Goal: Task Accomplishment & Management: Manage account settings

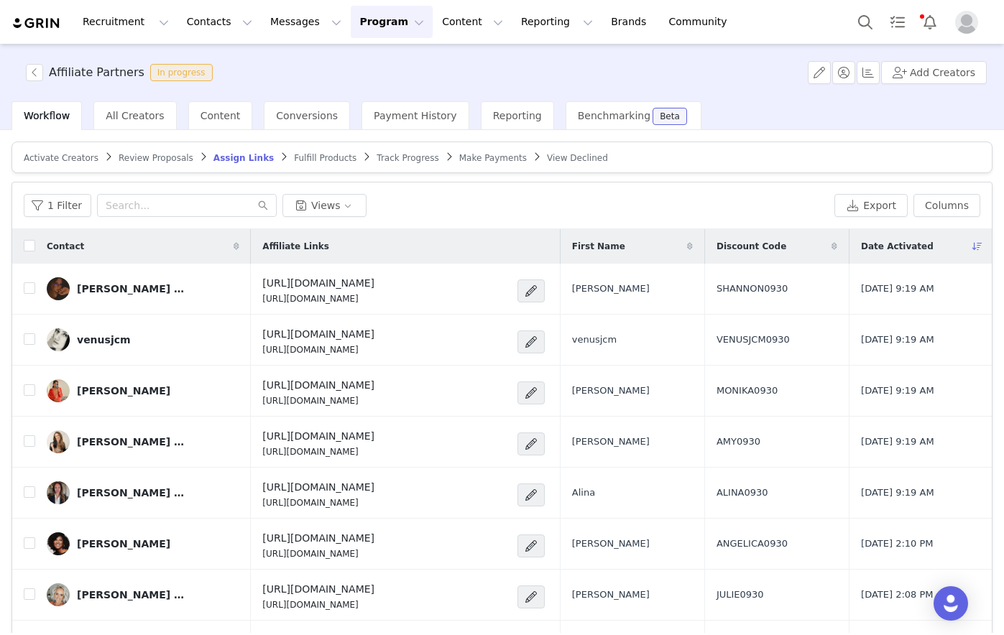
click at [6, 617] on div "Activate Creators Review Proposals Assign Links Fulfill Products Track Progress…" at bounding box center [502, 381] width 1004 height 503
click at [138, 24] on button "Recruitment Recruitment" at bounding box center [125, 22] width 103 height 32
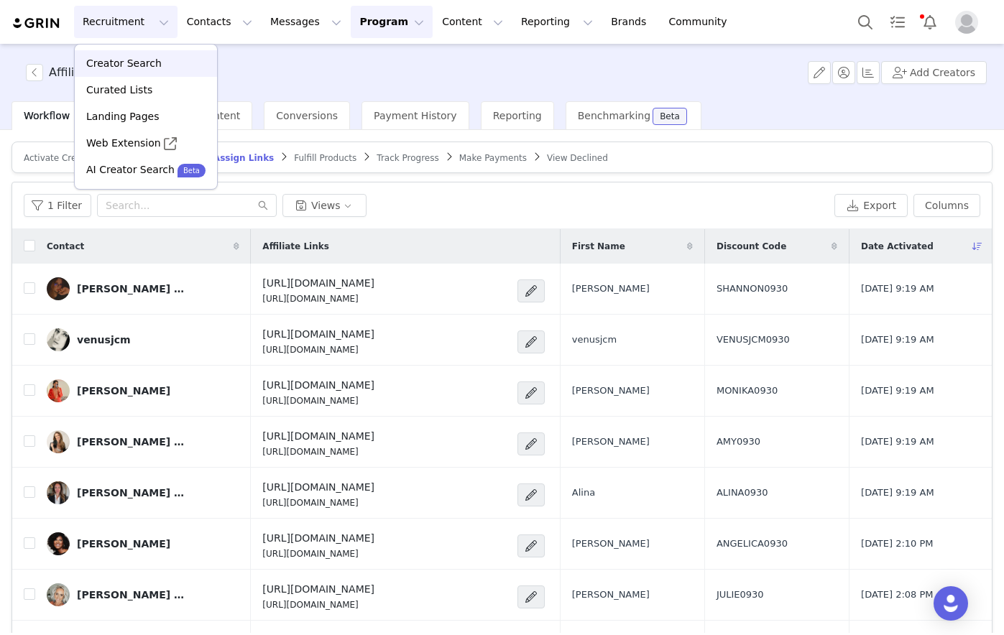
click at [124, 59] on p "Creator Search" at bounding box center [123, 63] width 75 height 15
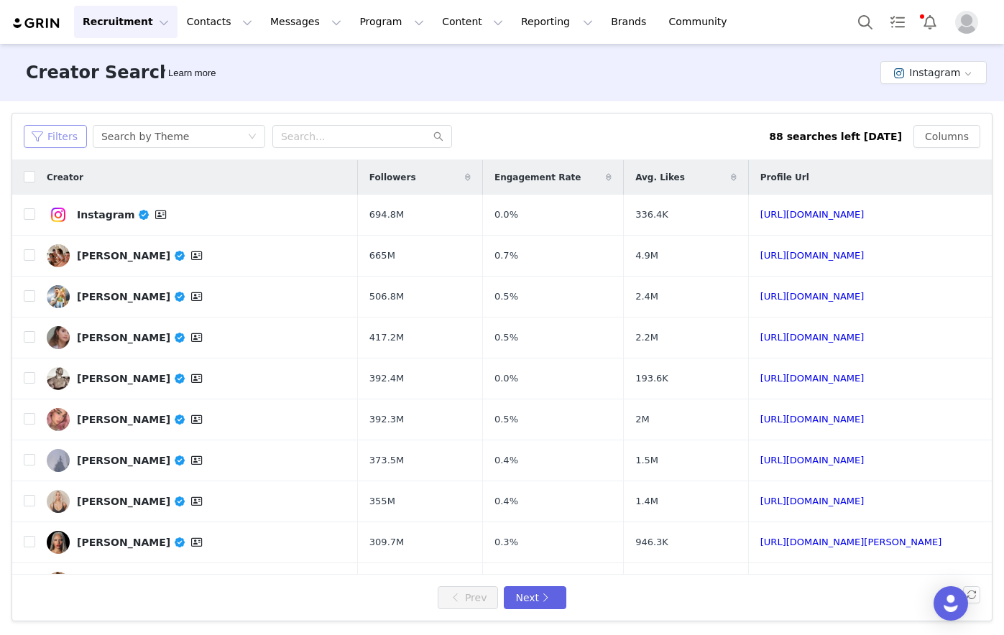
click at [60, 132] on button "Filters" at bounding box center [55, 136] width 63 height 23
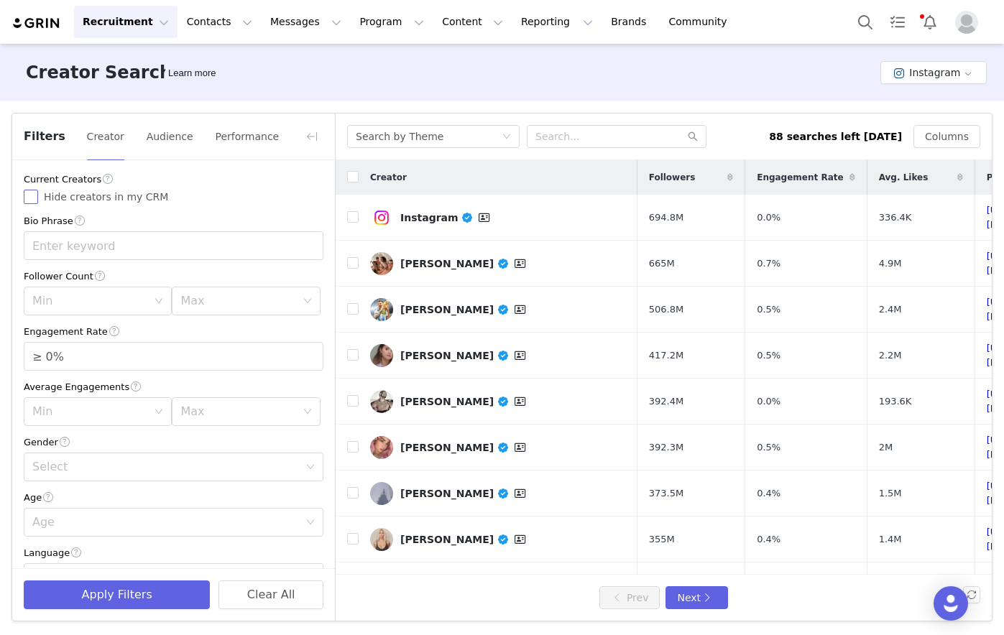
click at [27, 200] on input "Hide creators in my CRM" at bounding box center [31, 197] width 14 height 14
checkbox input "true"
click at [132, 301] on div "Min" at bounding box center [89, 301] width 115 height 14
click at [63, 377] on li "10k" at bounding box center [95, 380] width 143 height 23
click at [202, 305] on div "Max" at bounding box center [237, 301] width 115 height 14
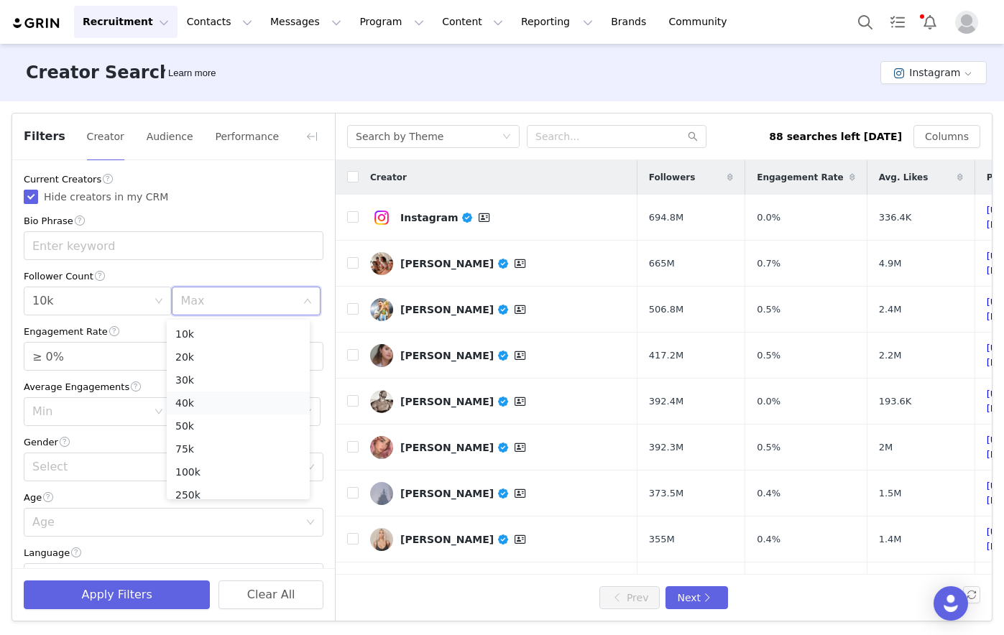
scroll to position [72, 0]
click at [190, 400] on li "50k" at bounding box center [238, 400] width 143 height 23
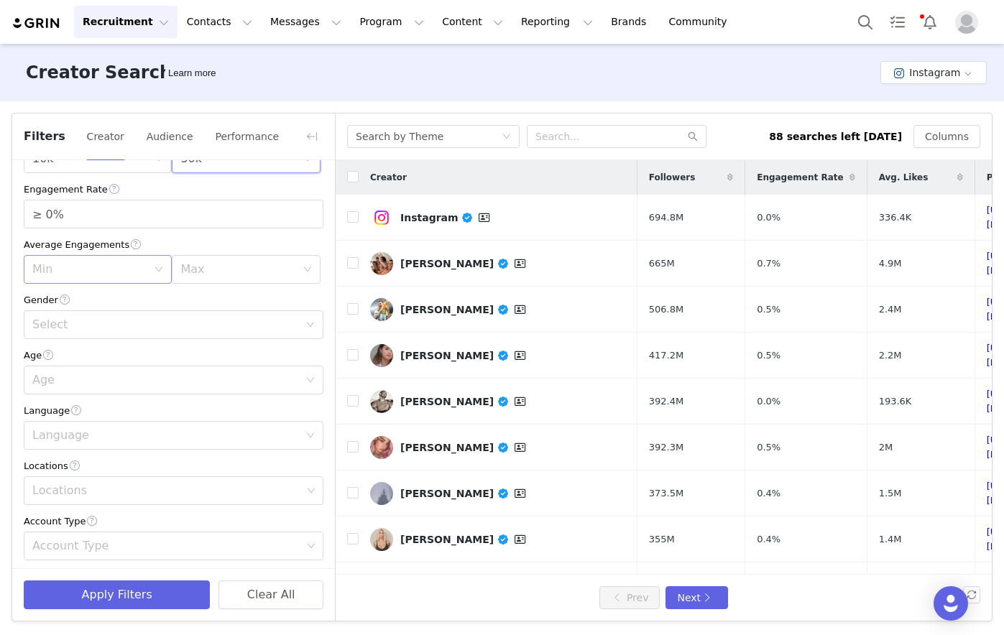
scroll to position [144, 0]
click at [111, 263] on div "Min" at bounding box center [89, 268] width 115 height 14
click at [219, 326] on div "Select" at bounding box center [165, 323] width 267 height 14
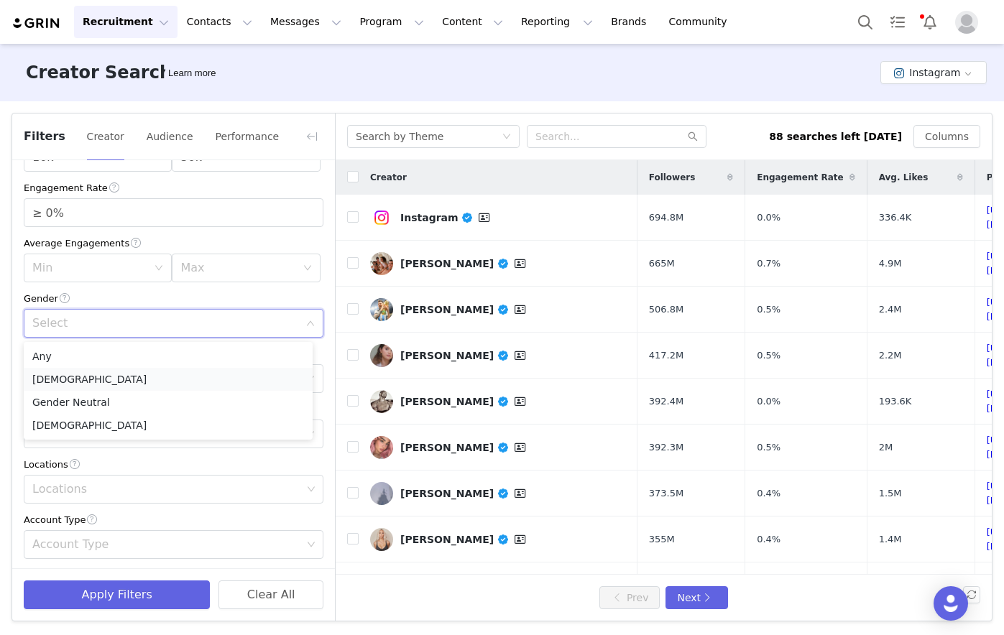
click at [81, 381] on li "[DEMOGRAPHIC_DATA]" at bounding box center [168, 379] width 289 height 23
click at [129, 383] on div "Age" at bounding box center [165, 379] width 267 height 14
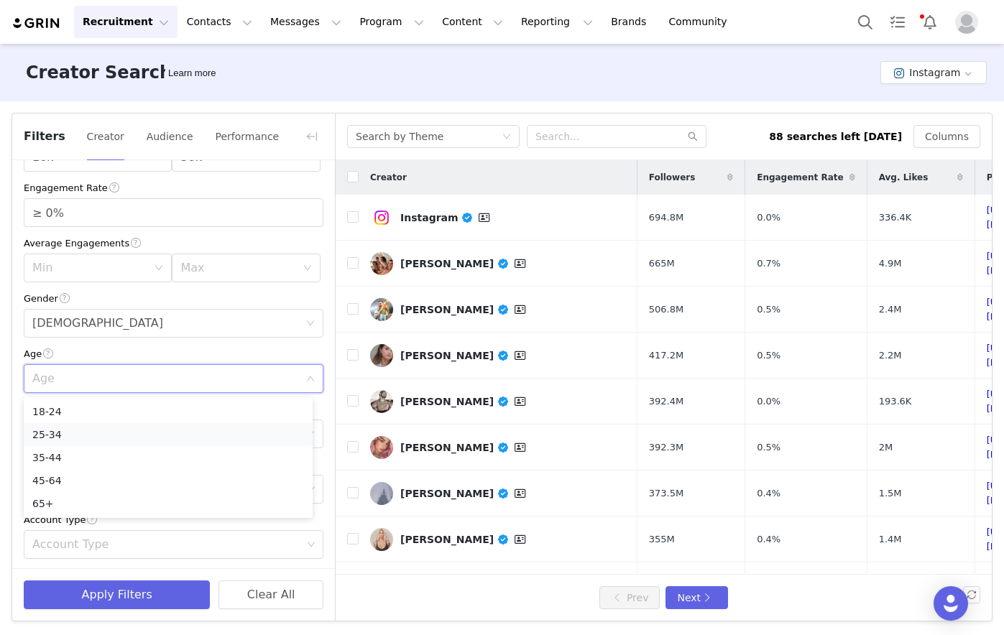
click at [87, 436] on li "25-34" at bounding box center [168, 434] width 289 height 23
drag, startPoint x: 144, startPoint y: 379, endPoint x: 179, endPoint y: 392, distance: 37.5
click at [144, 378] on div "Age [DEMOGRAPHIC_DATA]" at bounding box center [168, 378] width 273 height 27
click at [111, 438] on div "Language" at bounding box center [165, 434] width 267 height 14
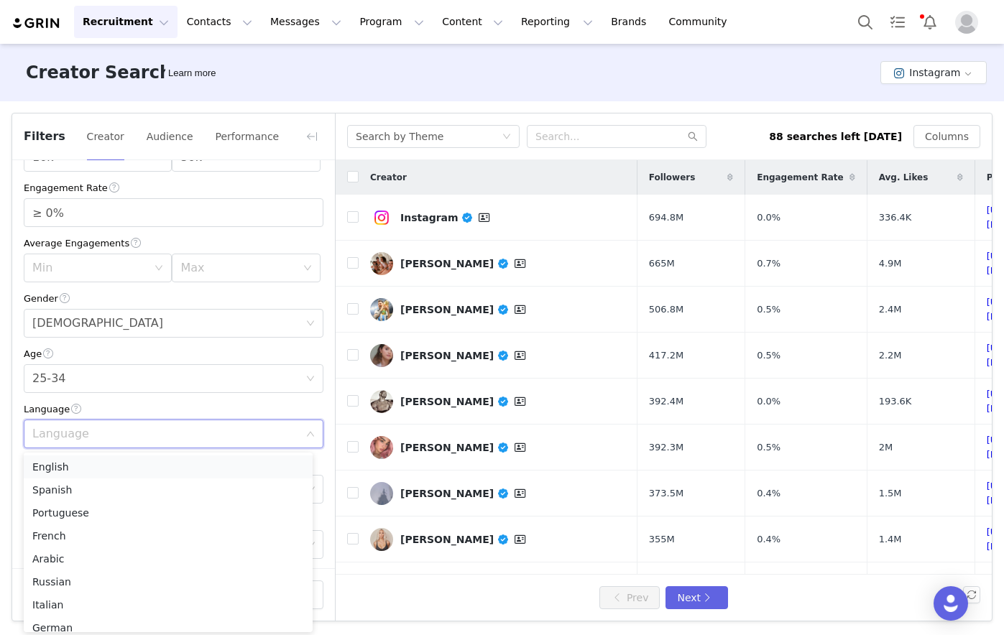
click at [57, 471] on li "English" at bounding box center [168, 467] width 289 height 23
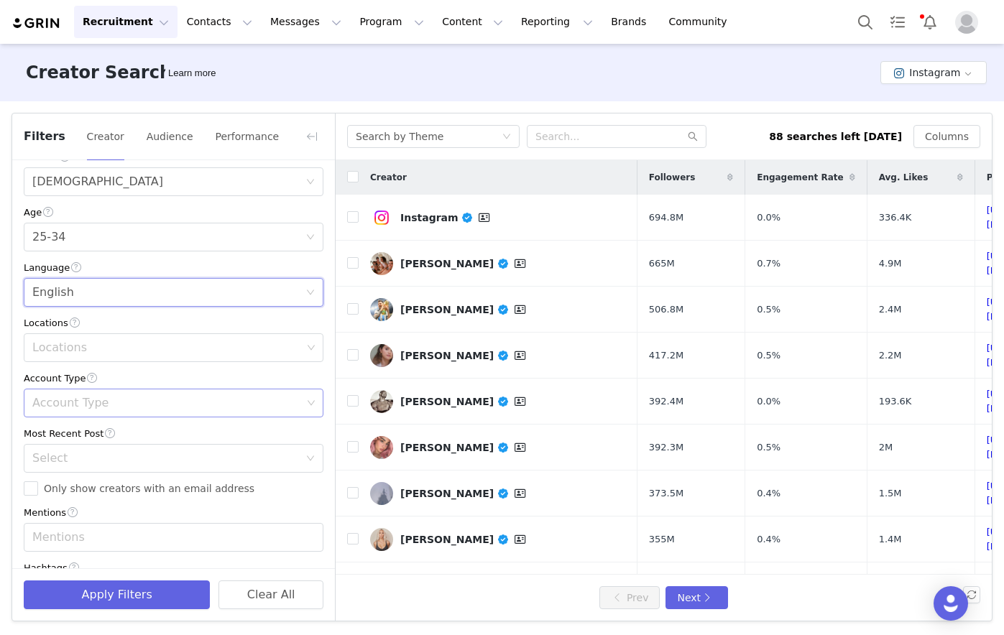
scroll to position [287, 0]
click at [98, 351] on div "Locations" at bounding box center [166, 345] width 269 height 14
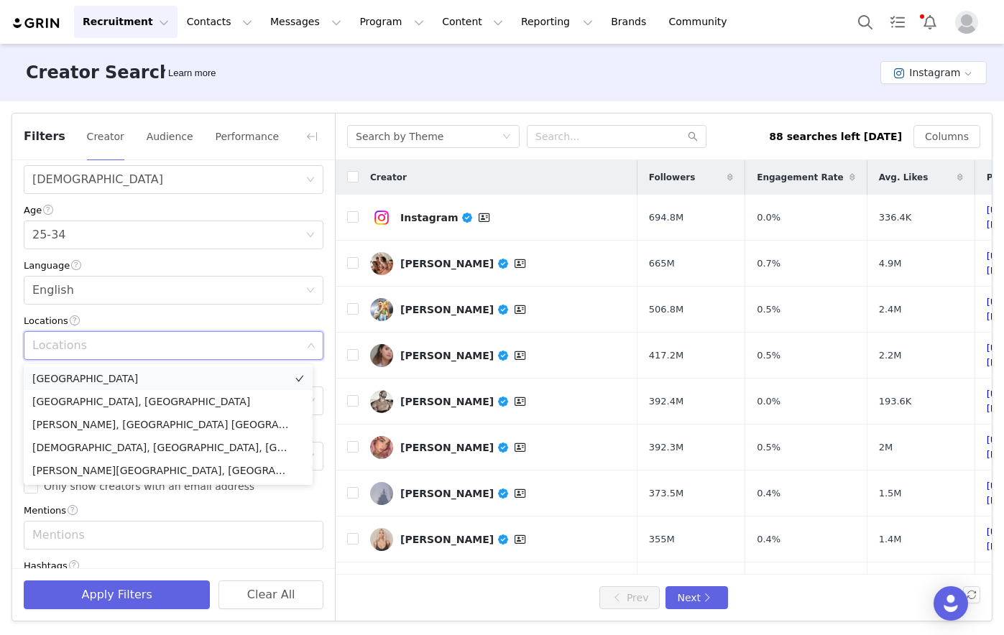
click at [78, 379] on li "[GEOGRAPHIC_DATA]" at bounding box center [168, 378] width 289 height 23
click at [7, 497] on div "Filters Creator Audience Performance Current Creators Hide creators in my CRM B…" at bounding box center [502, 367] width 1004 height 532
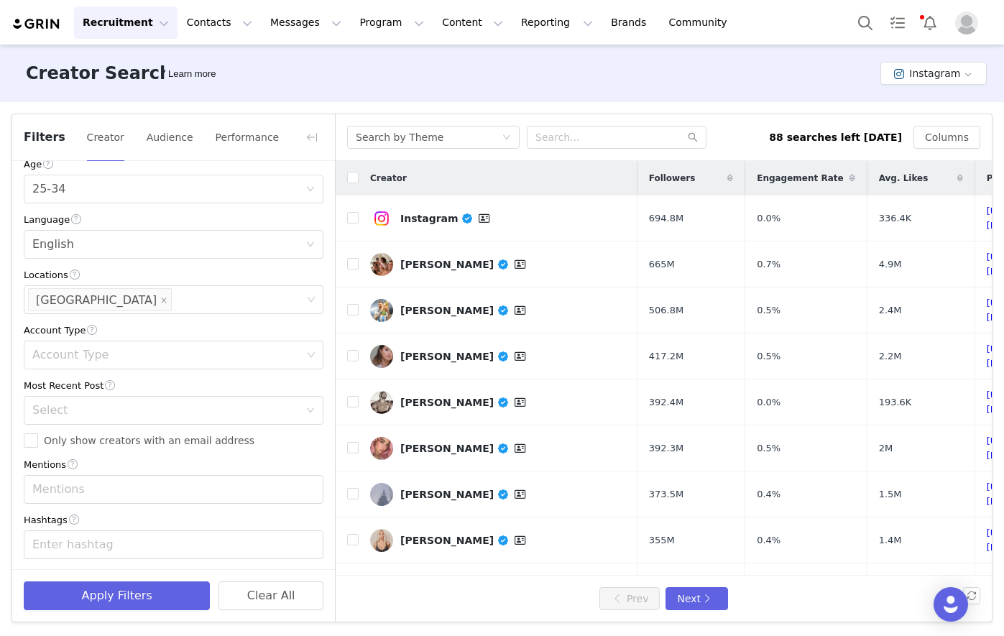
scroll to position [359, 0]
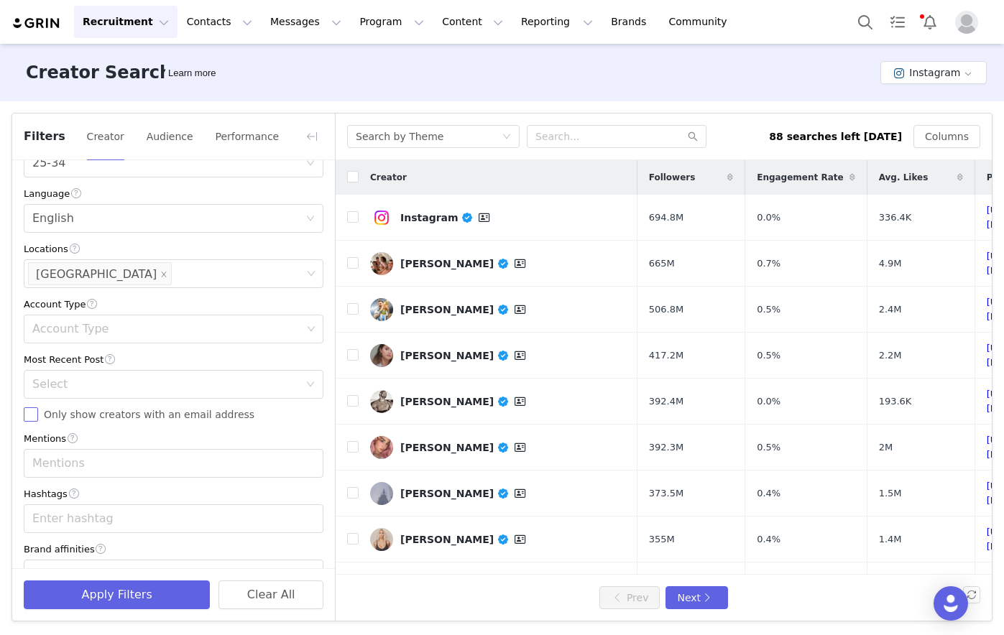
click at [29, 415] on input "Only show creators with an email address" at bounding box center [31, 414] width 14 height 14
checkbox input "true"
click at [149, 379] on div "Select" at bounding box center [165, 384] width 267 height 14
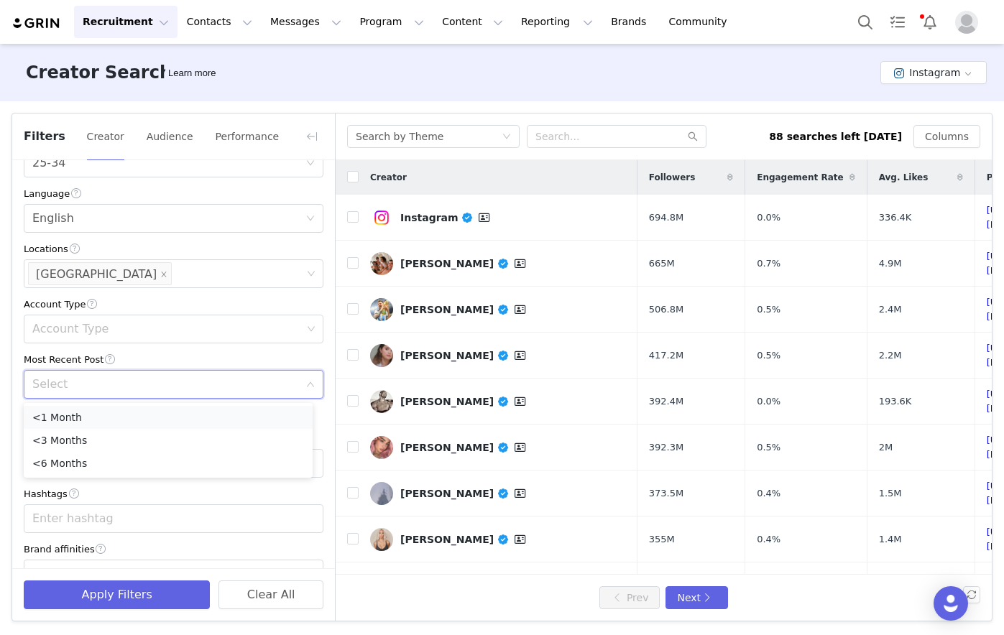
click at [86, 415] on li "<1 Month" at bounding box center [168, 417] width 289 height 23
click at [86, 468] on div "Mentions" at bounding box center [166, 463] width 269 height 14
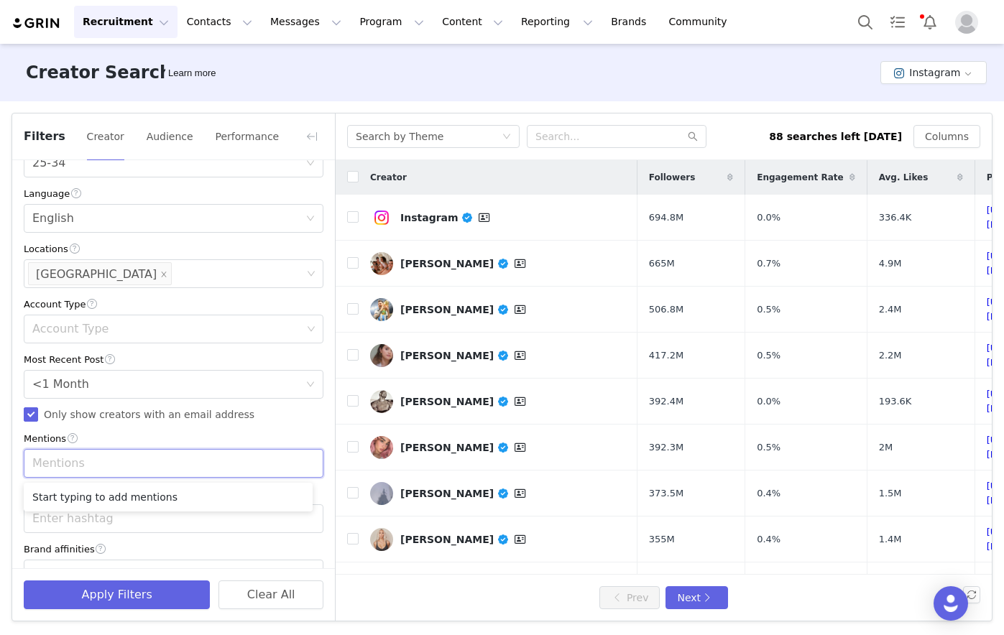
type input "n"
type input "make up"
click at [99, 495] on li "make up" at bounding box center [168, 497] width 289 height 23
click at [107, 518] on div "Enter hashtag" at bounding box center [166, 519] width 269 height 14
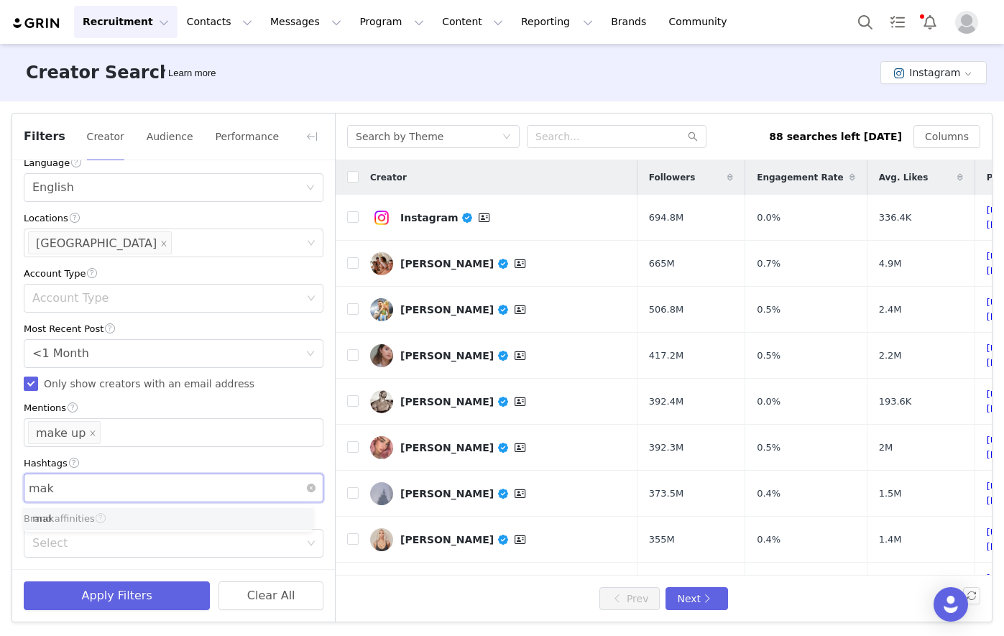
type input "make"
click at [102, 512] on li "make" at bounding box center [168, 519] width 289 height 23
click at [144, 430] on div "Mentions make up" at bounding box center [168, 432] width 280 height 27
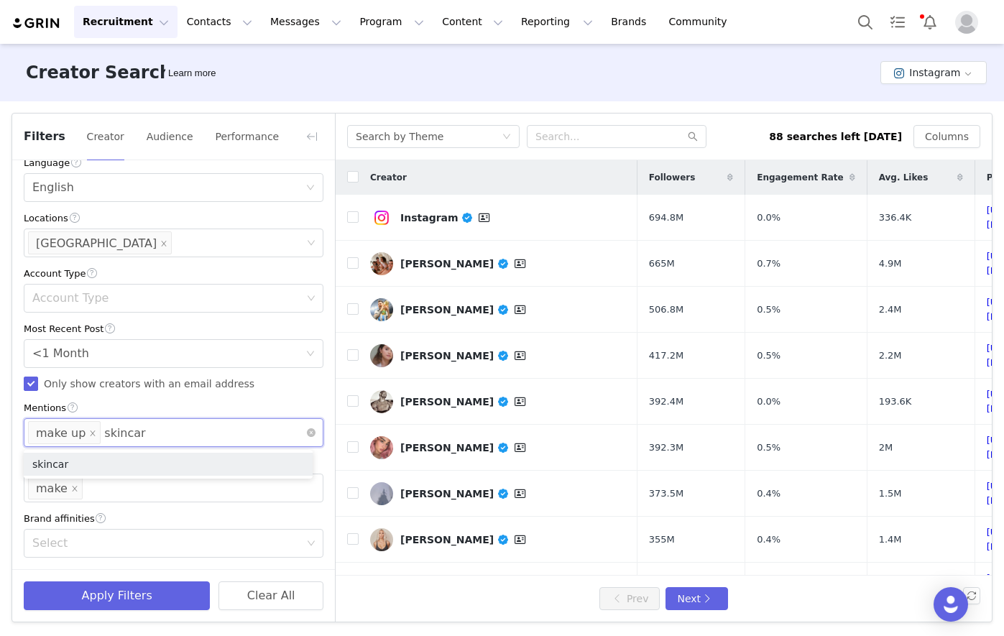
type input "skincare"
click at [114, 460] on li "skincare" at bounding box center [168, 464] width 289 height 23
click at [123, 485] on li "skincare" at bounding box center [168, 487] width 289 height 23
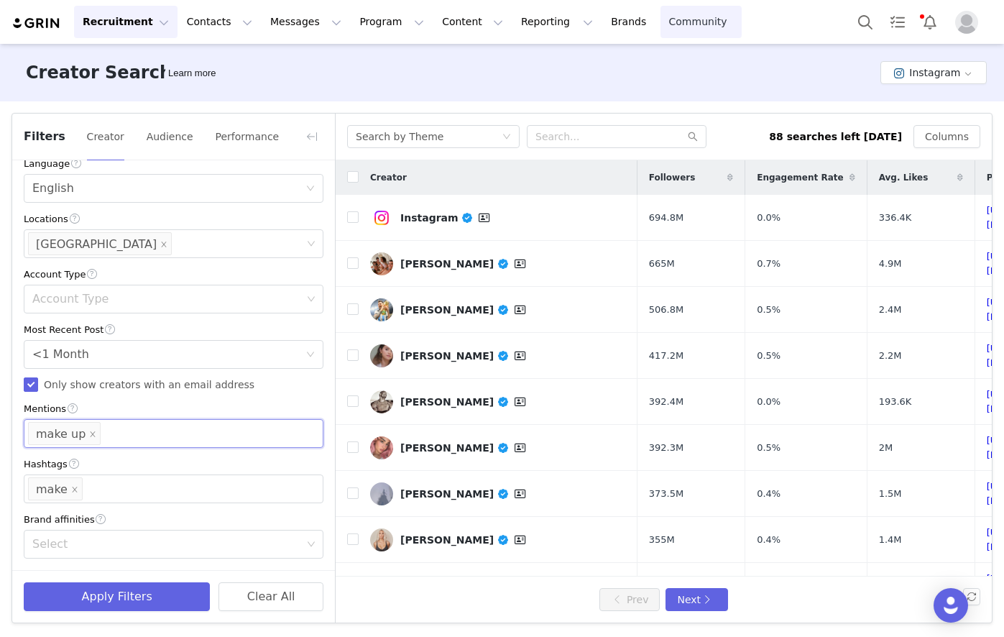
scroll to position [392, 0]
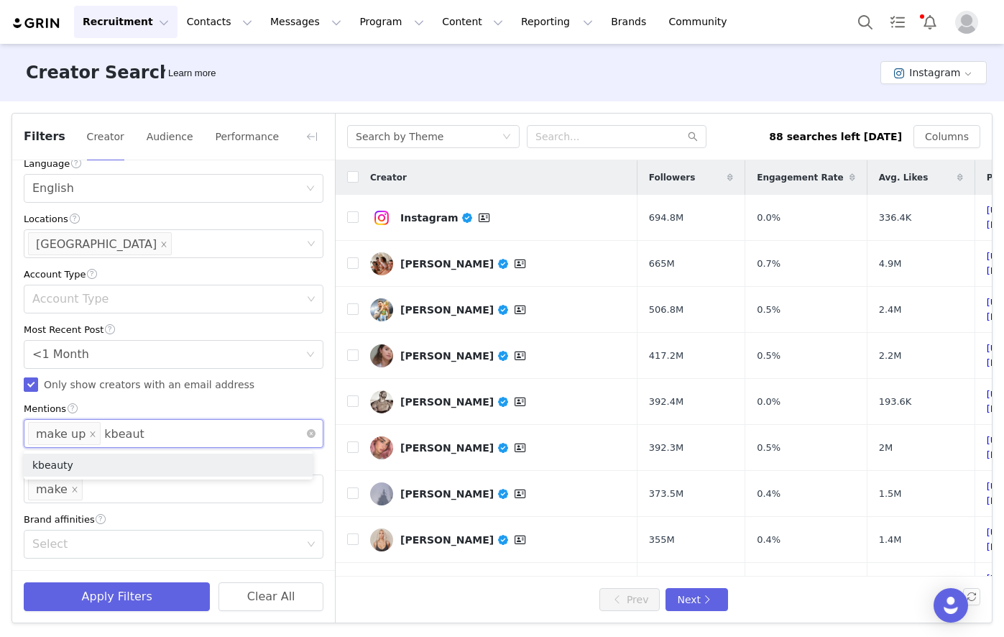
type input "kbeauty"
click at [132, 468] on li "kbeauty" at bounding box center [168, 464] width 289 height 23
click at [175, 518] on div "Brand affinities" at bounding box center [174, 519] width 300 height 15
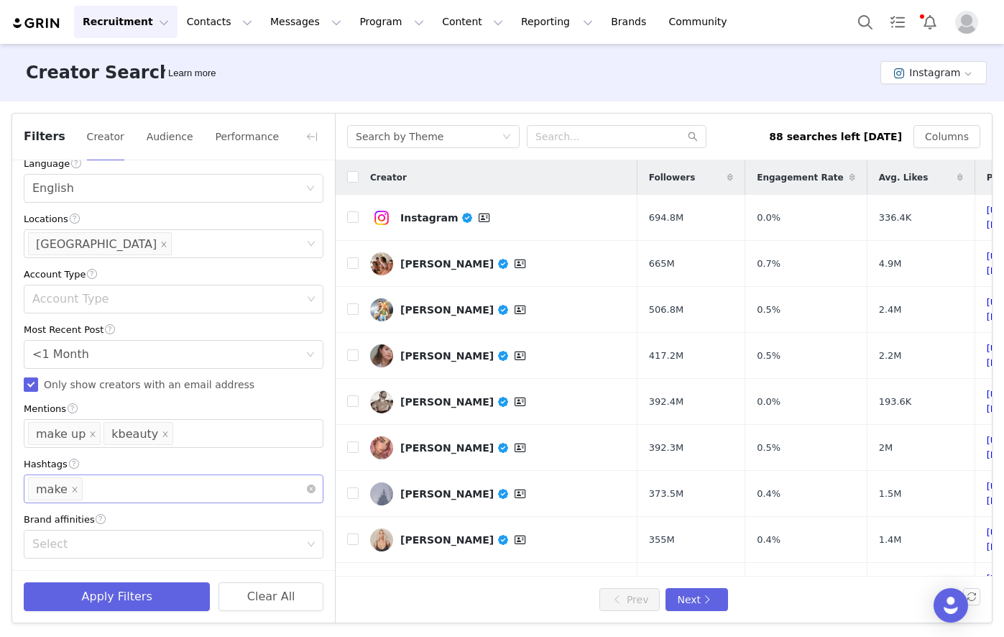
click at [131, 479] on div "Enter hashtag make" at bounding box center [168, 488] width 280 height 27
type input "kbeauty"
click at [99, 526] on li "kbeauty" at bounding box center [168, 520] width 289 height 23
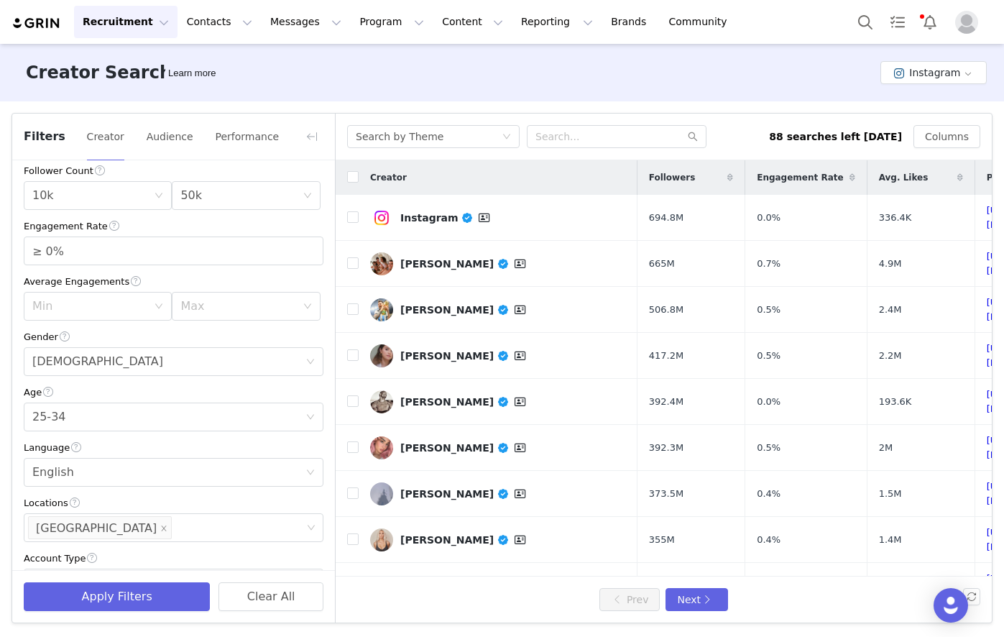
scroll to position [104, 0]
click at [165, 132] on button "Audience" at bounding box center [170, 136] width 48 height 23
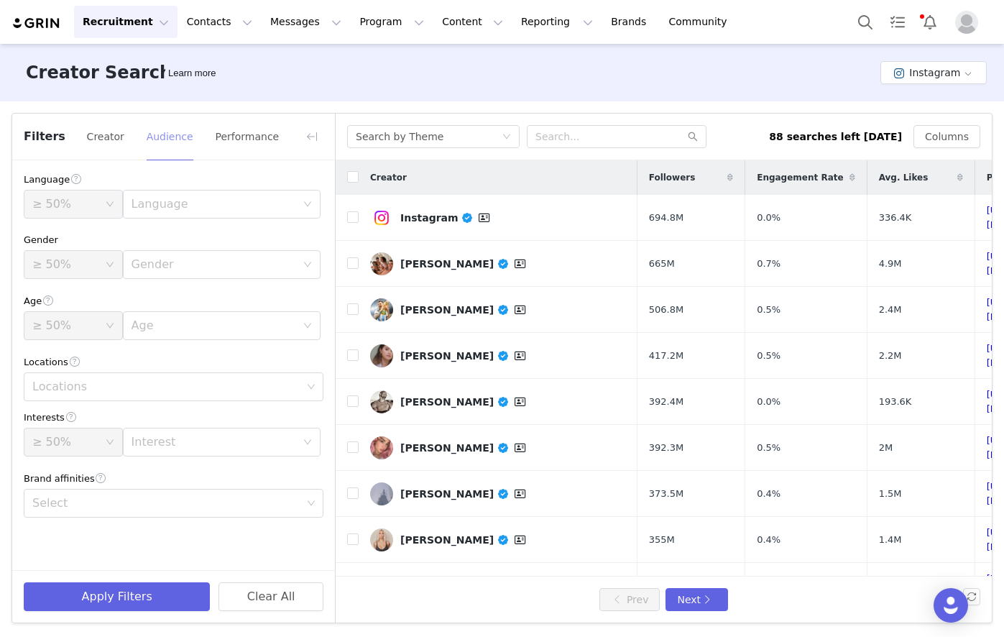
scroll to position [0, 0]
click at [212, 200] on div "Language" at bounding box center [214, 204] width 165 height 14
click at [190, 236] on li "English" at bounding box center [222, 235] width 198 height 23
click at [99, 202] on div "≥ 50%" at bounding box center [68, 203] width 73 height 27
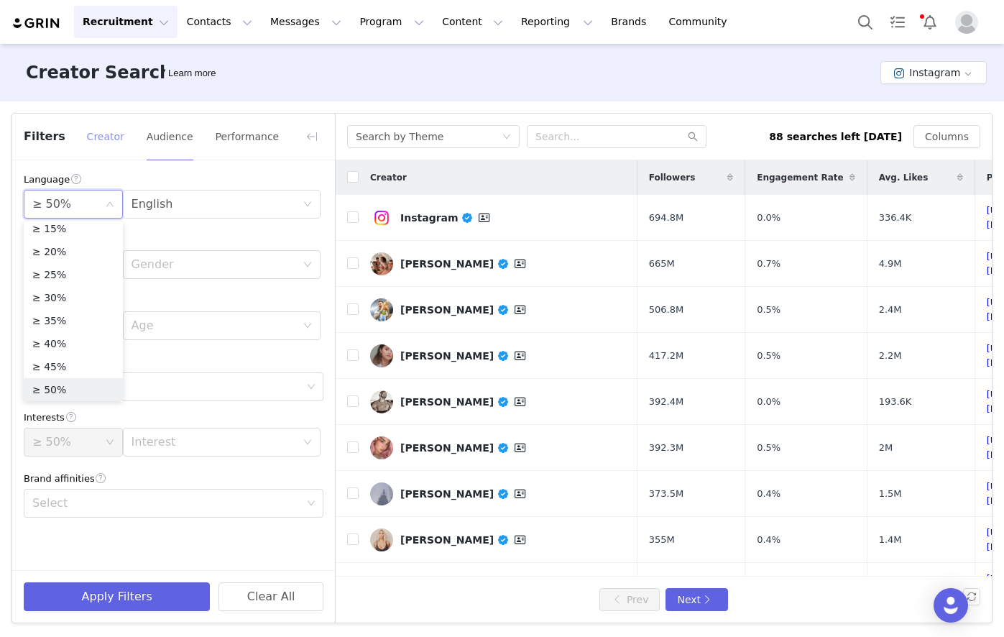
click at [104, 139] on button "Creator" at bounding box center [105, 136] width 39 height 23
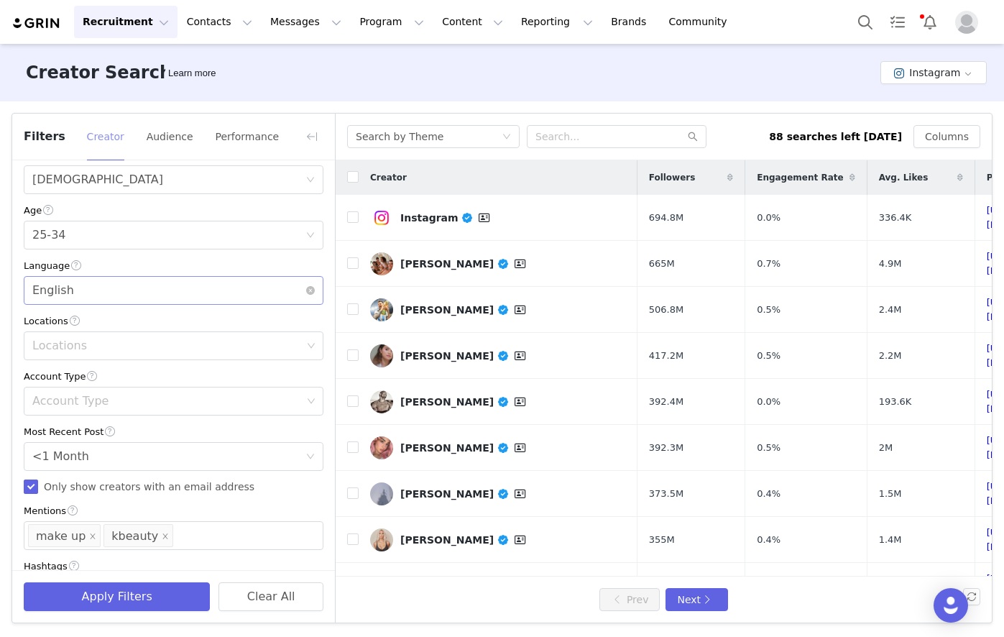
scroll to position [144, 0]
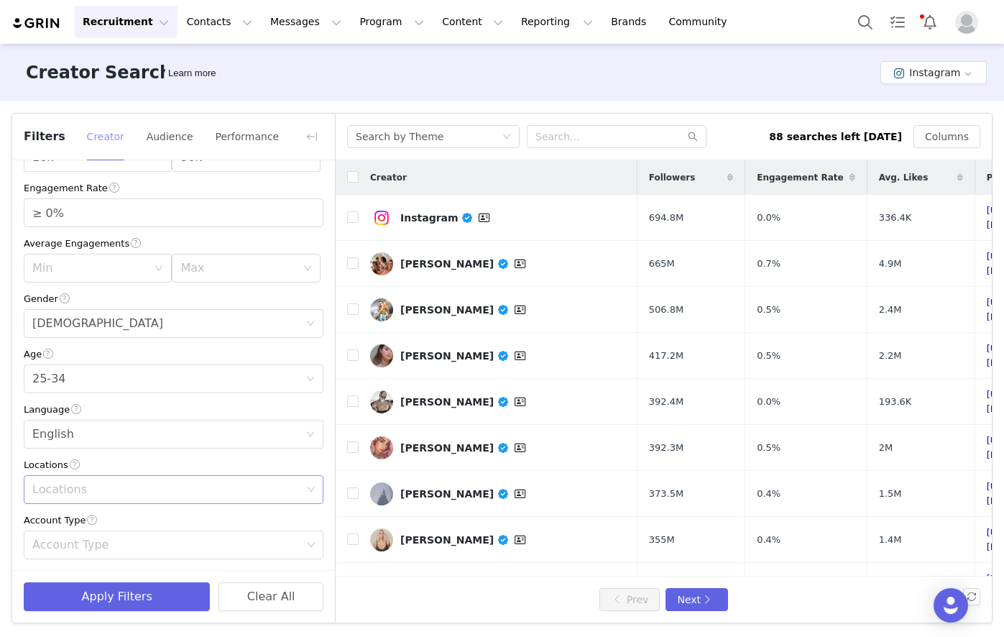
click at [91, 497] on div "Locations" at bounding box center [166, 489] width 269 height 14
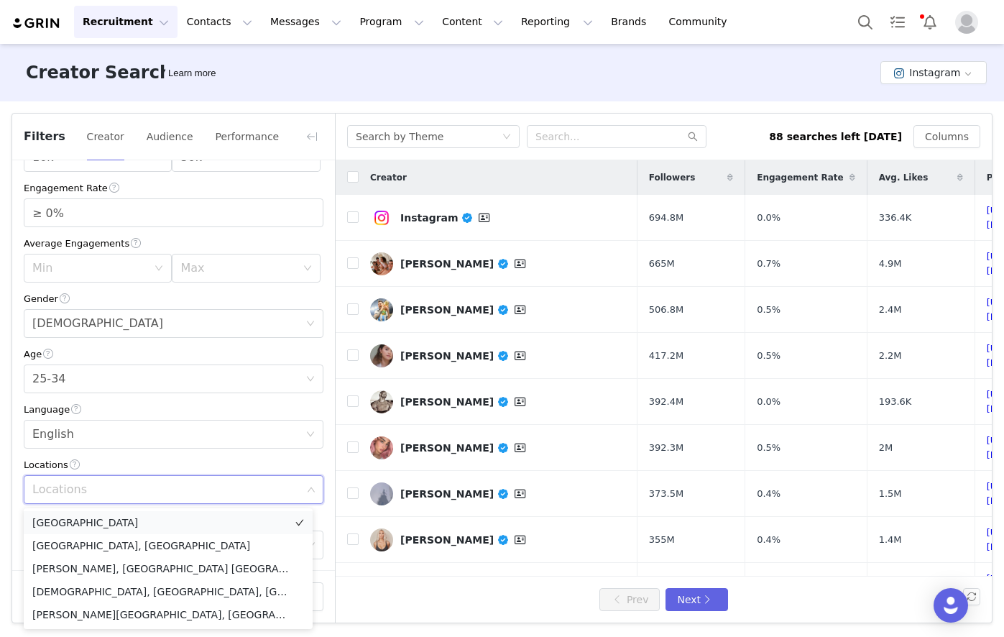
click at [56, 527] on li "[GEOGRAPHIC_DATA]" at bounding box center [168, 522] width 289 height 23
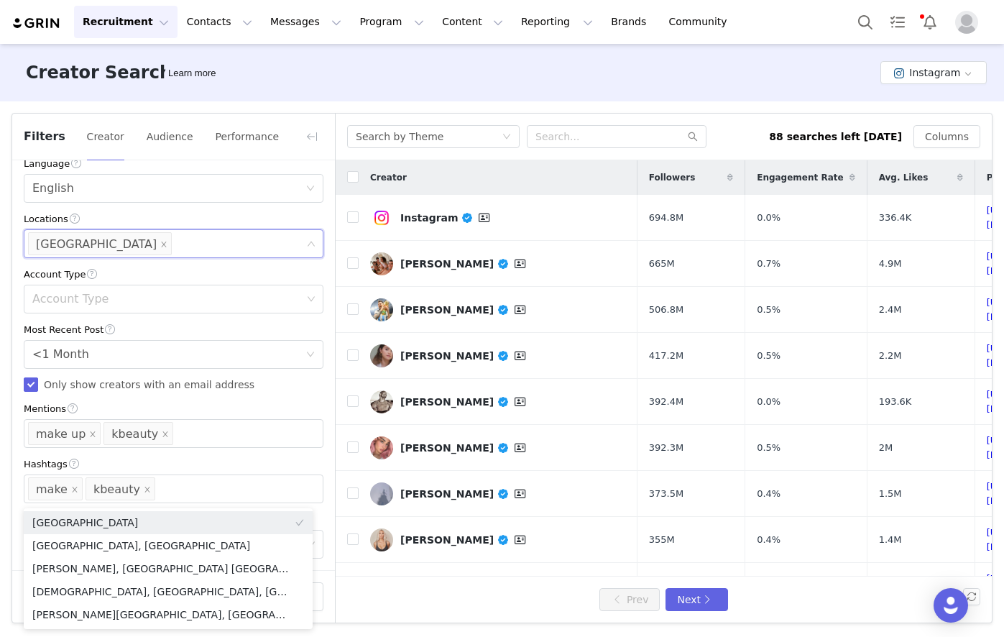
scroll to position [392, 0]
click at [14, 306] on div "Current Creators Hide creators in my CRM Bio Phrase Follower Count Min 10k Max …" at bounding box center [173, 170] width 323 height 799
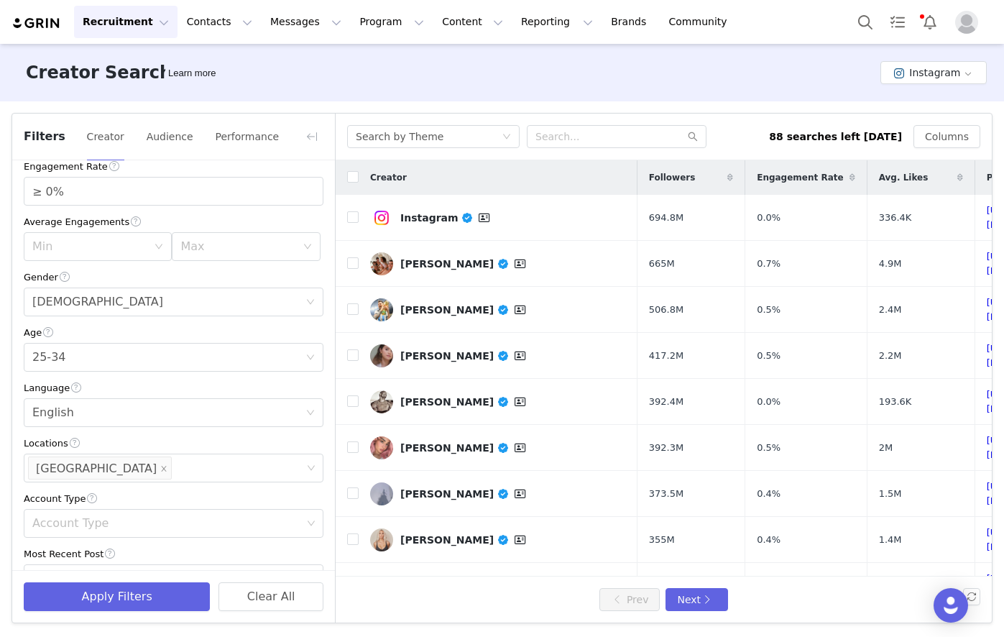
scroll to position [0, 0]
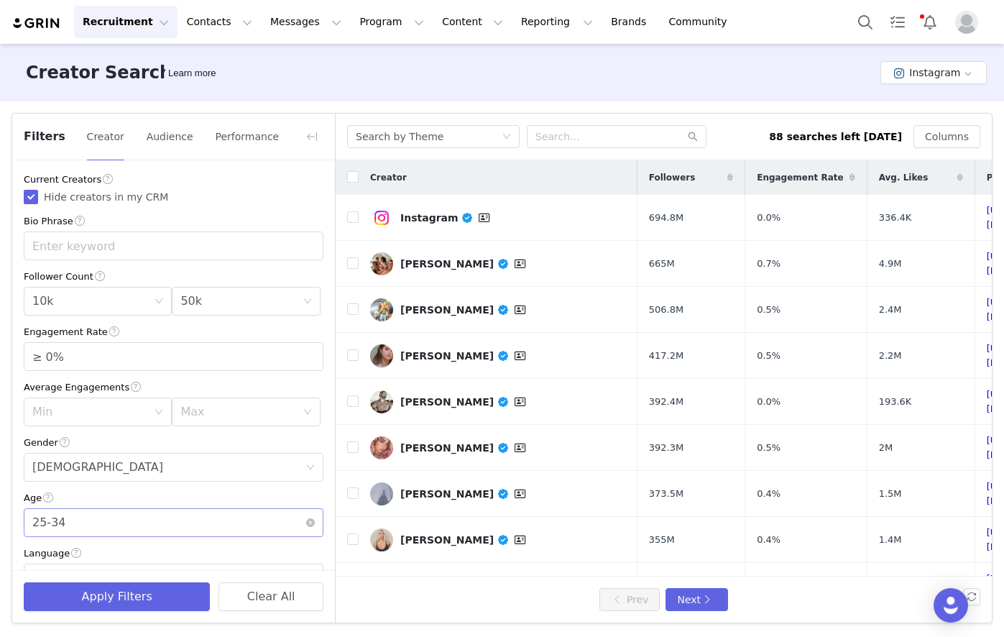
click at [180, 522] on div "Age [DEMOGRAPHIC_DATA]" at bounding box center [168, 522] width 273 height 27
click at [137, 592] on button "Apply Filters" at bounding box center [117, 596] width 186 height 29
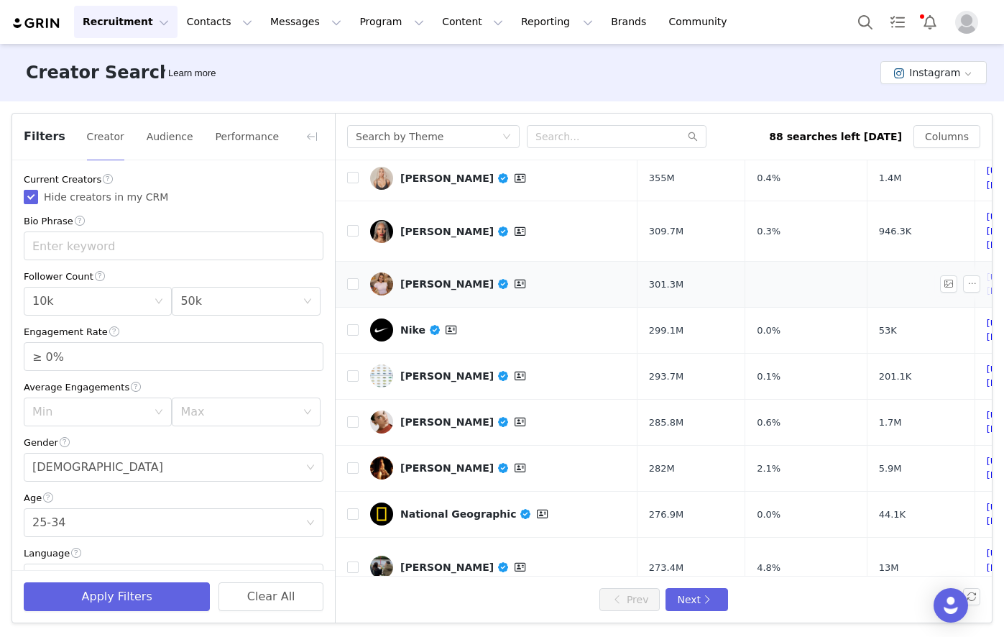
scroll to position [448, 0]
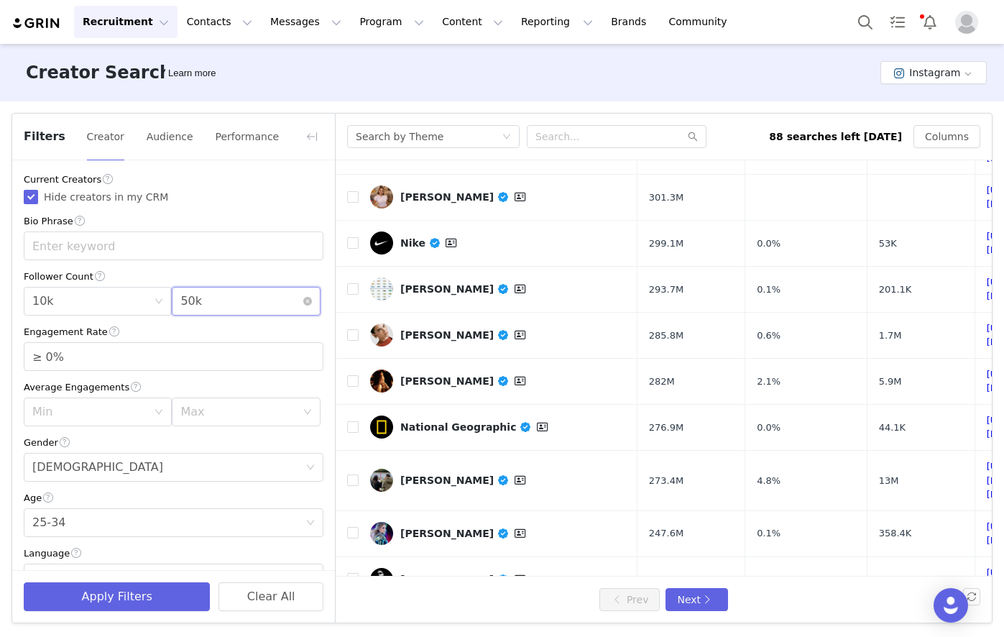
click at [208, 300] on div "Max 50k" at bounding box center [240, 300] width 121 height 27
click at [126, 302] on div "Min 10k" at bounding box center [92, 300] width 121 height 27
click at [70, 469] on li "50k" at bounding box center [95, 472] width 143 height 23
click at [247, 298] on div "Max 50k" at bounding box center [240, 300] width 121 height 27
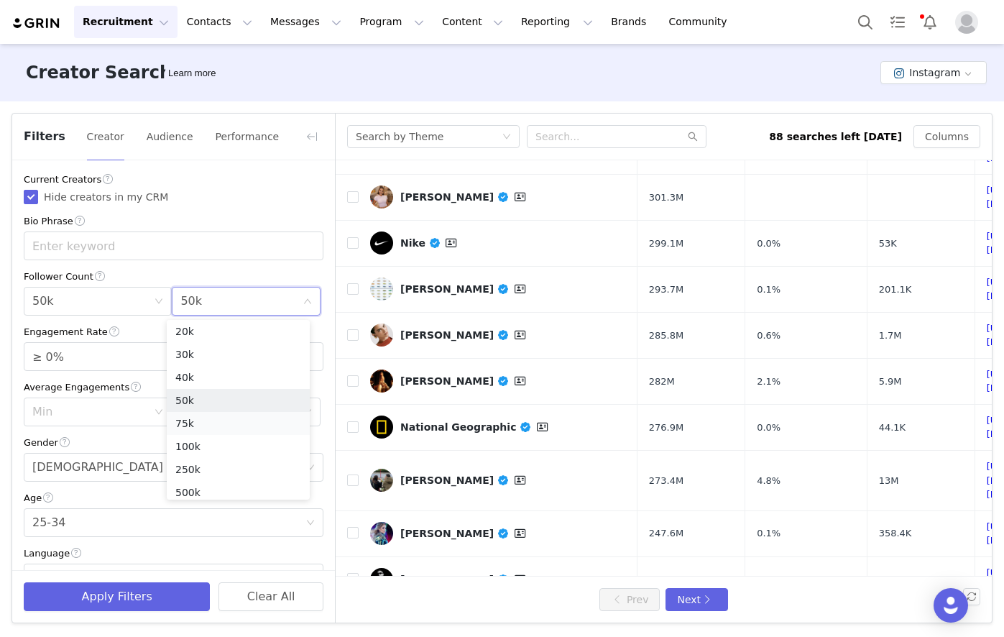
click at [196, 425] on li "75k" at bounding box center [238, 423] width 143 height 23
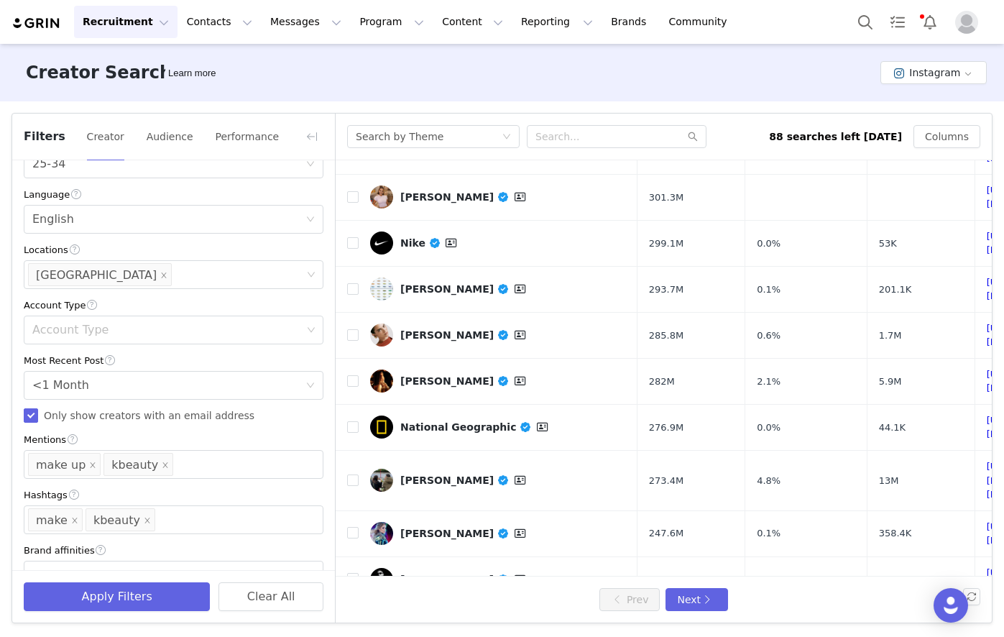
scroll to position [359, 0]
click at [89, 466] on icon "icon: close" at bounding box center [92, 464] width 7 height 7
click at [72, 522] on icon "icon: close" at bounding box center [74, 519] width 5 height 5
click at [115, 466] on div "Mentions kbeauty" at bounding box center [168, 463] width 280 height 27
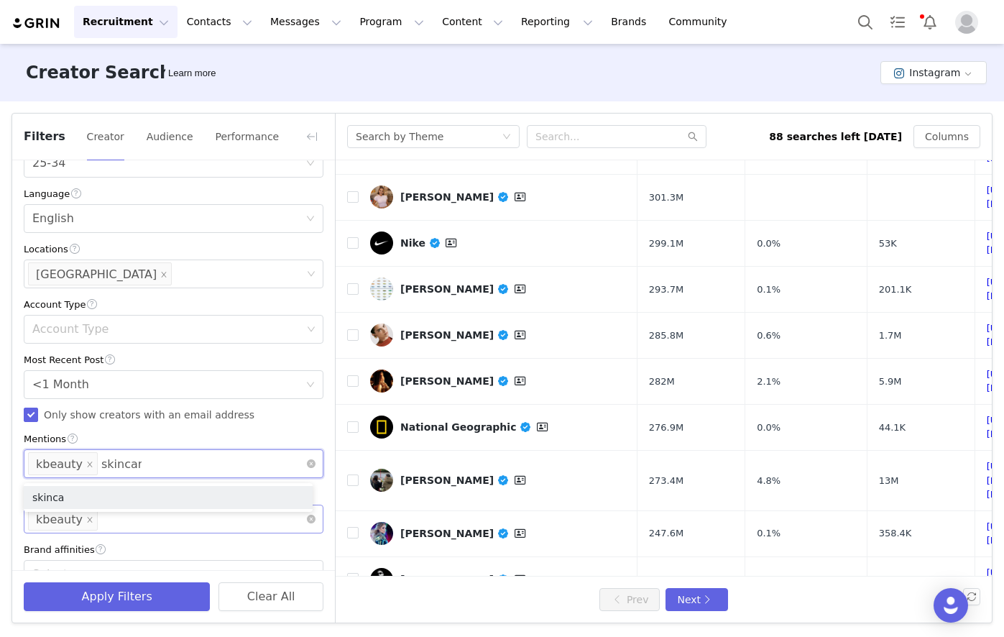
type input "skincare"
click at [107, 493] on li "skincare" at bounding box center [168, 497] width 289 height 23
click at [149, 545] on div "Brand affinities" at bounding box center [174, 549] width 300 height 15
click at [199, 523] on div "Enter hashtag kbeauty" at bounding box center [168, 518] width 280 height 27
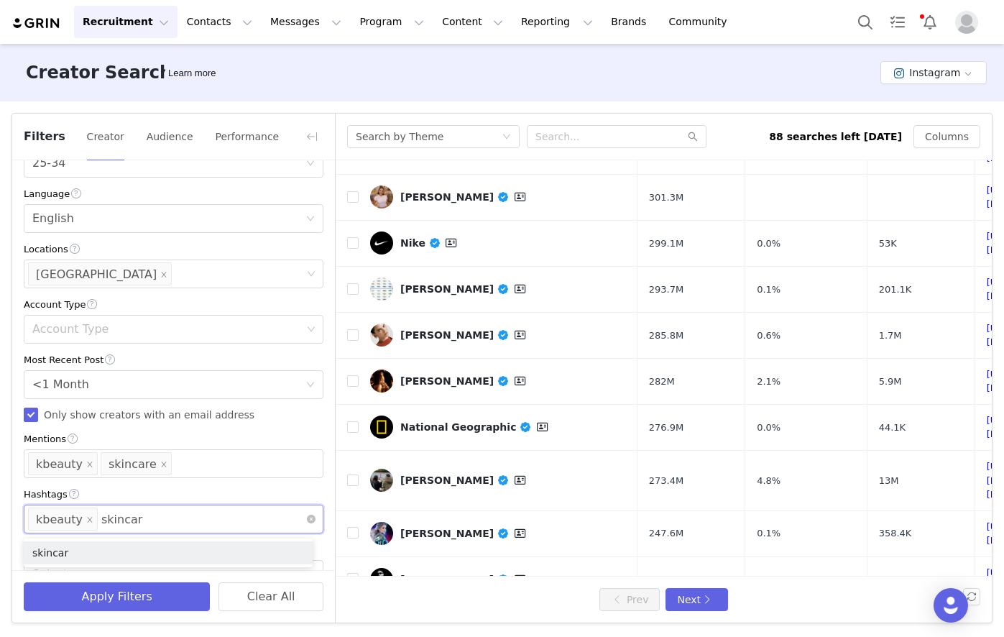
type input "skincare"
click at [88, 548] on li "skincare" at bounding box center [168, 552] width 289 height 23
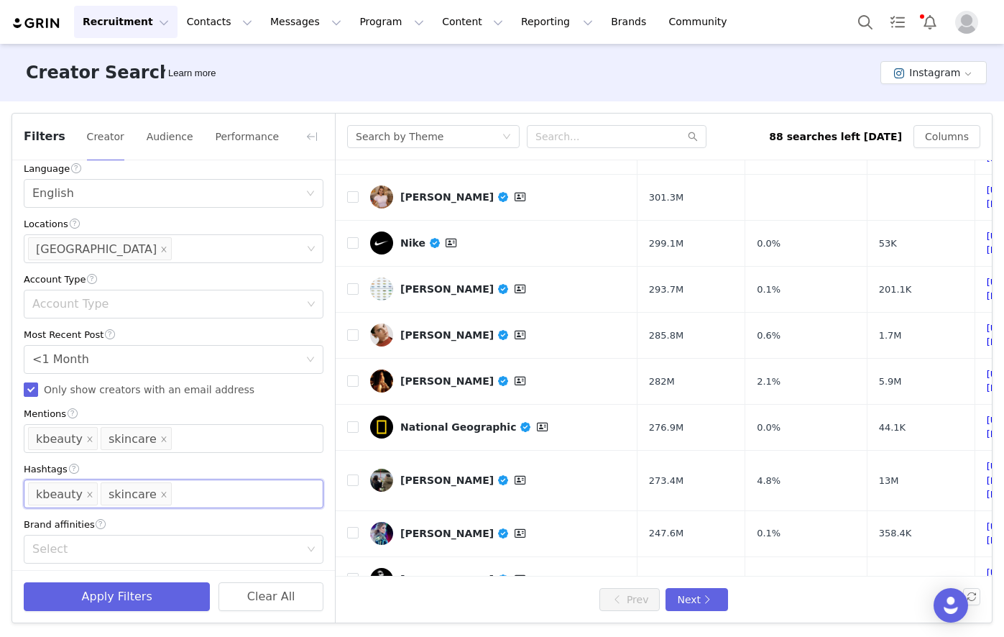
scroll to position [392, 0]
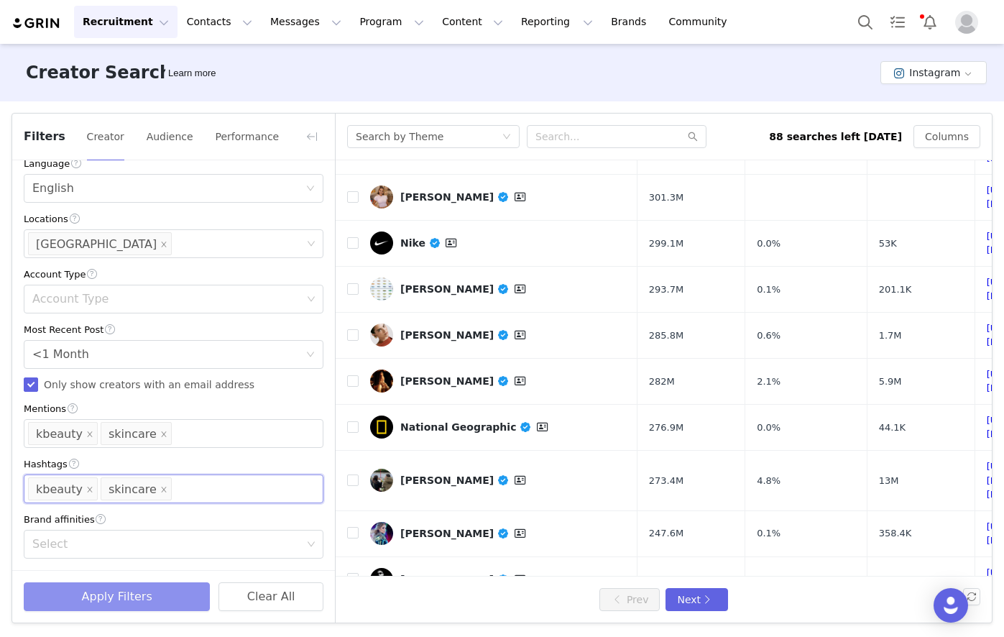
click at [137, 590] on button "Apply Filters" at bounding box center [117, 596] width 186 height 29
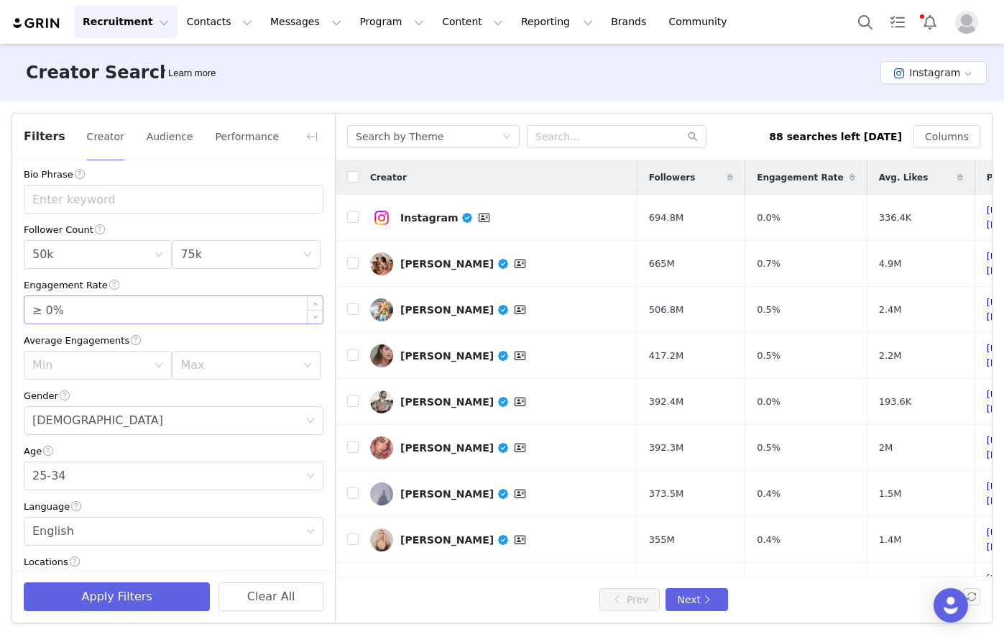
scroll to position [0, 0]
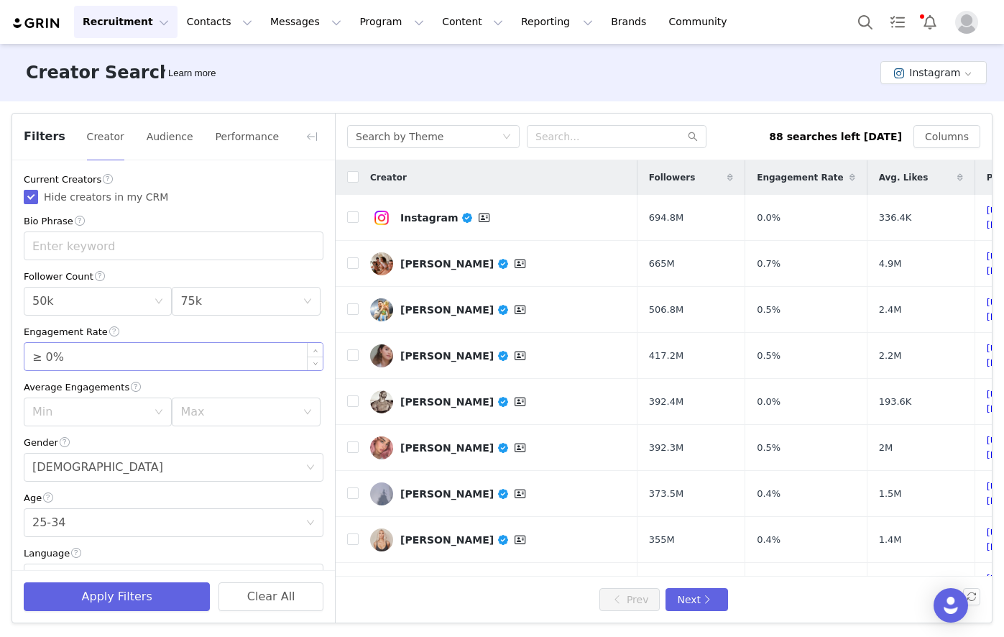
click at [144, 356] on input "≥ 0%" at bounding box center [173, 356] width 298 height 27
click at [684, 598] on button "Next" at bounding box center [696, 599] width 62 height 23
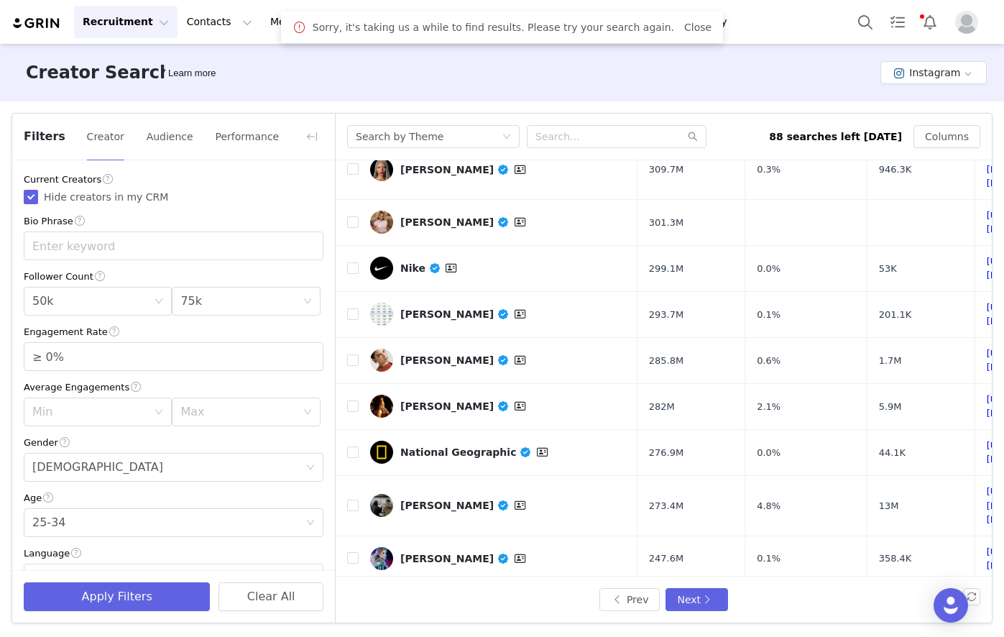
scroll to position [448, 0]
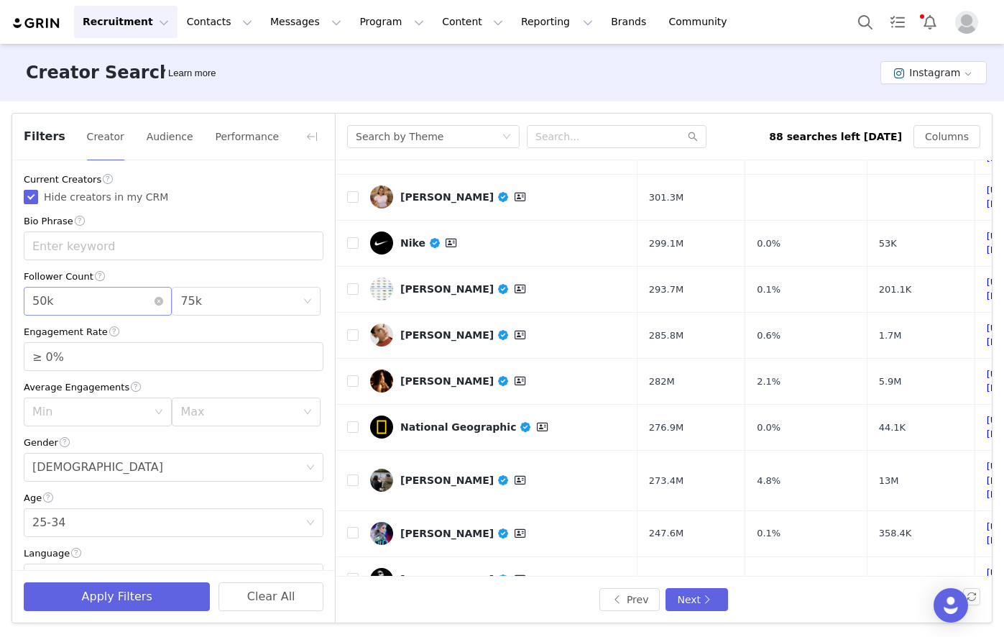
click at [129, 303] on div "Min 50k" at bounding box center [92, 300] width 121 height 27
click at [57, 379] on li "10k" at bounding box center [95, 380] width 143 height 23
click at [254, 300] on div "Max 75k" at bounding box center [240, 300] width 121 height 27
click at [188, 382] on li "40k" at bounding box center [238, 377] width 143 height 23
click at [177, 589] on button "Apply Filters" at bounding box center [117, 596] width 186 height 29
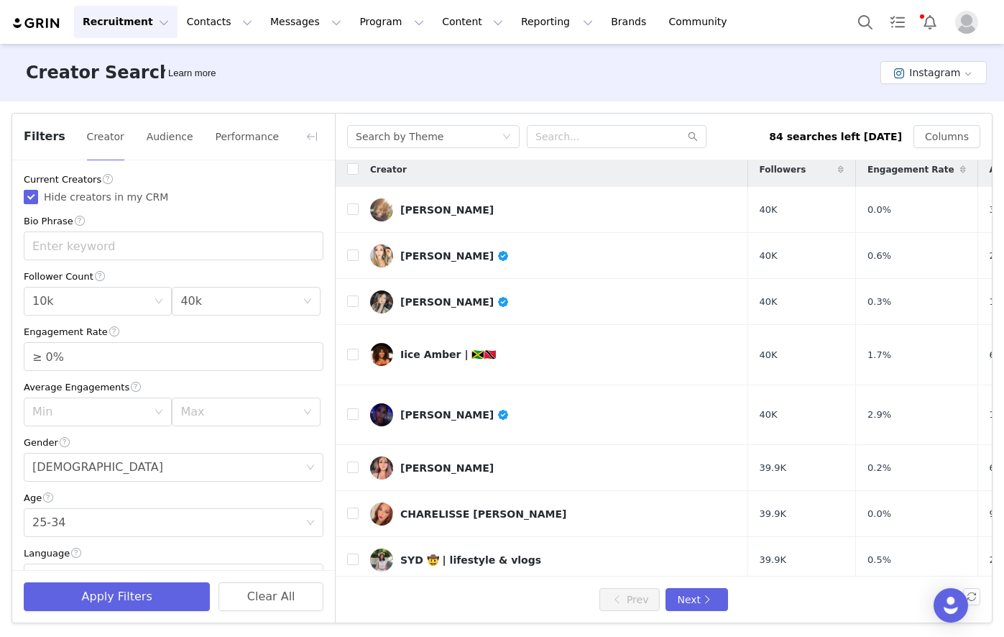
scroll to position [0, 0]
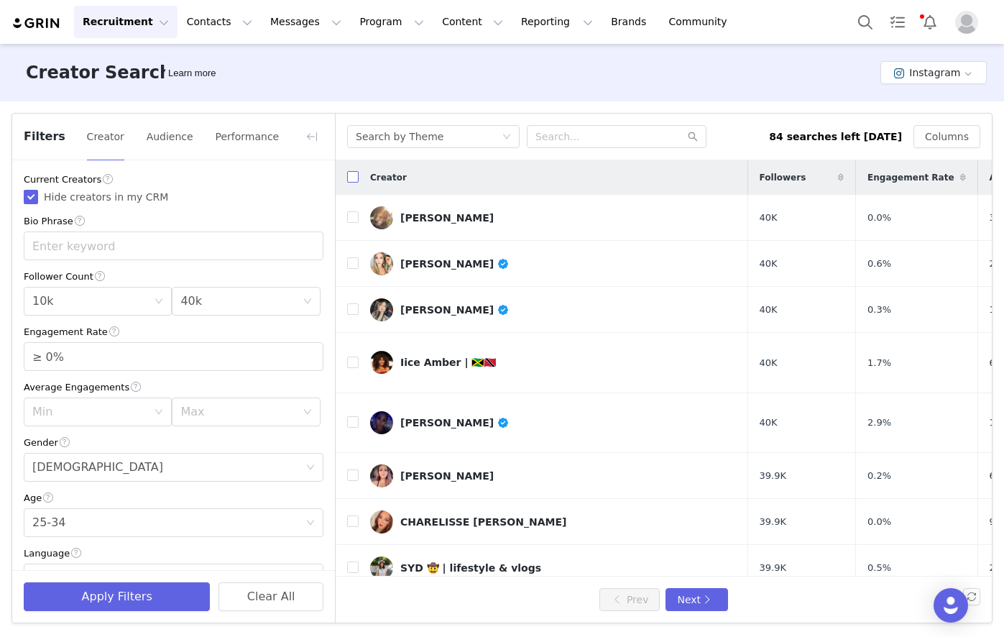
click at [356, 182] on input "checkbox" at bounding box center [352, 176] width 11 height 11
checkbox input "true"
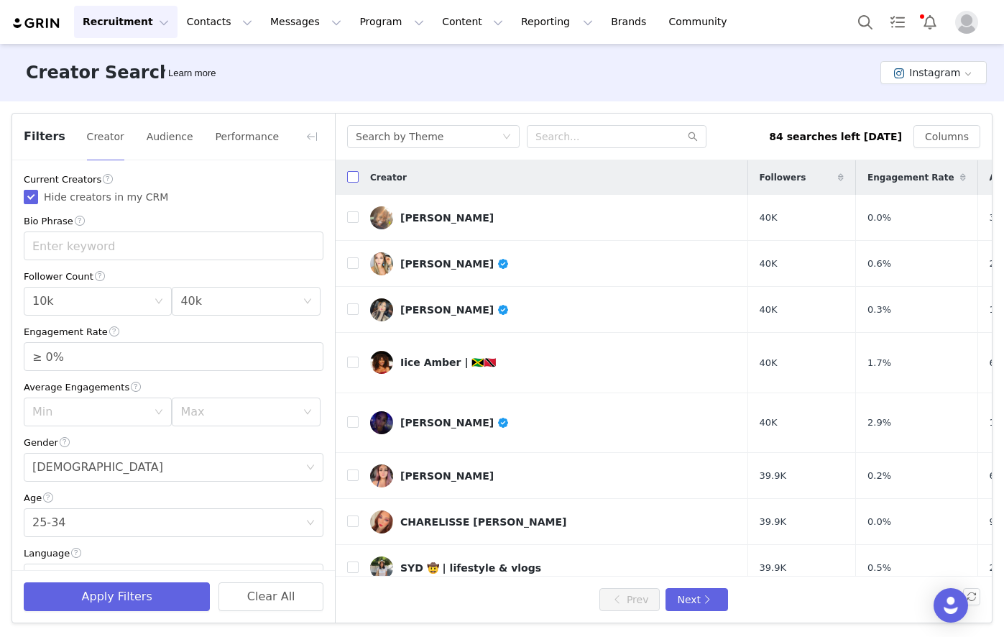
checkbox input "true"
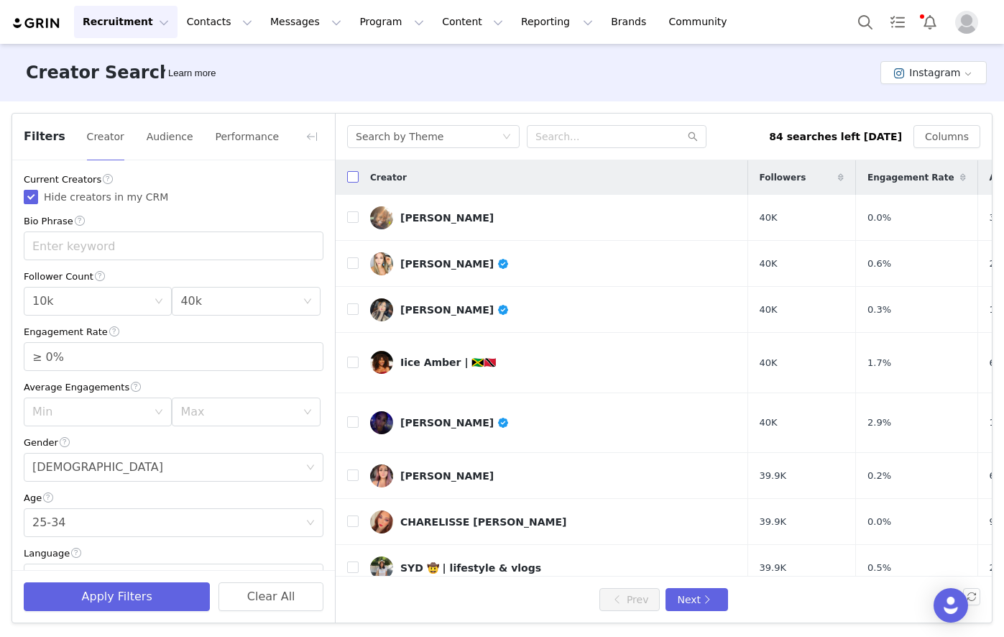
checkbox input "true"
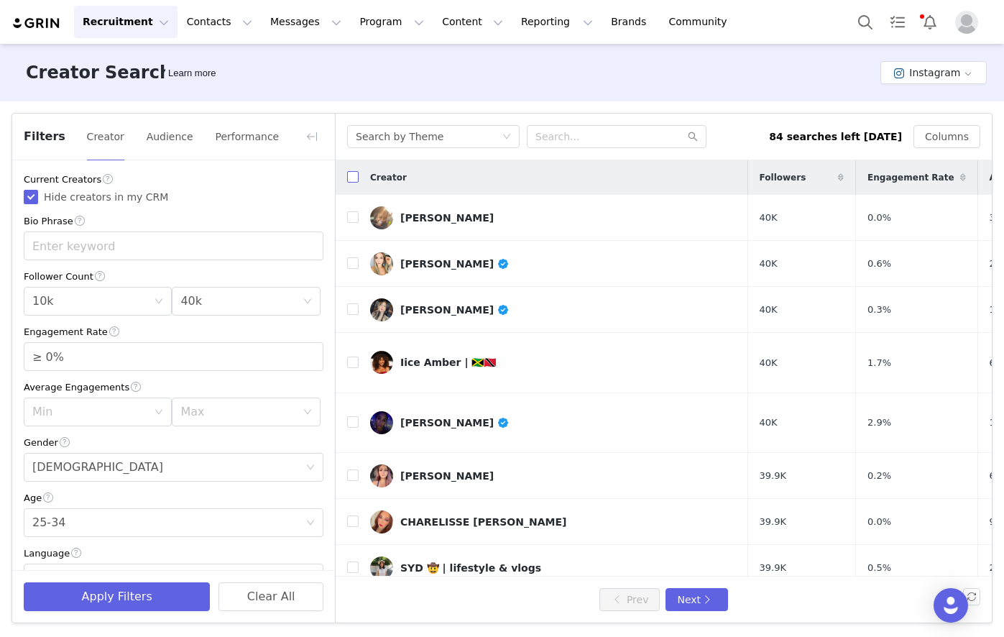
checkbox input "true"
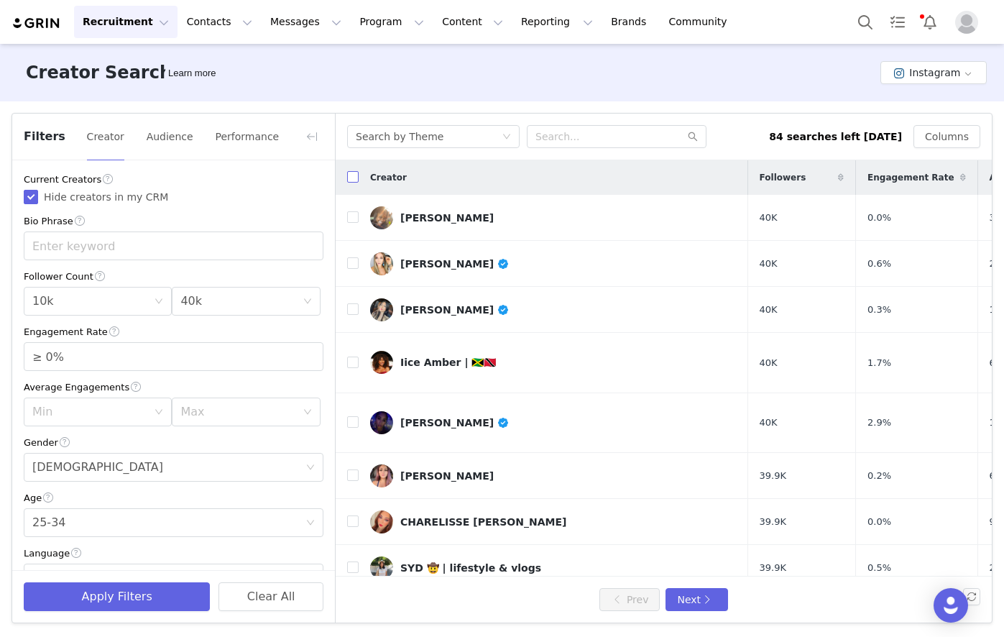
checkbox input "true"
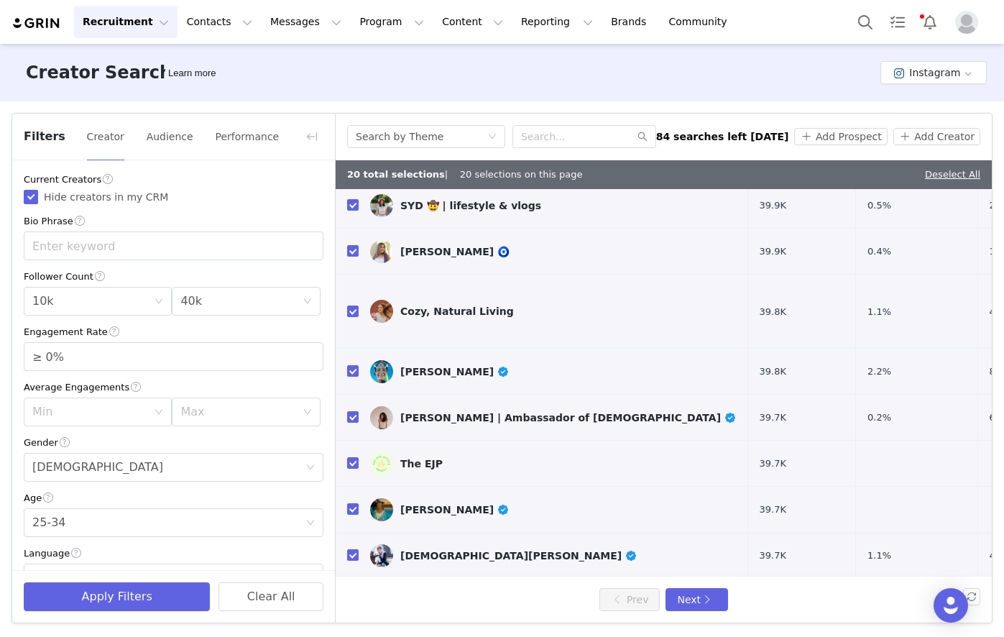
scroll to position [477, 0]
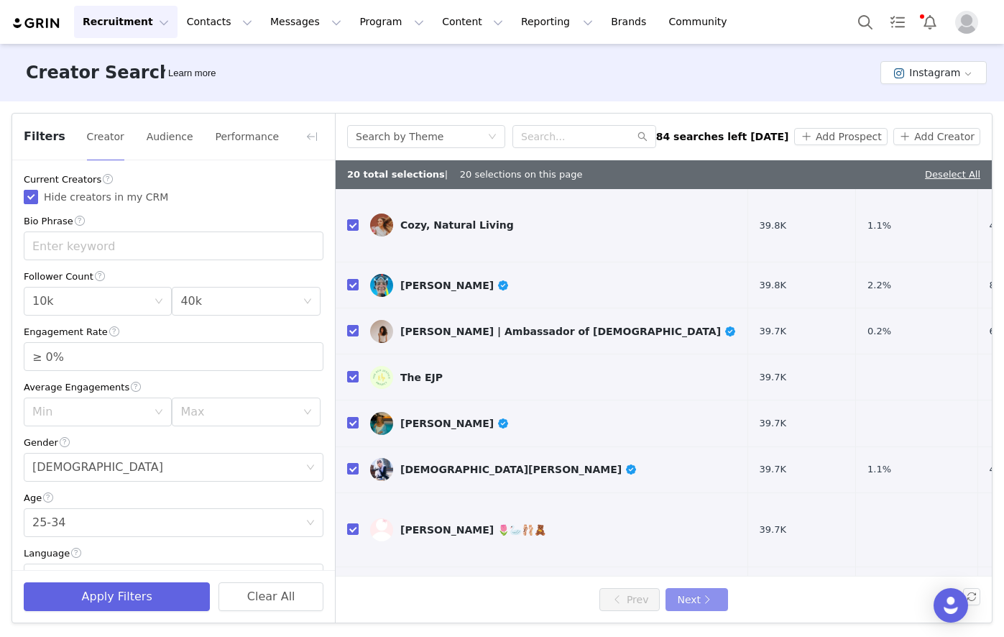
click at [692, 594] on button "Next" at bounding box center [696, 599] width 62 height 23
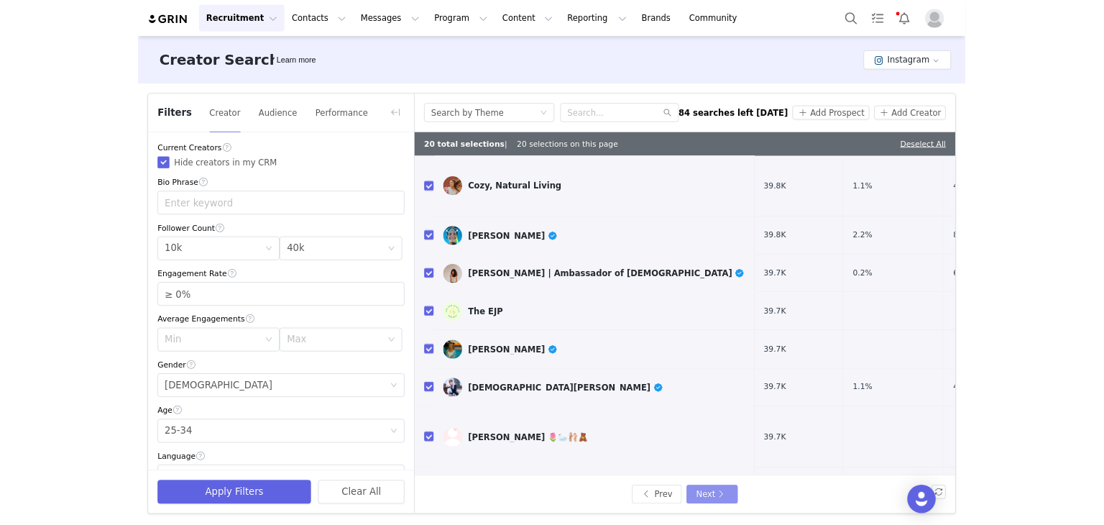
scroll to position [0, 0]
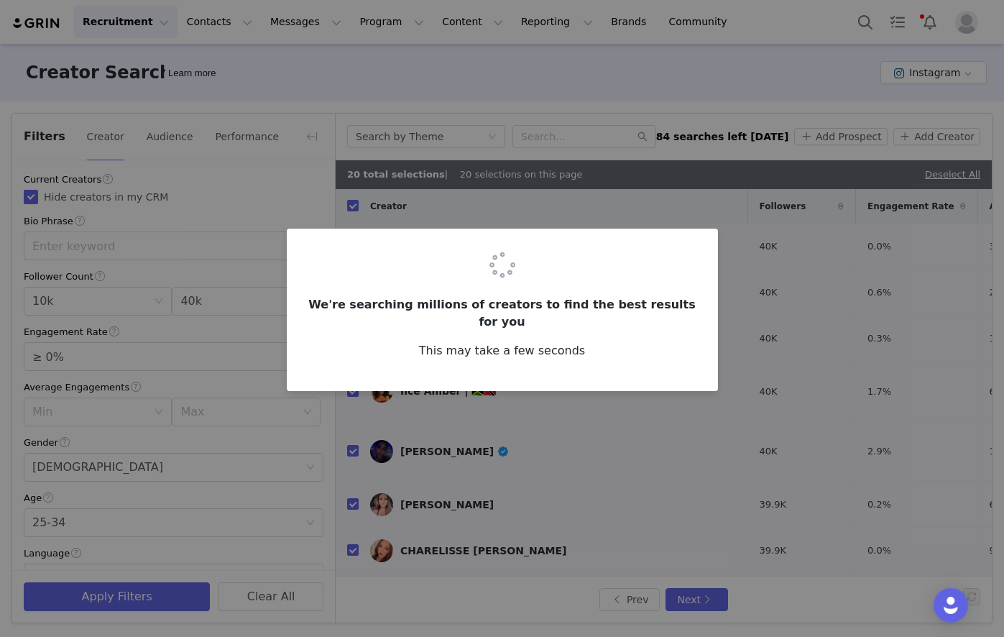
checkbox input "false"
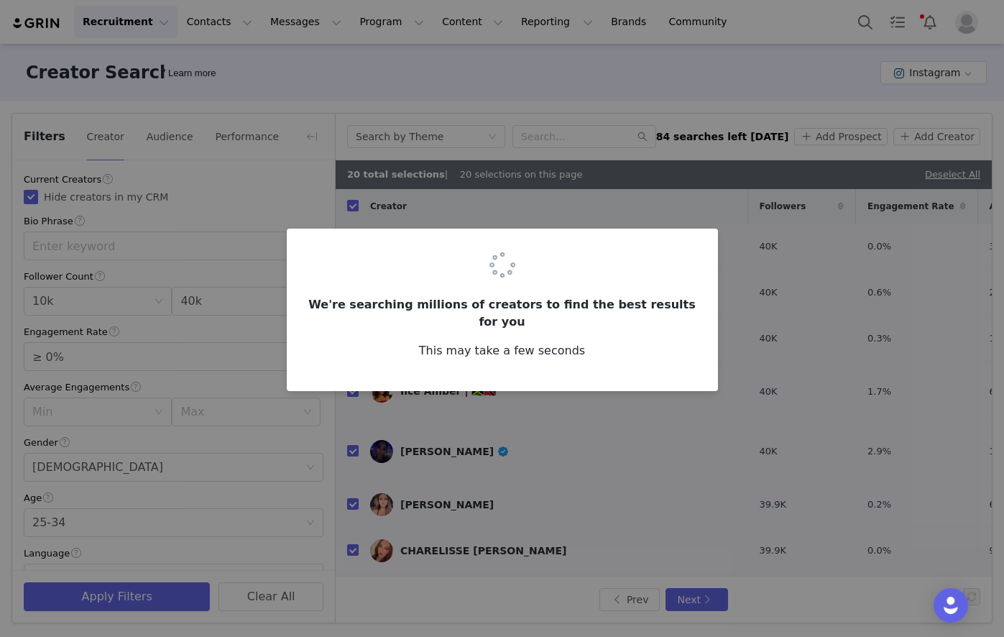
checkbox input "false"
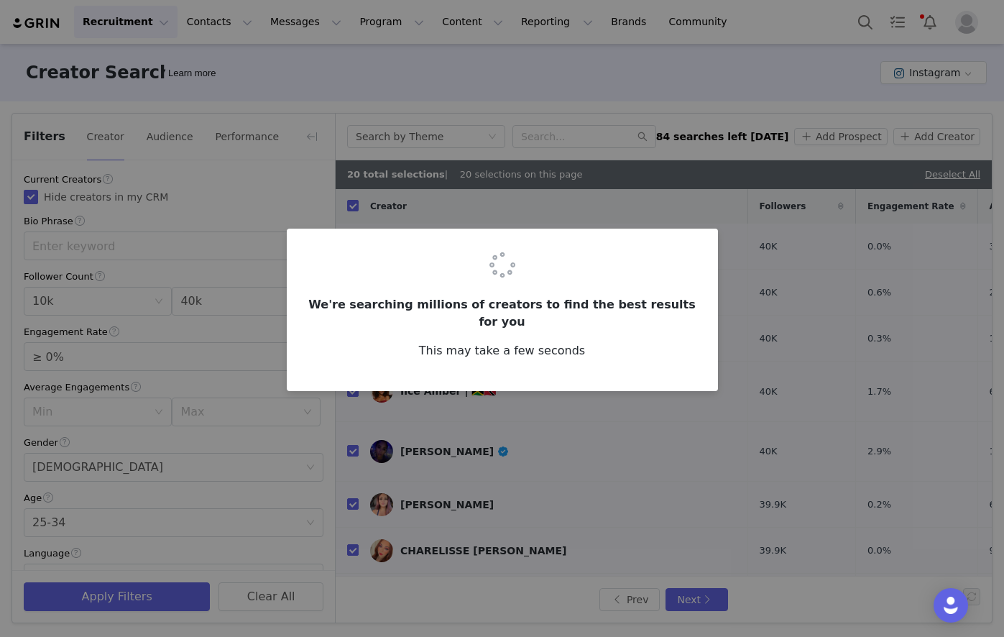
checkbox input "false"
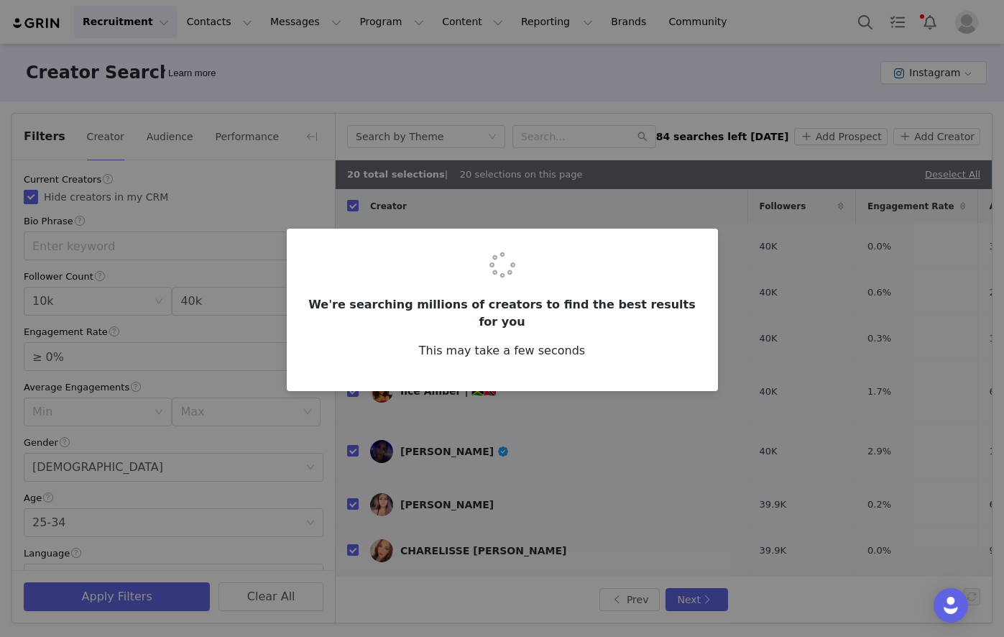
checkbox input "false"
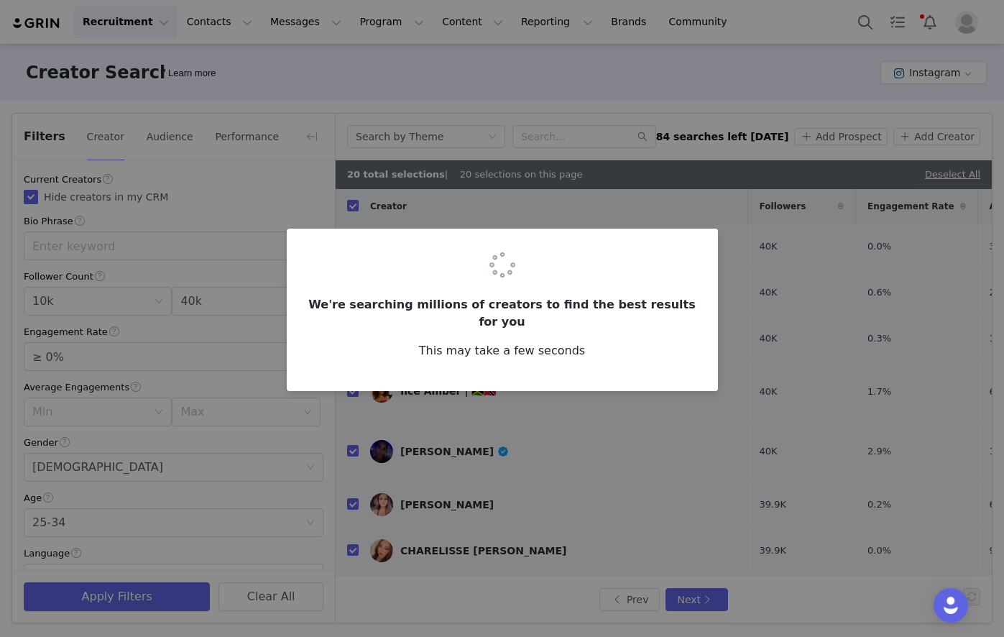
checkbox input "false"
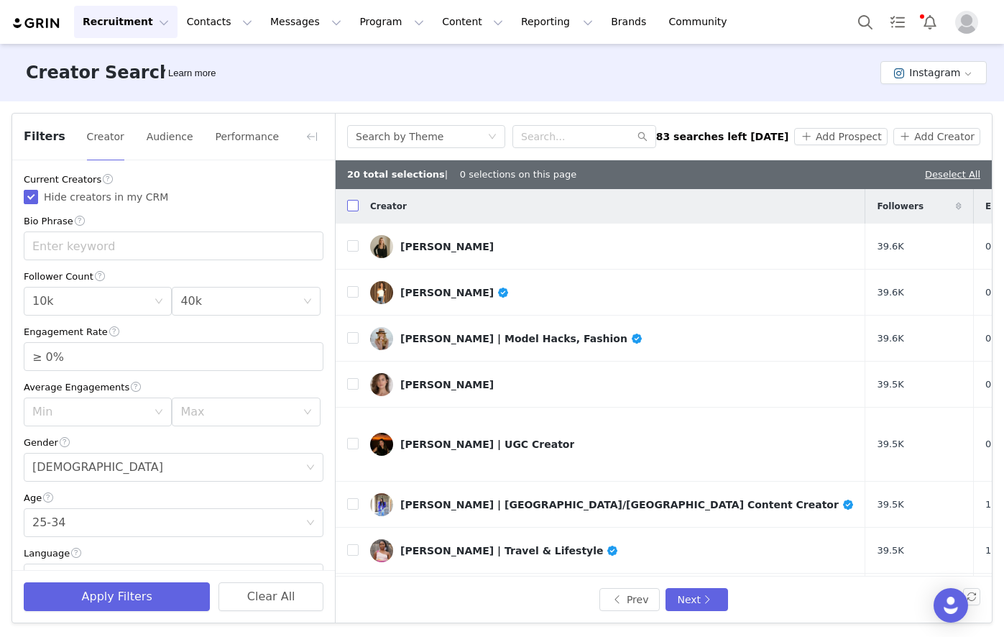
click at [355, 203] on input "checkbox" at bounding box center [352, 205] width 11 height 11
checkbox input "true"
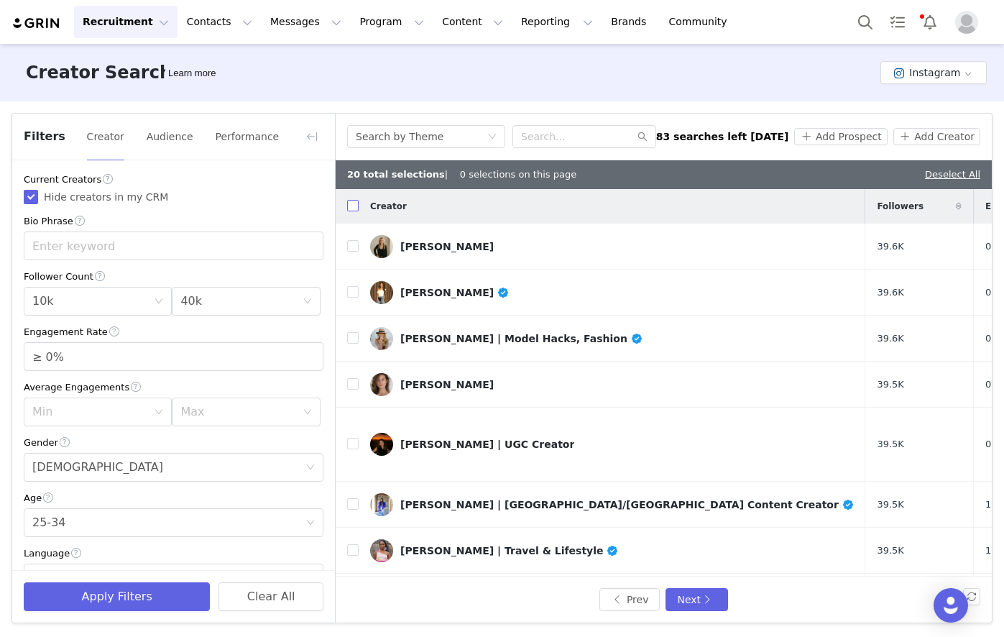
checkbox input "true"
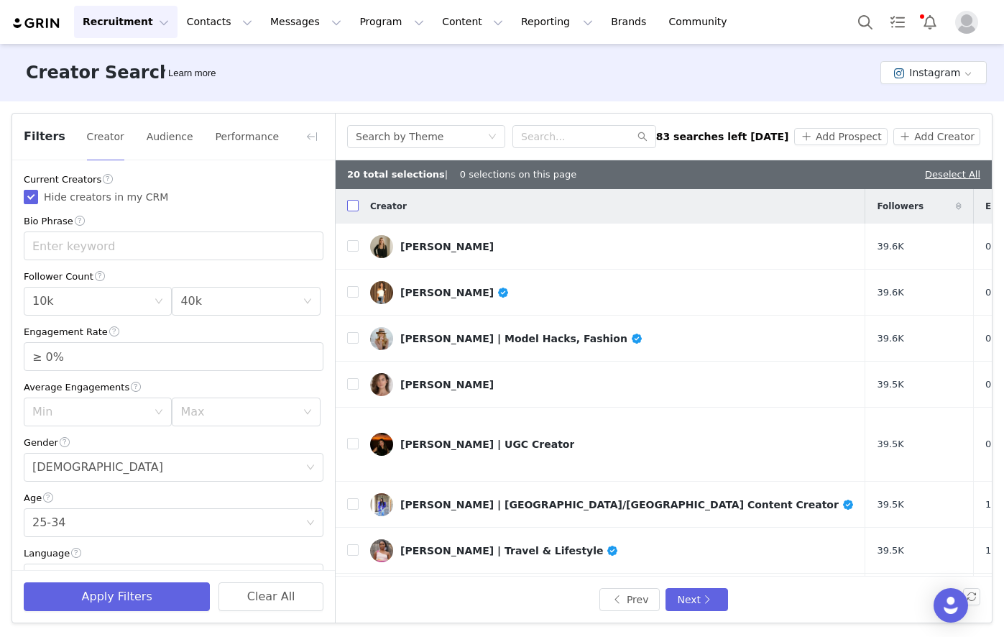
checkbox input "true"
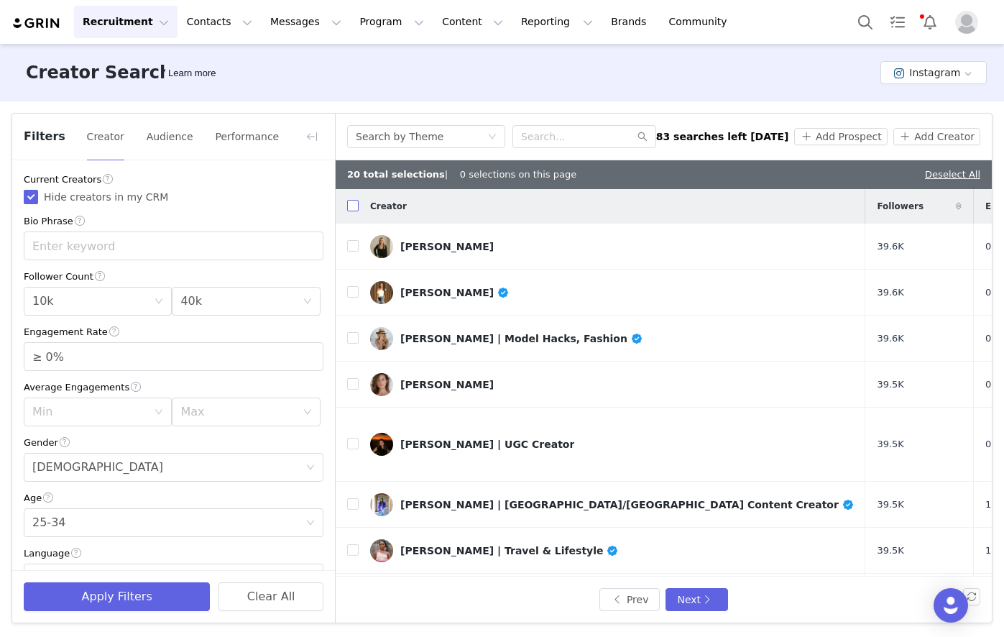
checkbox input "true"
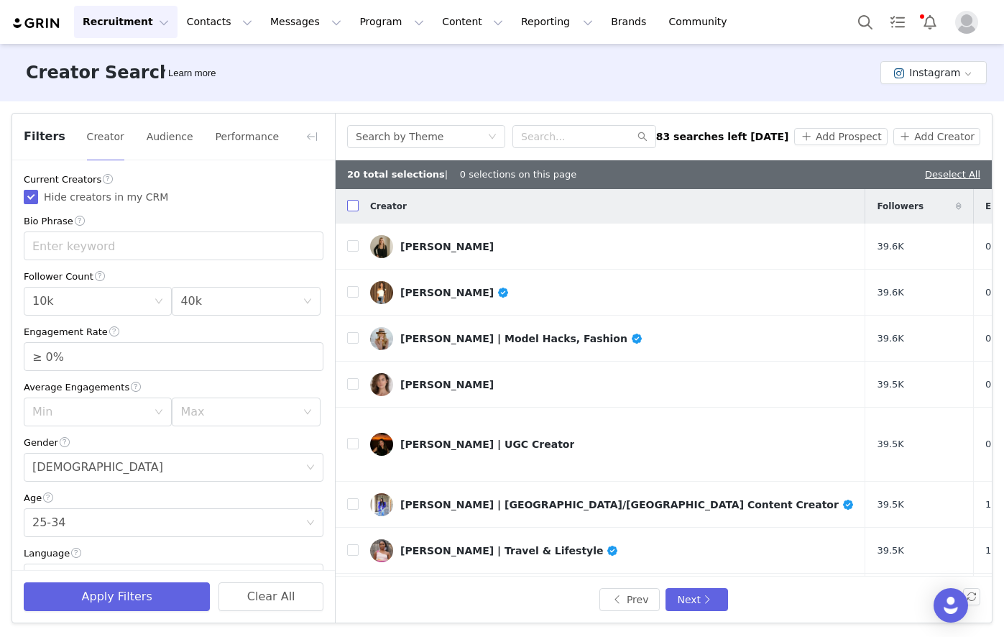
checkbox input "true"
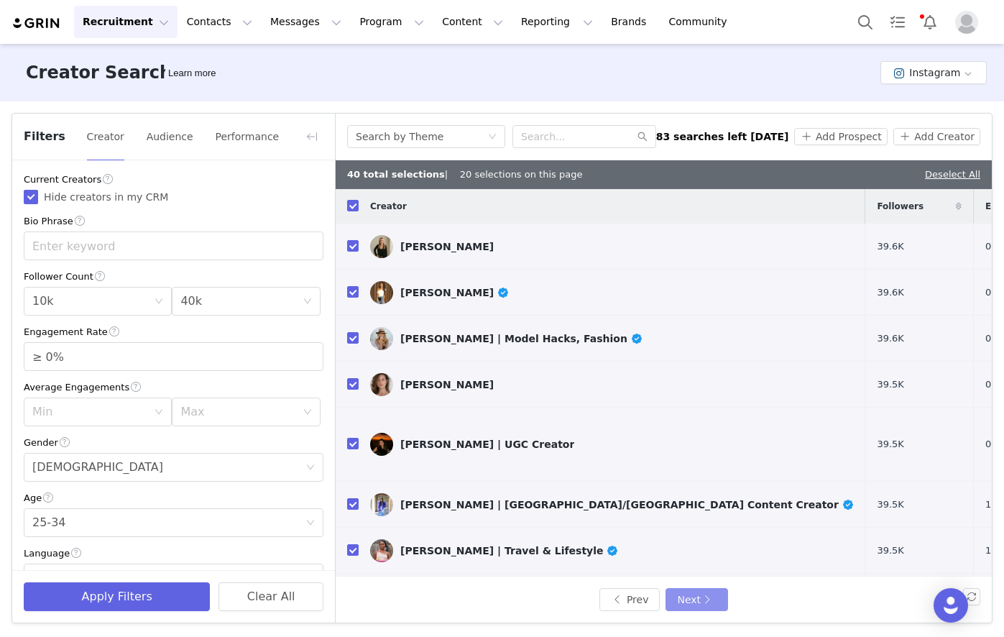
click at [715, 600] on button "Next" at bounding box center [696, 599] width 62 height 23
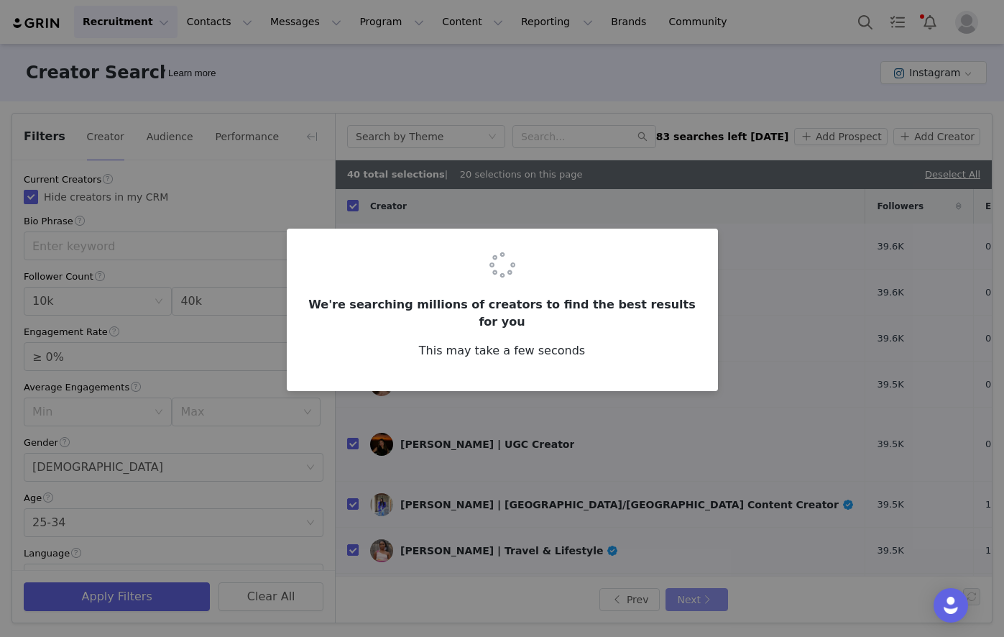
checkbox input "false"
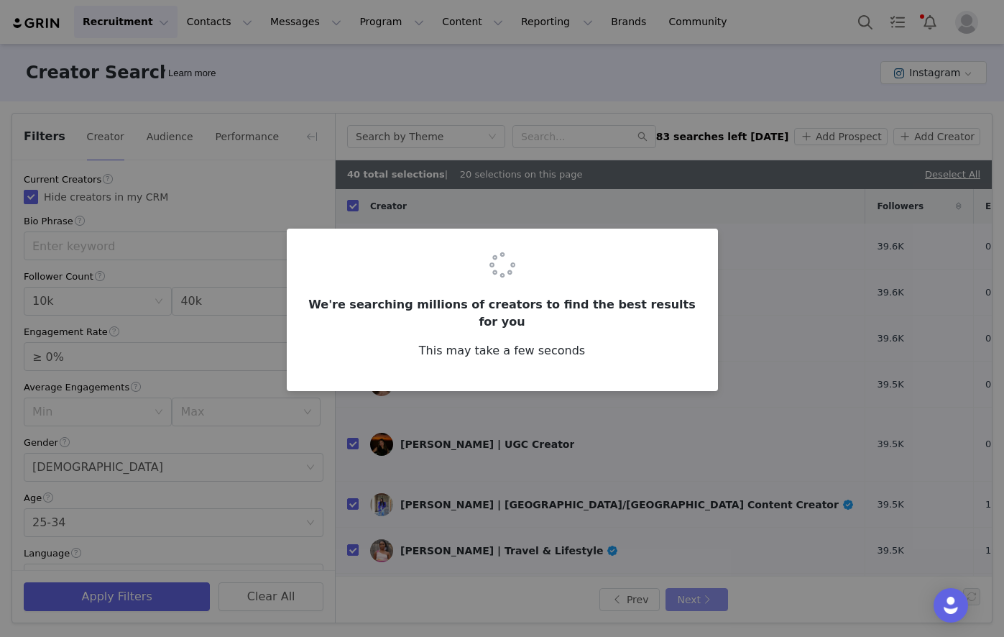
checkbox input "false"
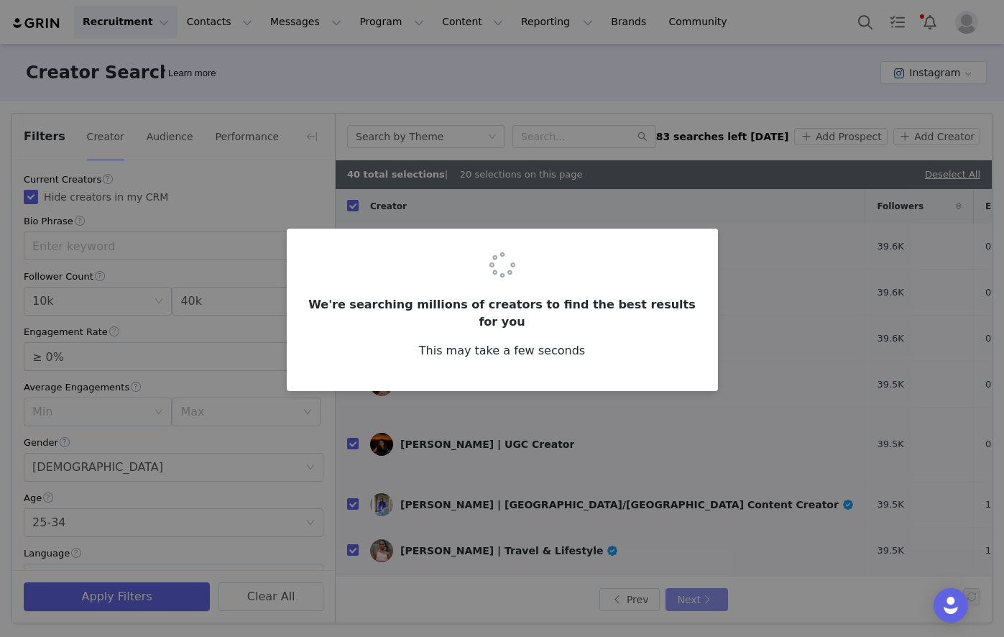
checkbox input "false"
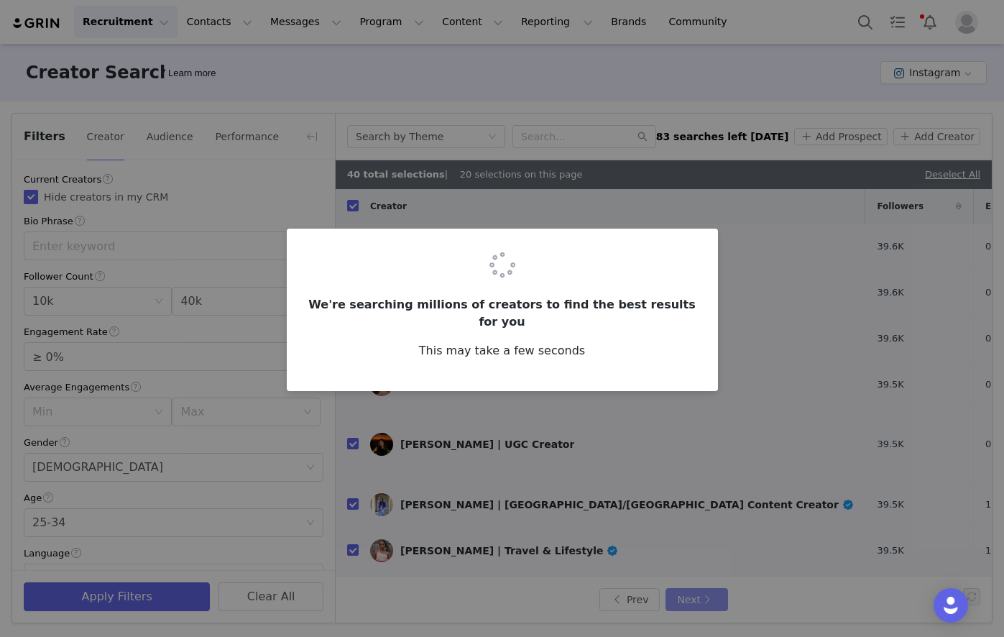
checkbox input "false"
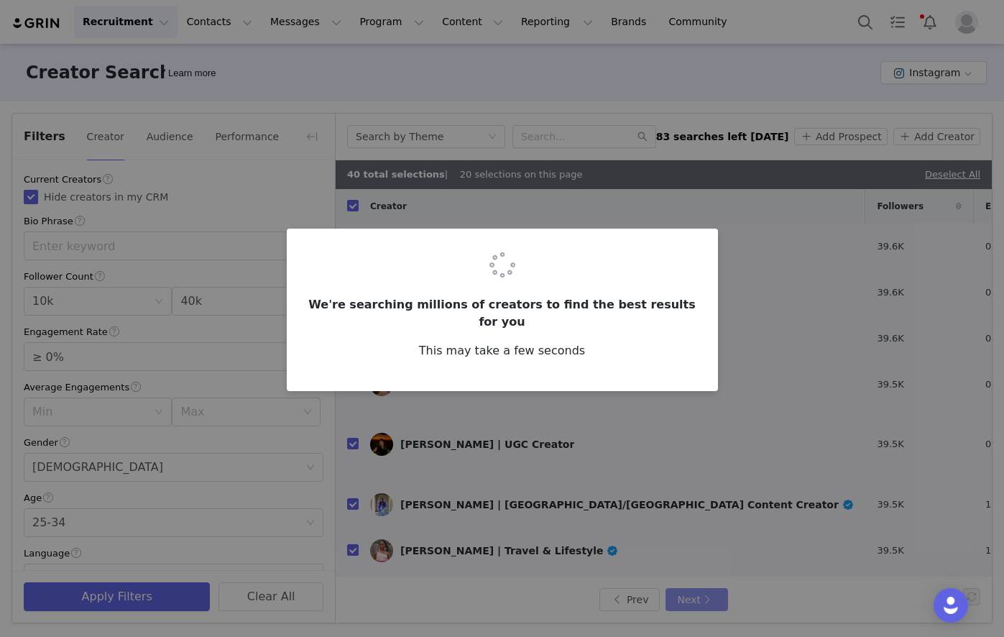
checkbox input "false"
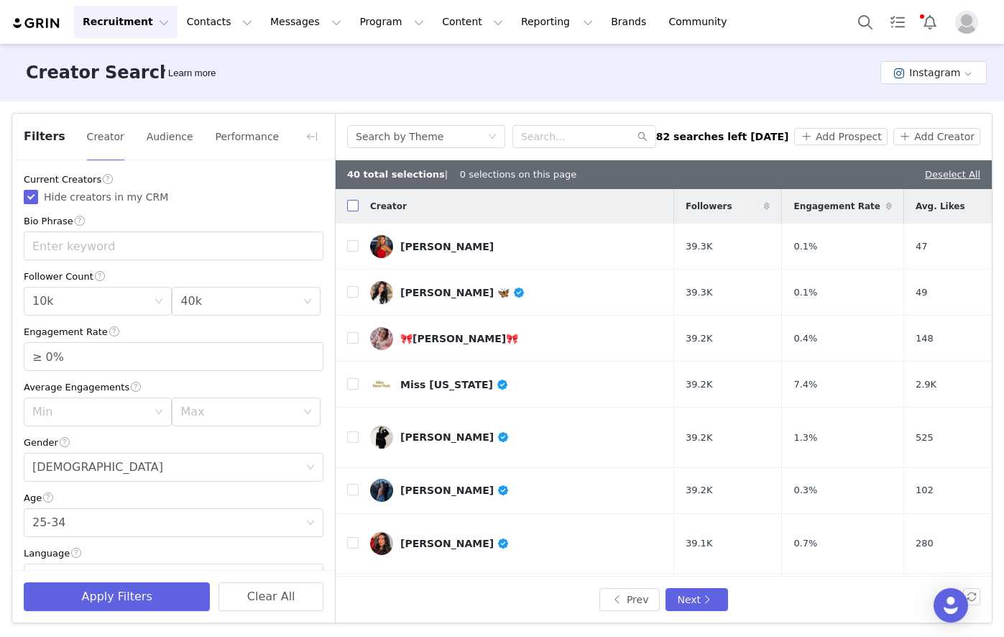
click at [355, 208] on input "checkbox" at bounding box center [352, 205] width 11 height 11
checkbox input "true"
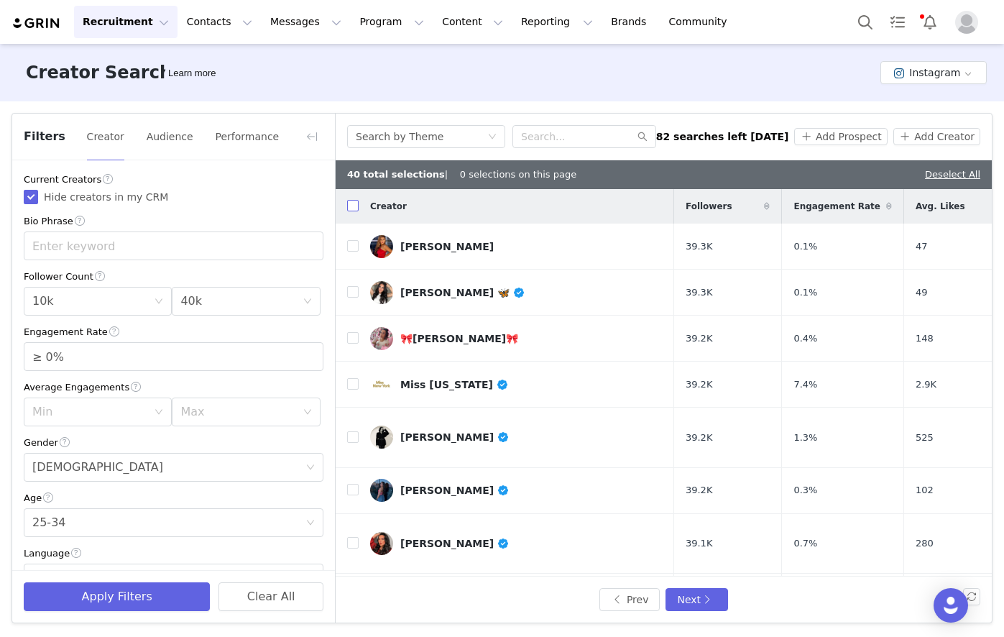
checkbox input "true"
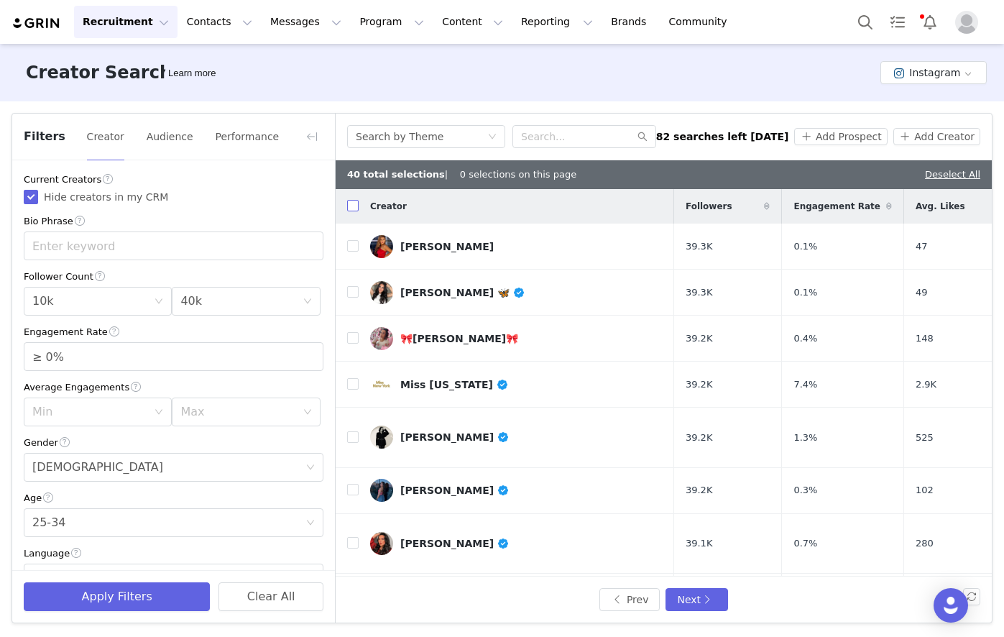
checkbox input "true"
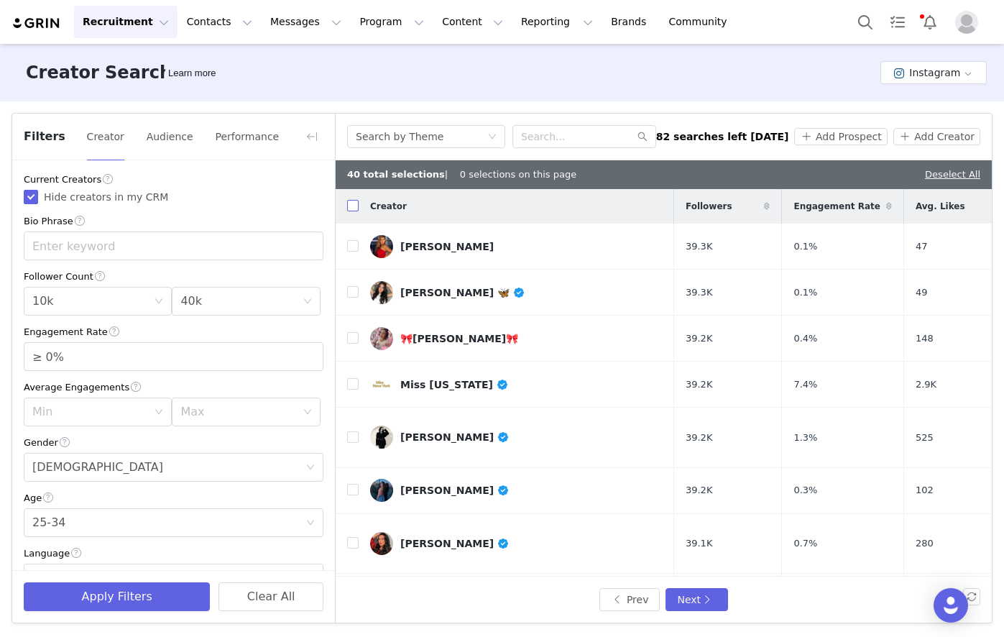
checkbox input "true"
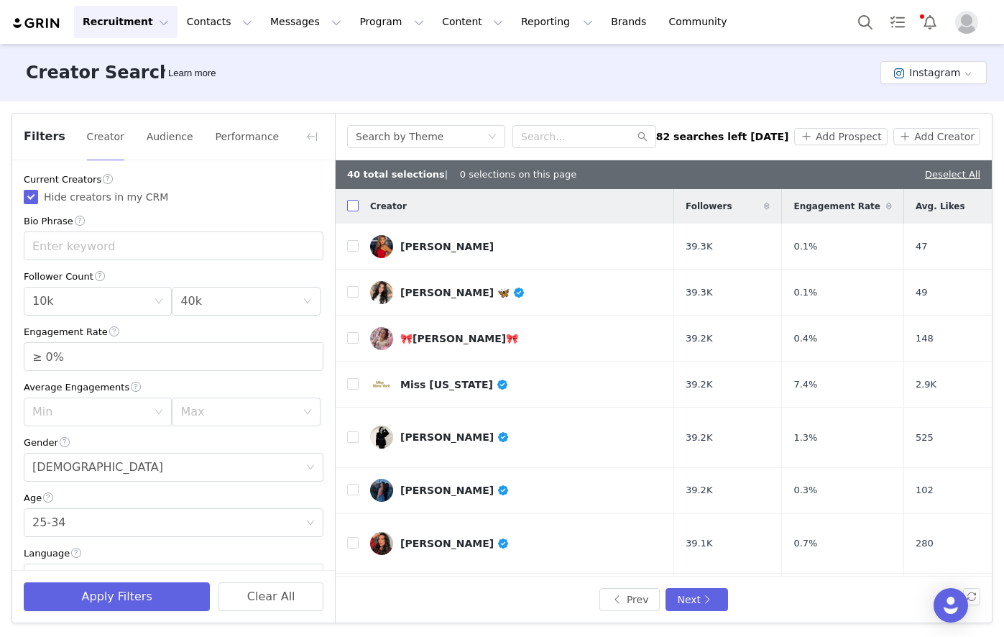
checkbox input "true"
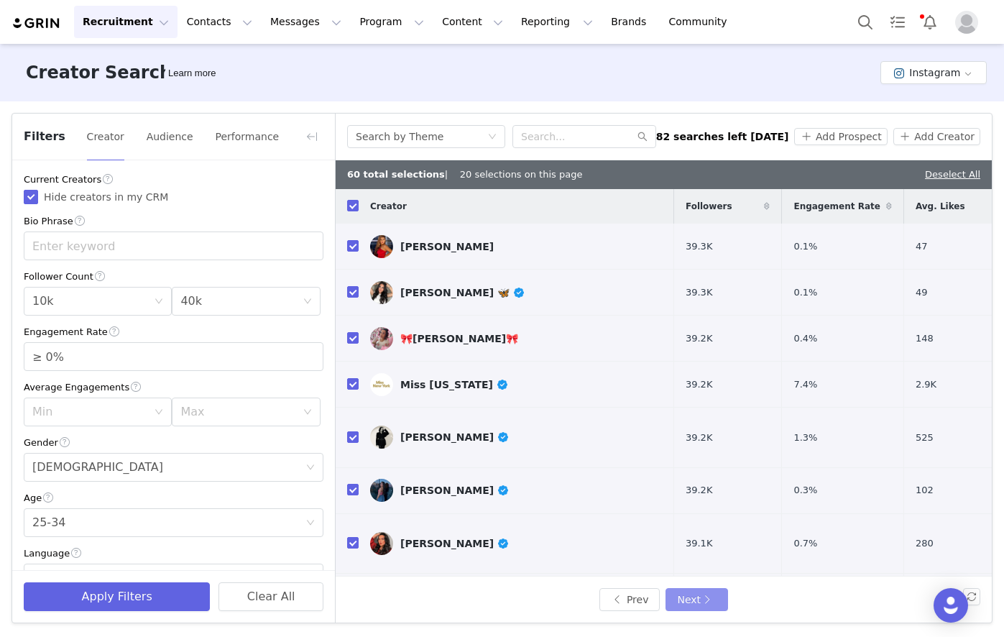
click at [708, 599] on button "Next" at bounding box center [696, 599] width 62 height 23
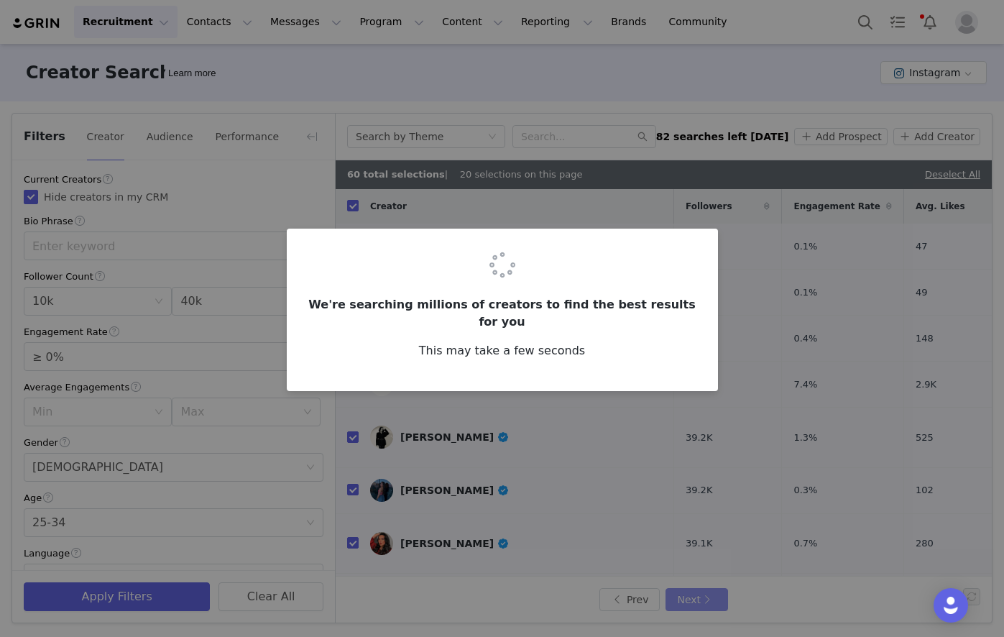
checkbox input "false"
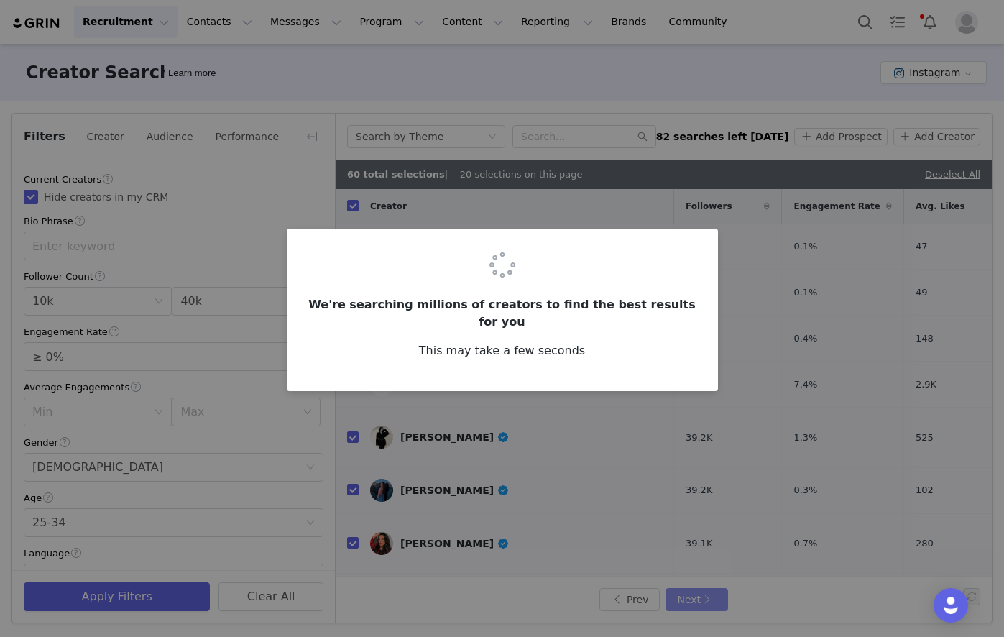
checkbox input "false"
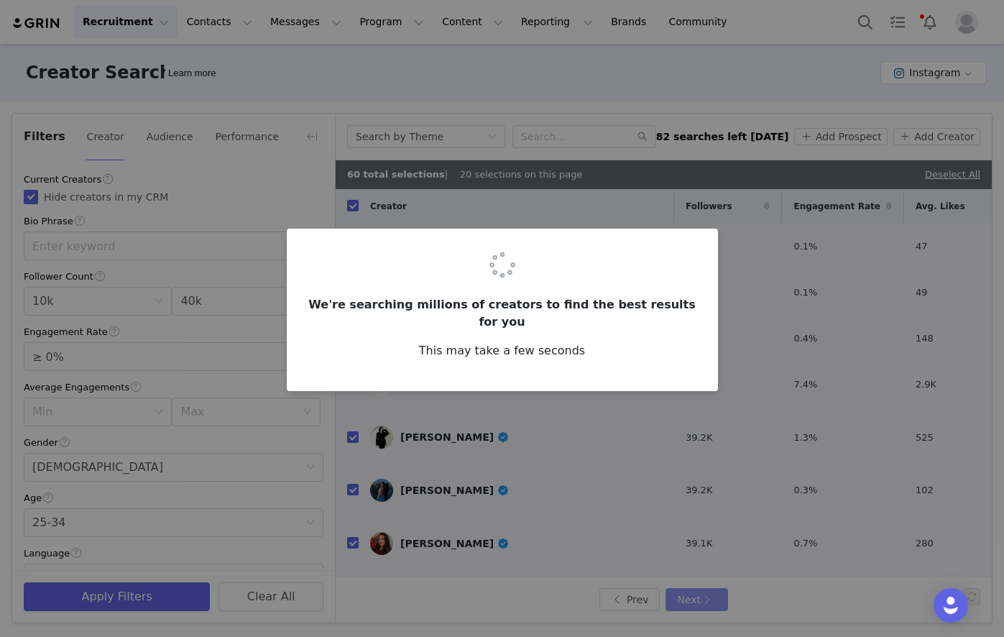
checkbox input "false"
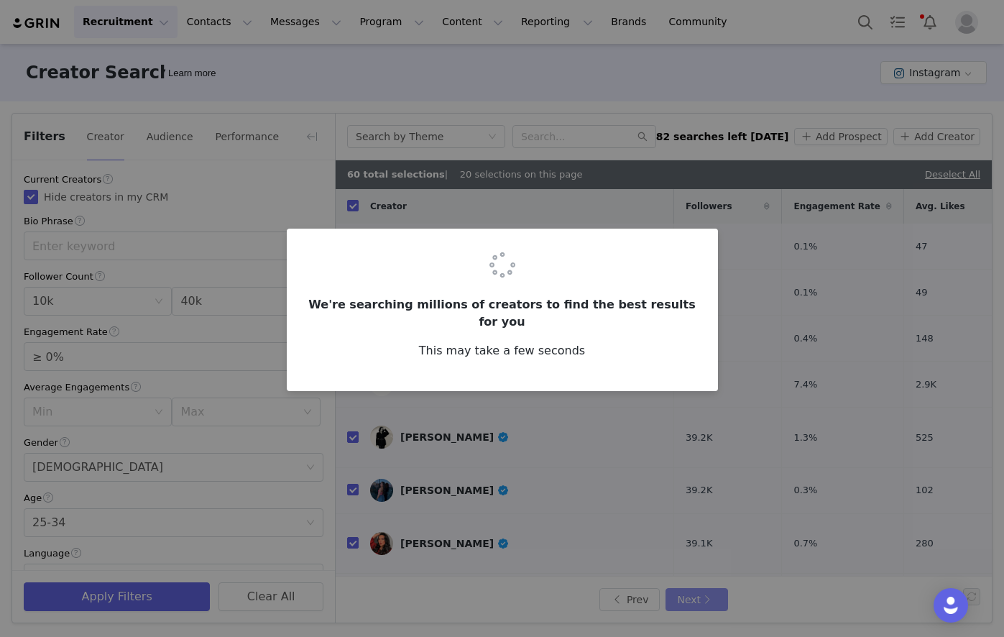
checkbox input "false"
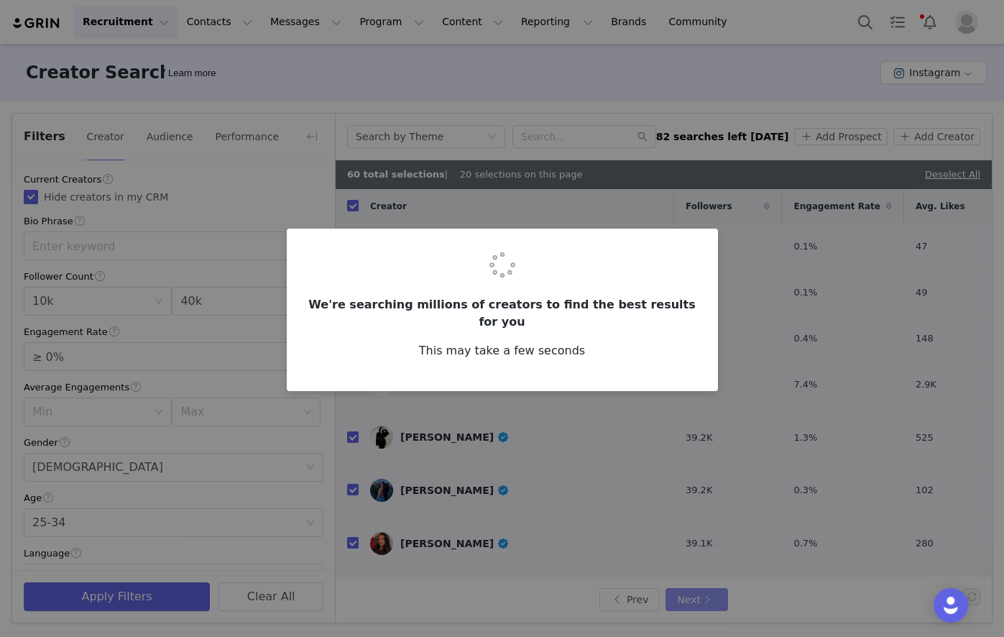
checkbox input "false"
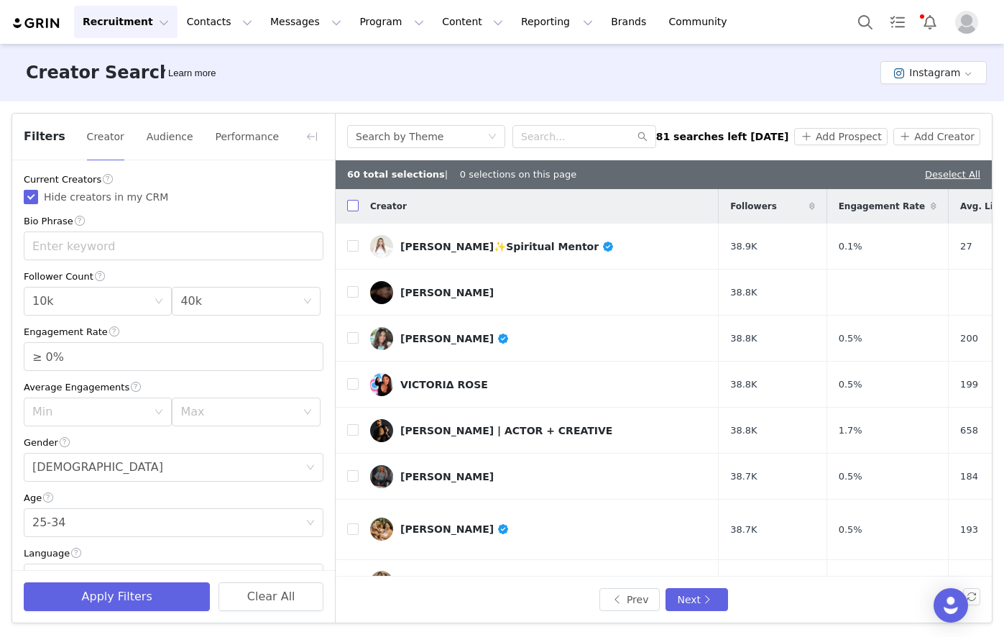
click at [352, 206] on input "checkbox" at bounding box center [352, 205] width 11 height 11
checkbox input "true"
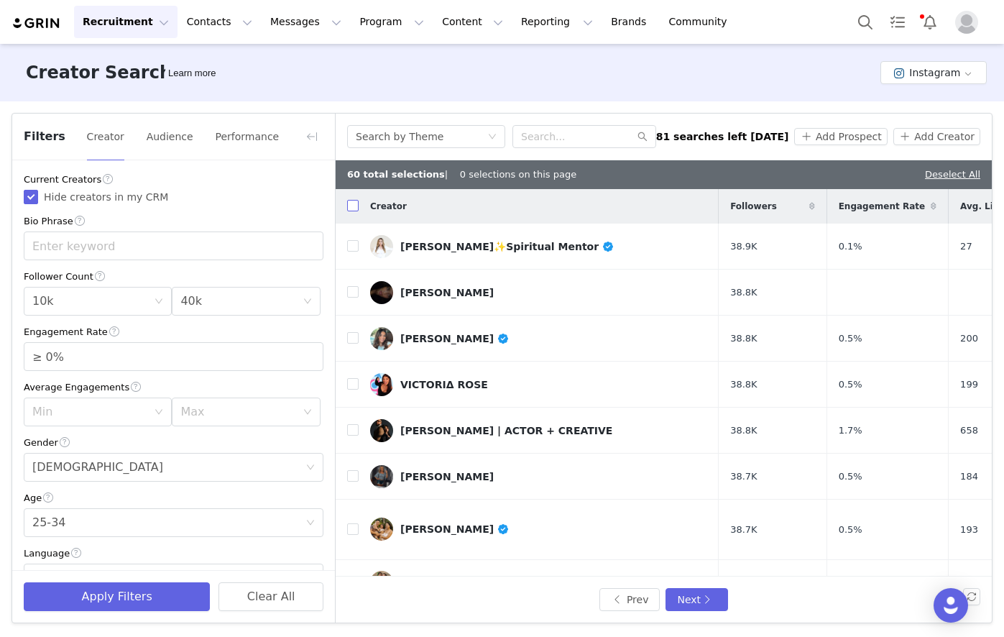
checkbox input "true"
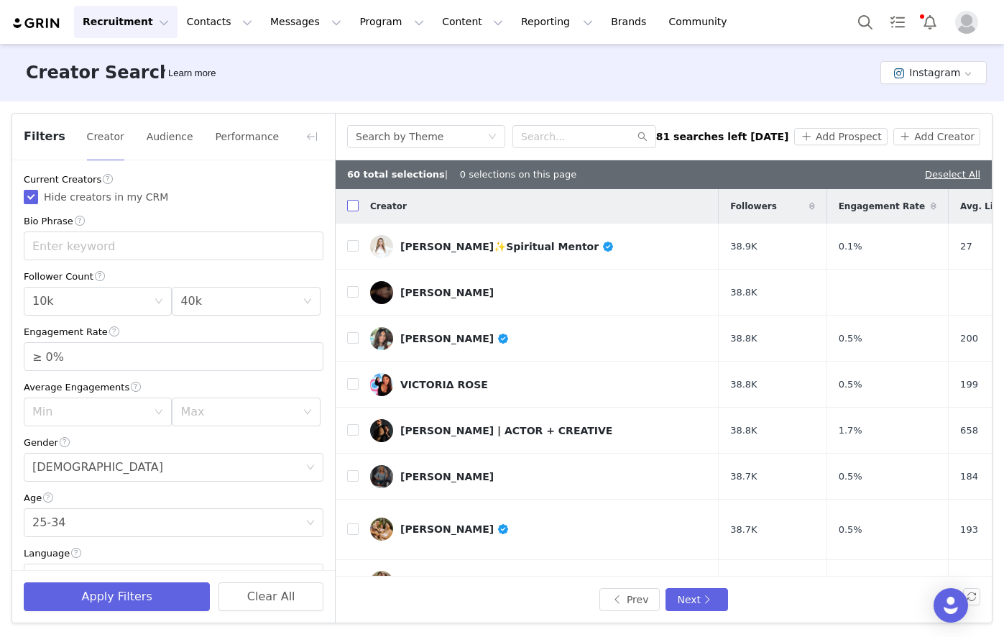
checkbox input "true"
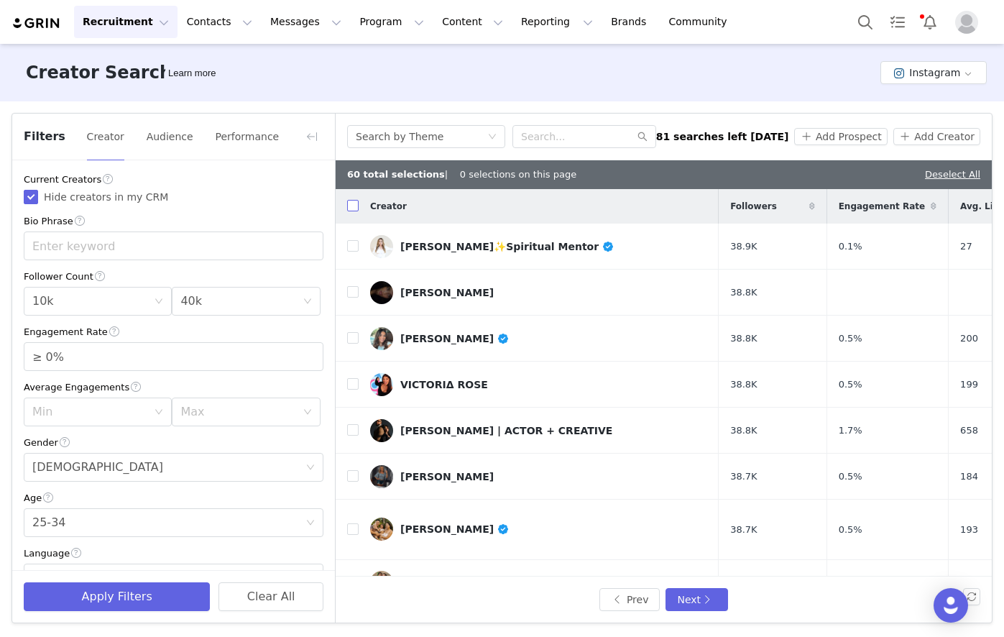
checkbox input "true"
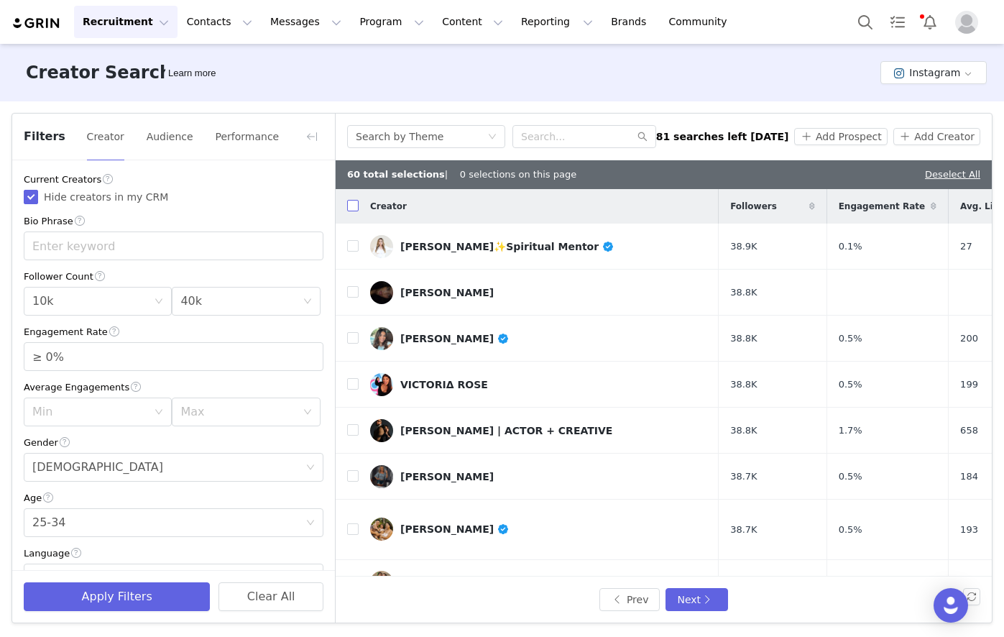
checkbox input "true"
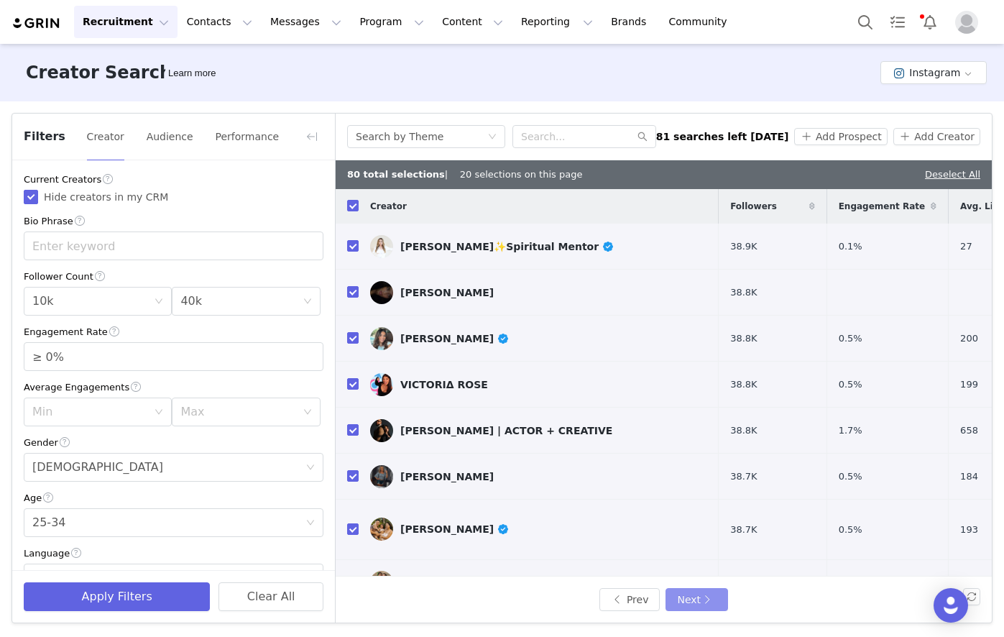
click at [711, 598] on button "Next" at bounding box center [696, 599] width 62 height 23
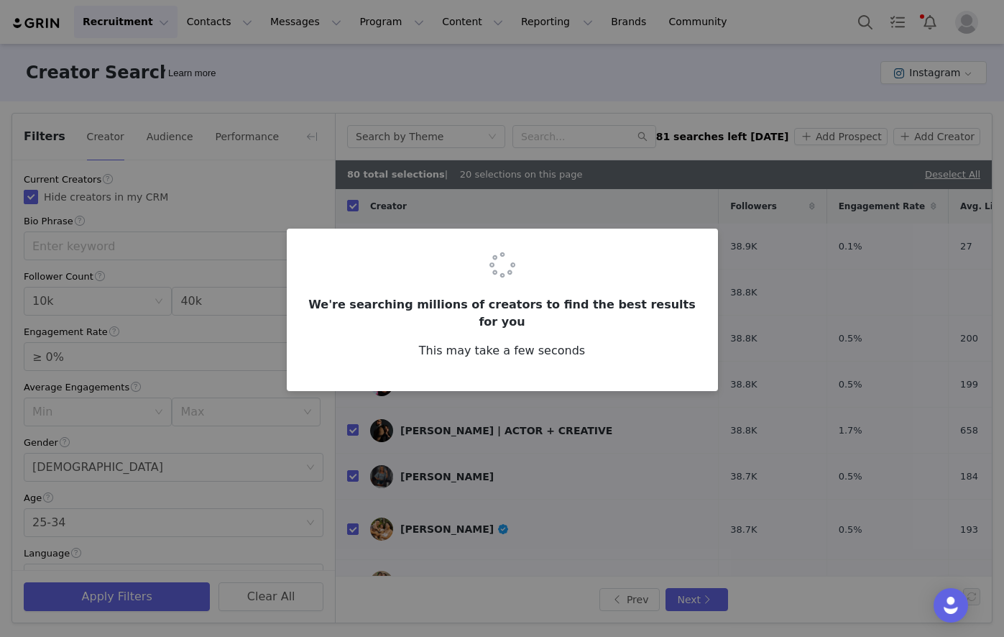
checkbox input "false"
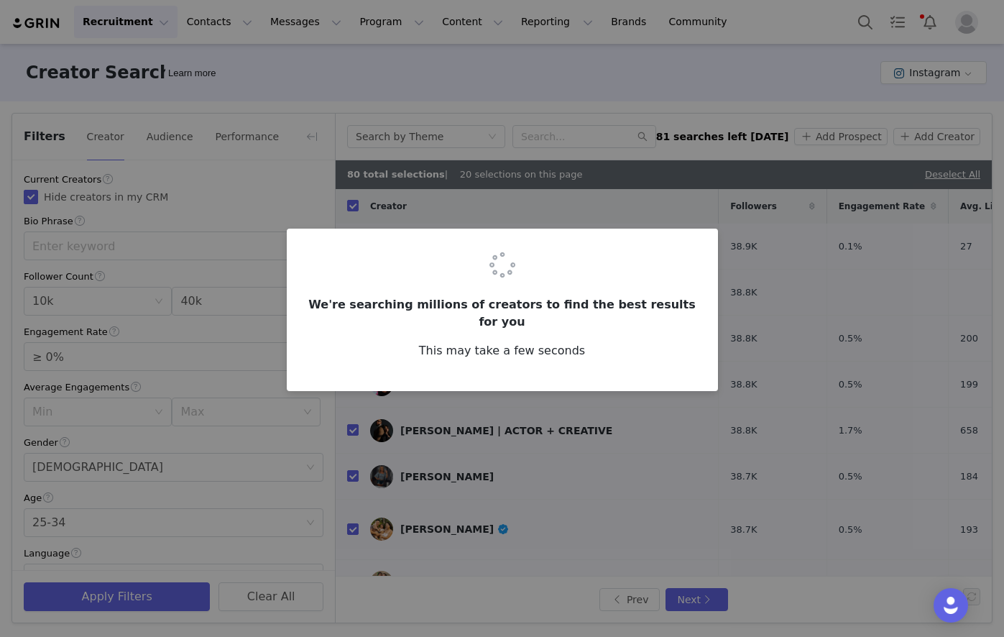
checkbox input "false"
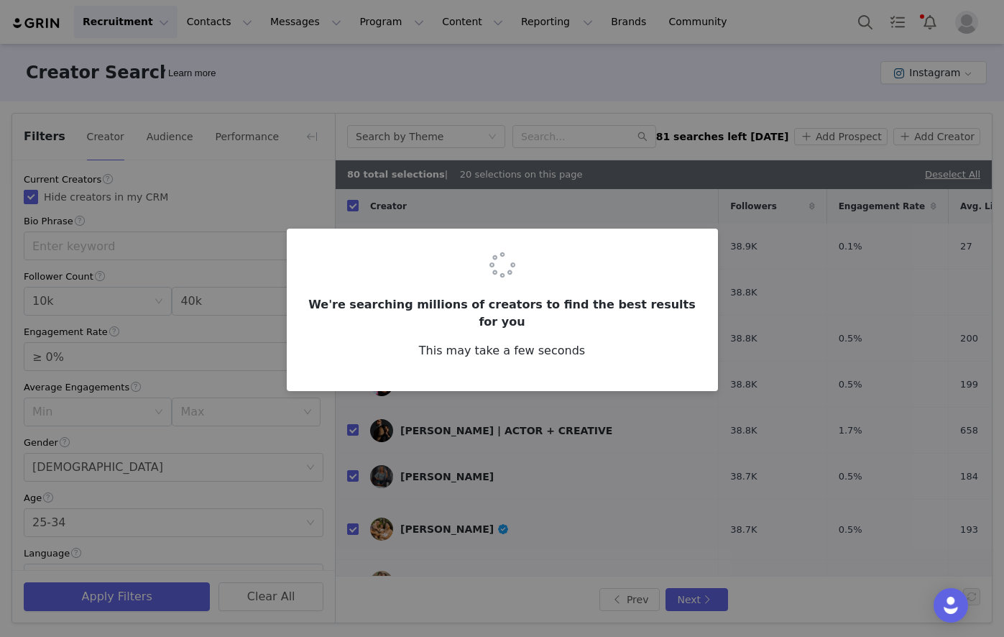
checkbox input "false"
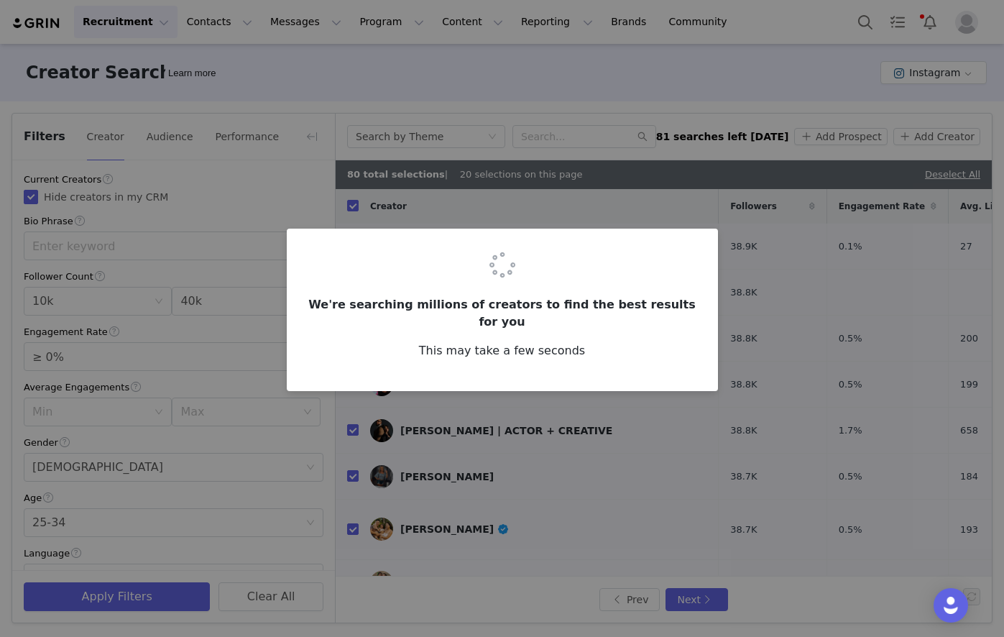
checkbox input "false"
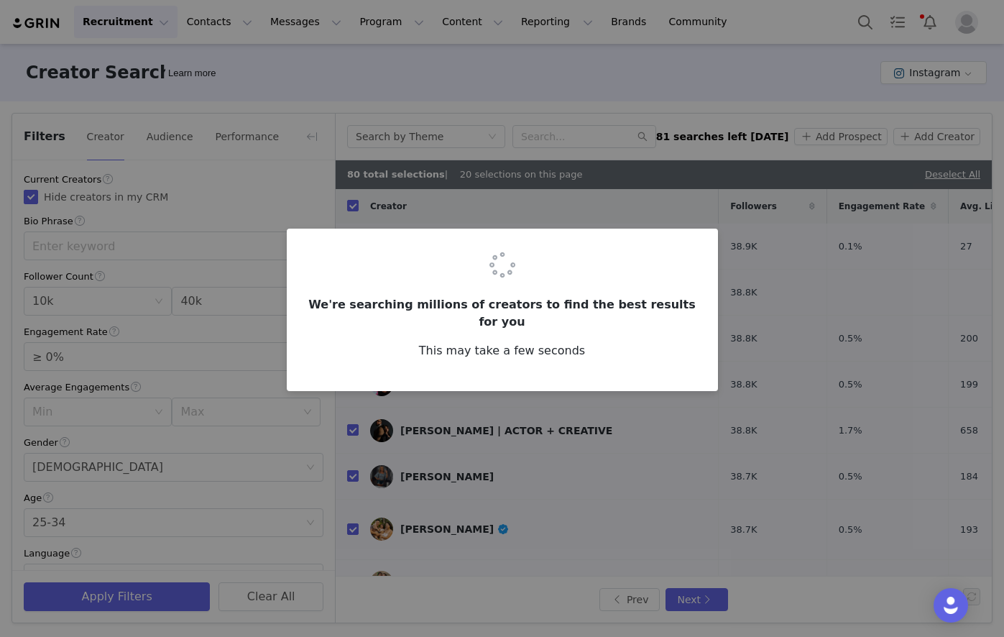
checkbox input "false"
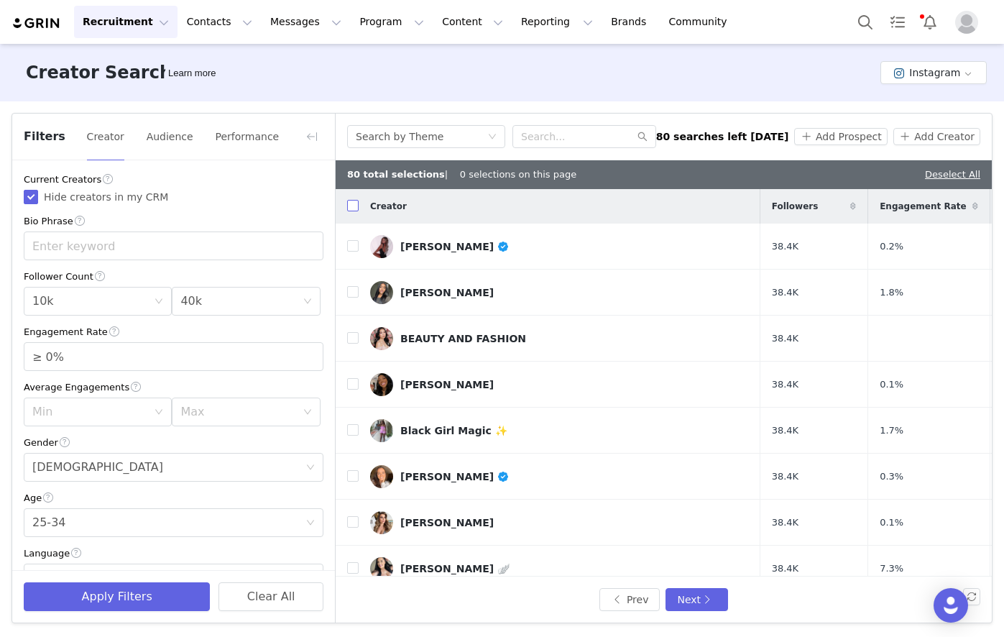
click at [353, 203] on input "checkbox" at bounding box center [352, 205] width 11 height 11
checkbox input "true"
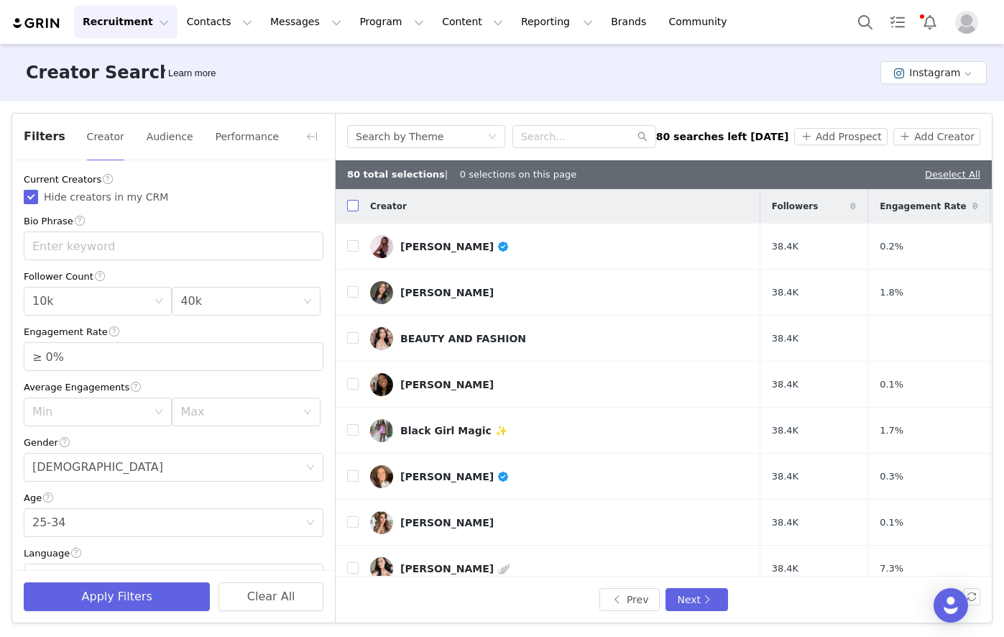
checkbox input "true"
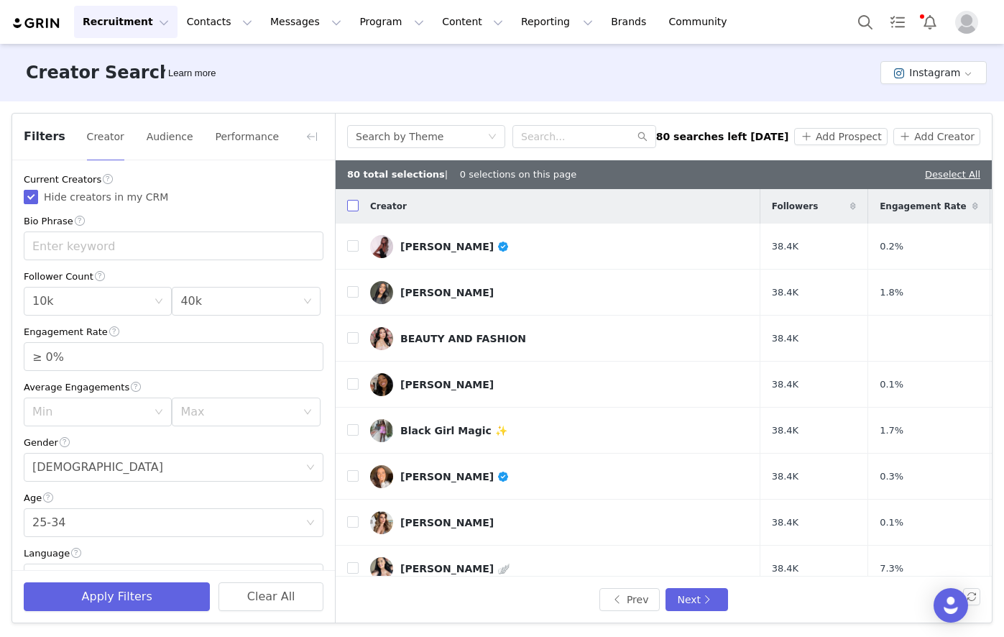
checkbox input "true"
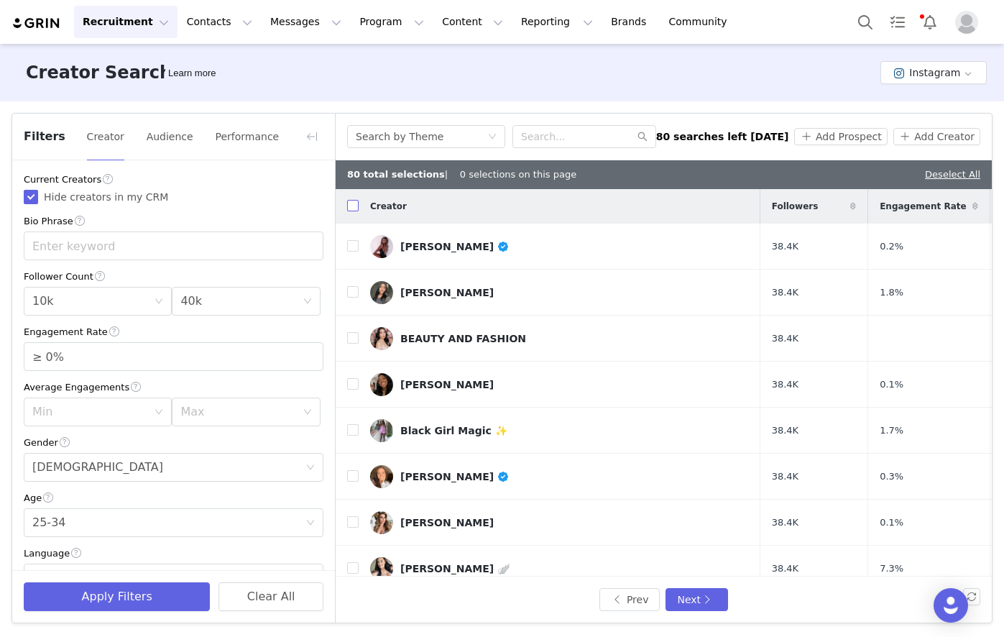
checkbox input "true"
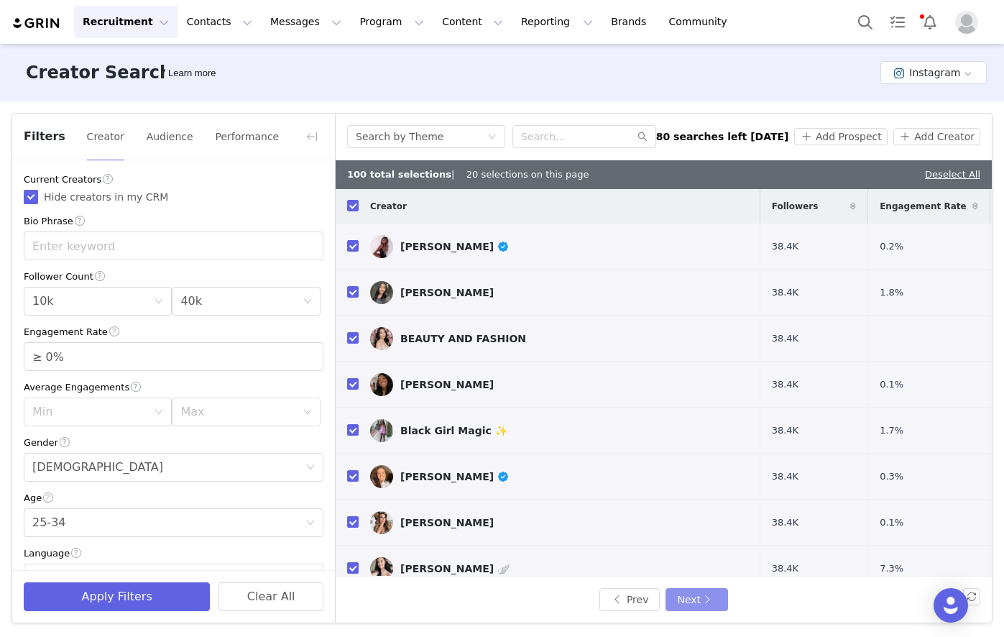
click at [701, 599] on button "Next" at bounding box center [696, 599] width 62 height 23
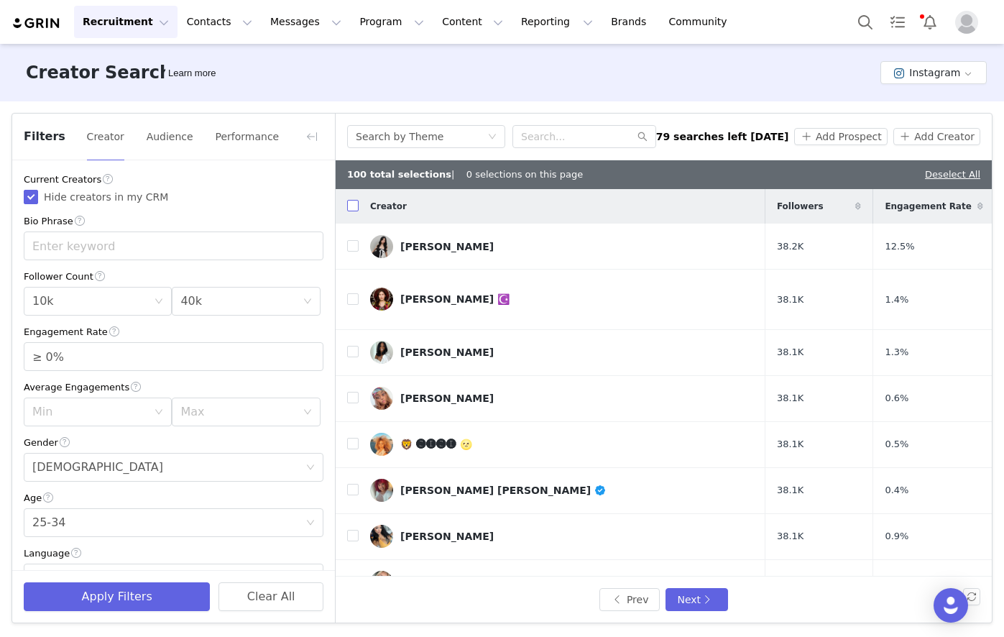
click at [350, 200] on input "checkbox" at bounding box center [352, 205] width 11 height 11
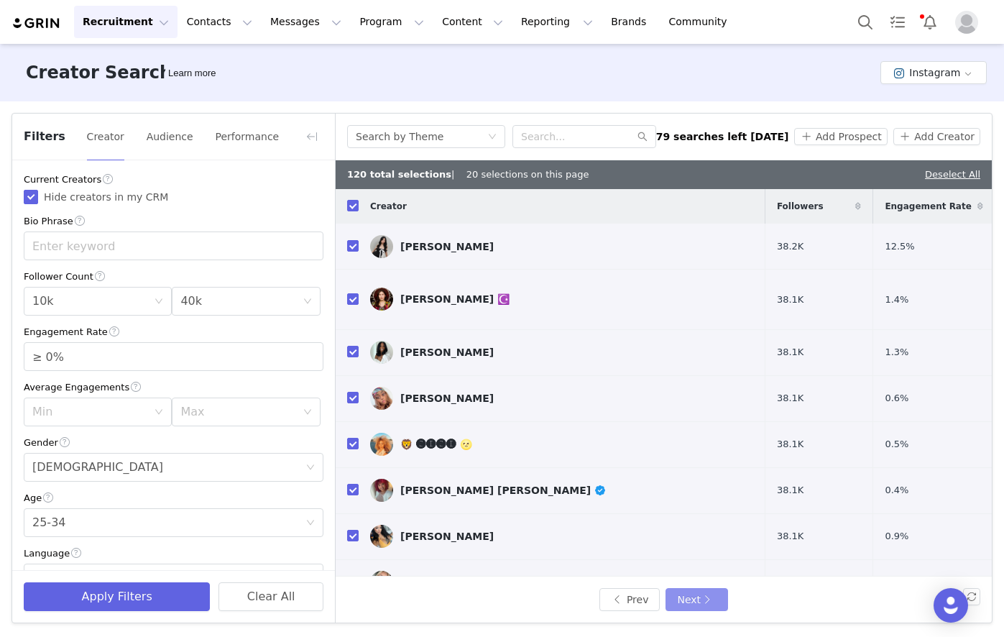
click at [714, 598] on button "Next" at bounding box center [696, 599] width 62 height 23
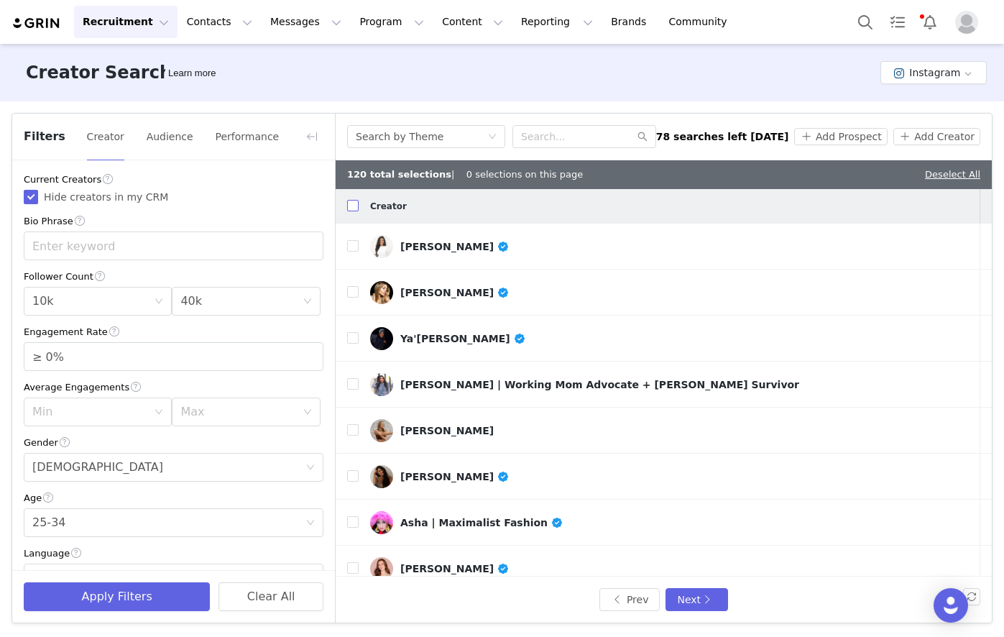
click at [351, 211] on input "checkbox" at bounding box center [352, 205] width 11 height 11
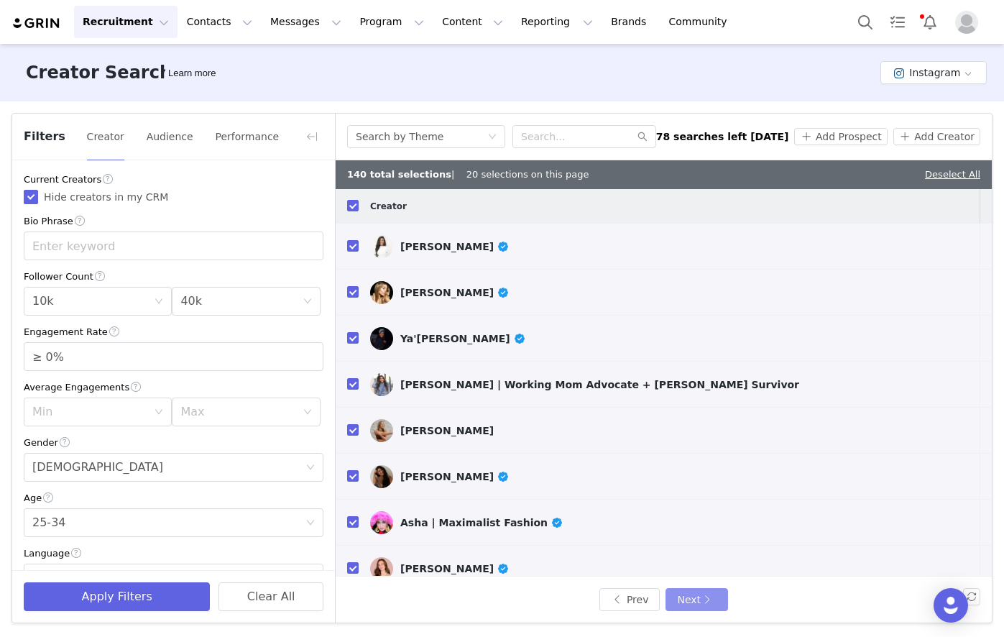
click at [713, 596] on button "Next" at bounding box center [696, 599] width 62 height 23
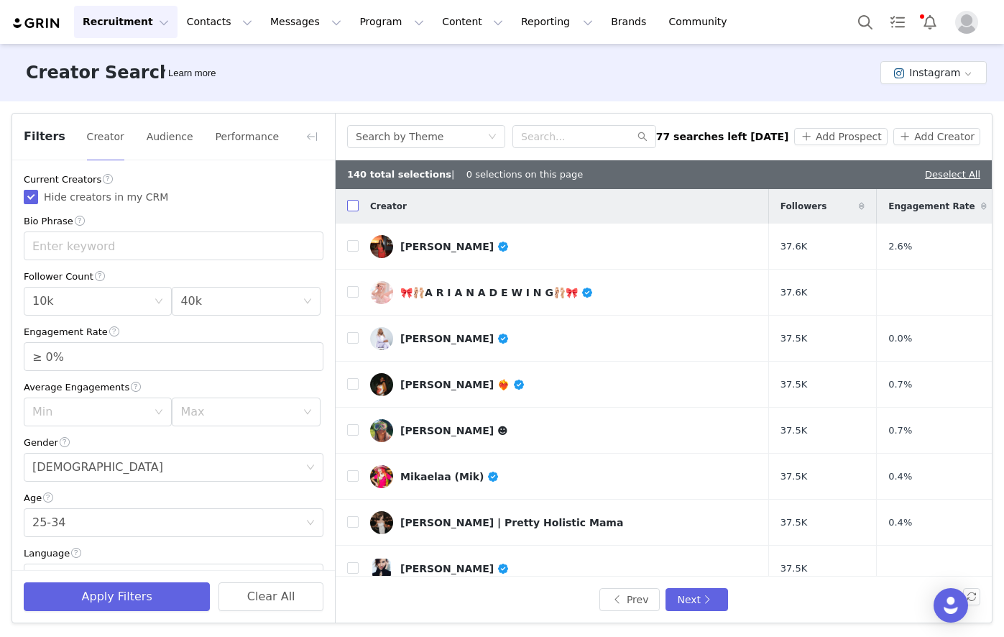
click at [350, 207] on input "checkbox" at bounding box center [352, 205] width 11 height 11
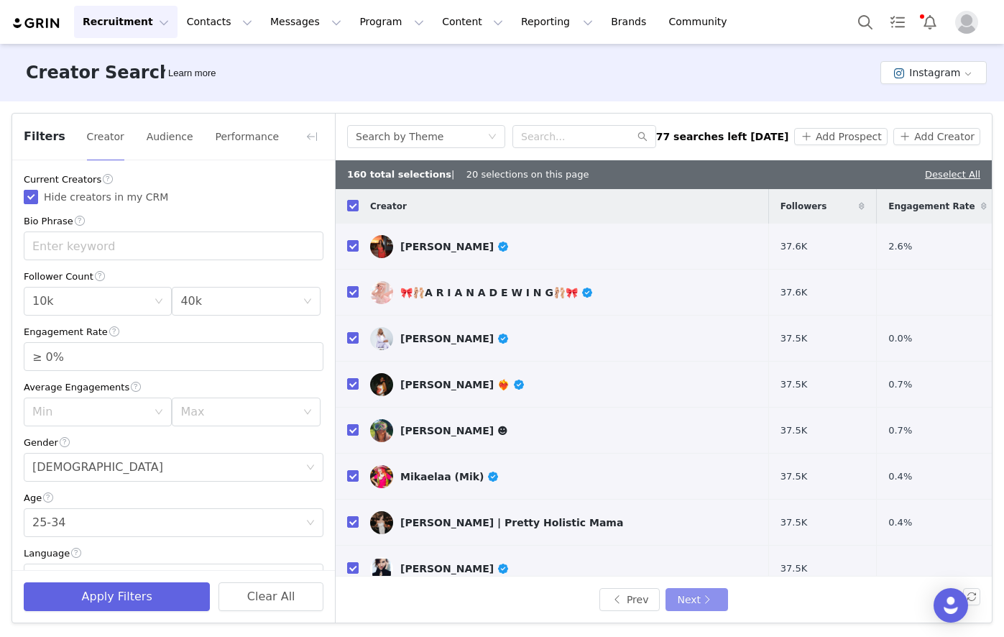
click at [714, 601] on button "Next" at bounding box center [696, 599] width 62 height 23
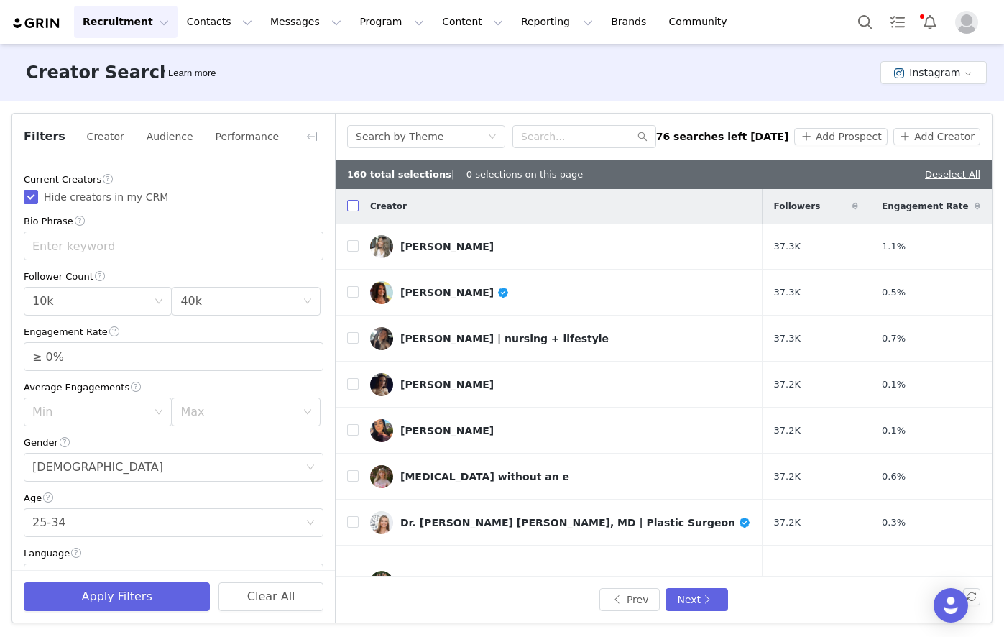
click at [358, 205] on input "checkbox" at bounding box center [352, 205] width 11 height 11
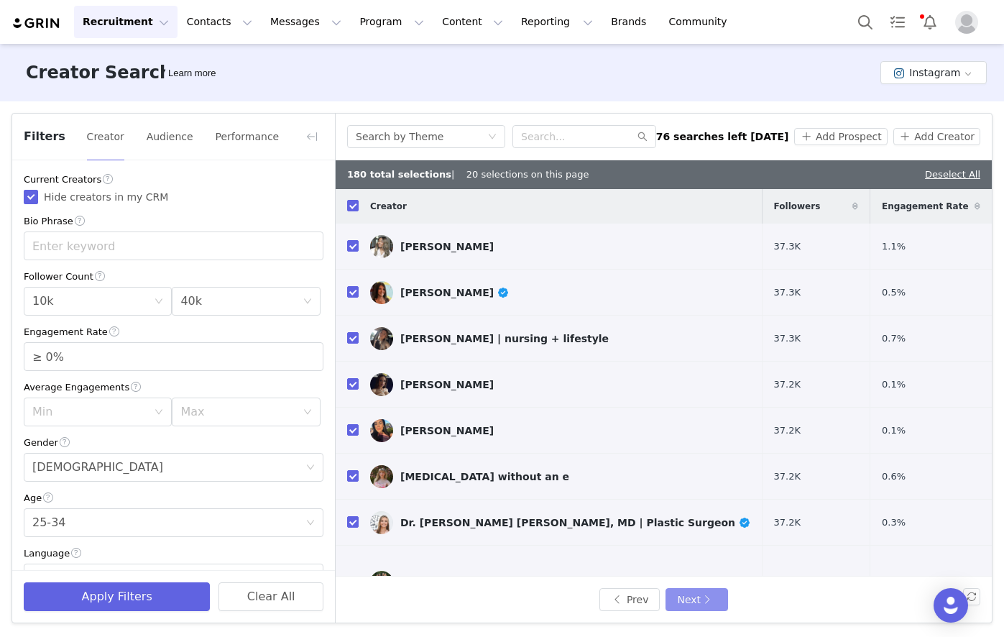
click at [707, 609] on button "Next" at bounding box center [696, 599] width 62 height 23
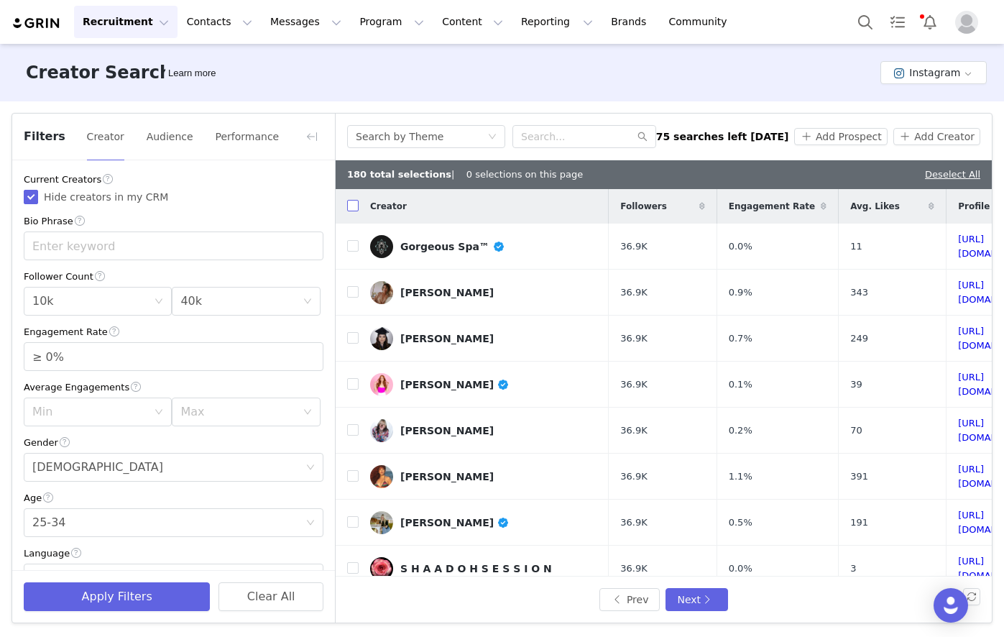
click at [356, 202] on input "checkbox" at bounding box center [352, 205] width 11 height 11
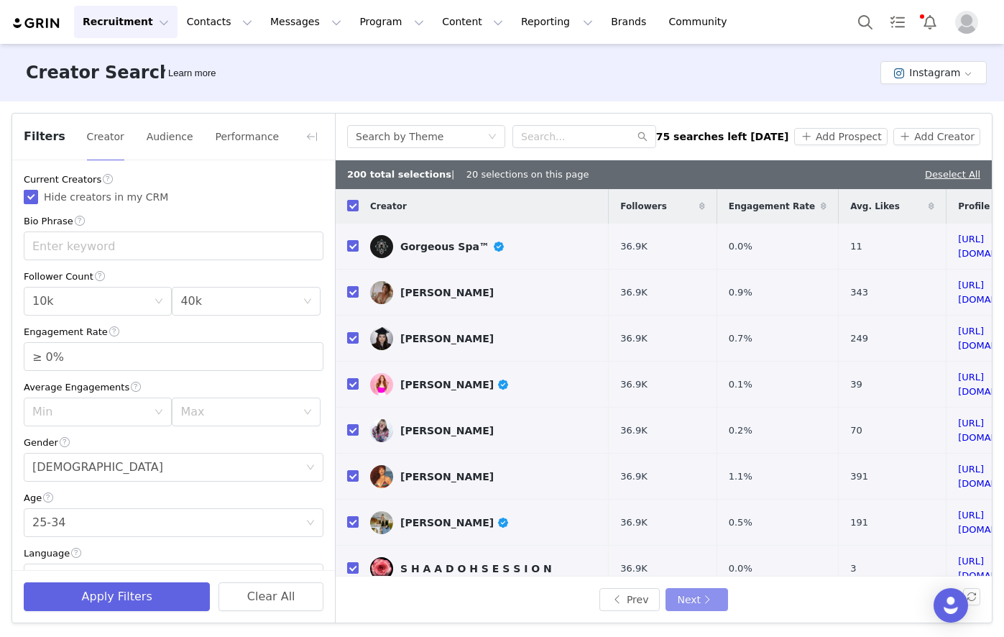
click at [693, 596] on button "Next" at bounding box center [696, 599] width 62 height 23
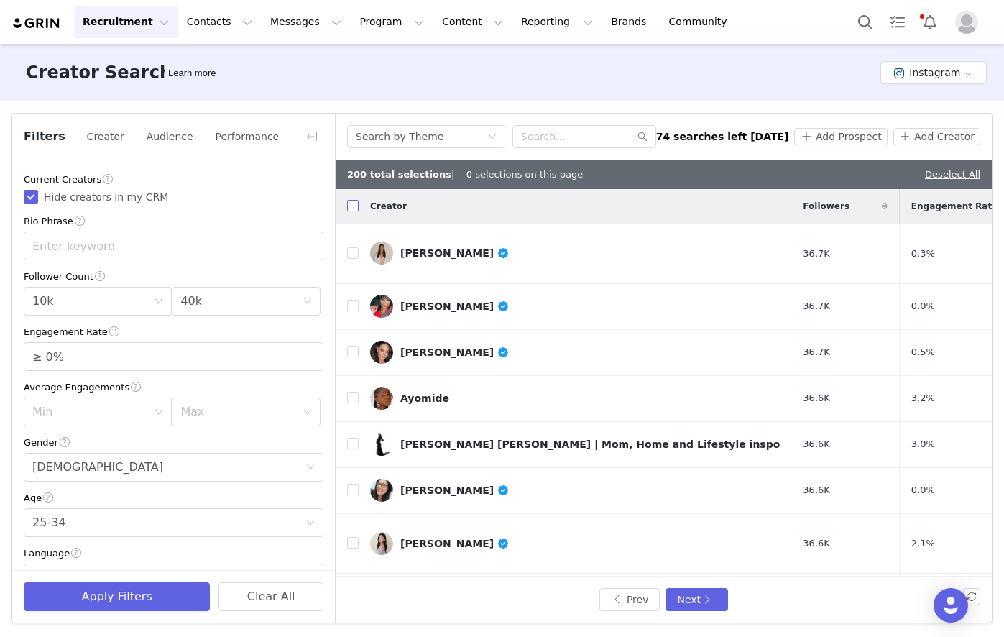
click at [352, 201] on input "checkbox" at bounding box center [352, 205] width 11 height 11
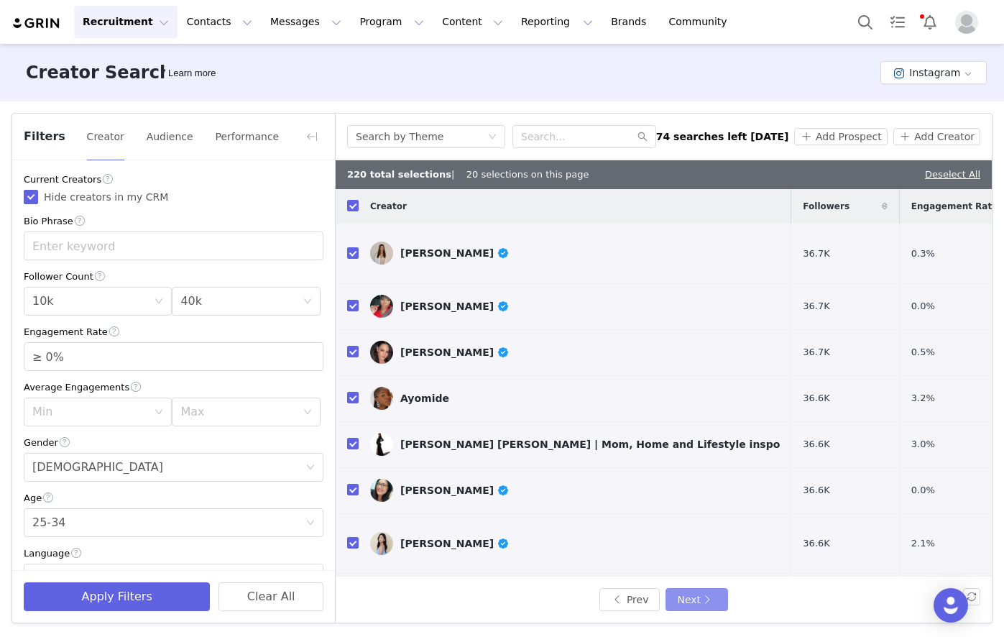
click at [707, 604] on button "Next" at bounding box center [696, 599] width 62 height 23
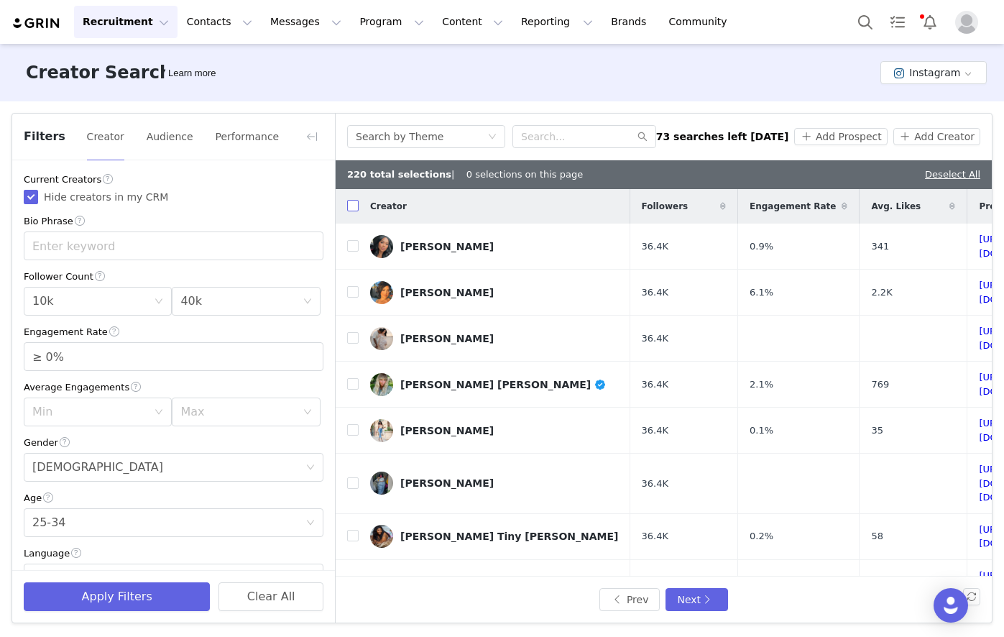
click at [357, 202] on input "checkbox" at bounding box center [352, 205] width 11 height 11
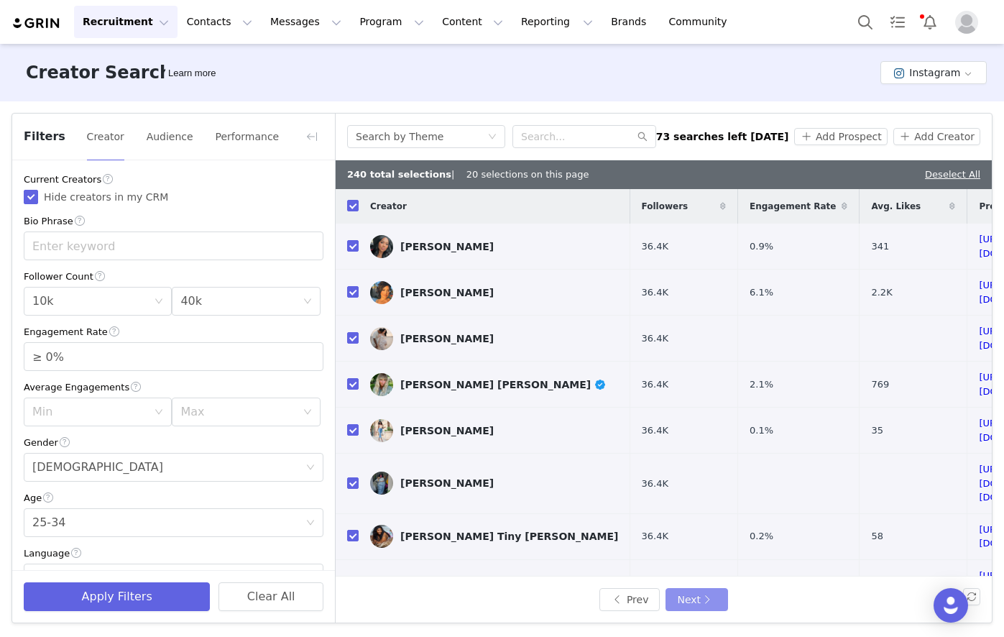
click at [709, 597] on button "Next" at bounding box center [696, 599] width 62 height 23
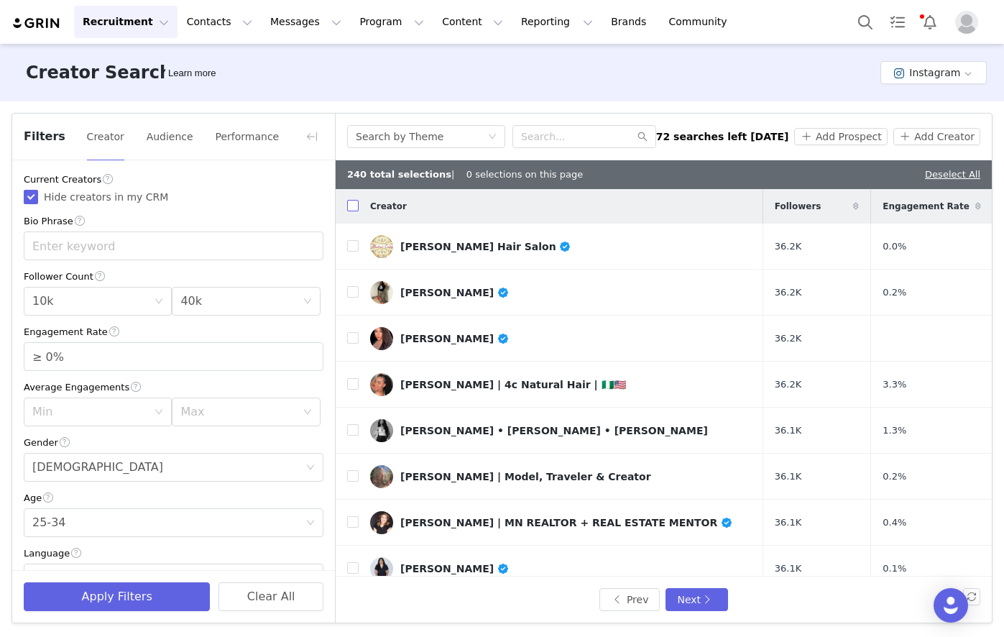
click at [350, 206] on input "checkbox" at bounding box center [352, 205] width 11 height 11
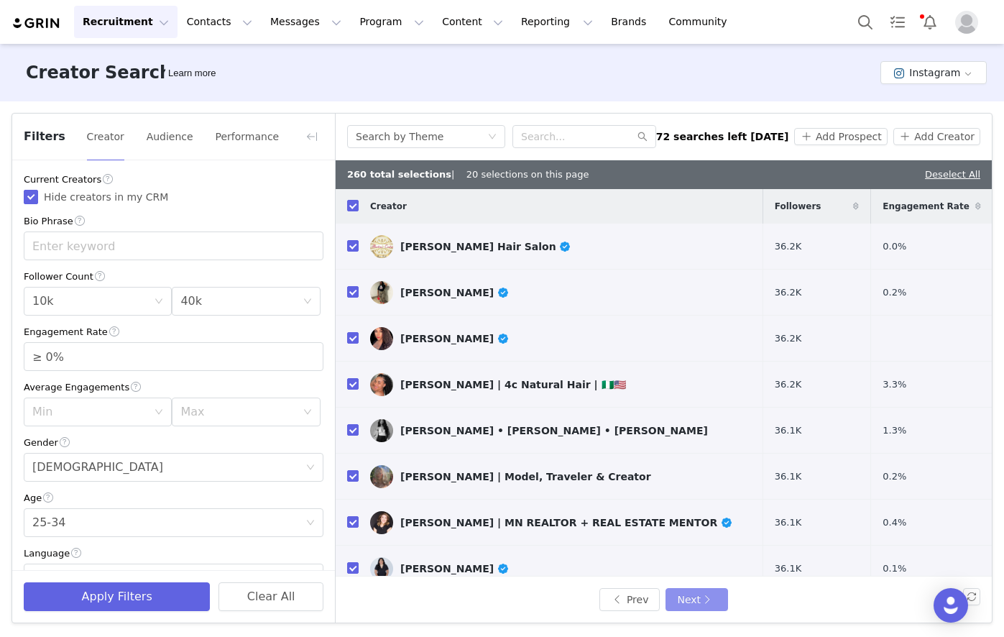
click at [687, 594] on button "Next" at bounding box center [696, 599] width 62 height 23
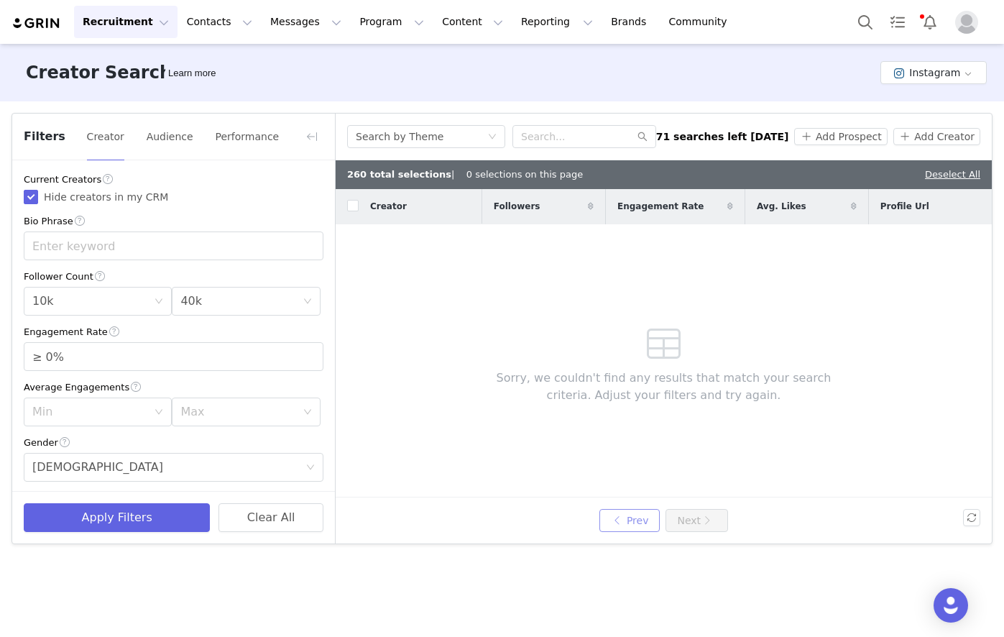
click at [652, 522] on button "Prev" at bounding box center [629, 520] width 60 height 23
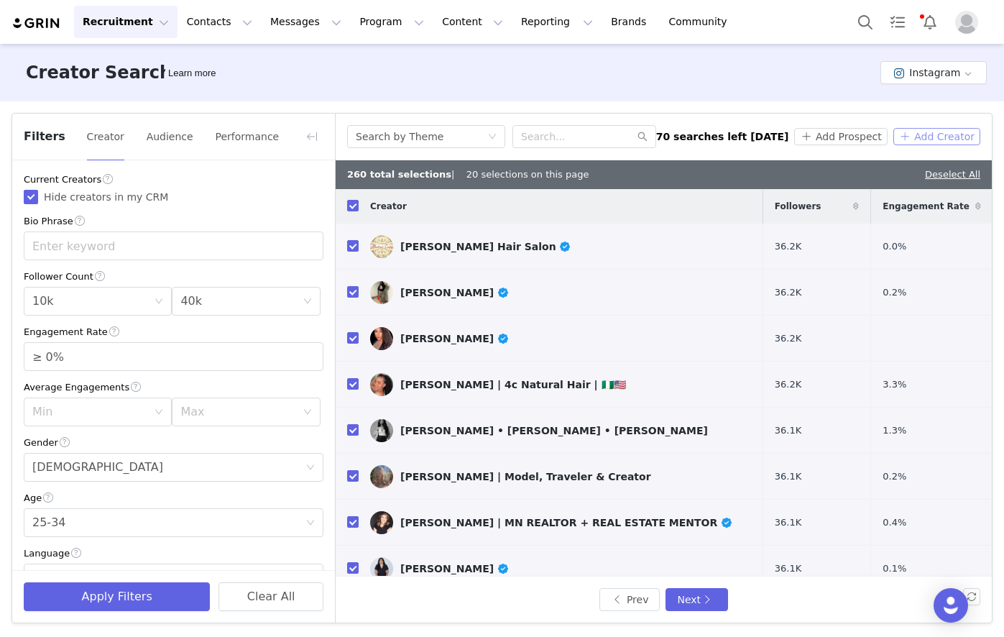
click at [960, 139] on button "Add Creator" at bounding box center [936, 136] width 87 height 17
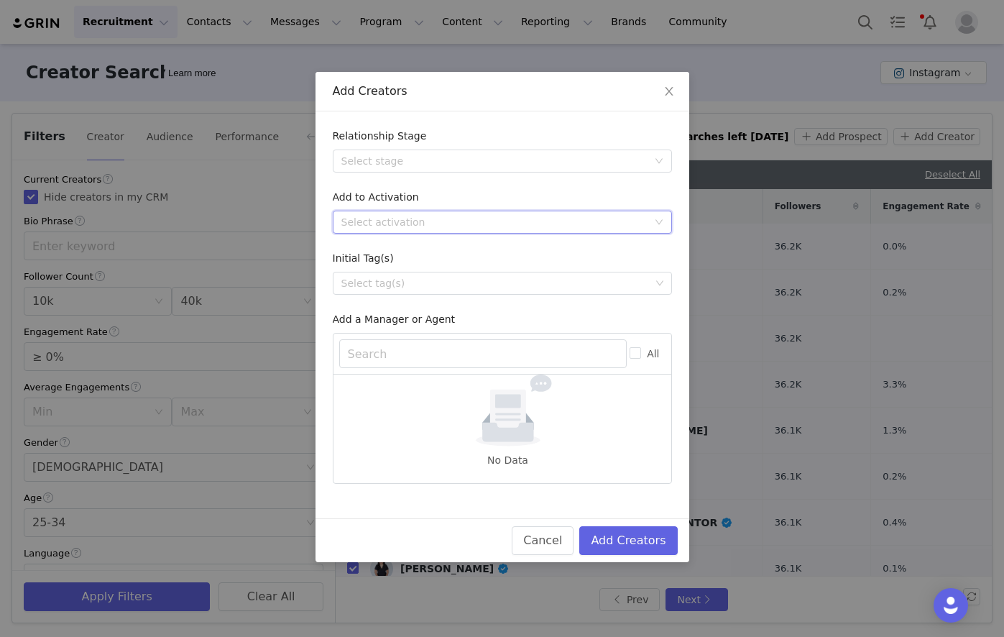
click at [413, 213] on div "Select activation" at bounding box center [497, 222] width 313 height 22
click at [386, 295] on li "Affiliate Partners" at bounding box center [502, 296] width 339 height 23
click at [620, 544] on button "Add Creators" at bounding box center [628, 540] width 98 height 29
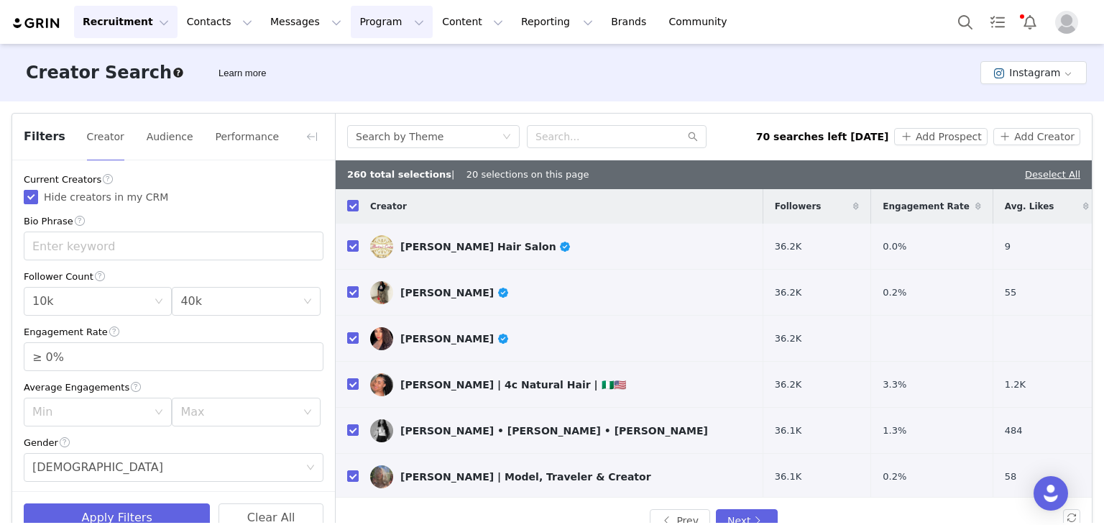
click at [372, 22] on button "Program Program" at bounding box center [392, 22] width 82 height 32
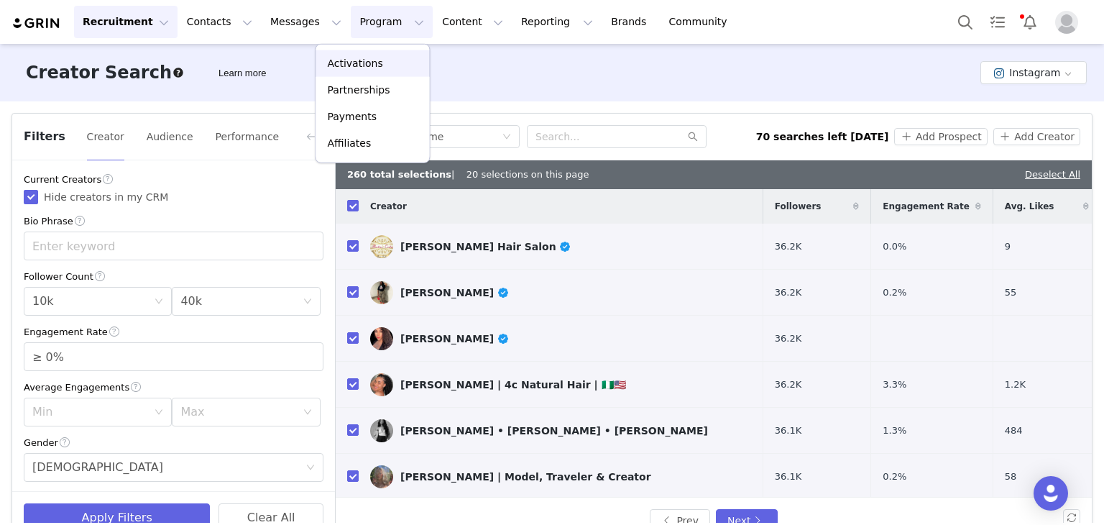
click at [351, 58] on p "Activations" at bounding box center [354, 63] width 55 height 15
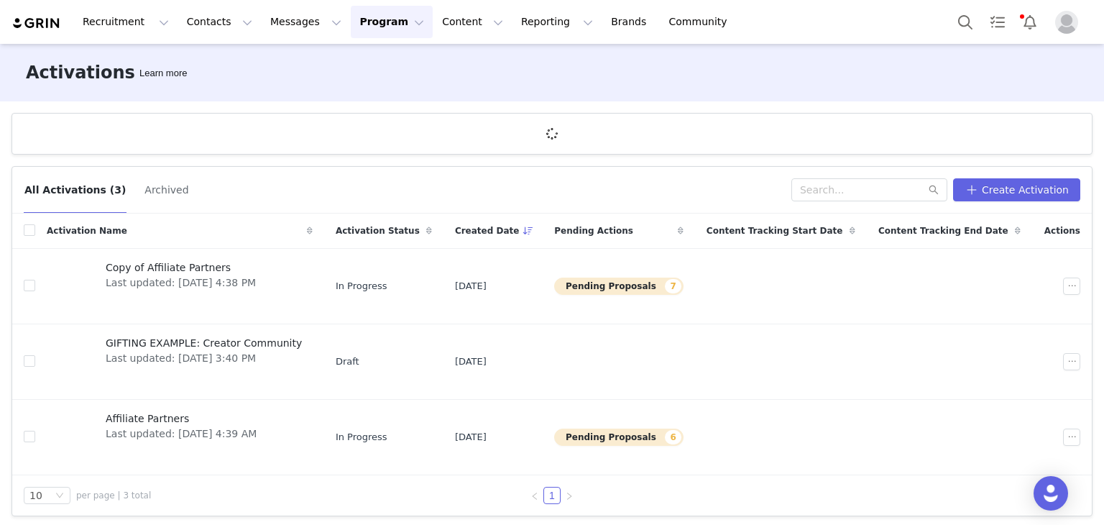
scroll to position [4, 0]
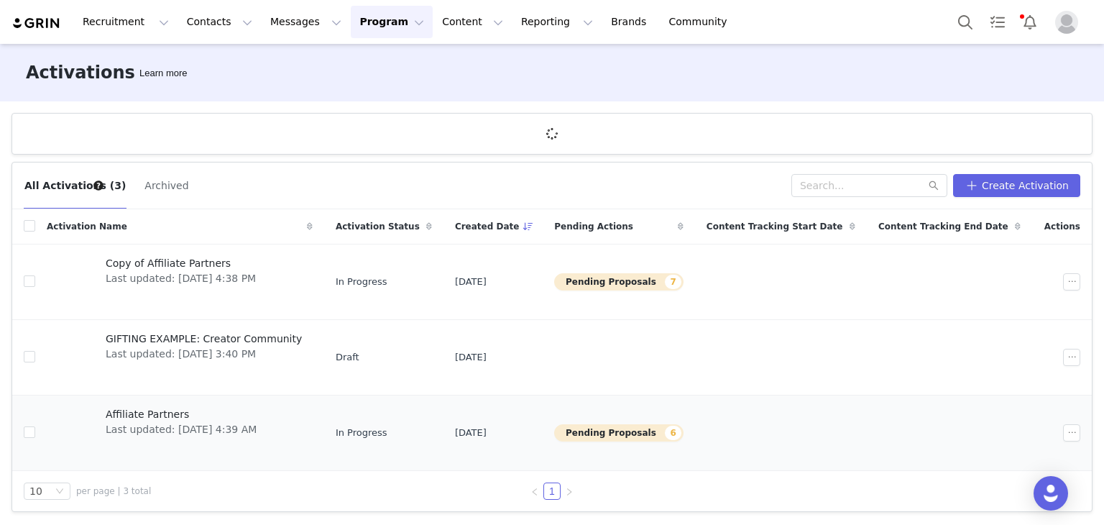
click at [155, 408] on span "Affiliate Partners" at bounding box center [181, 414] width 151 height 15
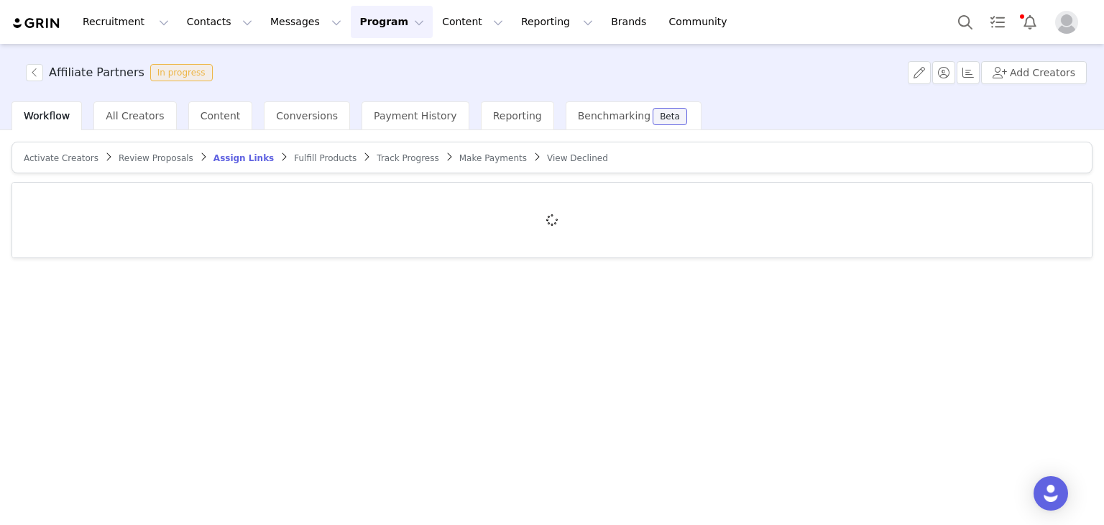
click at [63, 153] on span "Activate Creators" at bounding box center [61, 158] width 75 height 10
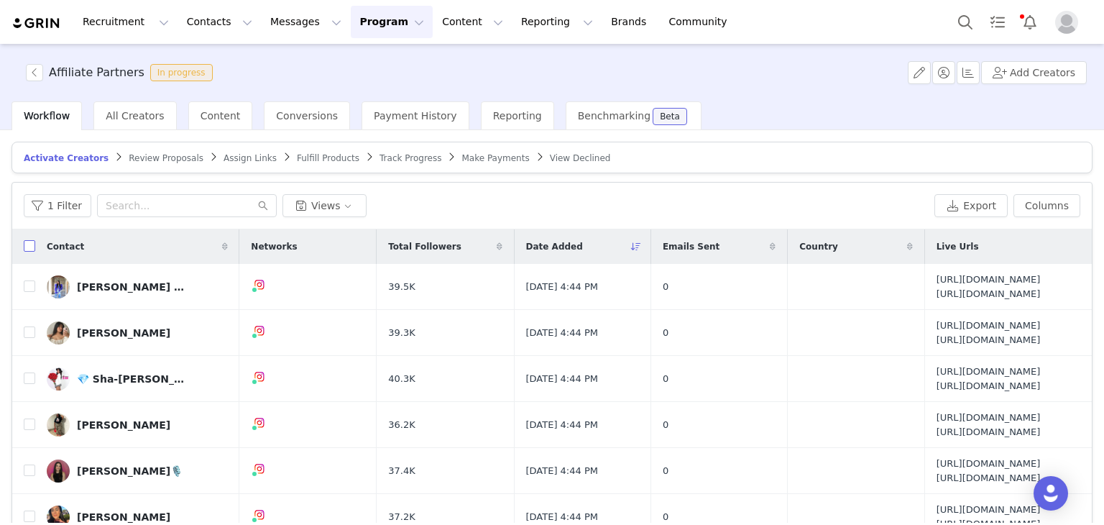
click at [29, 243] on input "checkbox" at bounding box center [29, 245] width 11 height 11
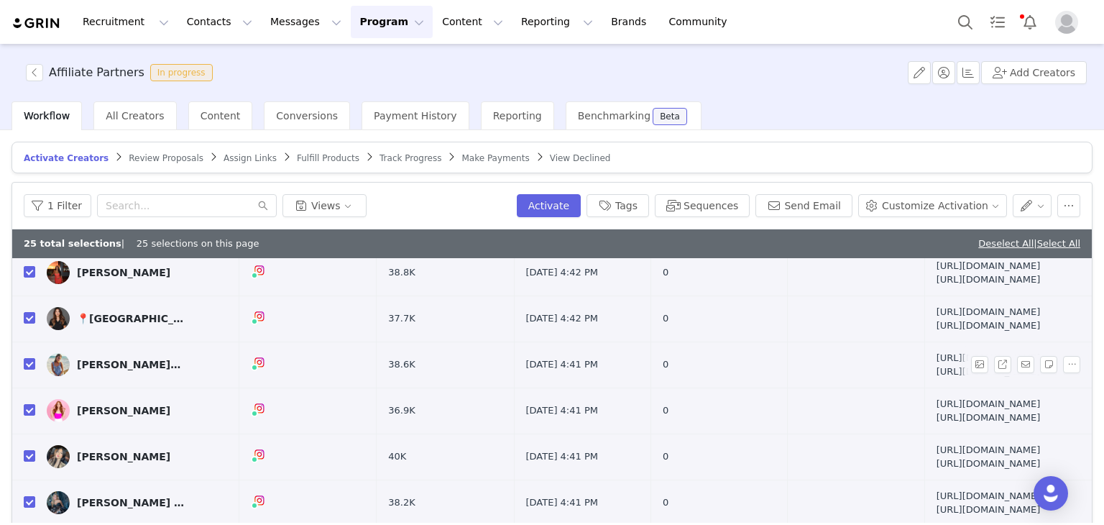
scroll to position [1540, 0]
click at [736, 205] on button "Sequences" at bounding box center [702, 205] width 95 height 23
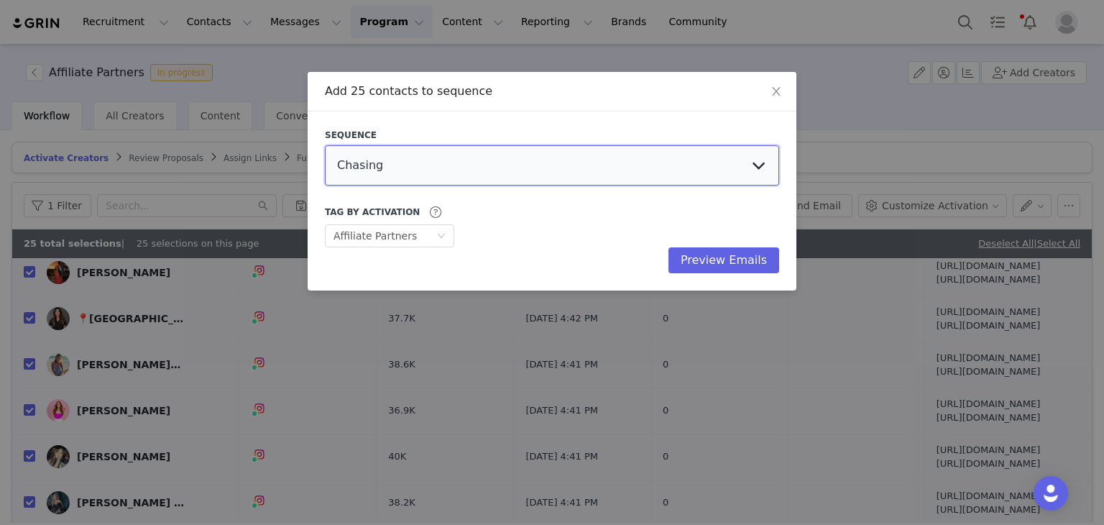
click at [466, 165] on select "Chasing Affiliate Outreach" at bounding box center [552, 165] width 454 height 40
click at [325, 145] on select "Chasing Affiliate Outreach" at bounding box center [552, 165] width 454 height 40
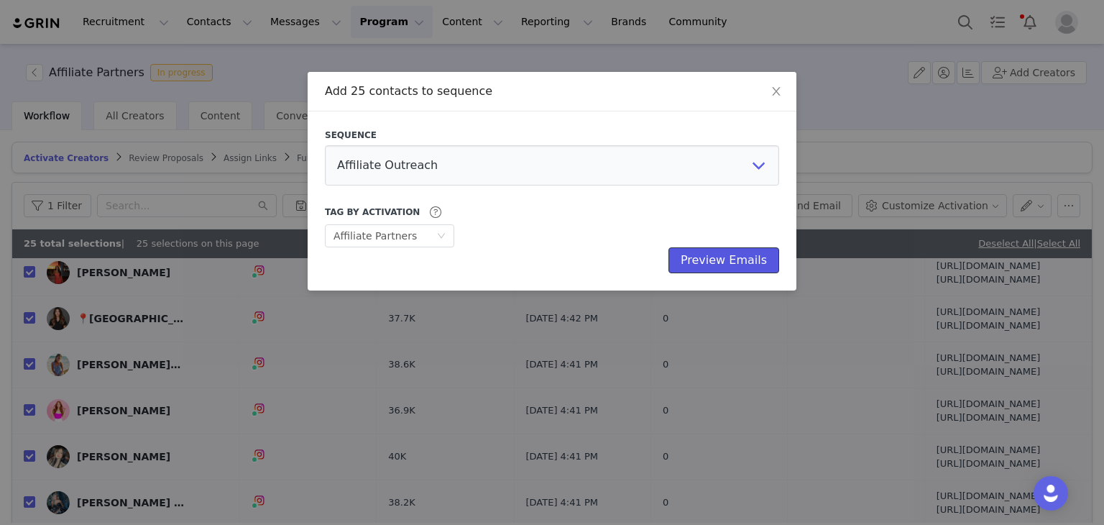
click at [747, 262] on button "Preview Emails" at bounding box center [723, 260] width 111 height 26
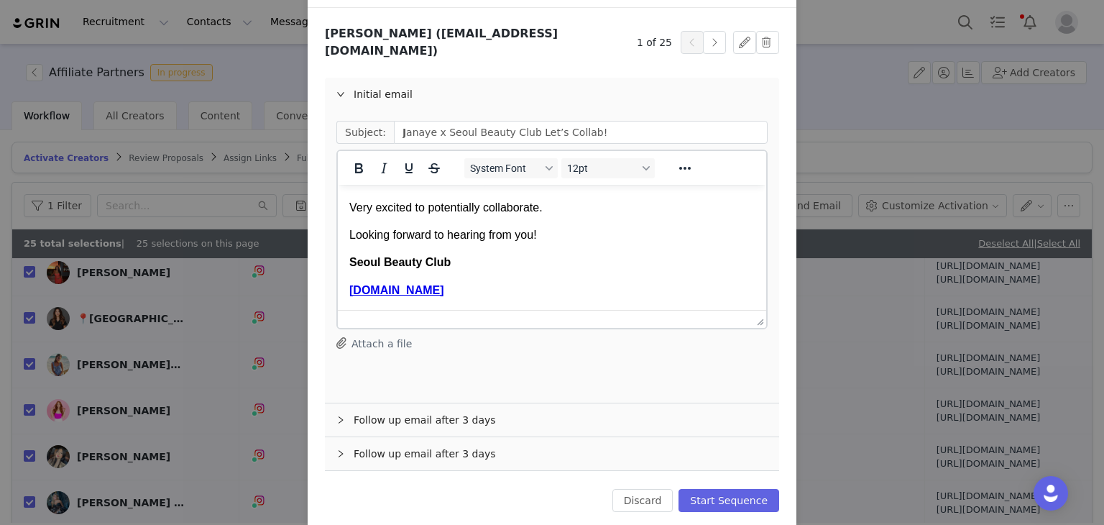
scroll to position [113, 0]
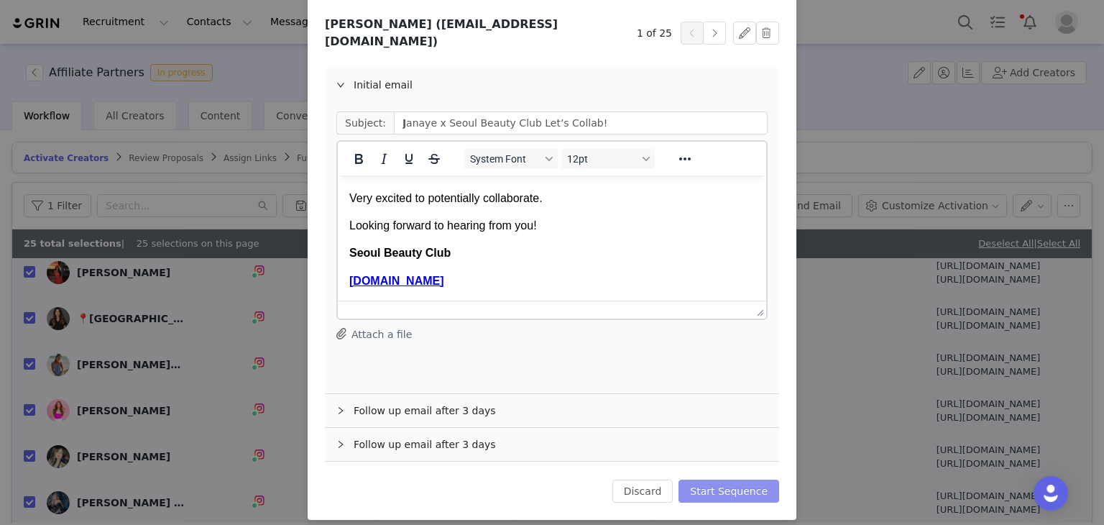
click at [749, 481] on button "Start Sequence" at bounding box center [728, 490] width 101 height 23
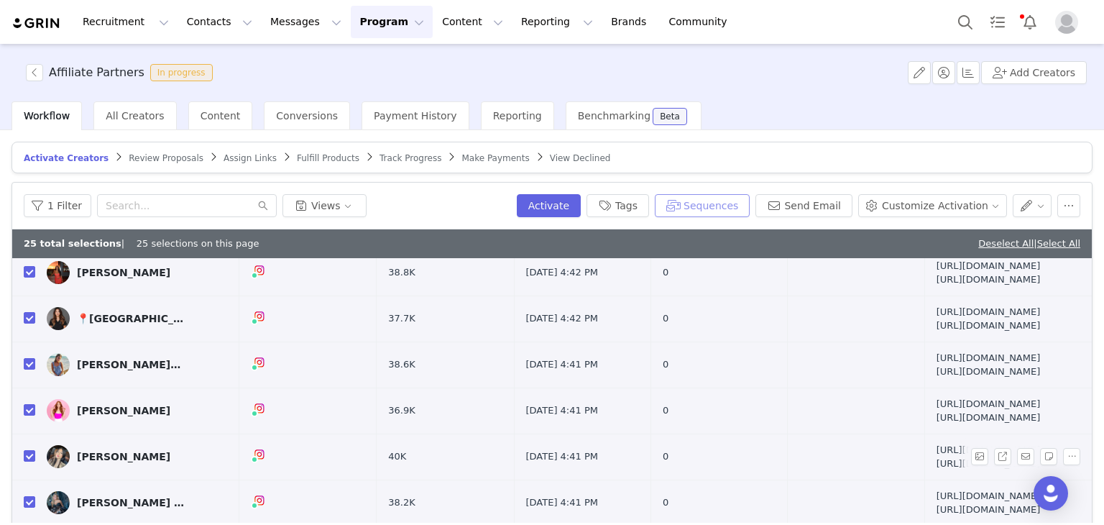
scroll to position [101, 0]
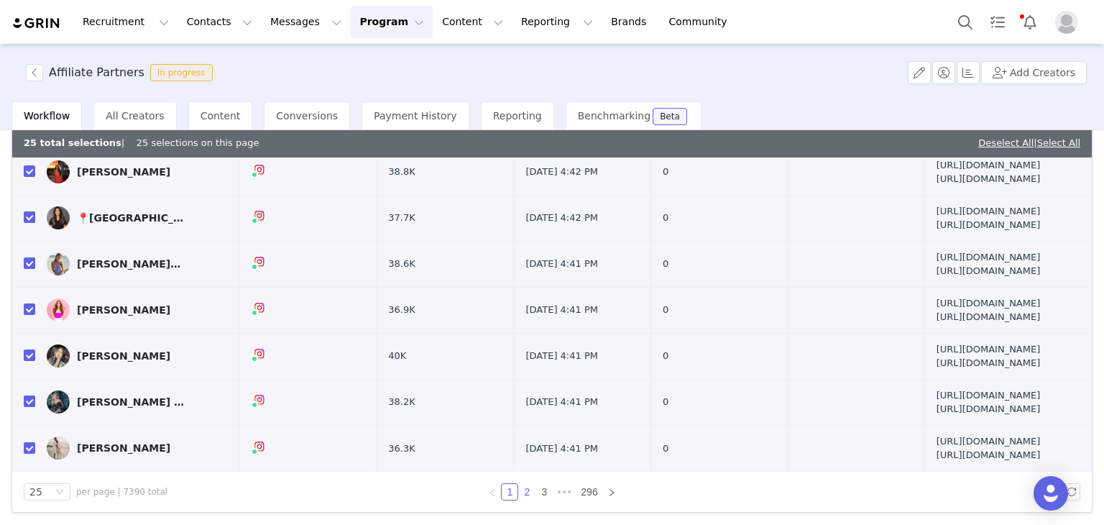
click at [527, 489] on link "2" at bounding box center [527, 492] width 16 height 16
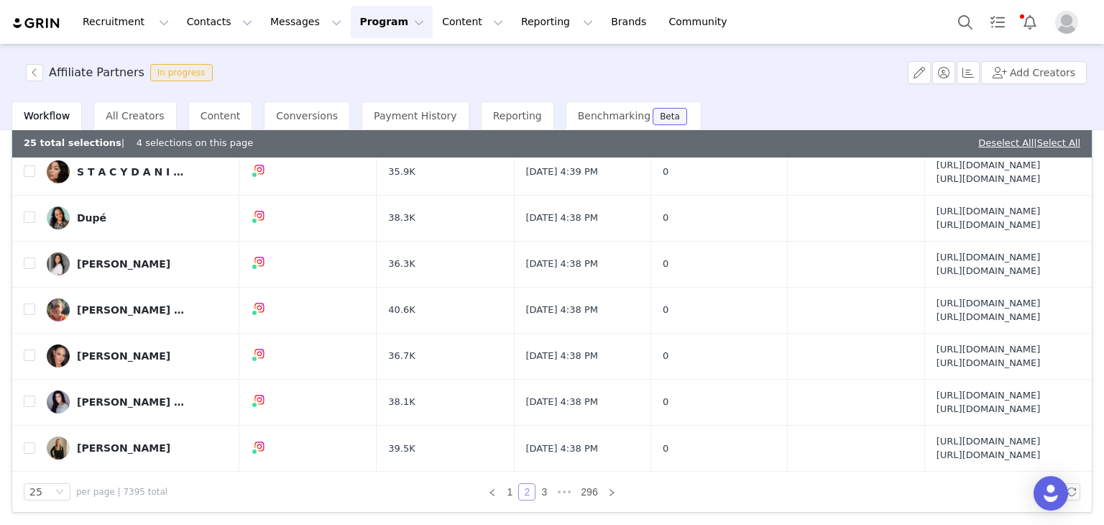
scroll to position [1365, 0]
click at [506, 486] on link "1" at bounding box center [510, 492] width 16 height 16
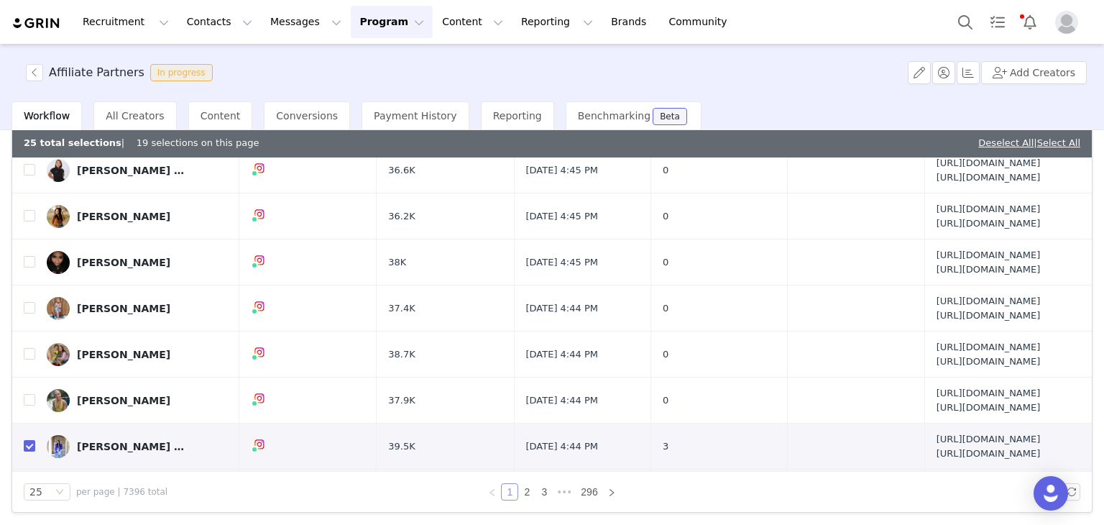
scroll to position [0, 0]
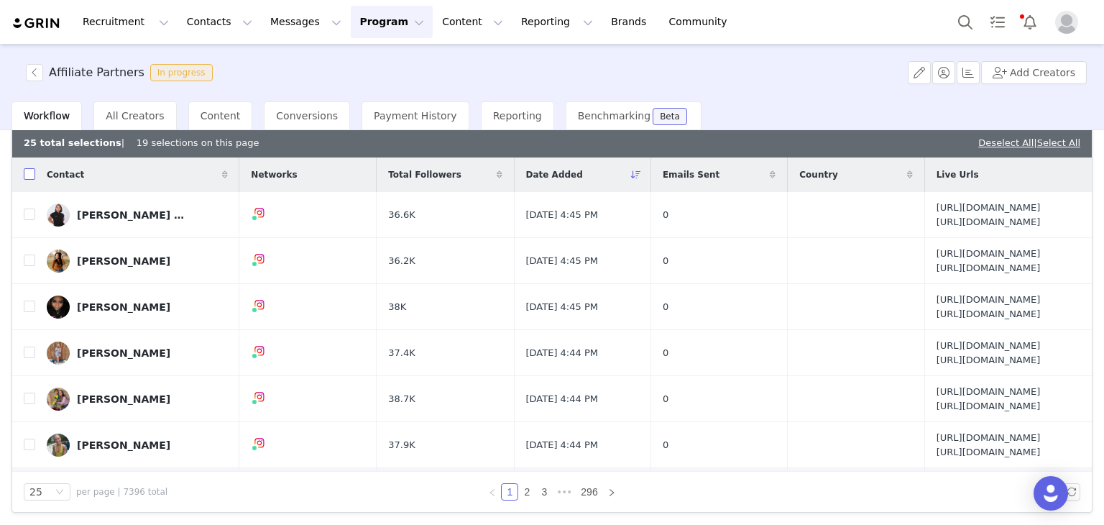
click at [28, 174] on input "checkbox" at bounding box center [29, 173] width 11 height 11
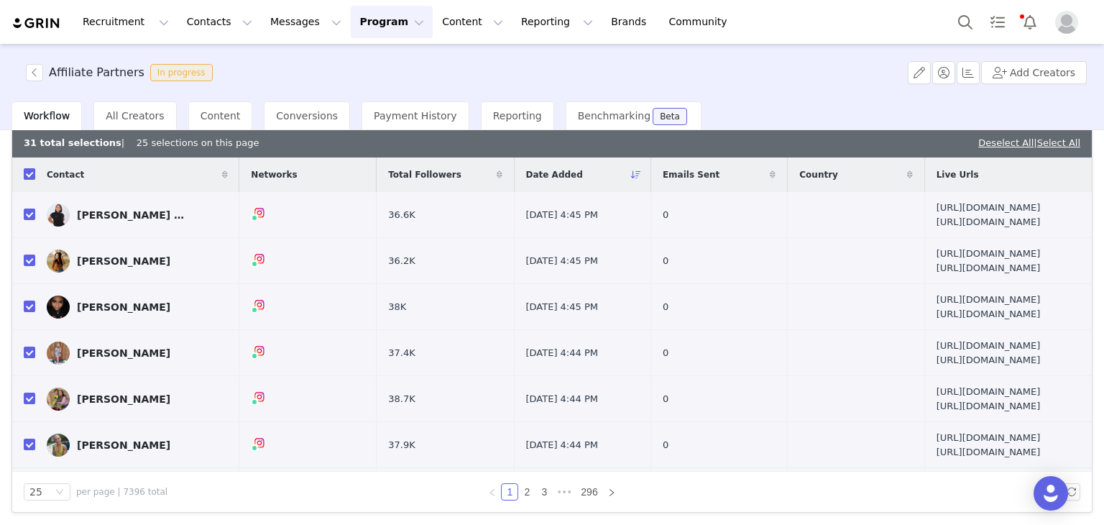
click at [28, 174] on input "checkbox" at bounding box center [29, 173] width 11 height 11
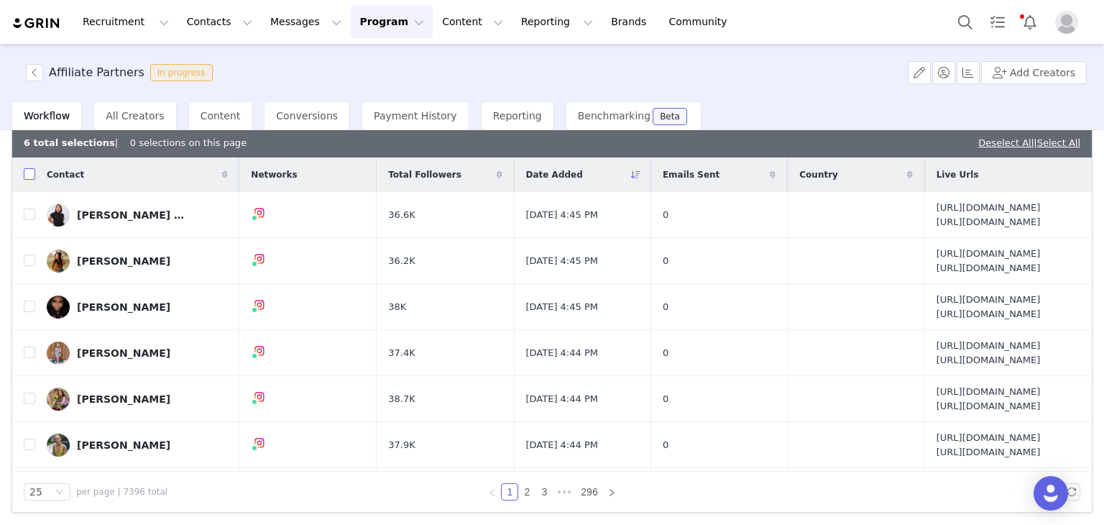
click at [28, 174] on input "checkbox" at bounding box center [29, 173] width 11 height 11
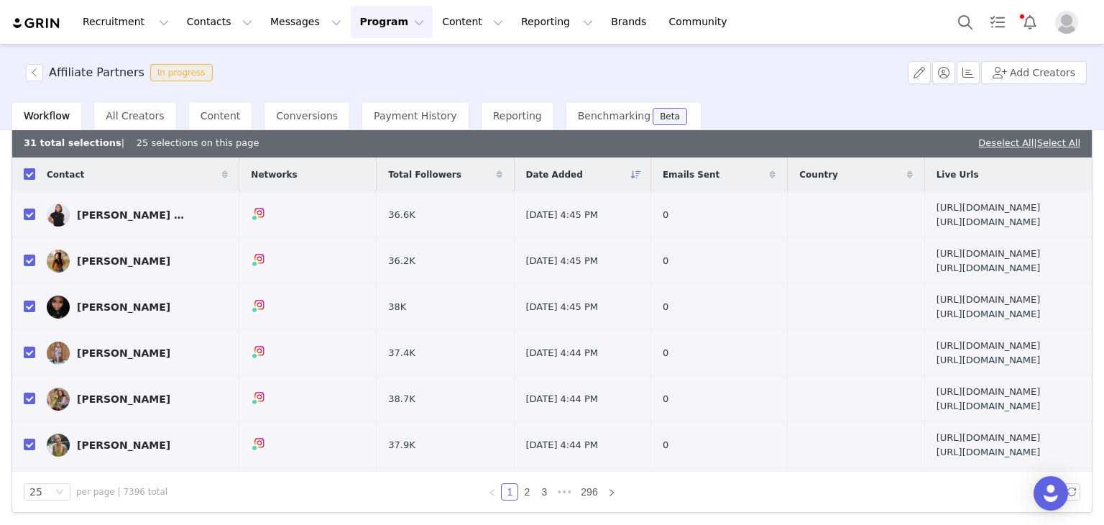
click at [29, 179] on label at bounding box center [29, 174] width 11 height 15
click at [29, 179] on input "checkbox" at bounding box center [29, 173] width 11 height 11
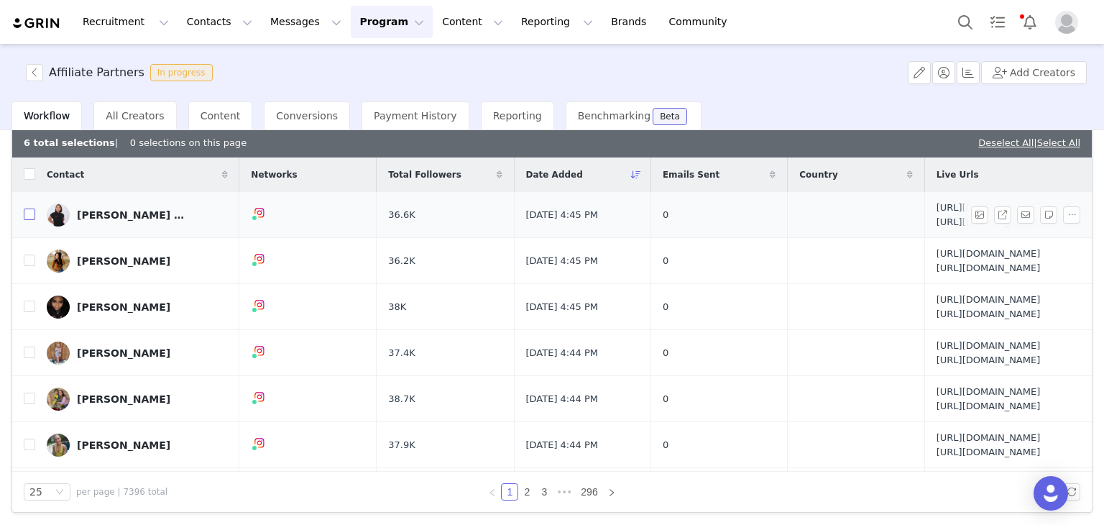
click at [29, 220] on input "checkbox" at bounding box center [29, 213] width 11 height 11
click at [29, 266] on input "checkbox" at bounding box center [29, 259] width 11 height 11
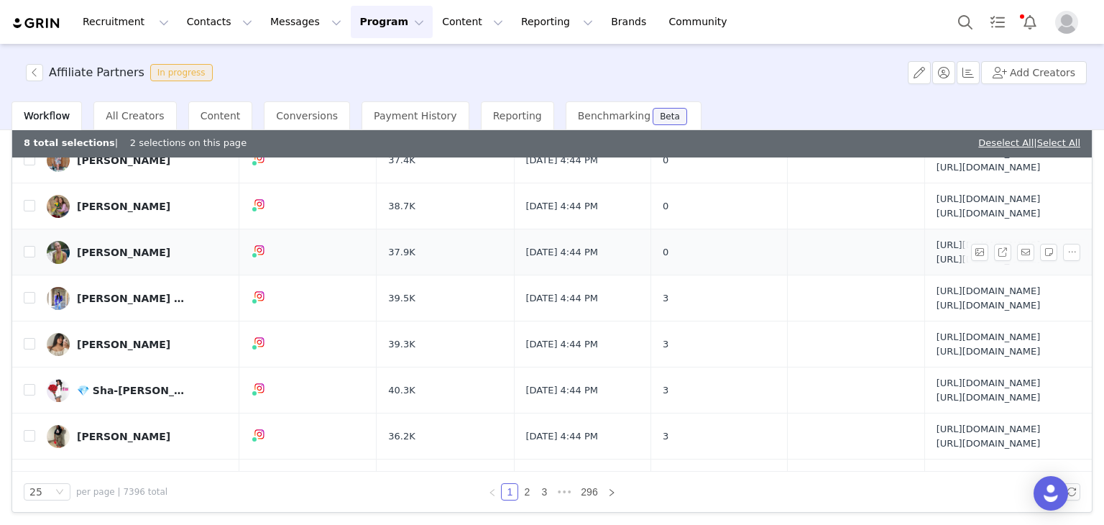
scroll to position [144, 0]
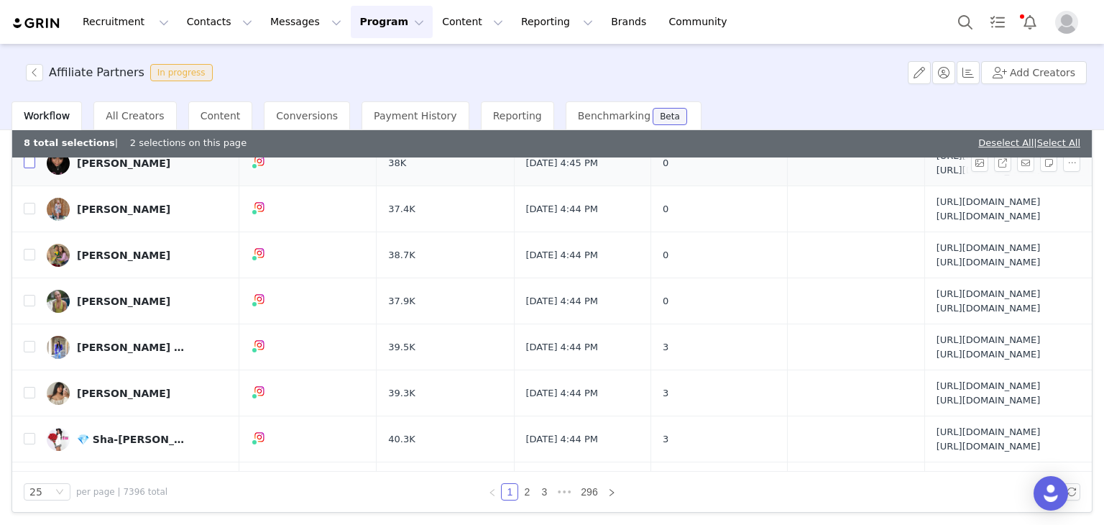
click at [32, 168] on input "checkbox" at bounding box center [29, 162] width 11 height 11
click at [24, 214] on input "checkbox" at bounding box center [29, 208] width 11 height 11
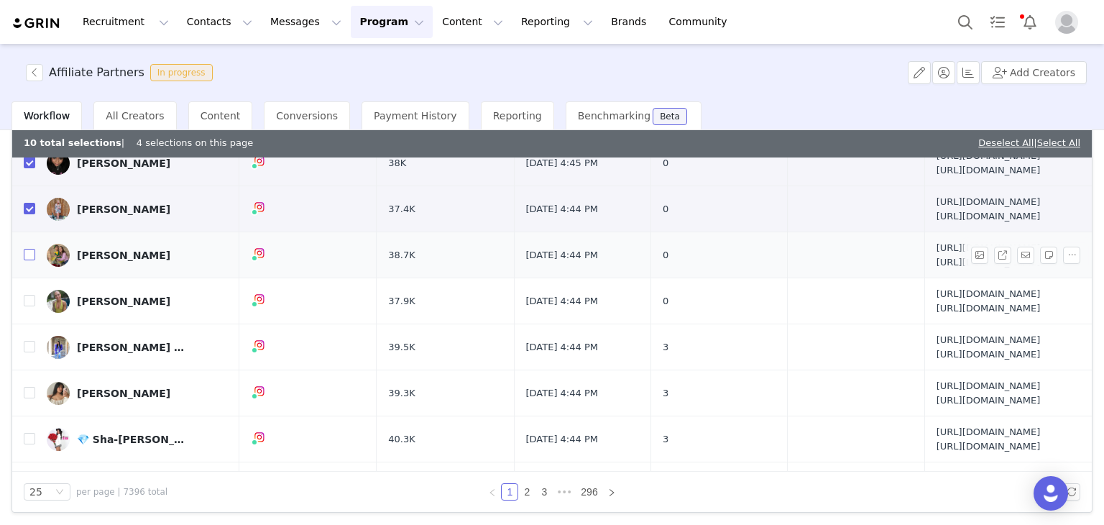
click at [29, 260] on input "checkbox" at bounding box center [29, 254] width 11 height 11
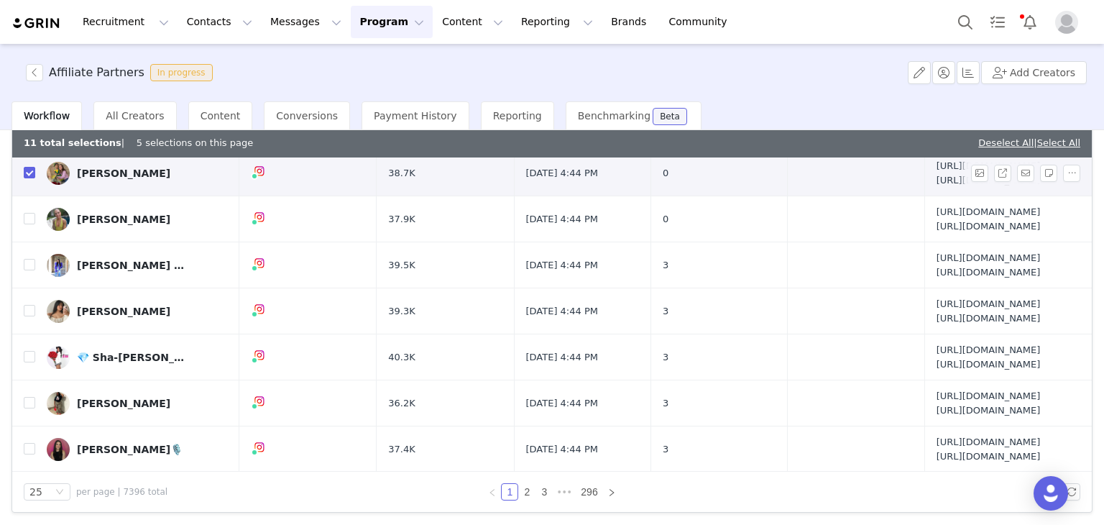
scroll to position [287, 0]
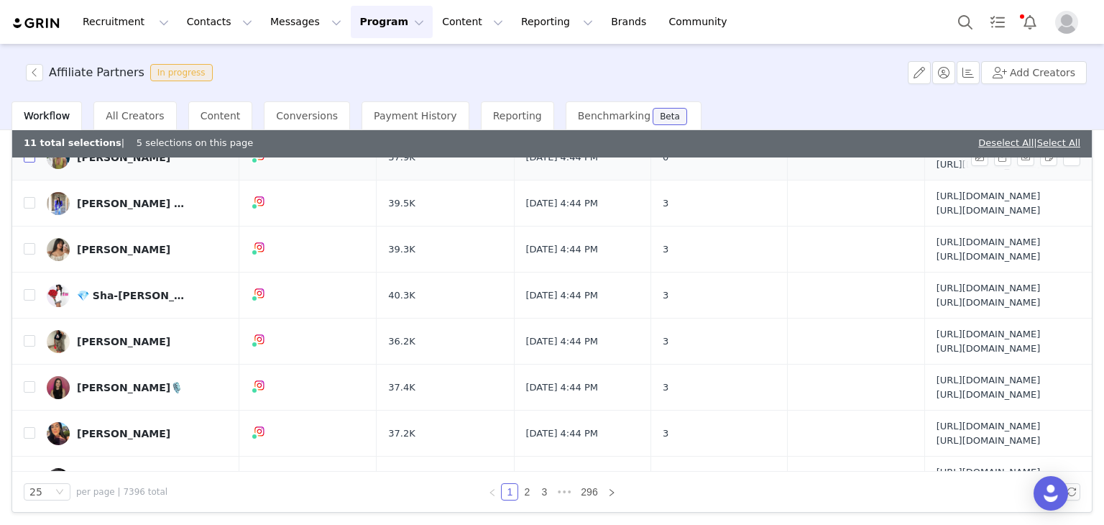
click at [29, 162] on input "checkbox" at bounding box center [29, 156] width 11 height 11
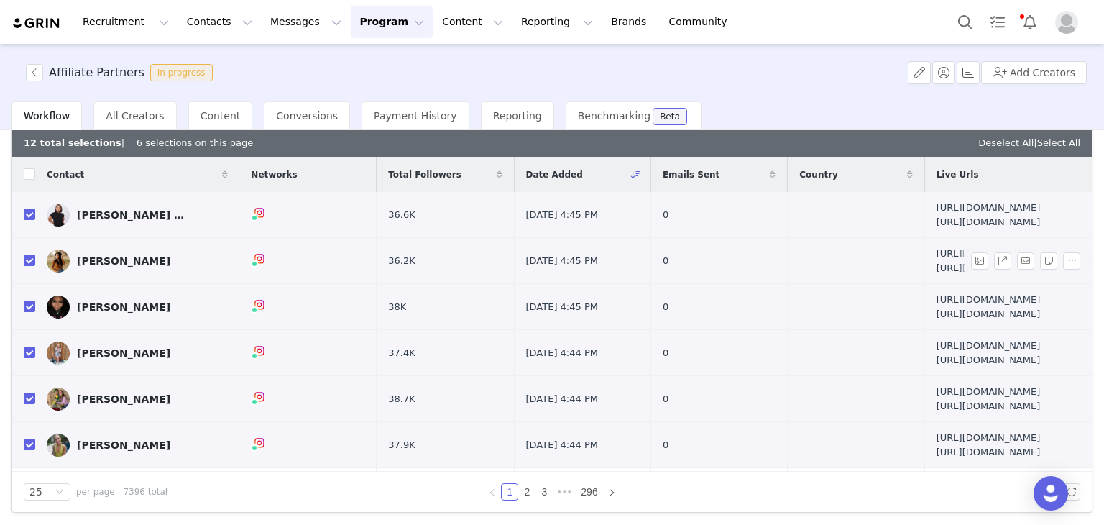
scroll to position [0, 0]
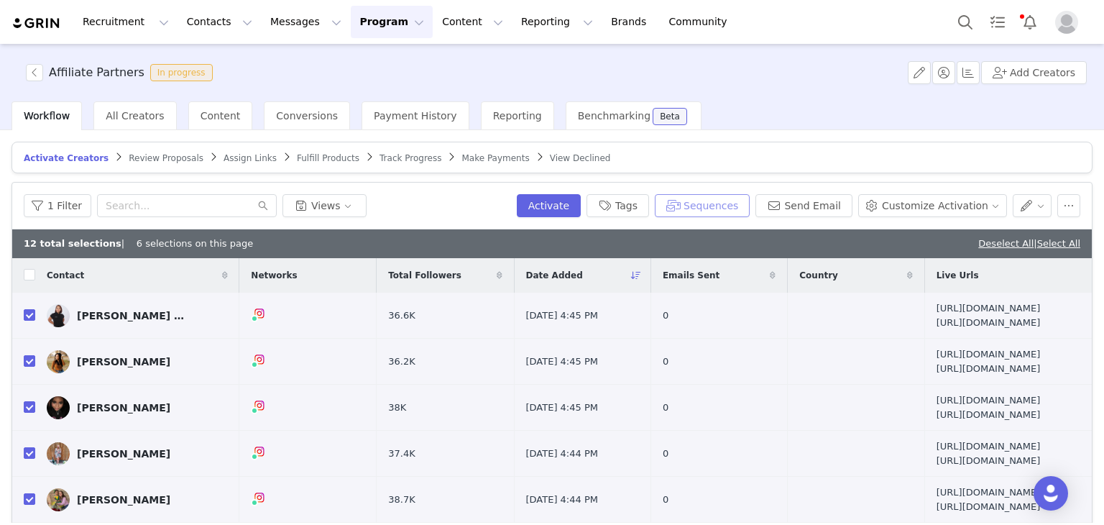
click at [714, 206] on button "Sequences" at bounding box center [702, 205] width 95 height 23
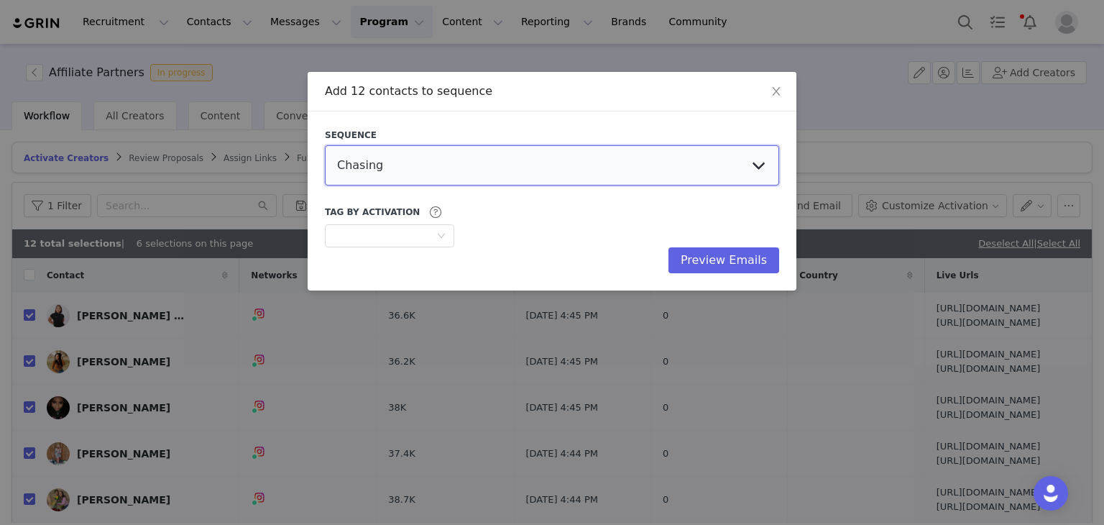
drag, startPoint x: 617, startPoint y: 170, endPoint x: 599, endPoint y: 181, distance: 21.3
click at [617, 170] on select "Chasing Affiliate Outreach" at bounding box center [552, 165] width 454 height 40
click at [325, 145] on select "Chasing Affiliate Outreach" at bounding box center [552, 165] width 454 height 40
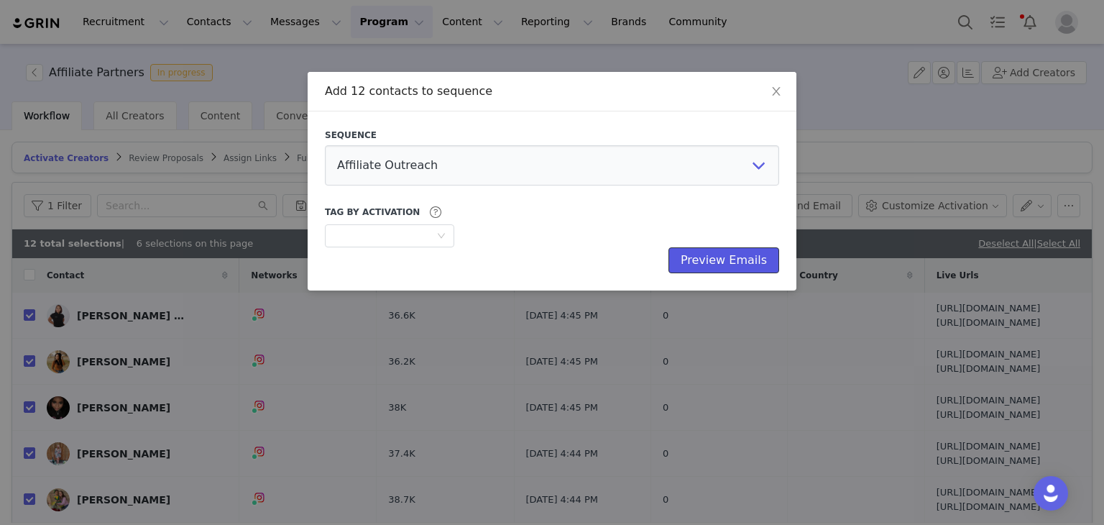
click at [736, 272] on button "Preview Emails" at bounding box center [723, 260] width 111 height 26
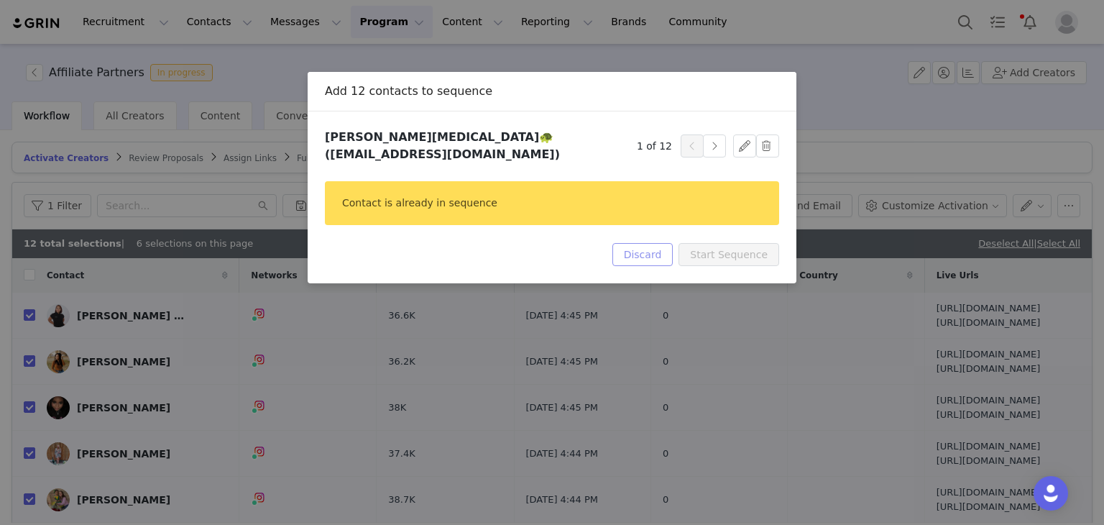
click at [655, 243] on button "Discard" at bounding box center [642, 254] width 61 height 23
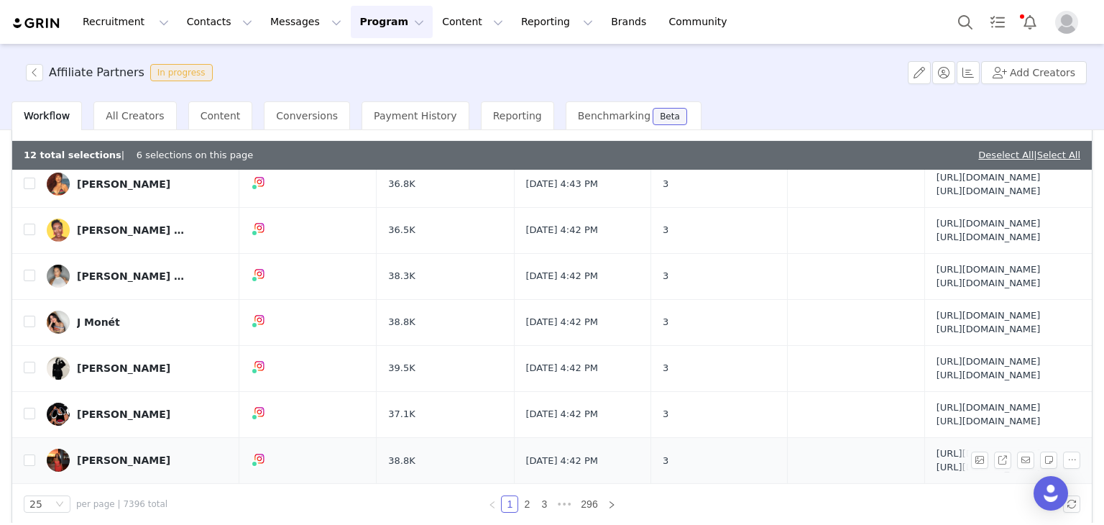
scroll to position [101, 0]
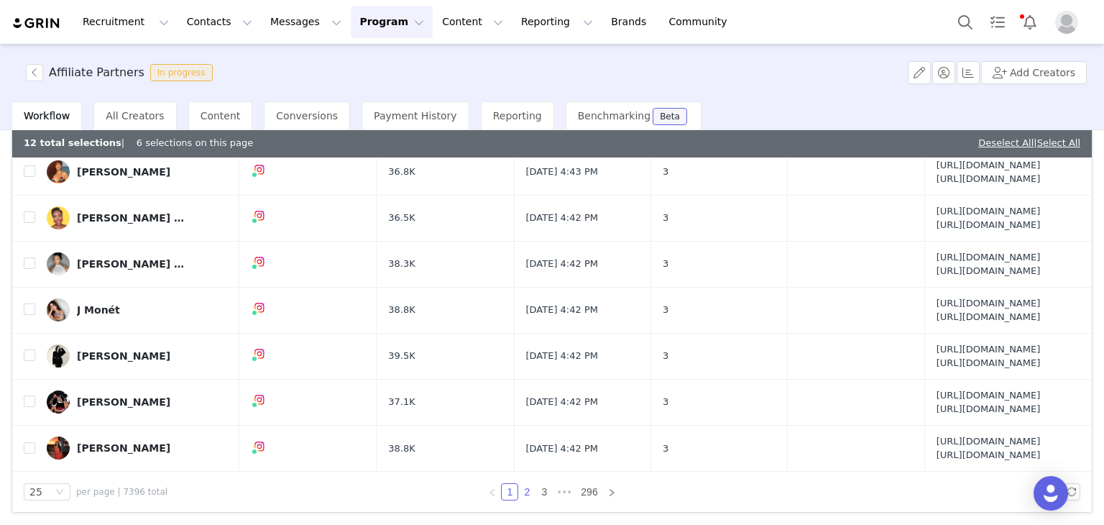
click at [526, 489] on link "2" at bounding box center [527, 492] width 16 height 16
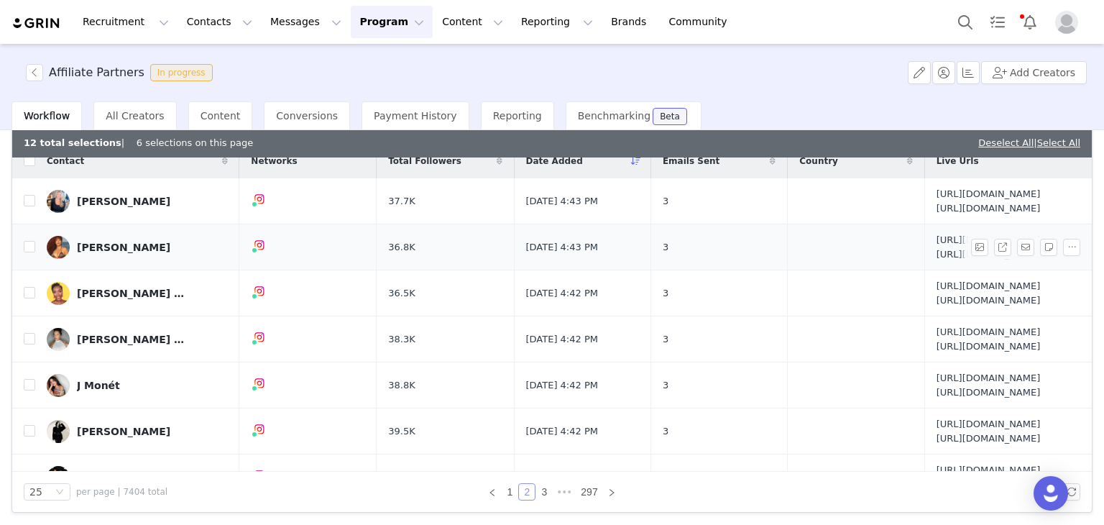
scroll to position [0, 0]
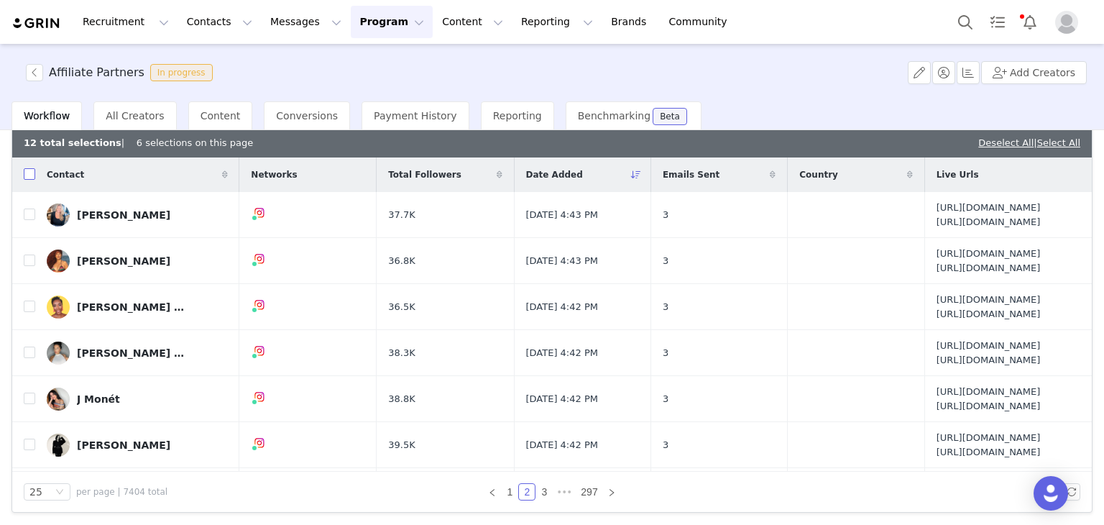
drag, startPoint x: 29, startPoint y: 170, endPoint x: 85, endPoint y: 185, distance: 58.2
click at [29, 170] on input "checkbox" at bounding box center [29, 173] width 11 height 11
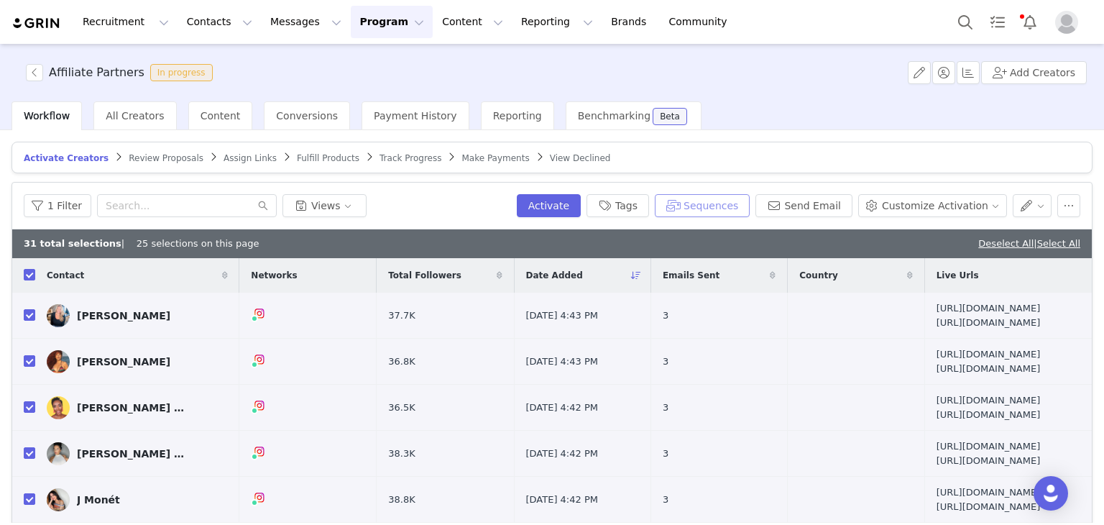
click at [727, 206] on button "Sequences" at bounding box center [702, 205] width 95 height 23
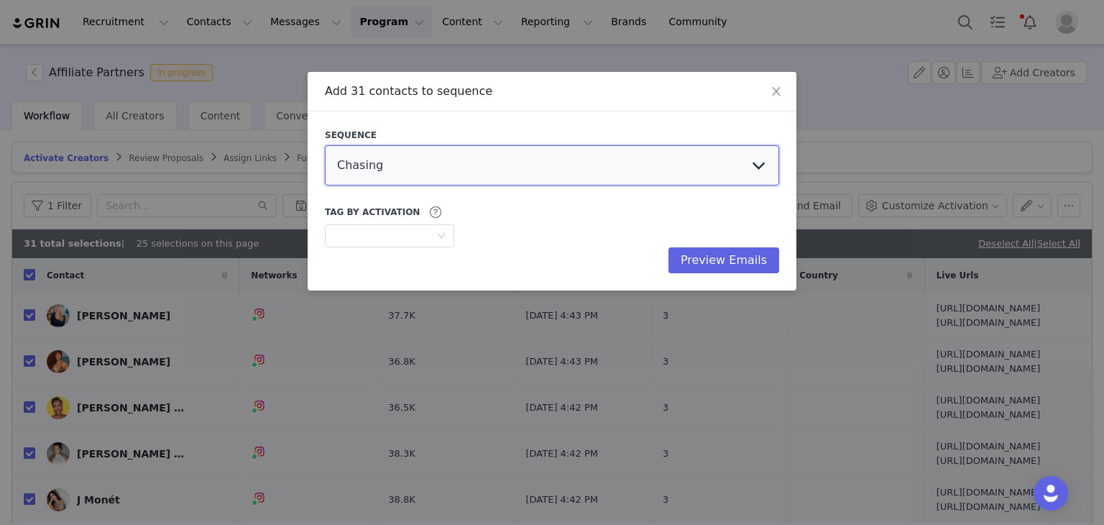
click at [601, 162] on select "Chasing Affiliate Outreach" at bounding box center [552, 165] width 454 height 40
click at [325, 145] on select "Chasing Affiliate Outreach" at bounding box center [552, 165] width 454 height 40
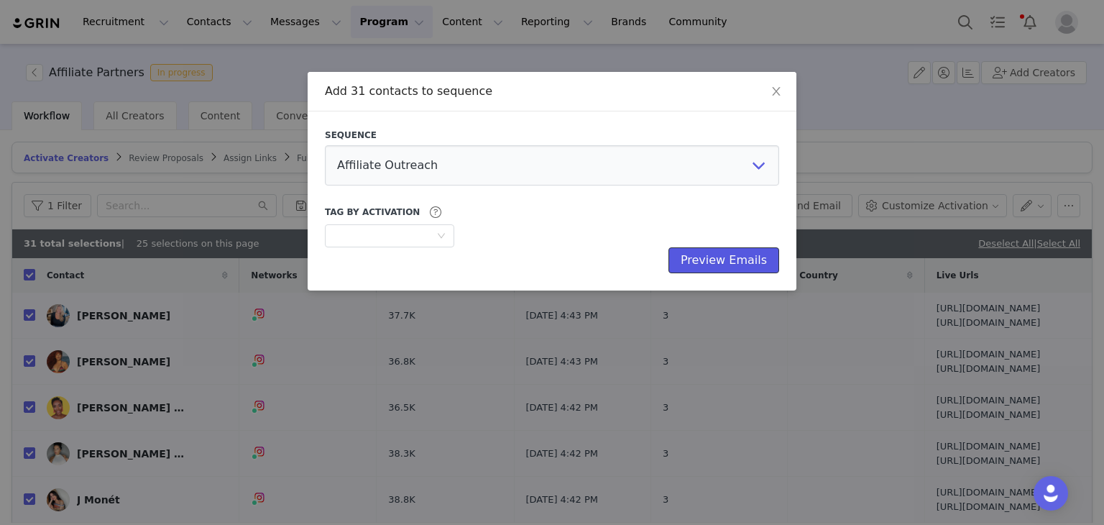
click at [764, 263] on button "Preview Emails" at bounding box center [723, 260] width 111 height 26
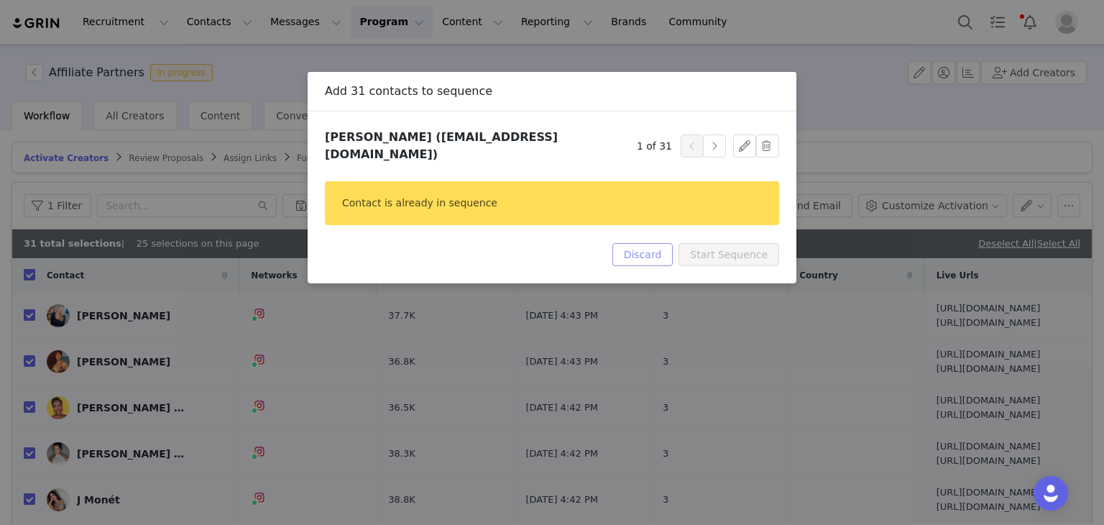
click at [669, 249] on button "Discard" at bounding box center [642, 254] width 61 height 23
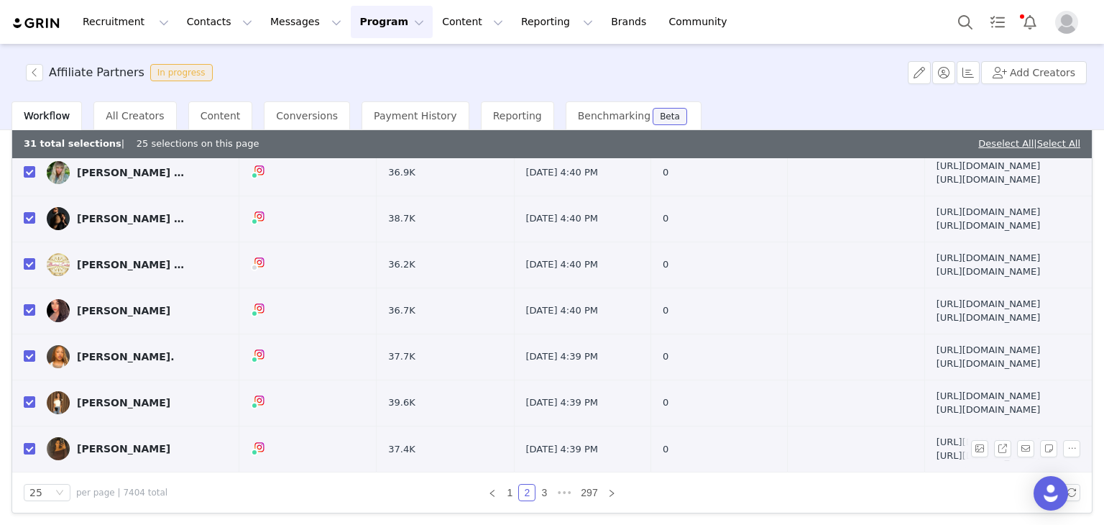
scroll to position [101, 0]
click at [543, 486] on link "3" at bounding box center [544, 492] width 16 height 16
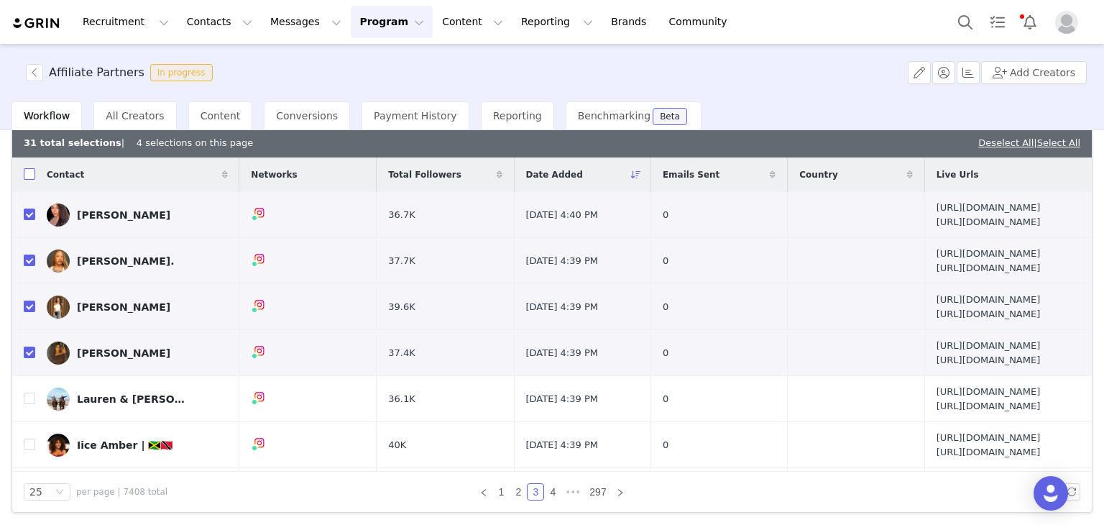
click at [30, 175] on input "checkbox" at bounding box center [29, 173] width 11 height 11
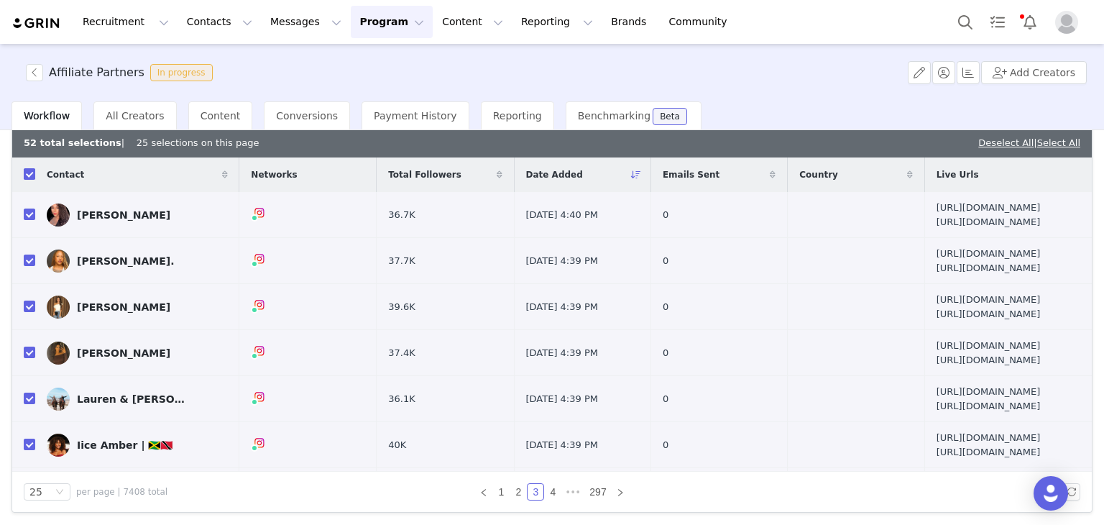
click at [24, 175] on input "checkbox" at bounding box center [29, 173] width 11 height 11
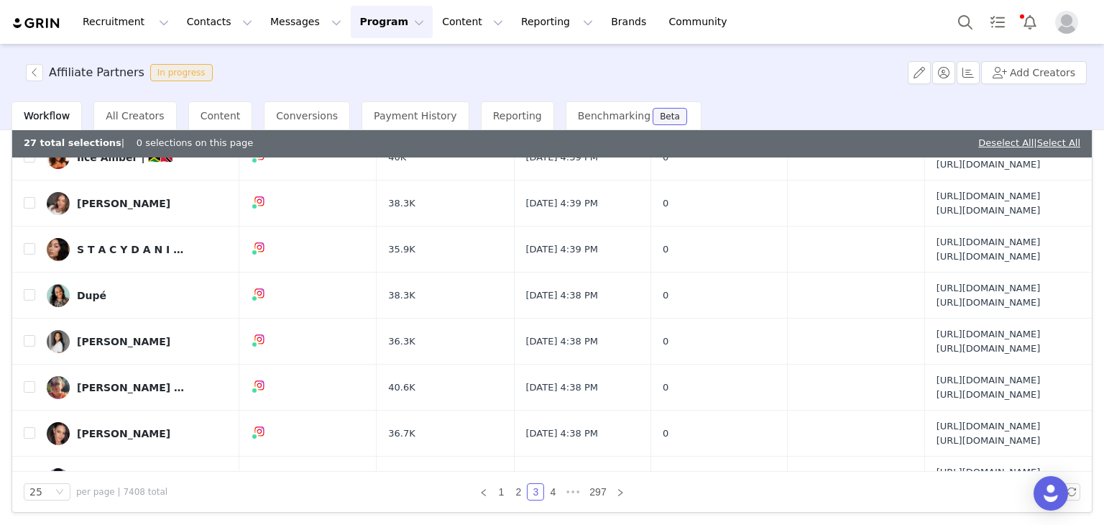
scroll to position [503, 0]
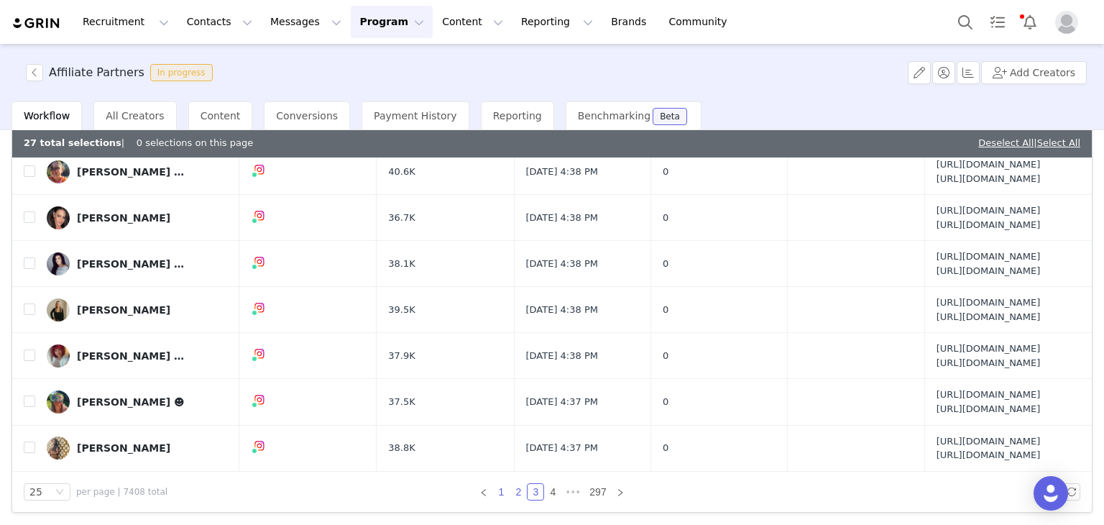
click at [510, 484] on link "2" at bounding box center [518, 492] width 16 height 16
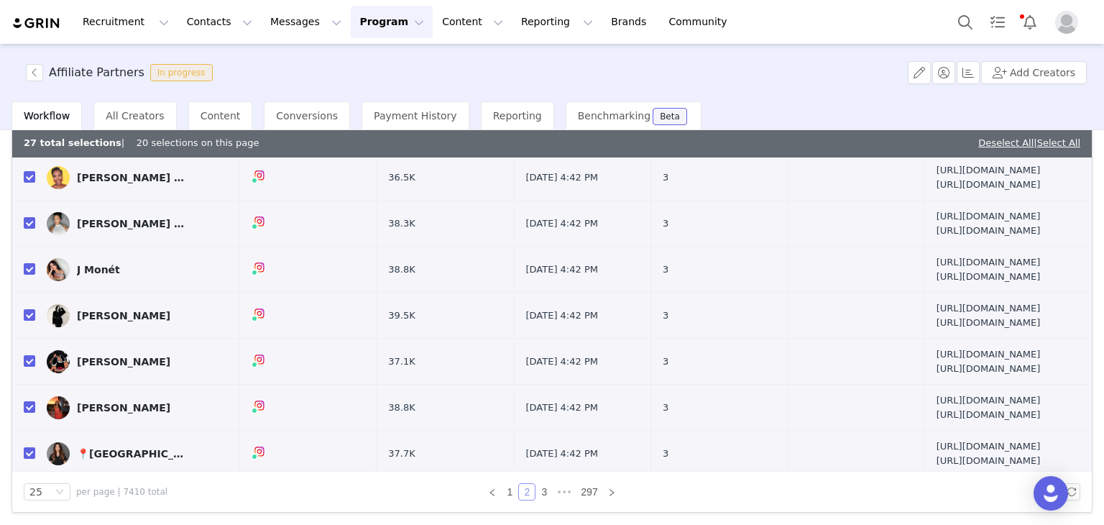
scroll to position [647, 0]
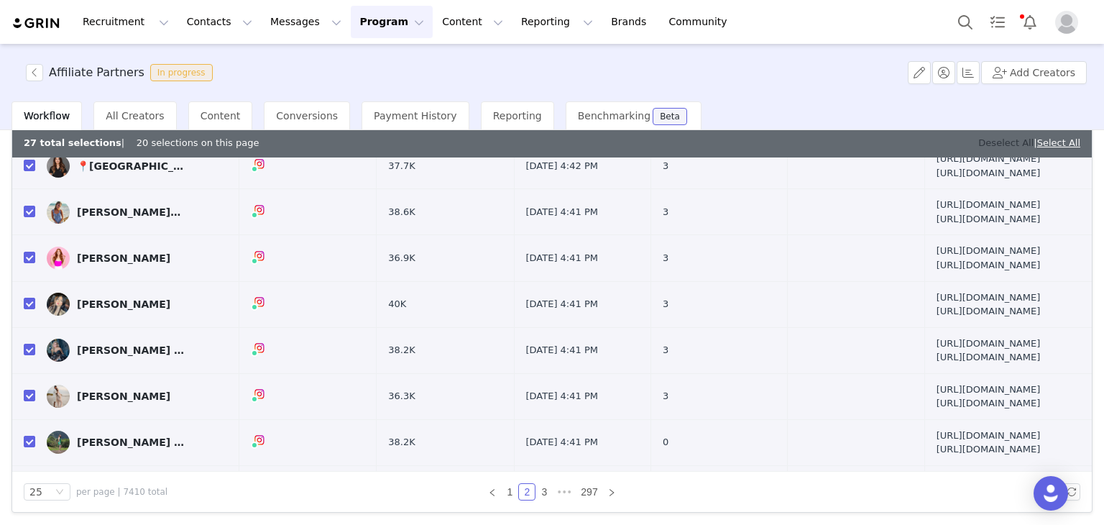
click at [981, 142] on link "Deselect All" at bounding box center [1005, 142] width 55 height 11
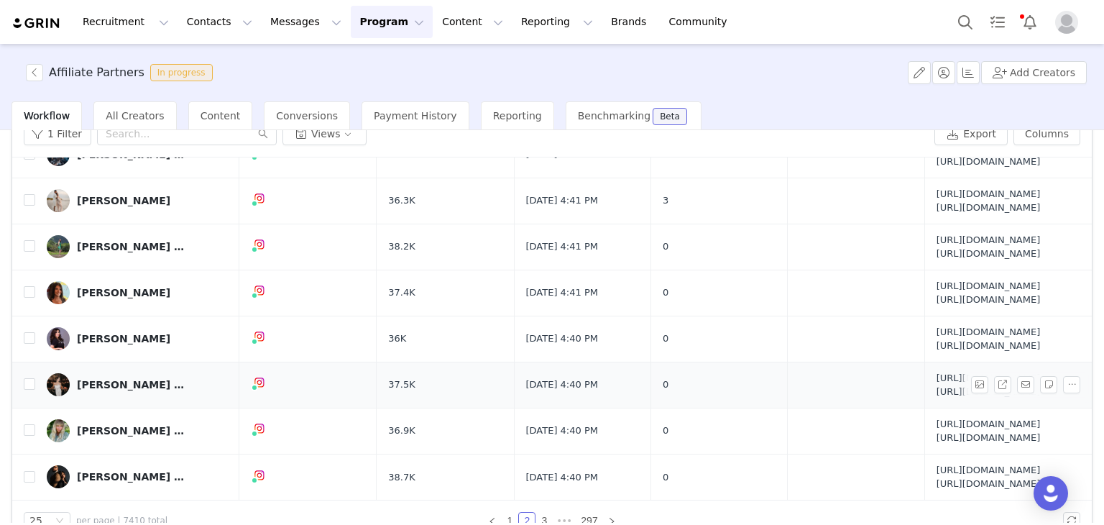
scroll to position [1526, 0]
click at [32, 471] on input "checkbox" at bounding box center [29, 476] width 11 height 11
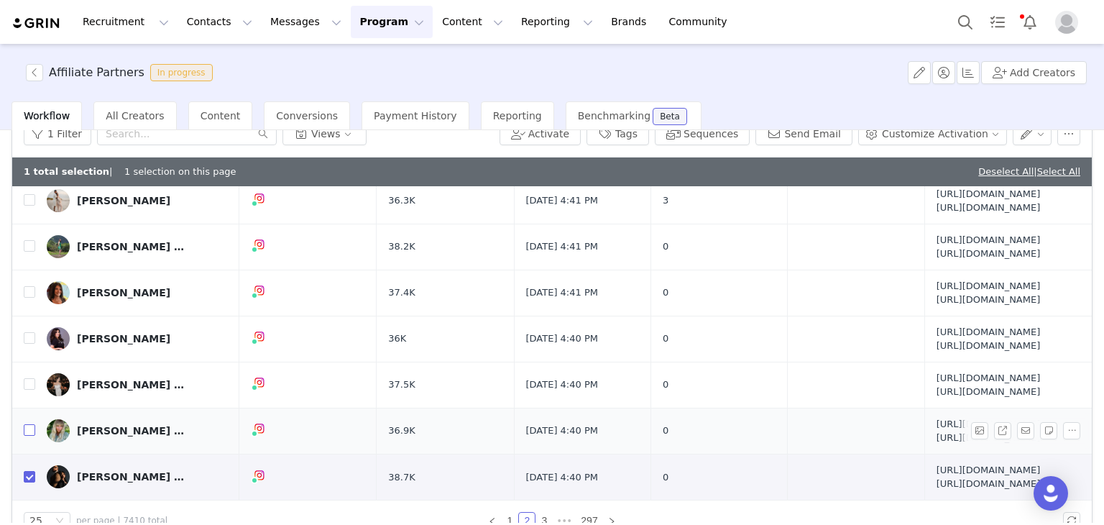
click at [28, 424] on input "checkbox" at bounding box center [29, 429] width 11 height 11
click at [29, 378] on input "checkbox" at bounding box center [29, 383] width 11 height 11
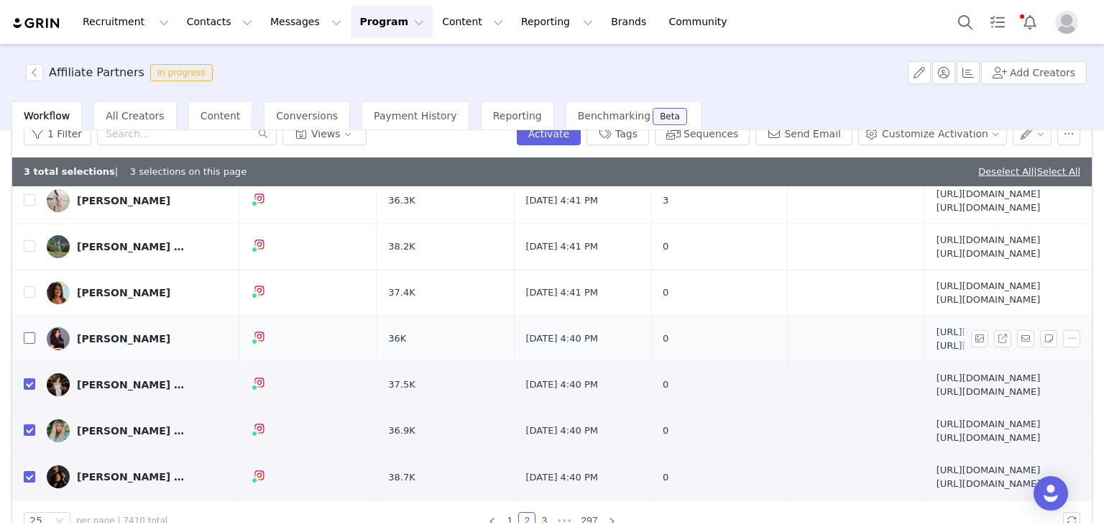
click at [29, 332] on input "checkbox" at bounding box center [29, 337] width 11 height 11
click at [34, 286] on input "checkbox" at bounding box center [29, 291] width 11 height 11
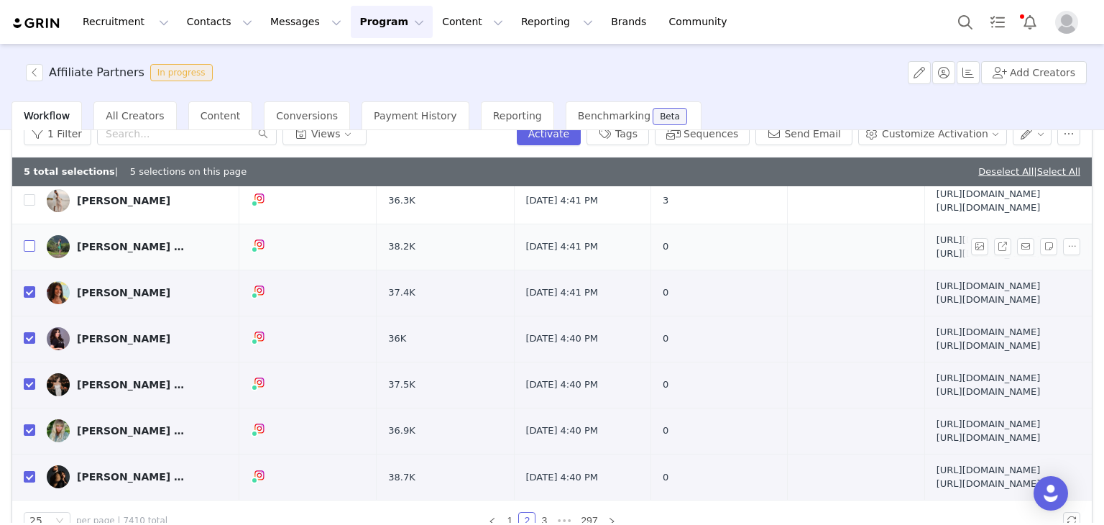
click at [29, 240] on input "checkbox" at bounding box center [29, 245] width 11 height 11
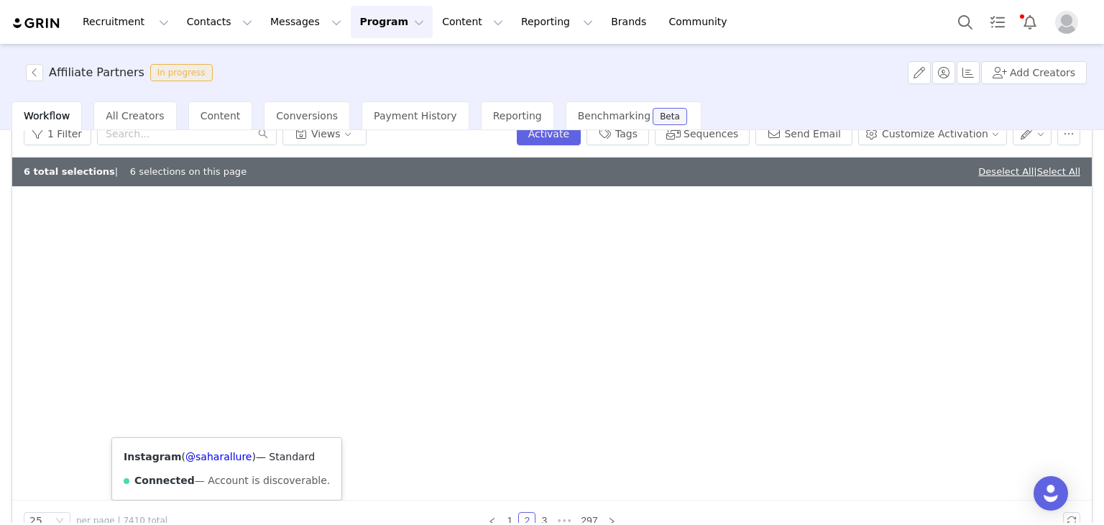
scroll to position [1310, 0]
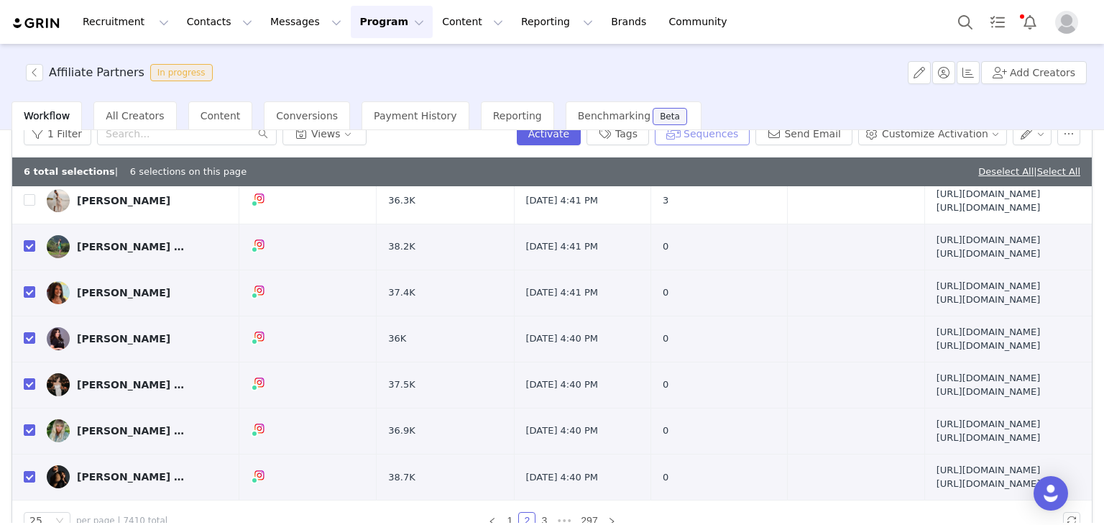
click at [739, 135] on button "Sequences" at bounding box center [702, 133] width 95 height 23
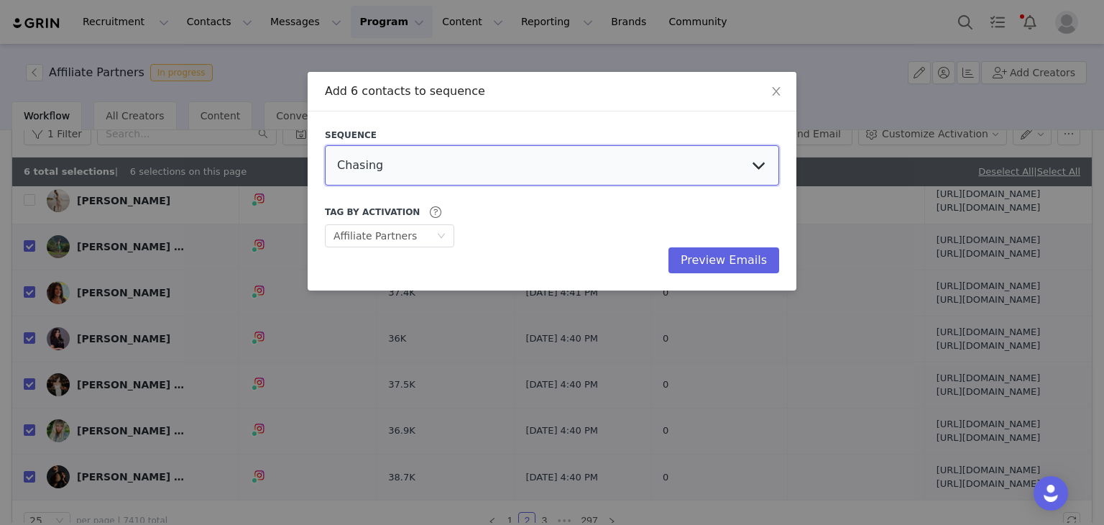
click at [644, 162] on select "Chasing Affiliate Outreach" at bounding box center [552, 165] width 454 height 40
click at [325, 145] on select "Chasing Affiliate Outreach" at bounding box center [552, 165] width 454 height 40
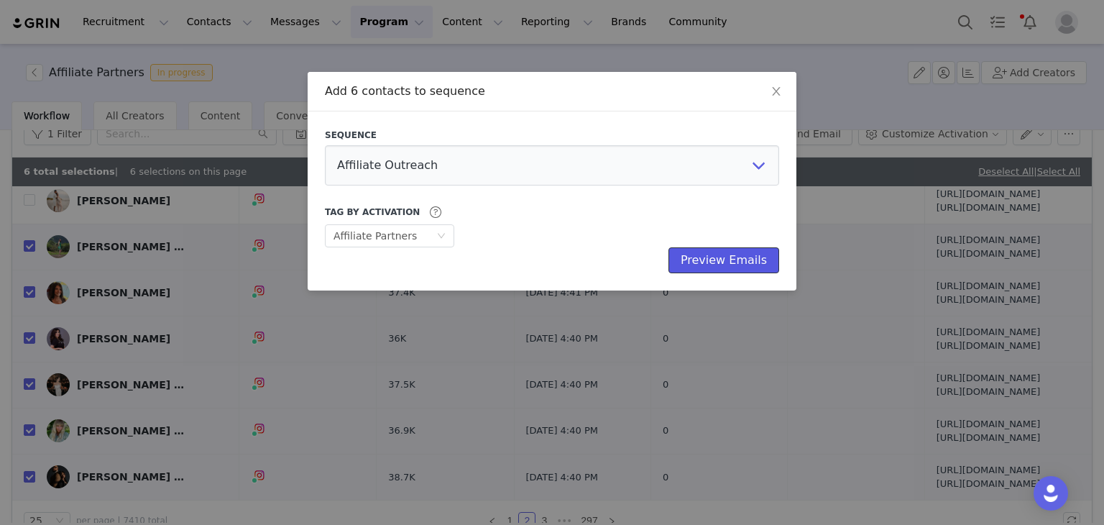
click at [707, 257] on button "Preview Emails" at bounding box center [723, 260] width 111 height 26
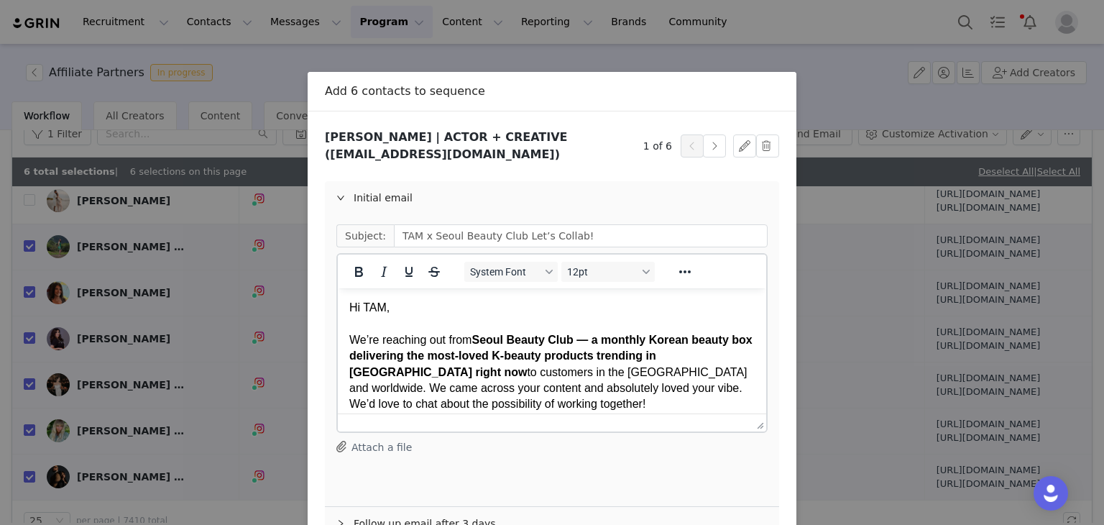
scroll to position [124, 0]
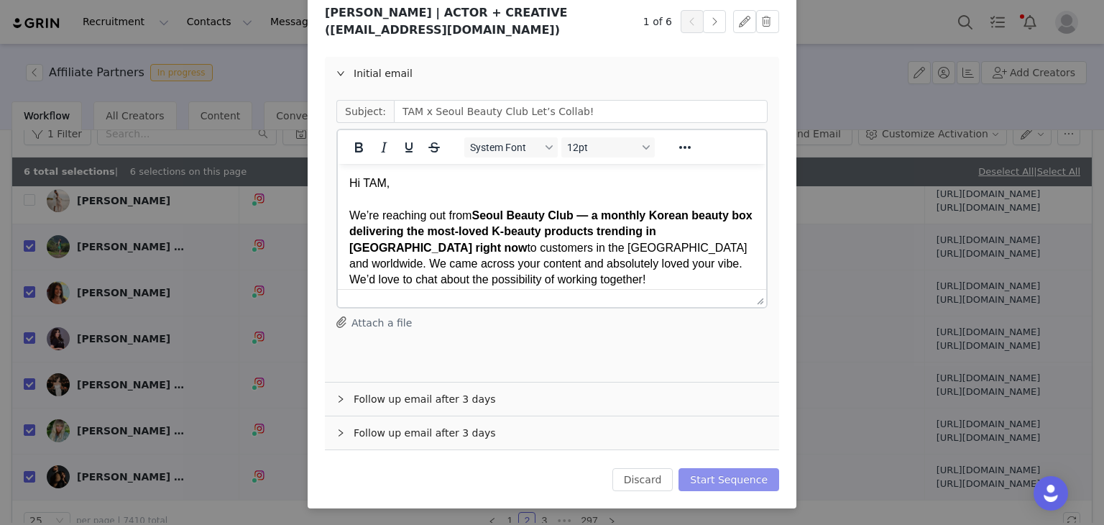
click at [721, 483] on button "Start Sequence" at bounding box center [728, 479] width 101 height 23
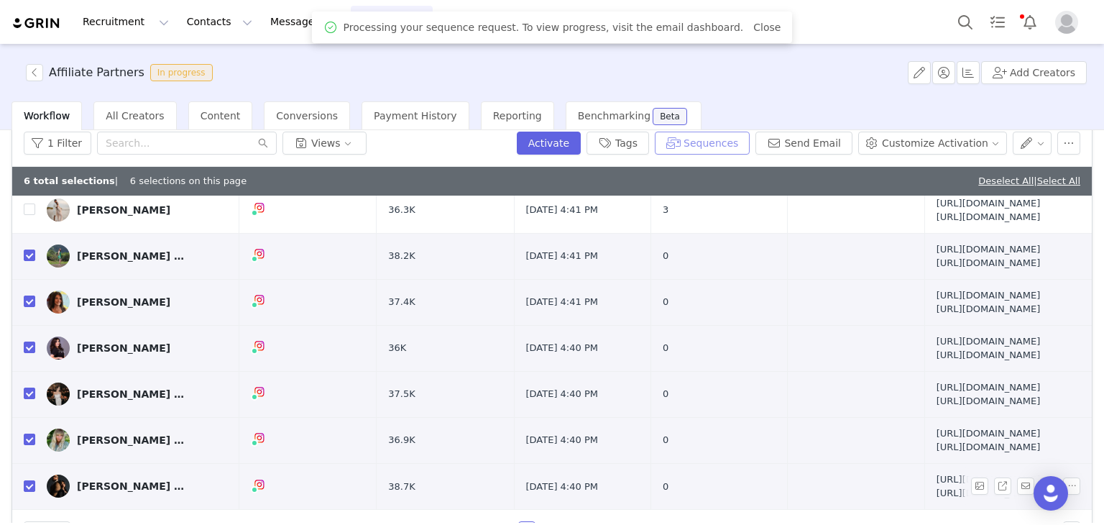
scroll to position [101, 0]
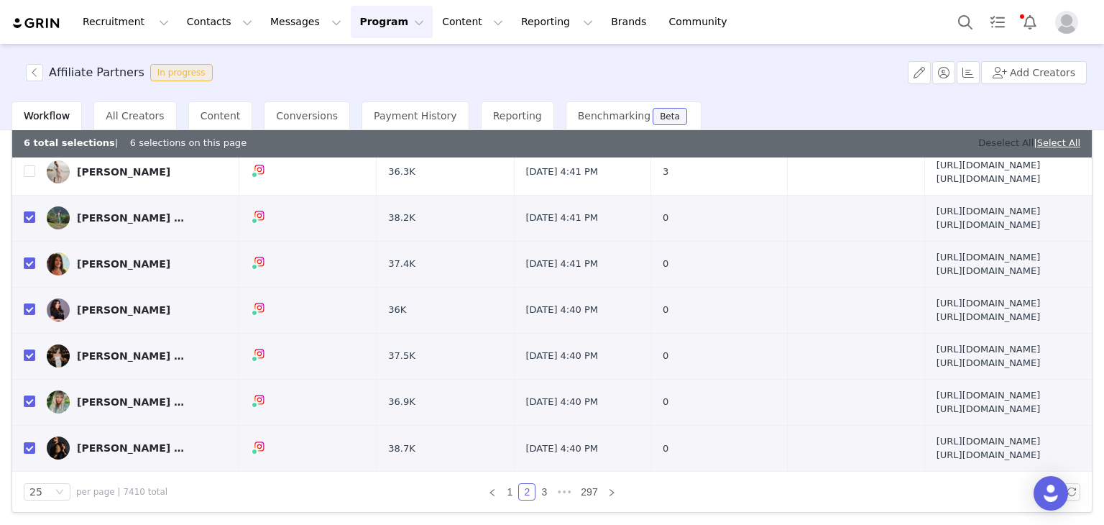
click at [978, 141] on link "Deselect All" at bounding box center [1005, 142] width 55 height 11
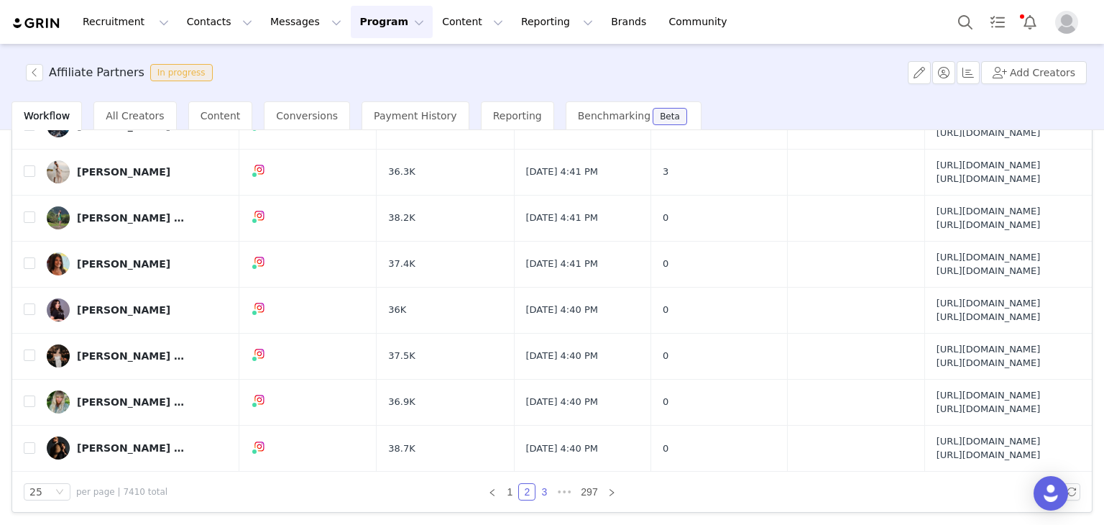
click at [538, 491] on link "3" at bounding box center [544, 492] width 16 height 16
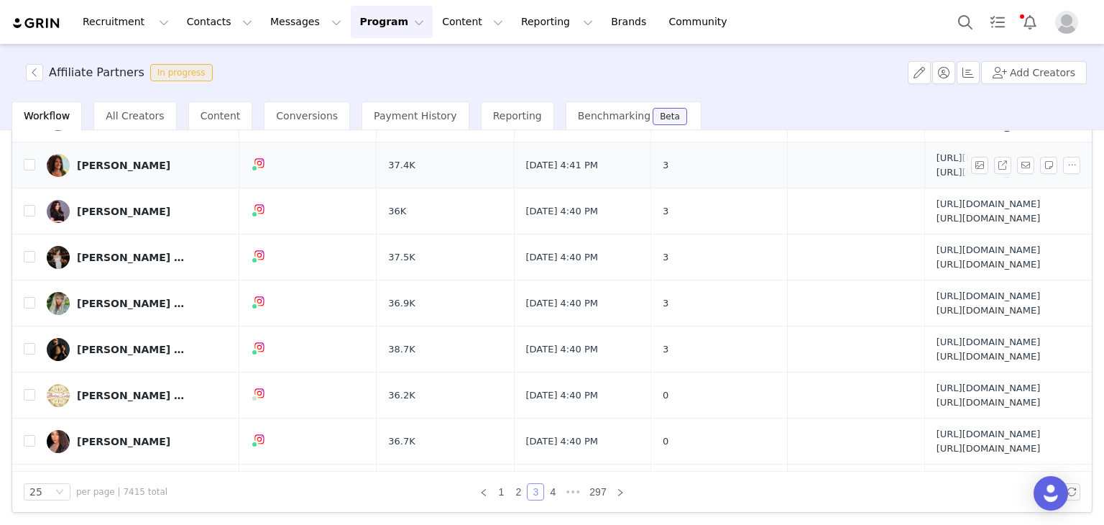
scroll to position [0, 0]
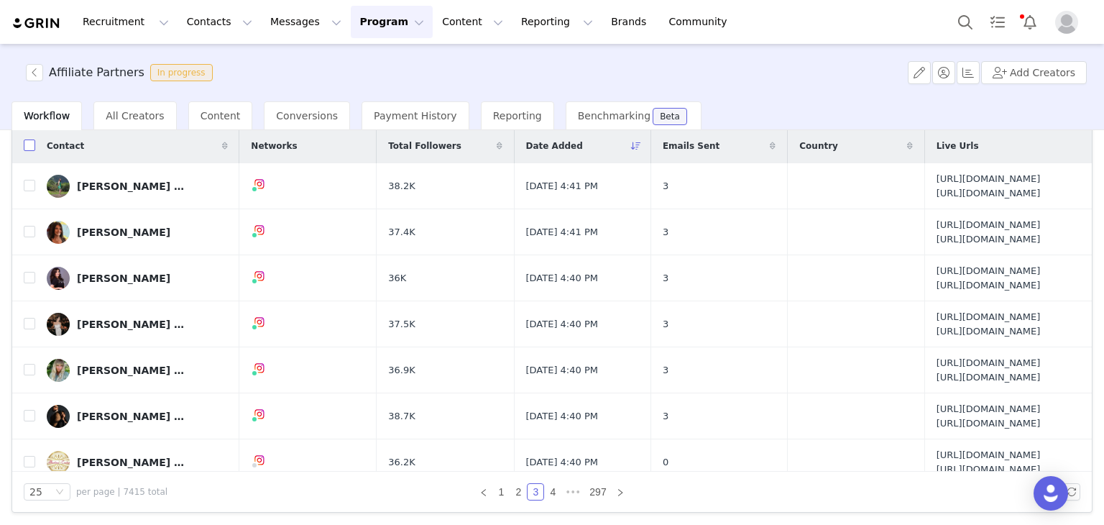
click at [28, 149] on input "checkbox" at bounding box center [29, 144] width 11 height 11
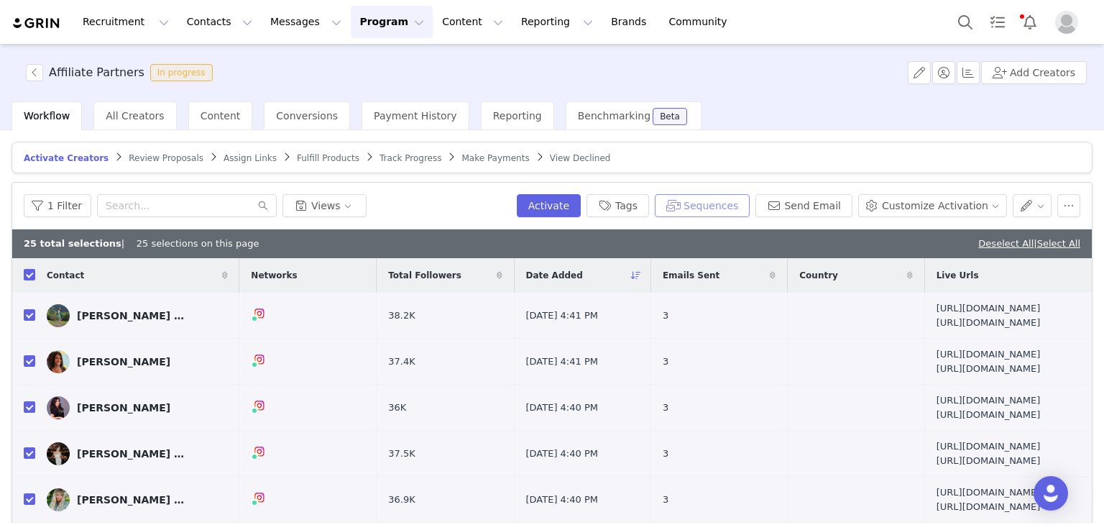
click at [739, 207] on button "Sequences" at bounding box center [702, 205] width 95 height 23
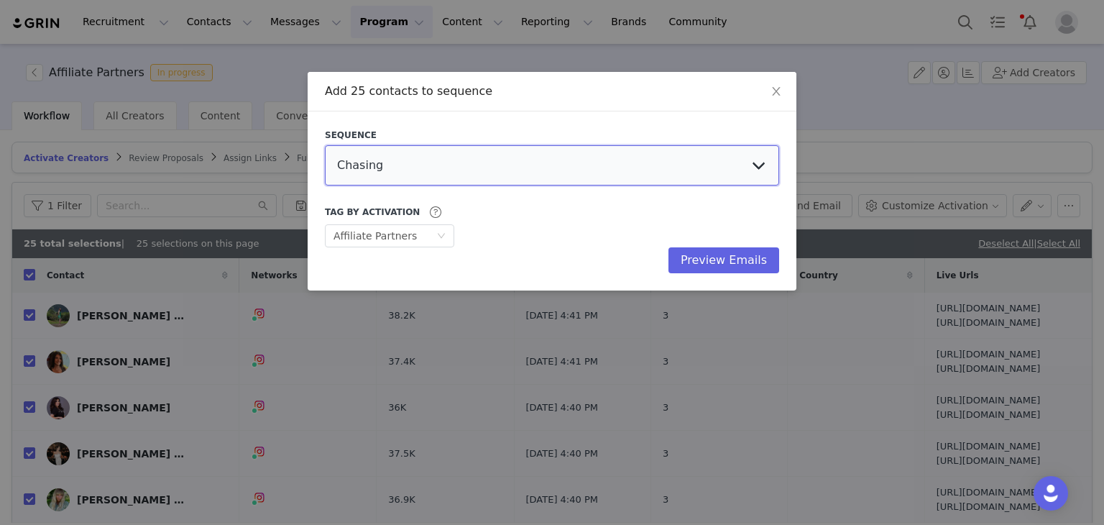
drag, startPoint x: 659, startPoint y: 154, endPoint x: 614, endPoint y: 178, distance: 50.5
click at [659, 154] on select "Chasing Affiliate Outreach" at bounding box center [552, 165] width 454 height 40
click at [325, 145] on select "Chasing Affiliate Outreach" at bounding box center [552, 165] width 454 height 40
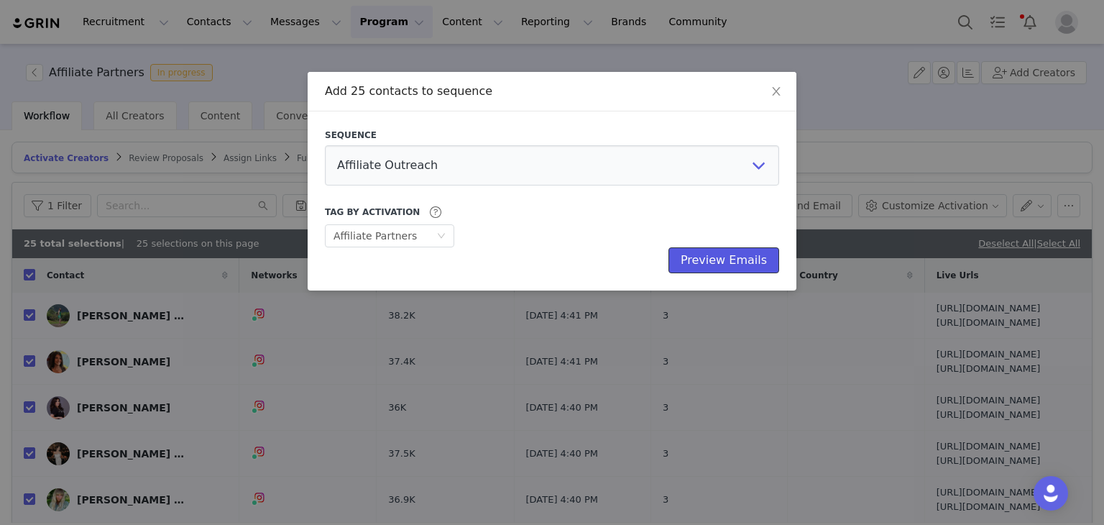
click at [711, 262] on button "Preview Emails" at bounding box center [723, 260] width 111 height 26
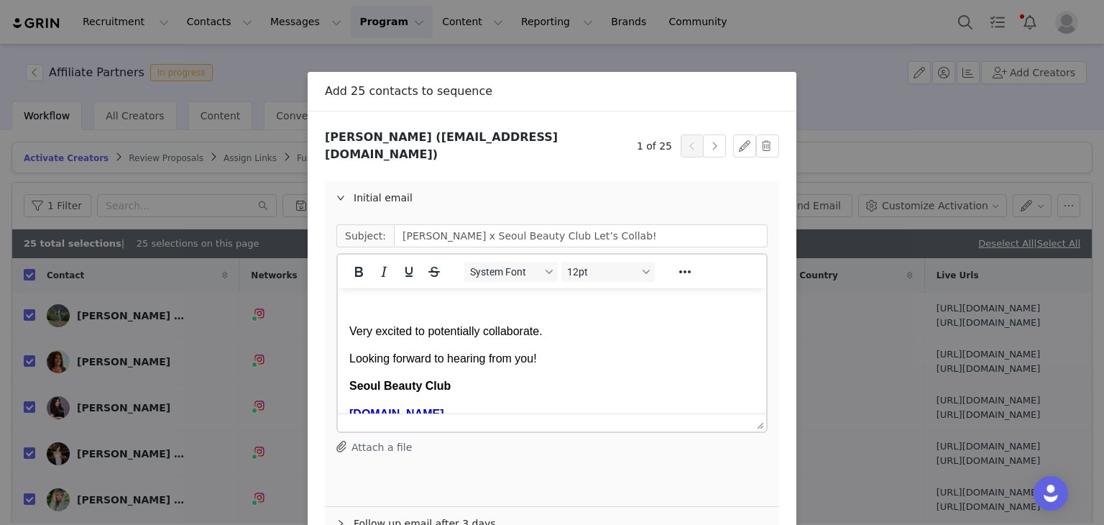
scroll to position [113, 0]
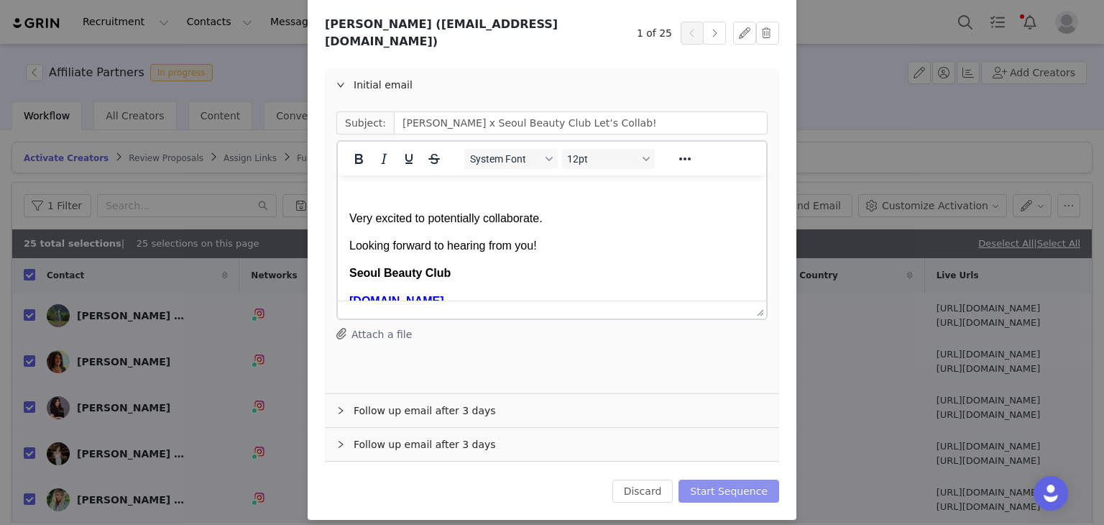
click at [725, 479] on button "Start Sequence" at bounding box center [728, 490] width 101 height 23
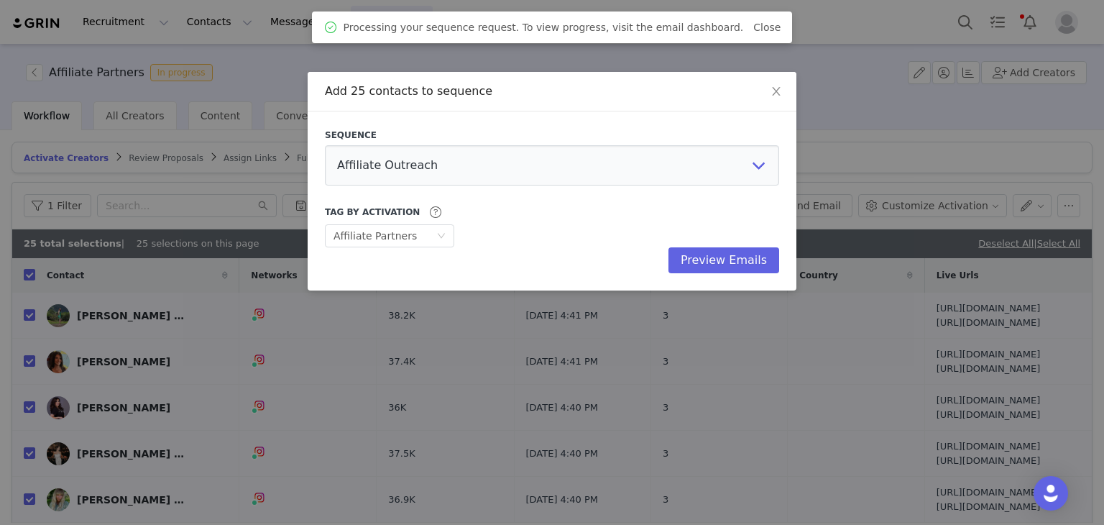
scroll to position [0, 0]
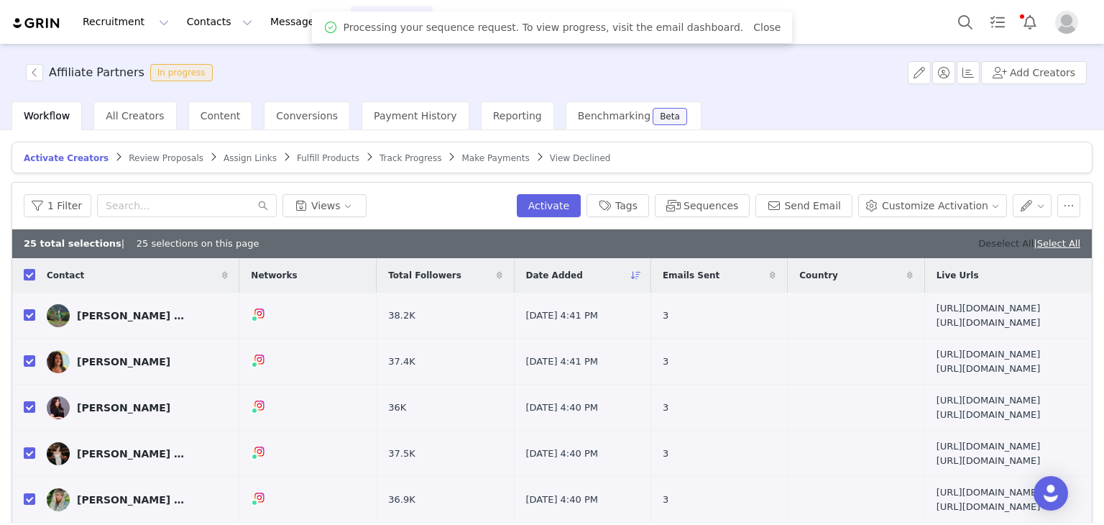
click at [987, 246] on link "Deselect All" at bounding box center [1005, 243] width 55 height 11
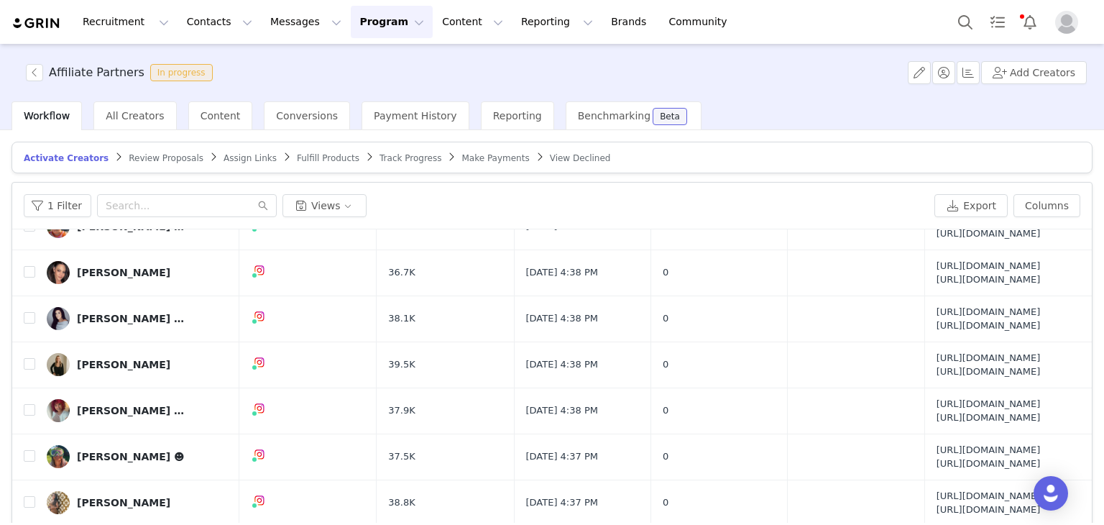
scroll to position [101, 0]
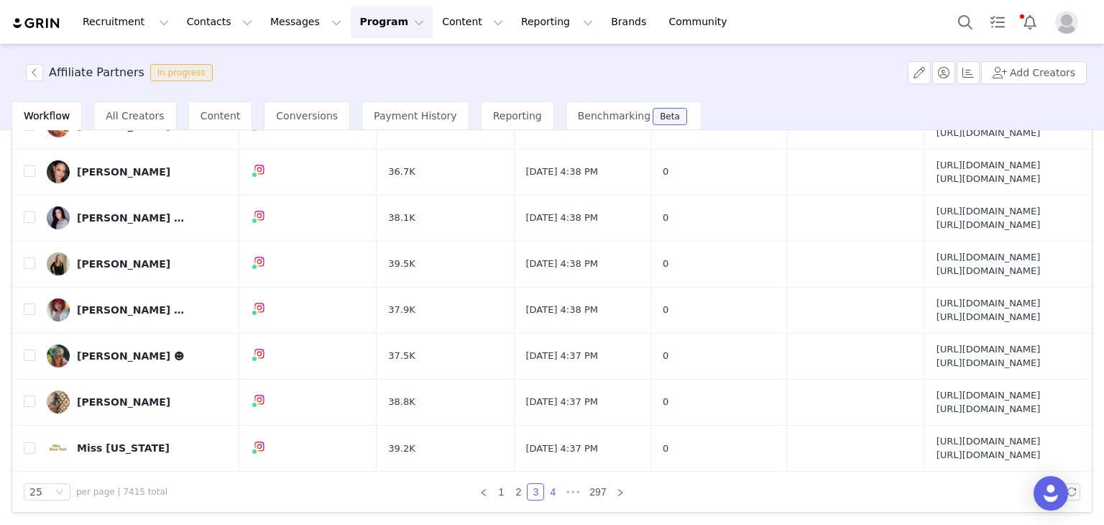
click at [550, 492] on link "4" at bounding box center [553, 492] width 16 height 16
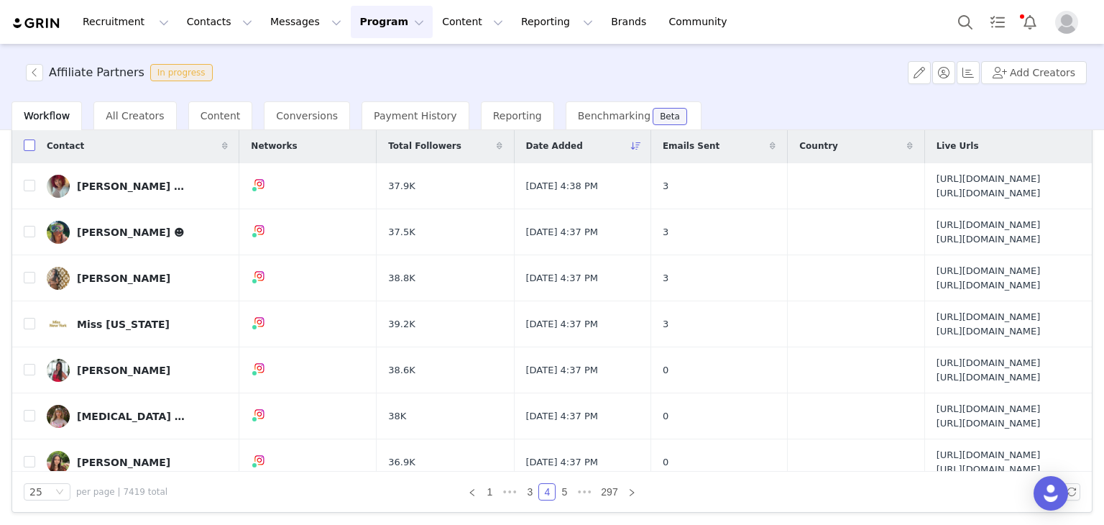
click at [32, 145] on input "checkbox" at bounding box center [29, 144] width 11 height 11
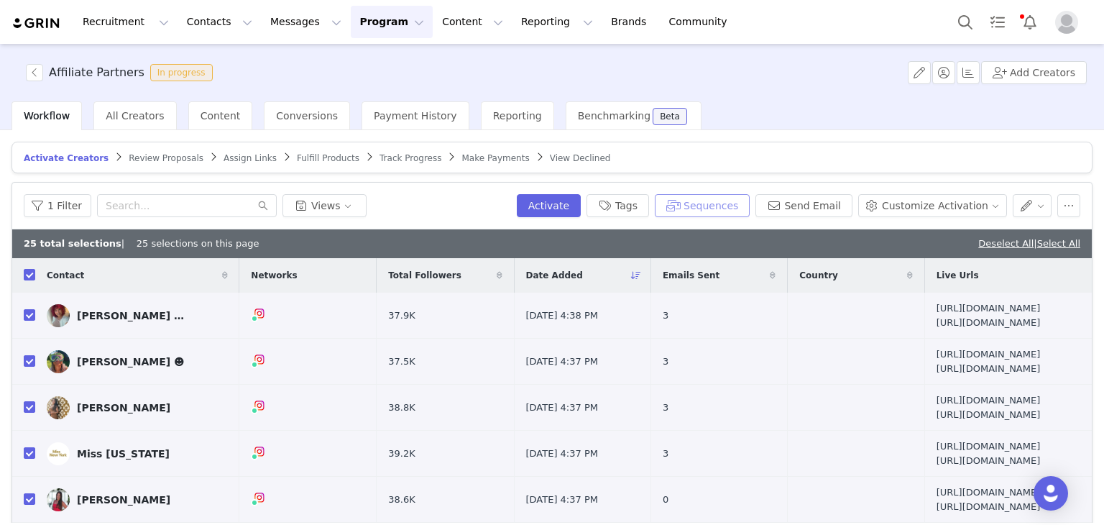
click at [744, 209] on button "Sequences" at bounding box center [702, 205] width 95 height 23
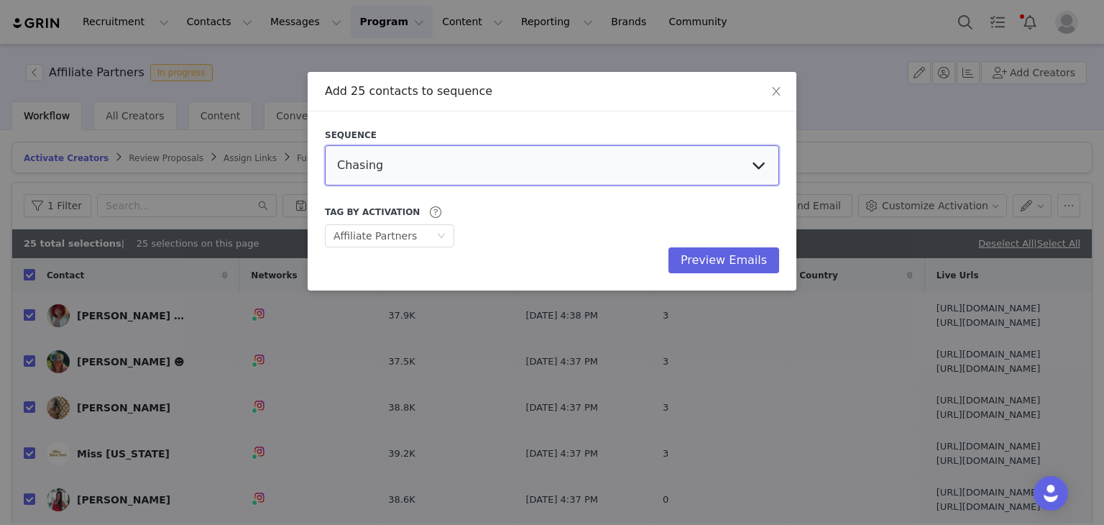
click at [461, 147] on select "Chasing Affiliate Outreach" at bounding box center [552, 165] width 454 height 40
click at [325, 145] on select "Chasing Affiliate Outreach" at bounding box center [552, 165] width 454 height 40
click at [730, 274] on div "Sequence Chasing Affiliate Outreach Tag by Activation Optional Affiliate Partne…" at bounding box center [552, 200] width 489 height 179
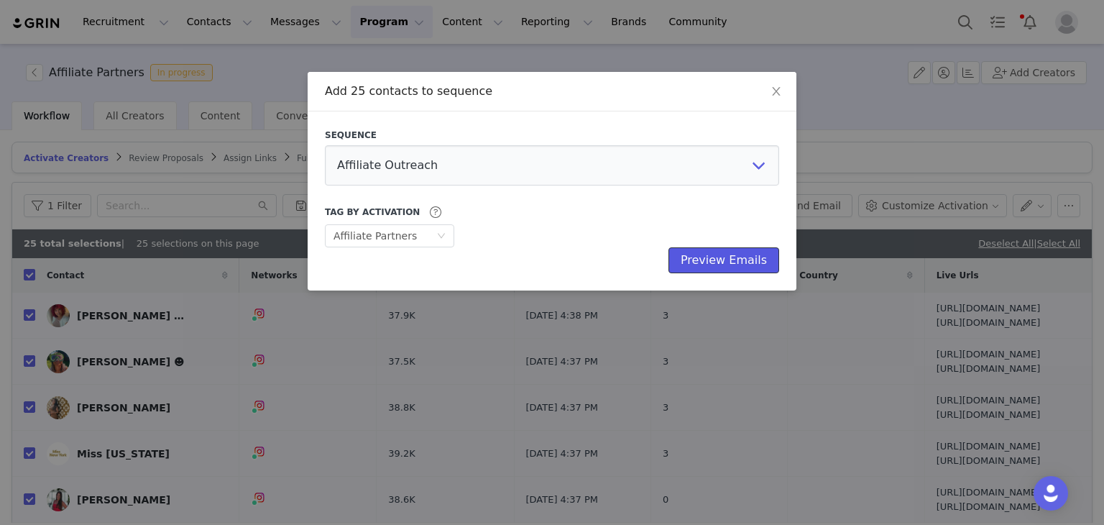
click at [753, 255] on button "Preview Emails" at bounding box center [723, 260] width 111 height 26
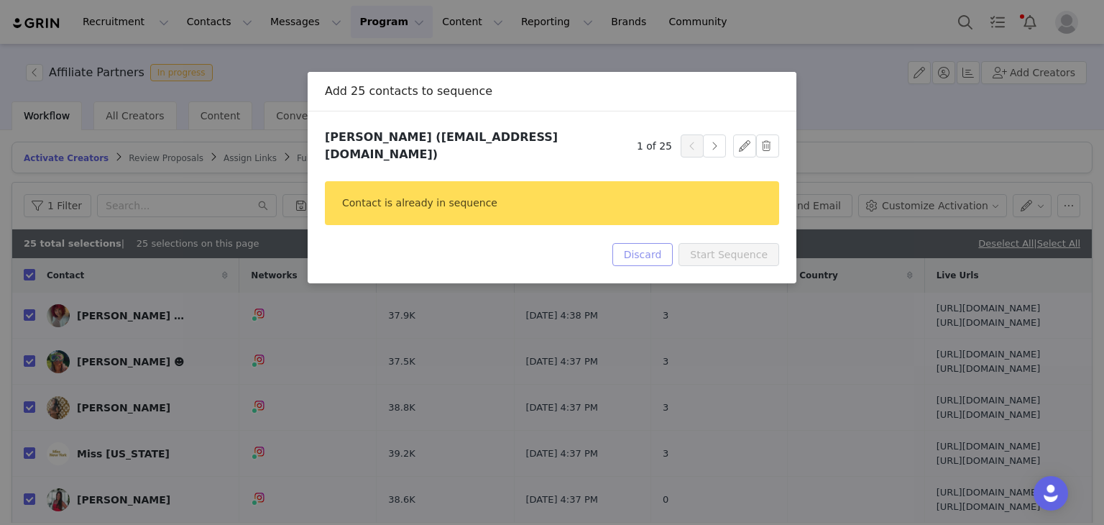
click at [670, 243] on button "Discard" at bounding box center [642, 254] width 61 height 23
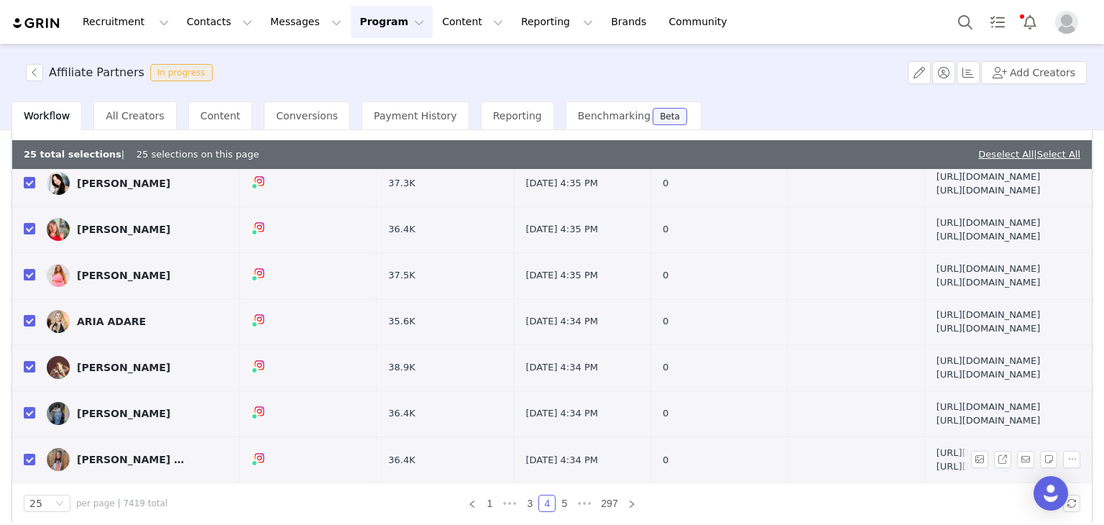
scroll to position [101, 0]
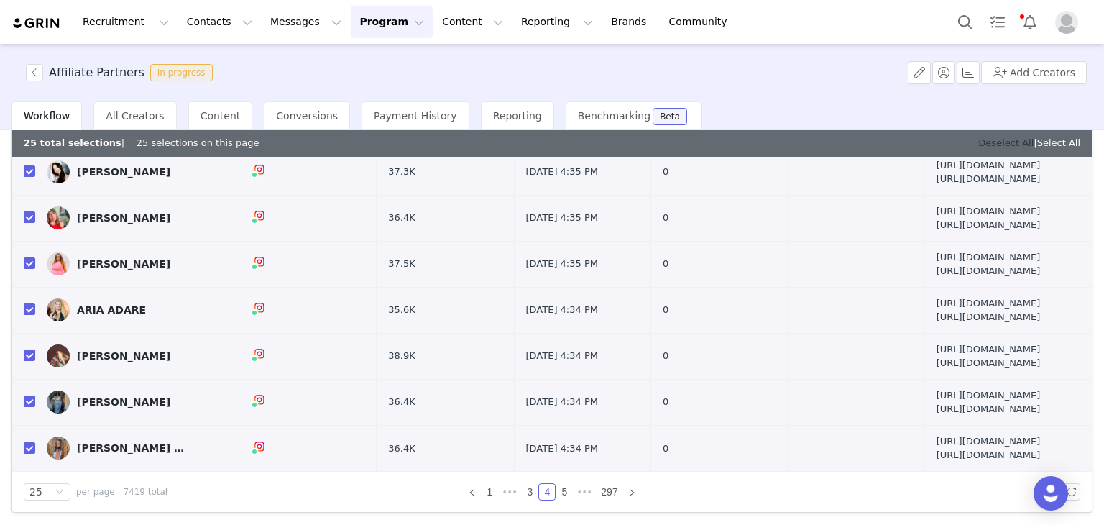
click at [982, 139] on link "Deselect All" at bounding box center [1005, 142] width 55 height 11
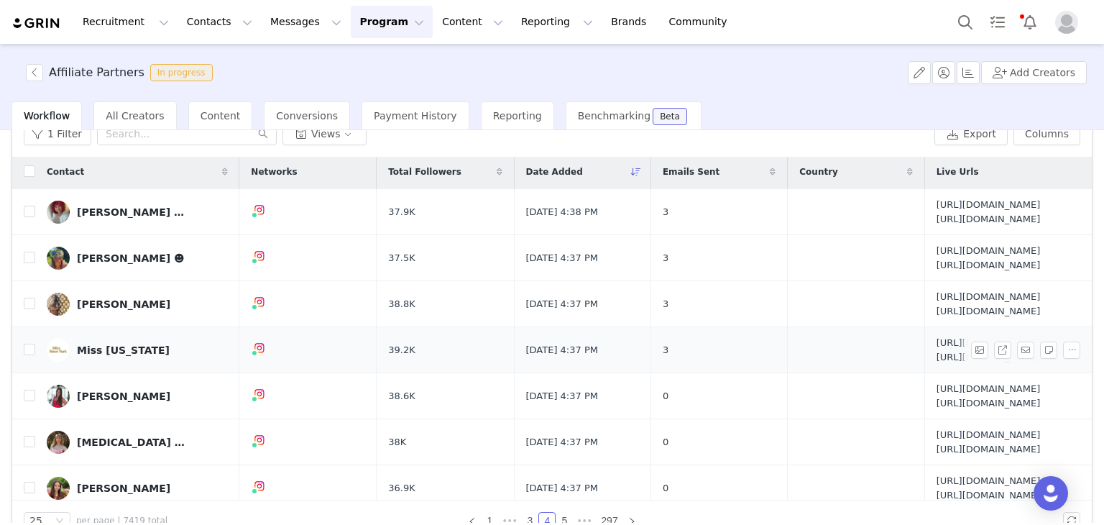
scroll to position [0, 0]
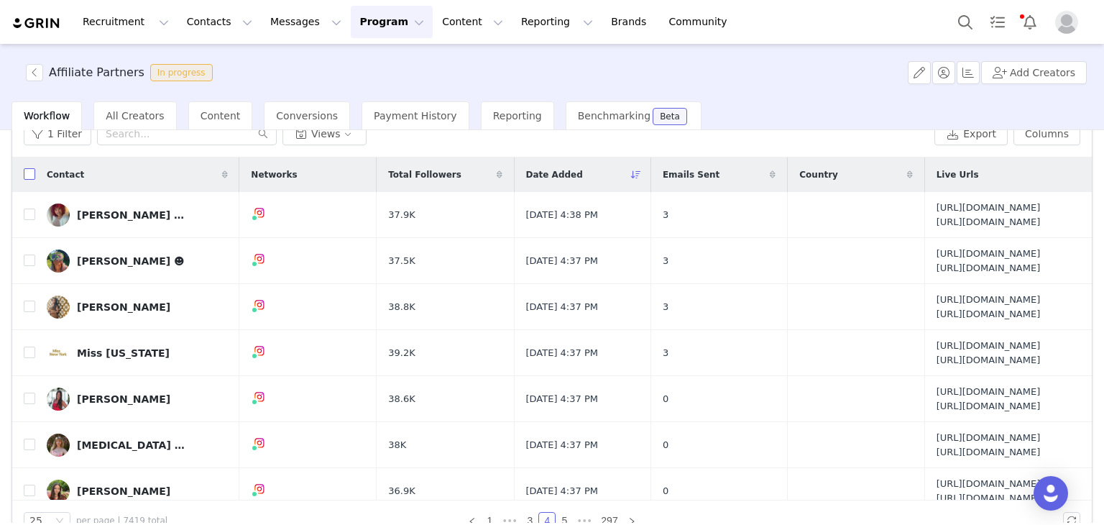
click at [33, 170] on input "checkbox" at bounding box center [29, 173] width 11 height 11
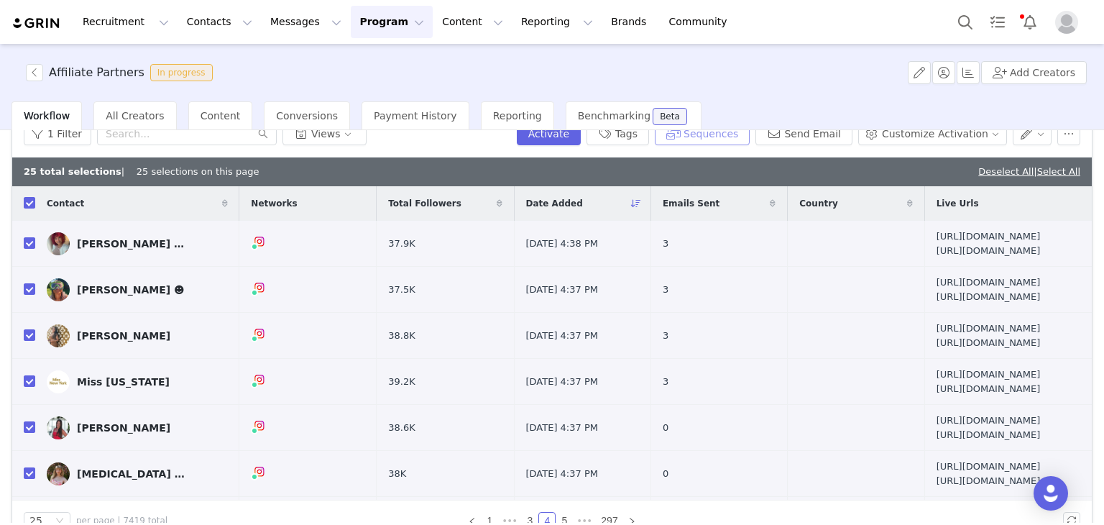
click at [727, 136] on button "Sequences" at bounding box center [702, 133] width 95 height 23
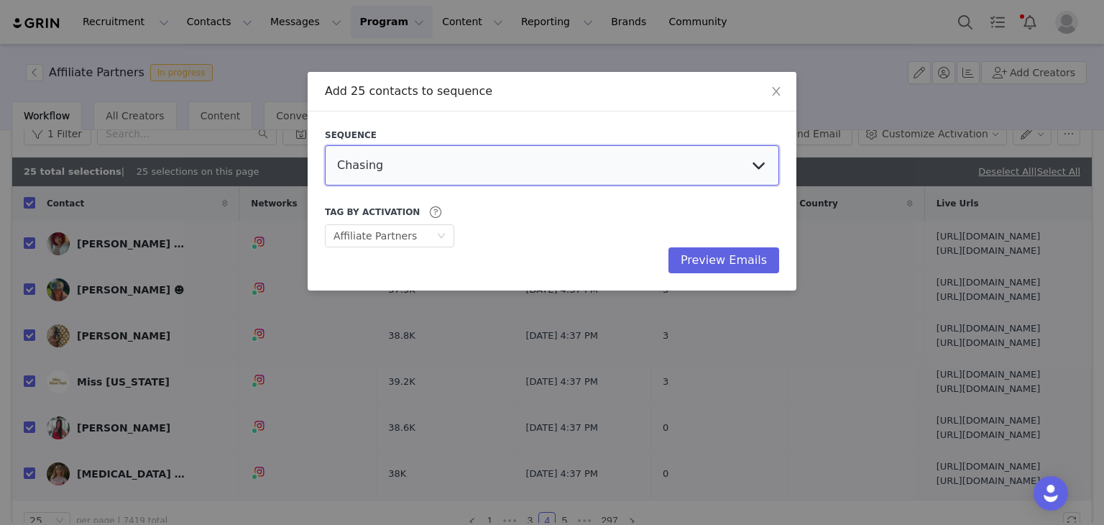
click at [577, 172] on select "Chasing Affiliate Outreach" at bounding box center [552, 165] width 454 height 40
click at [325, 145] on select "Chasing Affiliate Outreach" at bounding box center [552, 165] width 454 height 40
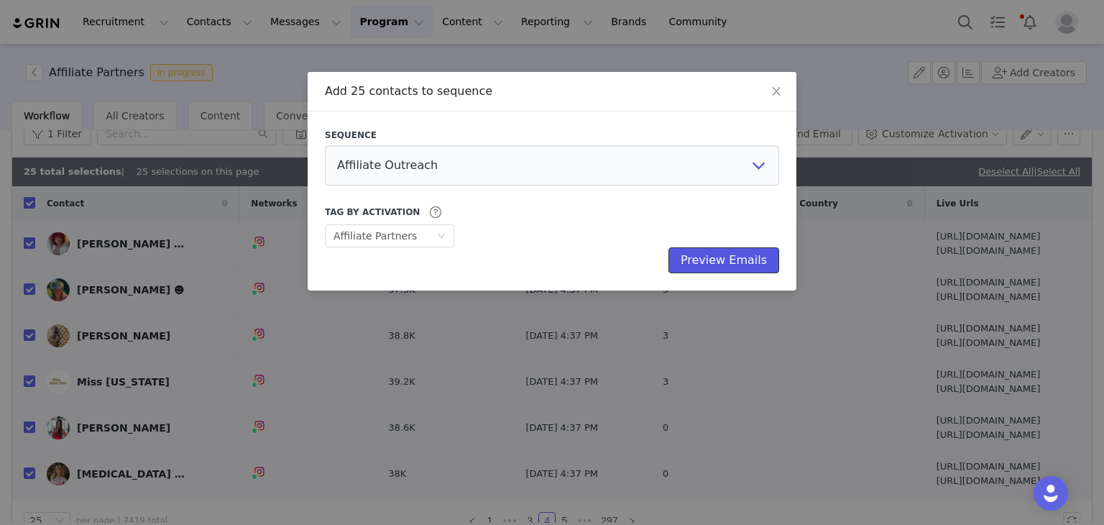
click at [734, 262] on button "Preview Emails" at bounding box center [723, 260] width 111 height 26
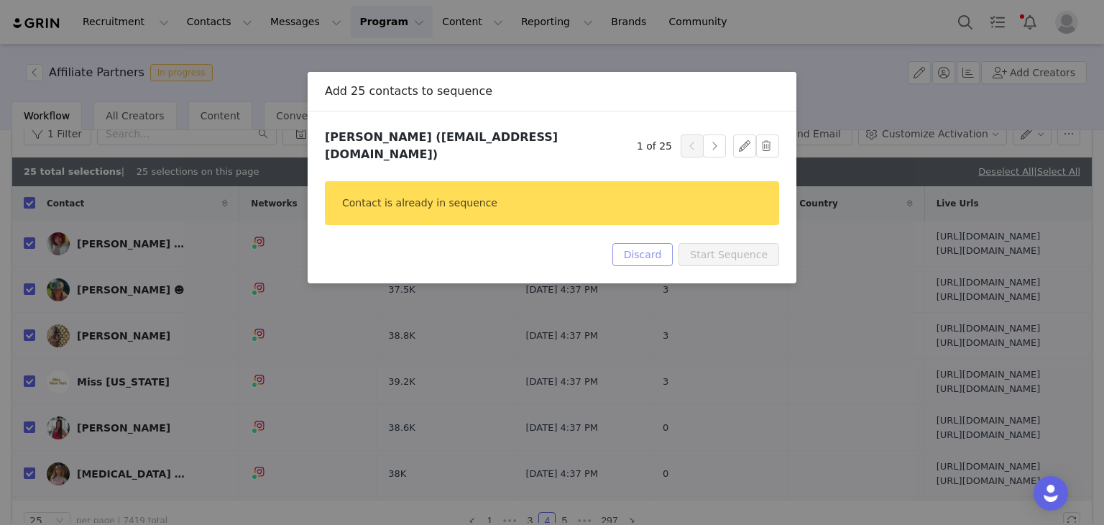
click at [660, 243] on button "Discard" at bounding box center [642, 254] width 61 height 23
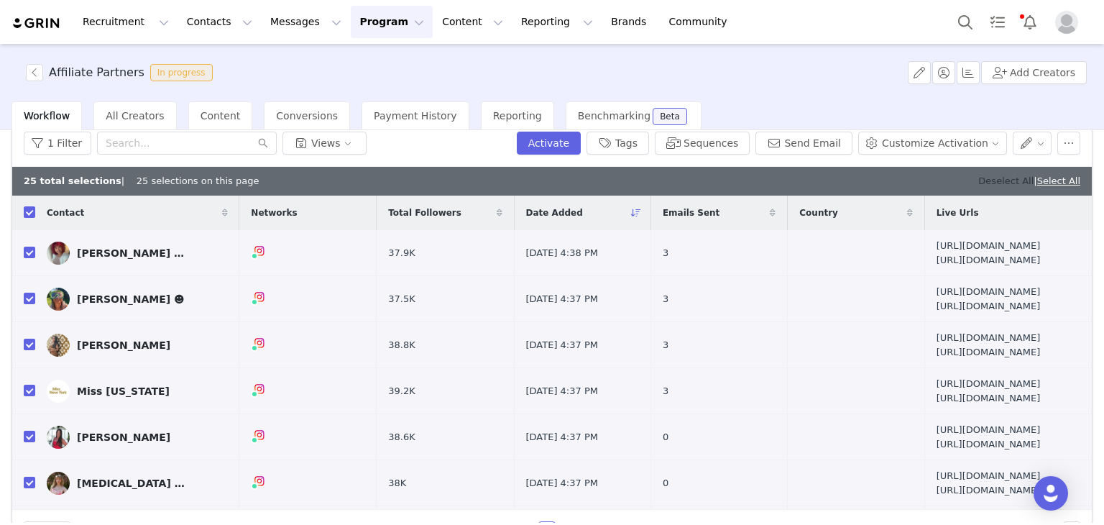
click at [1000, 176] on link "Deselect All" at bounding box center [1005, 180] width 55 height 11
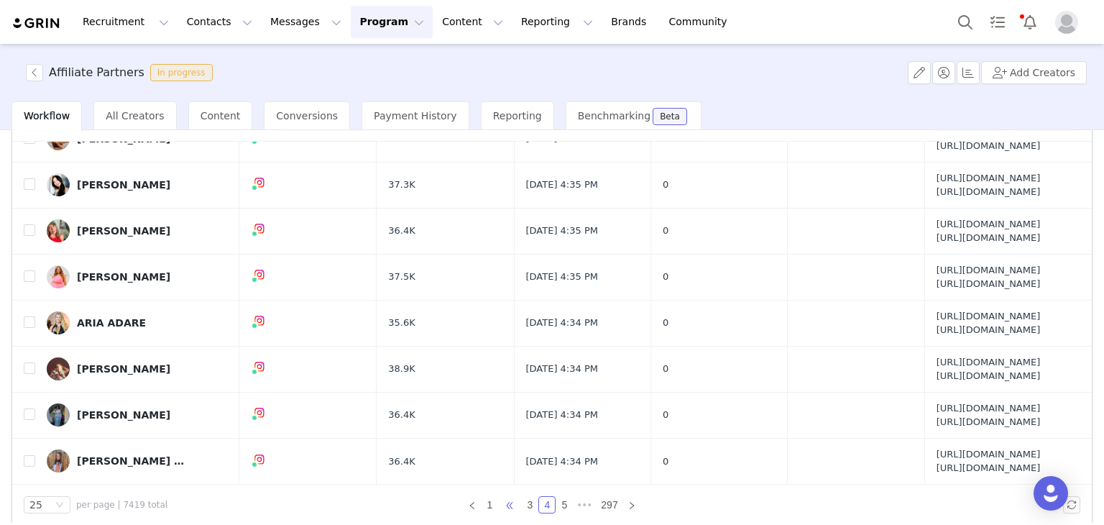
scroll to position [101, 0]
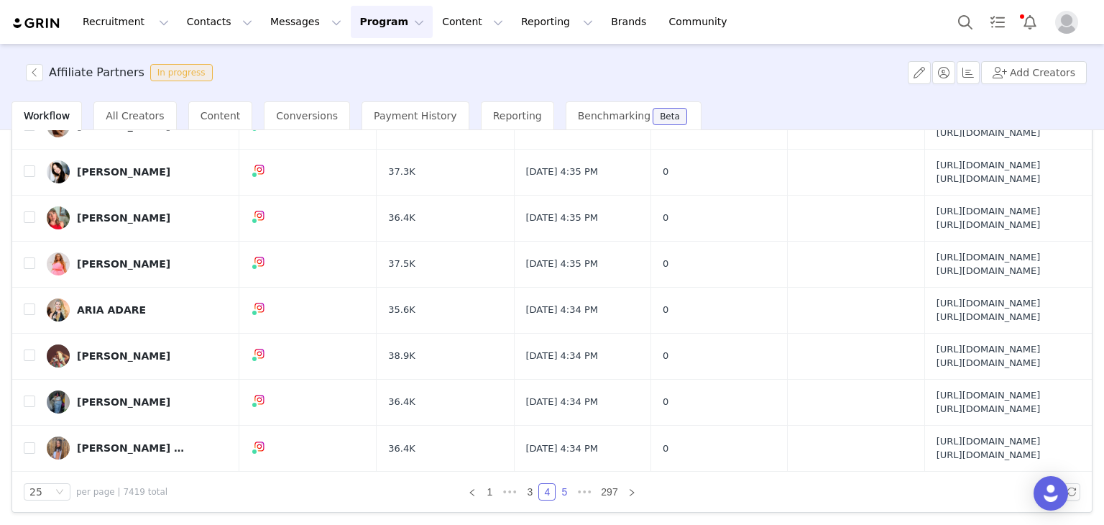
click at [559, 484] on link "5" at bounding box center [564, 492] width 16 height 16
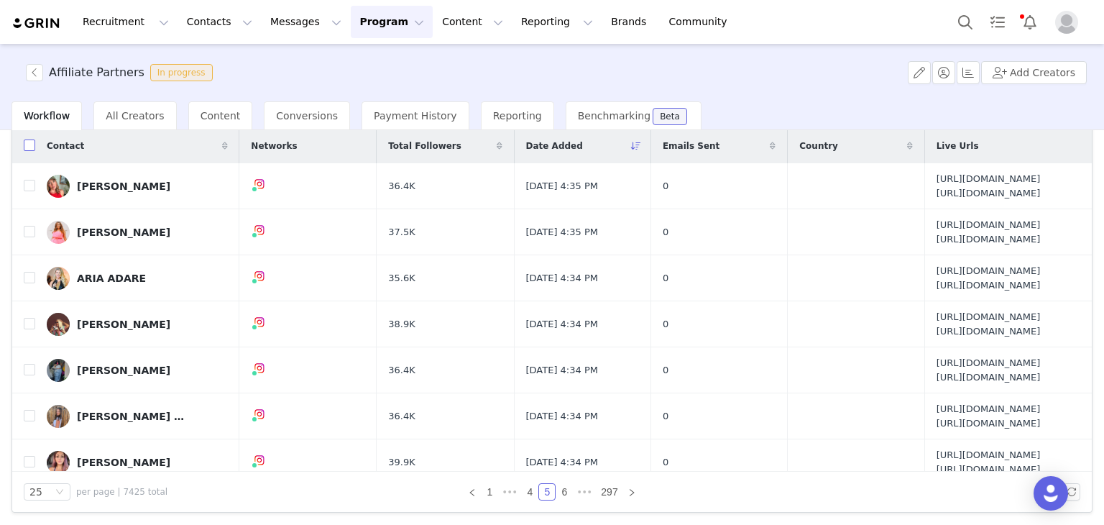
click at [32, 147] on input "checkbox" at bounding box center [29, 144] width 11 height 11
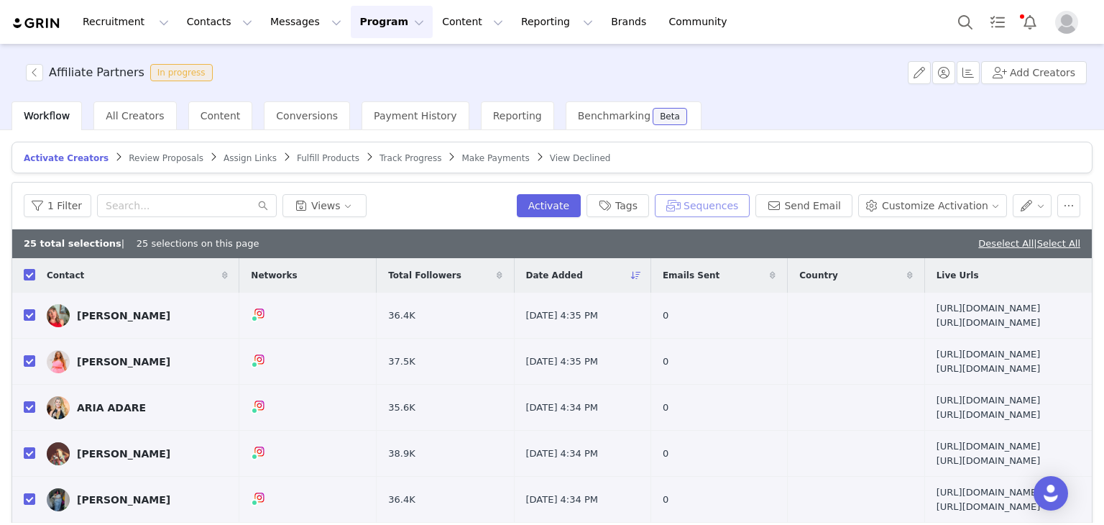
click at [709, 198] on button "Sequences" at bounding box center [702, 205] width 95 height 23
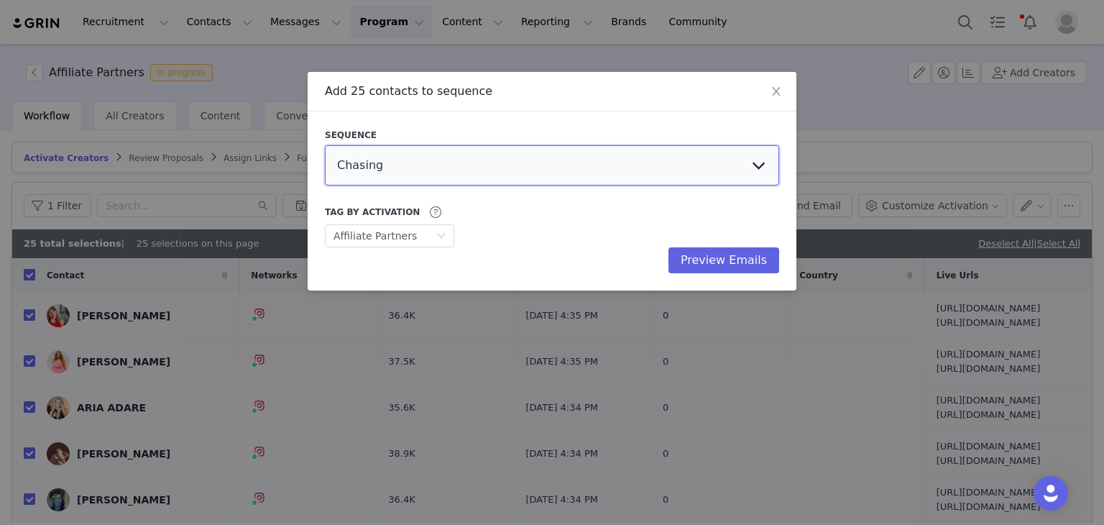
click at [402, 171] on select "Chasing Affiliate Outreach" at bounding box center [552, 165] width 454 height 40
click at [325, 145] on select "Chasing Affiliate Outreach" at bounding box center [552, 165] width 454 height 40
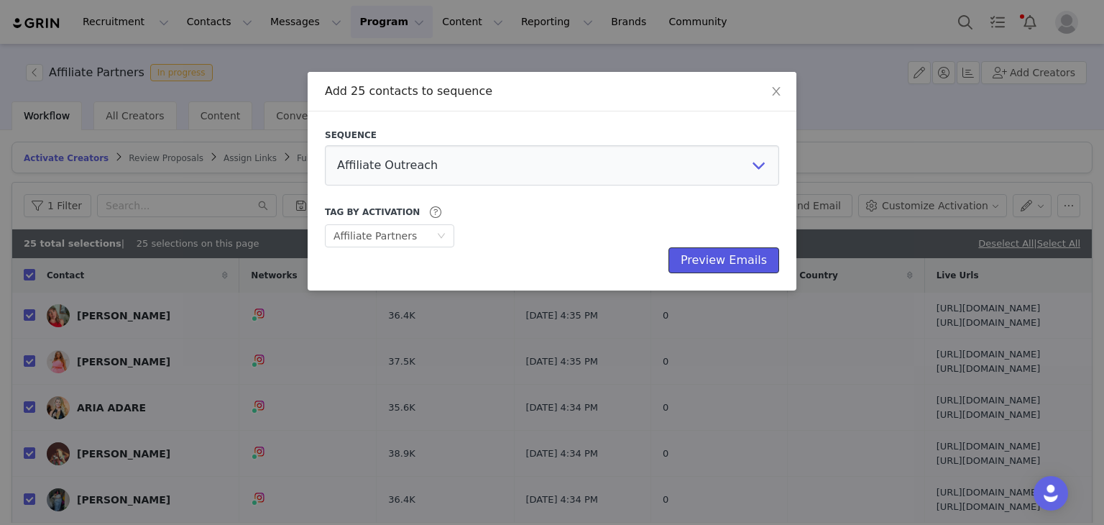
click at [720, 259] on button "Preview Emails" at bounding box center [723, 260] width 111 height 26
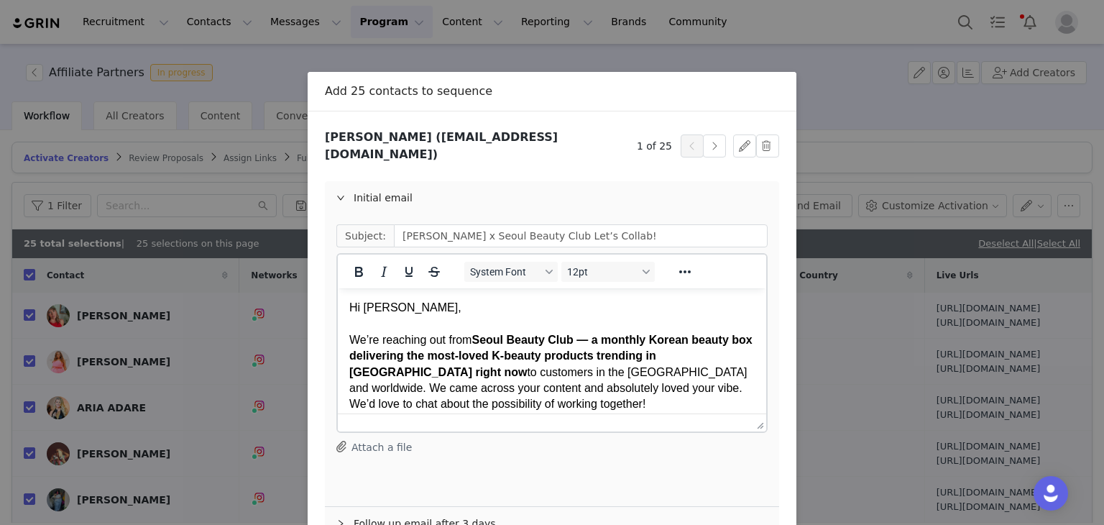
scroll to position [113, 0]
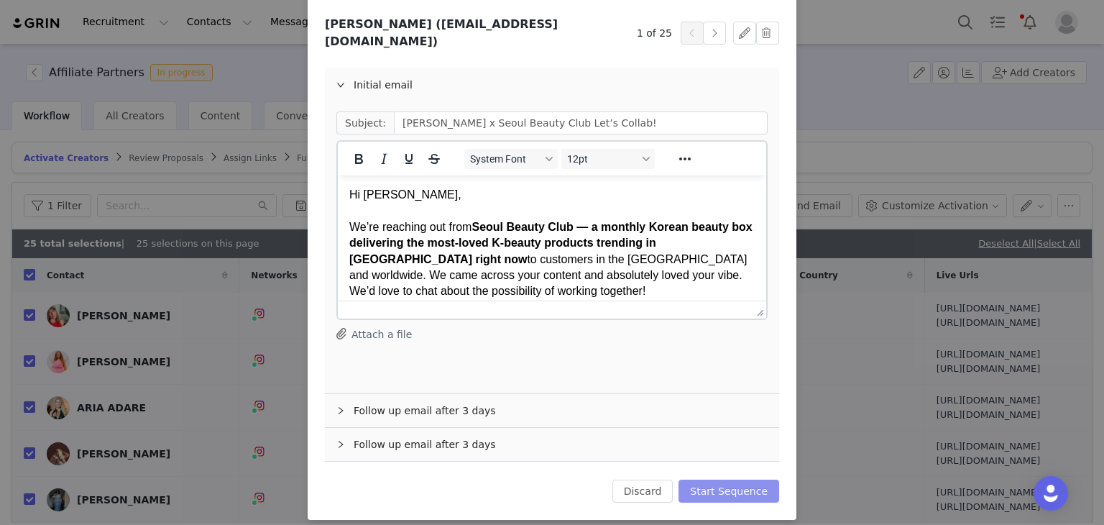
click at [718, 479] on button "Start Sequence" at bounding box center [728, 490] width 101 height 23
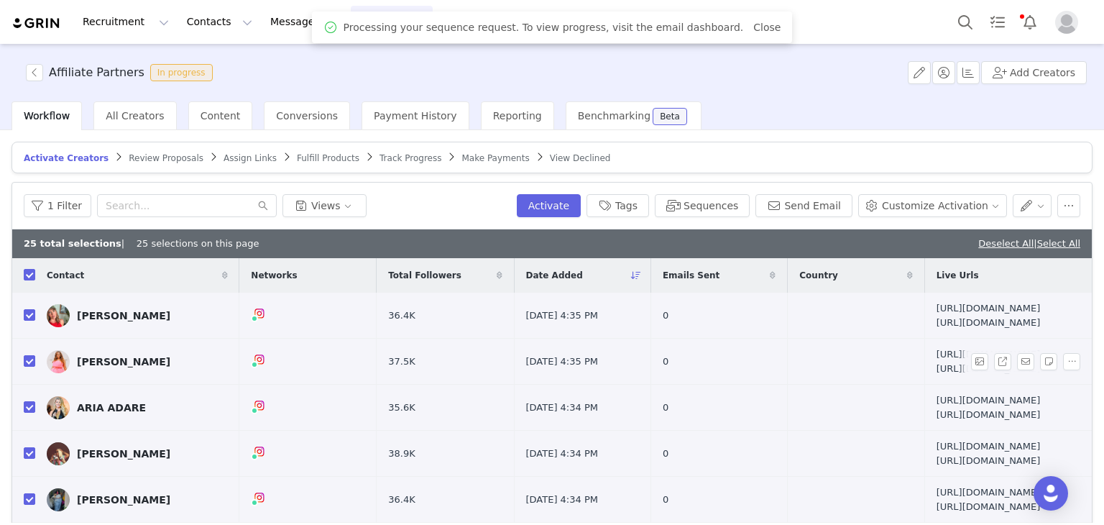
drag, startPoint x: 24, startPoint y: 272, endPoint x: 434, endPoint y: 382, distance: 423.9
click at [24, 272] on input "checkbox" at bounding box center [29, 274] width 11 height 11
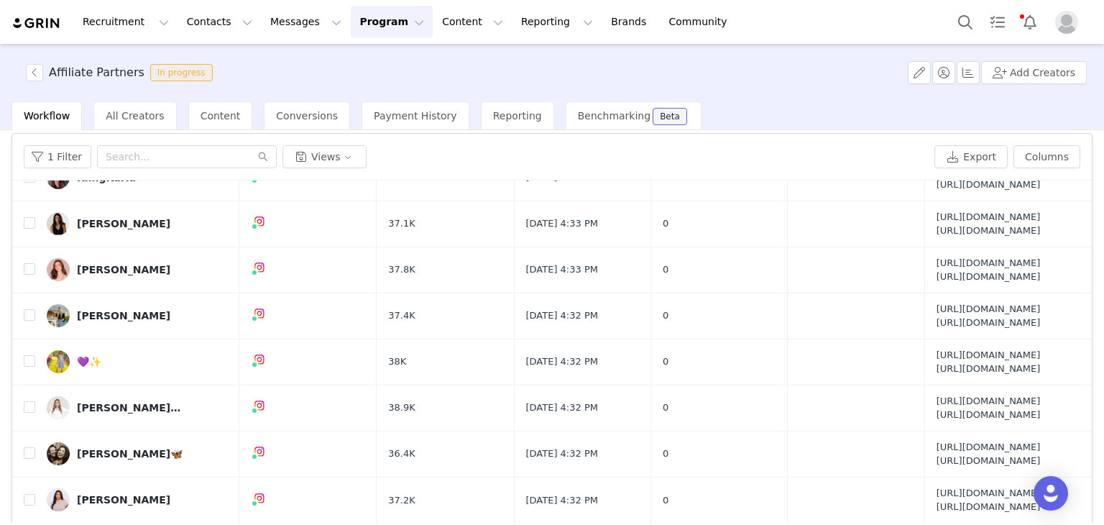
scroll to position [101, 0]
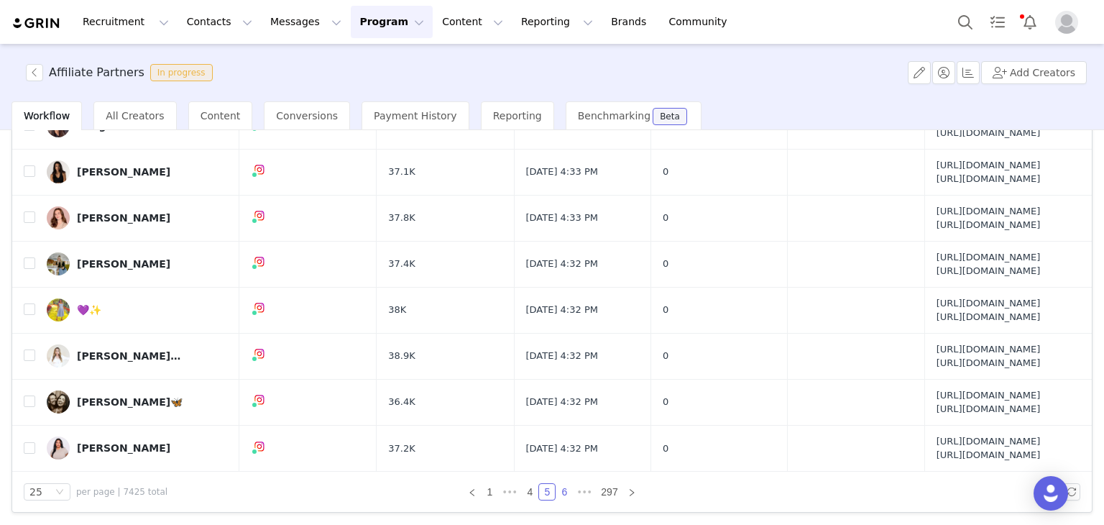
click at [556, 484] on link "6" at bounding box center [564, 492] width 16 height 16
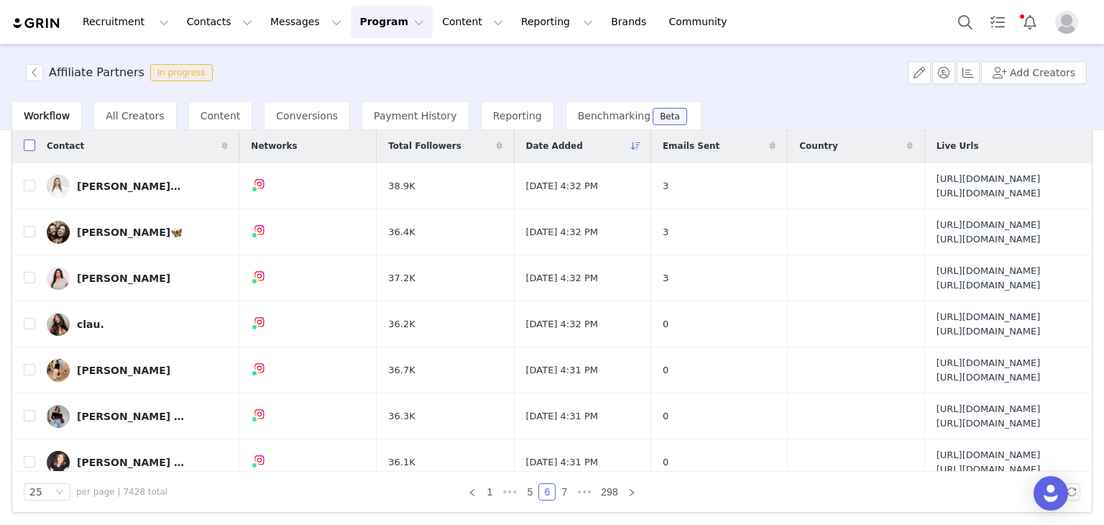
click at [32, 150] on label at bounding box center [29, 146] width 11 height 15
click at [32, 150] on input "checkbox" at bounding box center [29, 144] width 11 height 11
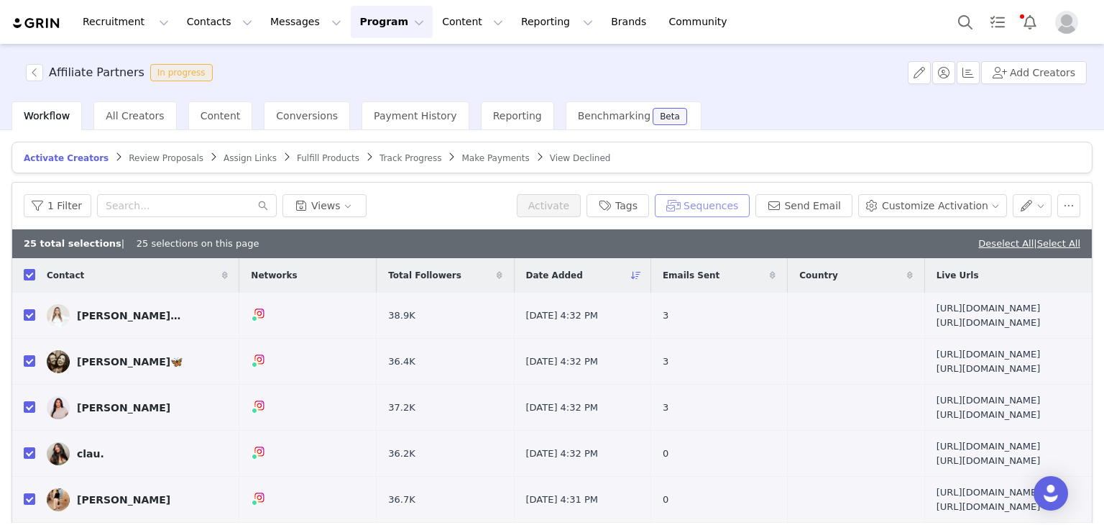
click at [711, 203] on button "Sequences" at bounding box center [702, 205] width 95 height 23
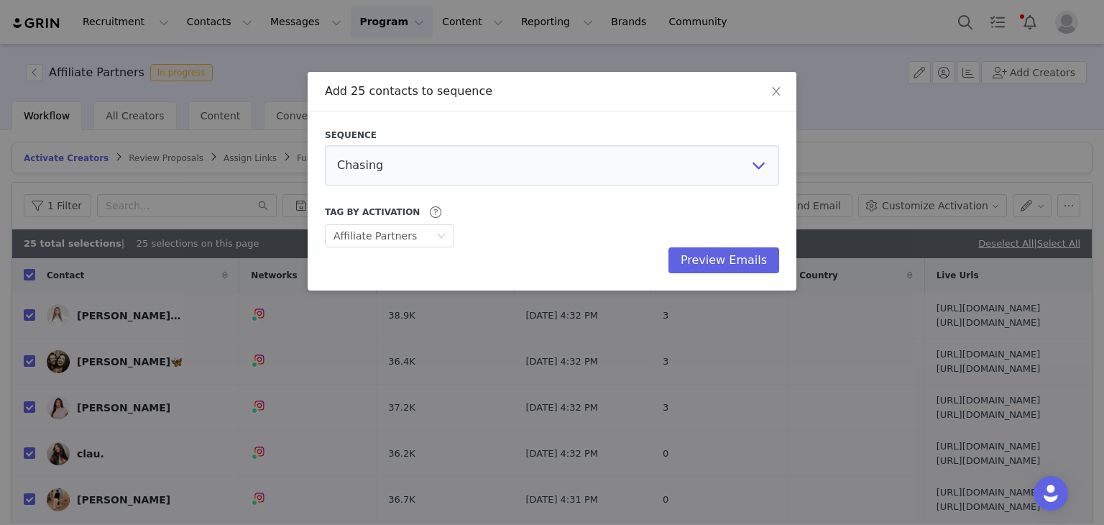
click at [502, 136] on div "Sequence" at bounding box center [552, 135] width 454 height 13
click at [489, 157] on select "Chasing Affiliate Outreach" at bounding box center [552, 165] width 454 height 40
click at [325, 145] on select "Chasing Affiliate Outreach" at bounding box center [552, 165] width 454 height 40
click at [698, 268] on button "Preview Emails" at bounding box center [723, 260] width 111 height 26
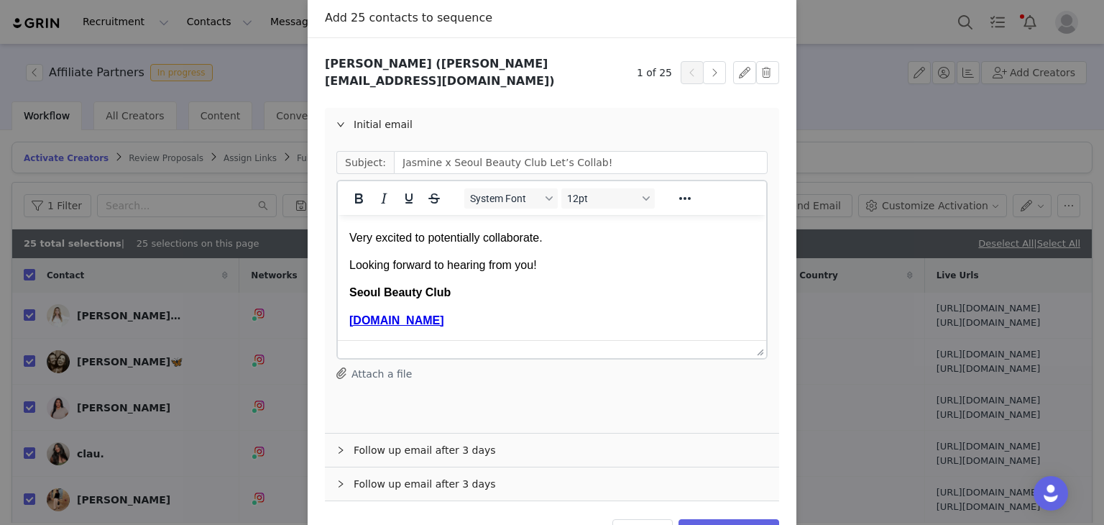
scroll to position [113, 0]
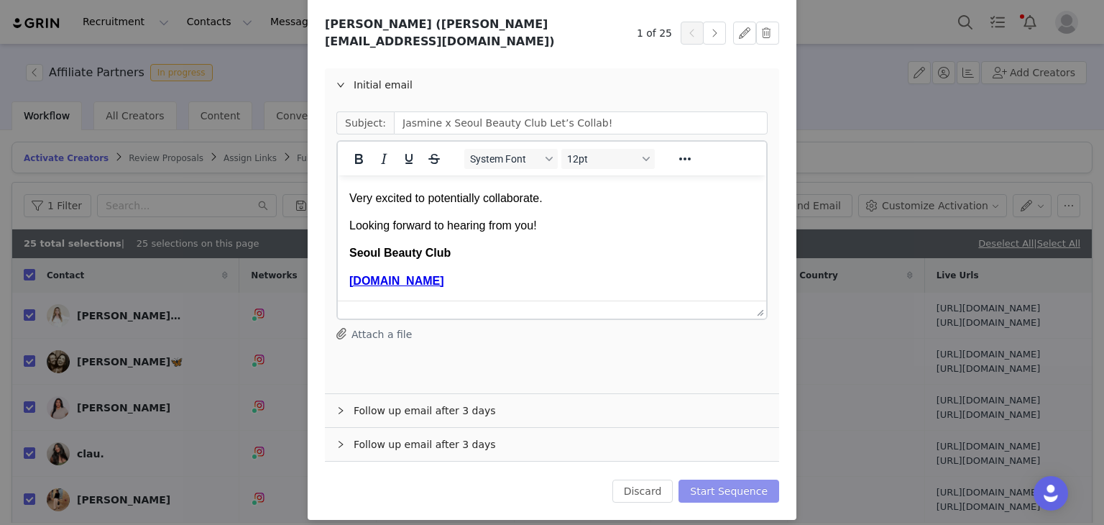
click at [750, 479] on button "Start Sequence" at bounding box center [728, 490] width 101 height 23
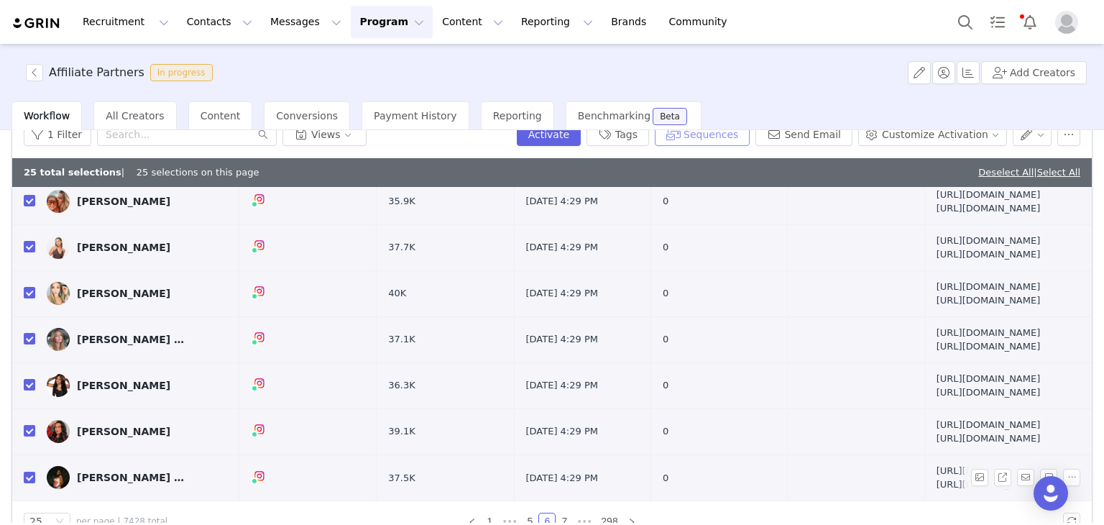
scroll to position [101, 0]
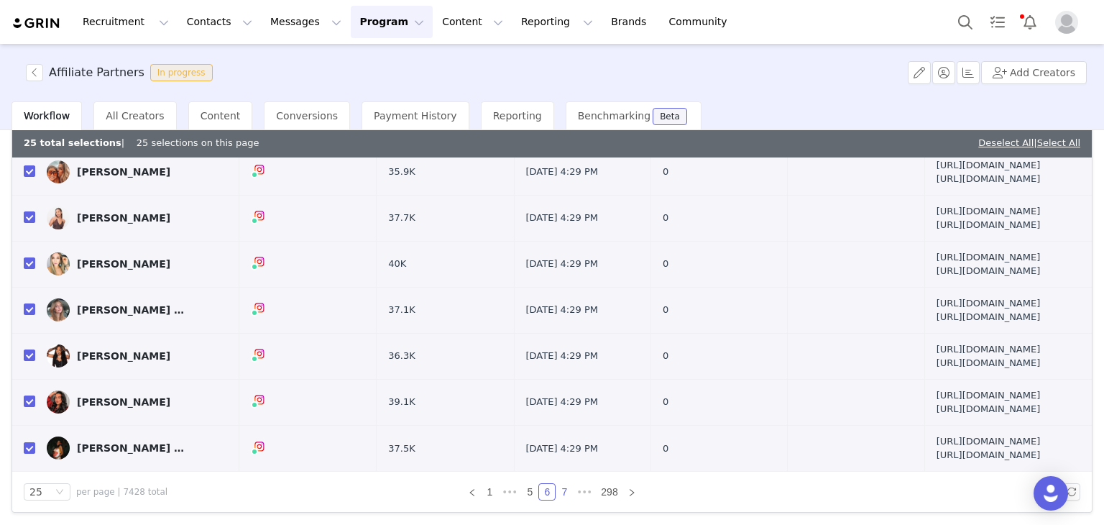
click at [557, 490] on link "7" at bounding box center [564, 492] width 16 height 16
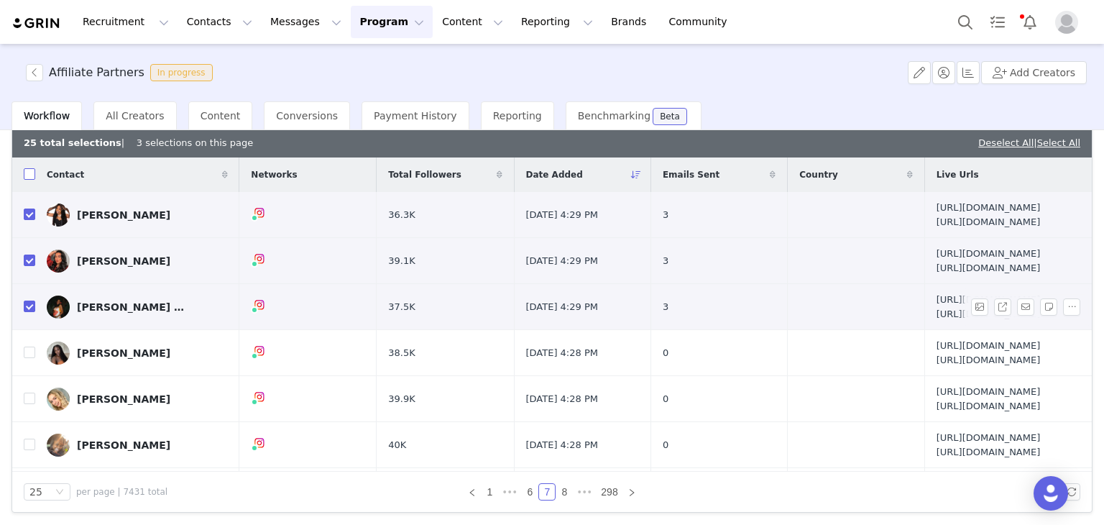
click at [31, 172] on input "checkbox" at bounding box center [29, 173] width 11 height 11
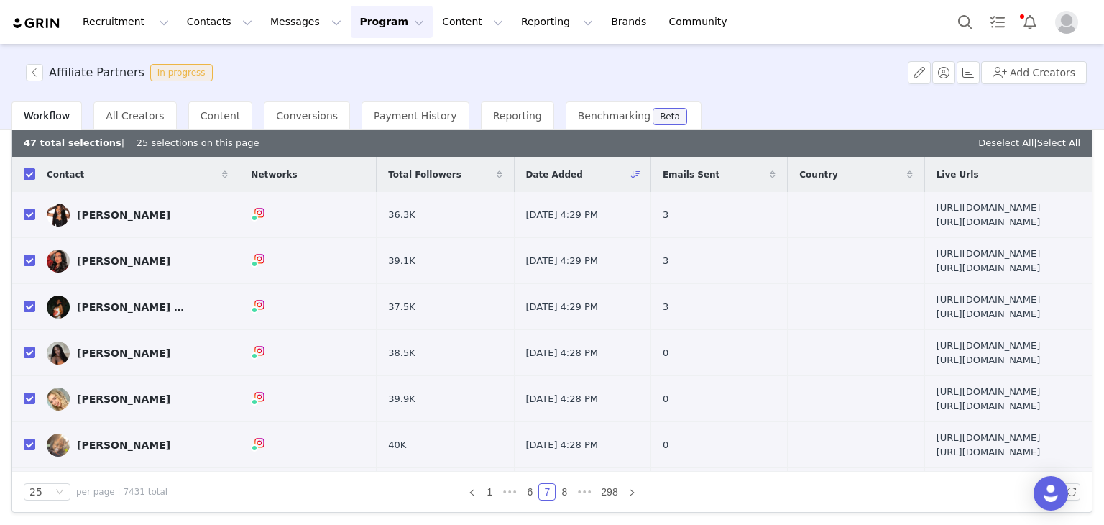
click at [26, 177] on input "checkbox" at bounding box center [29, 173] width 11 height 11
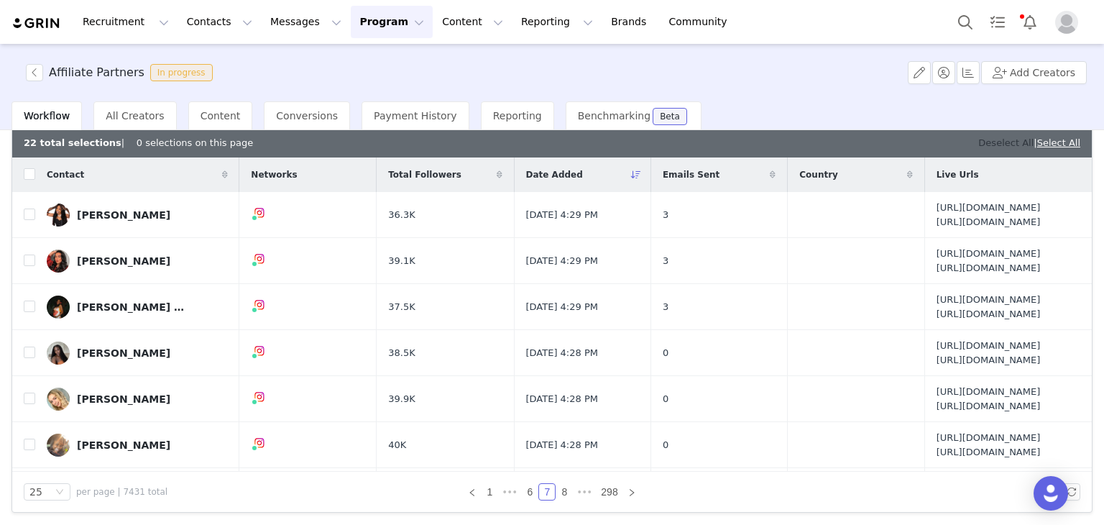
click at [992, 142] on link "Deselect All" at bounding box center [1005, 142] width 55 height 11
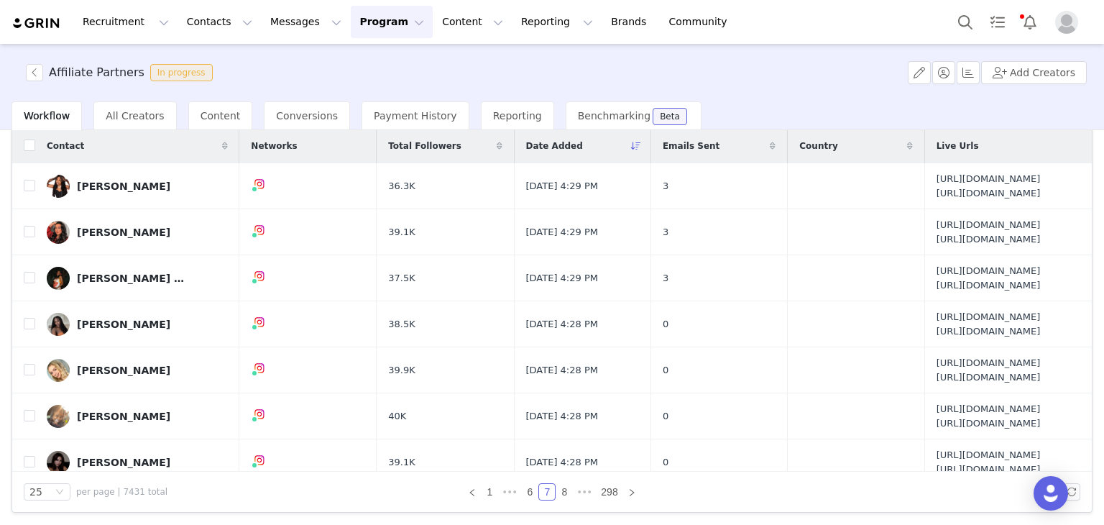
scroll to position [72, 0]
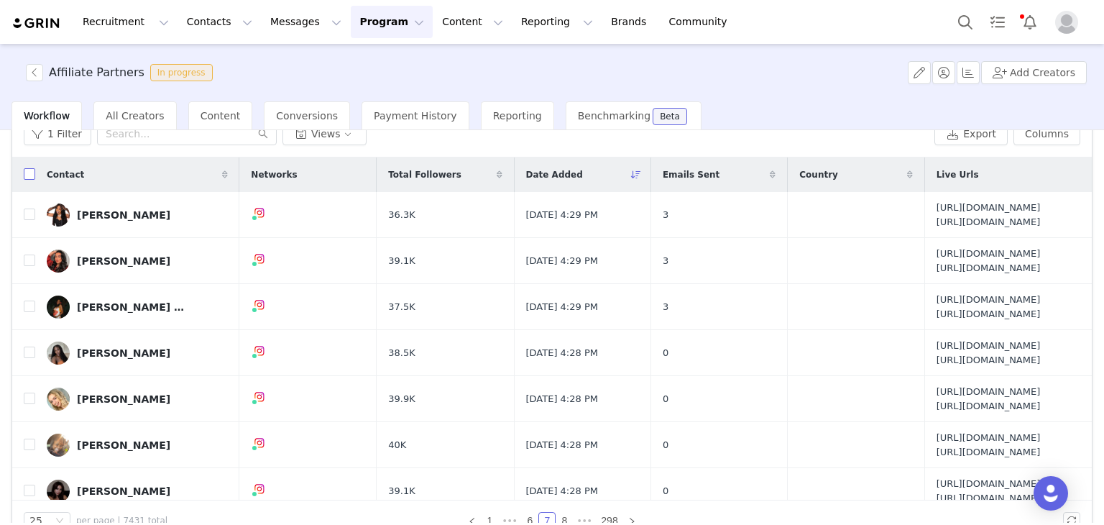
click at [29, 172] on input "checkbox" at bounding box center [29, 173] width 11 height 11
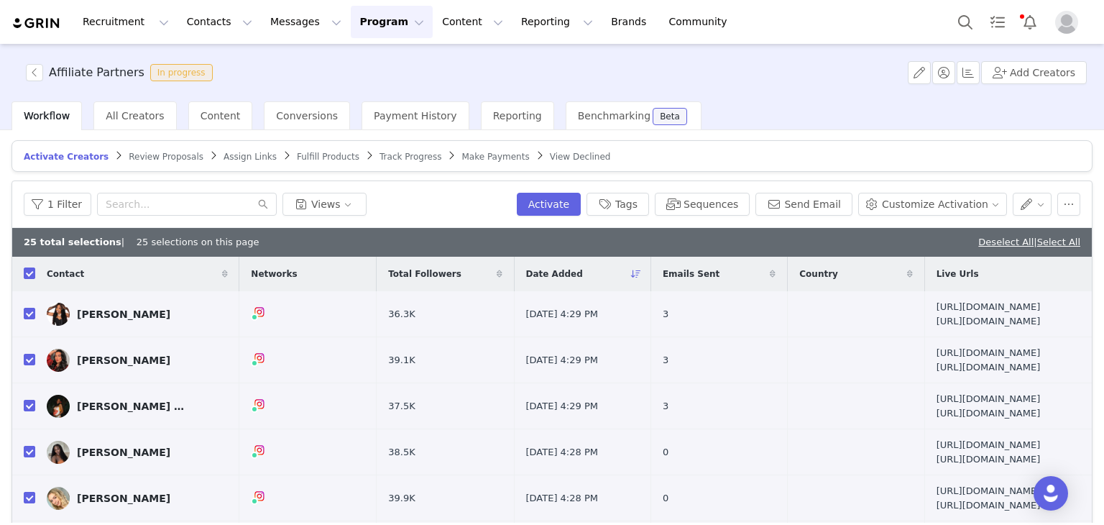
scroll to position [0, 0]
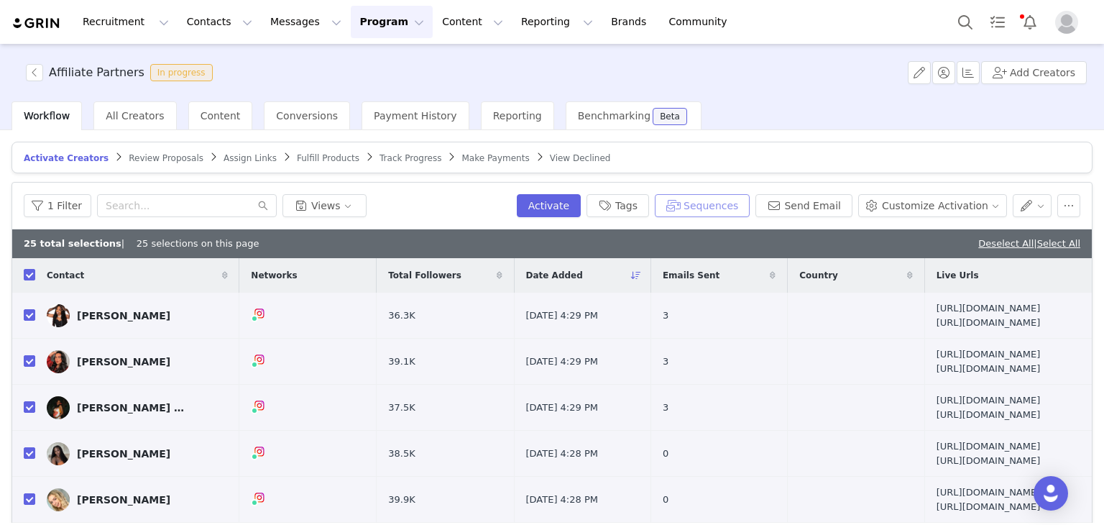
click at [709, 206] on button "Sequences" at bounding box center [702, 205] width 95 height 23
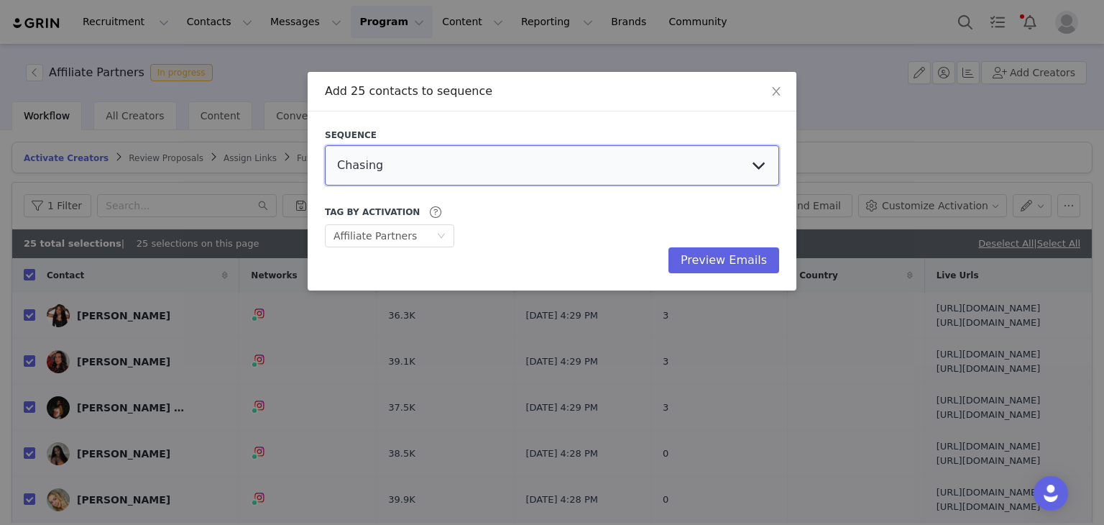
click at [503, 167] on select "Chasing Affiliate Outreach" at bounding box center [552, 165] width 454 height 40
click at [325, 145] on select "Chasing Affiliate Outreach" at bounding box center [552, 165] width 454 height 40
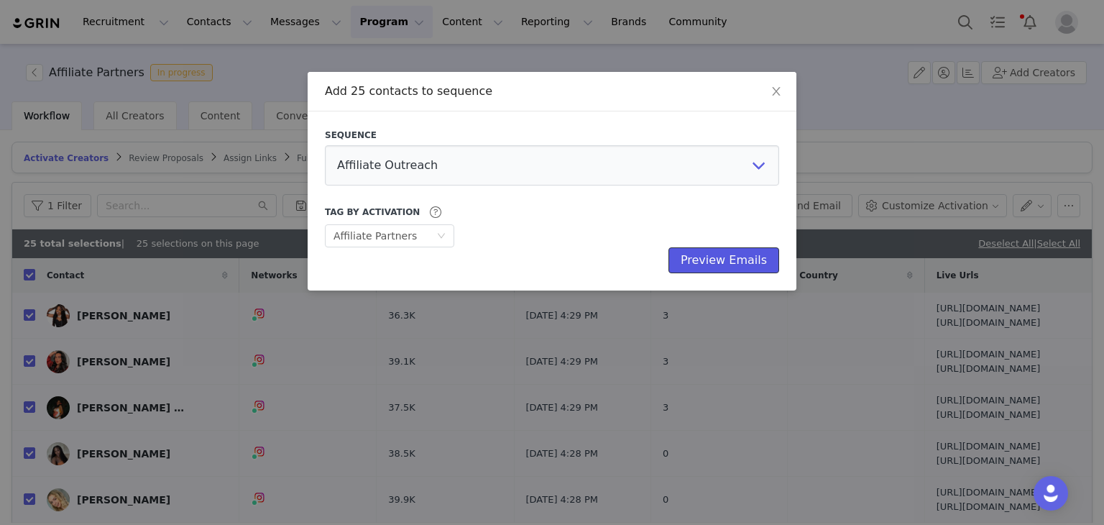
click at [732, 265] on button "Preview Emails" at bounding box center [723, 260] width 111 height 26
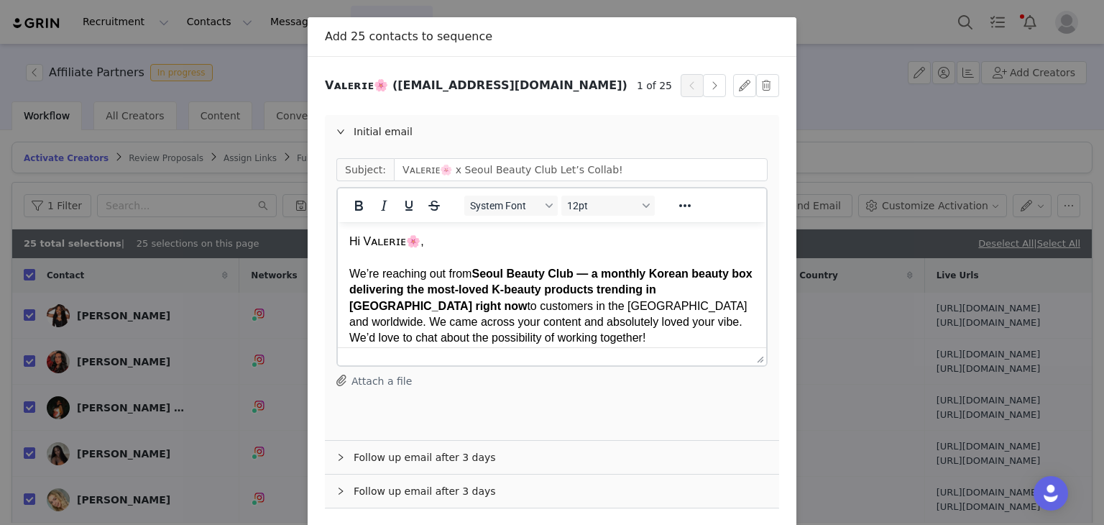
scroll to position [113, 0]
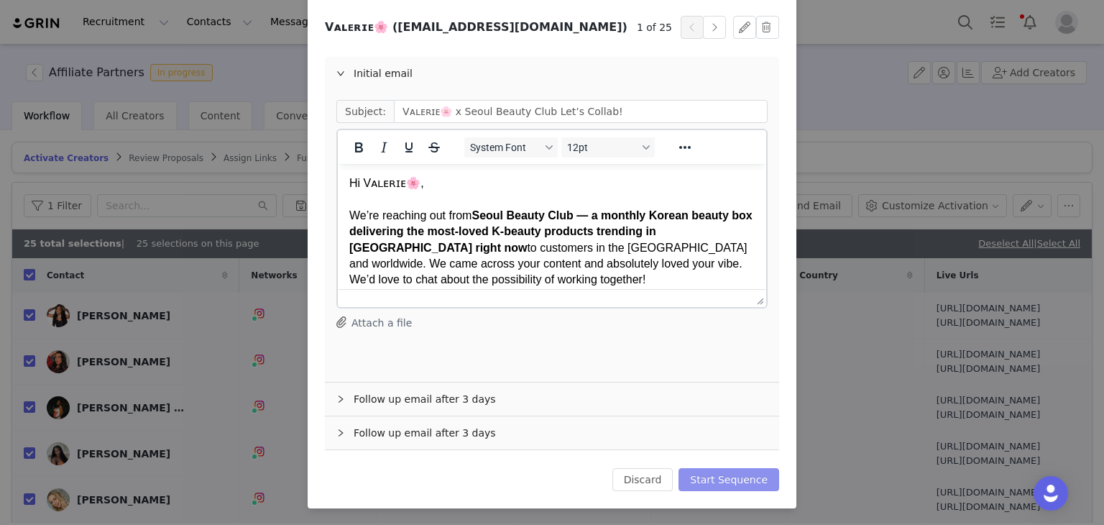
click at [721, 471] on button "Start Sequence" at bounding box center [728, 479] width 101 height 23
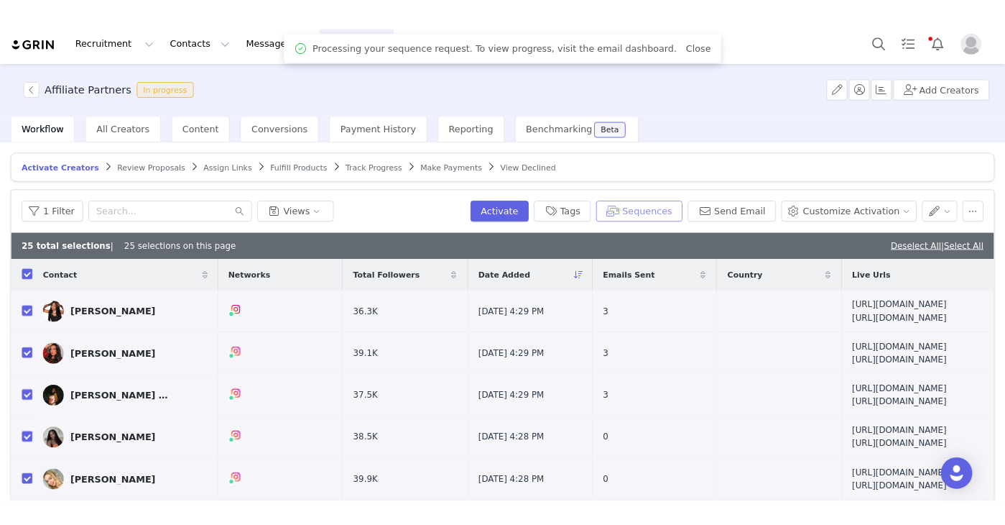
scroll to position [0, 0]
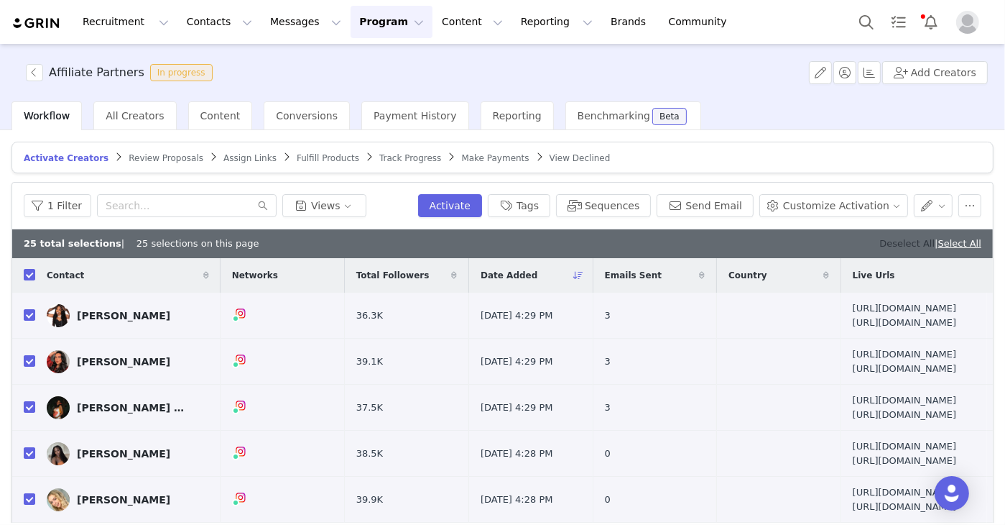
click at [902, 238] on link "Deselect All" at bounding box center [907, 243] width 55 height 11
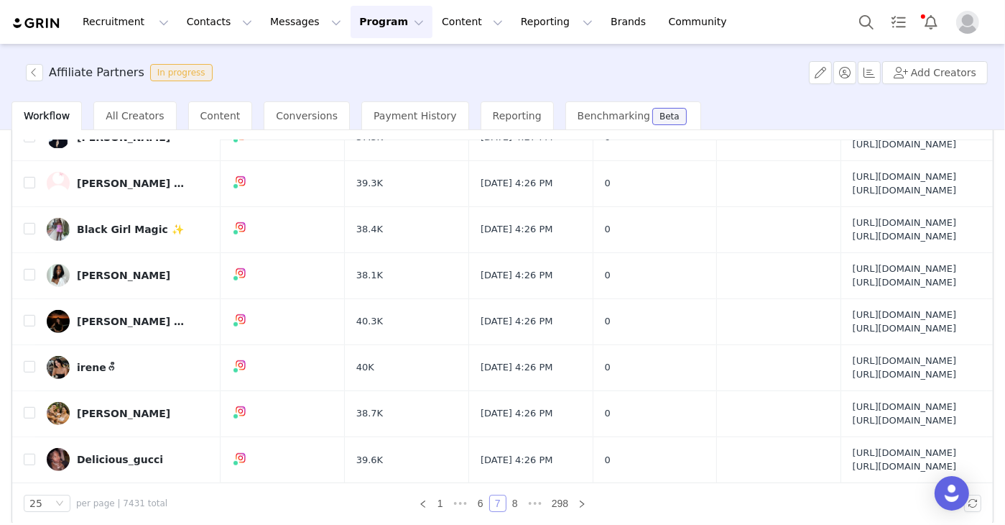
scroll to position [101, 0]
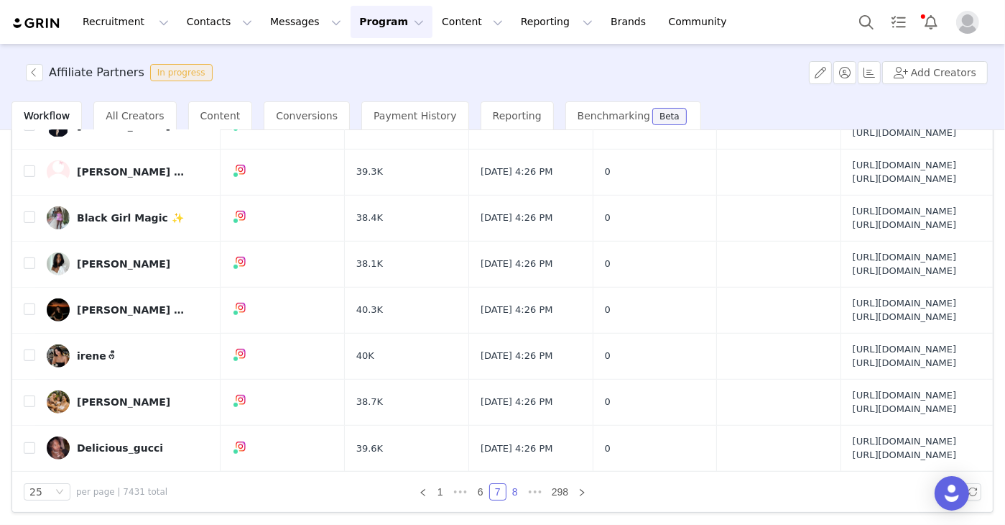
click at [512, 488] on link "8" at bounding box center [515, 492] width 16 height 16
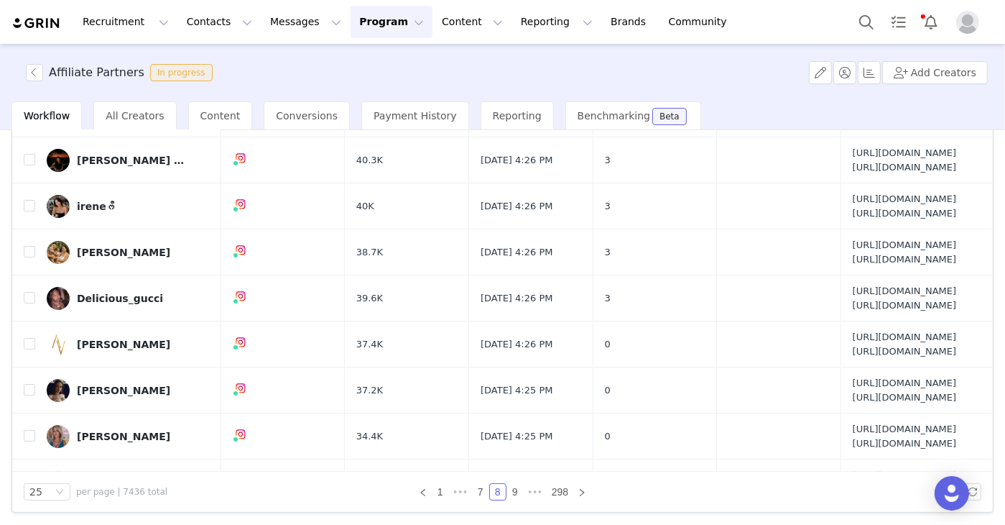
scroll to position [0, 0]
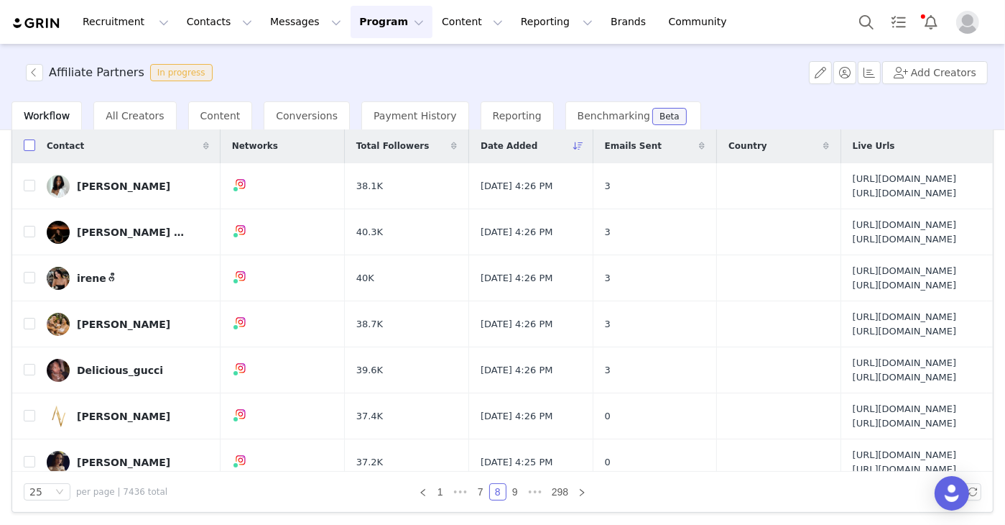
click at [27, 144] on input "checkbox" at bounding box center [29, 144] width 11 height 11
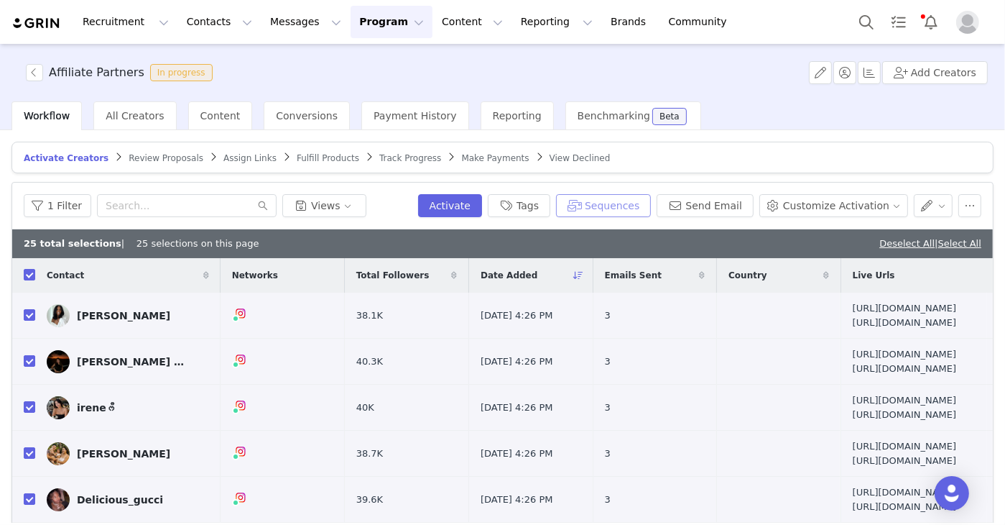
click at [632, 207] on button "Sequences" at bounding box center [603, 205] width 95 height 23
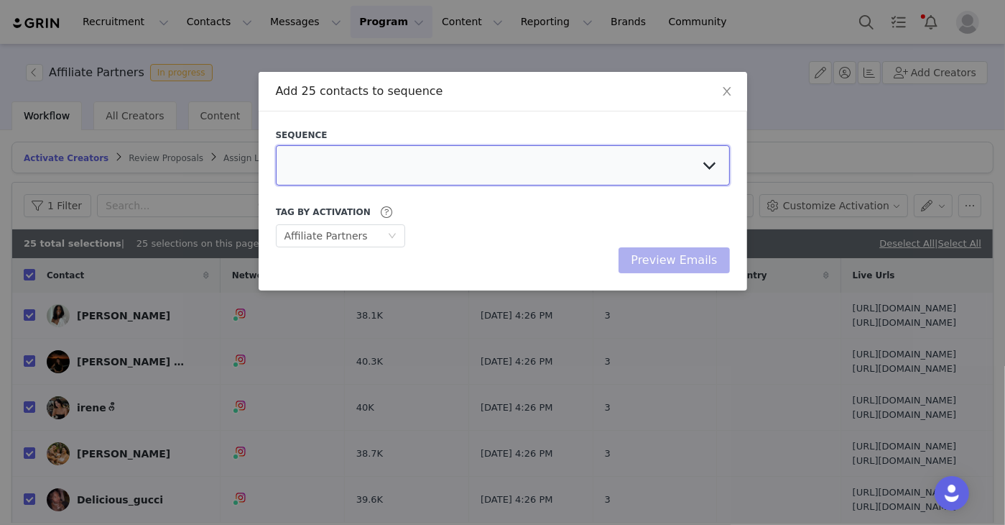
click at [607, 176] on select at bounding box center [503, 165] width 454 height 40
click at [276, 145] on select "Chasing Affiliate Outreach" at bounding box center [503, 165] width 454 height 40
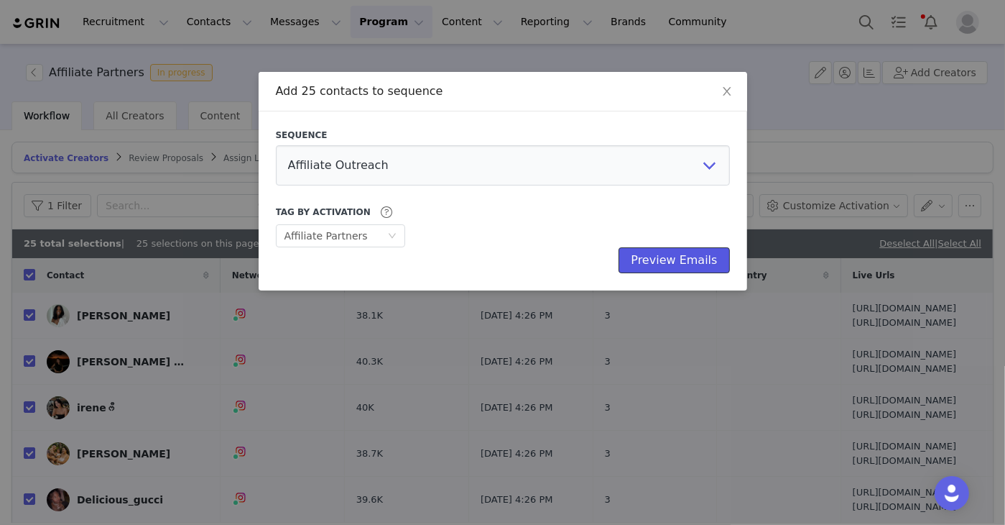
click at [662, 268] on button "Preview Emails" at bounding box center [674, 260] width 111 height 26
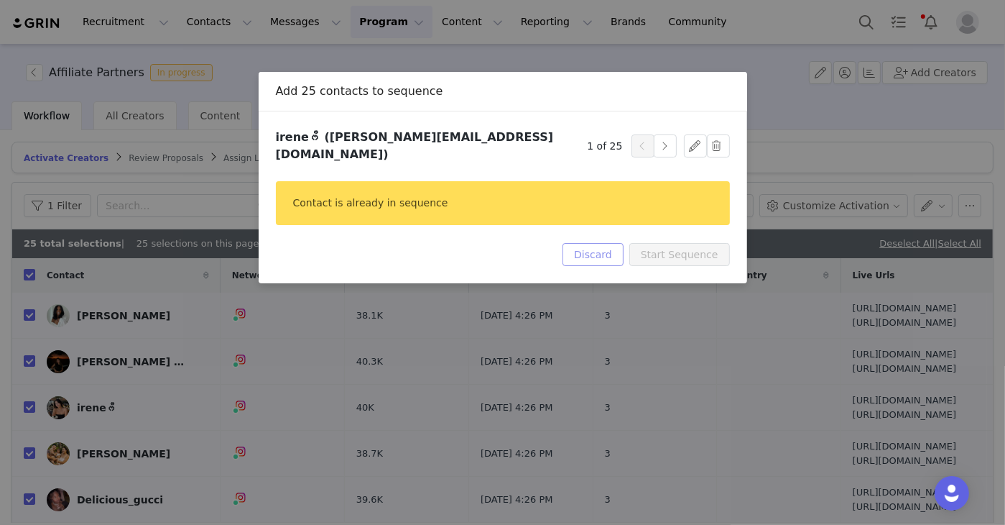
click at [607, 243] on button "Discard" at bounding box center [593, 254] width 61 height 23
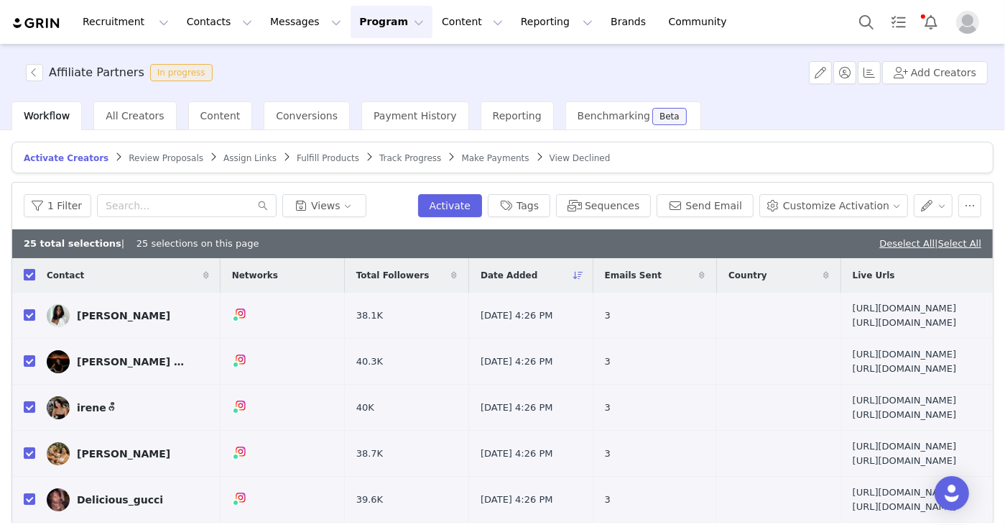
click at [29, 269] on input "checkbox" at bounding box center [29, 274] width 11 height 11
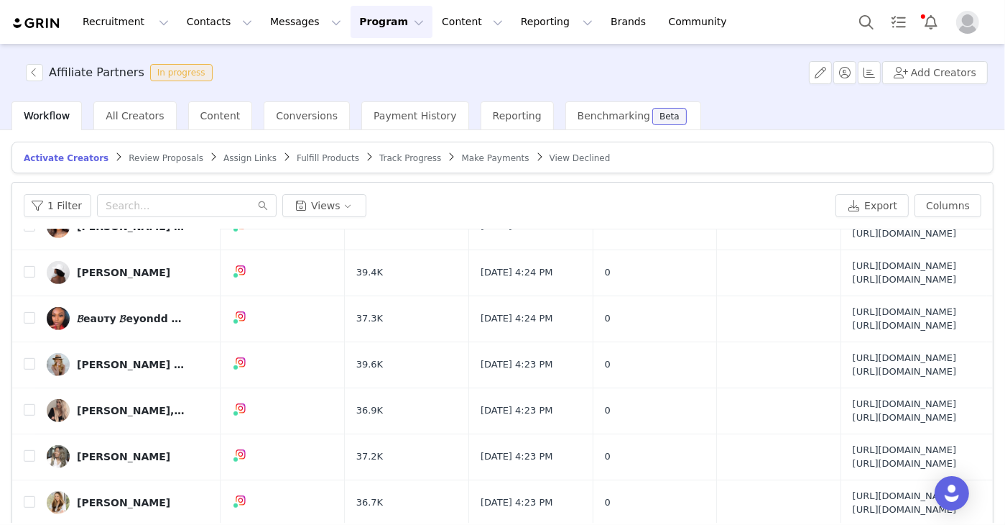
scroll to position [101, 0]
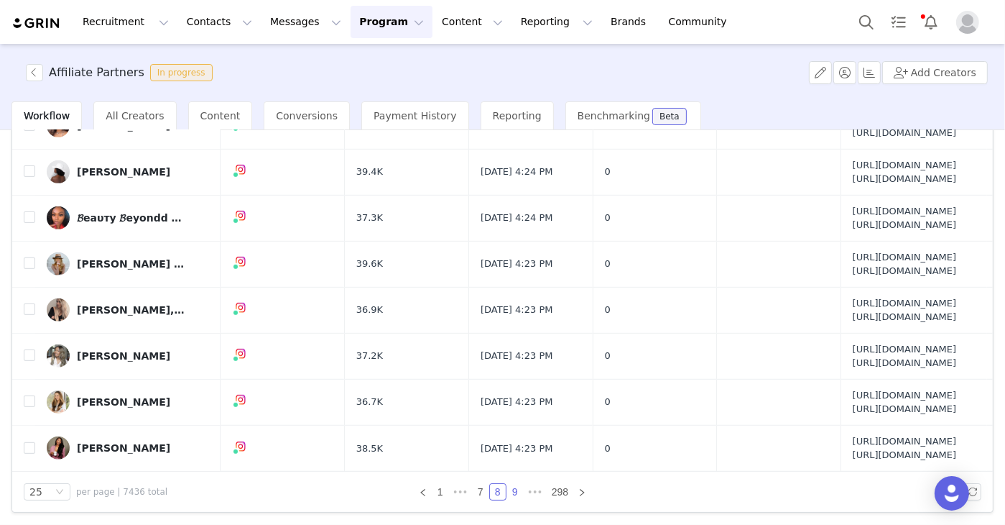
click at [509, 489] on link "9" at bounding box center [515, 492] width 16 height 16
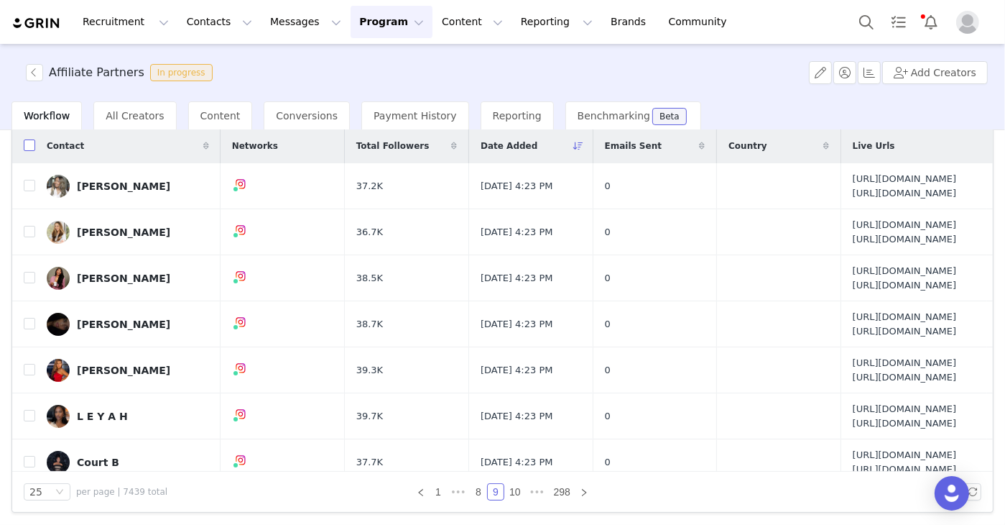
click at [27, 142] on input "checkbox" at bounding box center [29, 144] width 11 height 11
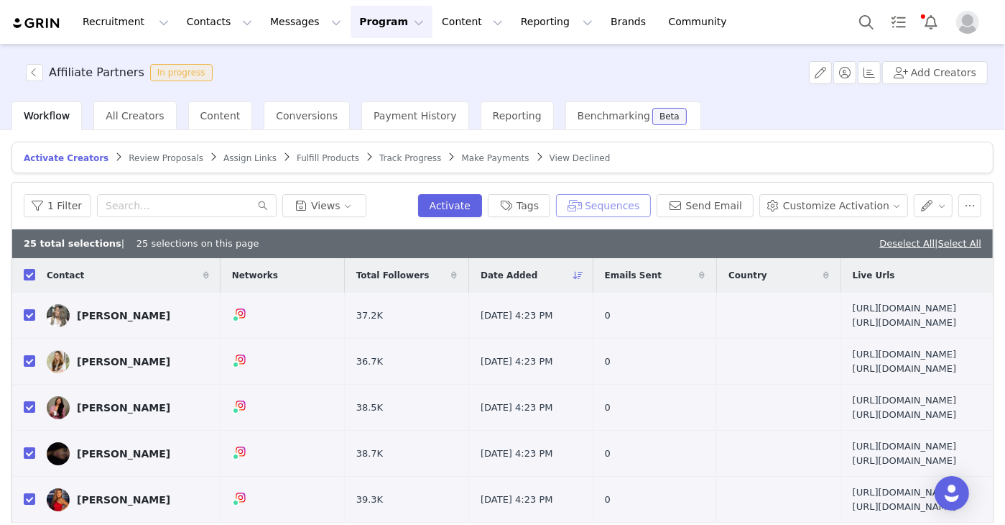
click at [632, 211] on button "Sequences" at bounding box center [603, 205] width 95 height 23
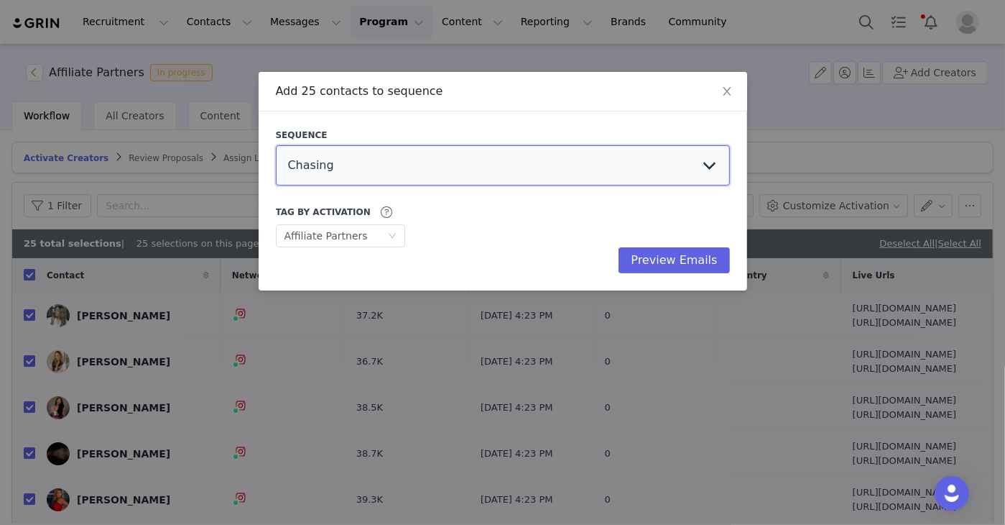
click at [552, 155] on select "Chasing Affiliate Outreach" at bounding box center [503, 165] width 454 height 40
click at [276, 145] on select "Chasing Affiliate Outreach" at bounding box center [503, 165] width 454 height 40
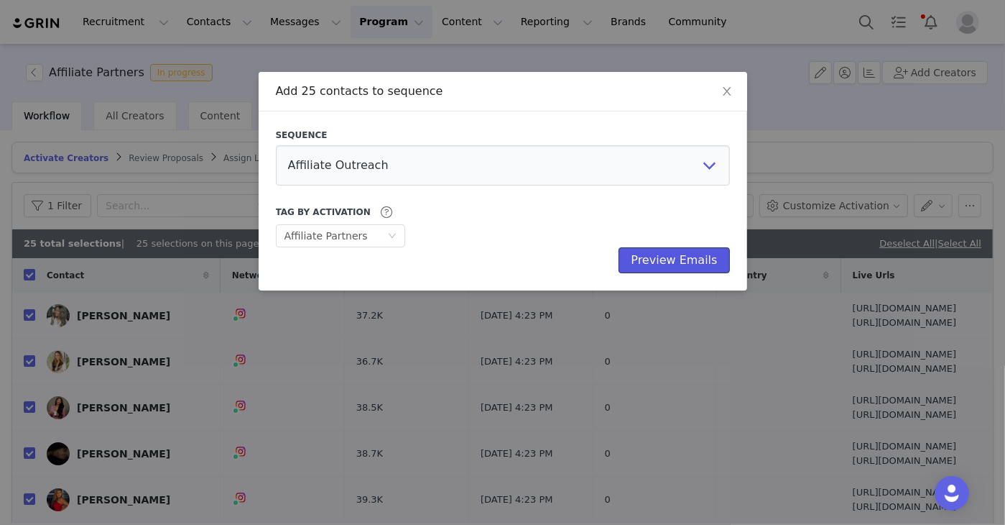
click at [709, 263] on button "Preview Emails" at bounding box center [674, 260] width 111 height 26
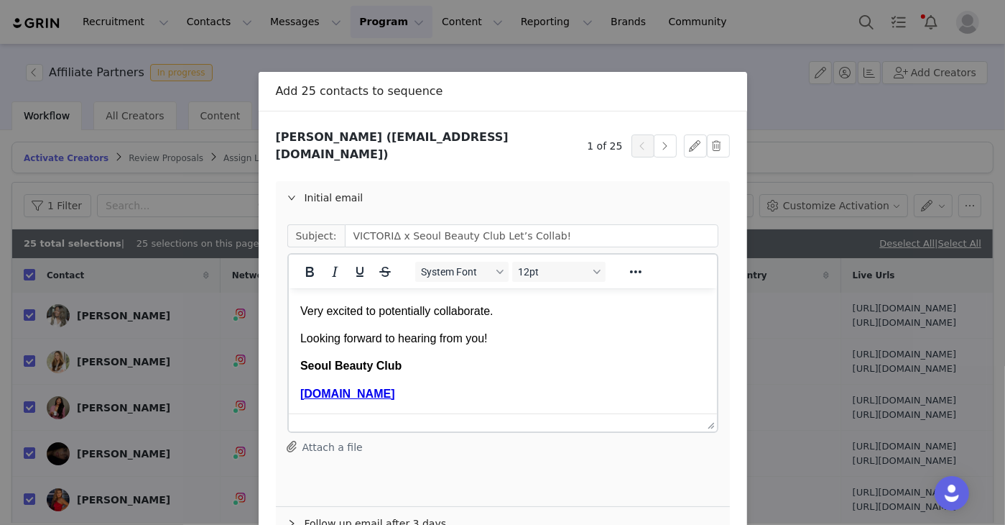
scroll to position [113, 0]
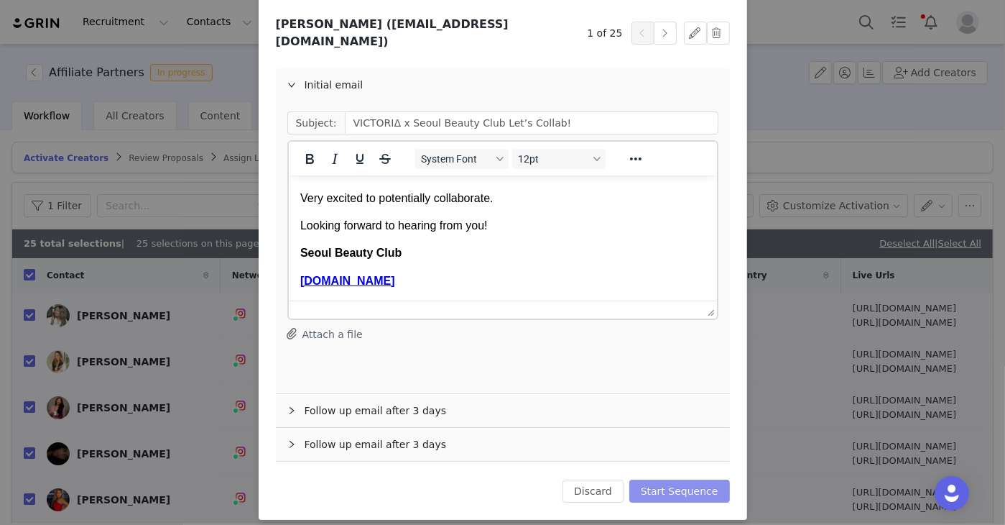
click at [684, 479] on button "Start Sequence" at bounding box center [679, 490] width 101 height 23
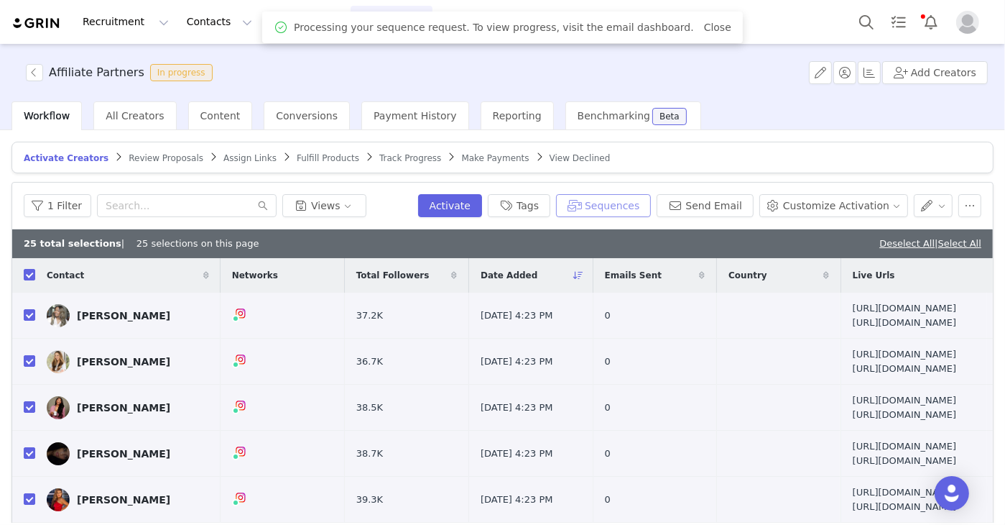
scroll to position [0, 0]
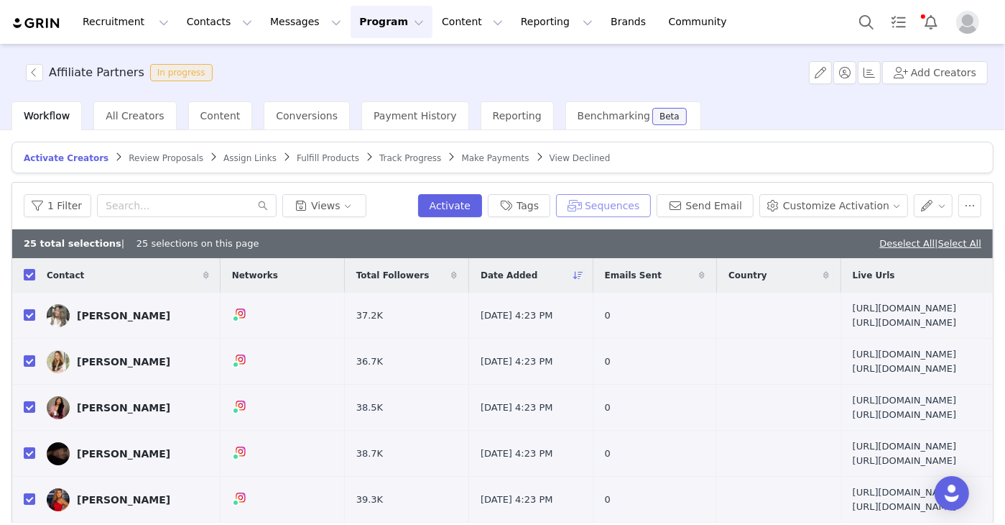
click at [621, 208] on button "Sequences" at bounding box center [603, 205] width 95 height 23
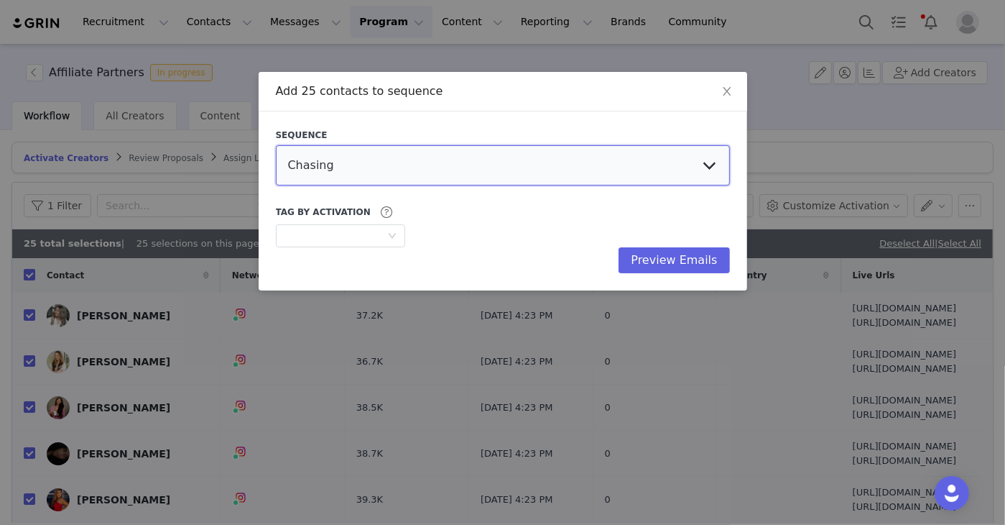
click at [484, 158] on select "Chasing Affiliate Outreach" at bounding box center [503, 165] width 454 height 40
click at [276, 145] on select "Chasing Affiliate Outreach" at bounding box center [503, 165] width 454 height 40
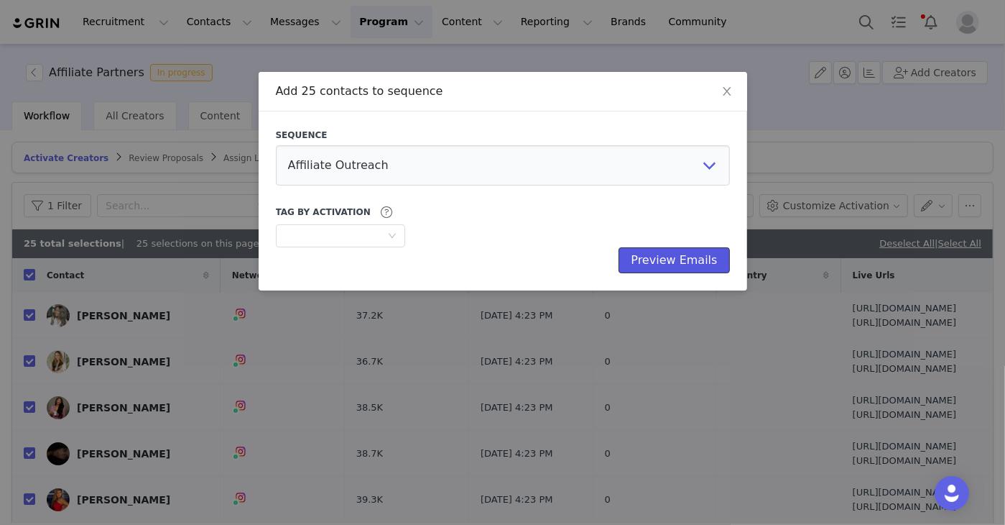
click at [670, 254] on button "Preview Emails" at bounding box center [674, 260] width 111 height 26
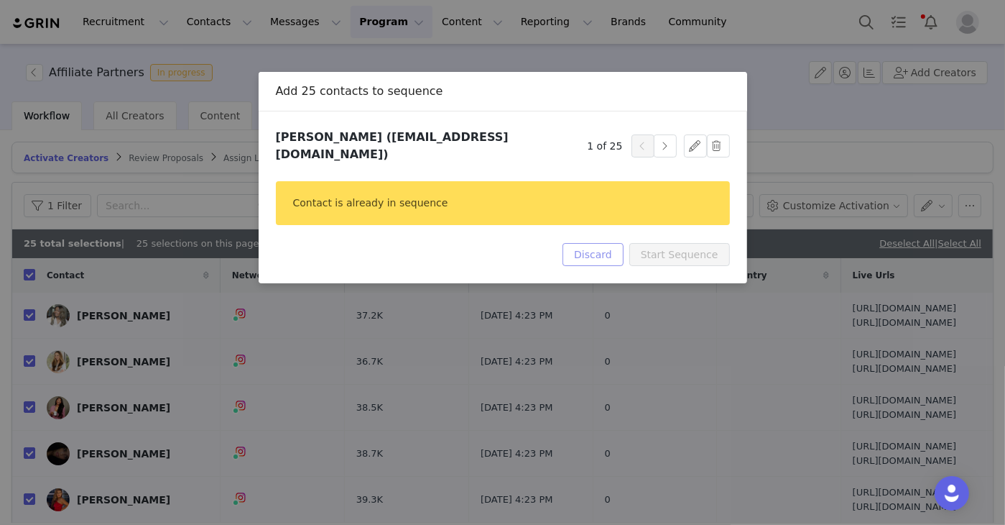
click at [607, 243] on button "Discard" at bounding box center [593, 254] width 61 height 23
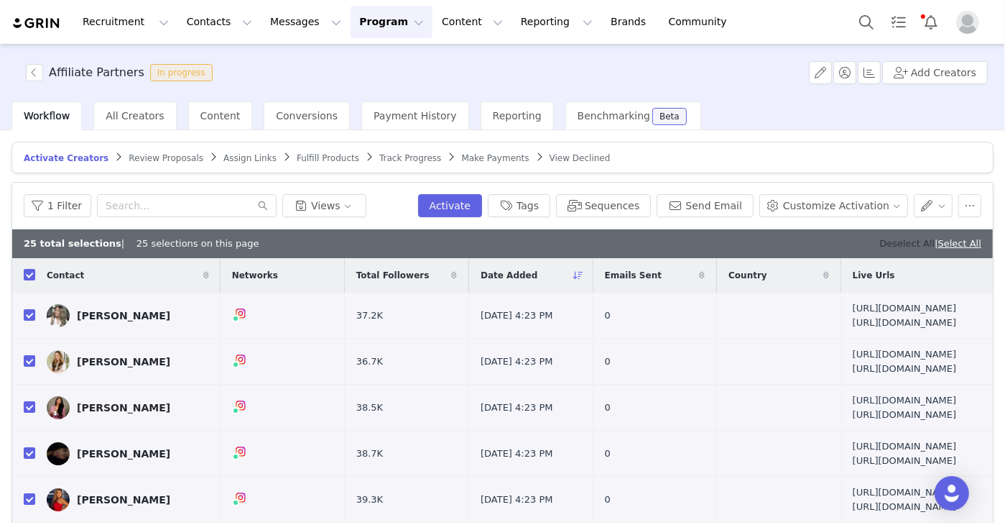
click at [880, 242] on link "Deselect All" at bounding box center [907, 243] width 55 height 11
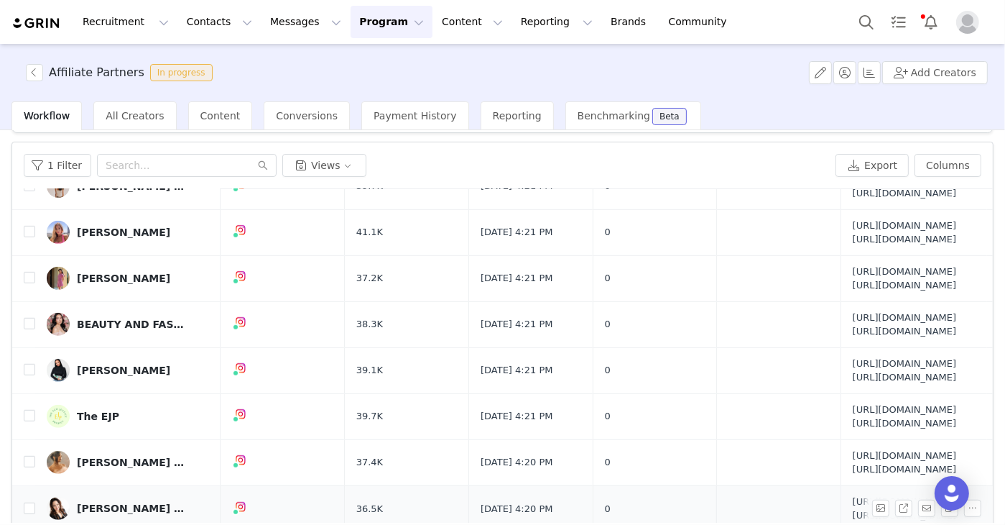
scroll to position [101, 0]
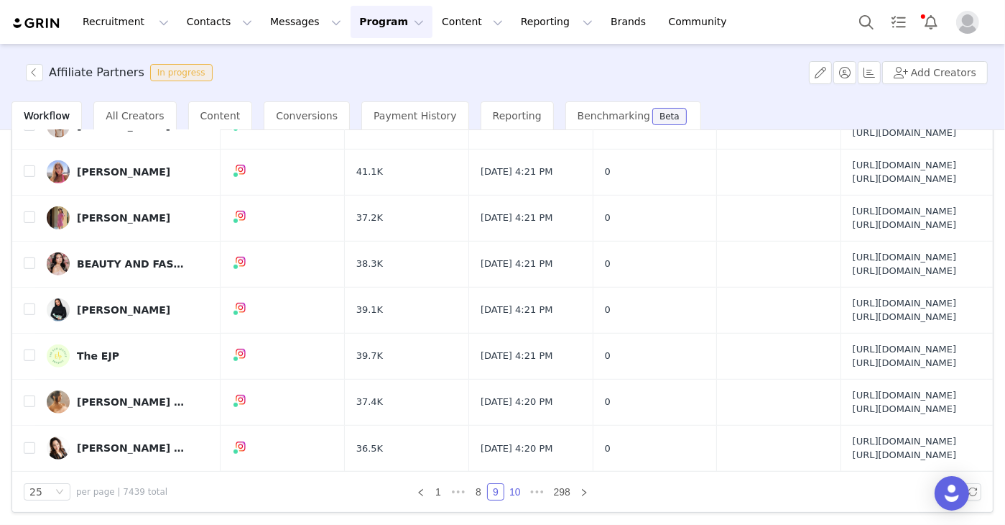
click at [505, 490] on link "10" at bounding box center [515, 492] width 20 height 16
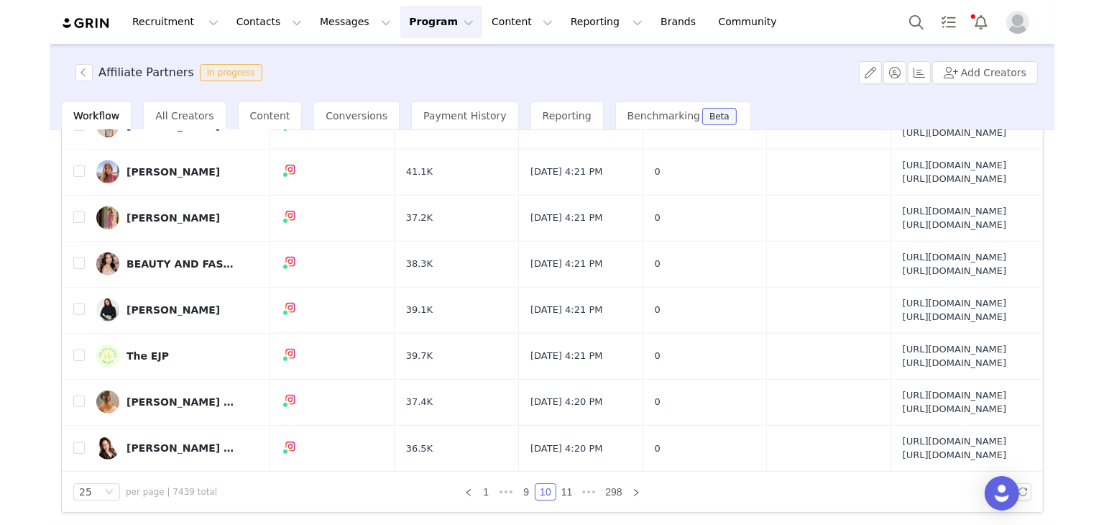
scroll to position [0, 0]
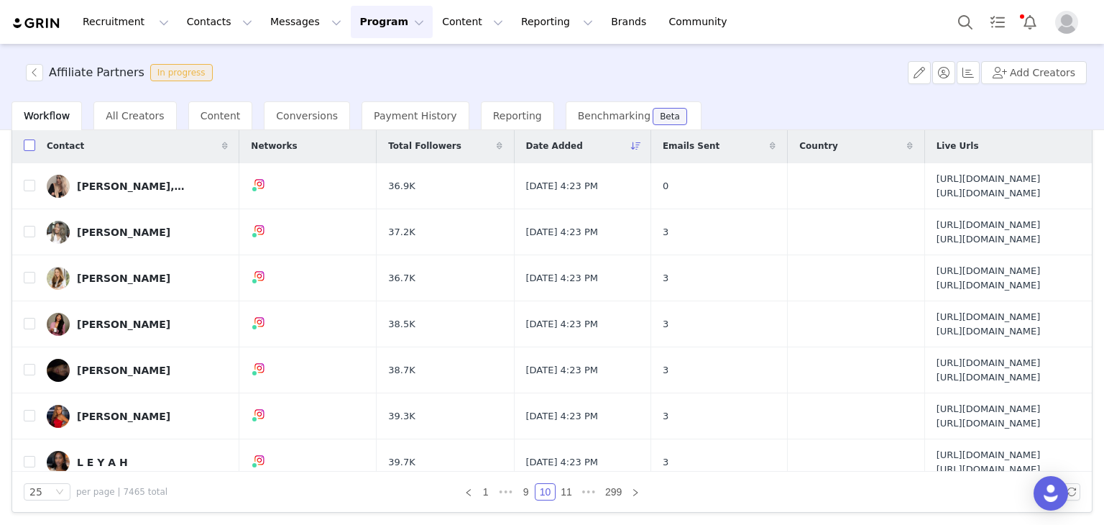
click at [29, 145] on input "checkbox" at bounding box center [29, 144] width 11 height 11
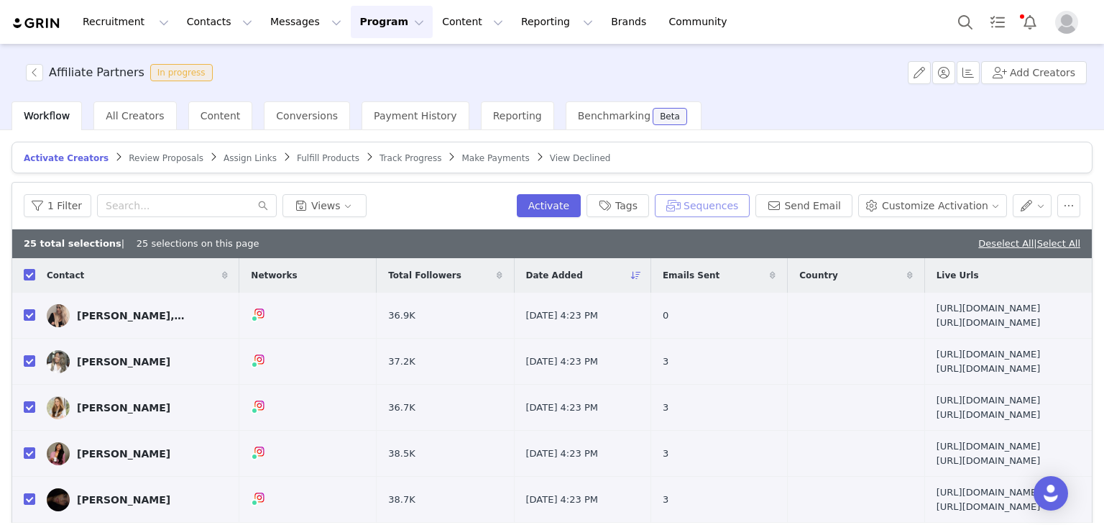
click at [734, 203] on button "Sequences" at bounding box center [702, 205] width 95 height 23
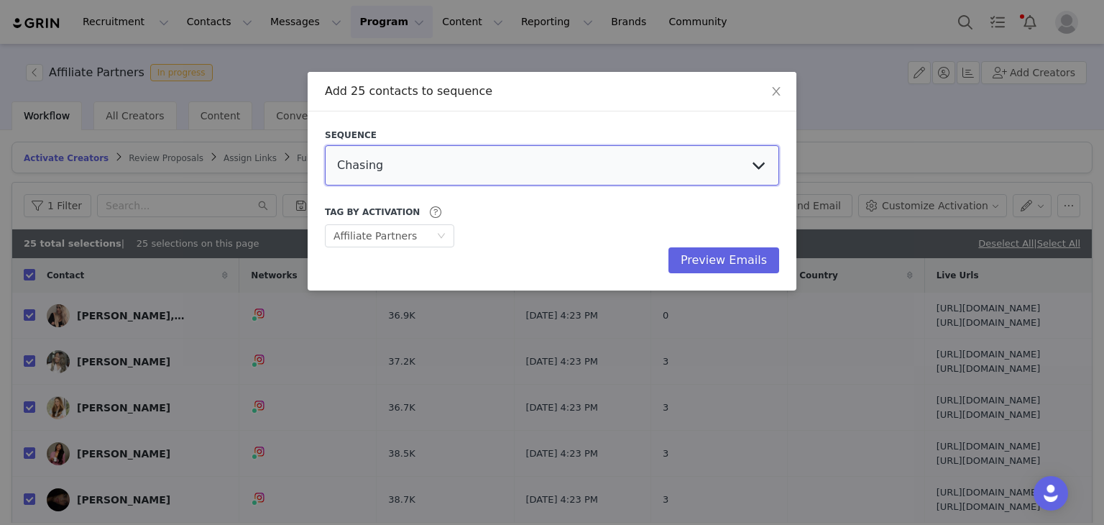
click at [430, 166] on select "Chasing Affiliate Outreach" at bounding box center [552, 165] width 454 height 40
click at [325, 145] on select "Chasing Affiliate Outreach" at bounding box center [552, 165] width 454 height 40
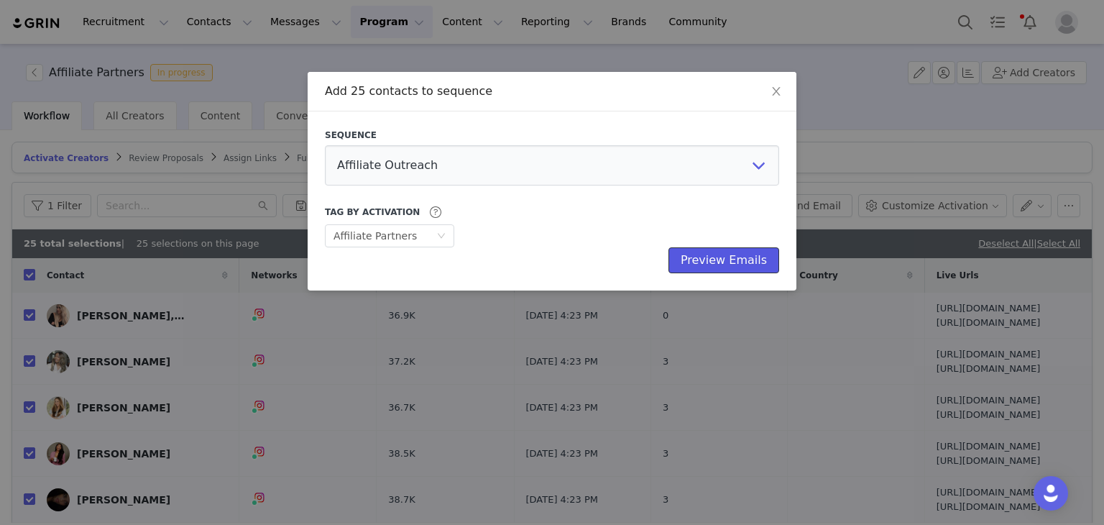
click at [713, 255] on button "Preview Emails" at bounding box center [723, 260] width 111 height 26
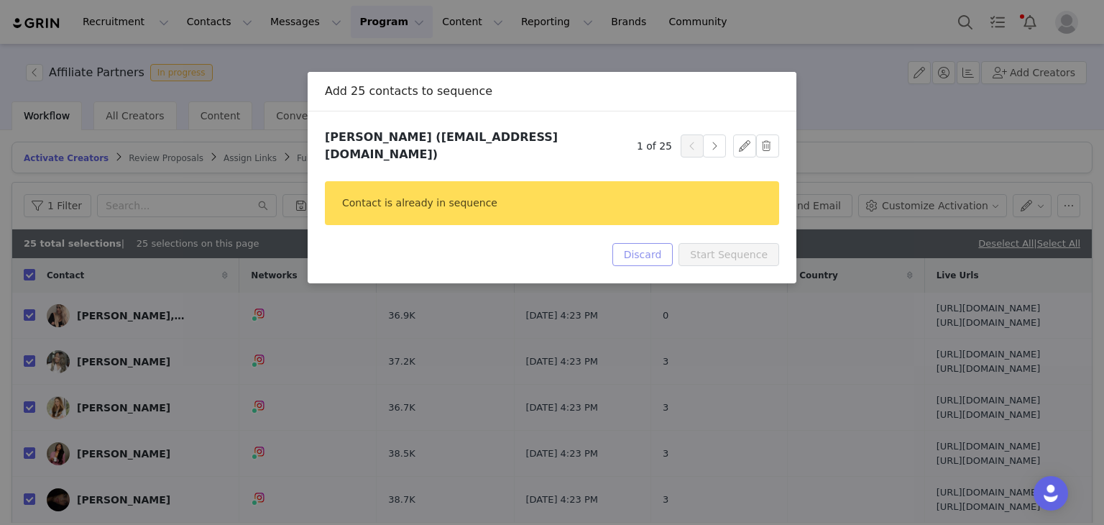
click at [669, 243] on button "Discard" at bounding box center [642, 254] width 61 height 23
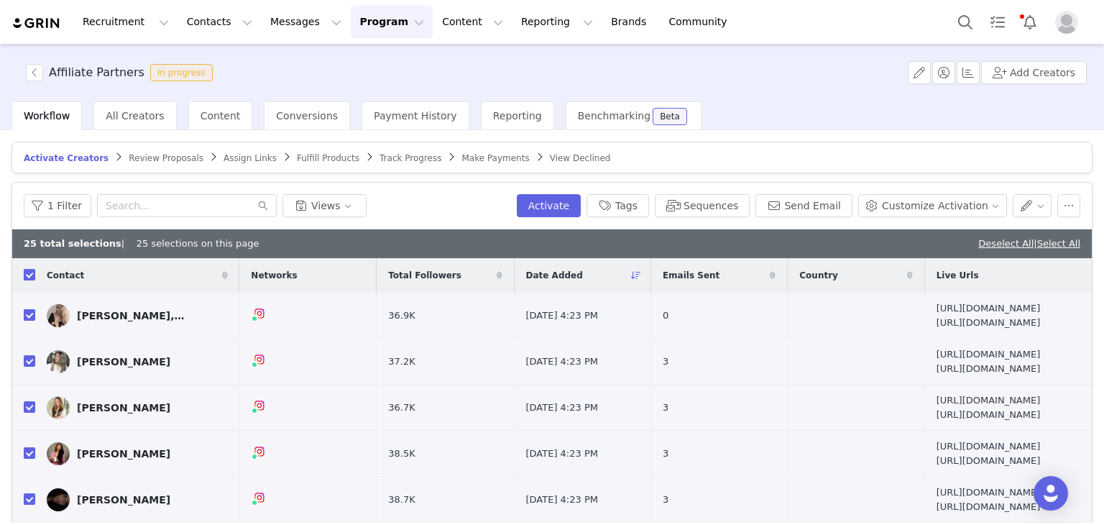
click at [29, 274] on input "checkbox" at bounding box center [29, 274] width 11 height 11
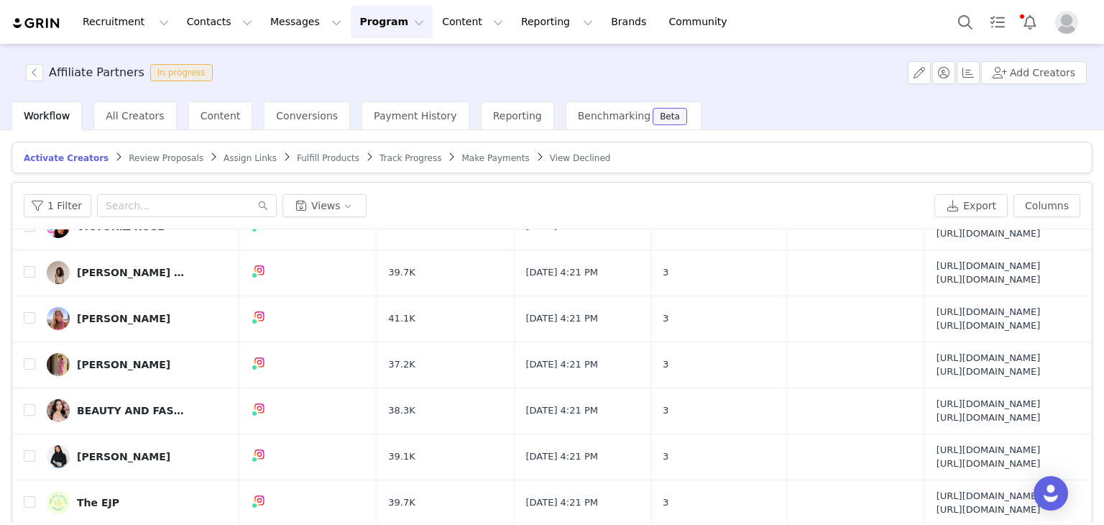
scroll to position [101, 0]
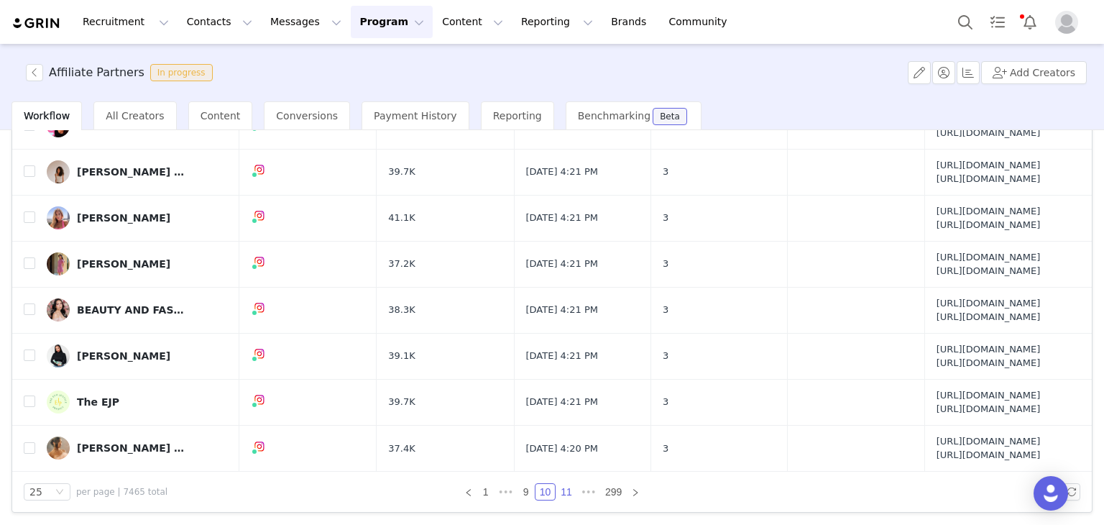
click at [559, 489] on link "11" at bounding box center [566, 492] width 20 height 16
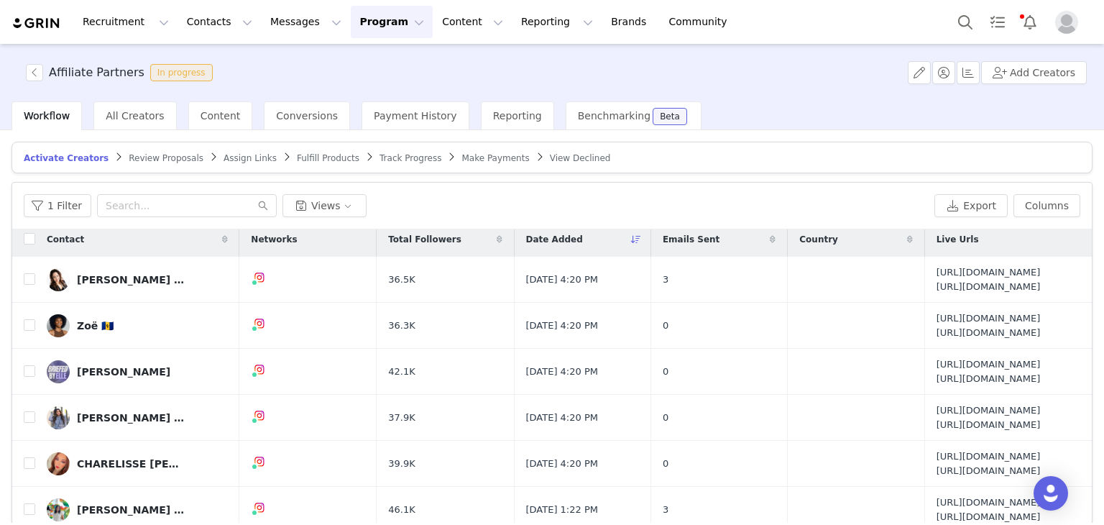
scroll to position [0, 0]
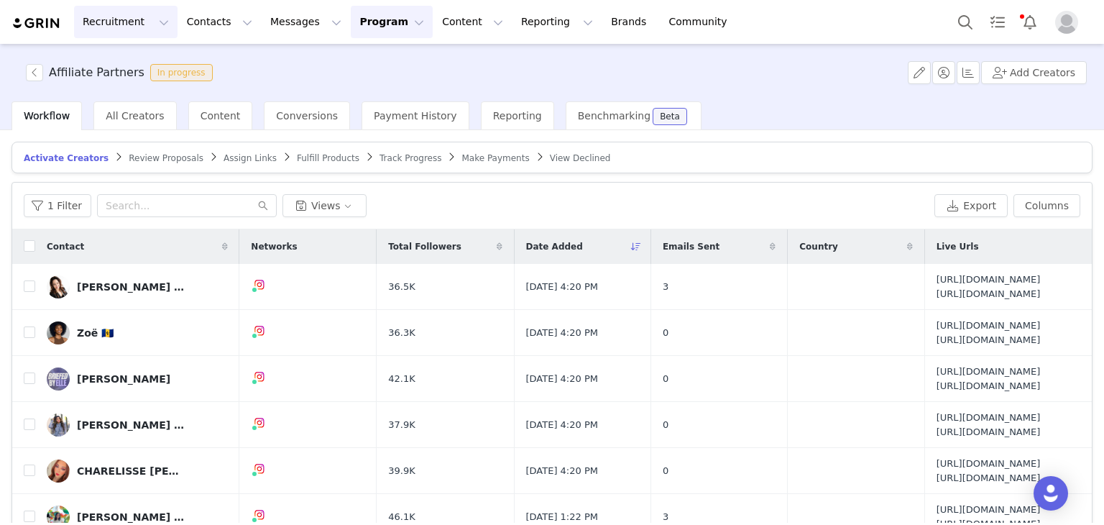
click at [129, 27] on button "Recruitment Recruitment" at bounding box center [125, 22] width 103 height 32
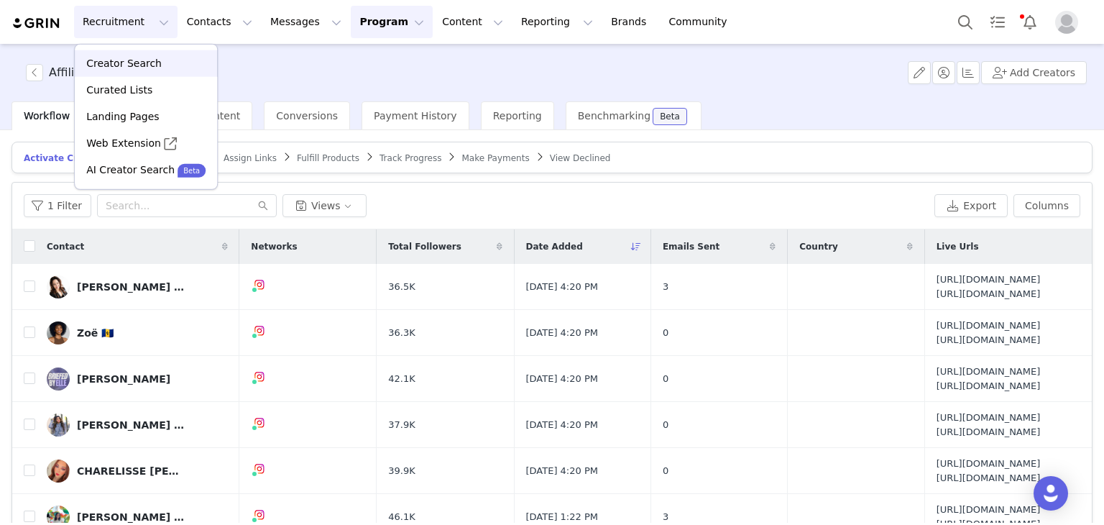
click at [119, 63] on p "Creator Search" at bounding box center [123, 63] width 75 height 15
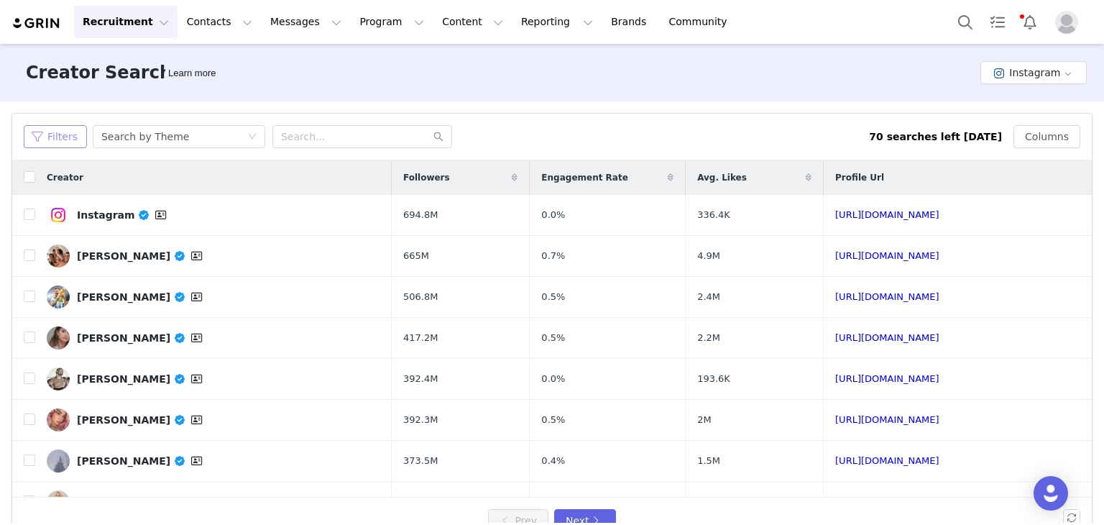
click at [52, 139] on button "Filters" at bounding box center [55, 136] width 63 height 23
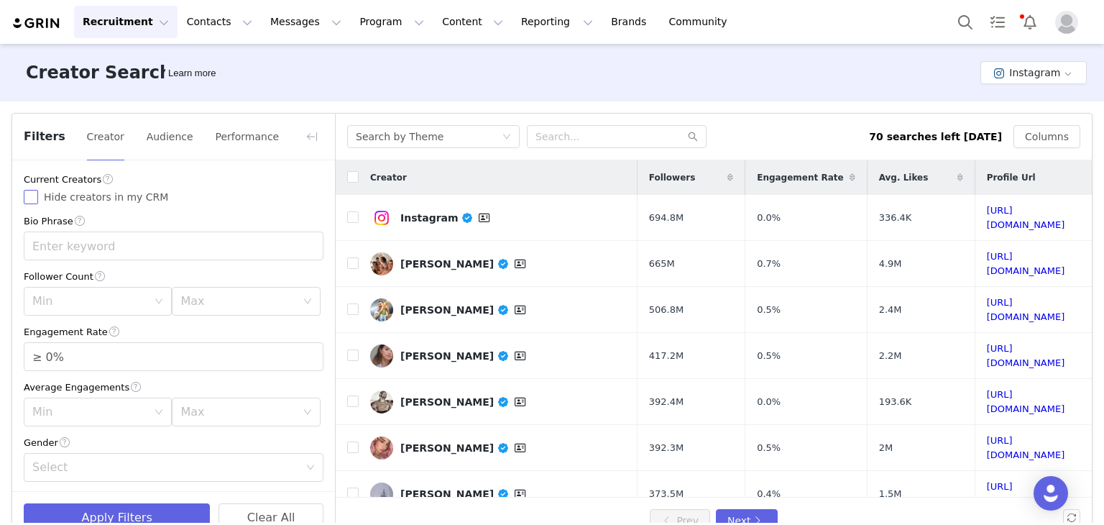
click at [32, 202] on input "Hide creators in my CRM" at bounding box center [31, 197] width 14 height 14
click at [162, 142] on button "Audience" at bounding box center [170, 136] width 48 height 23
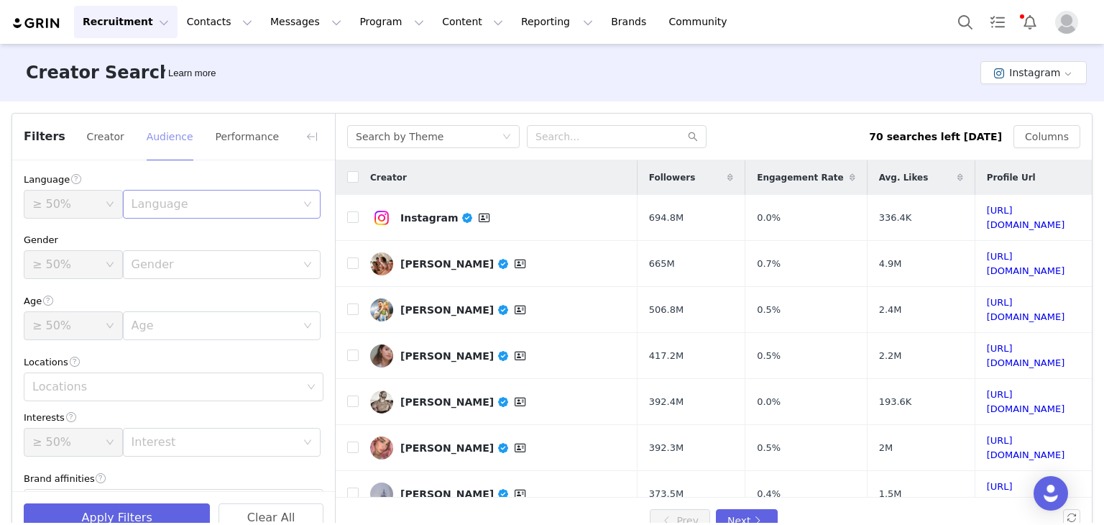
click at [158, 201] on div "Language" at bounding box center [214, 204] width 165 height 14
click at [153, 235] on li "English" at bounding box center [214, 235] width 190 height 23
click at [86, 141] on button "Creator" at bounding box center [105, 136] width 39 height 23
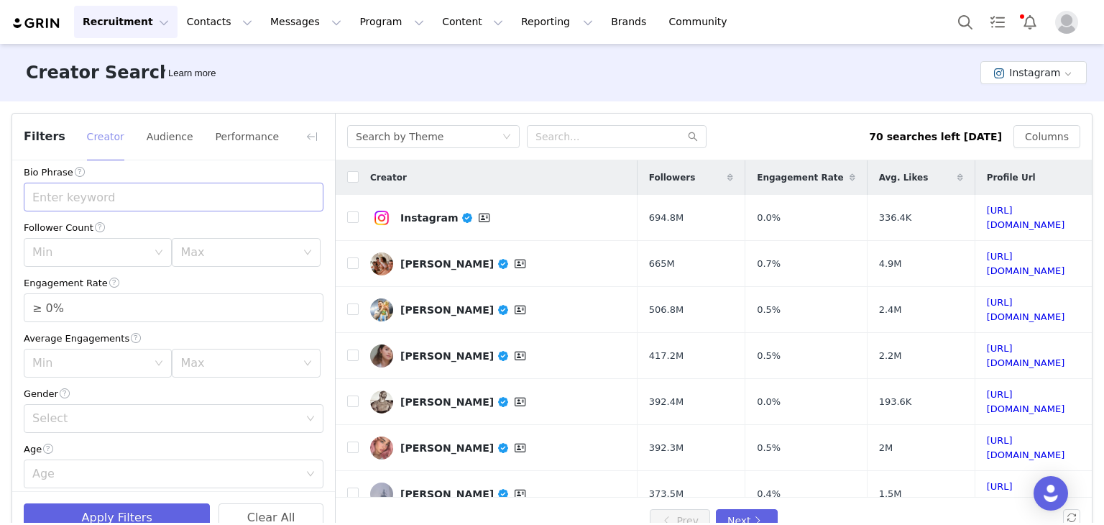
scroll to position [72, 0]
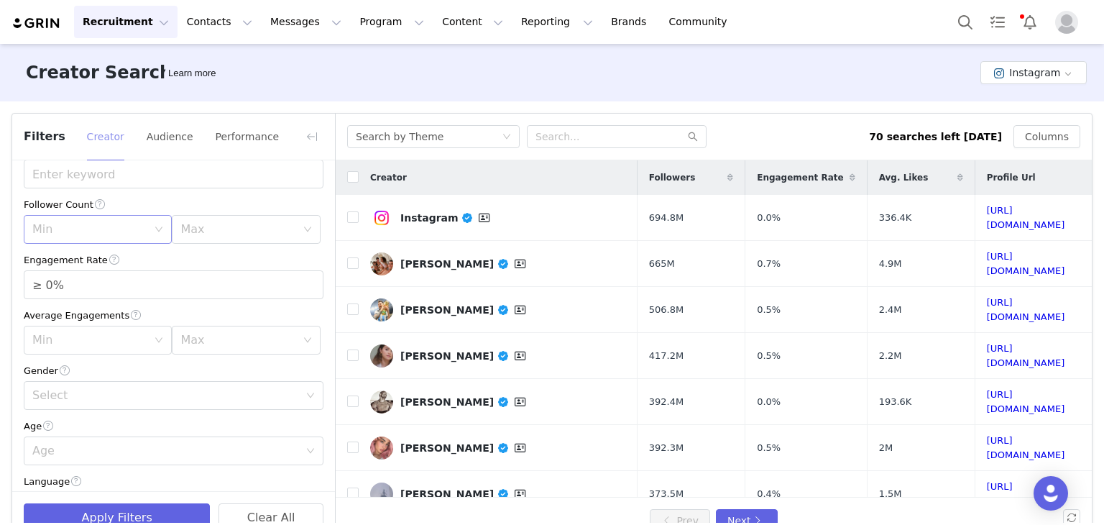
click at [92, 234] on div "Min" at bounding box center [89, 229] width 115 height 14
click at [53, 313] on li "10k" at bounding box center [95, 307] width 143 height 23
click at [180, 227] on div "Max" at bounding box center [237, 229] width 115 height 14
click at [185, 323] on li "75k" at bounding box center [238, 321] width 143 height 23
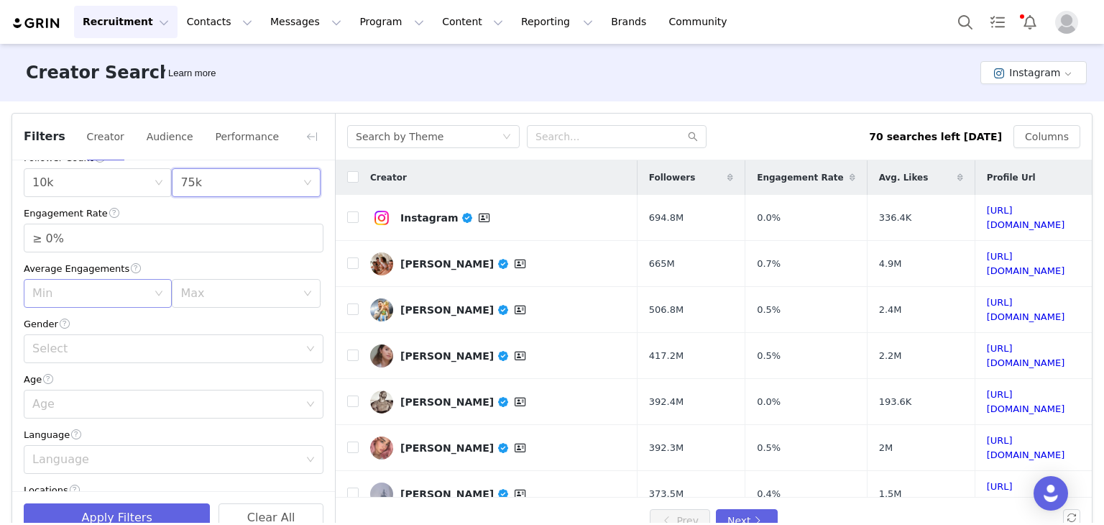
scroll to position [144, 0]
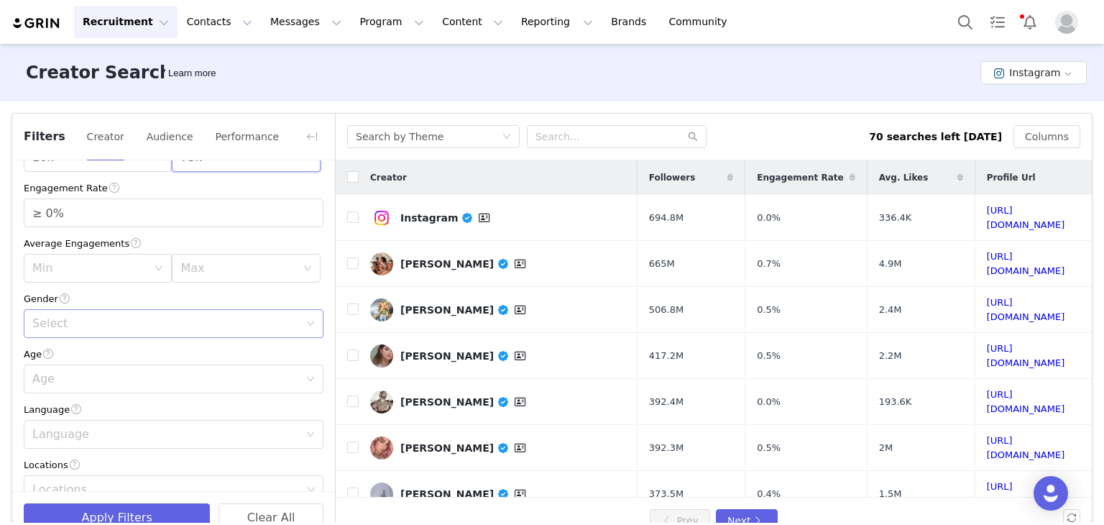
click at [83, 318] on div "Select" at bounding box center [165, 323] width 267 height 14
click at [52, 375] on li "[DEMOGRAPHIC_DATA]" at bounding box center [168, 378] width 289 height 23
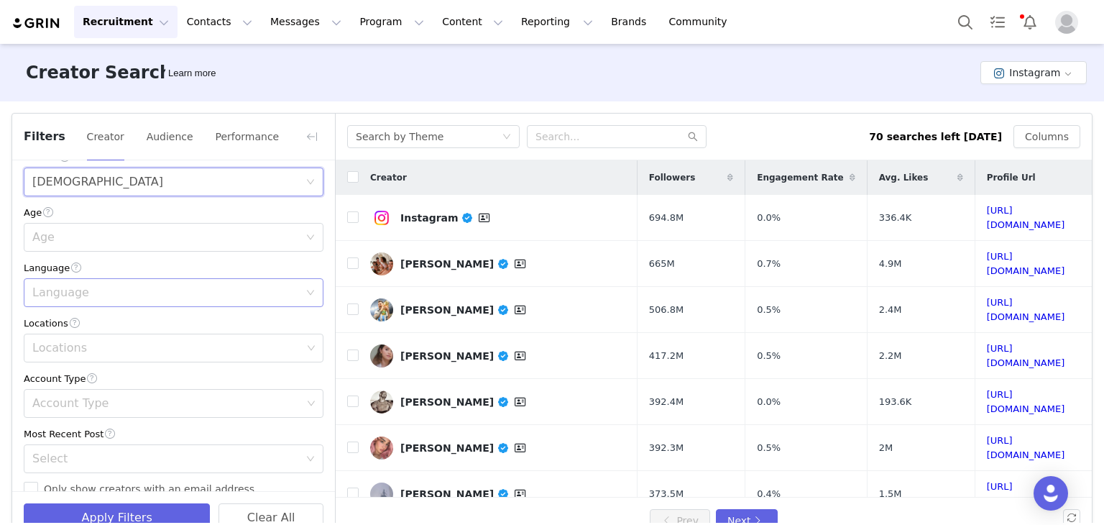
scroll to position [287, 0]
click at [88, 230] on div "Age" at bounding box center [165, 235] width 267 height 14
click at [69, 313] on li "35-44" at bounding box center [168, 313] width 289 height 23
click at [89, 299] on div "Language" at bounding box center [168, 290] width 273 height 27
click at [86, 324] on li "English" at bounding box center [168, 322] width 289 height 23
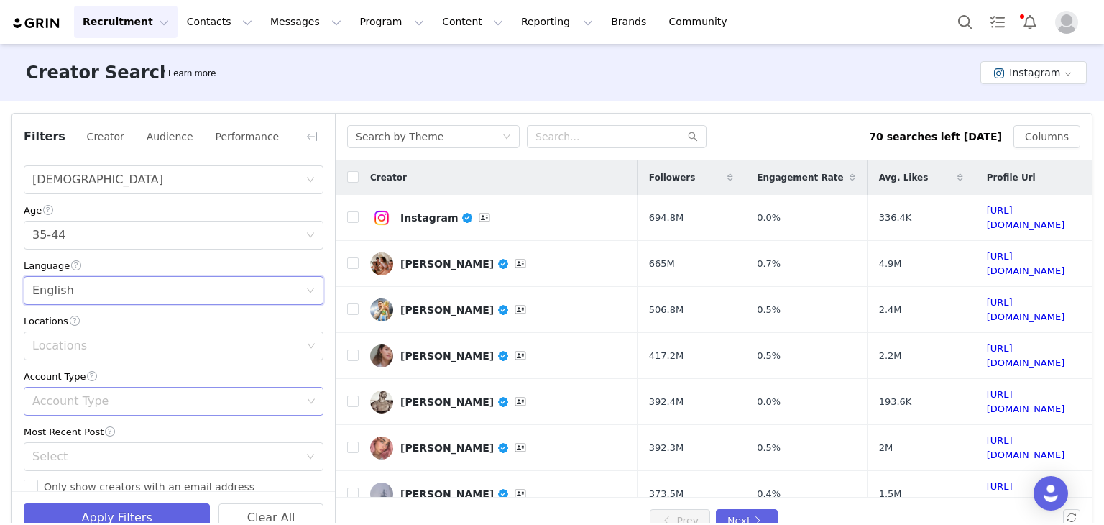
scroll to position [359, 0]
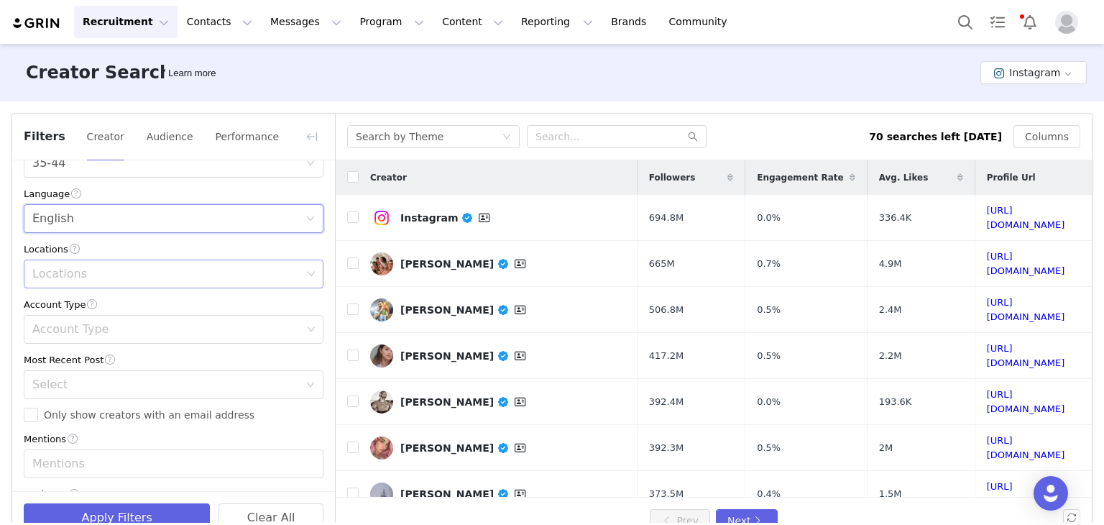
click at [89, 280] on div "Locations" at bounding box center [166, 274] width 269 height 14
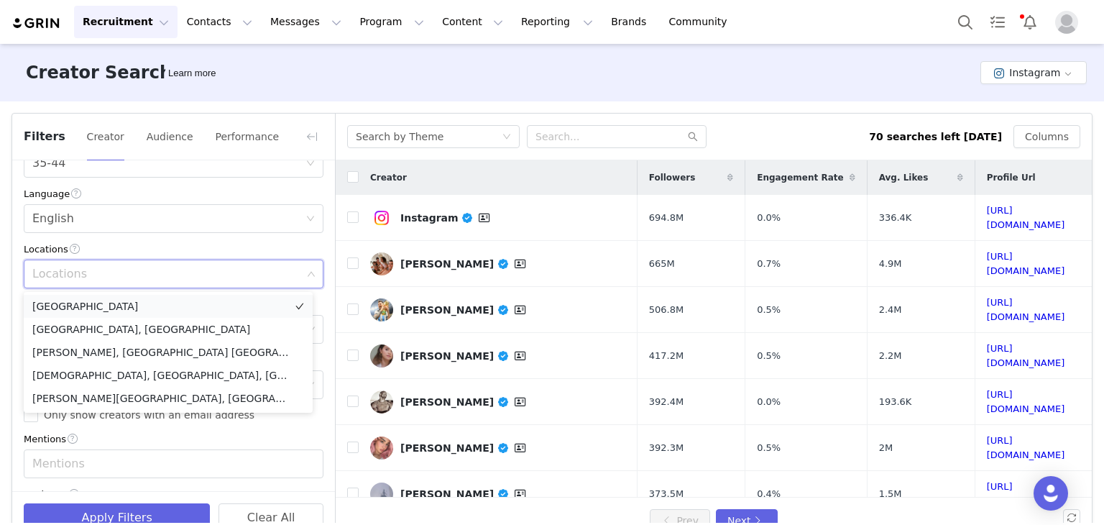
click at [78, 313] on li "[GEOGRAPHIC_DATA]" at bounding box center [168, 306] width 289 height 23
click at [211, 244] on div "Locations" at bounding box center [174, 248] width 300 height 15
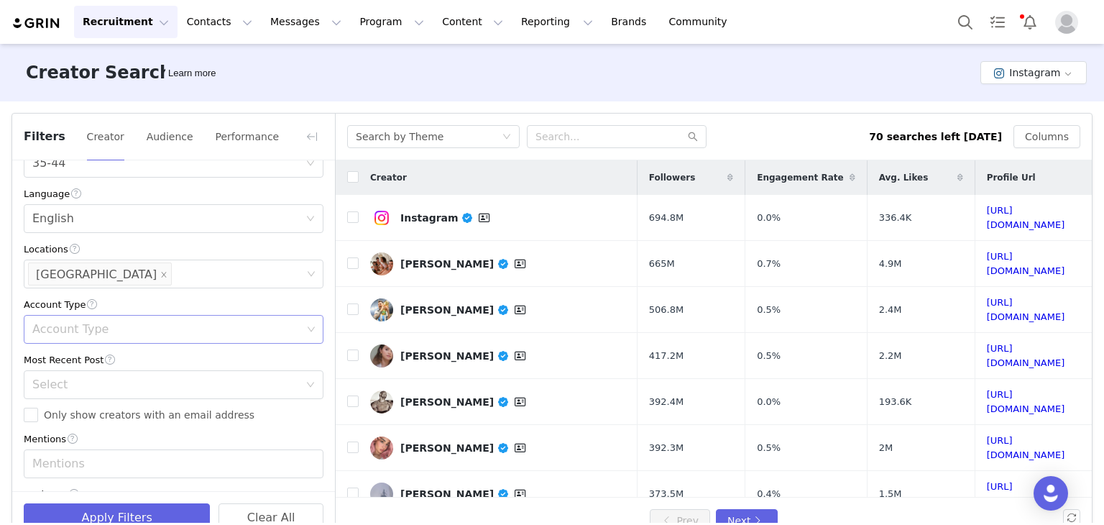
click at [134, 333] on div "Account Type" at bounding box center [166, 329] width 269 height 14
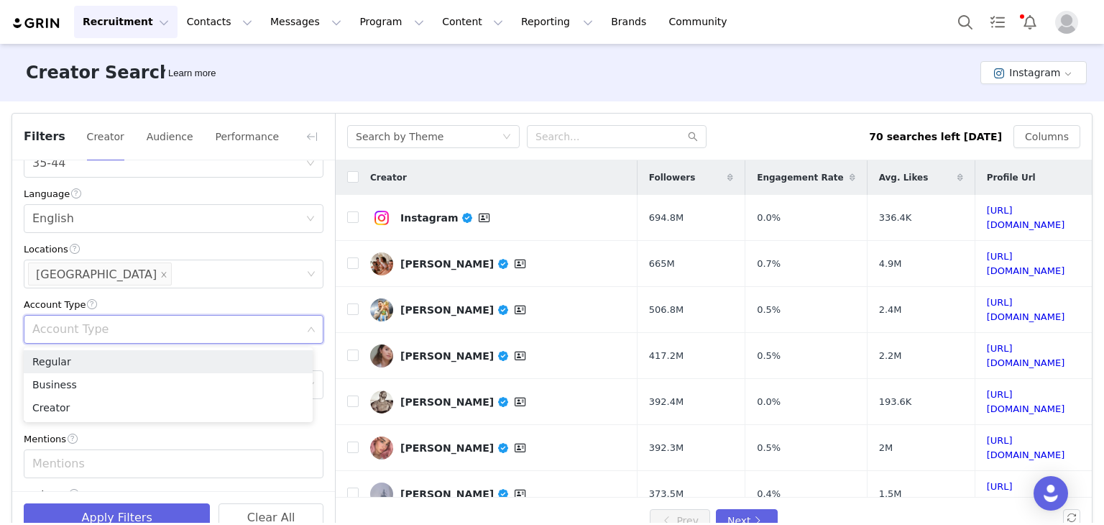
click at [134, 333] on div "Account Type" at bounding box center [166, 329] width 269 height 14
click at [262, 303] on div "Account Type" at bounding box center [174, 304] width 300 height 15
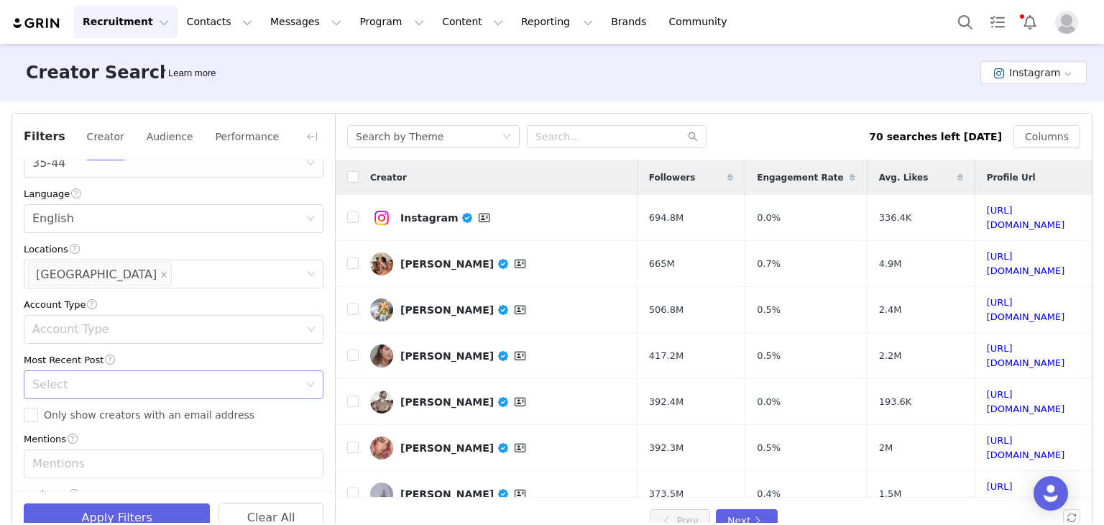
click at [216, 382] on div "Select" at bounding box center [165, 384] width 267 height 14
click at [200, 406] on li "<1 Month" at bounding box center [168, 416] width 289 height 23
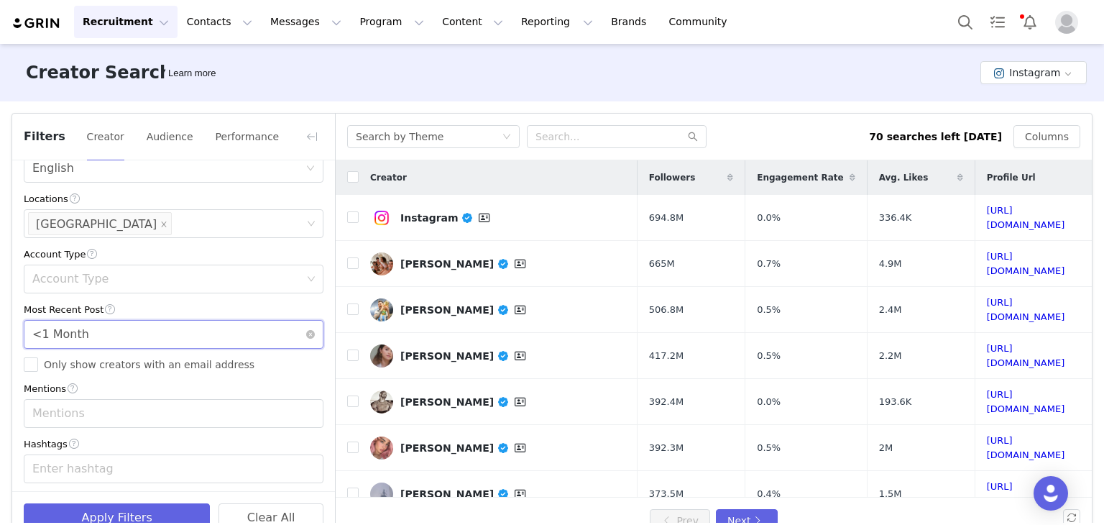
scroll to position [431, 0]
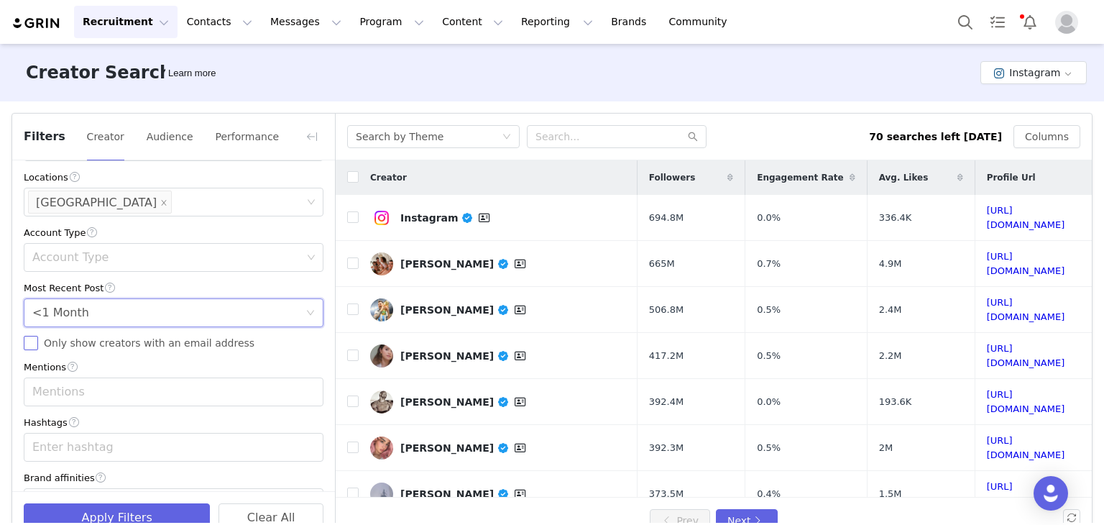
click at [40, 343] on span "Only show creators with an email address" at bounding box center [149, 342] width 222 height 11
click at [38, 343] on input "Only show creators with an email address" at bounding box center [31, 343] width 14 height 14
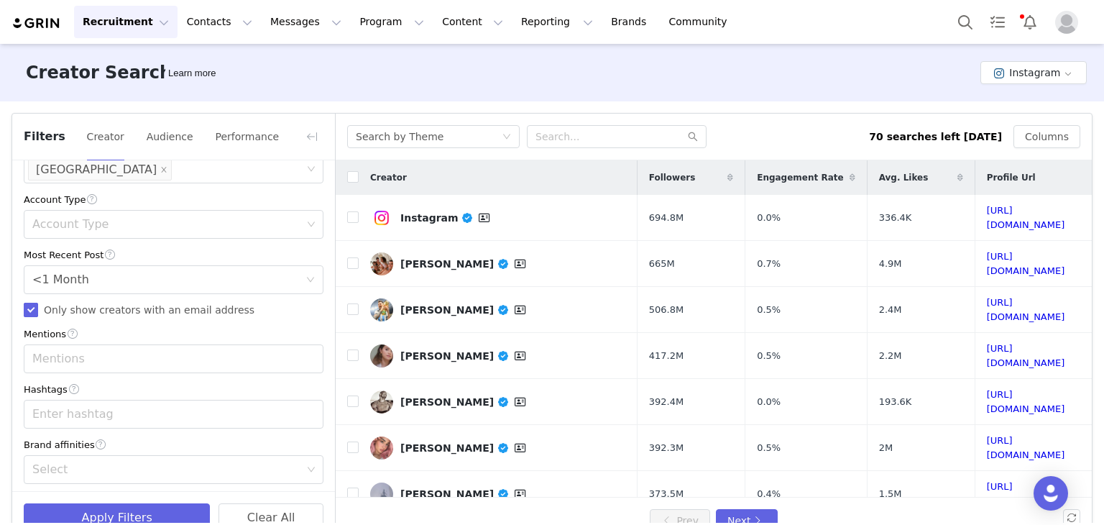
scroll to position [470, 0]
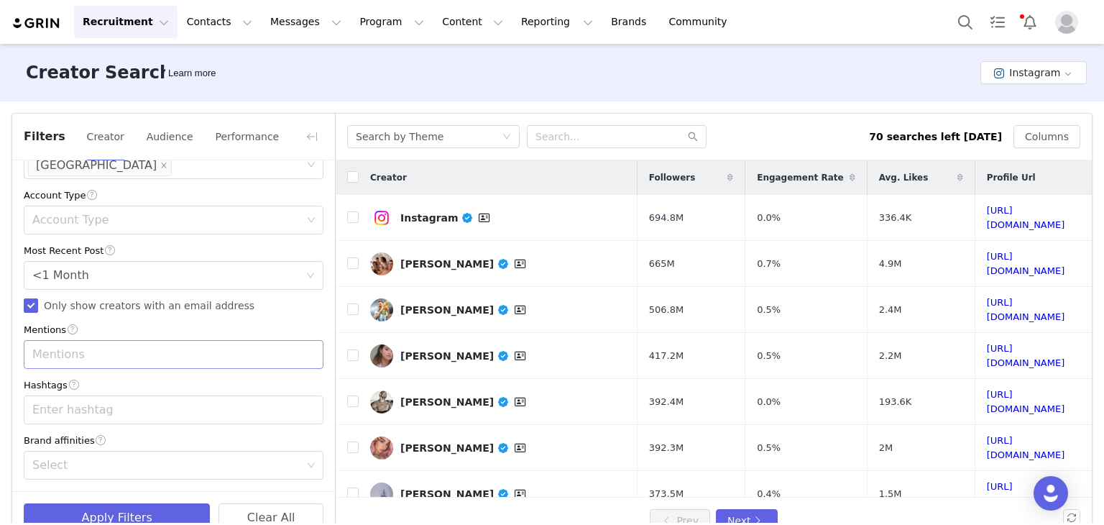
click at [117, 349] on div "Mentions" at bounding box center [166, 354] width 269 height 14
click at [129, 383] on li "korean beauty" at bounding box center [168, 385] width 289 height 23
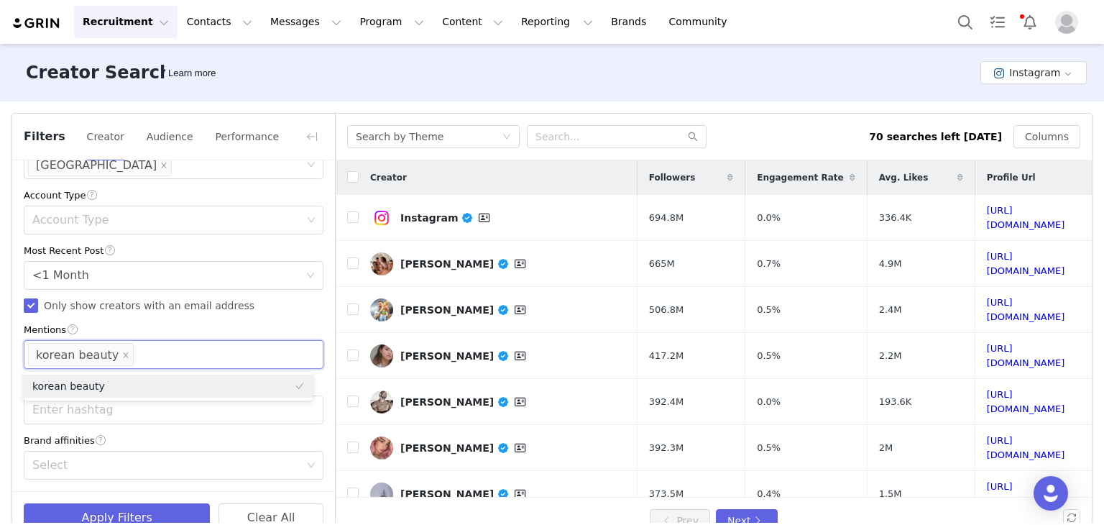
click at [115, 399] on ul "korean beauty" at bounding box center [168, 386] width 289 height 29
click at [123, 412] on div "Enter hashtag" at bounding box center [166, 409] width 269 height 14
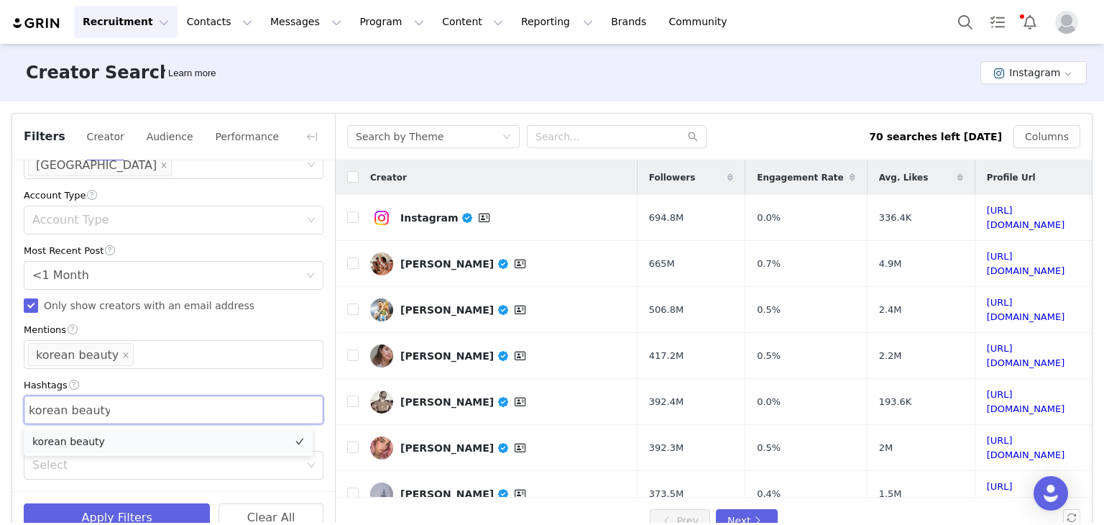
click at [105, 439] on li "korean beauty" at bounding box center [168, 441] width 289 height 23
click at [175, 351] on div "Mentions korean beauty" at bounding box center [168, 354] width 280 height 27
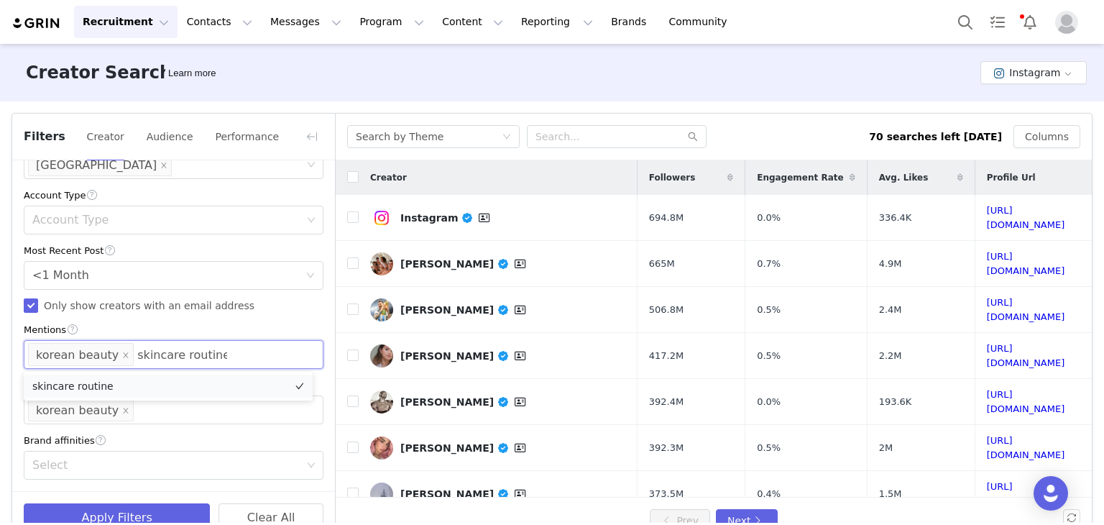
click at [166, 384] on li "skincare routine" at bounding box center [168, 385] width 289 height 23
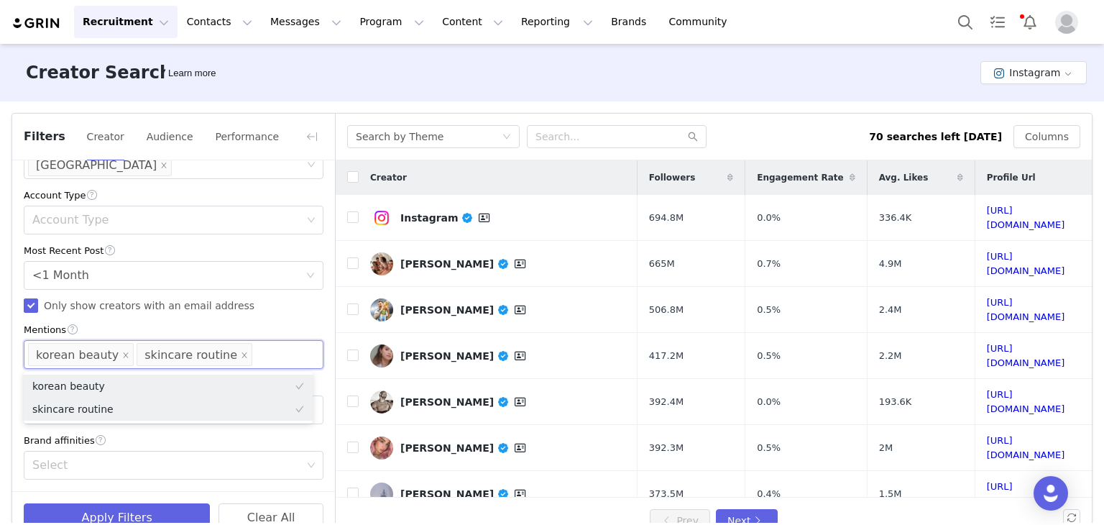
click at [179, 425] on div "Current Creators Hide creators in my CRM Bio Phrase Follower Count Min 10k Max …" at bounding box center [173, 91] width 323 height 799
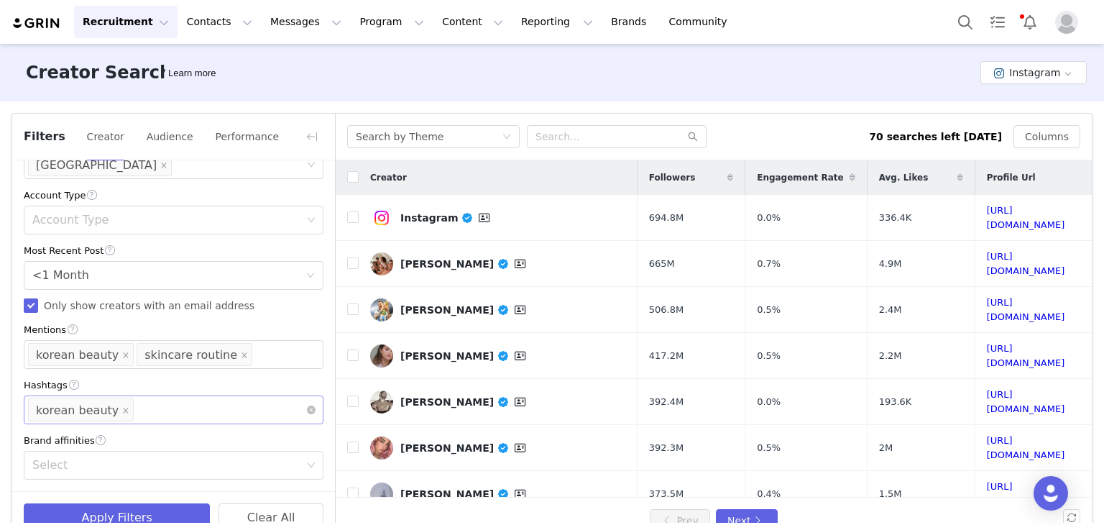
click at [169, 403] on div "Enter hashtag korean beauty" at bounding box center [168, 409] width 280 height 27
click at [115, 469] on div "Select" at bounding box center [166, 465] width 269 height 14
click at [197, 475] on div "Select" at bounding box center [168, 464] width 280 height 27
click at [307, 466] on icon "icon: down" at bounding box center [311, 465] width 9 height 9
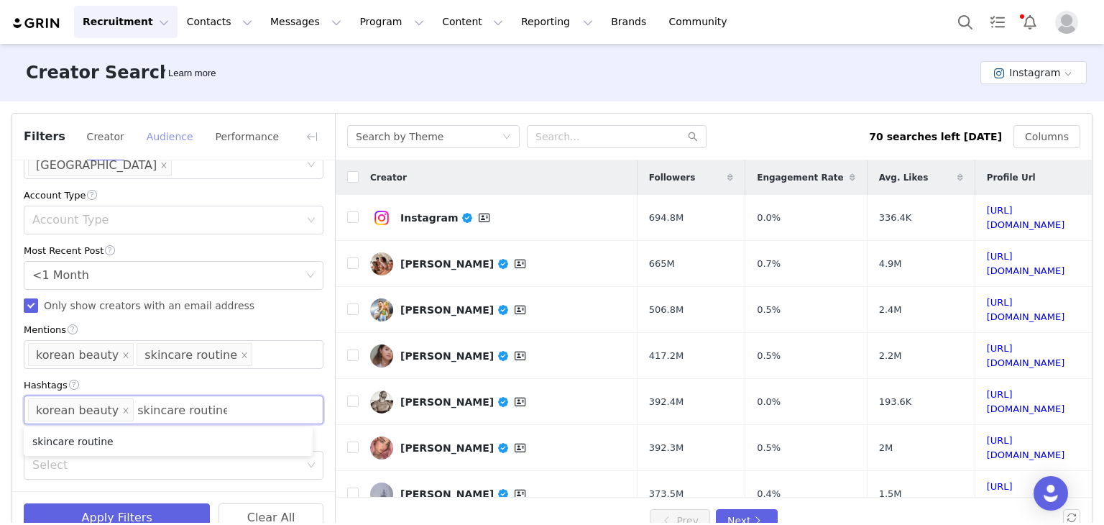
click at [323, 230] on div "Current Creators Hide creators in my CRM Bio Phrase Follower Count Min 10k Max …" at bounding box center [173, 91] width 323 height 799
click at [263, 203] on div "Account Type" at bounding box center [174, 195] width 300 height 15
click at [146, 144] on button "Audience" at bounding box center [170, 136] width 48 height 23
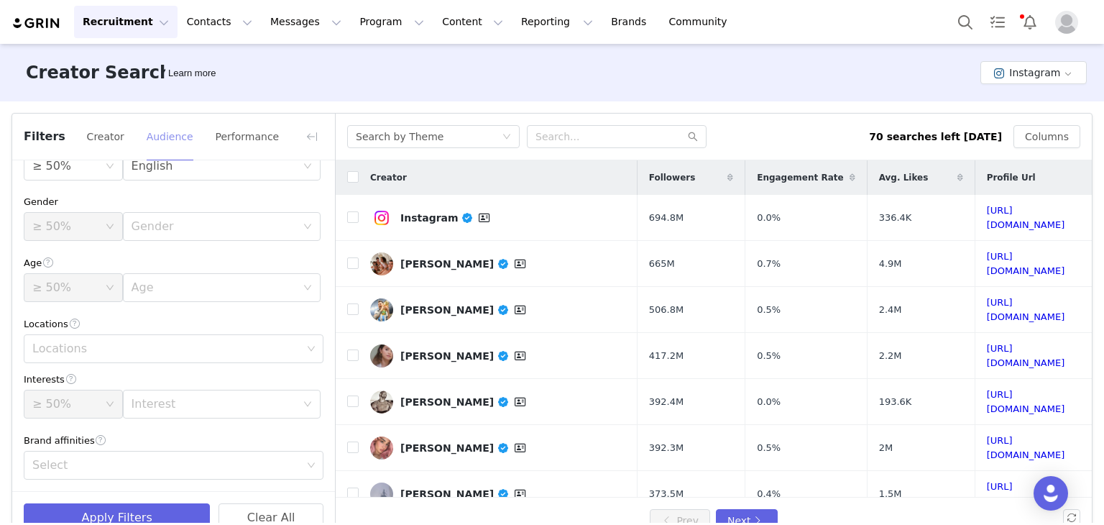
scroll to position [37, 0]
click at [103, 142] on button "Creator" at bounding box center [105, 136] width 39 height 23
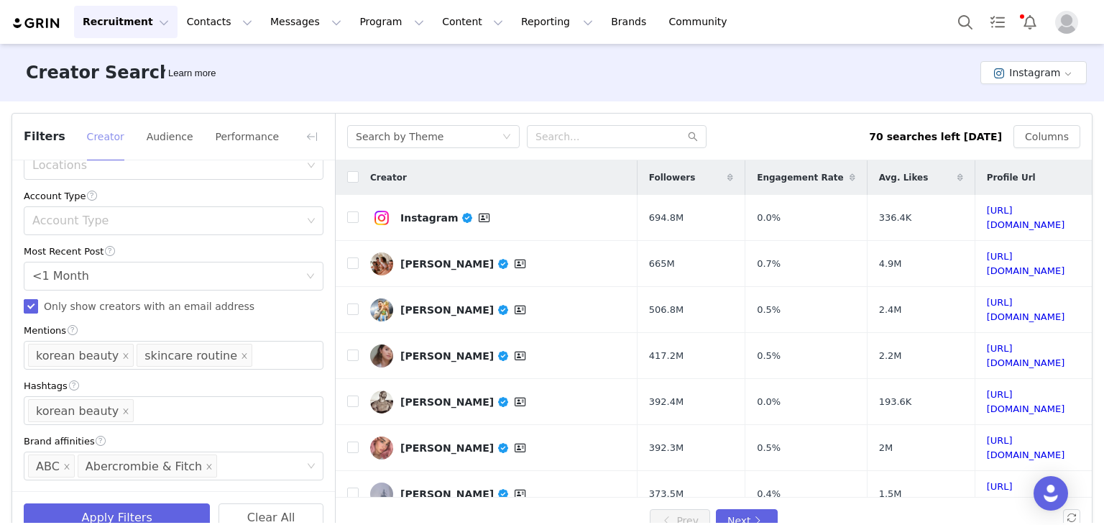
scroll to position [470, 0]
click at [200, 409] on div "Enter hashtag korean beauty" at bounding box center [168, 409] width 280 height 27
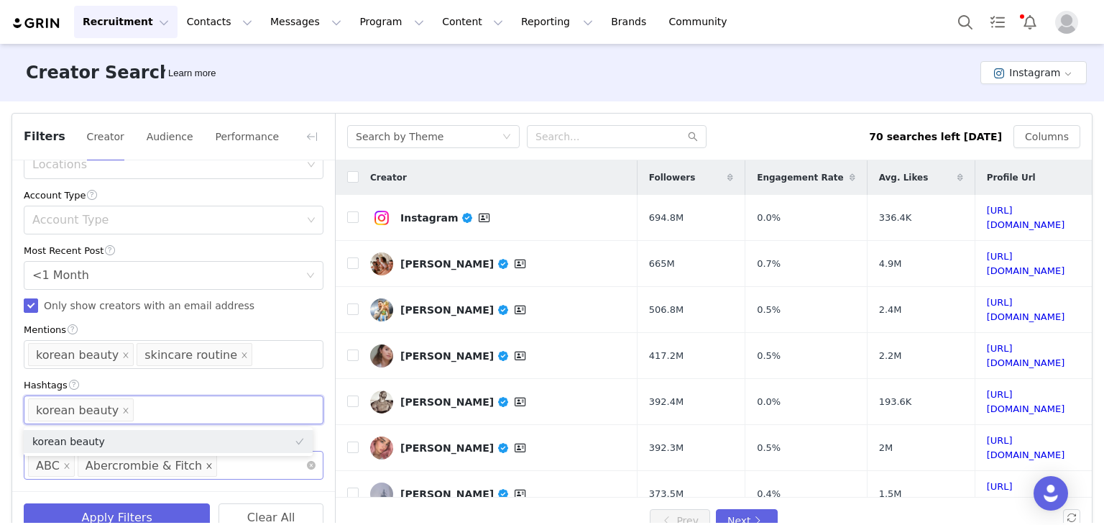
click at [207, 464] on icon "icon: close" at bounding box center [209, 465] width 5 height 5
click at [63, 466] on icon "icon: close" at bounding box center [66, 465] width 7 height 7
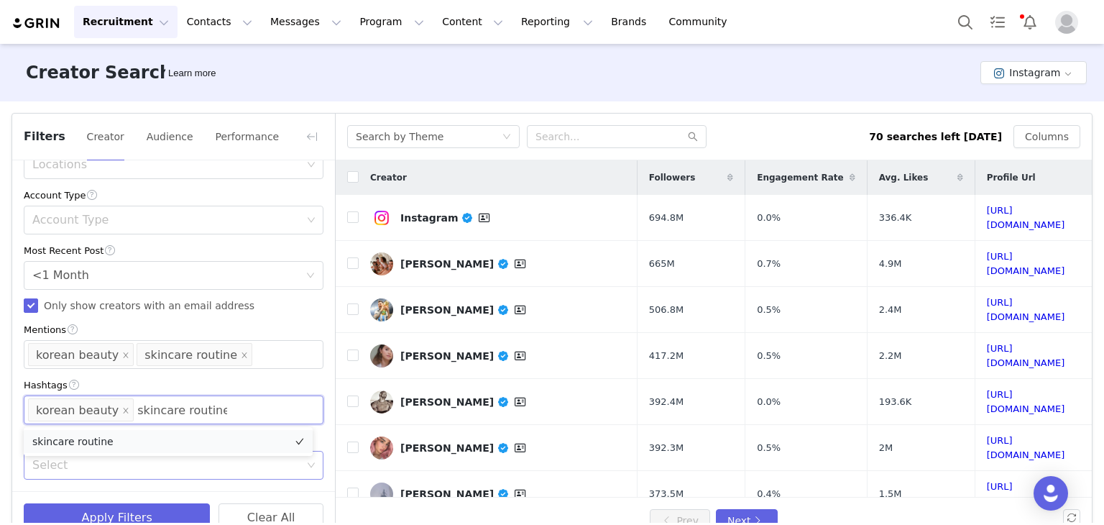
click at [190, 447] on li "skincare routine" at bounding box center [168, 441] width 289 height 23
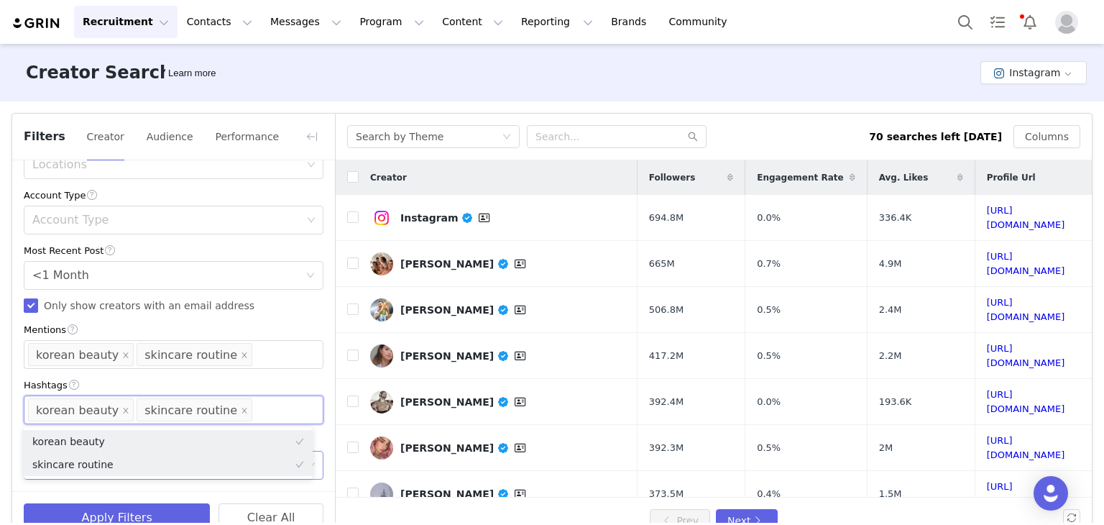
click at [313, 392] on div "Current Creators Hide creators in my CRM Bio Phrase Follower Count Min 10k Max …" at bounding box center [173, 91] width 323 height 799
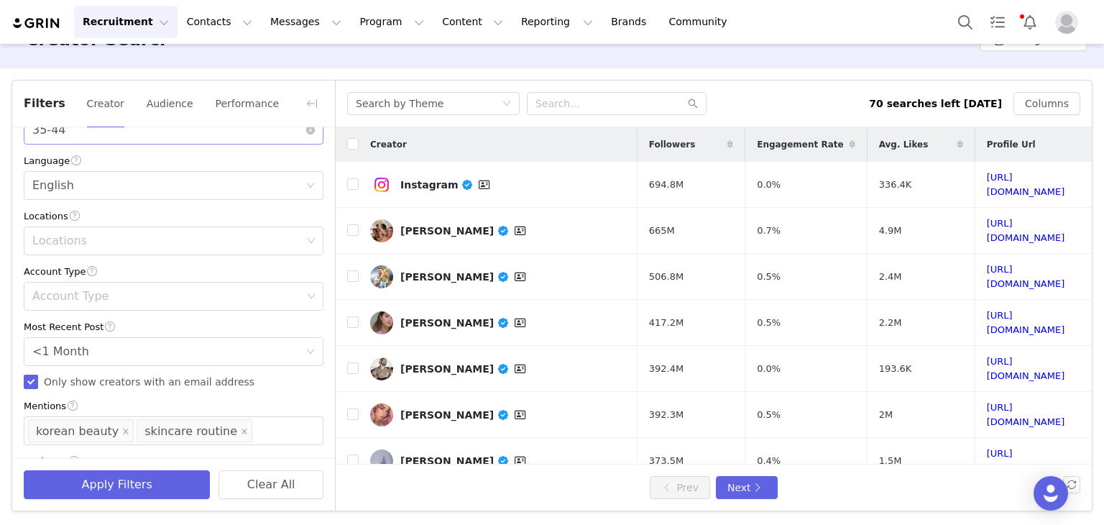
scroll to position [431, 0]
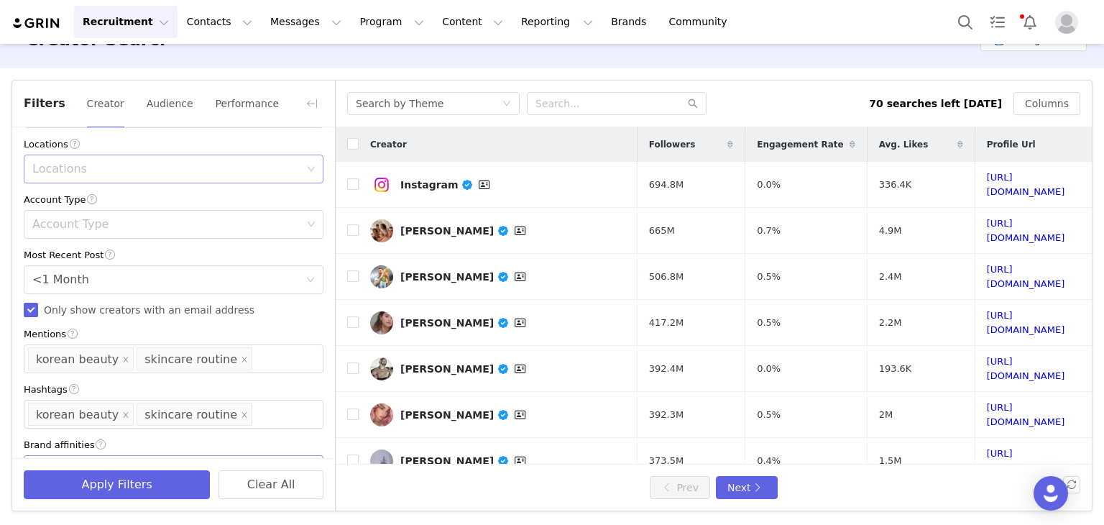
click at [161, 155] on div "Locations" at bounding box center [168, 168] width 280 height 27
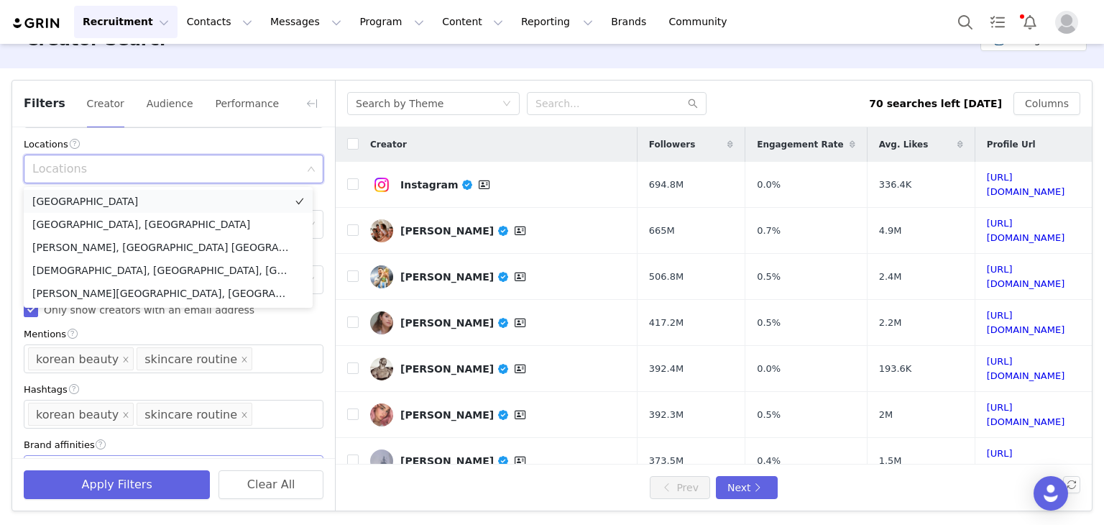
click at [75, 199] on li "[GEOGRAPHIC_DATA]" at bounding box center [168, 201] width 289 height 23
click at [322, 216] on div "Current Creators Hide creators in my CRM Bio Phrase Follower Count Min 10k Max …" at bounding box center [173, 95] width 323 height 799
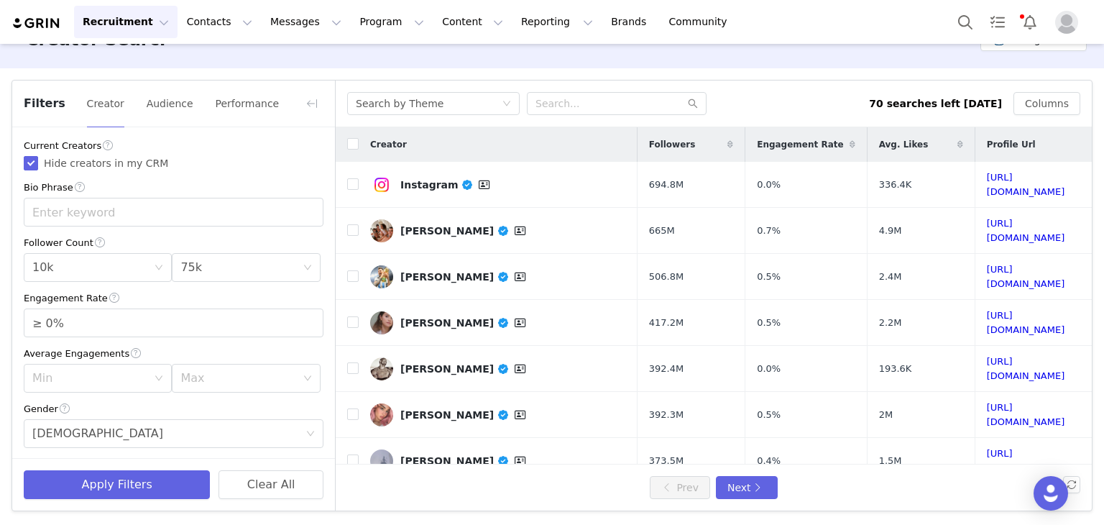
scroll to position [0, 0]
drag, startPoint x: 741, startPoint y: 489, endPoint x: 845, endPoint y: 195, distance: 311.2
click at [845, 195] on div "Search by Theme 70 searches left [DATE] Columns Creator Followers Engagement Ra…" at bounding box center [714, 295] width 756 height 430
click at [155, 486] on button "Apply Filters" at bounding box center [117, 484] width 186 height 29
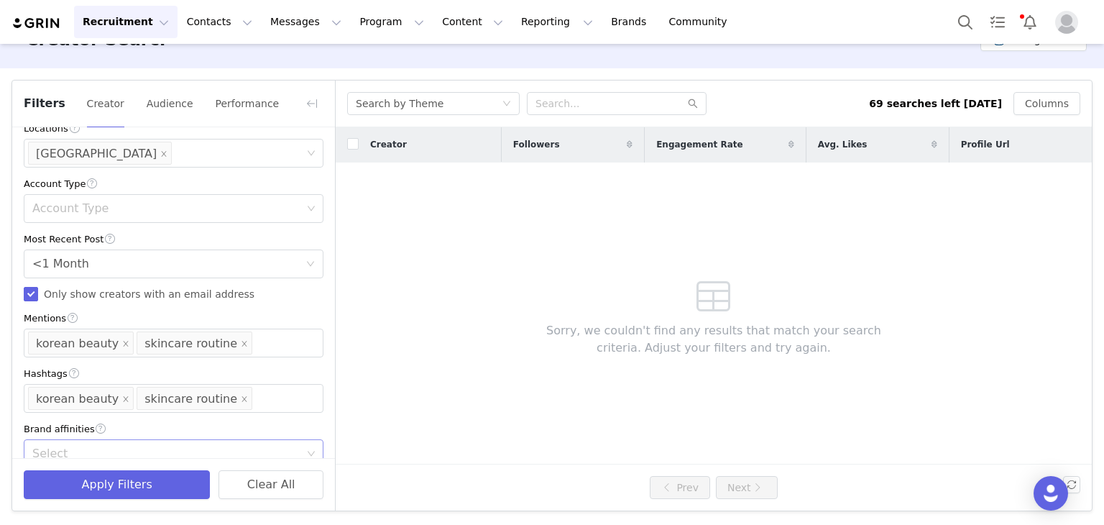
scroll to position [470, 0]
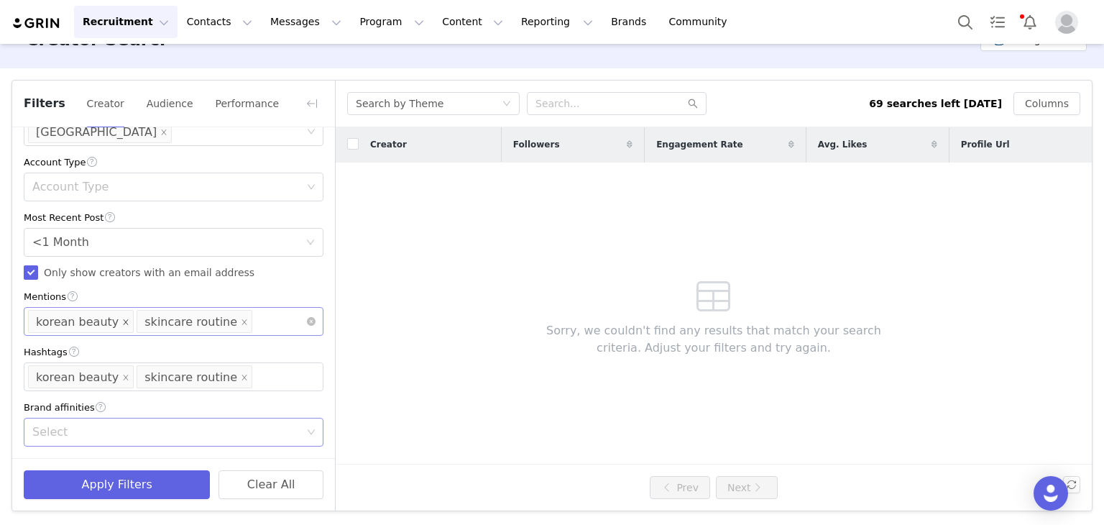
click at [122, 321] on icon "icon: close" at bounding box center [125, 321] width 7 height 7
click at [122, 375] on icon "icon: close" at bounding box center [125, 377] width 7 height 7
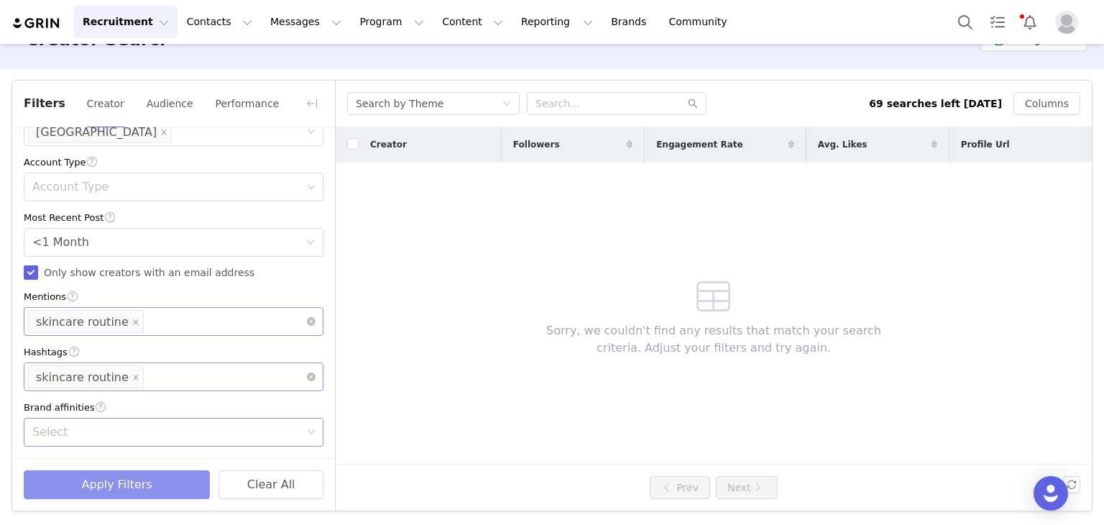
click at [114, 484] on button "Apply Filters" at bounding box center [117, 484] width 186 height 29
click at [132, 320] on icon "icon: close" at bounding box center [135, 321] width 7 height 7
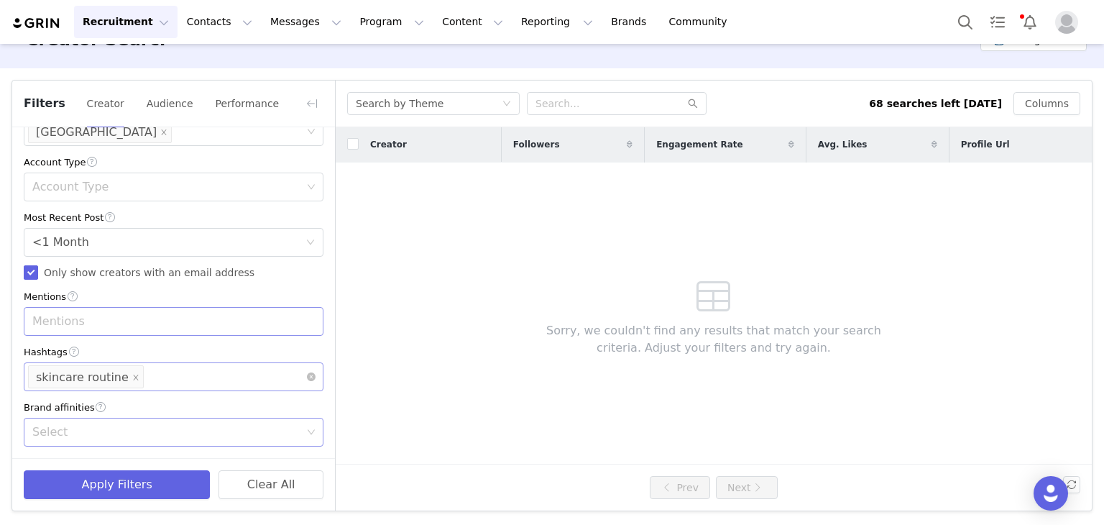
click at [118, 379] on li "skincare routine" at bounding box center [86, 376] width 116 height 23
click at [103, 326] on div "Mentions" at bounding box center [166, 321] width 269 height 14
click at [132, 376] on icon "icon: close" at bounding box center [135, 377] width 7 height 7
click at [63, 323] on div "Mentions" at bounding box center [166, 321] width 269 height 14
click at [73, 354] on li "skincare" at bounding box center [168, 352] width 289 height 23
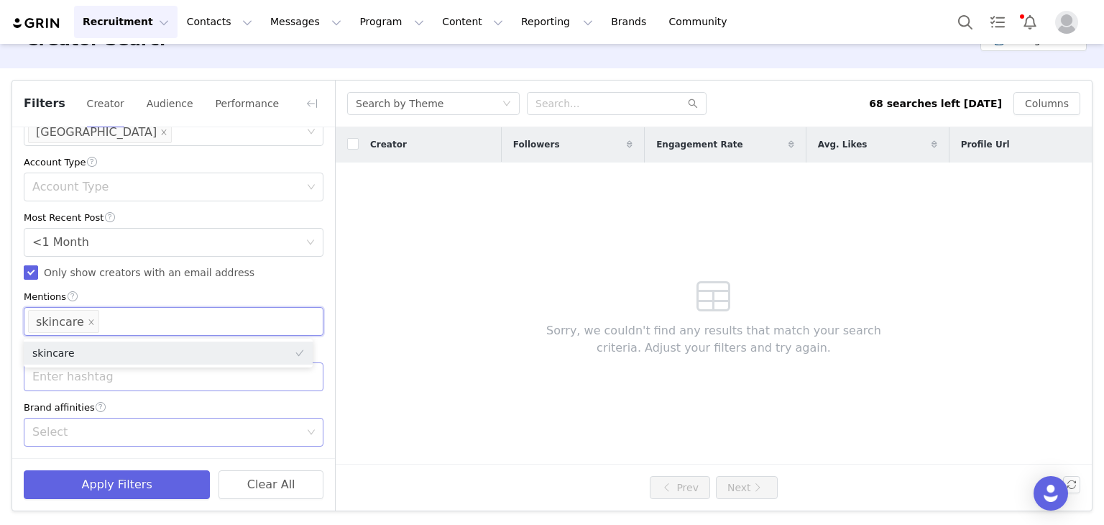
click at [45, 373] on div "Enter hashtag" at bounding box center [166, 376] width 269 height 14
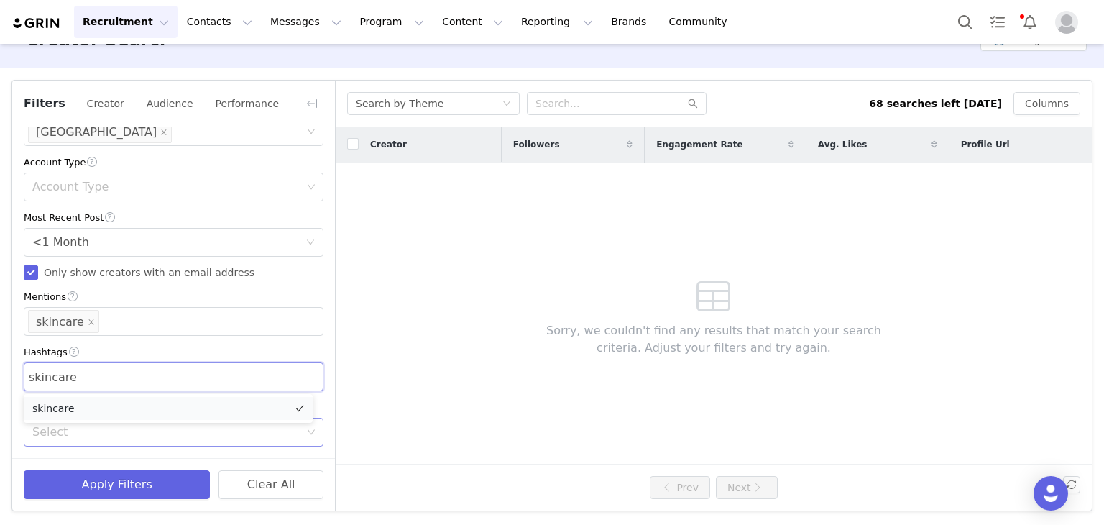
click at [107, 407] on li "skincare" at bounding box center [168, 408] width 289 height 23
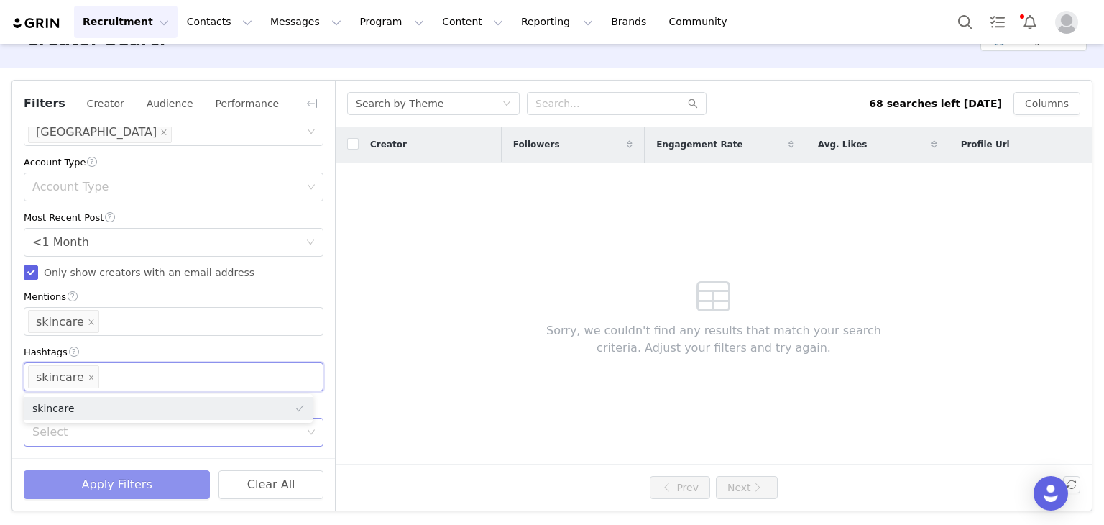
click at [155, 478] on button "Apply Filters" at bounding box center [117, 484] width 186 height 29
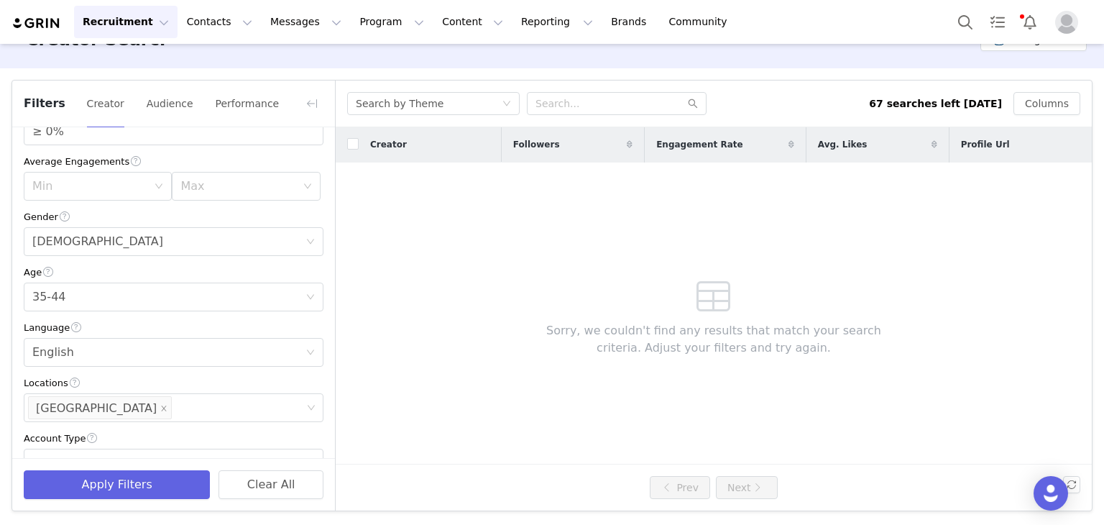
scroll to position [183, 0]
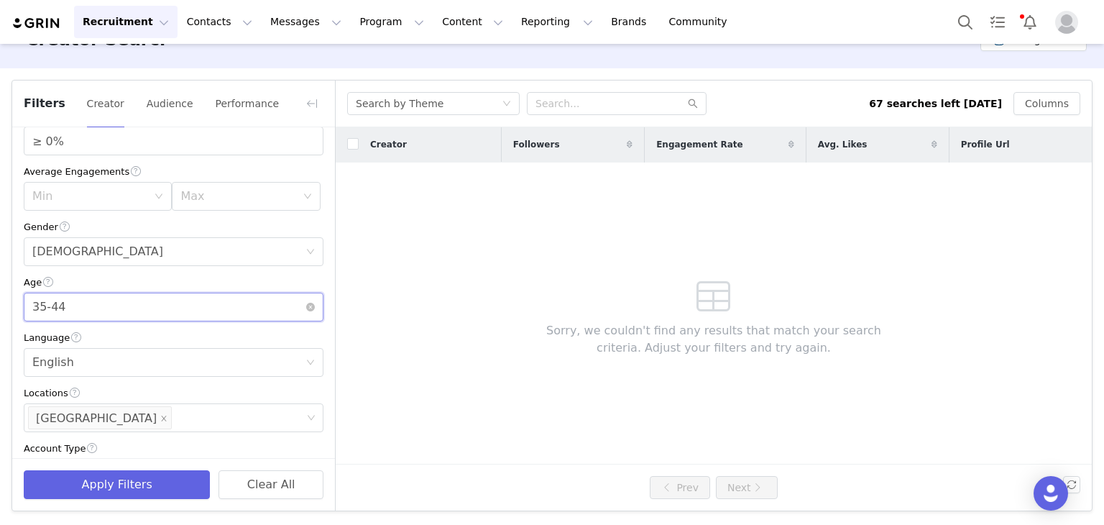
click at [120, 304] on div "Age [DEMOGRAPHIC_DATA]" at bounding box center [168, 306] width 273 height 27
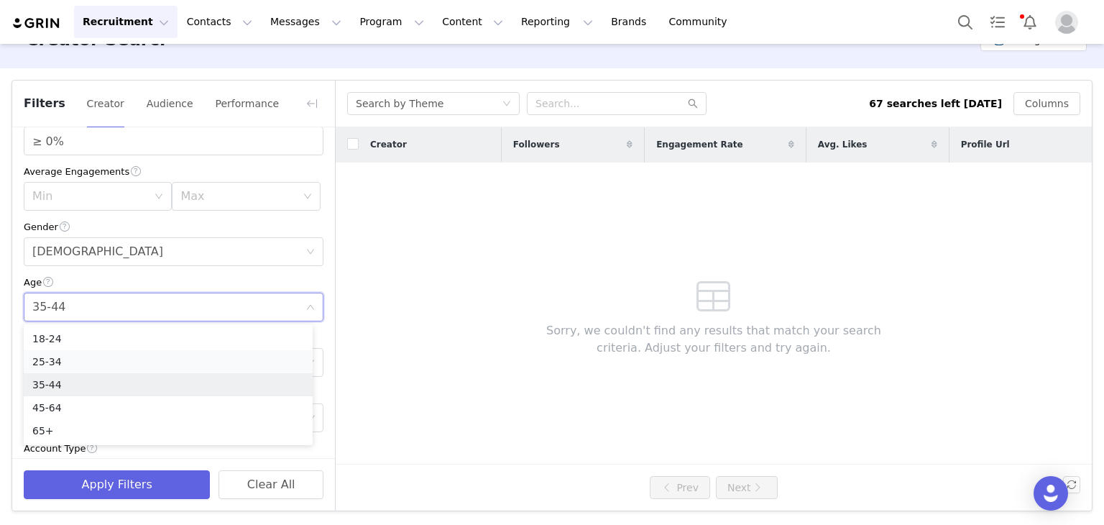
click at [78, 361] on li "25-34" at bounding box center [168, 361] width 289 height 23
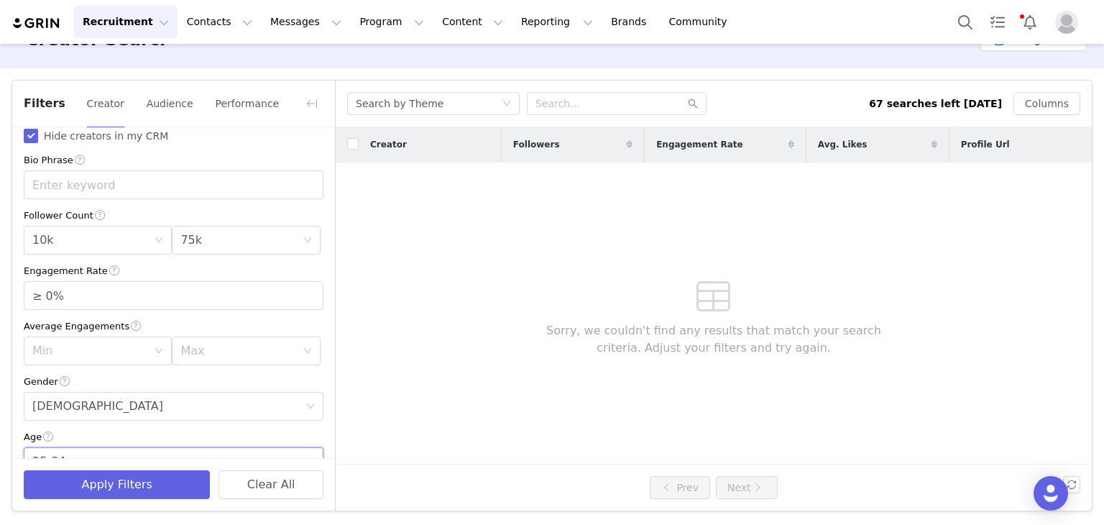
scroll to position [0, 0]
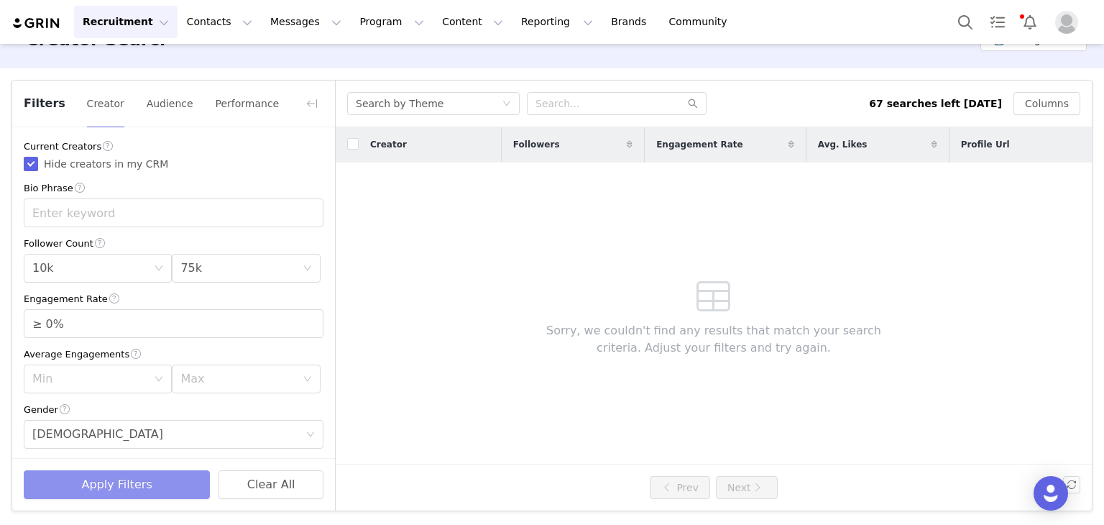
click at [142, 483] on button "Apply Filters" at bounding box center [117, 484] width 186 height 29
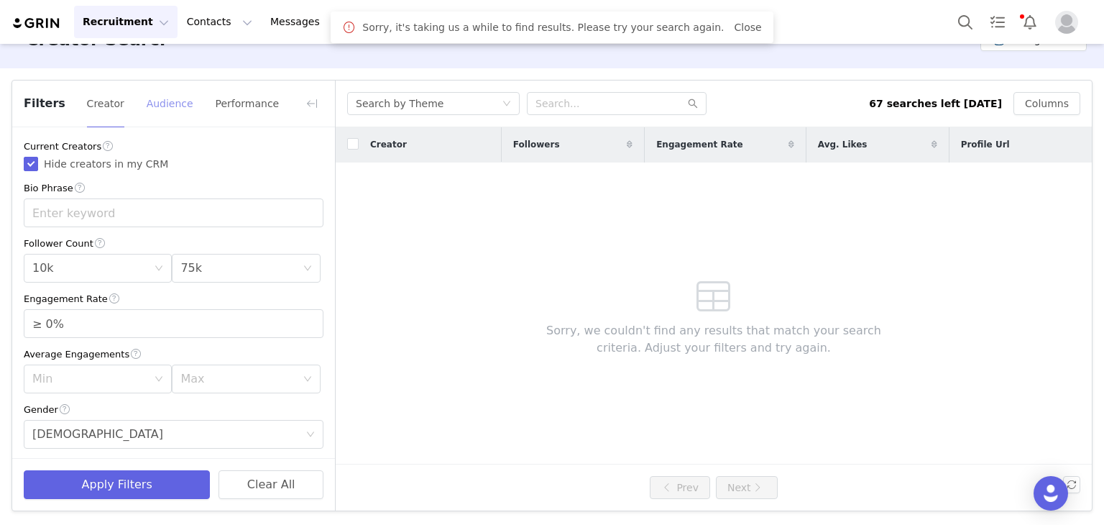
click at [178, 111] on button "Audience" at bounding box center [170, 103] width 48 height 23
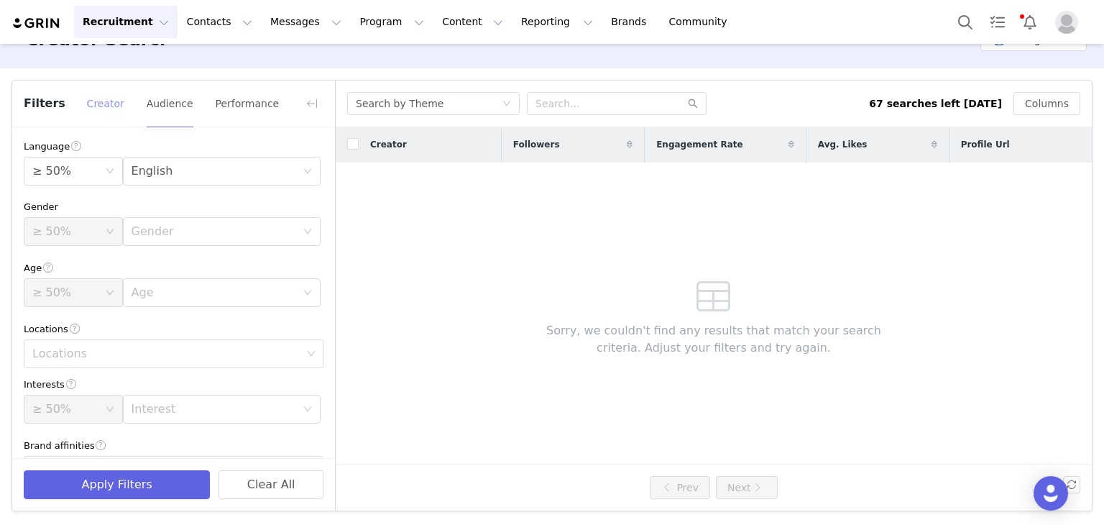
click at [90, 102] on button "Creator" at bounding box center [105, 103] width 39 height 23
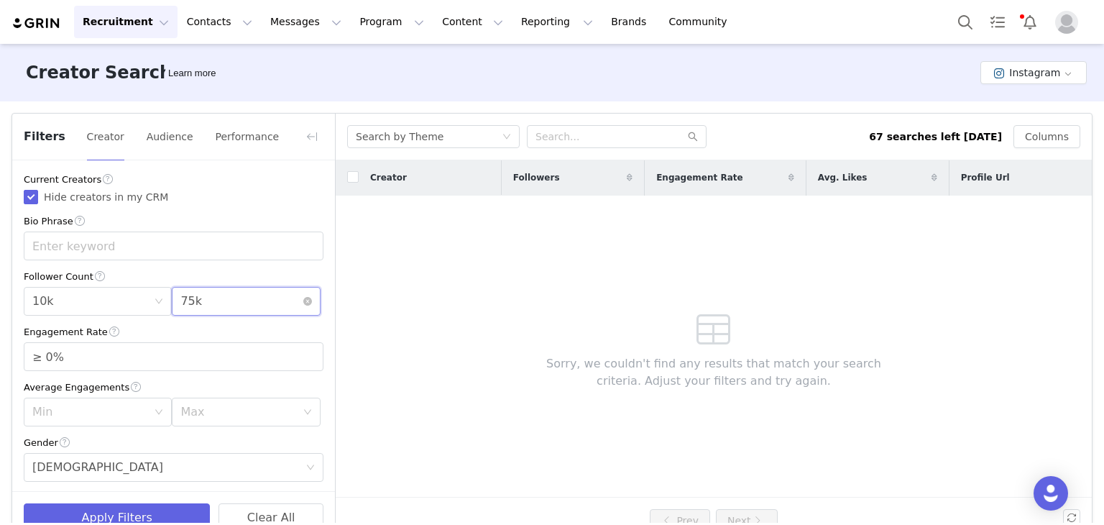
click at [200, 309] on div "Max 75k" at bounding box center [240, 300] width 121 height 27
click at [197, 418] on li "100k" at bounding box center [238, 416] width 143 height 23
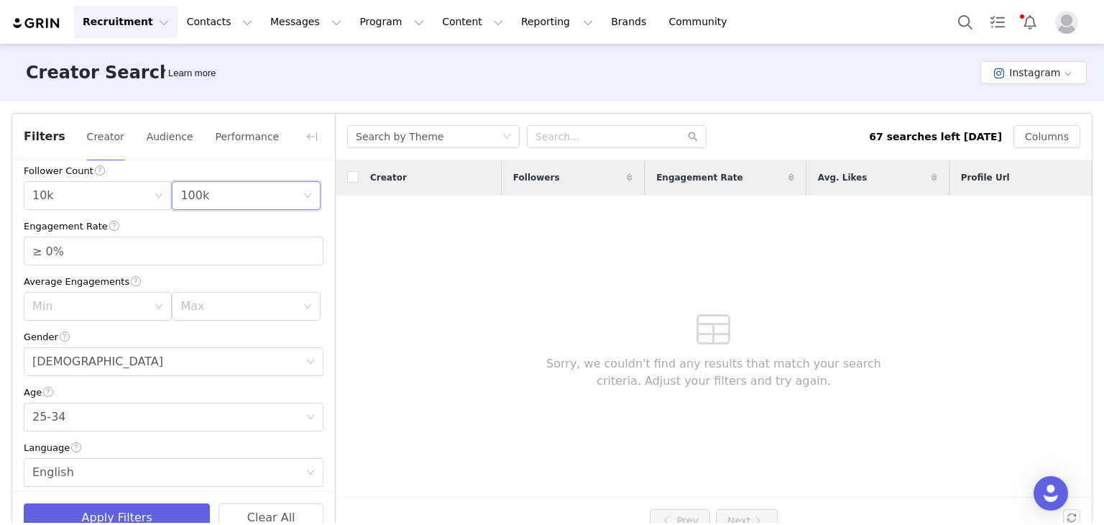
scroll to position [72, 0]
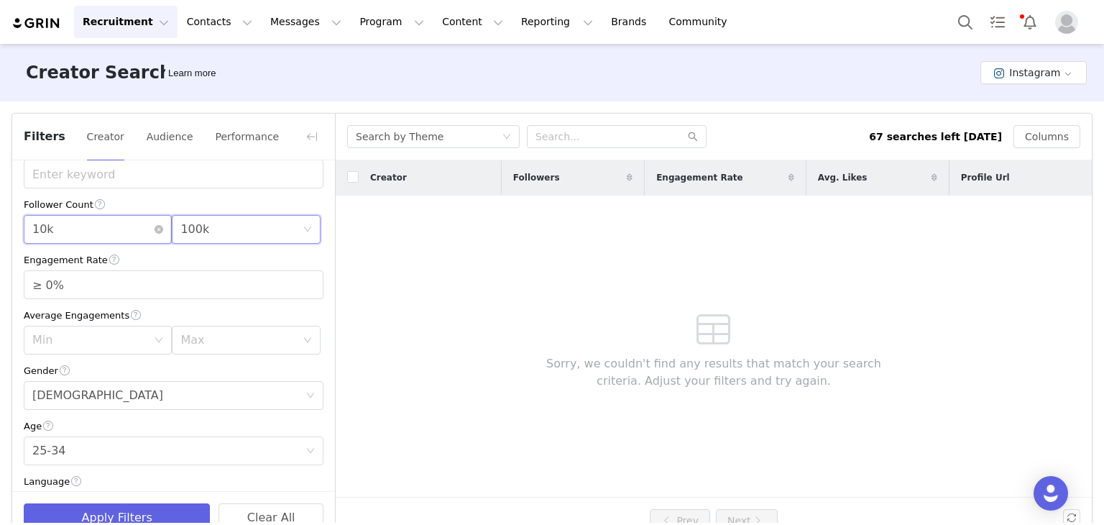
click at [72, 232] on div "Min 10k" at bounding box center [92, 229] width 121 height 27
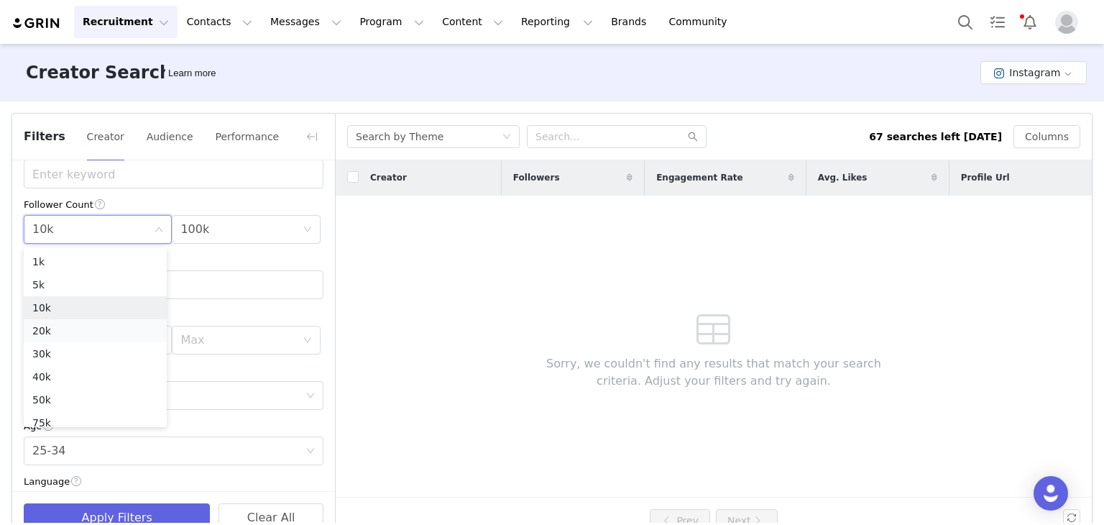
click at [58, 331] on li "20k" at bounding box center [95, 330] width 143 height 23
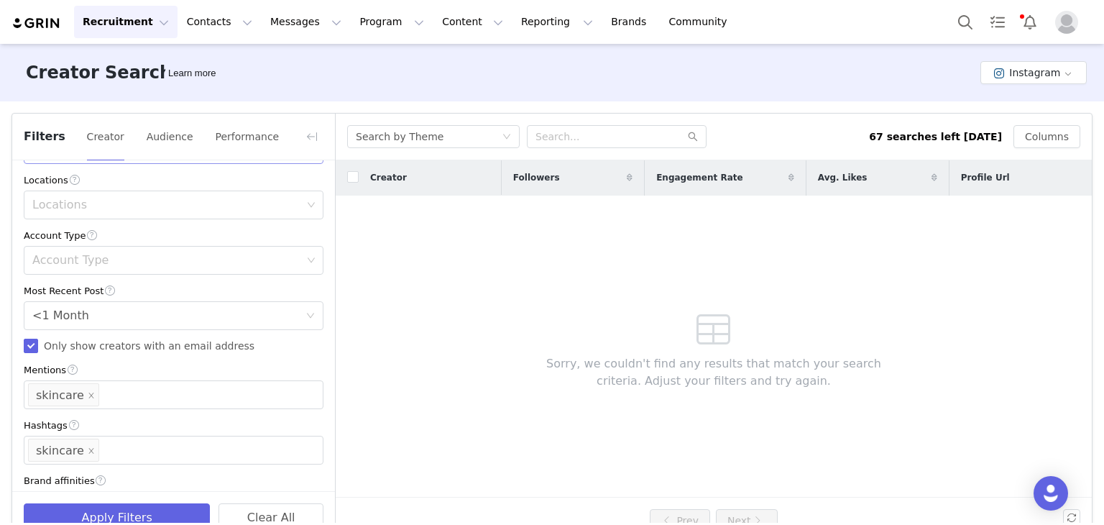
scroll to position [431, 0]
click at [106, 202] on div "Locations" at bounding box center [166, 202] width 269 height 14
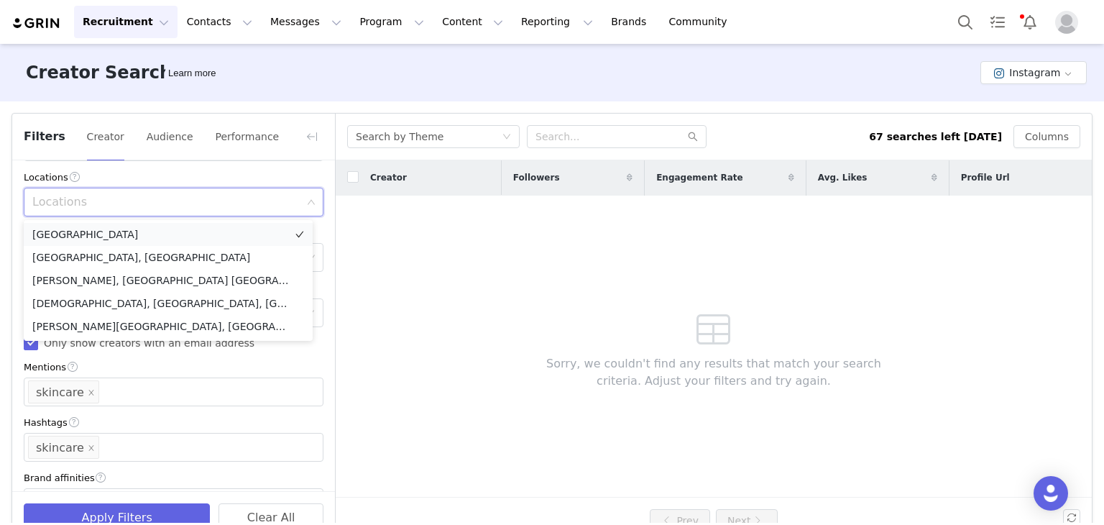
click at [92, 234] on li "[GEOGRAPHIC_DATA]" at bounding box center [168, 234] width 289 height 23
click at [321, 247] on div "Current Creators Hide creators in my CRM Bio Phrase Follower Count Min 20k Max …" at bounding box center [173, 128] width 323 height 799
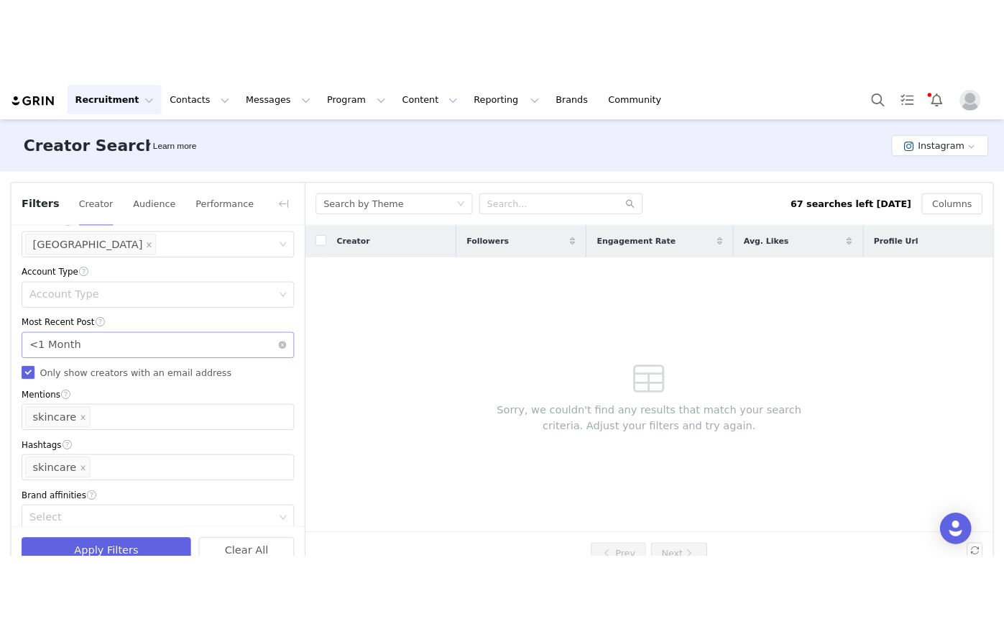
scroll to position [470, 0]
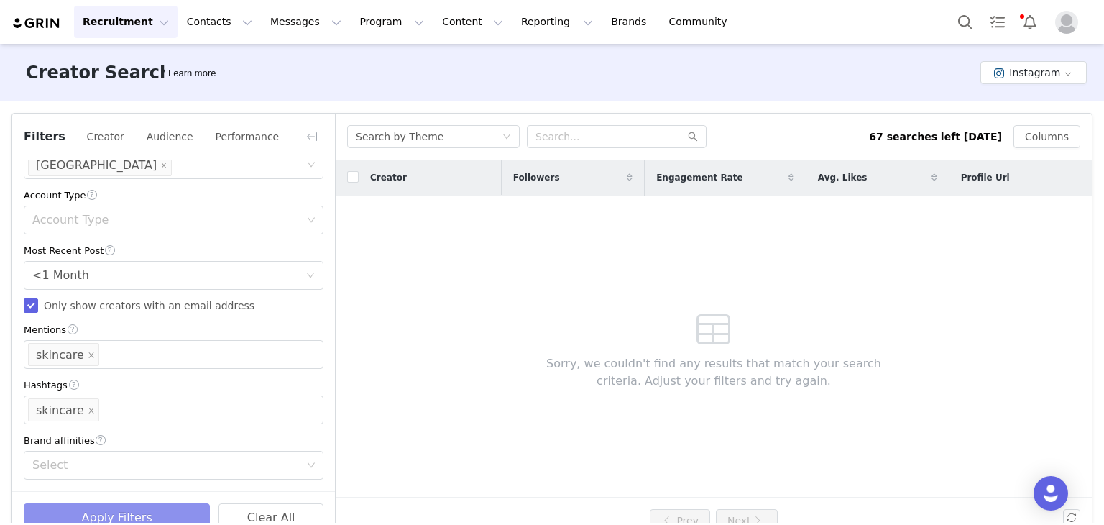
click at [119, 512] on button "Apply Filters" at bounding box center [117, 517] width 186 height 29
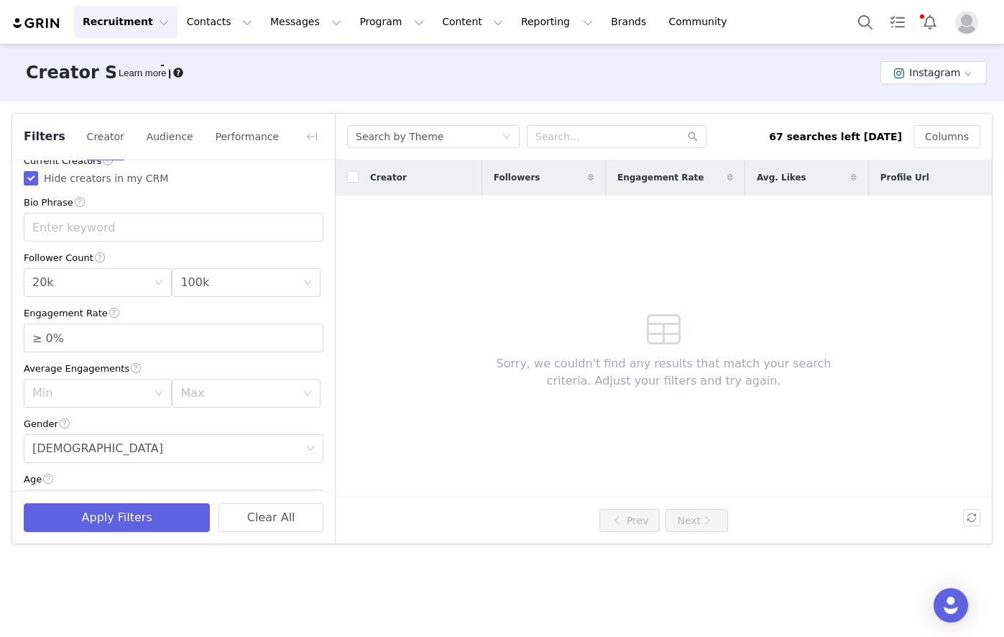
scroll to position [0, 0]
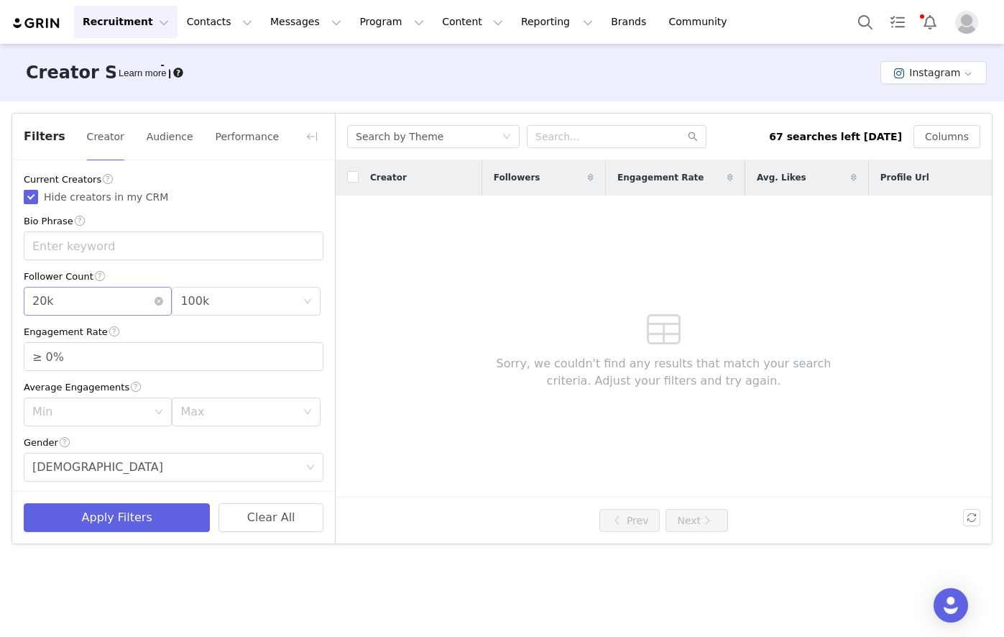
click at [82, 306] on div "Min 20k" at bounding box center [92, 300] width 121 height 27
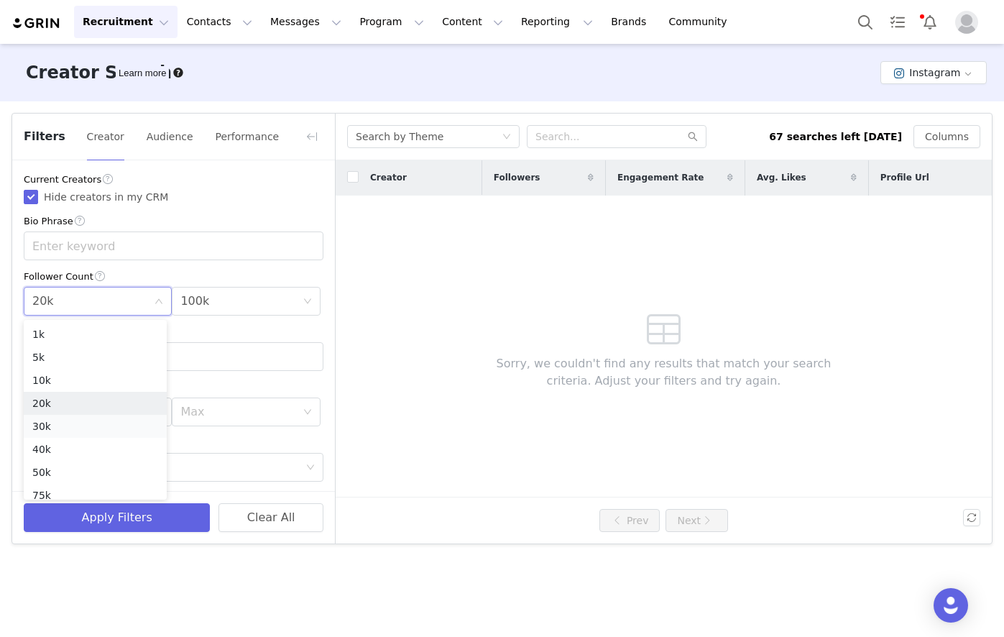
click at [52, 420] on li "30k" at bounding box center [95, 426] width 143 height 23
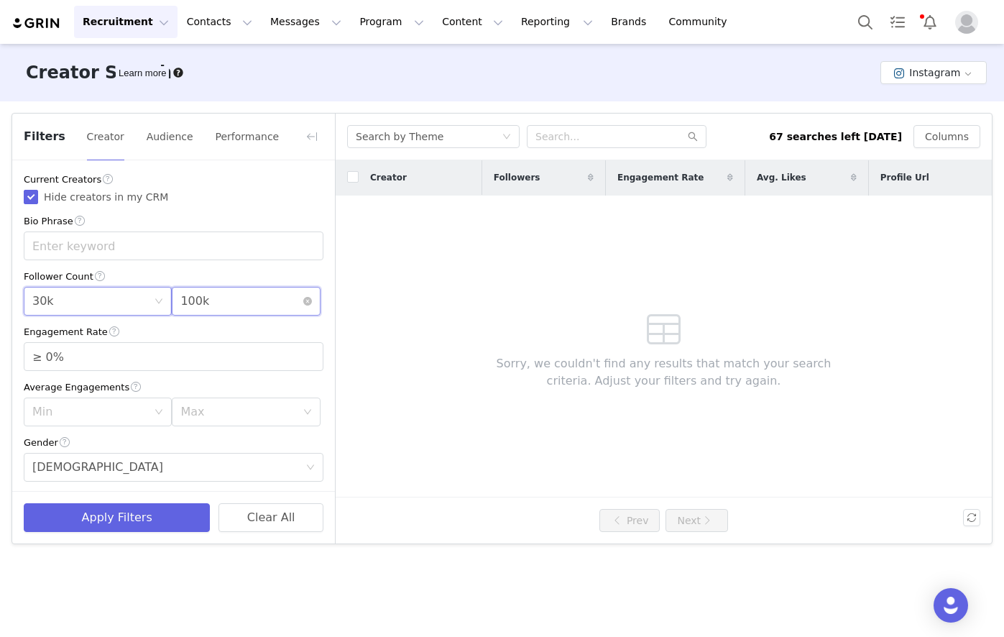
click at [203, 307] on div "Max 100k" at bounding box center [240, 300] width 121 height 27
click at [196, 400] on li "75k" at bounding box center [238, 400] width 143 height 23
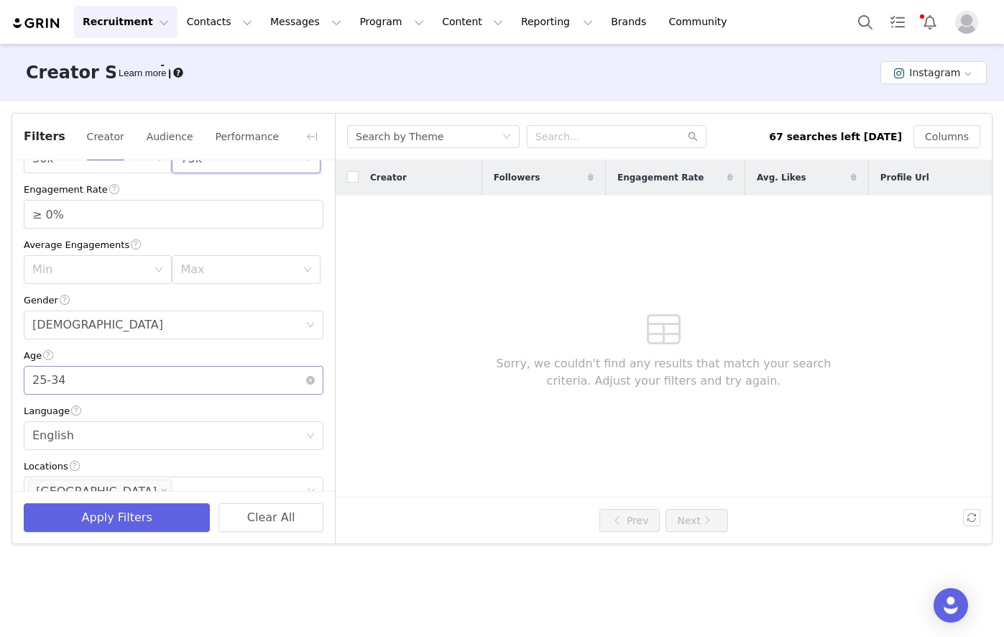
scroll to position [216, 0]
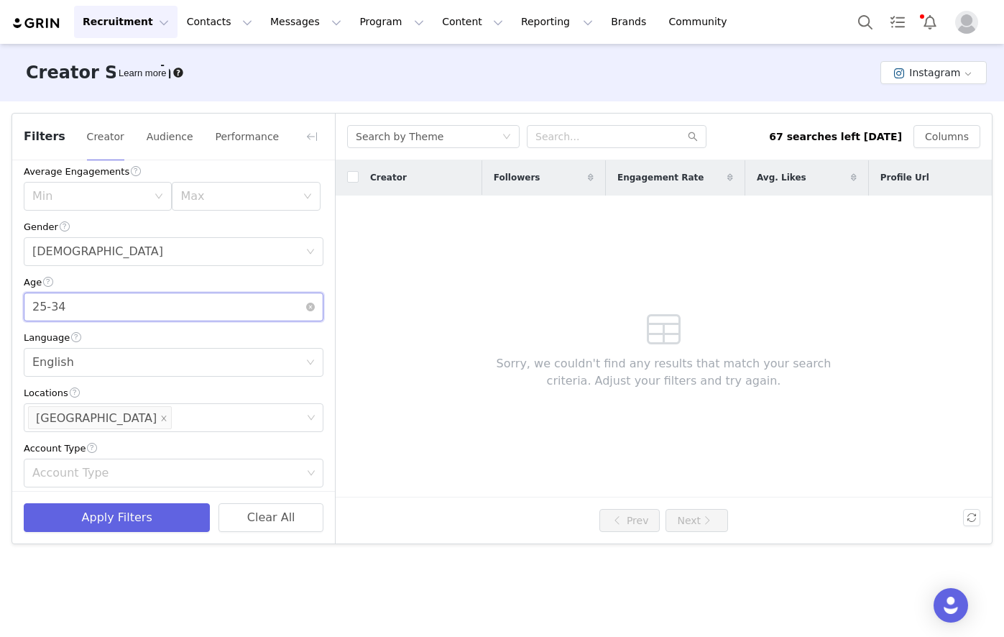
click at [89, 310] on div "Age [DEMOGRAPHIC_DATA]" at bounding box center [168, 306] width 273 height 27
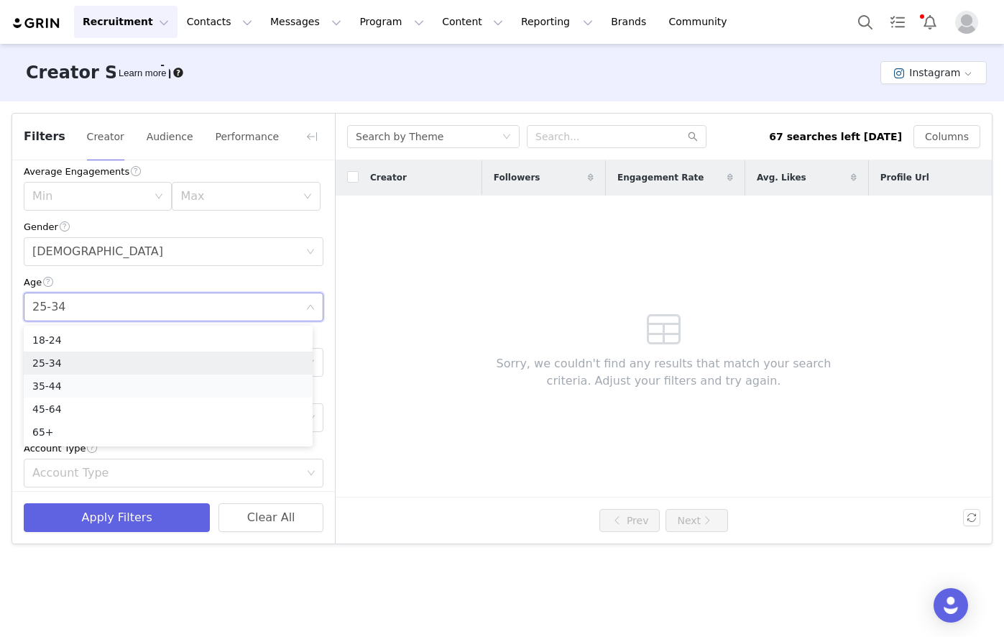
click at [74, 381] on li "35-44" at bounding box center [168, 385] width 289 height 23
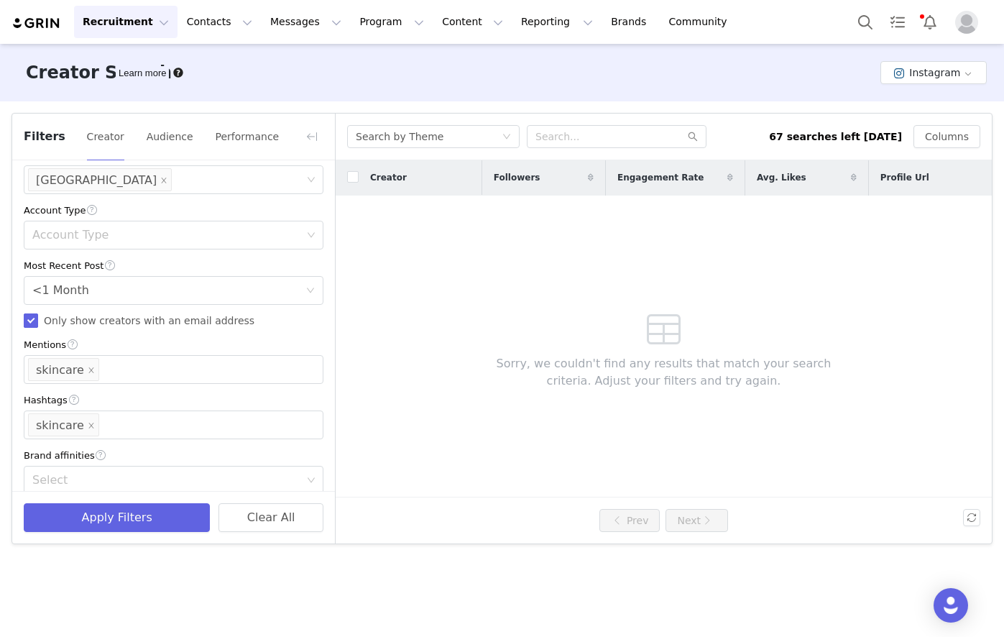
scroll to position [471, 0]
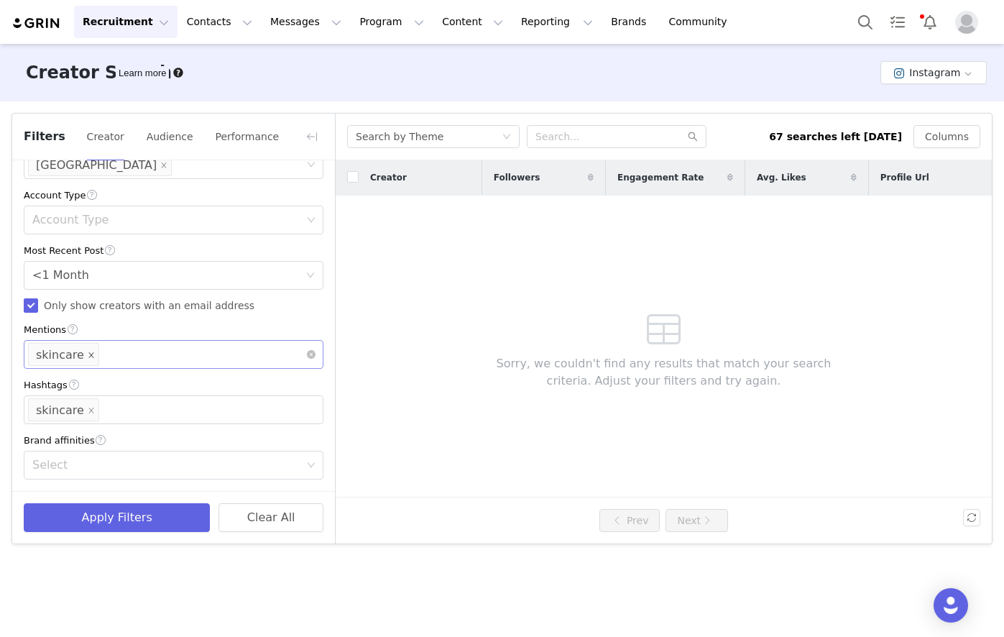
click at [88, 353] on icon "icon: close" at bounding box center [90, 354] width 5 height 5
click at [88, 408] on icon "icon: close" at bounding box center [91, 410] width 7 height 7
click at [101, 355] on div "Mentions" at bounding box center [166, 354] width 269 height 14
click at [102, 387] on li "kbeauty" at bounding box center [168, 385] width 289 height 23
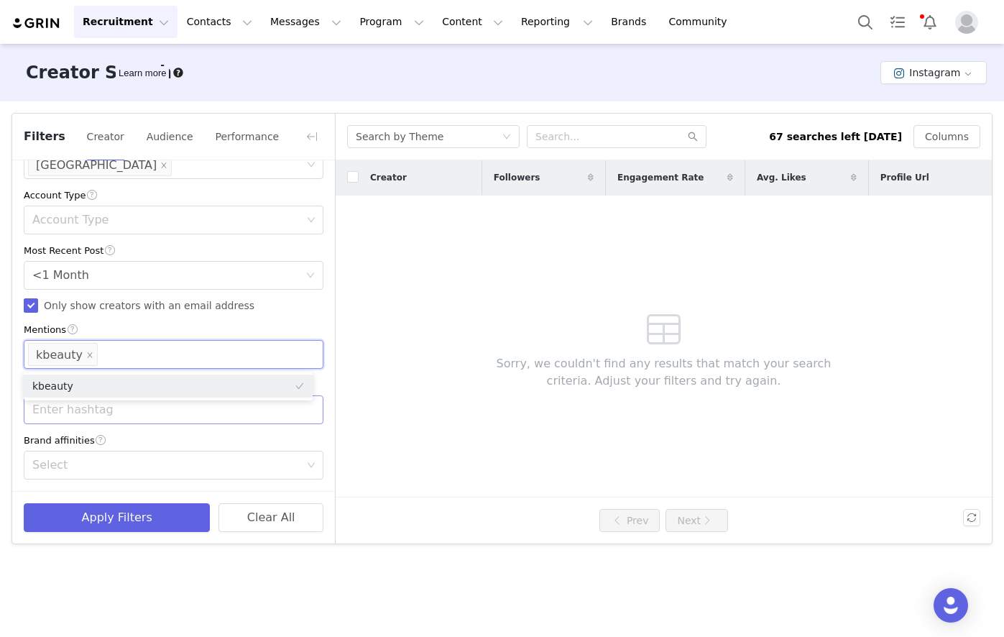
click at [114, 426] on div "Current Creators Hide creators in my CRM Bio Phrase Follower Count Min 30k Max …" at bounding box center [173, 91] width 323 height 799
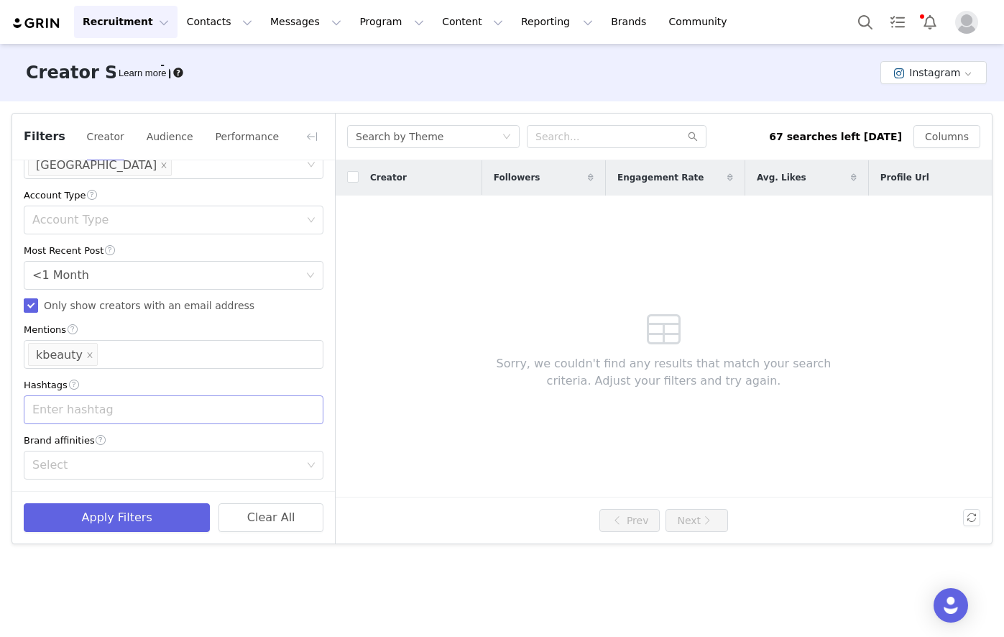
click at [120, 413] on div "Enter hashtag" at bounding box center [166, 409] width 269 height 14
click at [110, 441] on li "kbeauty" at bounding box center [168, 441] width 289 height 23
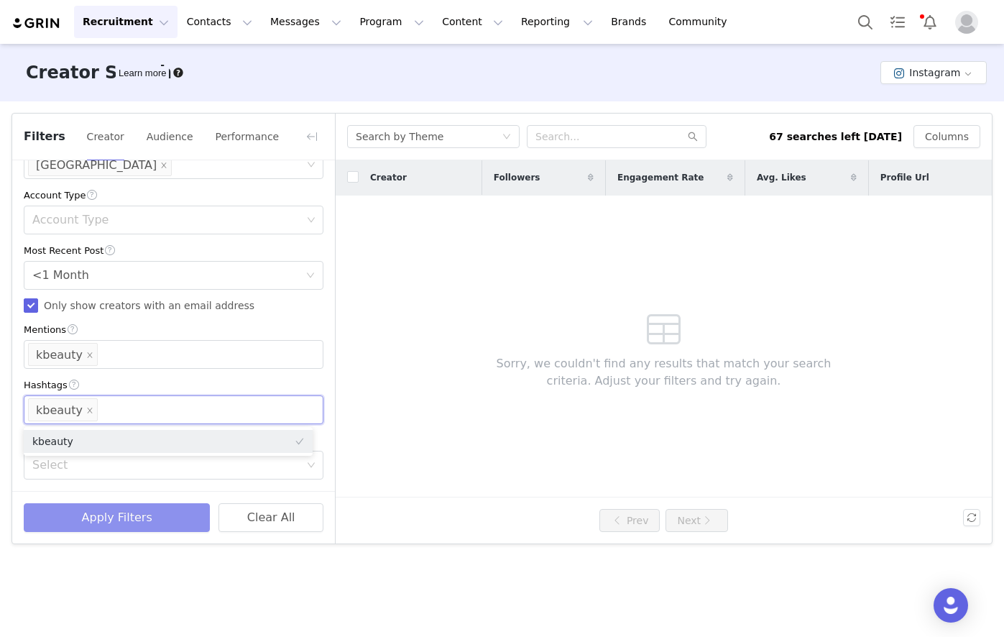
click at [103, 518] on button "Apply Filters" at bounding box center [117, 517] width 186 height 29
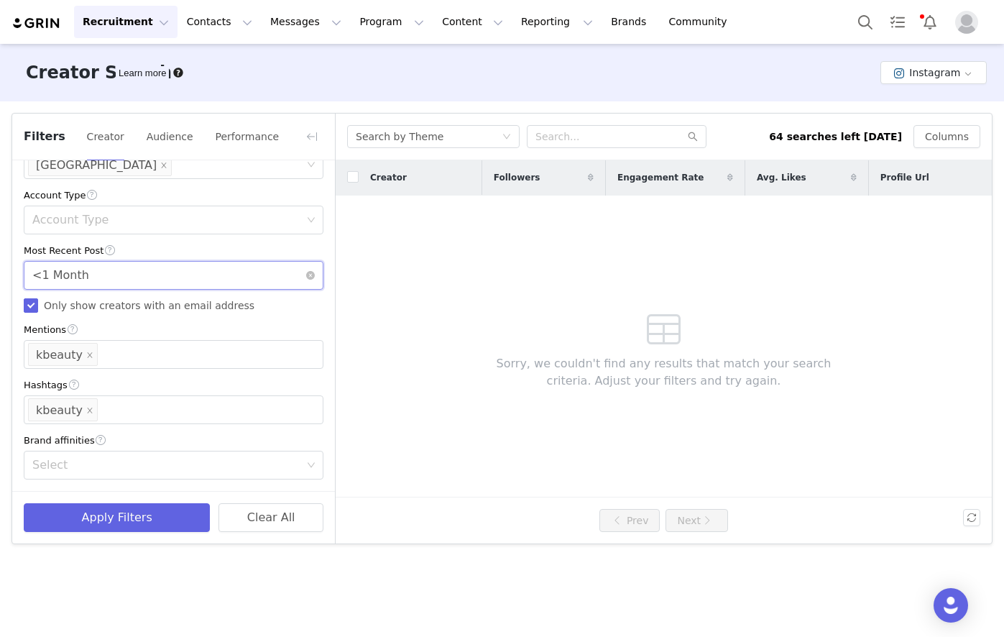
click at [147, 284] on div "Select <1 Month" at bounding box center [168, 275] width 273 height 27
click at [190, 272] on div "Select <1 Month" at bounding box center [168, 275] width 273 height 27
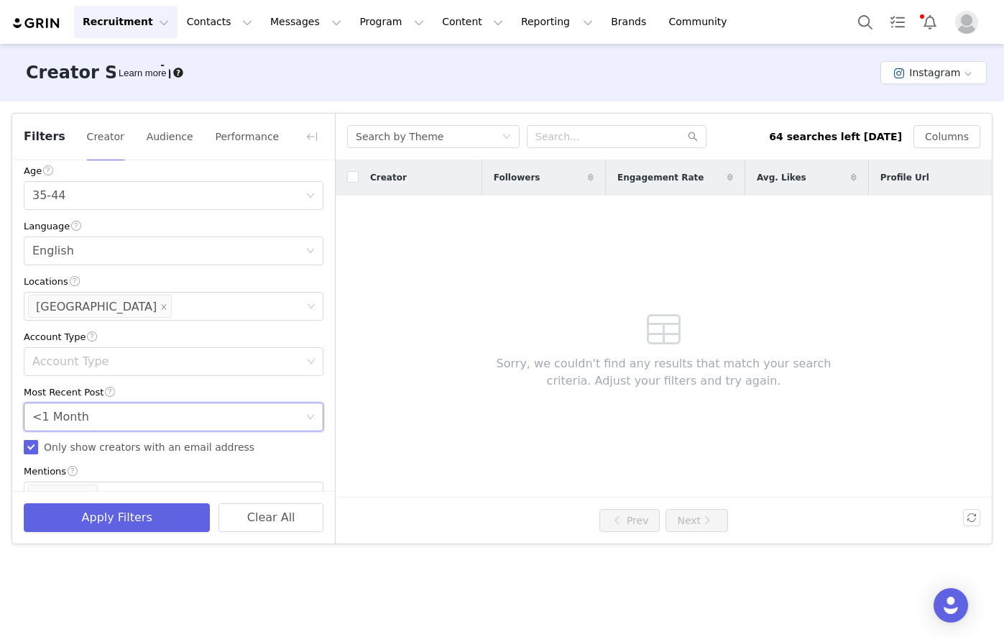
scroll to position [255, 0]
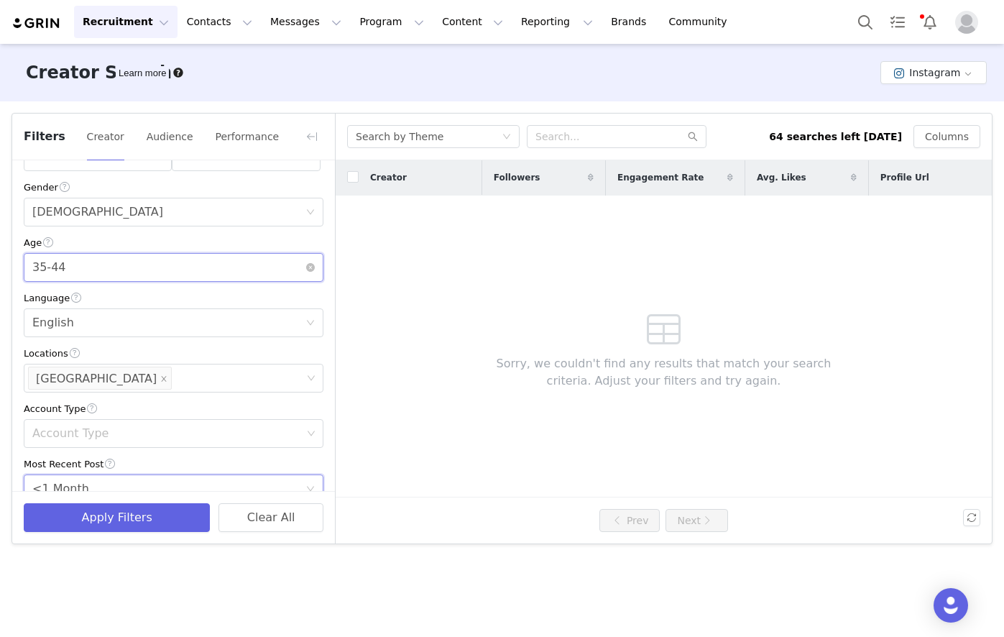
click at [200, 281] on div "Age [DEMOGRAPHIC_DATA]" at bounding box center [168, 267] width 273 height 27
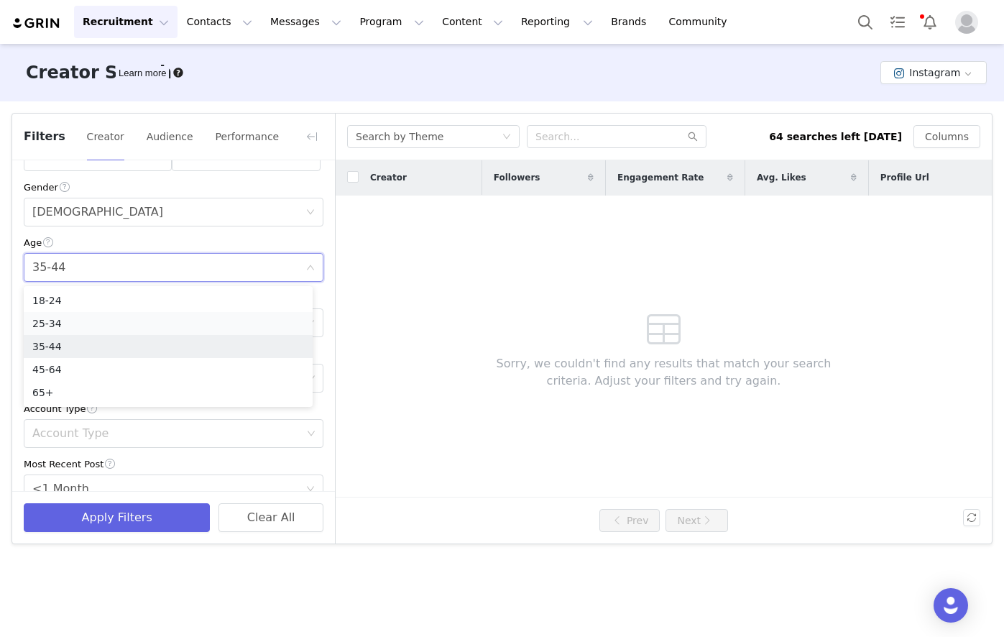
click at [83, 326] on li "25-34" at bounding box center [168, 323] width 289 height 23
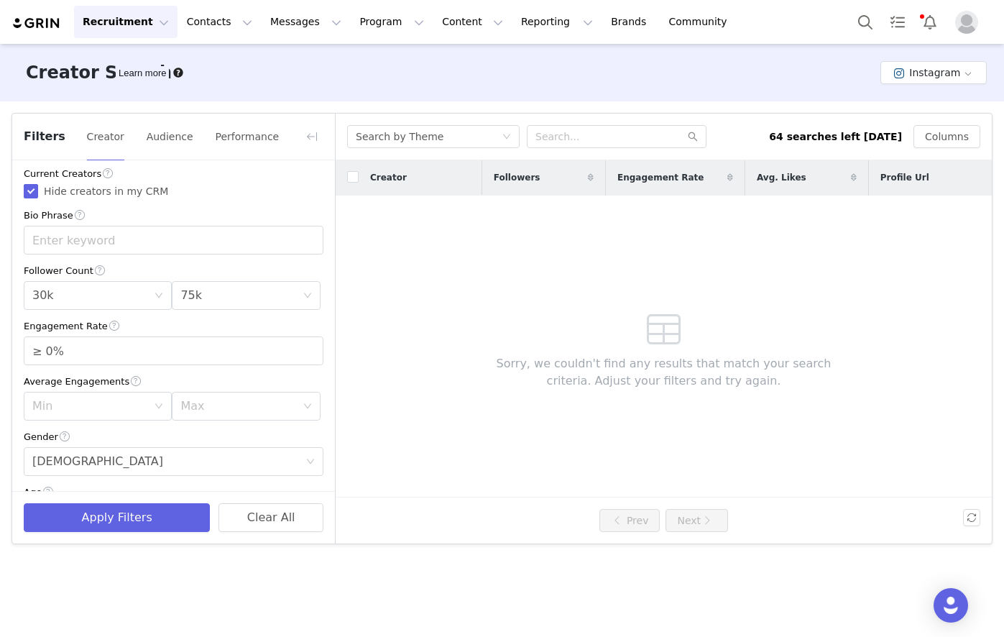
scroll to position [0, 0]
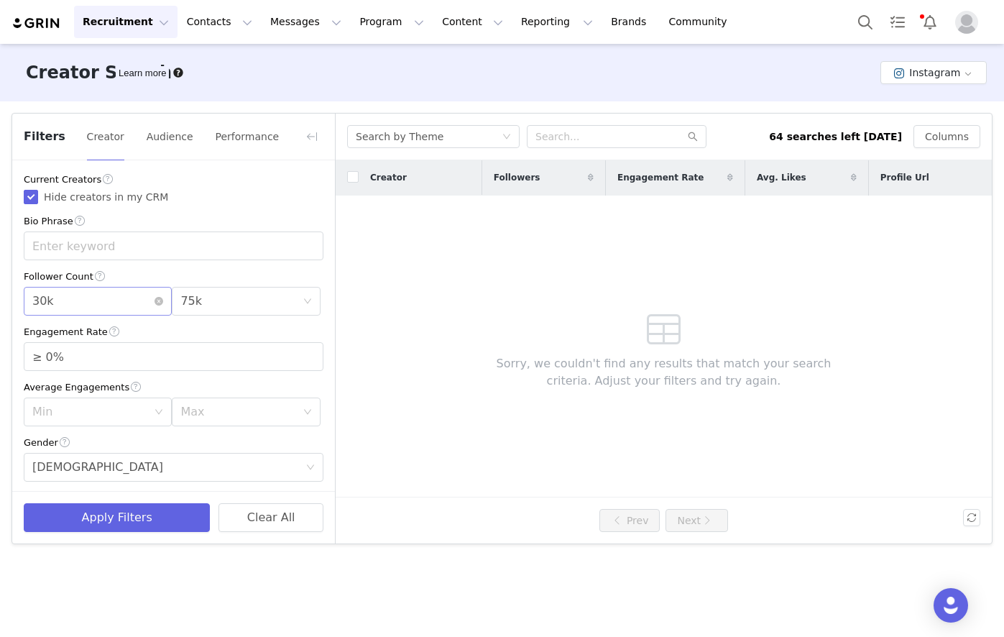
click at [122, 309] on div "Min 30k" at bounding box center [92, 300] width 121 height 27
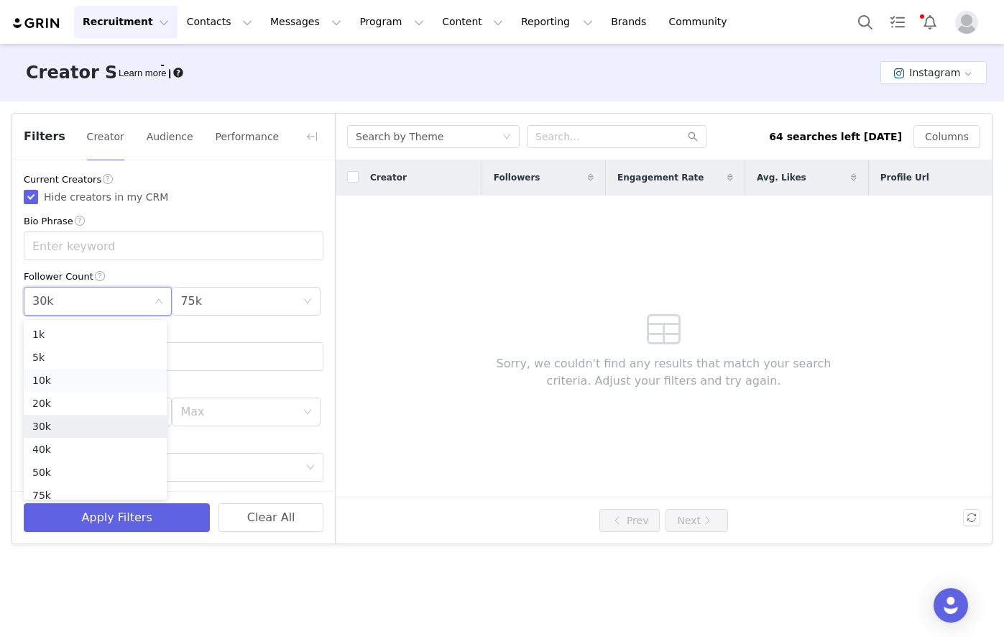
click at [60, 373] on li "10k" at bounding box center [95, 380] width 143 height 23
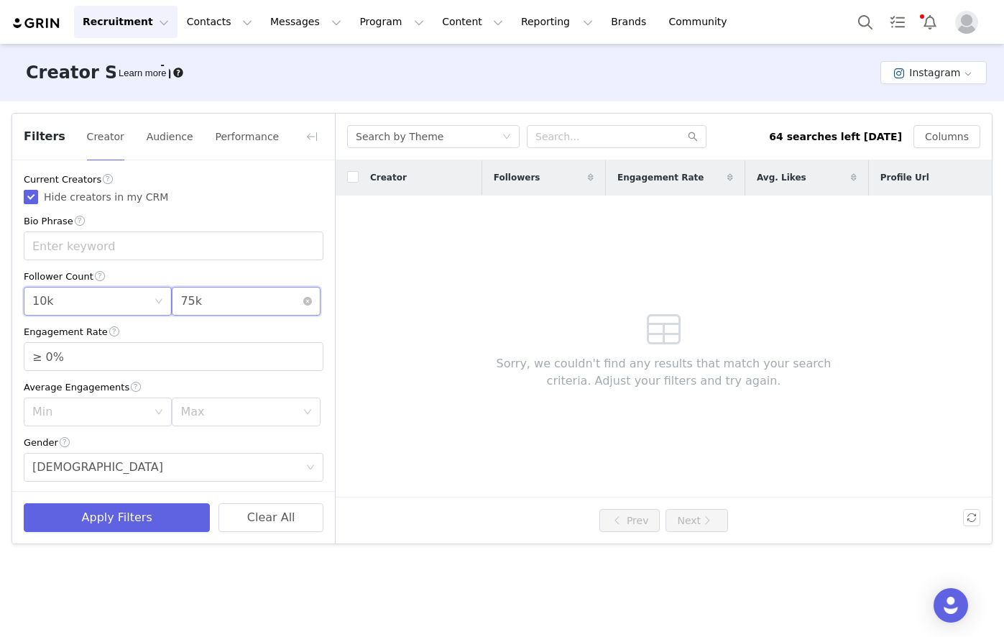
click at [217, 295] on div "Max 75k" at bounding box center [240, 300] width 121 height 27
click at [189, 354] on li "40k" at bounding box center [238, 354] width 143 height 23
click at [195, 305] on div "Max 40k" at bounding box center [240, 300] width 121 height 27
click at [184, 406] on li "20k" at bounding box center [238, 403] width 143 height 23
click at [132, 504] on button "Apply Filters" at bounding box center [117, 517] width 186 height 29
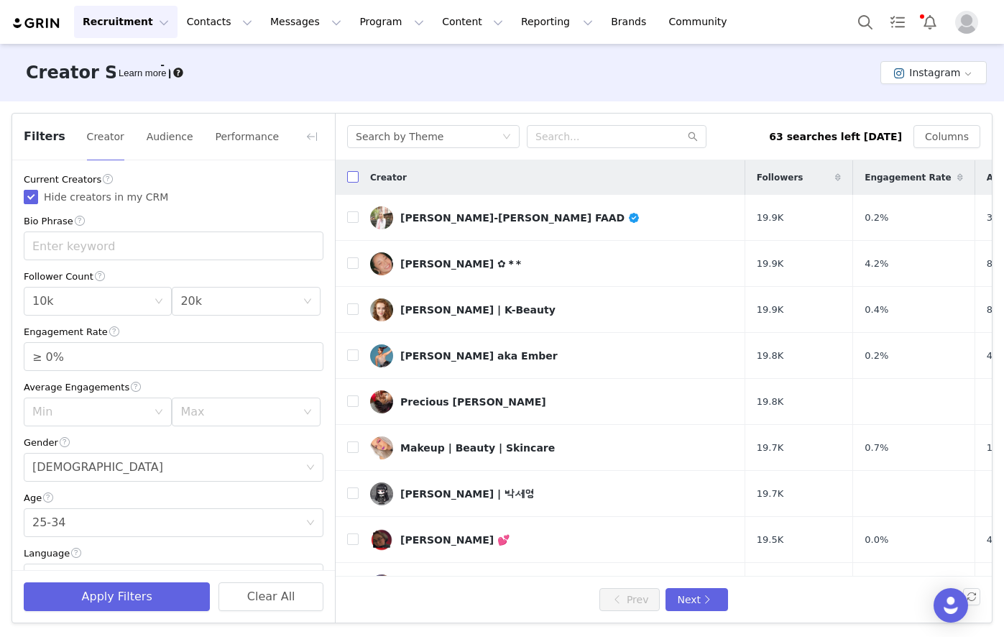
click at [351, 180] on input "checkbox" at bounding box center [352, 176] width 11 height 11
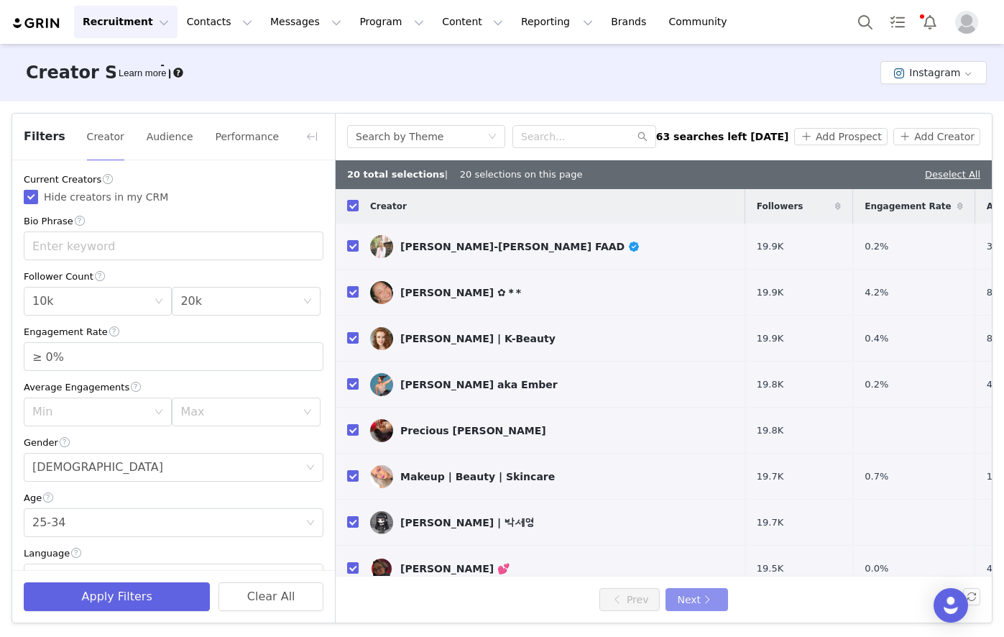
click at [704, 594] on button "Next" at bounding box center [696, 599] width 62 height 23
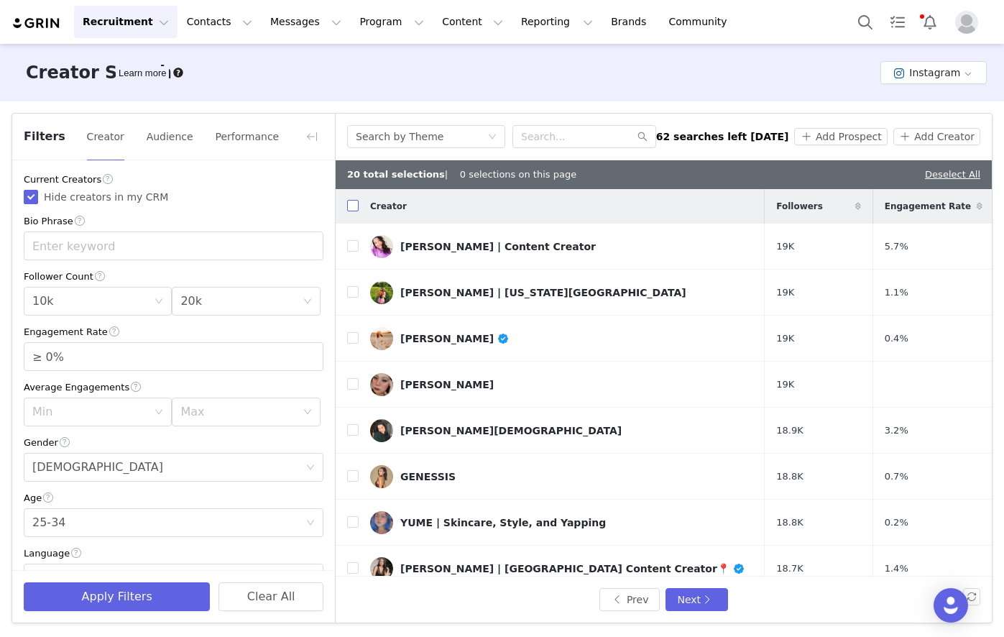
click at [358, 203] on input "checkbox" at bounding box center [352, 205] width 11 height 11
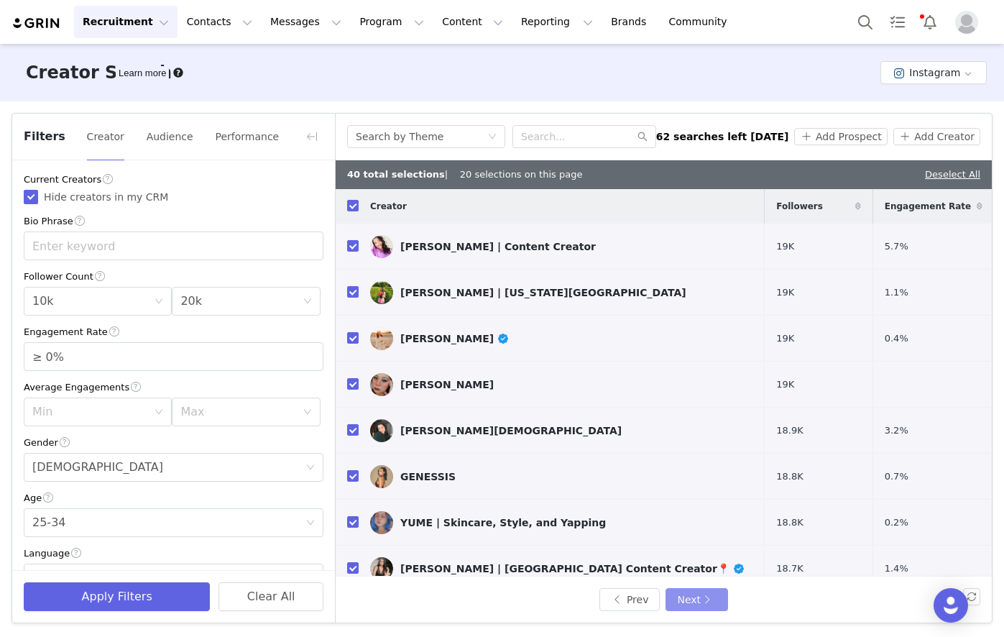
click at [708, 596] on button "Next" at bounding box center [696, 599] width 62 height 23
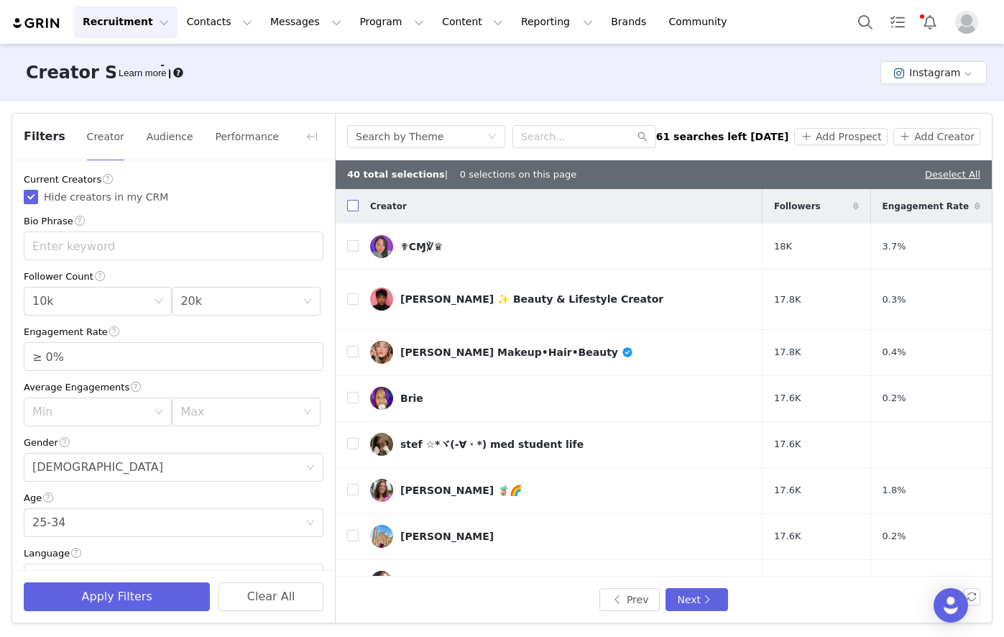
click at [353, 206] on input "checkbox" at bounding box center [352, 205] width 11 height 11
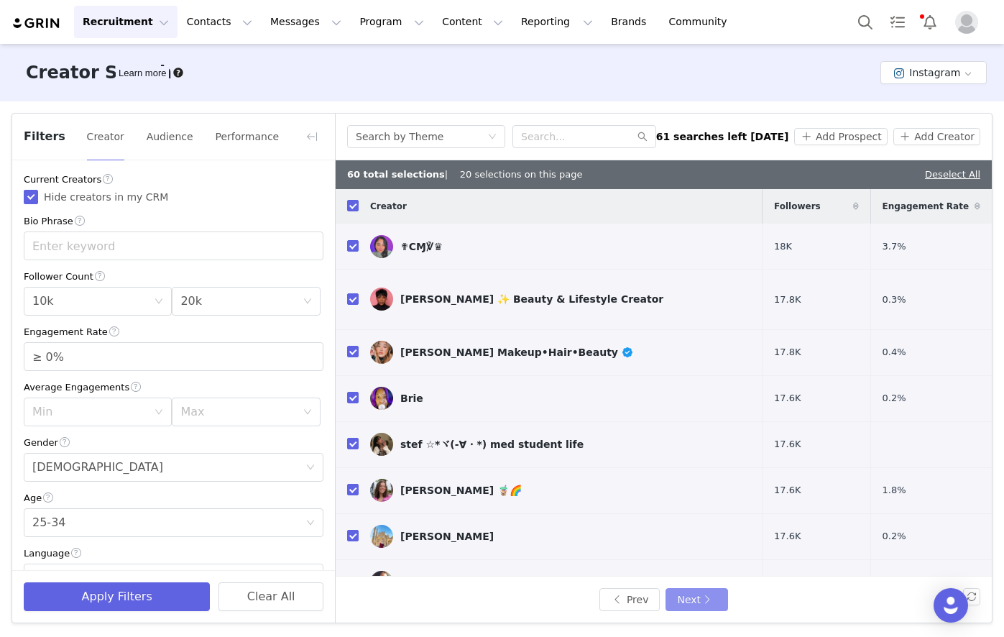
click at [709, 599] on button "Next" at bounding box center [696, 599] width 62 height 23
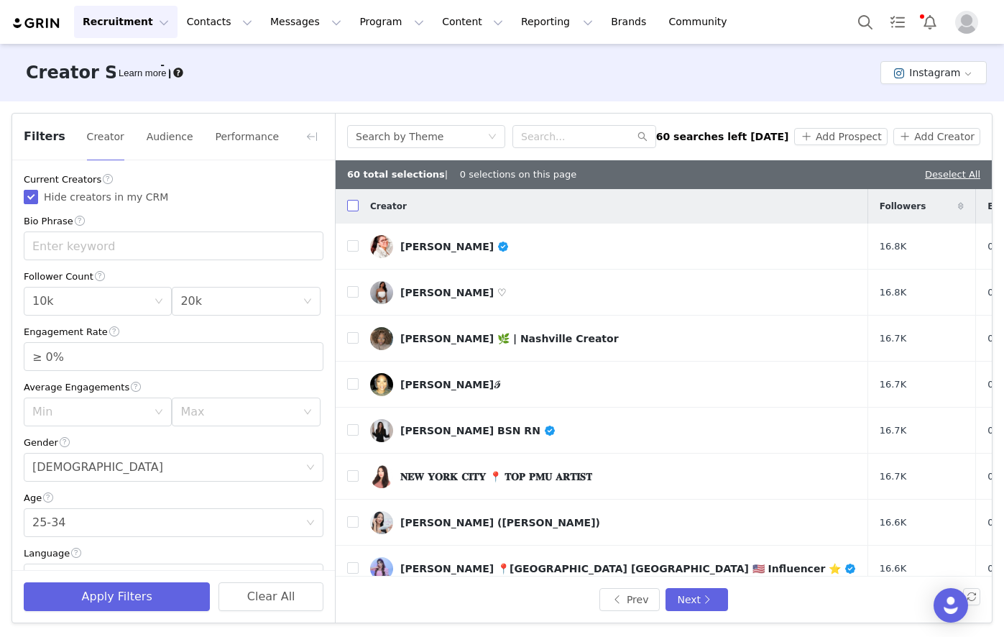
click at [349, 206] on input "checkbox" at bounding box center [352, 205] width 11 height 11
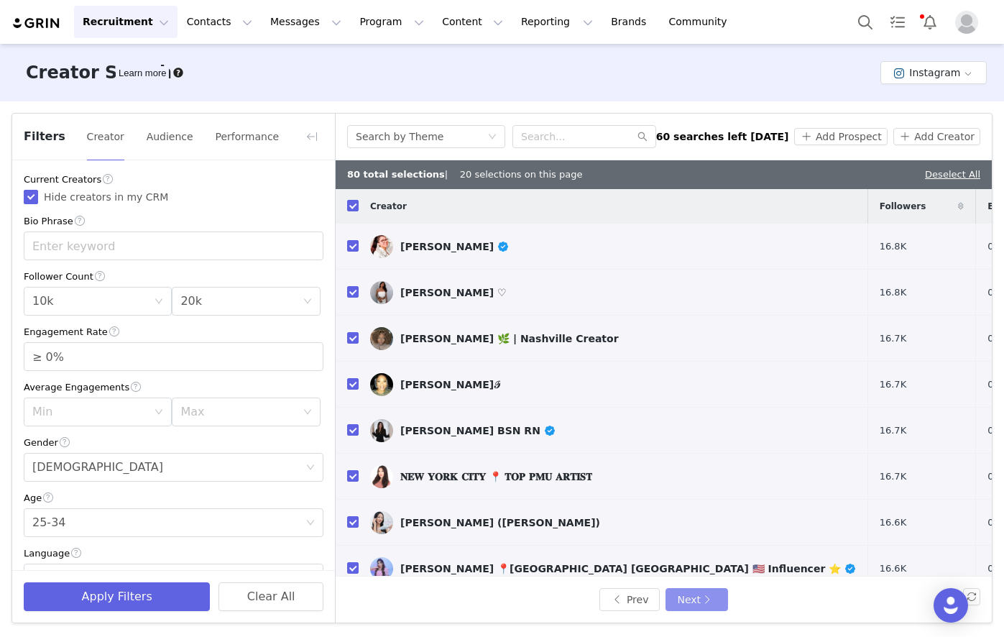
click at [722, 601] on button "Next" at bounding box center [696, 599] width 62 height 23
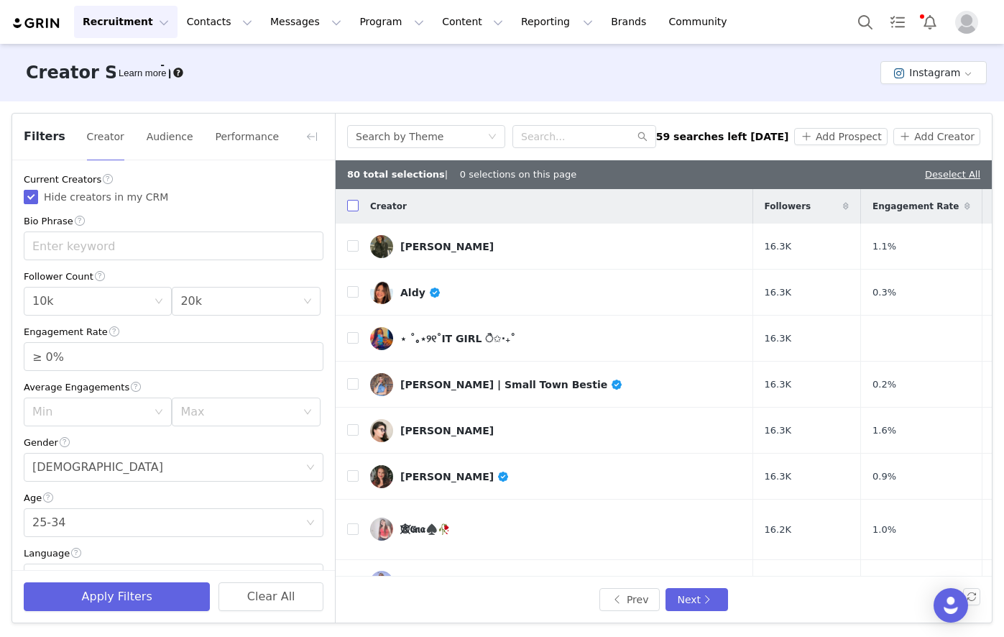
click at [356, 206] on input "checkbox" at bounding box center [352, 205] width 11 height 11
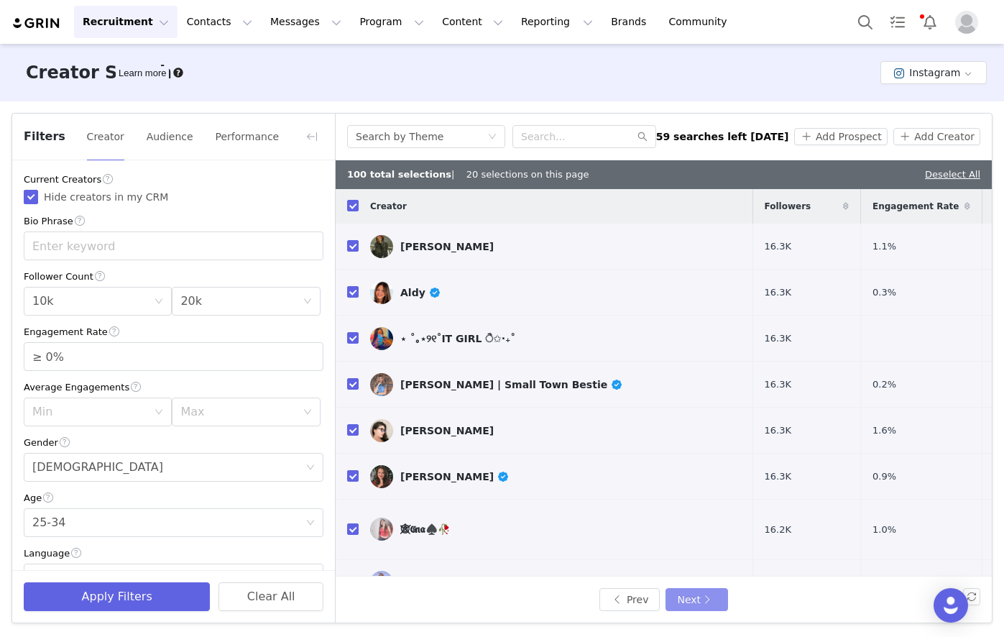
click at [697, 594] on button "Next" at bounding box center [696, 599] width 62 height 23
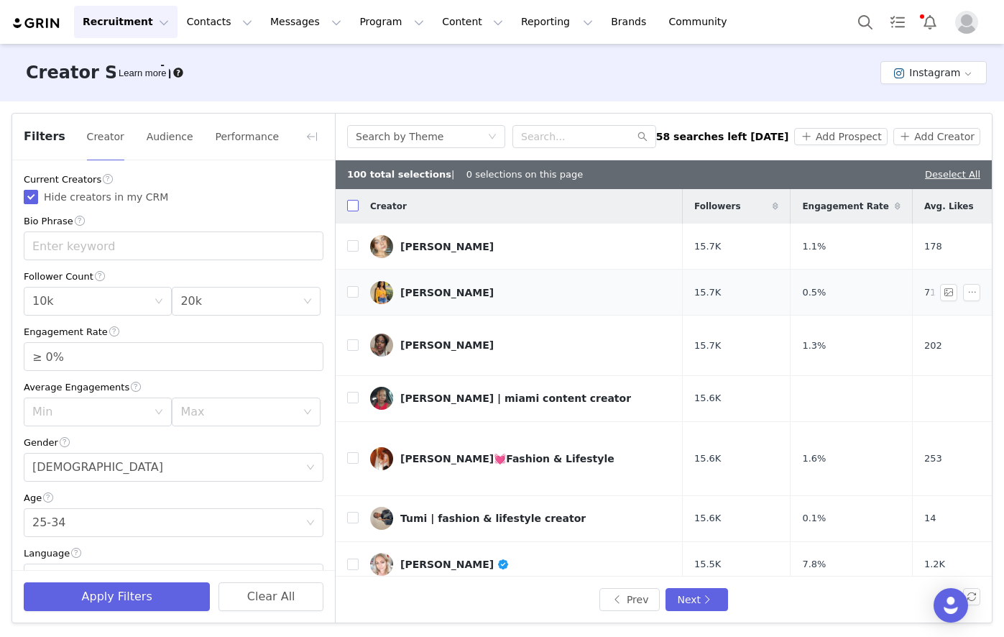
drag, startPoint x: 354, startPoint y: 206, endPoint x: 382, endPoint y: 280, distance: 78.5
click at [354, 206] on input "checkbox" at bounding box center [352, 205] width 11 height 11
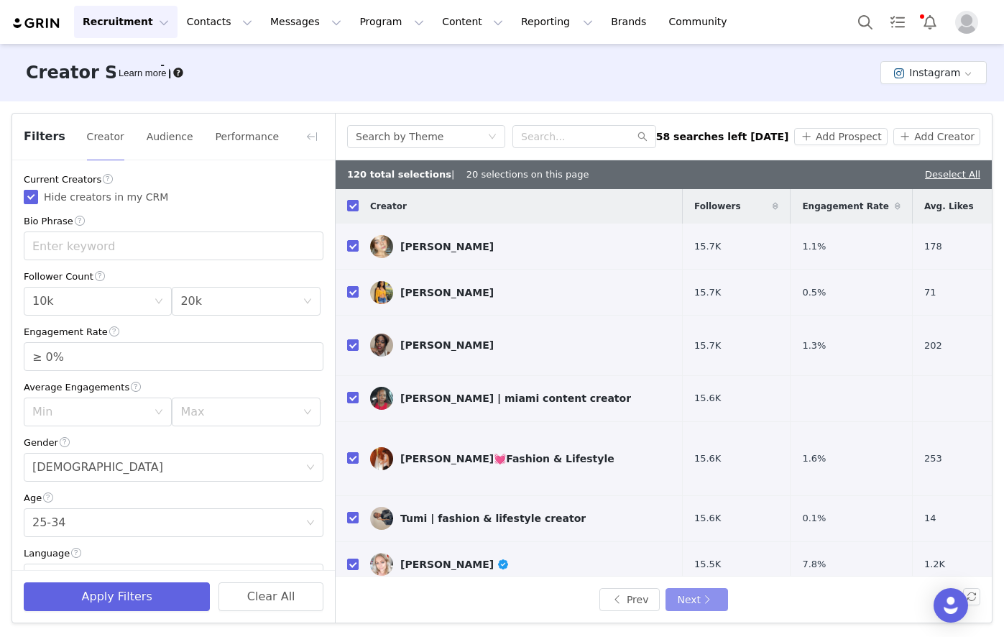
click at [688, 592] on button "Next" at bounding box center [696, 599] width 62 height 23
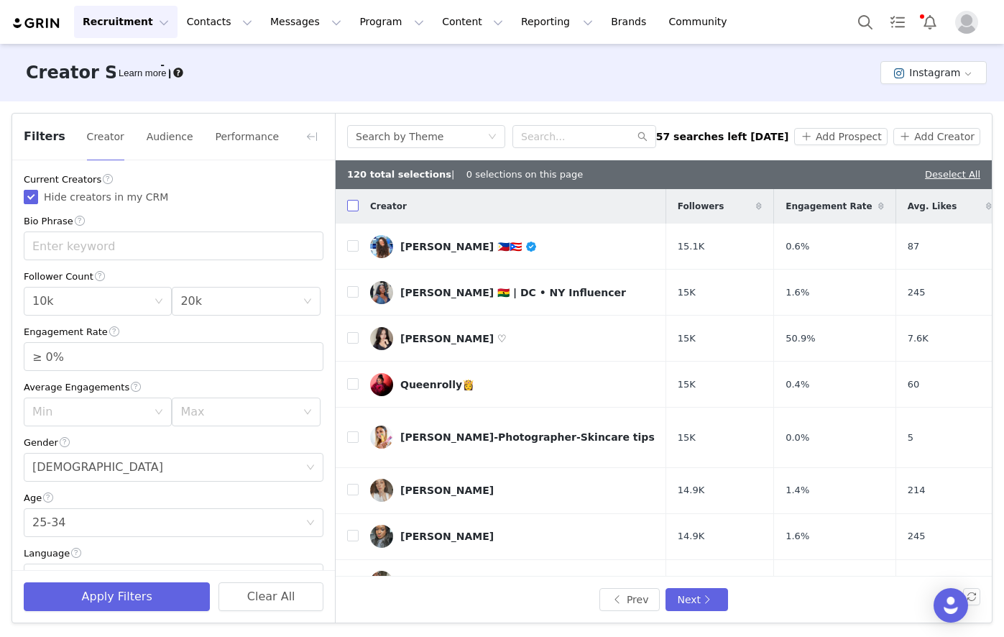
click at [356, 208] on input "checkbox" at bounding box center [352, 205] width 11 height 11
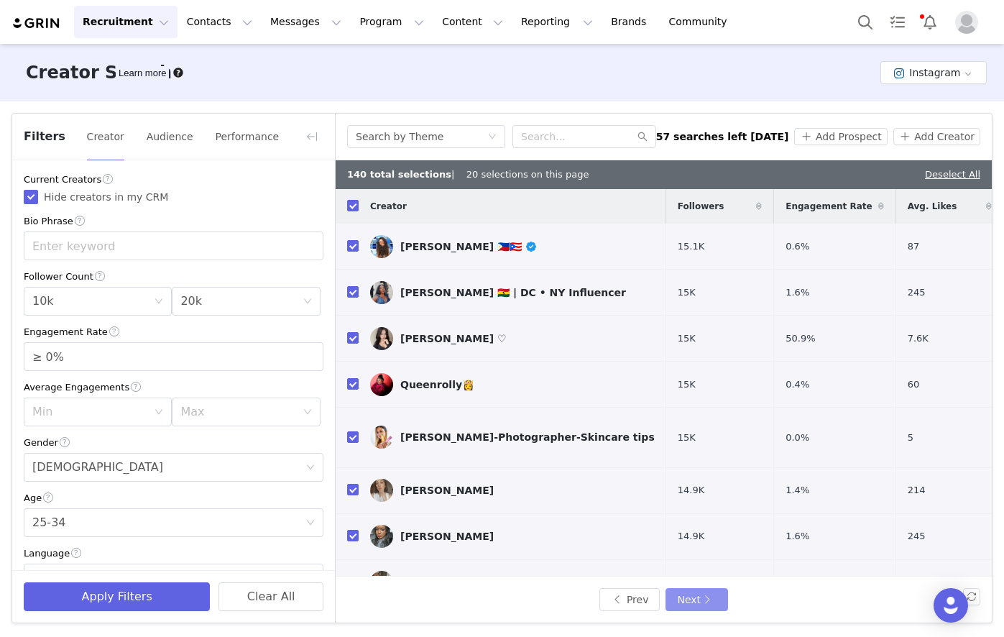
click at [708, 596] on button "Next" at bounding box center [696, 599] width 62 height 23
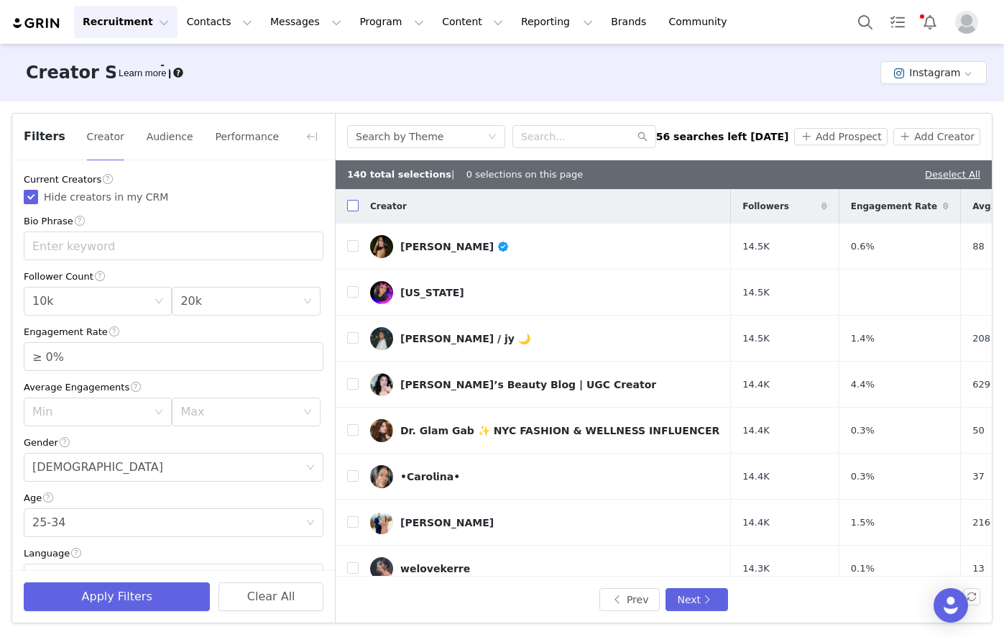
click at [354, 206] on input "checkbox" at bounding box center [352, 205] width 11 height 11
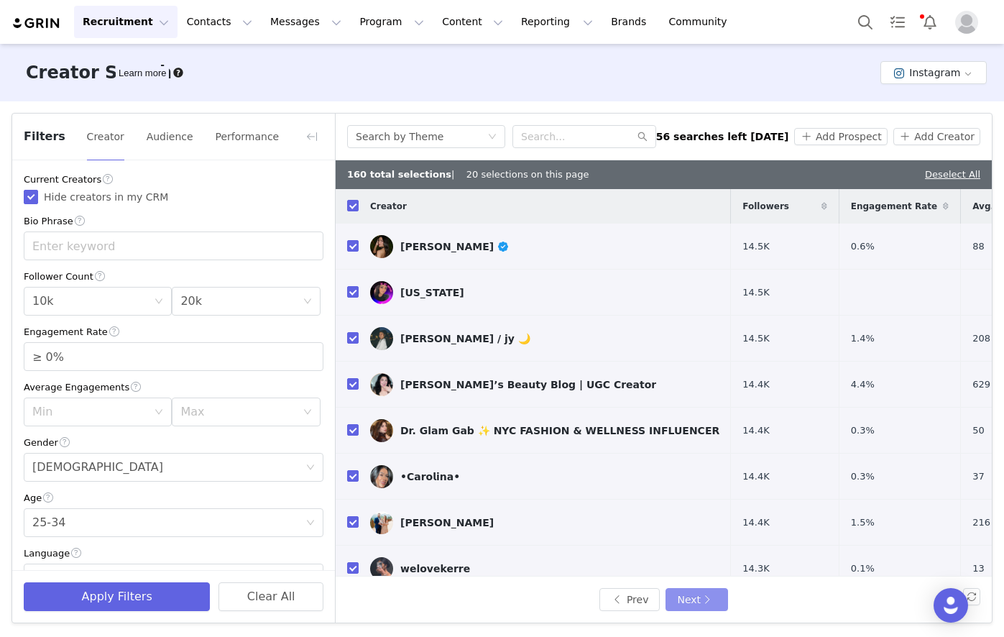
click at [701, 592] on button "Next" at bounding box center [696, 599] width 62 height 23
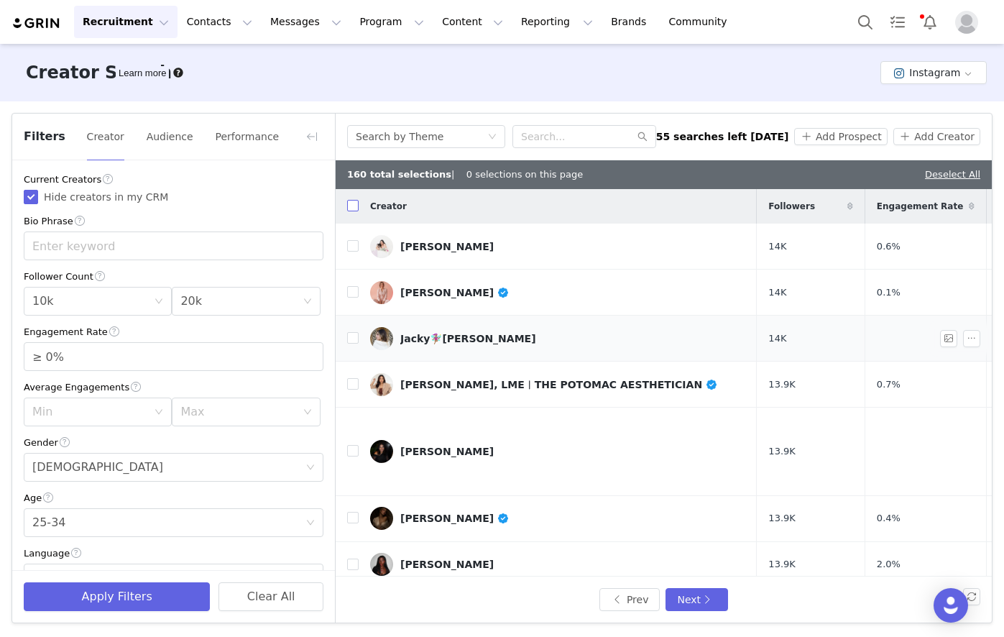
drag, startPoint x: 351, startPoint y: 207, endPoint x: 453, endPoint y: 307, distance: 142.8
click at [351, 207] on input "checkbox" at bounding box center [352, 205] width 11 height 11
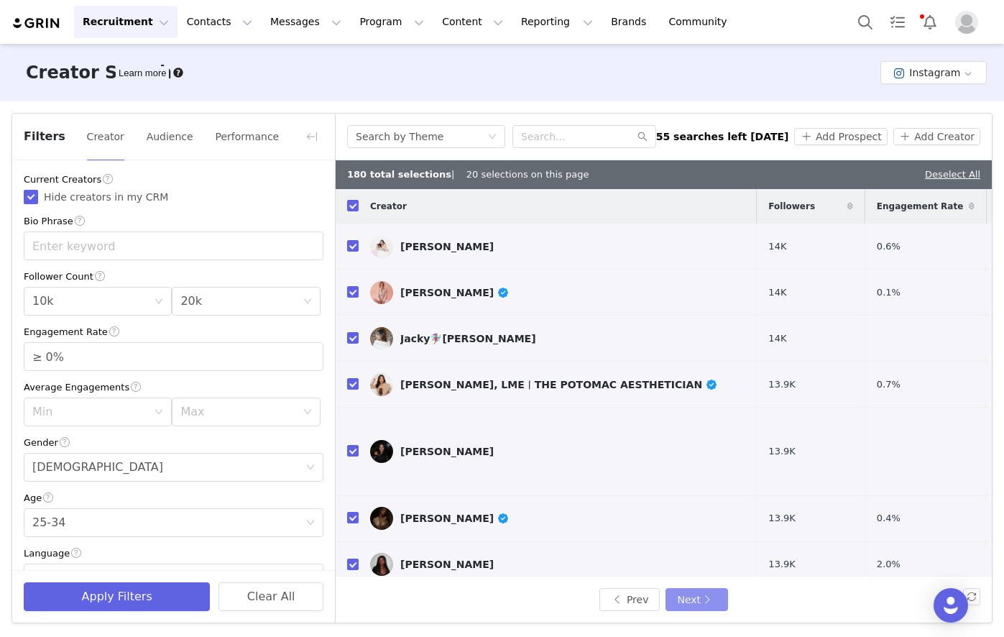
click at [678, 596] on button "Next" at bounding box center [696, 599] width 62 height 23
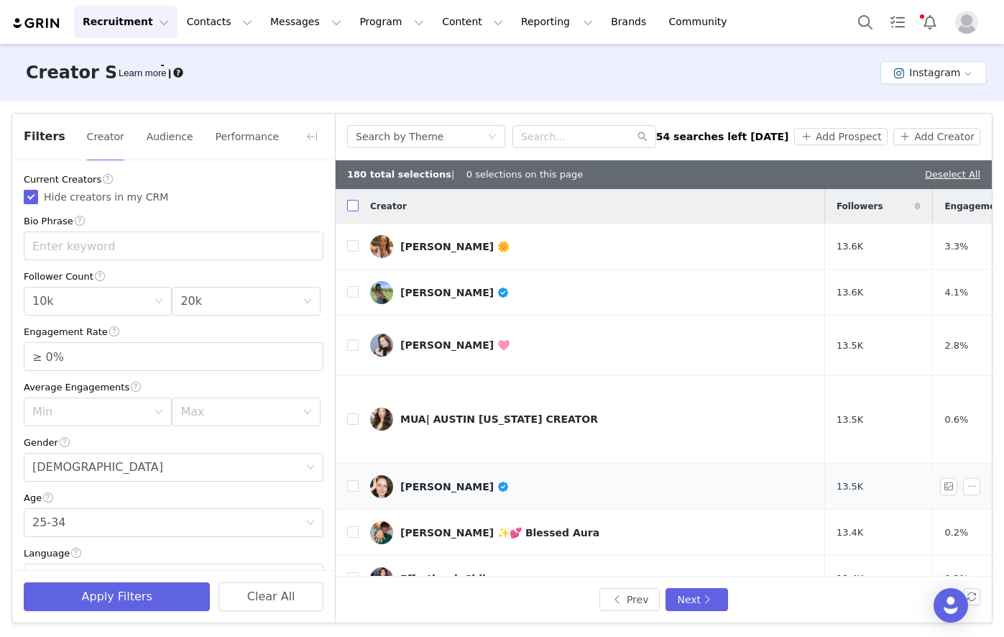
drag, startPoint x: 350, startPoint y: 203, endPoint x: 405, endPoint y: 405, distance: 208.5
click at [350, 203] on input "checkbox" at bounding box center [352, 205] width 11 height 11
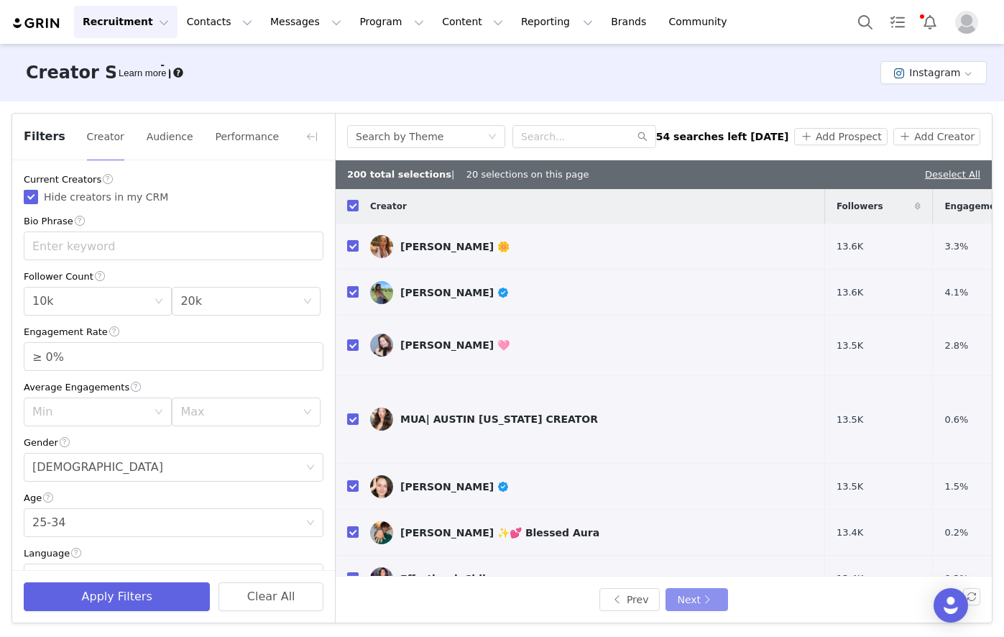
click at [698, 596] on button "Next" at bounding box center [696, 599] width 62 height 23
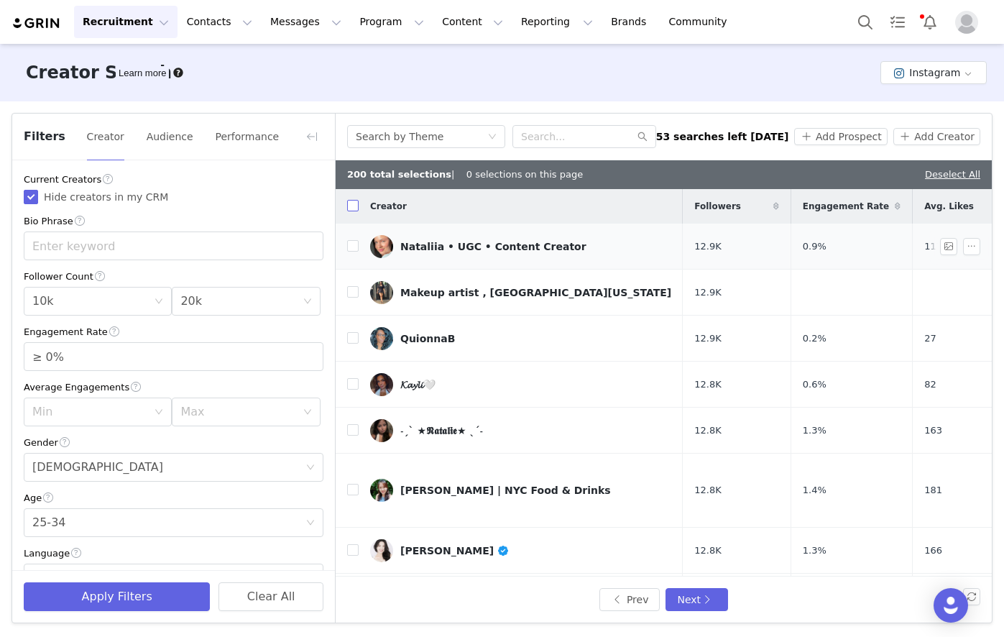
drag, startPoint x: 354, startPoint y: 206, endPoint x: 385, endPoint y: 262, distance: 64.6
click at [354, 205] on input "checkbox" at bounding box center [352, 205] width 11 height 11
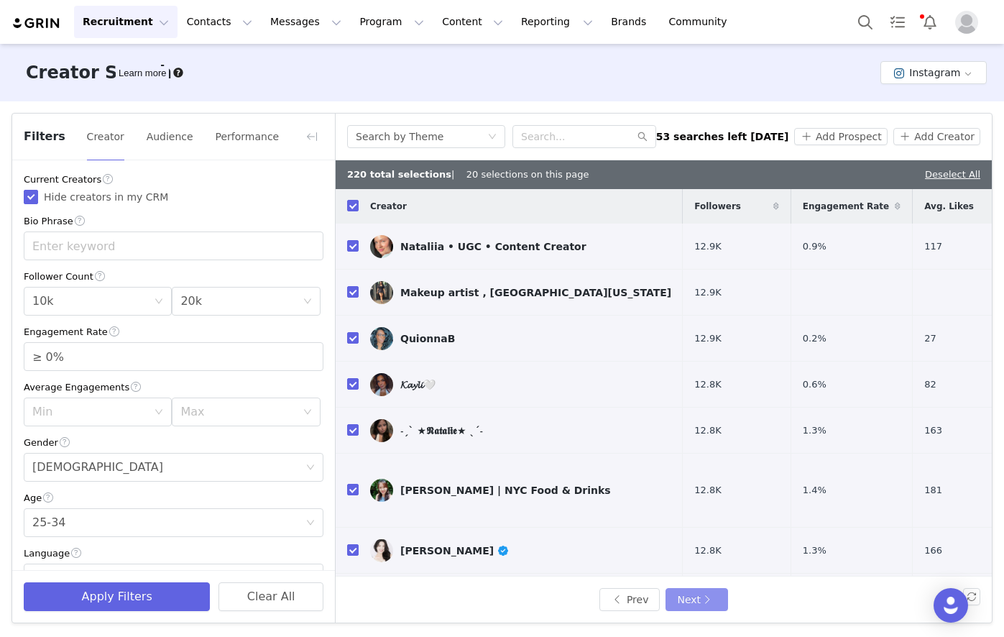
click at [719, 603] on button "Next" at bounding box center [696, 599] width 62 height 23
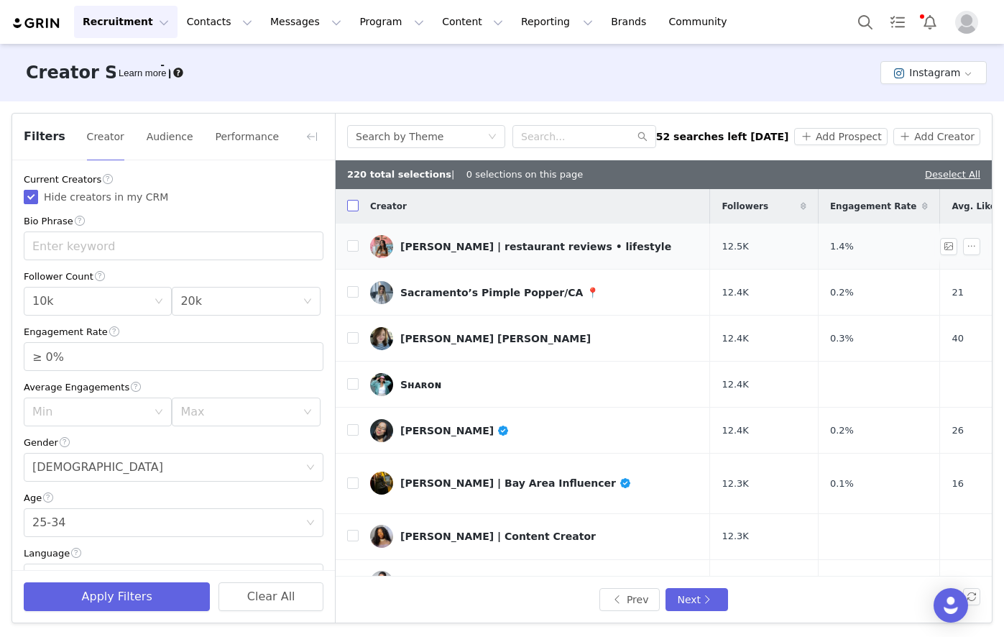
drag, startPoint x: 354, startPoint y: 204, endPoint x: 379, endPoint y: 230, distance: 35.6
click at [354, 204] on input "checkbox" at bounding box center [352, 205] width 11 height 11
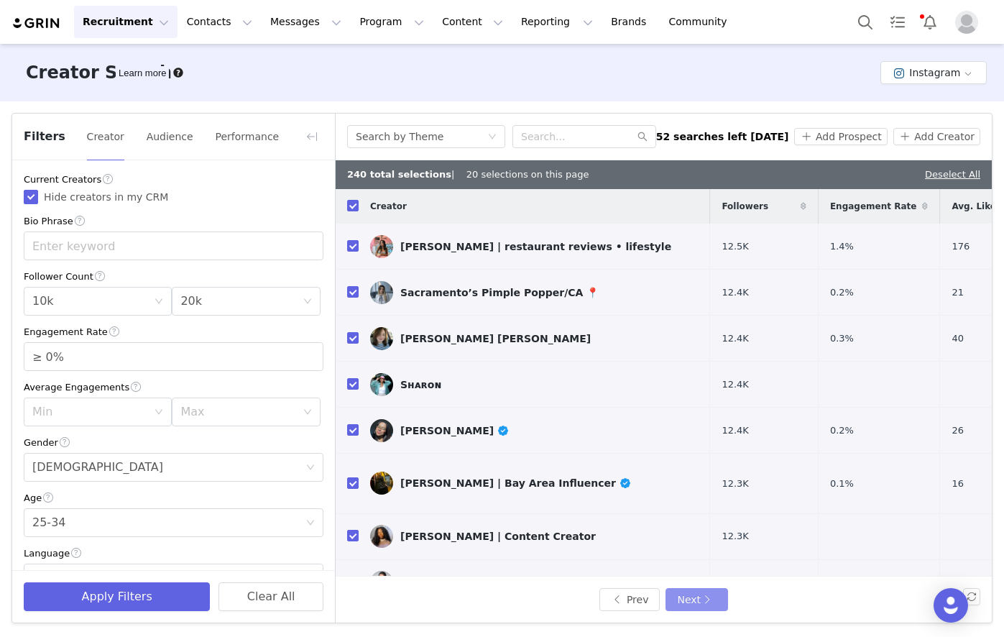
click at [701, 596] on button "Next" at bounding box center [696, 599] width 62 height 23
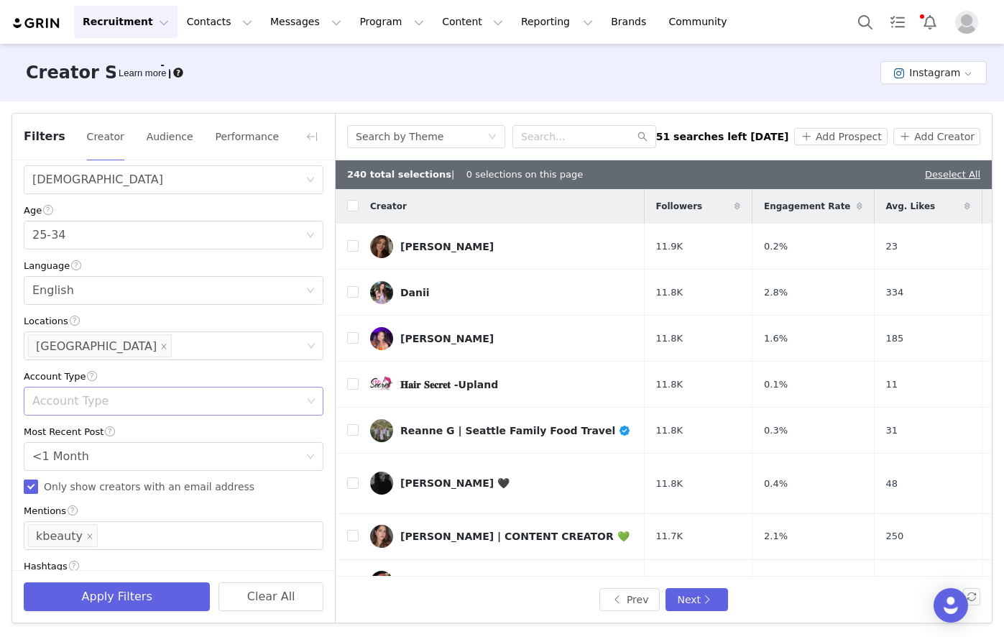
scroll to position [392, 0]
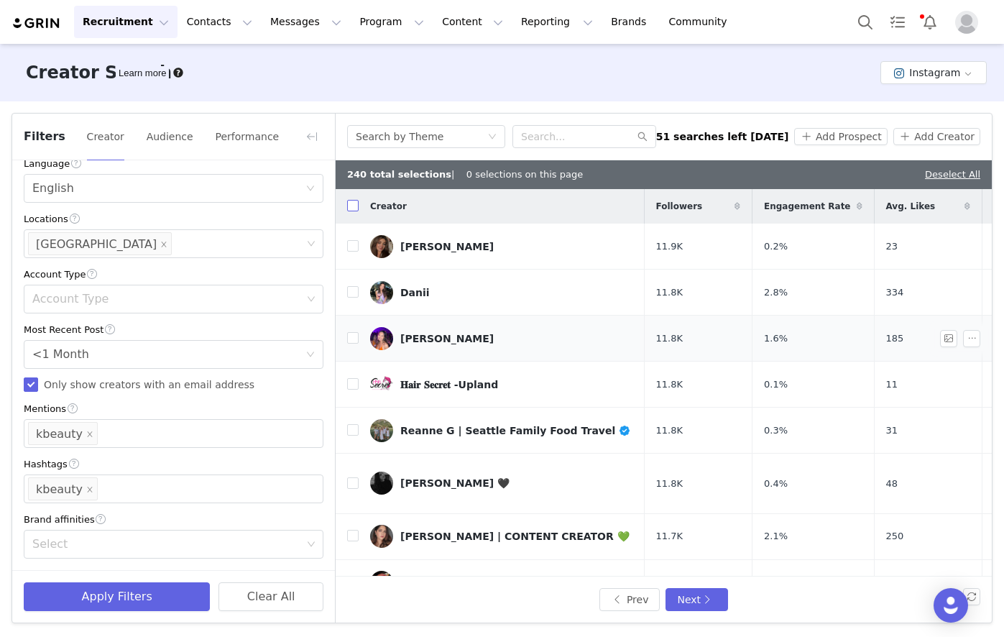
drag, startPoint x: 353, startPoint y: 210, endPoint x: 447, endPoint y: 310, distance: 137.8
click at [353, 210] on input "checkbox" at bounding box center [352, 205] width 11 height 11
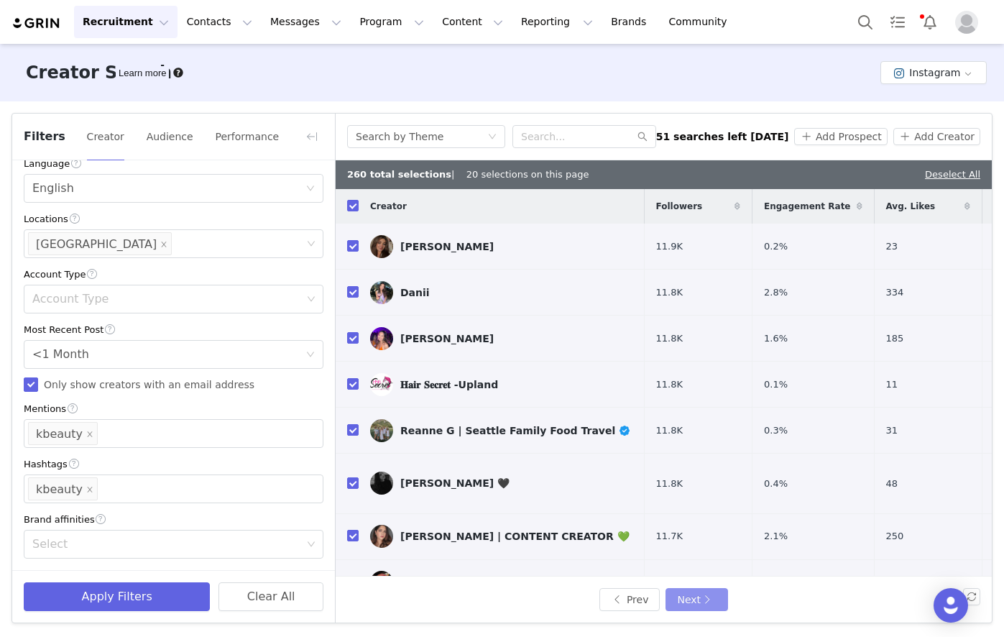
click at [707, 604] on button "Next" at bounding box center [696, 599] width 62 height 23
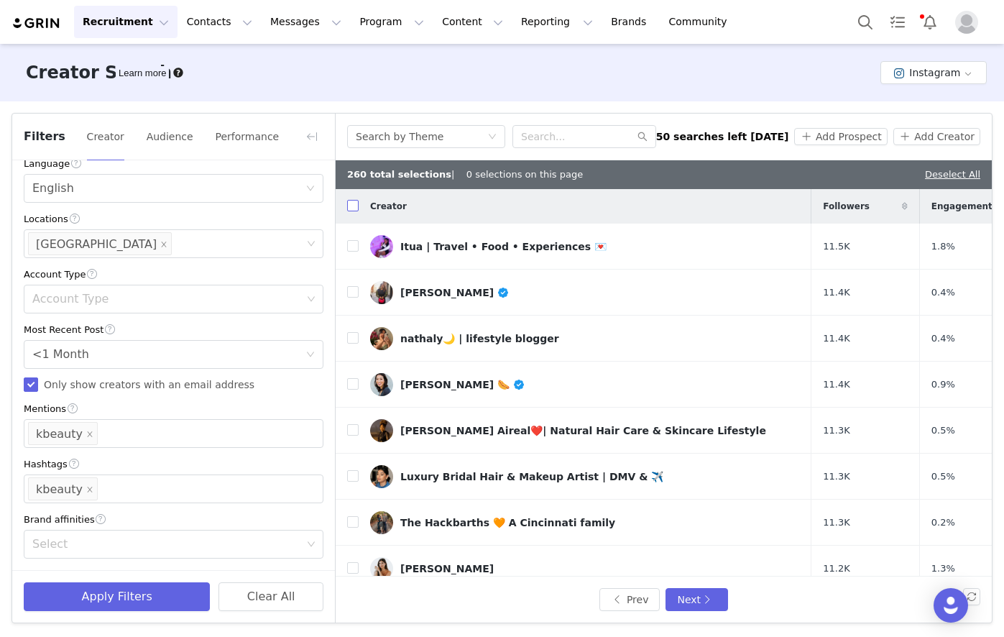
click at [354, 204] on input "checkbox" at bounding box center [352, 205] width 11 height 11
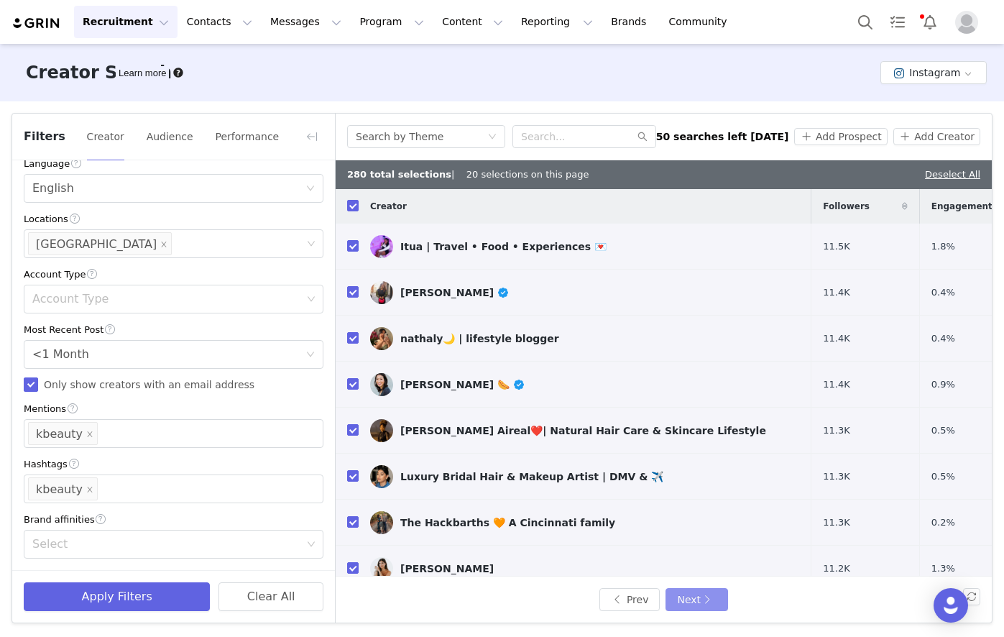
click at [687, 601] on button "Next" at bounding box center [696, 599] width 62 height 23
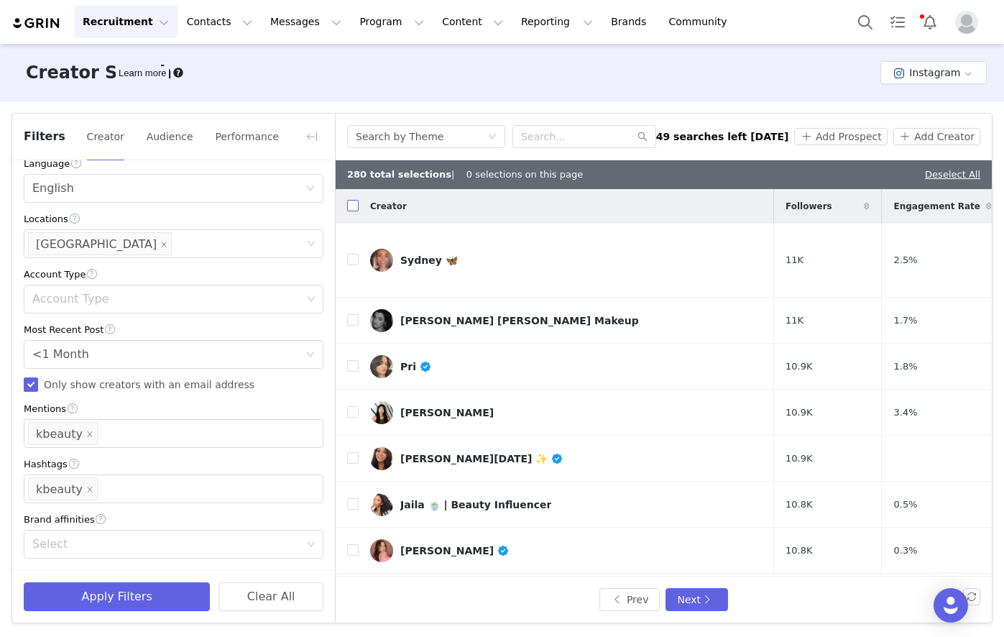
click at [355, 207] on input "checkbox" at bounding box center [352, 205] width 11 height 11
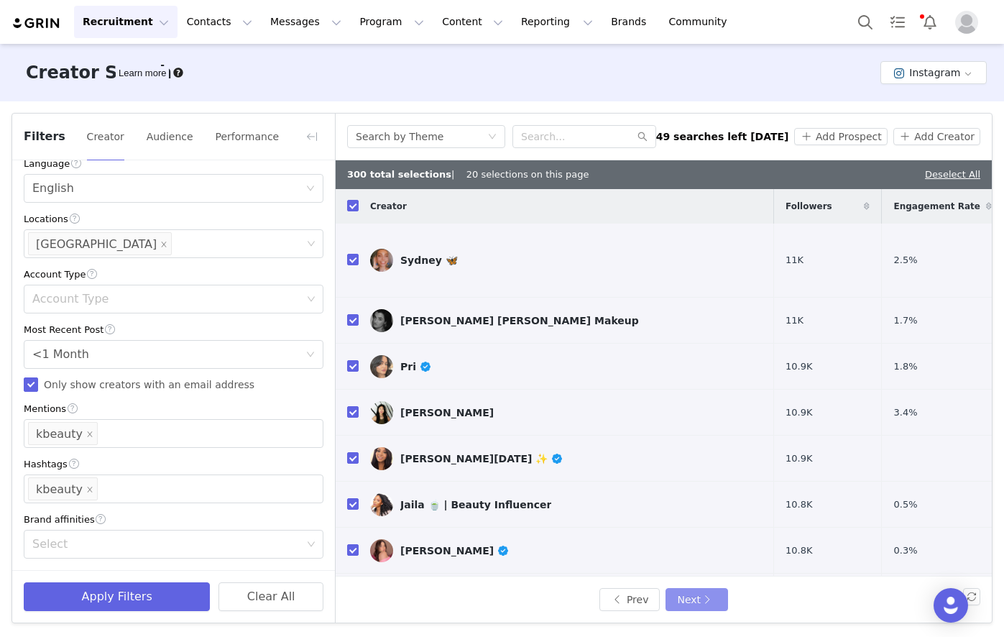
click at [706, 601] on button "Next" at bounding box center [696, 599] width 62 height 23
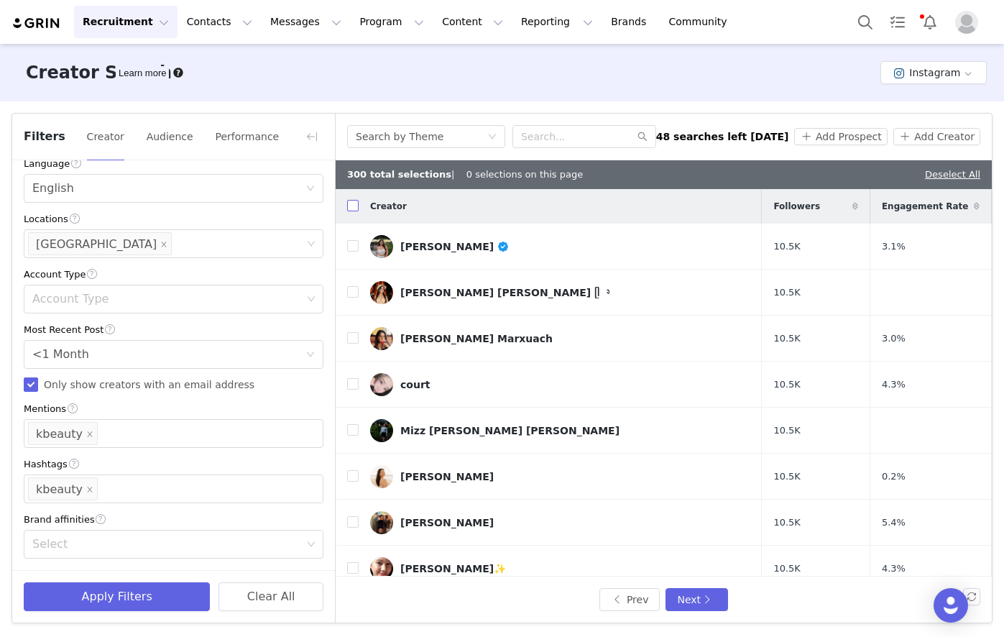
drag, startPoint x: 353, startPoint y: 206, endPoint x: 362, endPoint y: 217, distance: 14.8
click at [353, 205] on input "checkbox" at bounding box center [352, 205] width 11 height 11
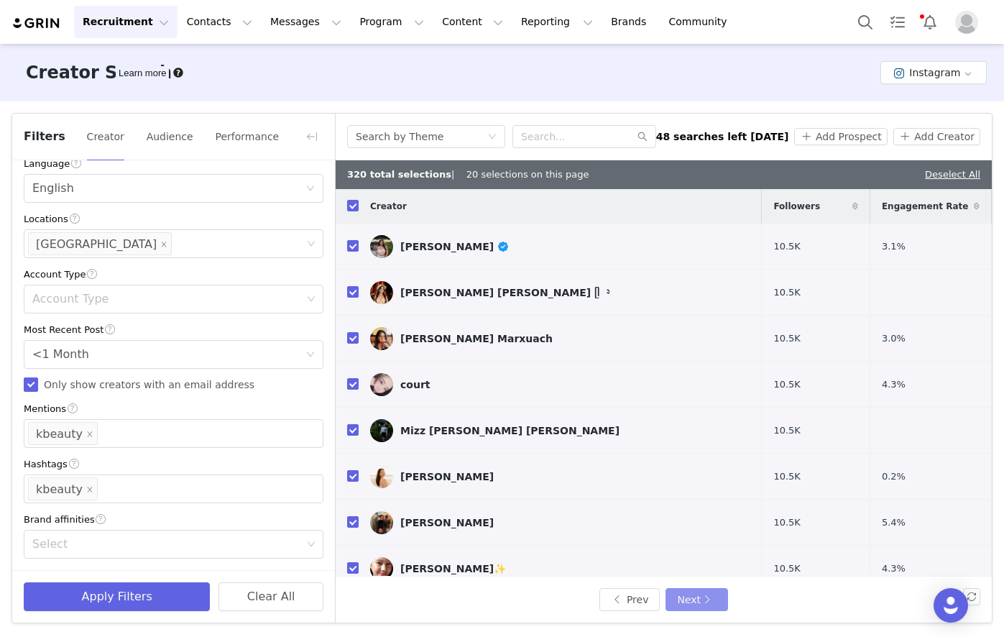
click at [709, 600] on button "Next" at bounding box center [696, 599] width 62 height 23
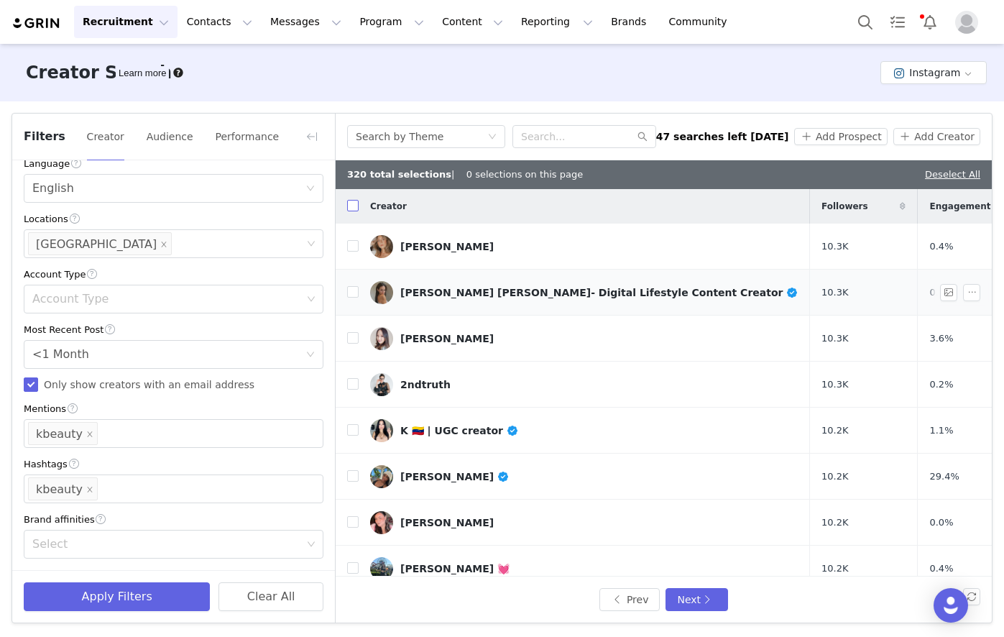
drag, startPoint x: 351, startPoint y: 212, endPoint x: 359, endPoint y: 280, distance: 68.7
click at [351, 211] on input "checkbox" at bounding box center [352, 205] width 11 height 11
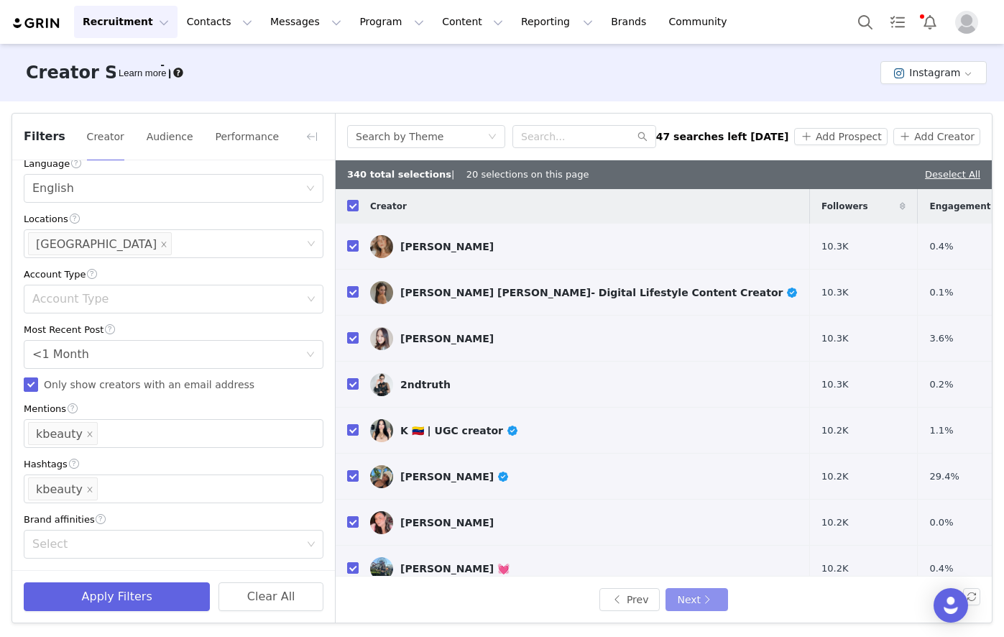
click at [700, 602] on button "Next" at bounding box center [696, 599] width 62 height 23
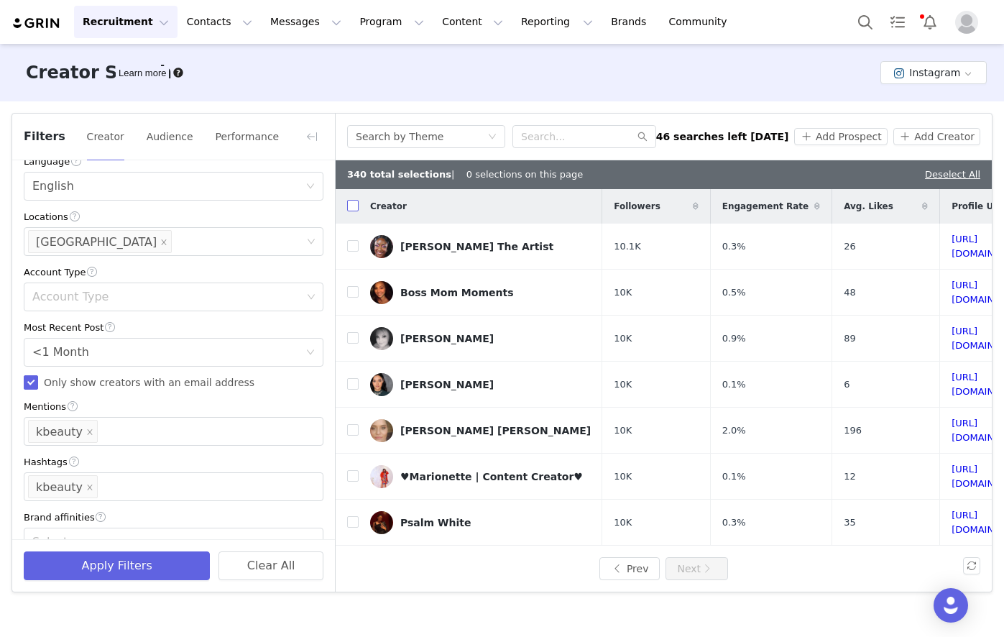
click at [351, 203] on input "checkbox" at bounding box center [352, 205] width 11 height 11
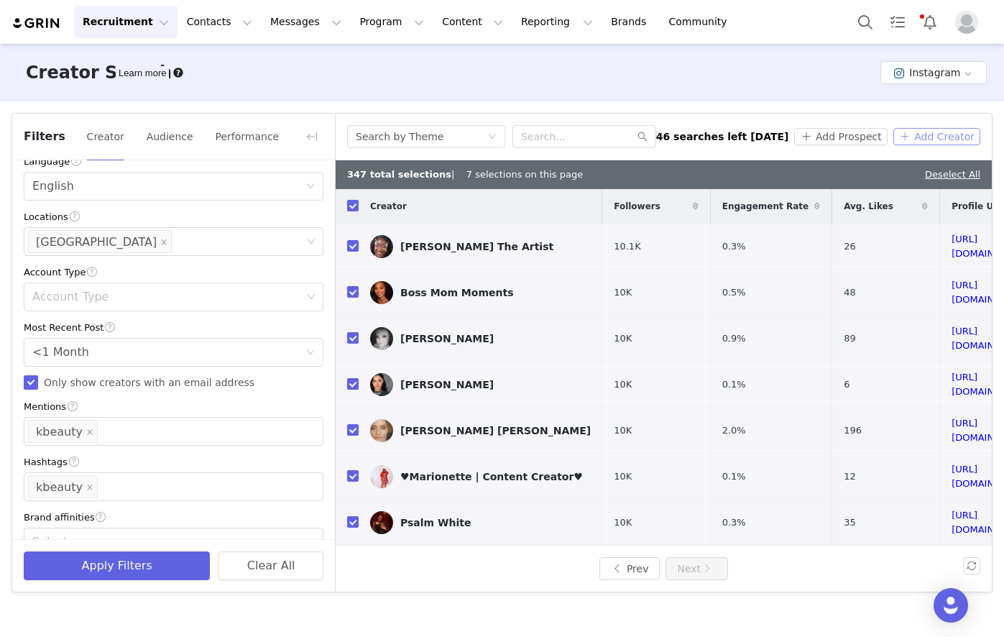
click at [931, 137] on button "Add Creator" at bounding box center [936, 136] width 87 height 17
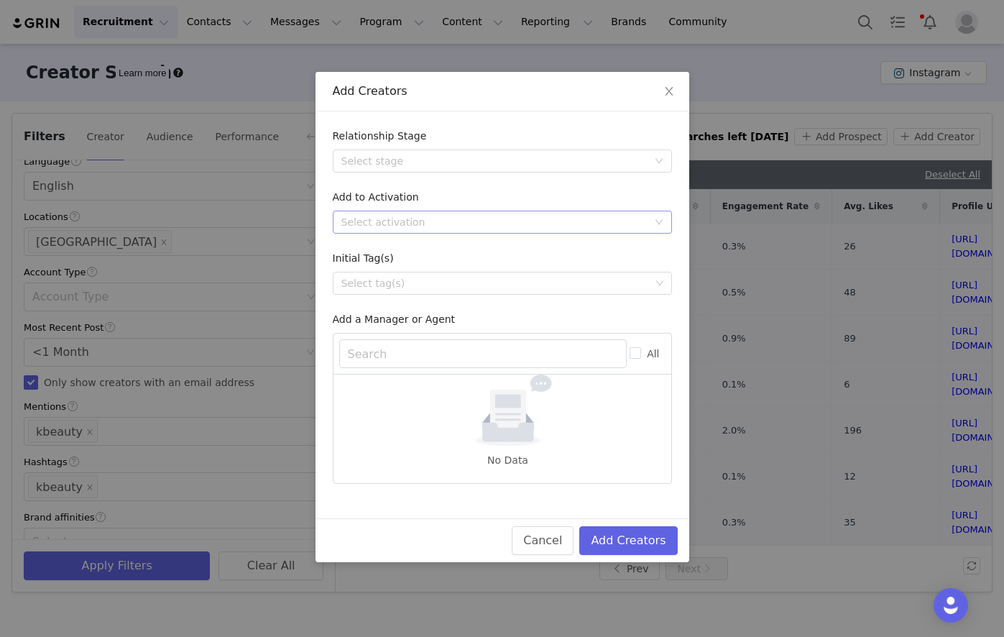
click at [374, 227] on div "Select activation" at bounding box center [494, 222] width 306 height 14
click at [374, 301] on li "Affiliate Partners" at bounding box center [502, 296] width 339 height 23
click at [642, 541] on button "Add Creators" at bounding box center [628, 540] width 98 height 29
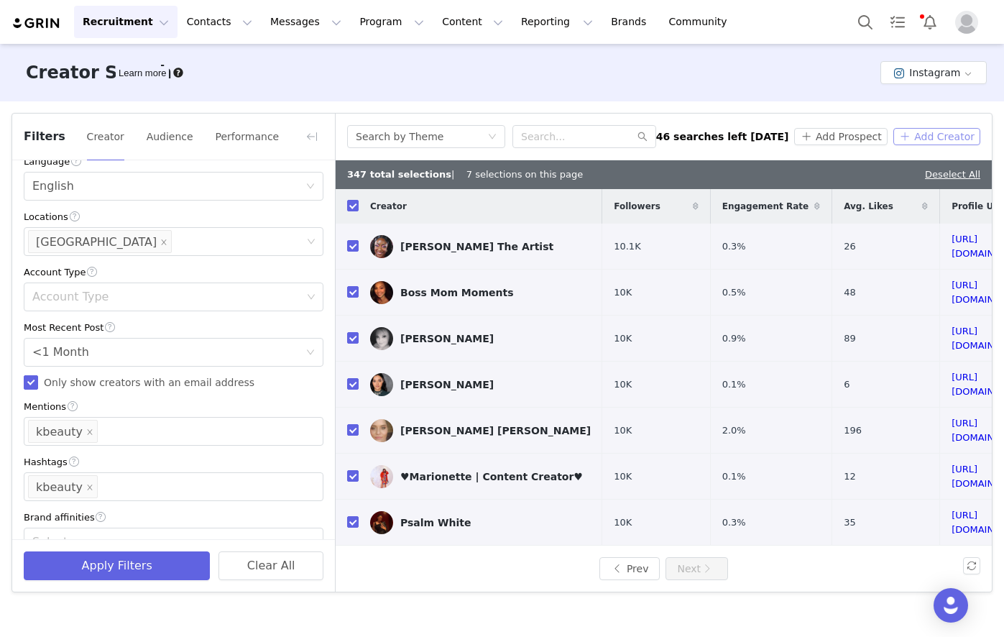
click at [944, 132] on button "Add Creator" at bounding box center [936, 136] width 87 height 17
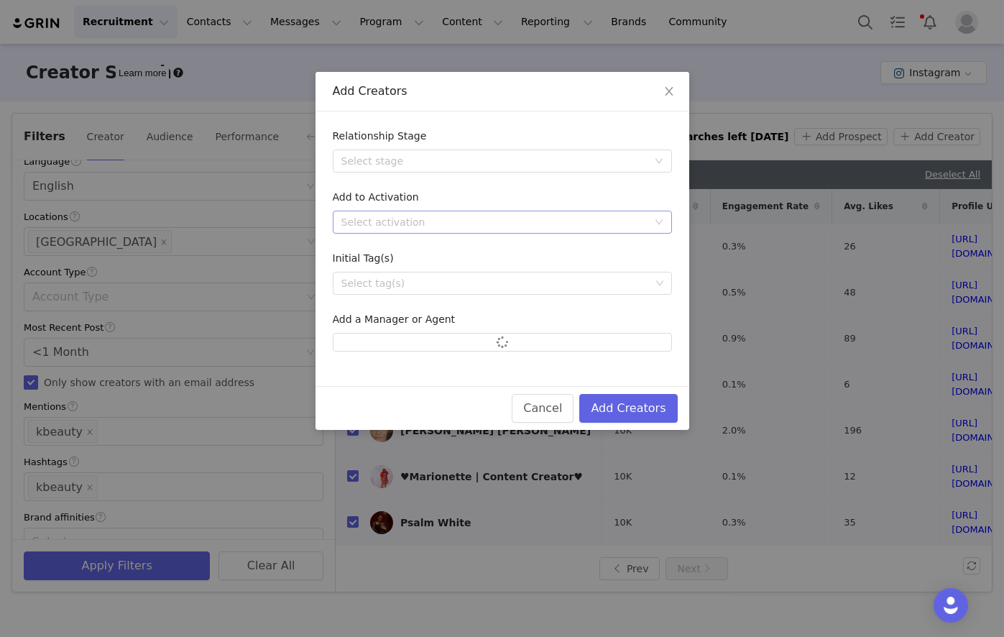
click at [383, 226] on div "Select activation" at bounding box center [494, 222] width 306 height 14
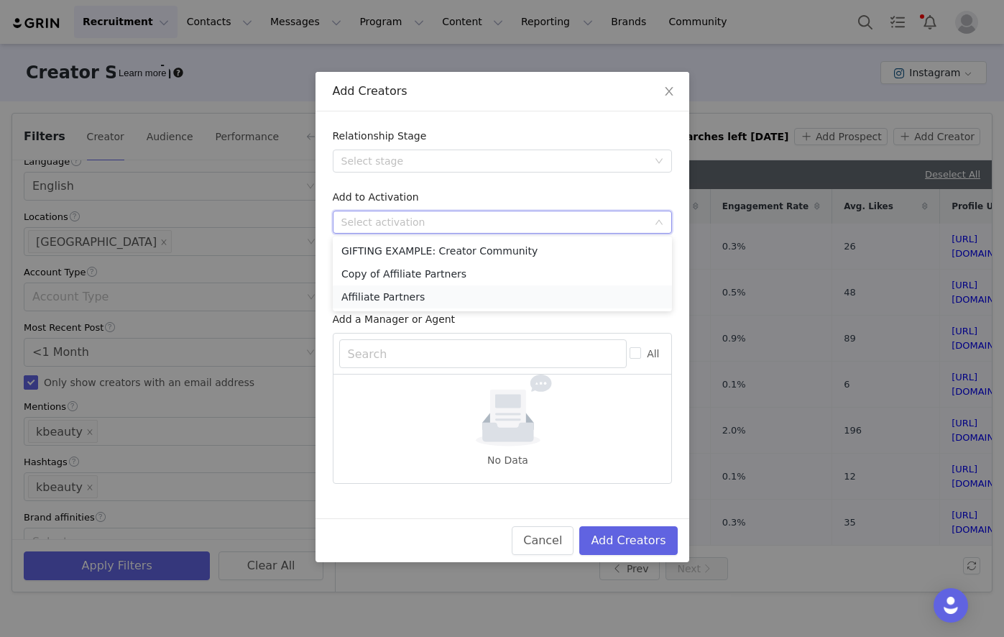
click at [369, 293] on li "Affiliate Partners" at bounding box center [502, 296] width 339 height 23
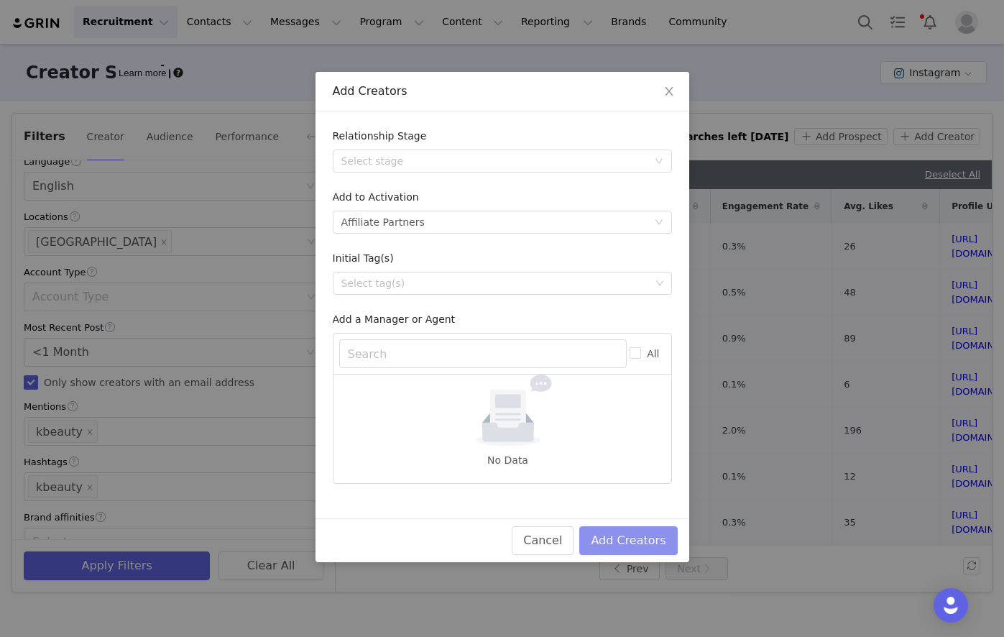
click at [645, 543] on button "Add Creators" at bounding box center [628, 540] width 98 height 29
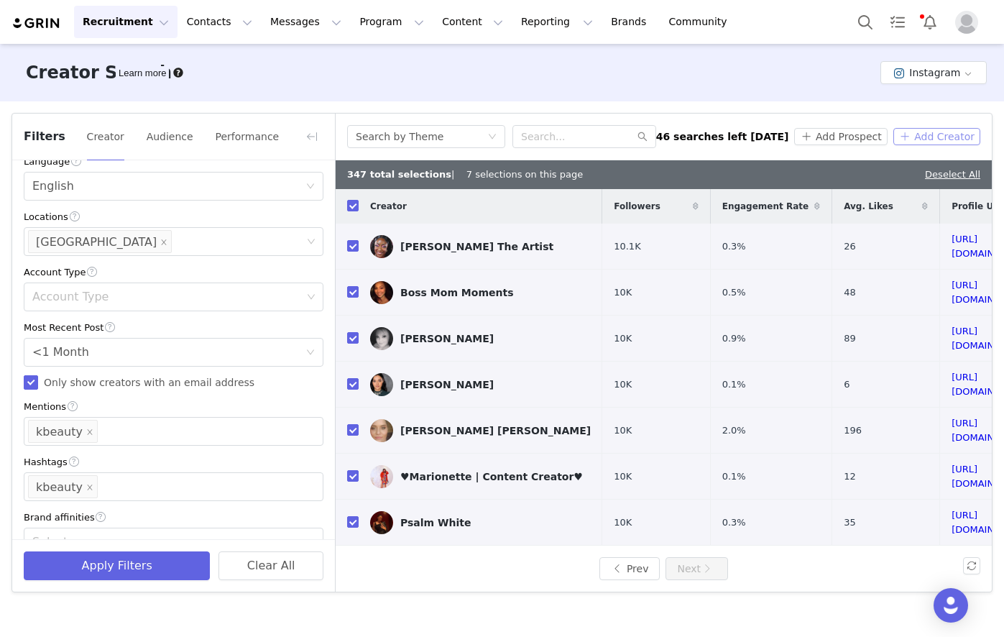
click at [964, 132] on button "Add Creator" at bounding box center [936, 136] width 87 height 17
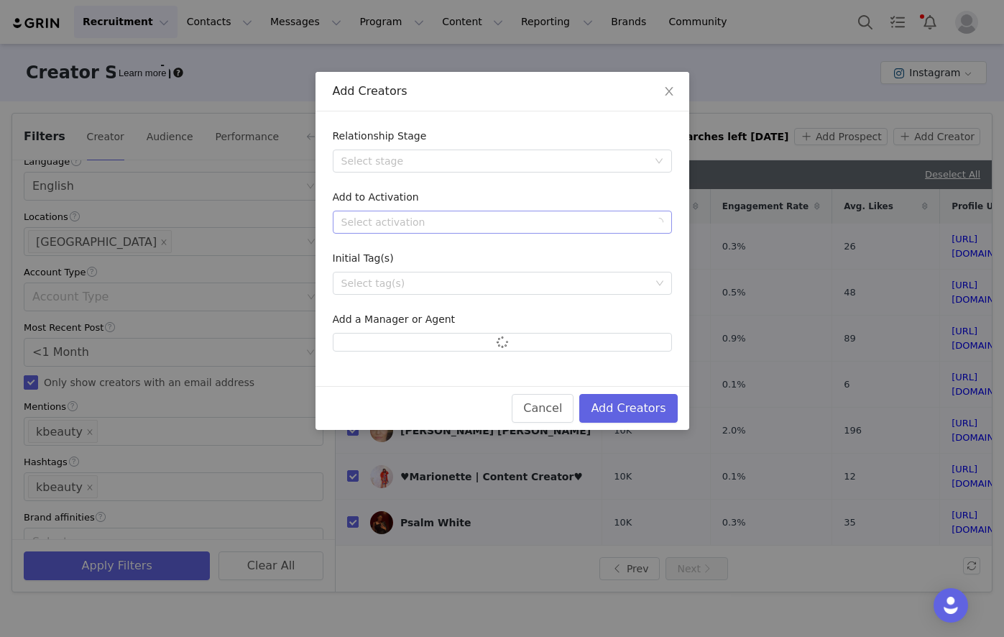
click at [485, 223] on div "Select activation" at bounding box center [494, 222] width 306 height 14
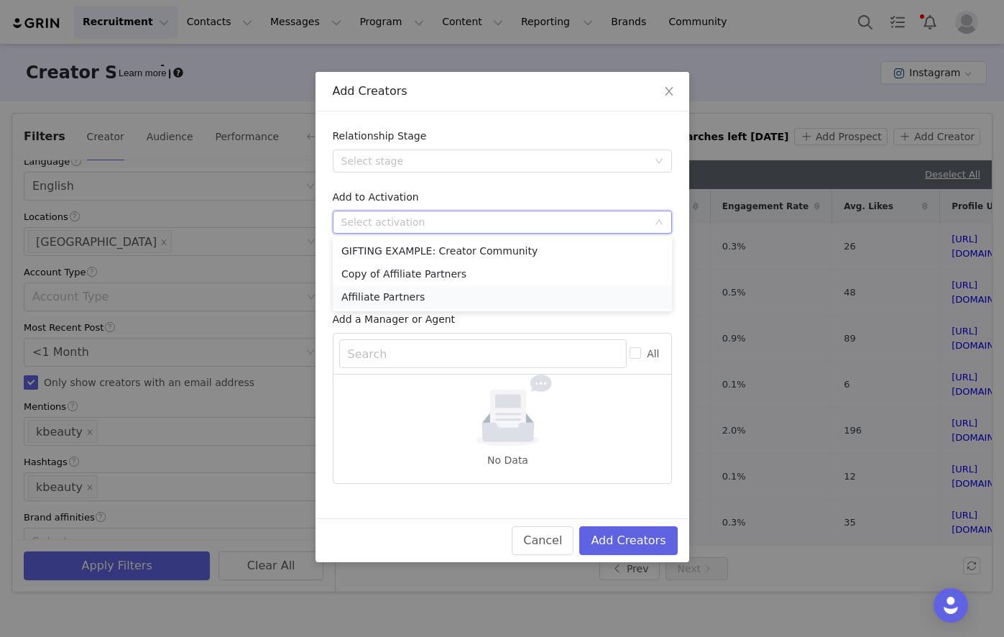
click at [393, 298] on li "Affiliate Partners" at bounding box center [502, 296] width 339 height 23
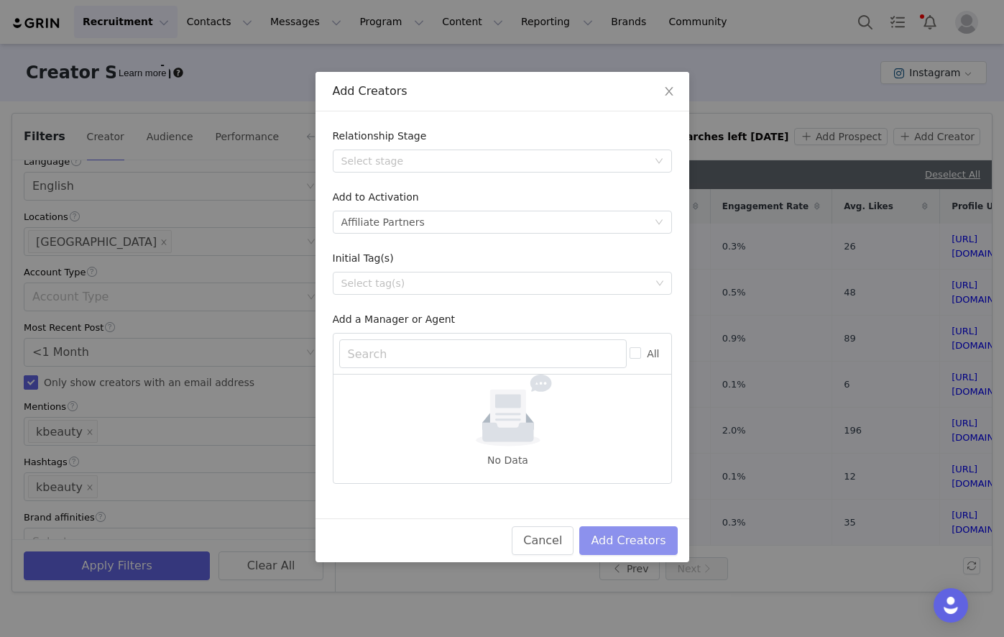
click at [619, 533] on button "Add Creators" at bounding box center [628, 540] width 98 height 29
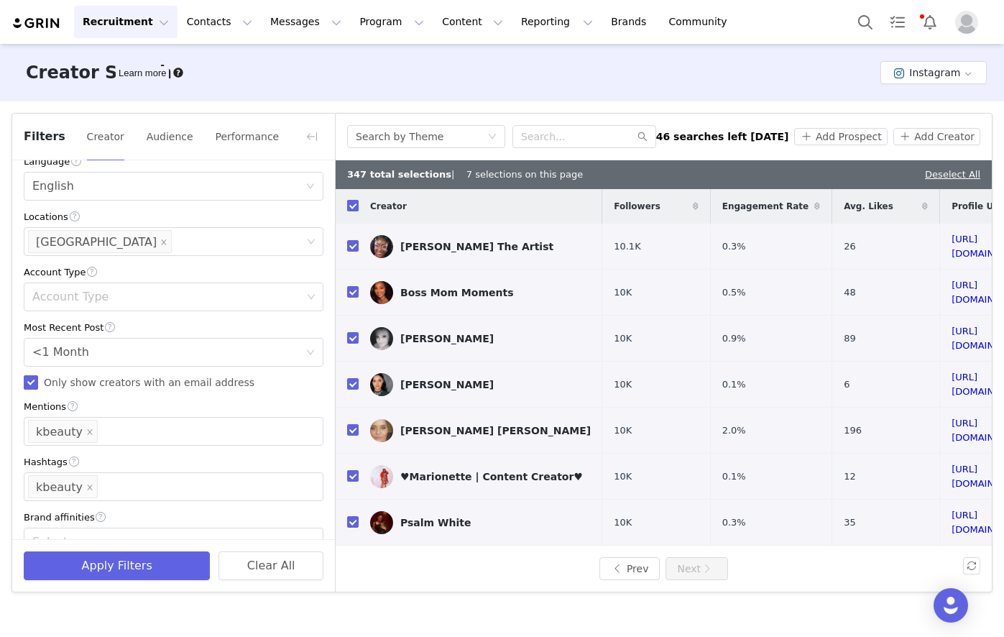
click at [355, 205] on input "checkbox" at bounding box center [352, 205] width 11 height 11
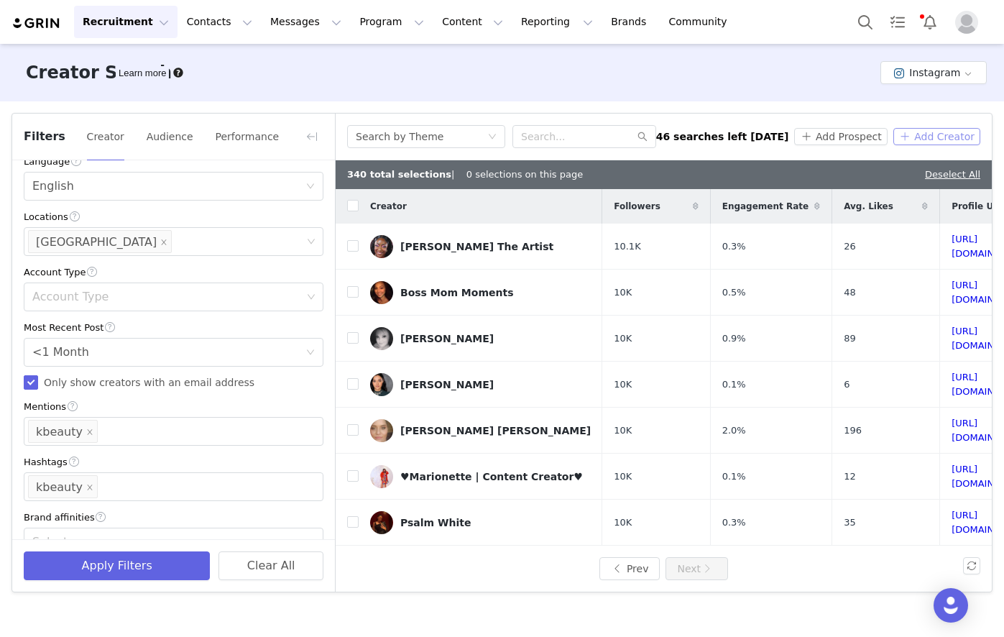
click at [939, 138] on button "Add Creator" at bounding box center [936, 136] width 87 height 17
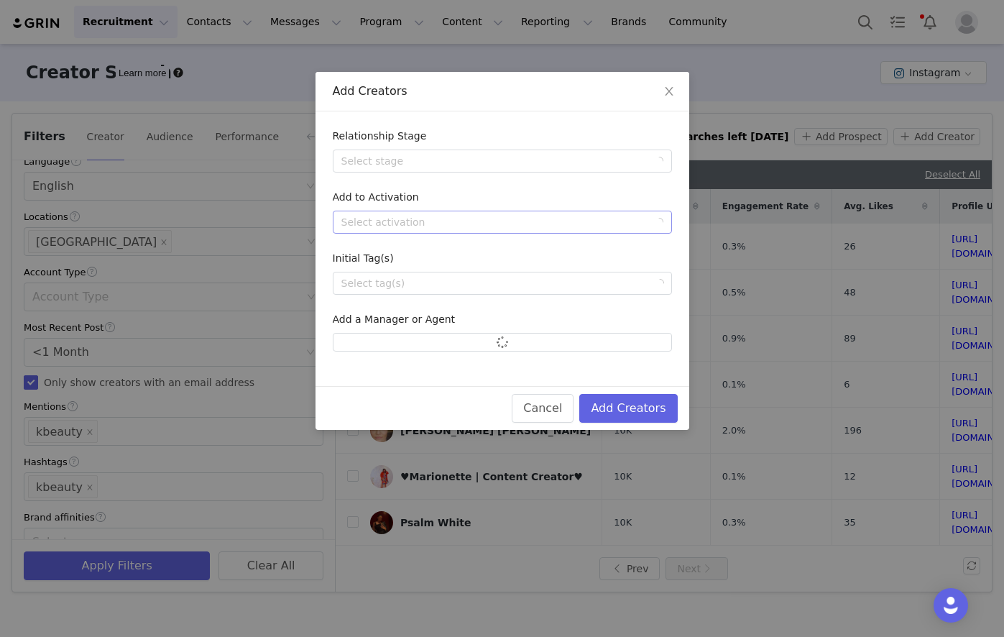
click at [429, 213] on div "Select activation" at bounding box center [497, 222] width 313 height 22
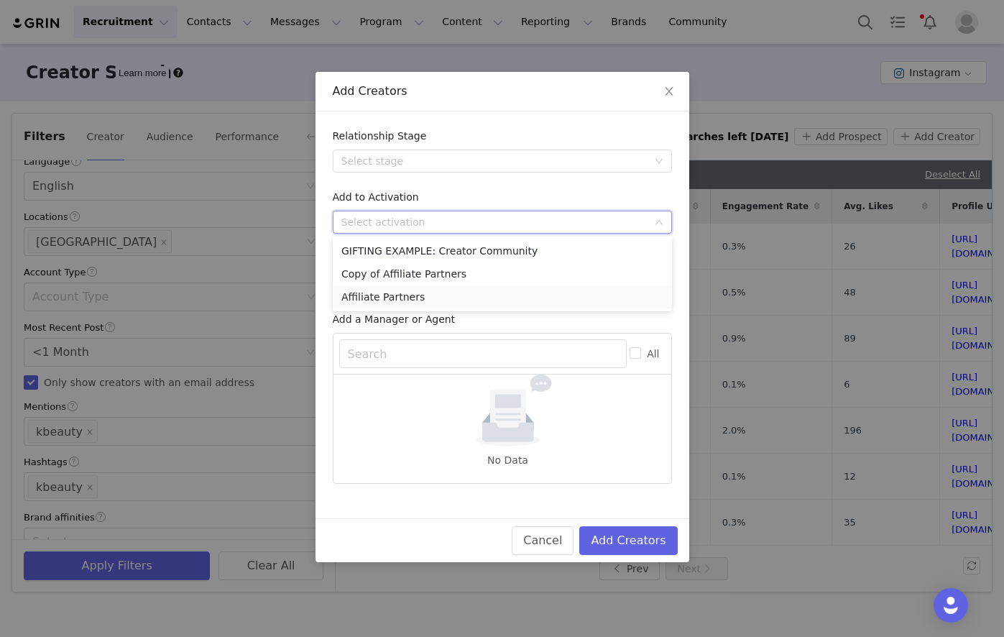
click at [380, 307] on li "Affiliate Partners" at bounding box center [502, 296] width 339 height 23
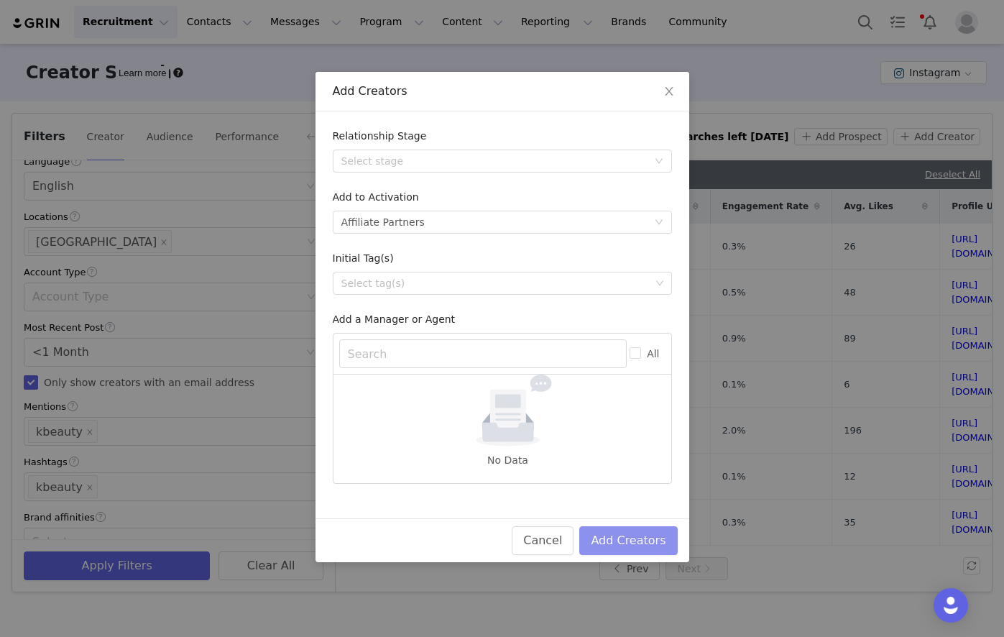
click at [631, 537] on button "Add Creators" at bounding box center [628, 540] width 98 height 29
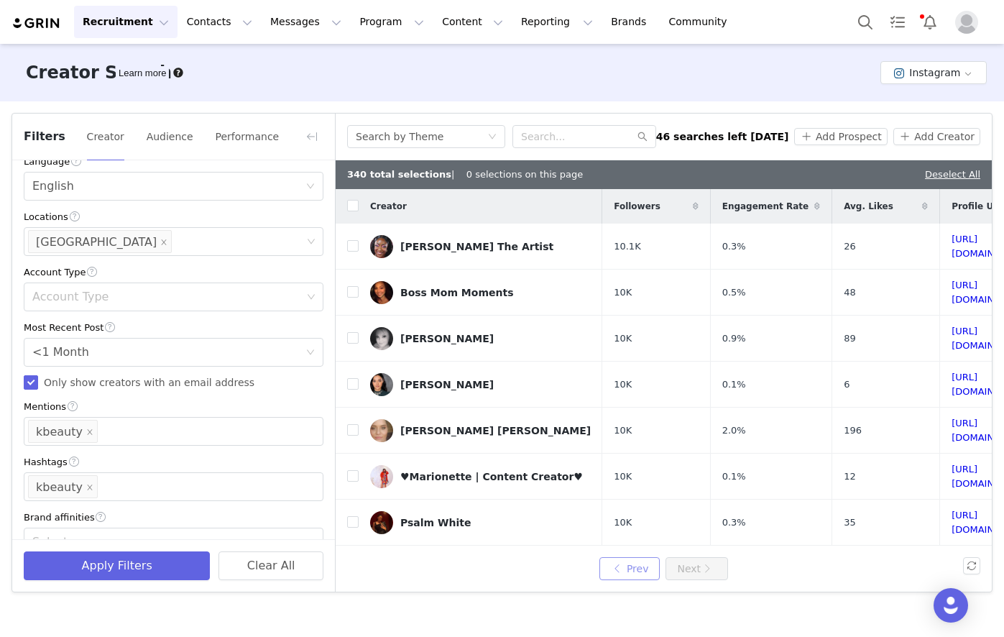
click at [624, 557] on button "Prev" at bounding box center [629, 568] width 60 height 23
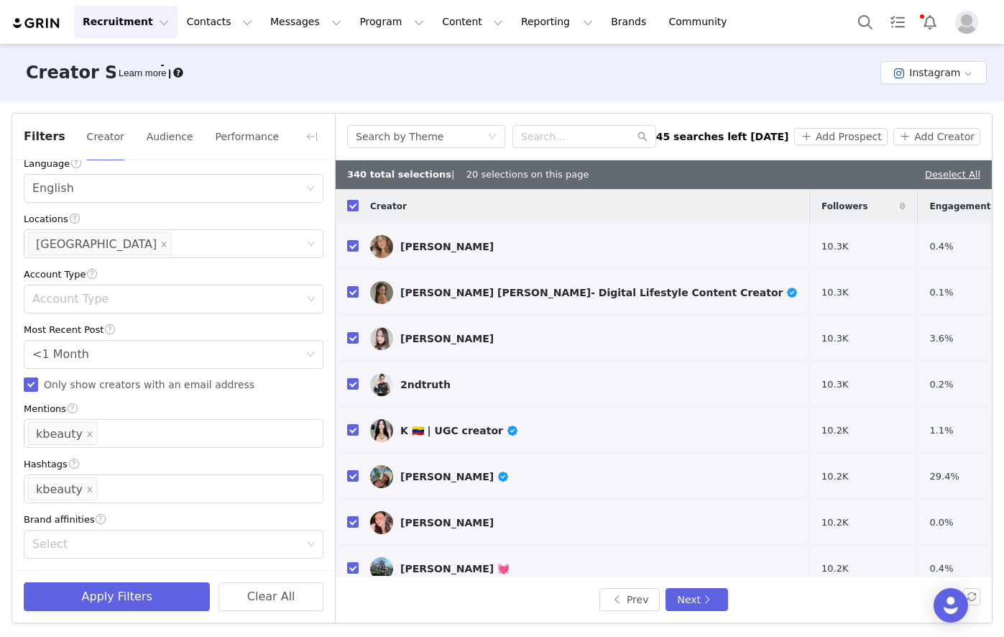
click at [354, 207] on input "checkbox" at bounding box center [352, 205] width 11 height 11
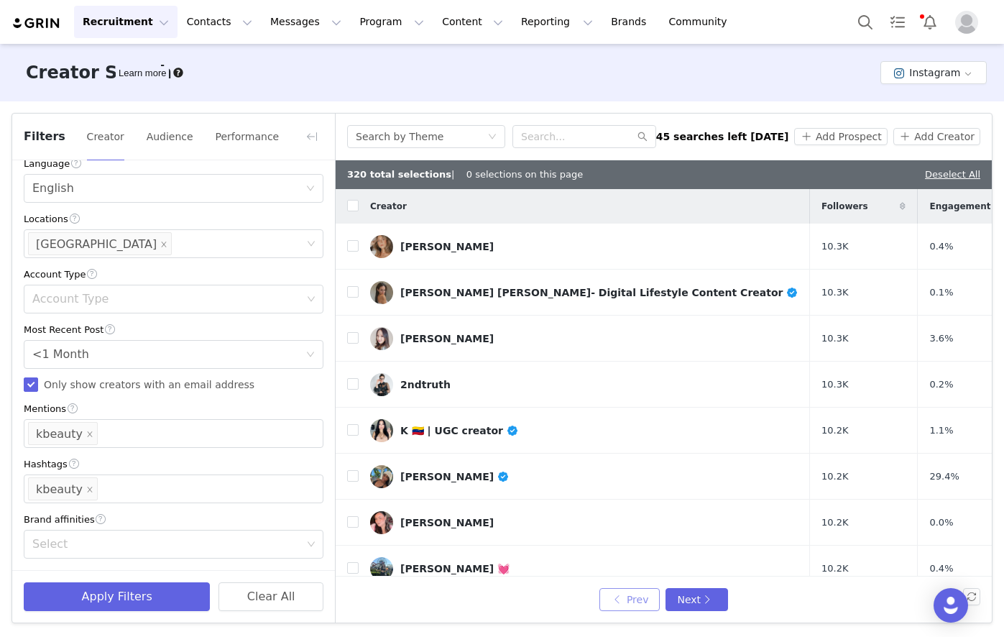
click at [645, 604] on button "Prev" at bounding box center [629, 599] width 60 height 23
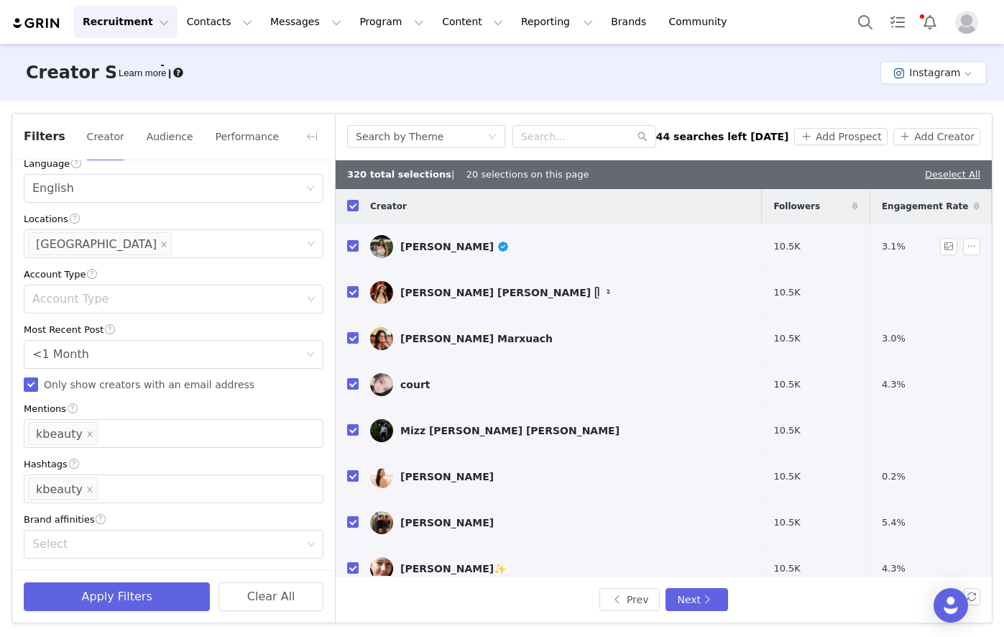
drag, startPoint x: 351, startPoint y: 205, endPoint x: 365, endPoint y: 231, distance: 29.3
click at [351, 205] on input "checkbox" at bounding box center [352, 205] width 11 height 11
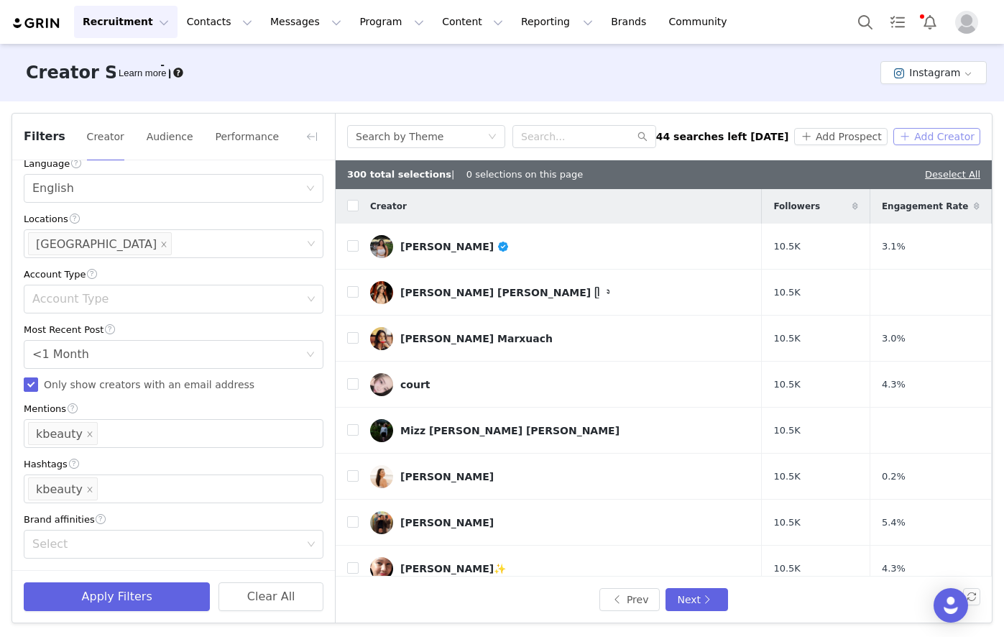
click at [943, 133] on button "Add Creator" at bounding box center [936, 136] width 87 height 17
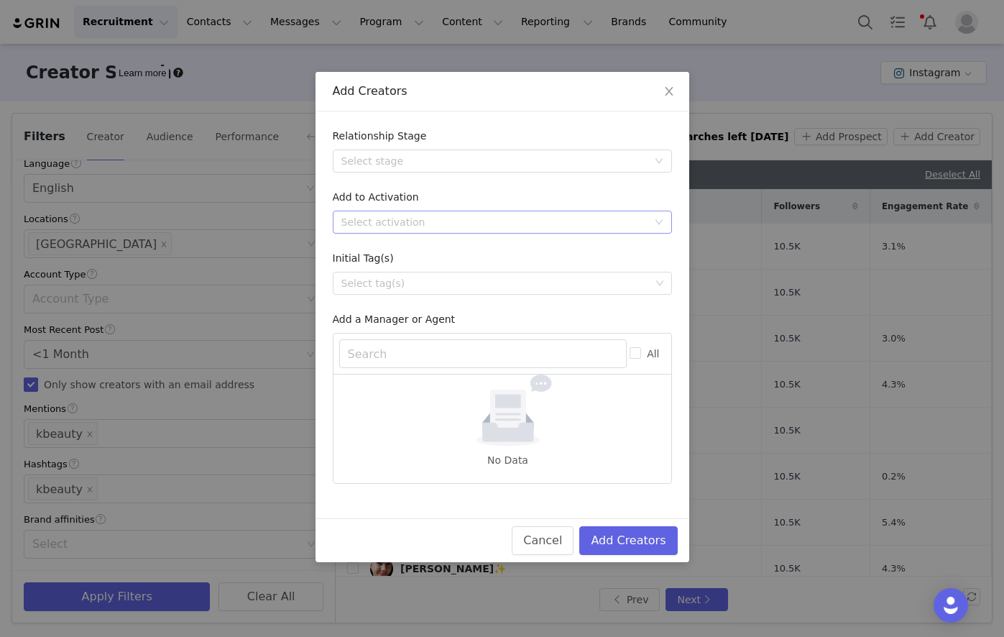
click at [431, 221] on div "Select activation" at bounding box center [494, 222] width 306 height 14
click at [395, 293] on li "Affiliate Partners" at bounding box center [502, 296] width 339 height 23
click at [622, 542] on button "Add Creators" at bounding box center [628, 540] width 98 height 29
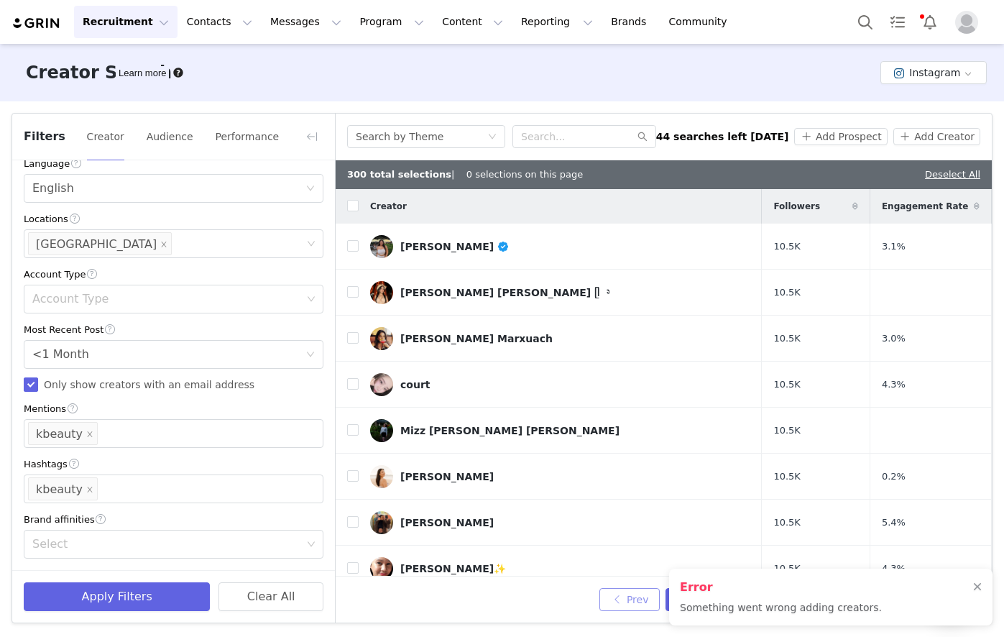
click at [632, 599] on button "Prev" at bounding box center [629, 599] width 60 height 23
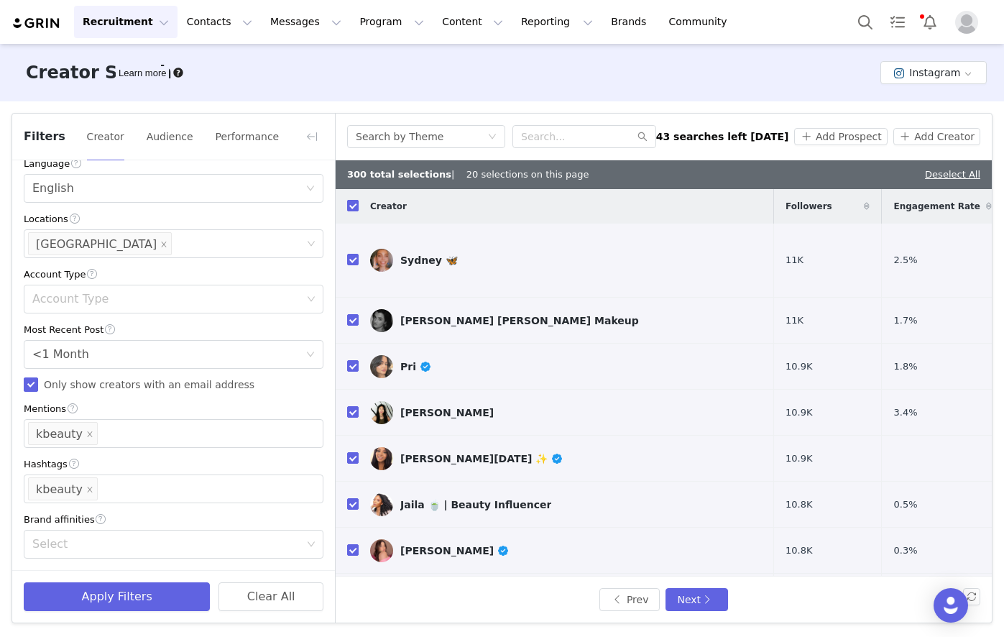
click at [352, 208] on input "checkbox" at bounding box center [352, 205] width 11 height 11
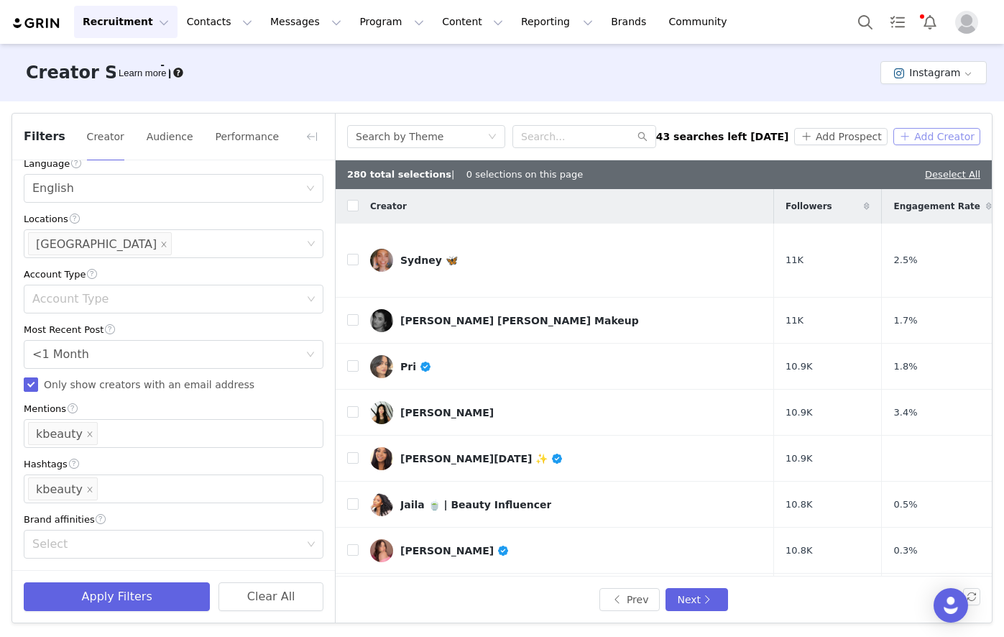
click at [944, 136] on button "Add Creator" at bounding box center [936, 136] width 87 height 17
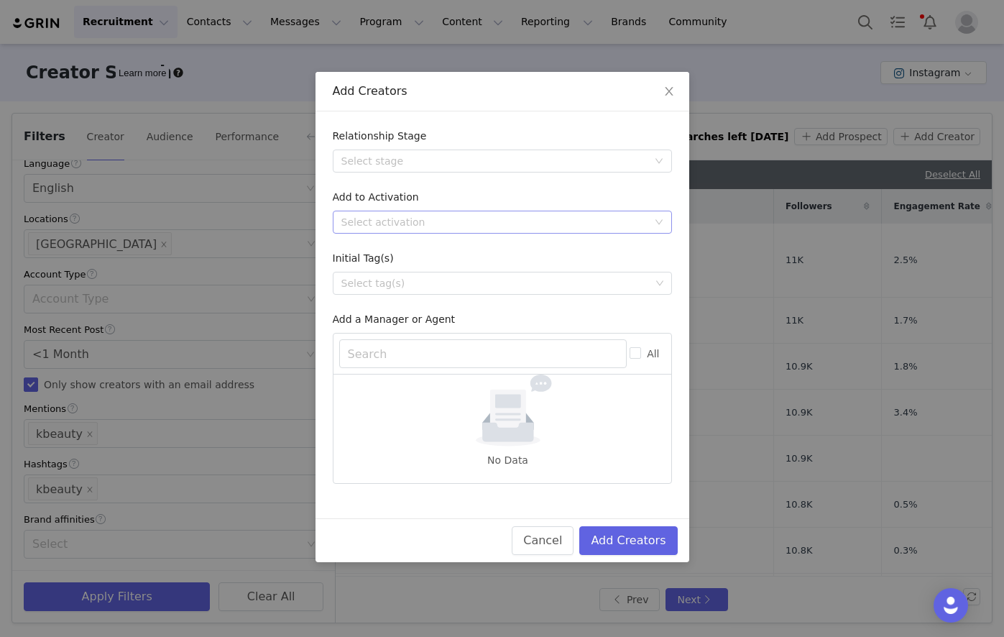
click at [391, 213] on div "Select activation" at bounding box center [497, 222] width 313 height 22
click at [402, 295] on li "Affiliate Partners" at bounding box center [502, 296] width 339 height 23
click at [635, 547] on button "Add Creators" at bounding box center [628, 540] width 98 height 29
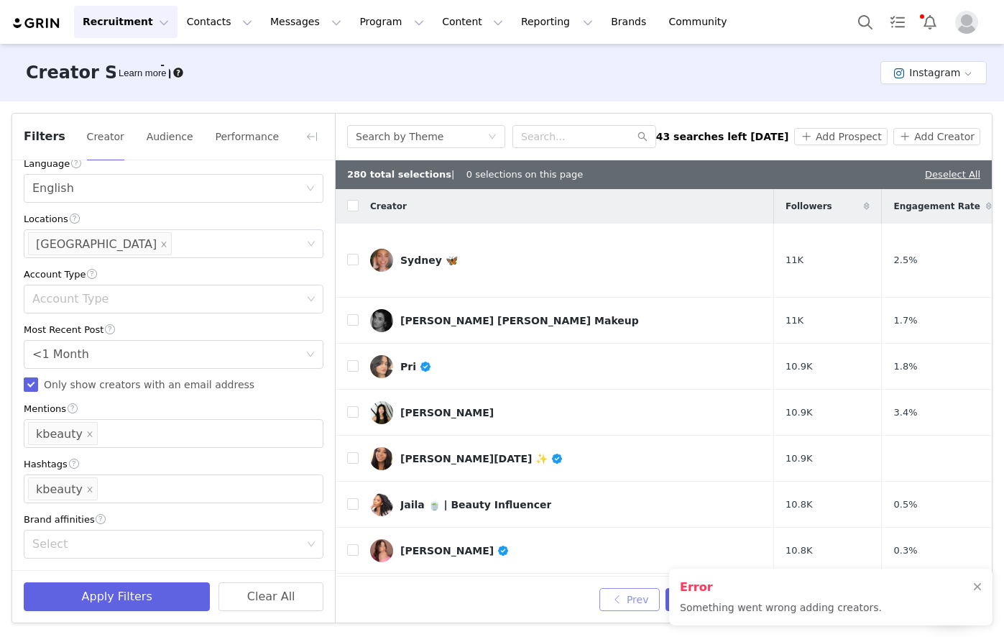
scroll to position [144, 0]
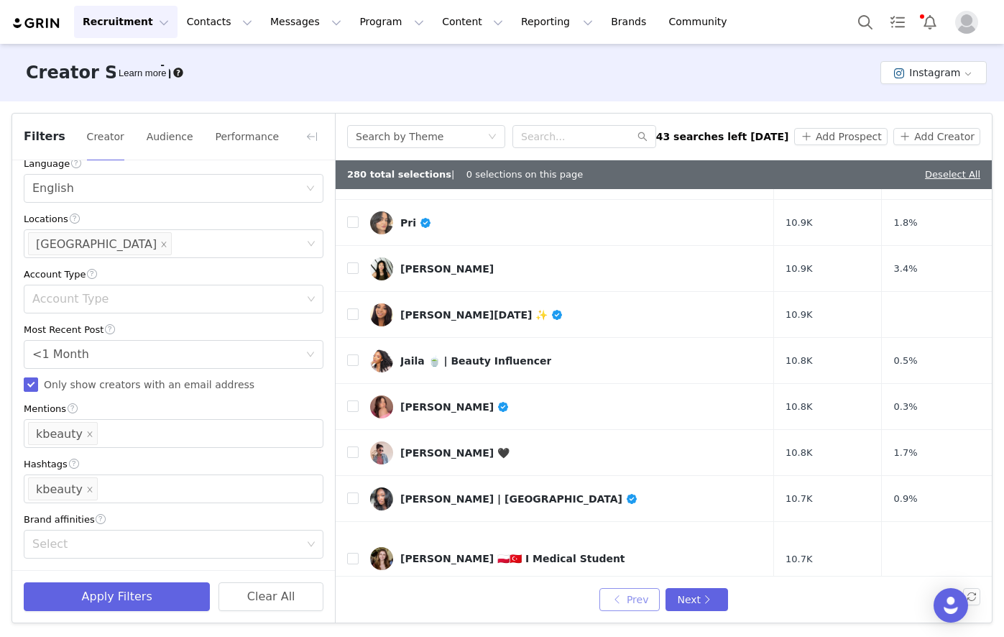
click at [629, 604] on button "Prev" at bounding box center [629, 599] width 60 height 23
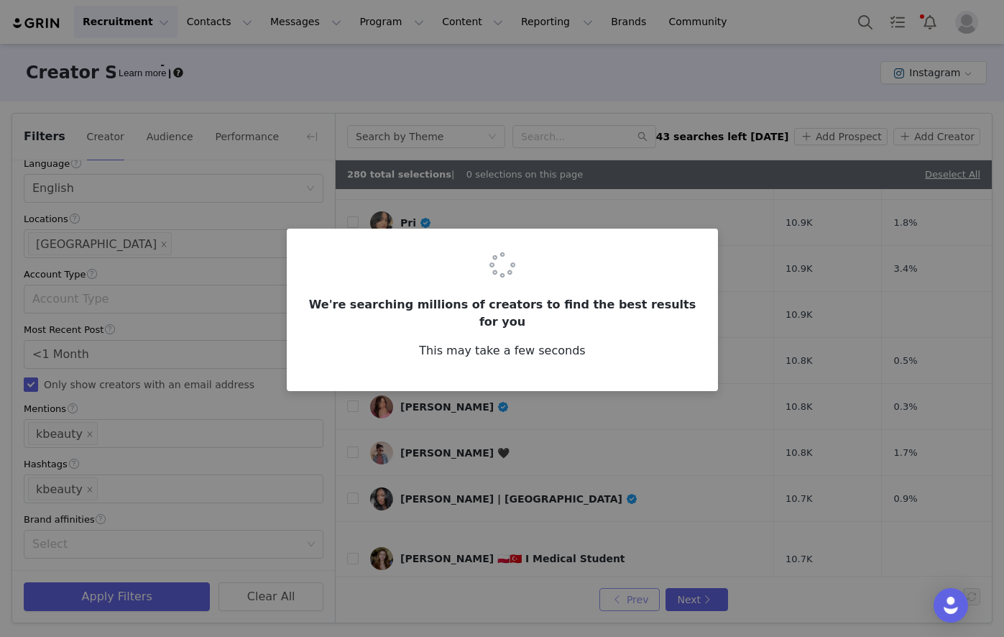
scroll to position [0, 0]
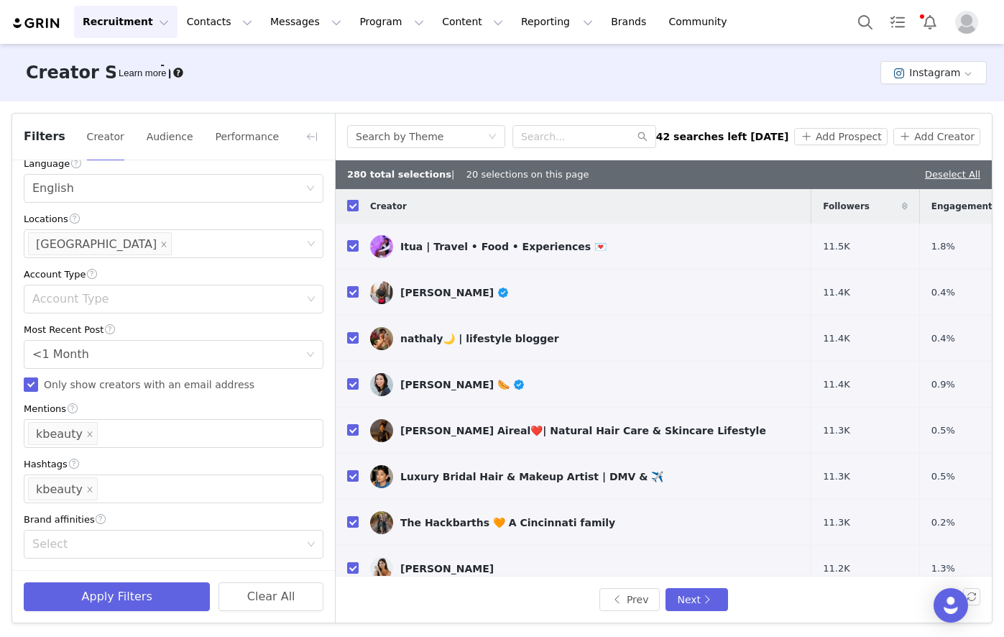
click at [357, 202] on input "checkbox" at bounding box center [352, 205] width 11 height 11
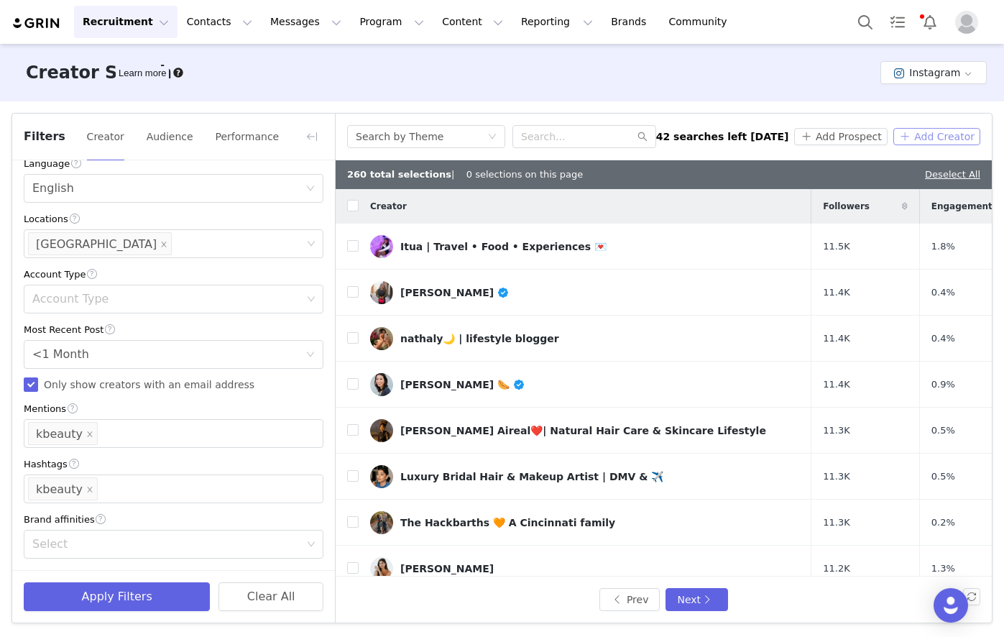
click at [933, 134] on button "Add Creator" at bounding box center [936, 136] width 87 height 17
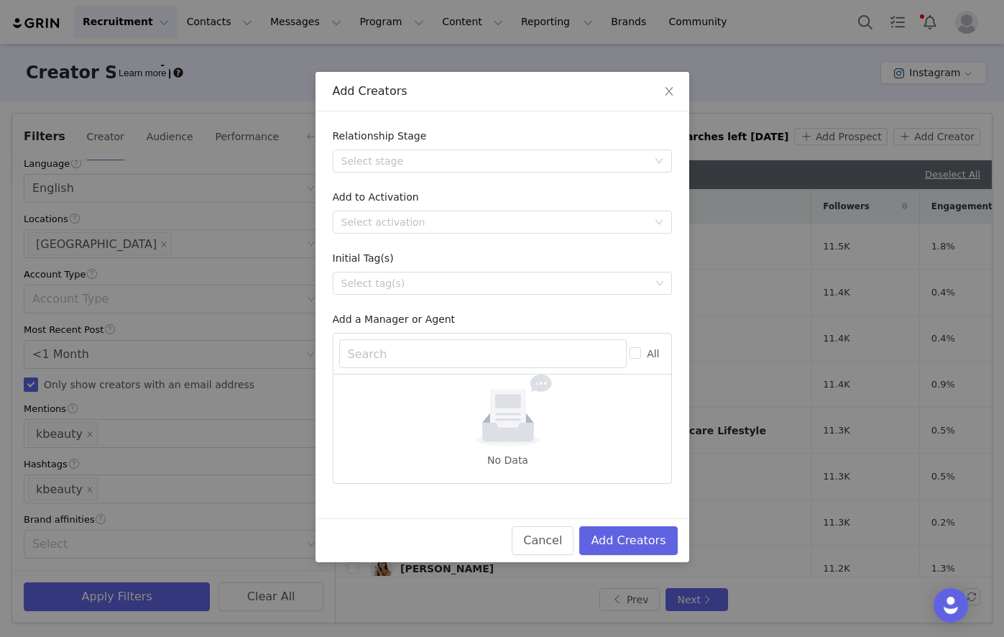
click at [446, 237] on form "Relationship Stage Select stage Add to Activation Select activation Initial Tag…" at bounding box center [502, 306] width 339 height 355
click at [446, 226] on div "Select activation" at bounding box center [494, 222] width 306 height 14
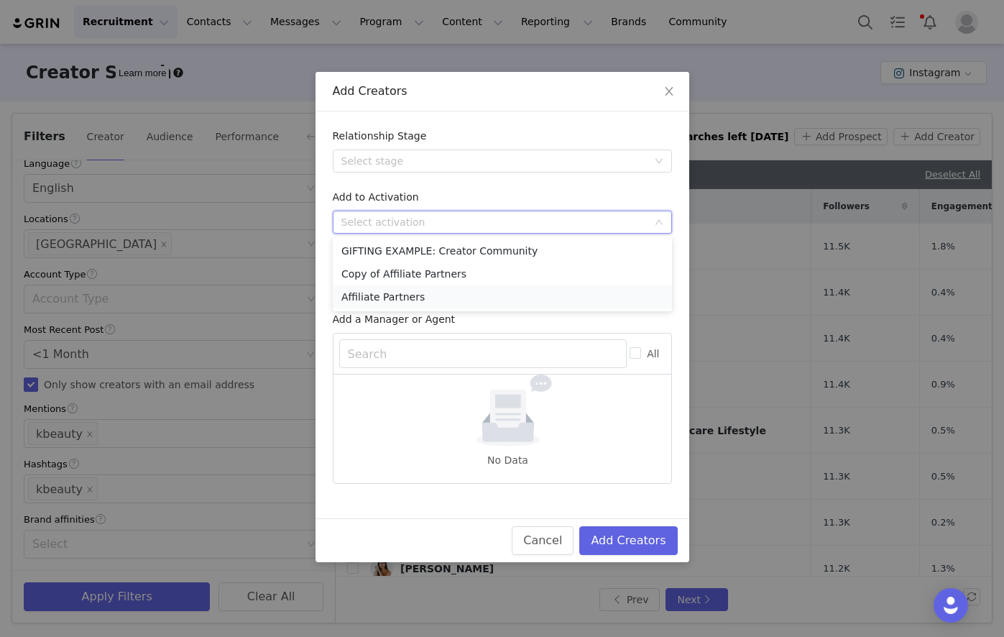
click at [406, 291] on li "Affiliate Partners" at bounding box center [502, 296] width 339 height 23
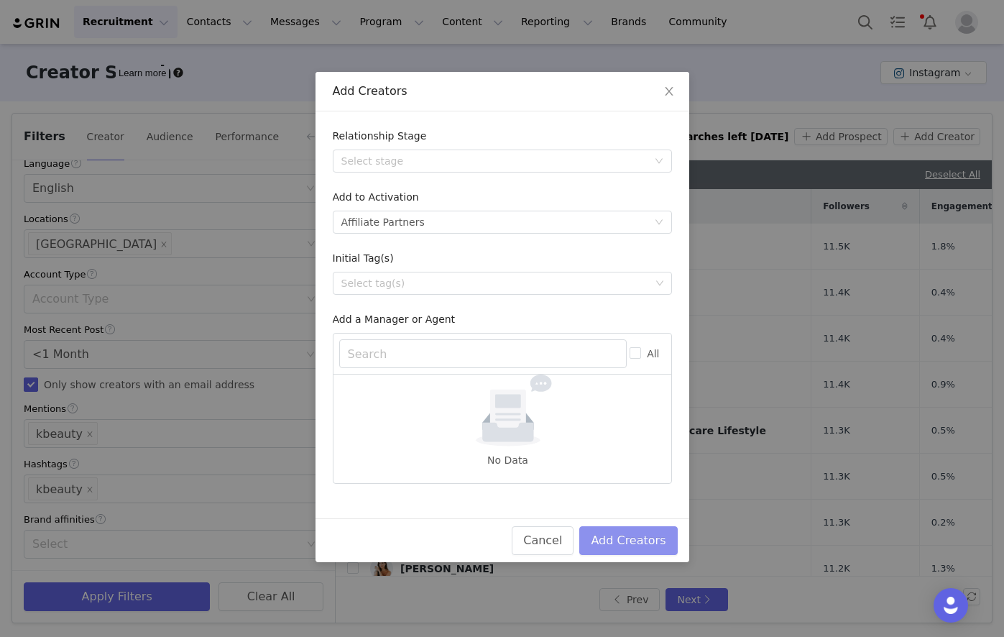
click at [633, 539] on button "Add Creators" at bounding box center [628, 540] width 98 height 29
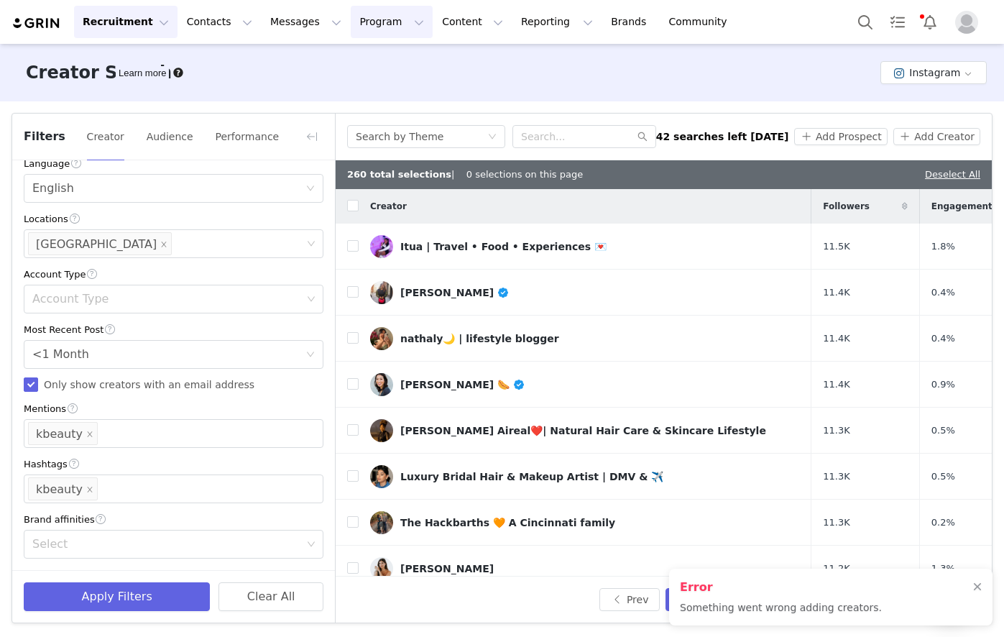
click at [377, 21] on button "Program Program" at bounding box center [392, 22] width 82 height 32
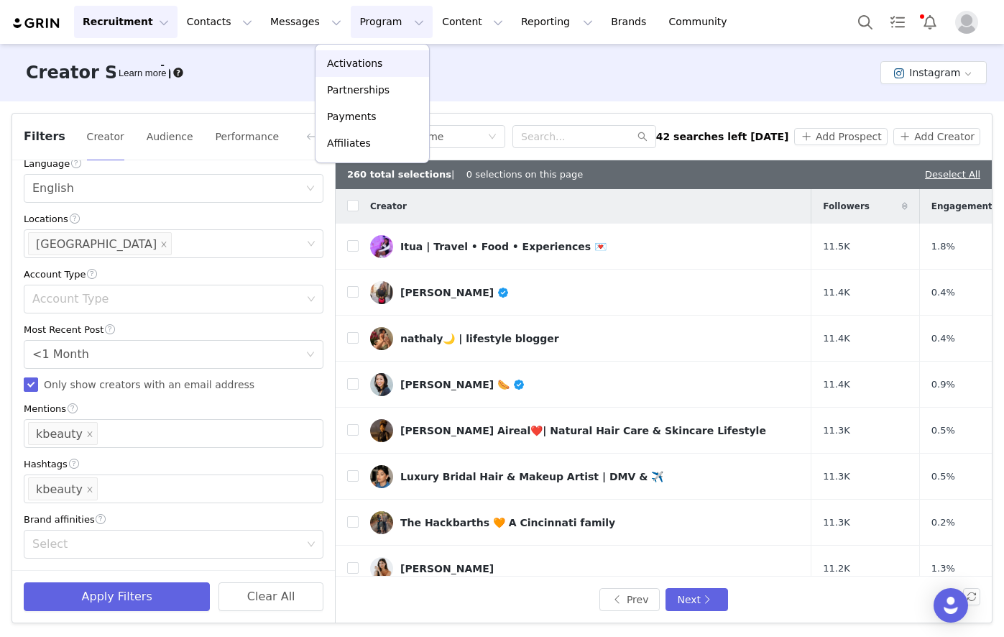
click at [357, 67] on p "Activations" at bounding box center [354, 63] width 55 height 15
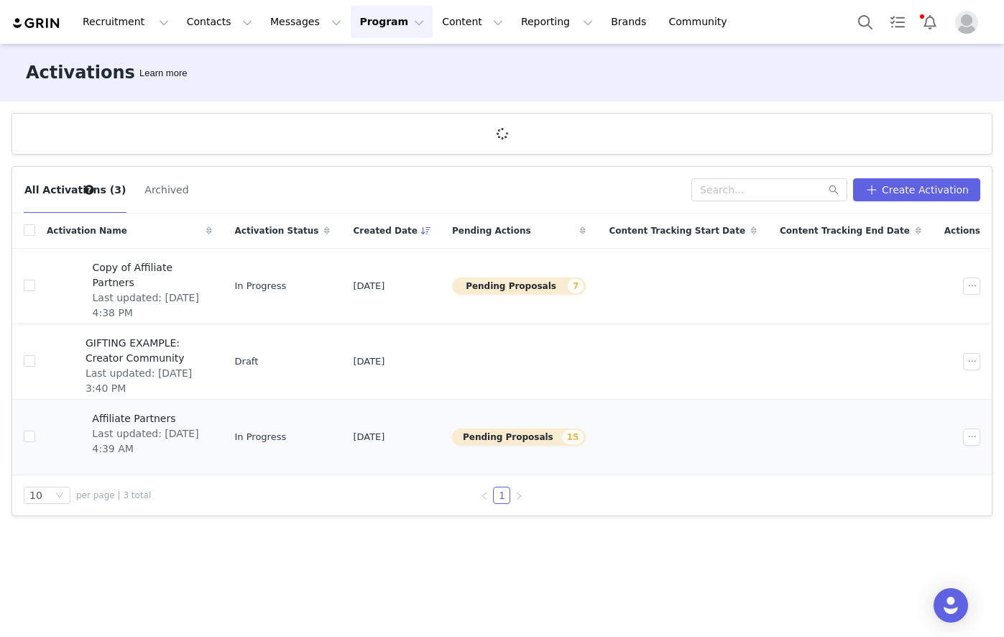
click at [157, 415] on span "Affiliate Partners" at bounding box center [147, 418] width 111 height 15
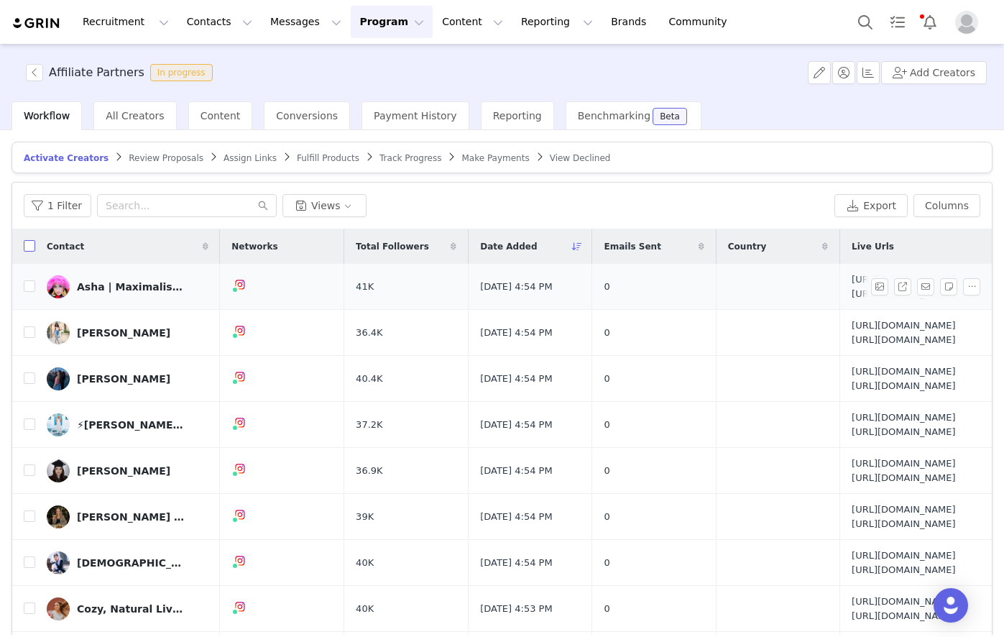
drag, startPoint x: 32, startPoint y: 246, endPoint x: 347, endPoint y: 313, distance: 322.5
click at [32, 245] on input "checkbox" at bounding box center [29, 245] width 11 height 11
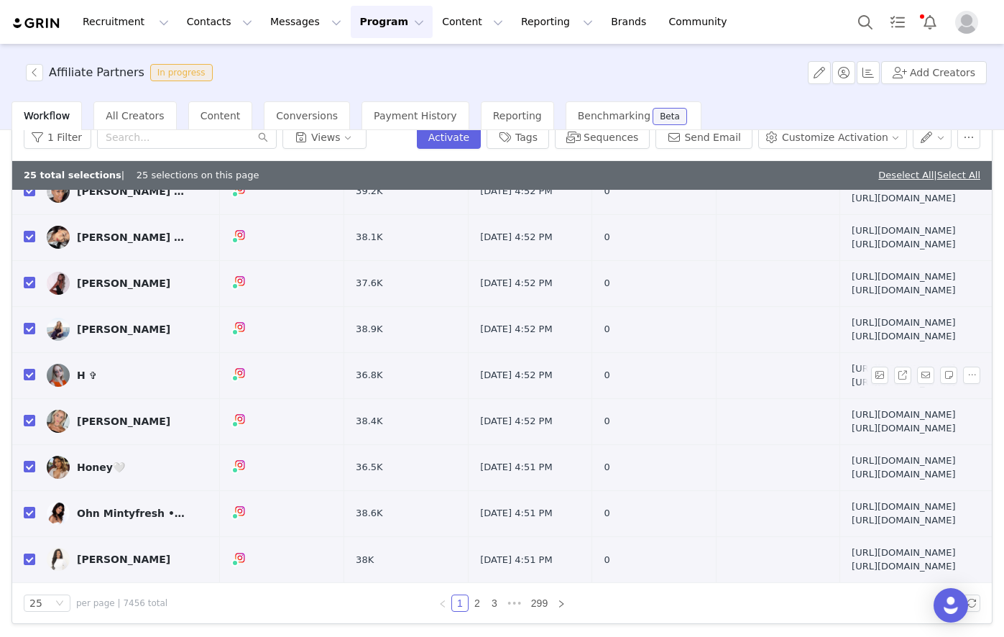
scroll to position [929, 0]
click at [618, 138] on button "Sequences" at bounding box center [602, 137] width 95 height 23
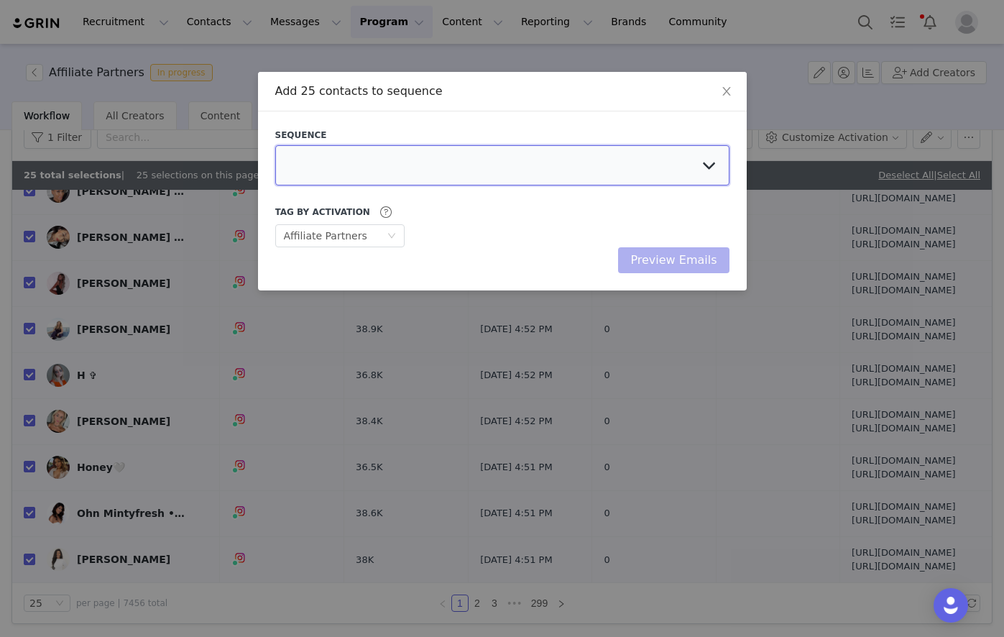
drag, startPoint x: 437, startPoint y: 158, endPoint x: 428, endPoint y: 160, distance: 8.9
click at [428, 160] on select at bounding box center [502, 165] width 454 height 40
click at [275, 145] on select "Chasing Affiliate Outreach" at bounding box center [502, 165] width 454 height 40
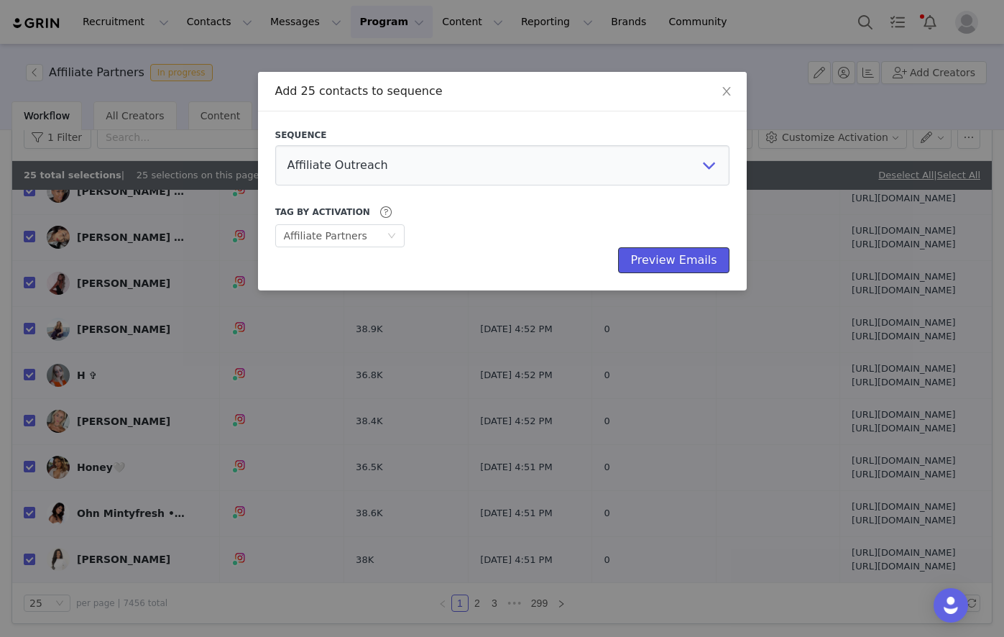
click at [698, 260] on button "Preview Emails" at bounding box center [673, 260] width 111 height 26
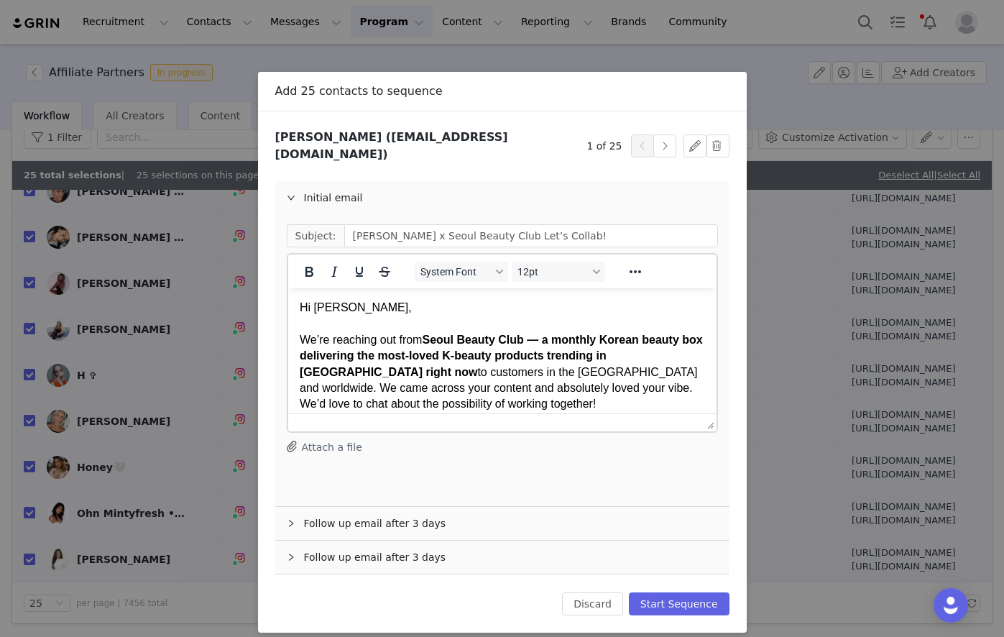
scroll to position [0, 0]
click at [694, 595] on button "Start Sequence" at bounding box center [679, 603] width 101 height 23
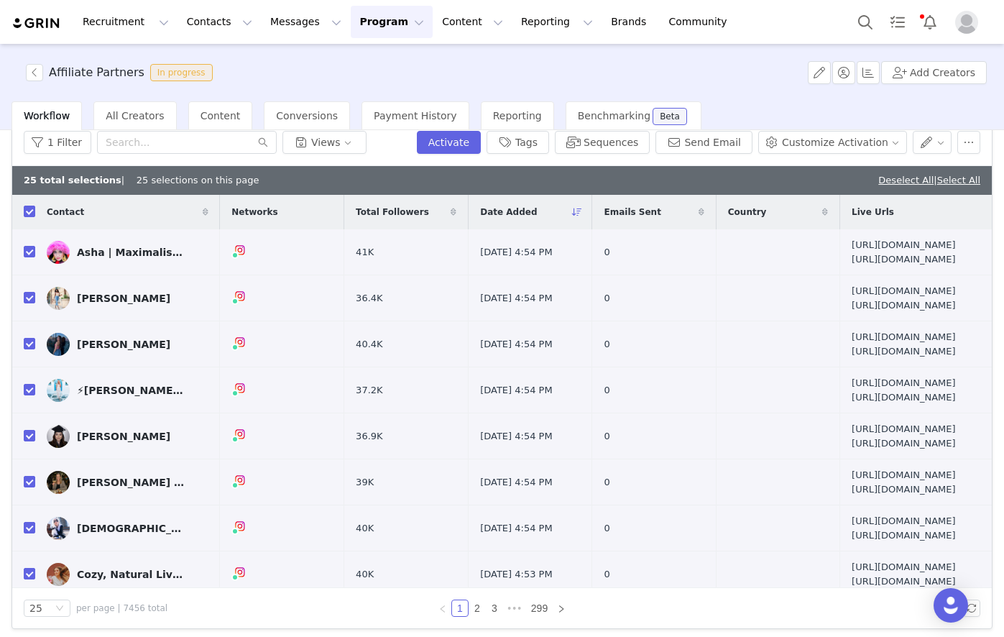
drag, startPoint x: 32, startPoint y: 207, endPoint x: 316, endPoint y: 609, distance: 491.9
click at [32, 206] on input "checkbox" at bounding box center [29, 211] width 11 height 11
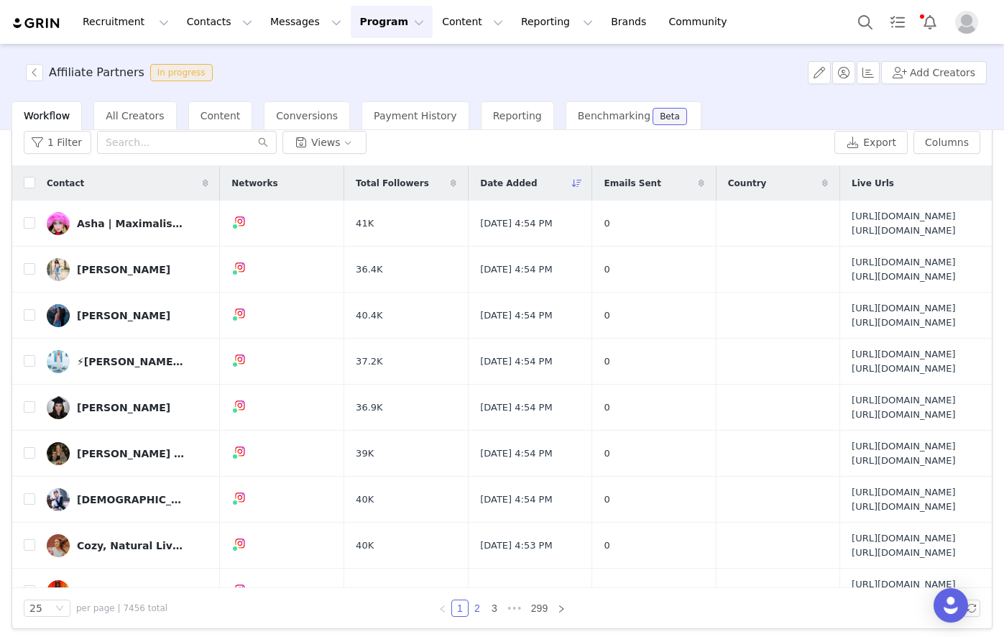
click at [469, 607] on link "2" at bounding box center [477, 608] width 16 height 16
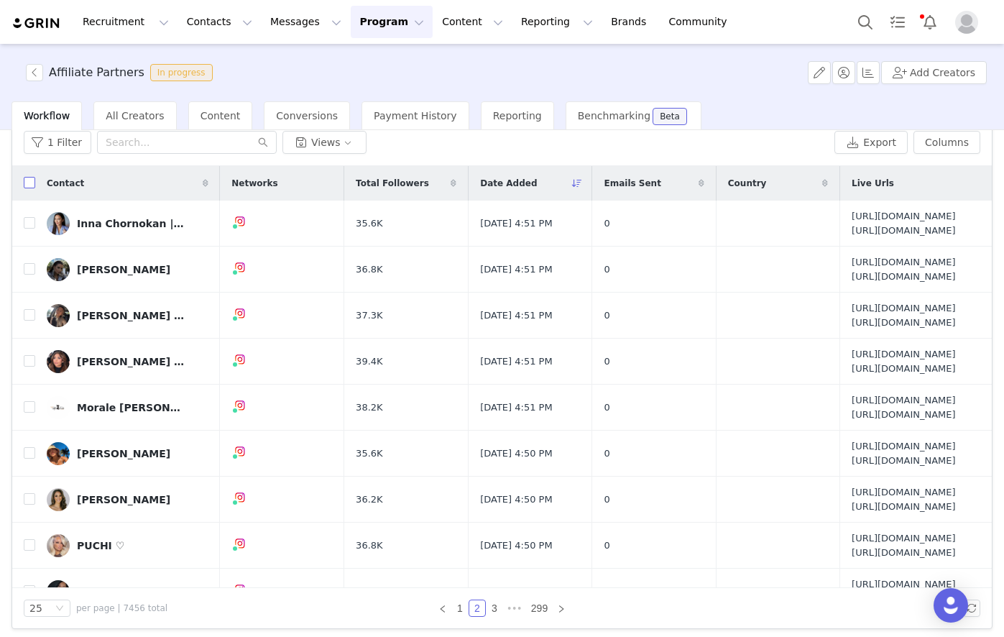
click at [34, 185] on input "checkbox" at bounding box center [29, 182] width 11 height 11
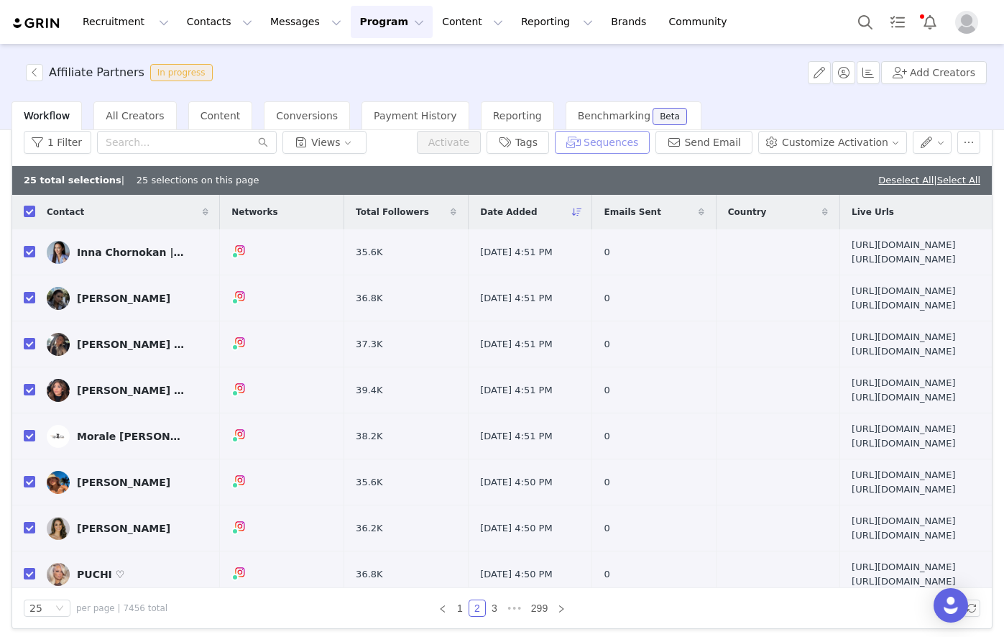
click at [637, 140] on button "Sequences" at bounding box center [602, 142] width 95 height 23
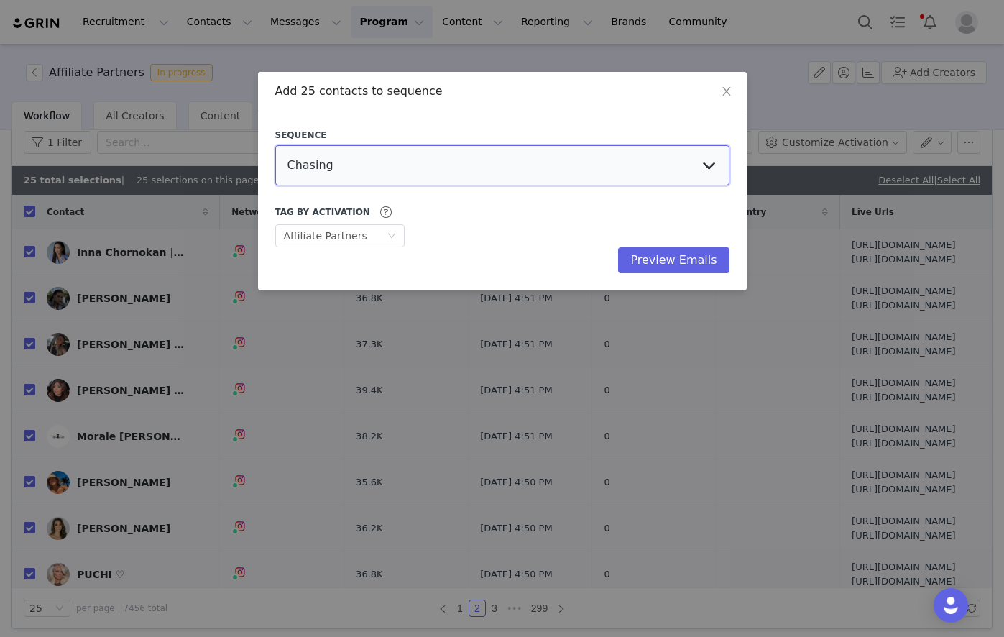
click at [462, 162] on select "Chasing Affiliate Outreach" at bounding box center [502, 165] width 454 height 40
click at [275, 145] on select "Chasing Affiliate Outreach" at bounding box center [502, 165] width 454 height 40
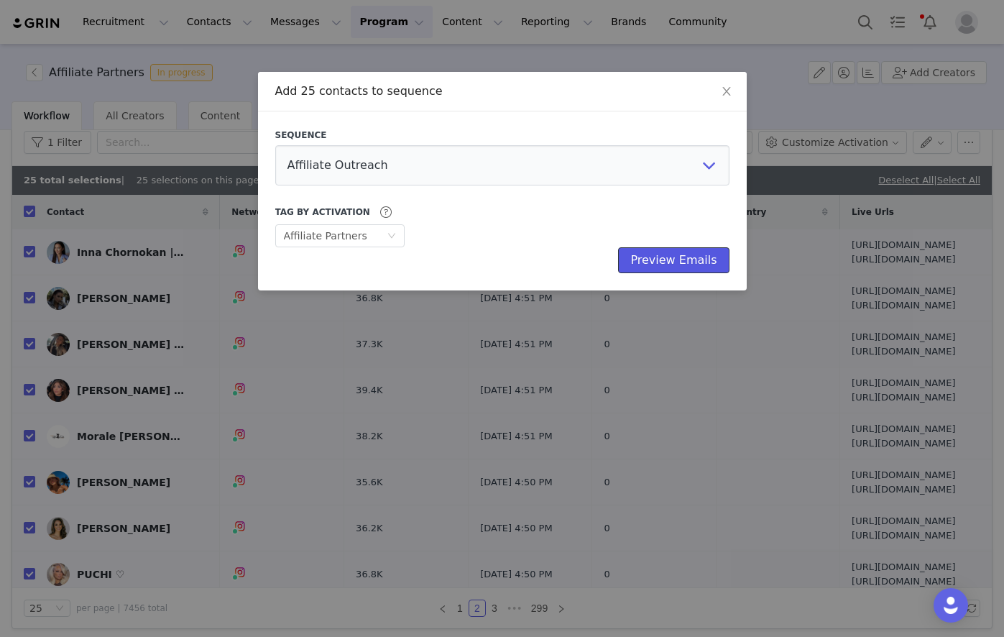
click at [689, 262] on button "Preview Emails" at bounding box center [673, 260] width 111 height 26
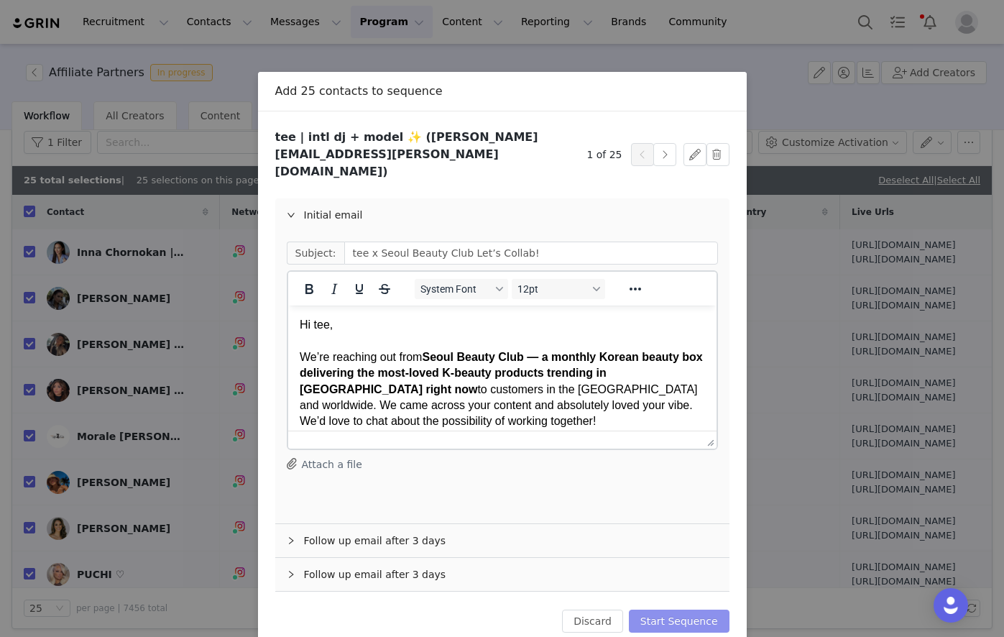
click at [707, 610] on button "Start Sequence" at bounding box center [679, 620] width 101 height 23
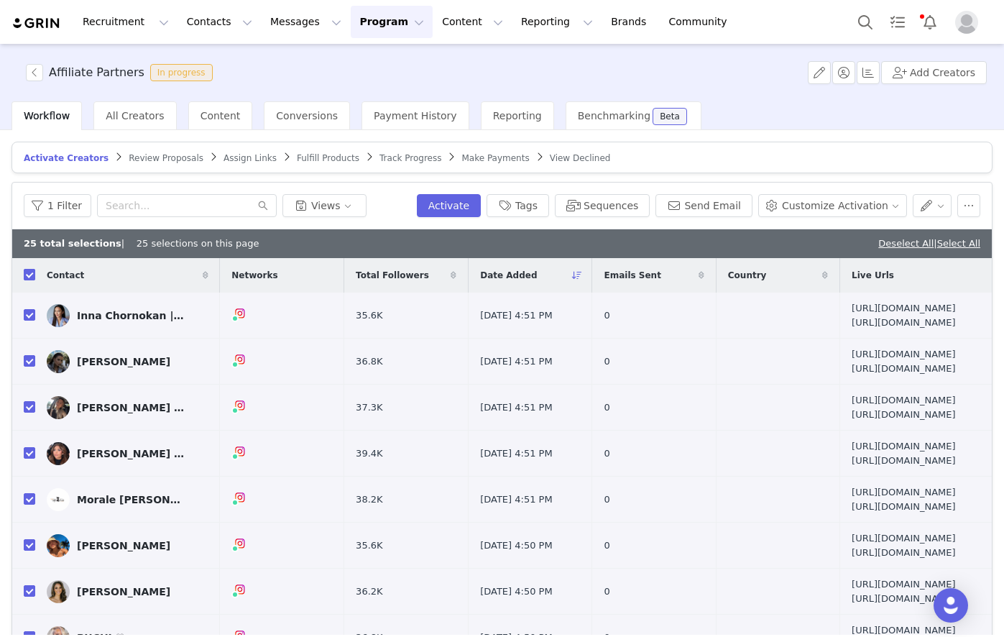
click at [33, 275] on input "checkbox" at bounding box center [29, 274] width 11 height 11
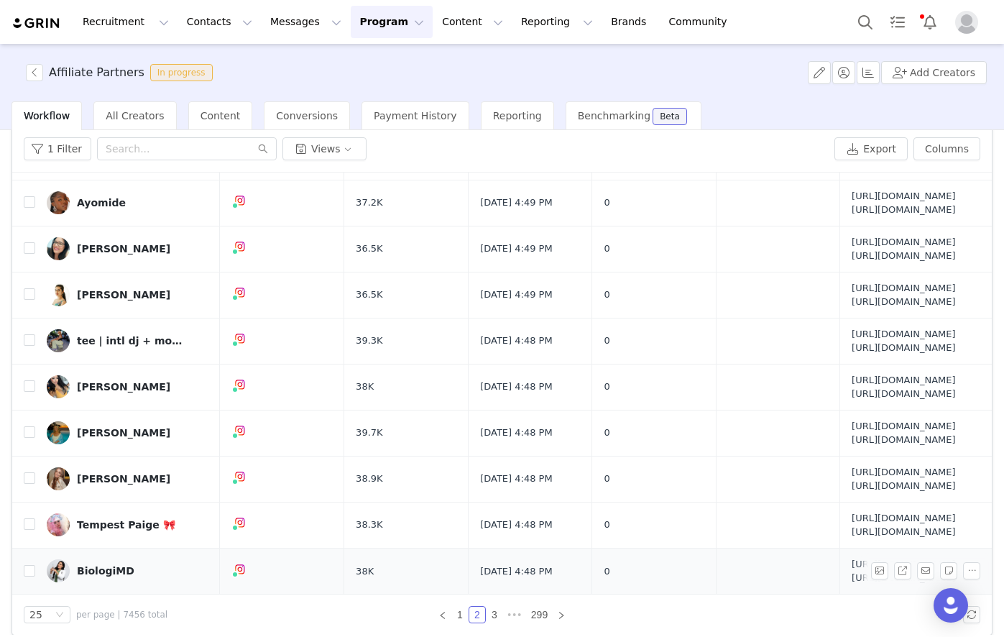
scroll to position [68, 0]
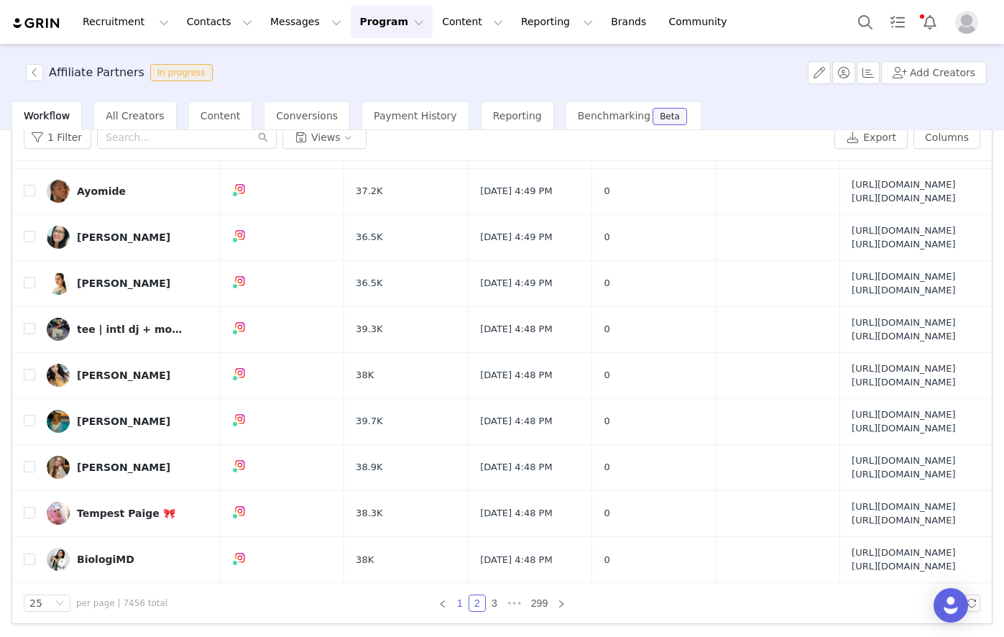
click at [458, 604] on link "1" at bounding box center [460, 603] width 16 height 16
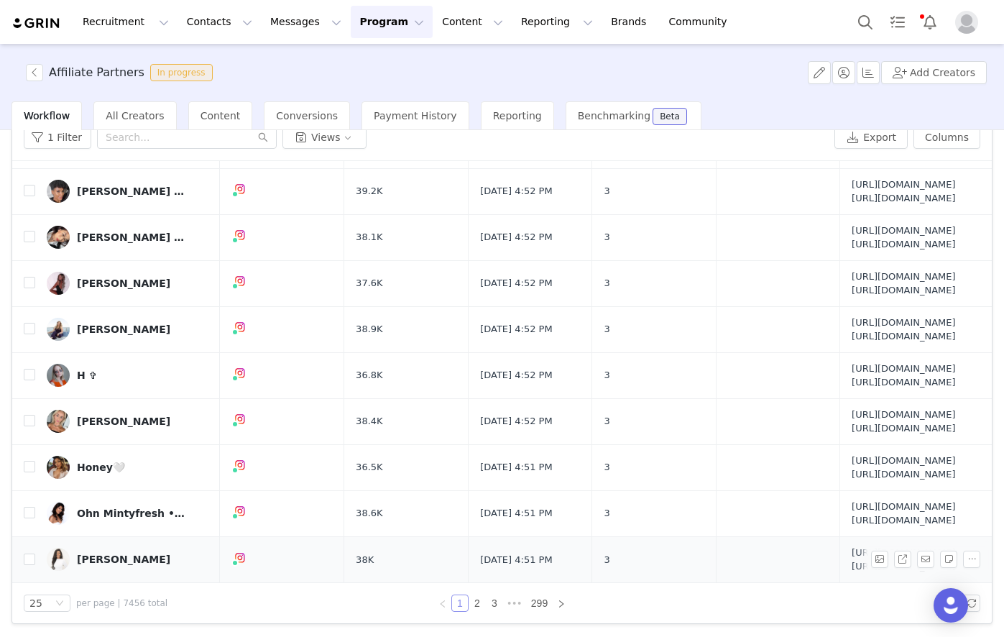
scroll to position [1475, 0]
click at [489, 601] on link "3" at bounding box center [494, 603] width 16 height 16
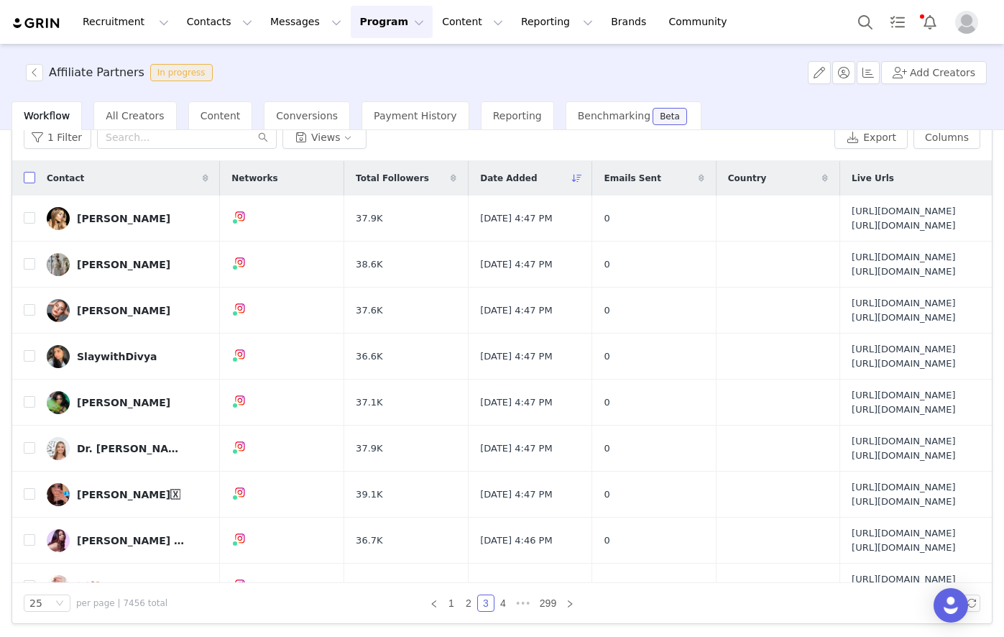
click at [25, 179] on input "checkbox" at bounding box center [29, 177] width 11 height 11
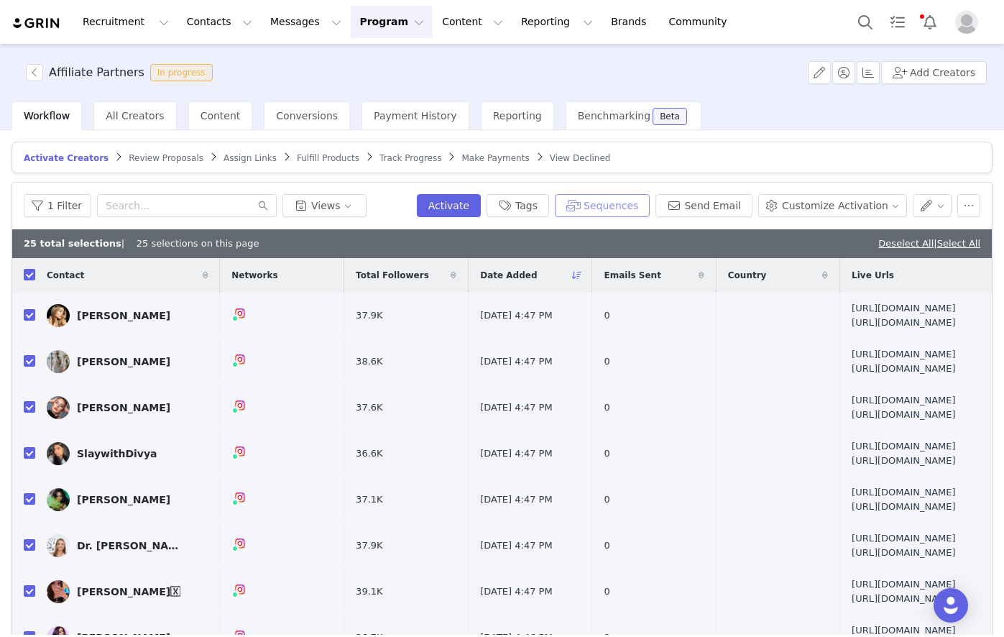
click at [614, 204] on button "Sequences" at bounding box center [602, 205] width 95 height 23
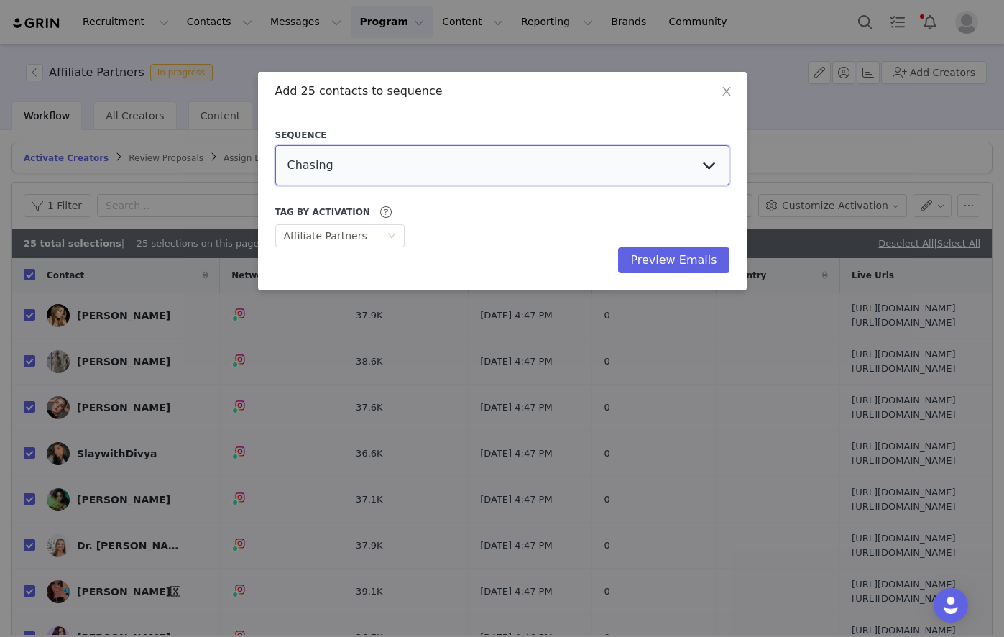
click at [498, 165] on select "Chasing Affiliate Outreach" at bounding box center [502, 165] width 454 height 40
click at [275, 145] on select "Chasing Affiliate Outreach" at bounding box center [502, 165] width 454 height 40
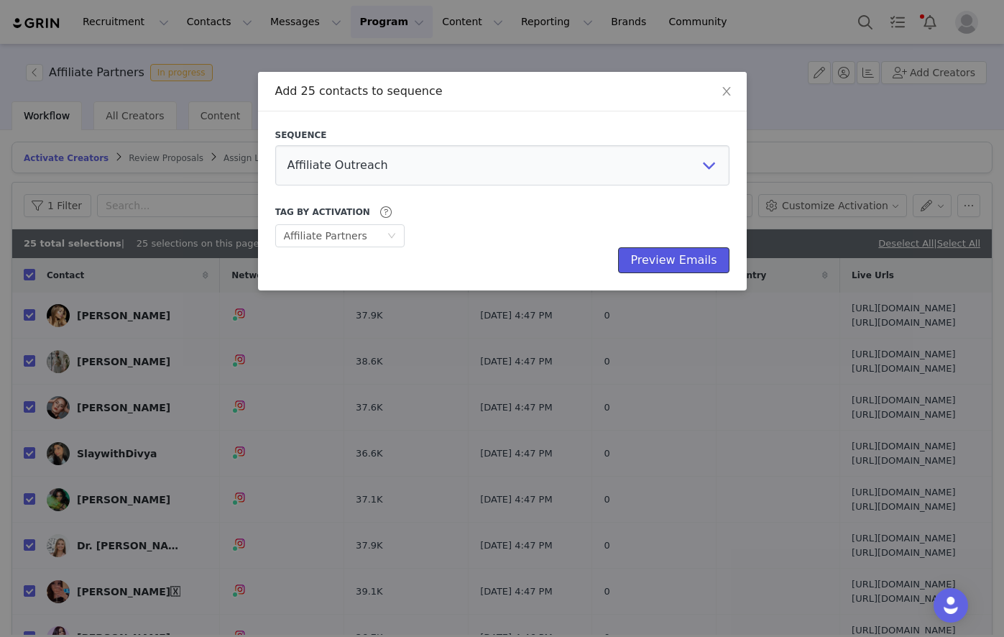
click at [681, 257] on button "Preview Emails" at bounding box center [673, 260] width 111 height 26
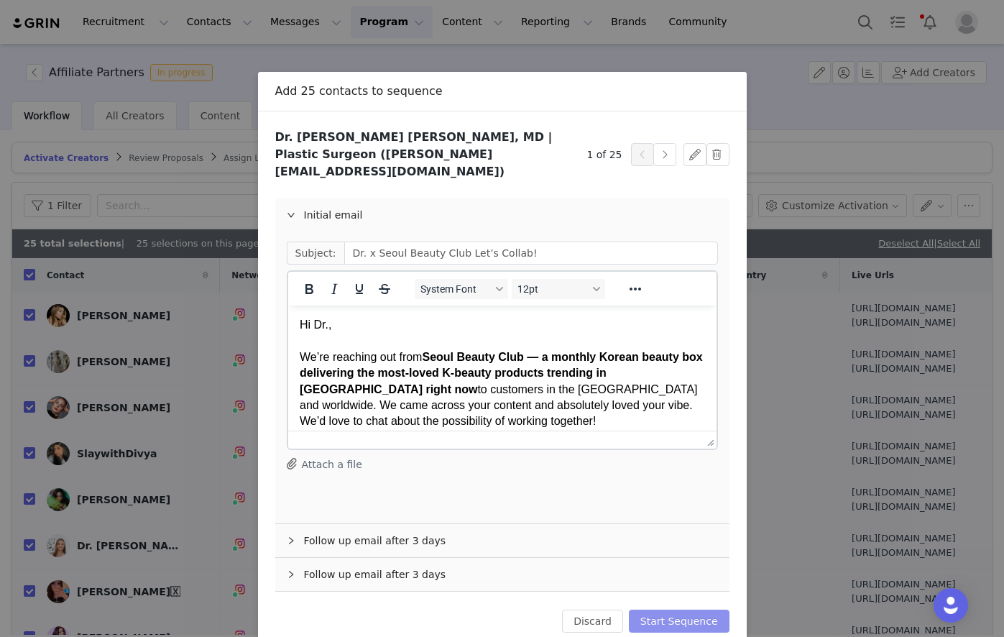
click at [688, 609] on button "Start Sequence" at bounding box center [679, 620] width 101 height 23
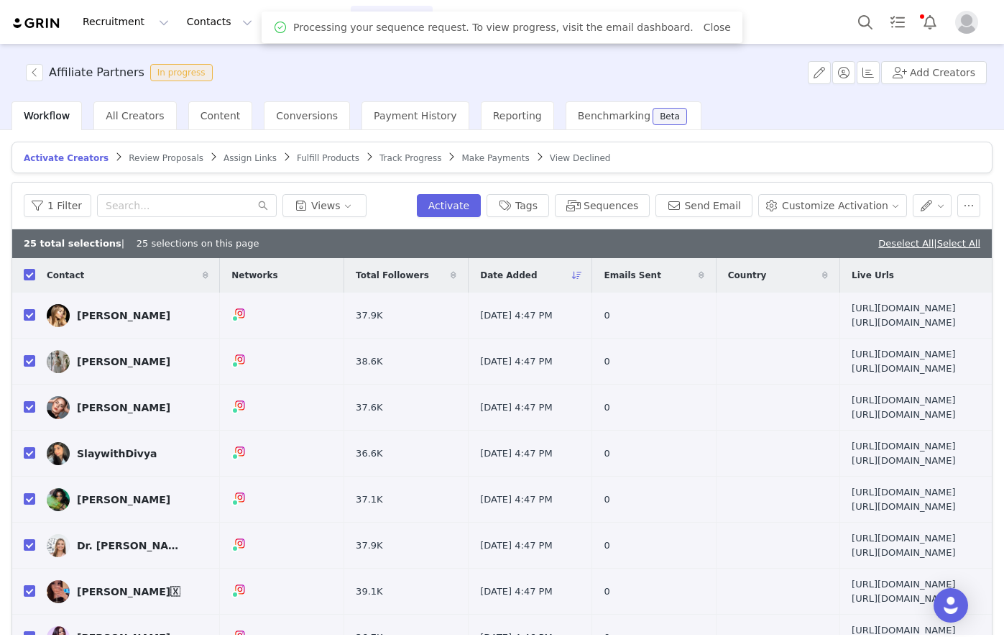
click at [28, 266] on th at bounding box center [23, 275] width 23 height 34
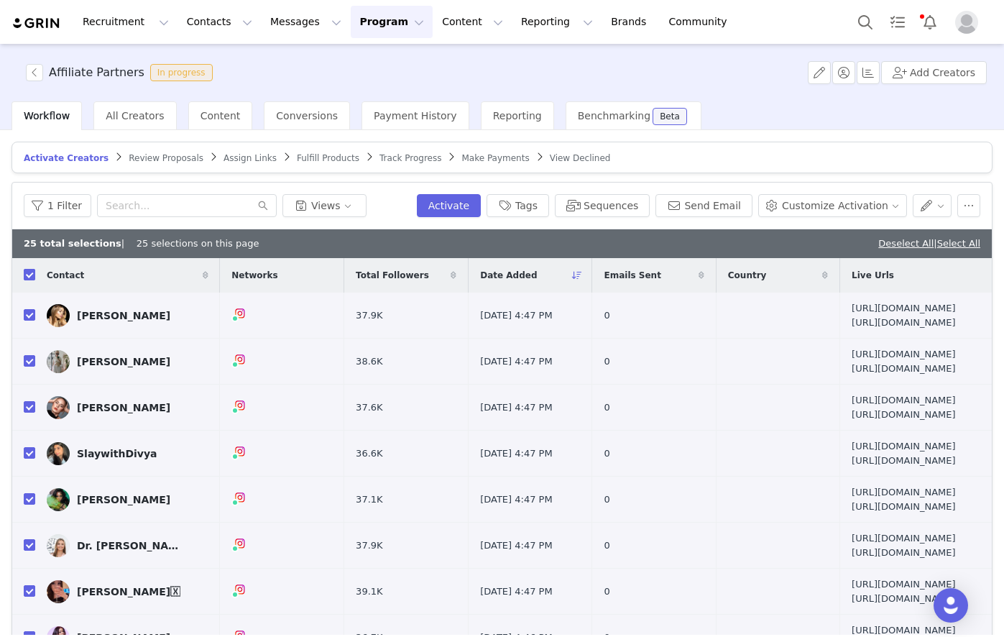
click at [29, 275] on input "checkbox" at bounding box center [29, 274] width 11 height 11
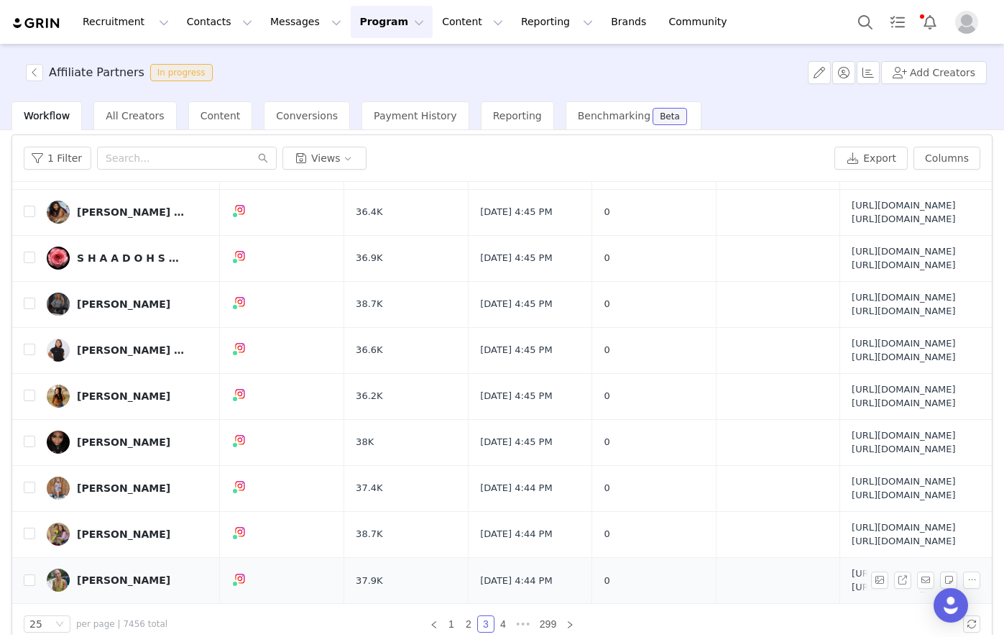
scroll to position [68, 0]
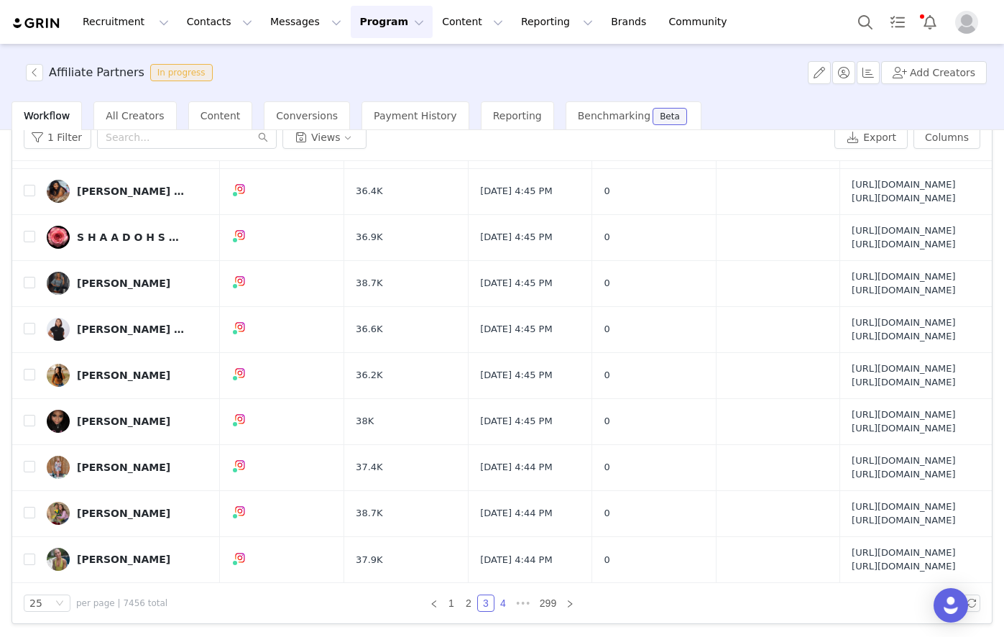
click at [495, 600] on link "4" at bounding box center [503, 603] width 16 height 16
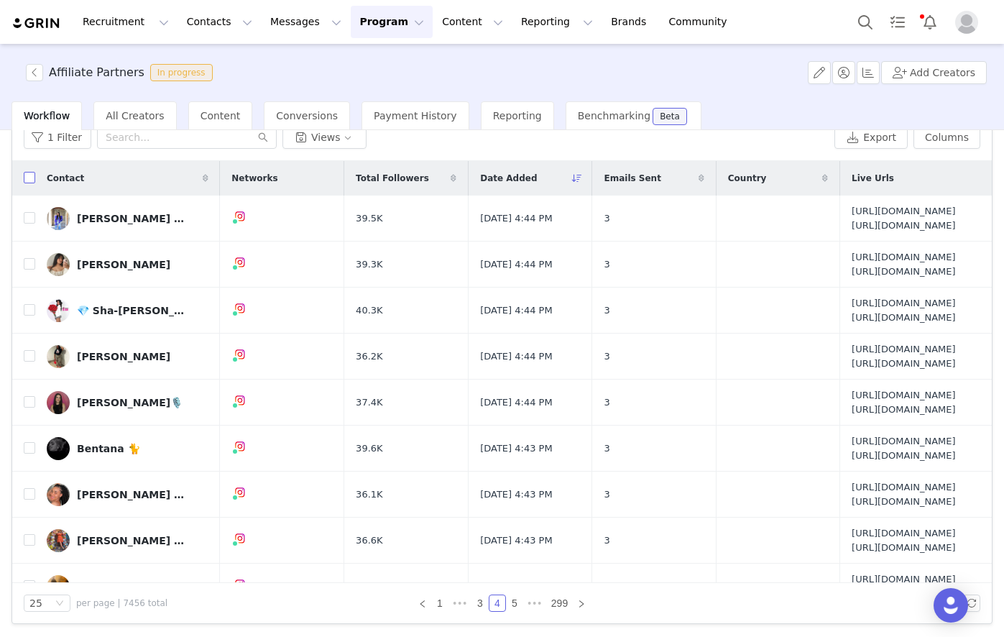
click at [26, 177] on input "checkbox" at bounding box center [29, 177] width 11 height 11
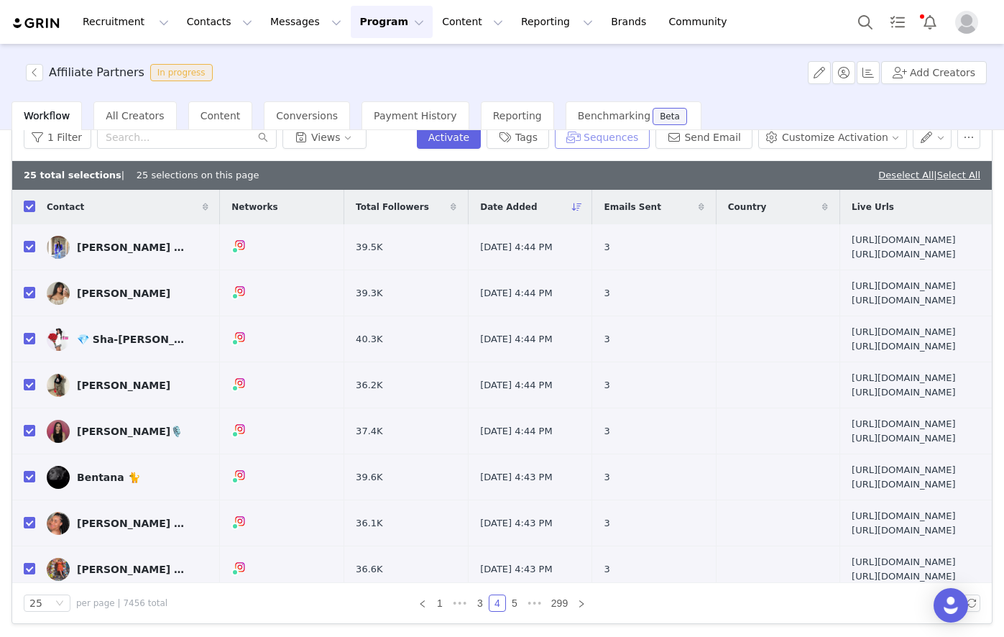
click at [650, 135] on button "Sequences" at bounding box center [602, 137] width 95 height 23
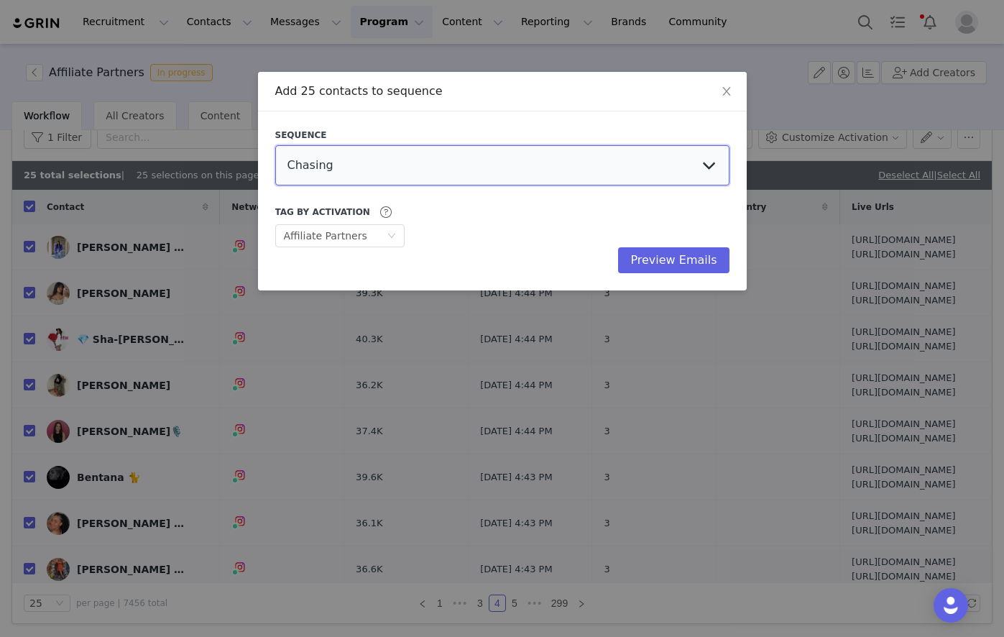
drag, startPoint x: 508, startPoint y: 155, endPoint x: 511, endPoint y: 172, distance: 16.8
click at [508, 154] on select "Chasing Affiliate Outreach" at bounding box center [502, 165] width 454 height 40
click at [275, 145] on select "Chasing Affiliate Outreach" at bounding box center [502, 165] width 454 height 40
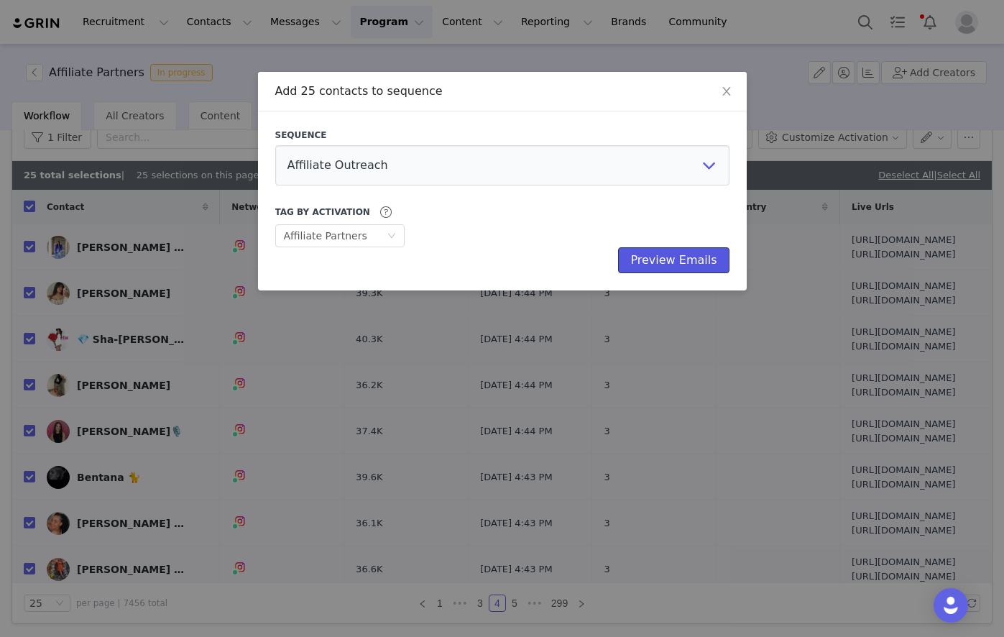
click at [704, 261] on button "Preview Emails" at bounding box center [673, 260] width 111 height 26
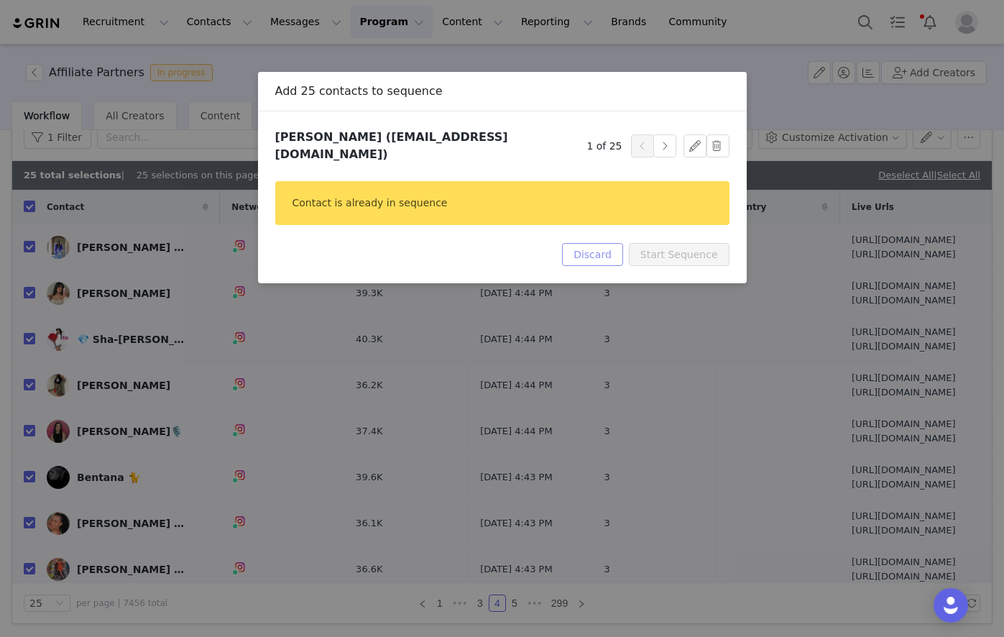
click at [613, 243] on button "Discard" at bounding box center [592, 254] width 61 height 23
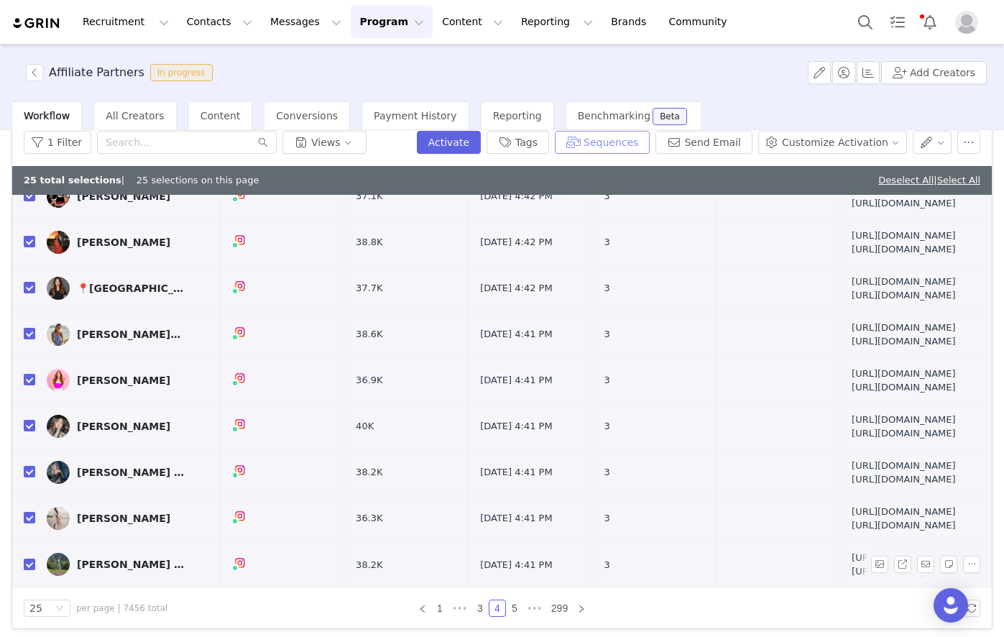
scroll to position [1504, 0]
click at [507, 606] on link "5" at bounding box center [515, 608] width 16 height 16
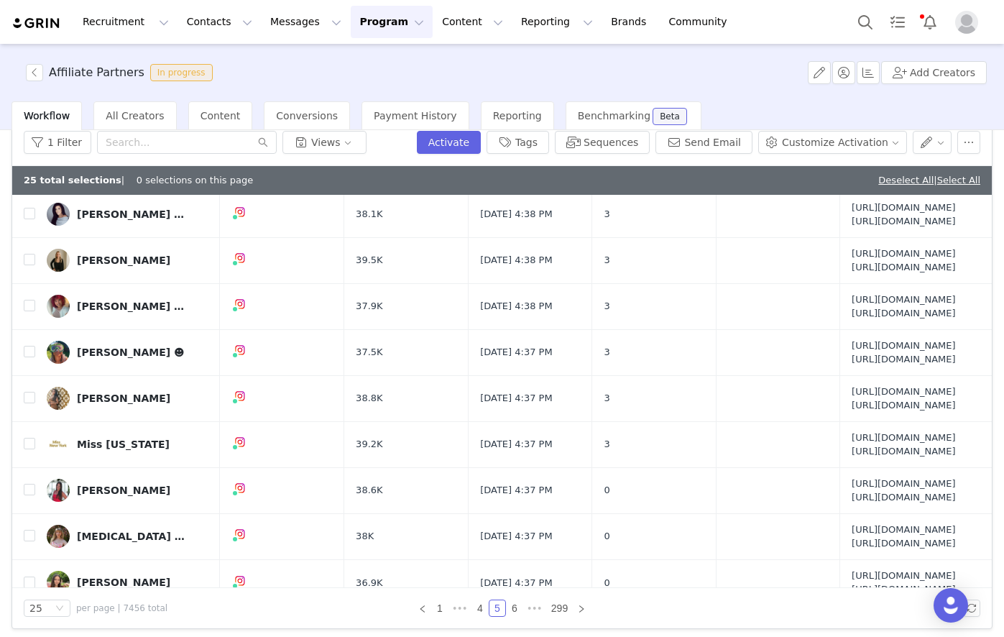
scroll to position [0, 0]
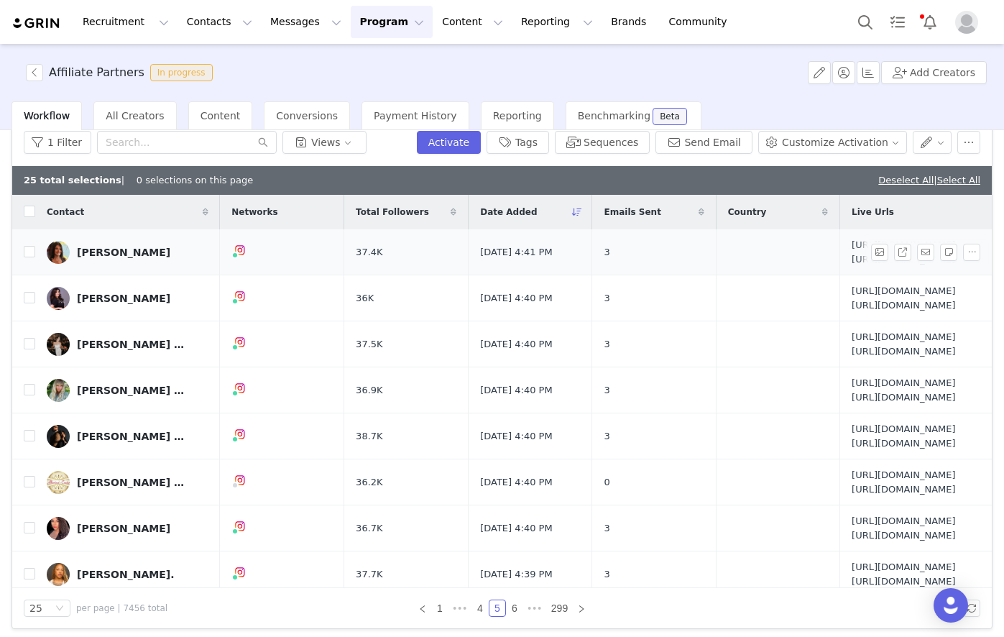
drag, startPoint x: 884, startPoint y: 181, endPoint x: 841, endPoint y: 212, distance: 53.0
click at [884, 181] on link "Deselect All" at bounding box center [905, 180] width 55 height 11
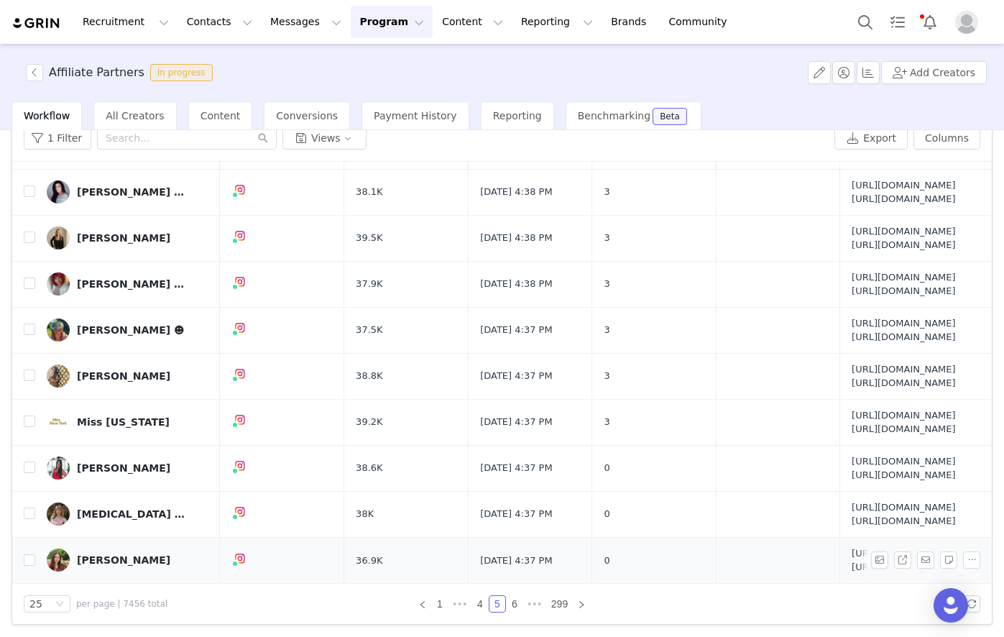
scroll to position [68, 0]
click at [29, 553] on input "checkbox" at bounding box center [29, 558] width 11 height 11
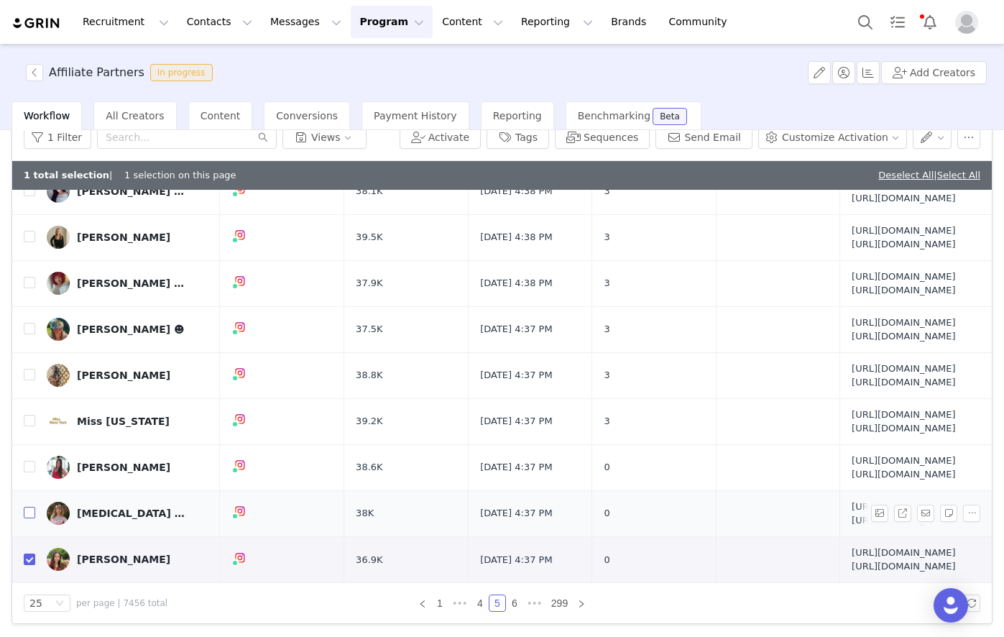
click at [27, 507] on input "checkbox" at bounding box center [29, 512] width 11 height 11
click at [25, 461] on input "checkbox" at bounding box center [29, 466] width 11 height 11
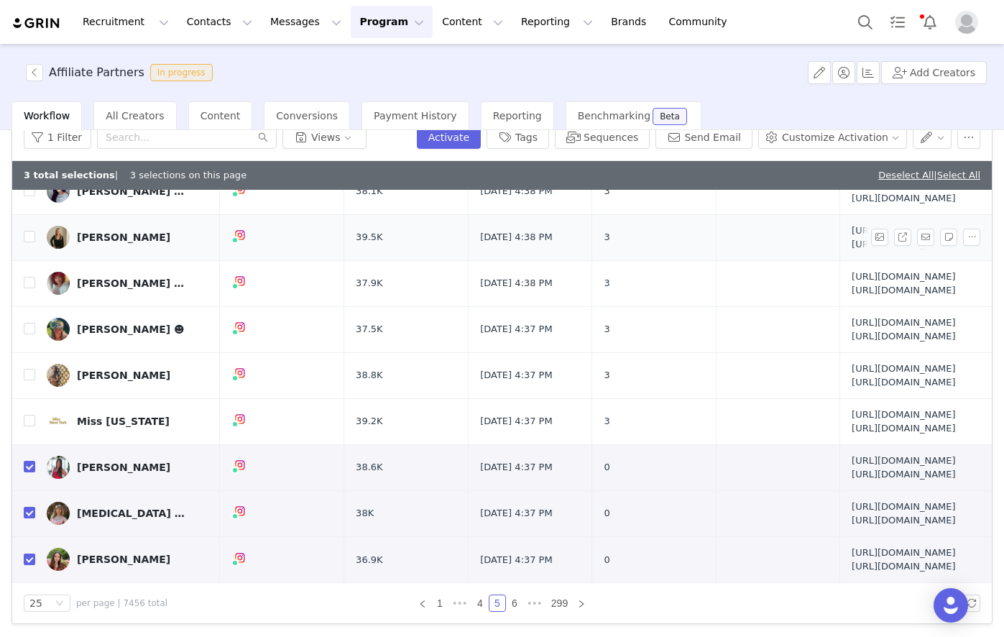
scroll to position [1260, 0]
click at [627, 141] on button "Sequences" at bounding box center [602, 137] width 95 height 23
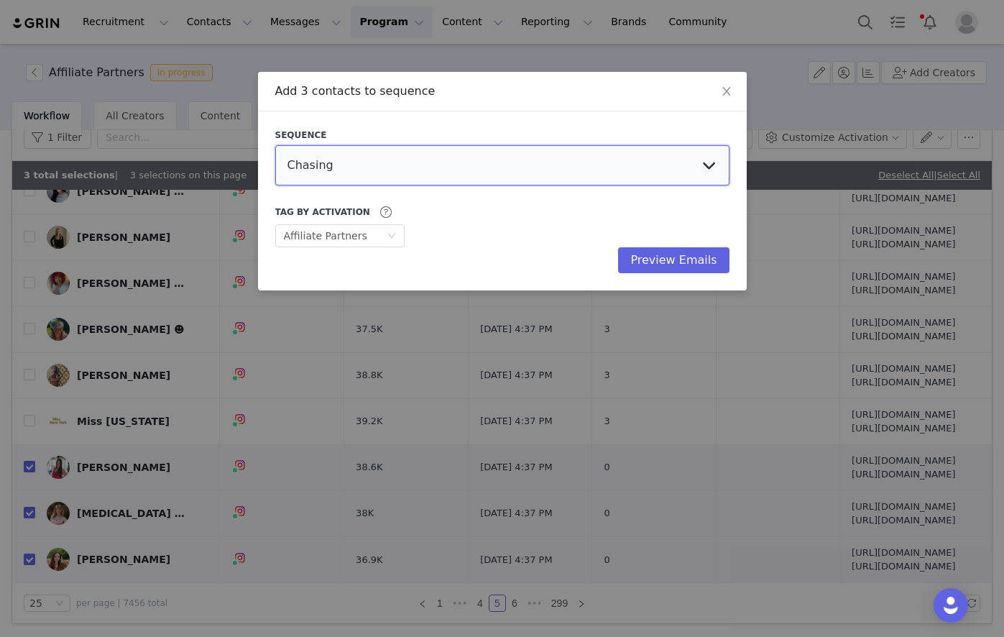
drag, startPoint x: 525, startPoint y: 158, endPoint x: 506, endPoint y: 183, distance: 31.2
click at [525, 158] on select "Chasing Affiliate Outreach" at bounding box center [502, 165] width 454 height 40
click at [275, 145] on select "Chasing Affiliate Outreach" at bounding box center [502, 165] width 454 height 40
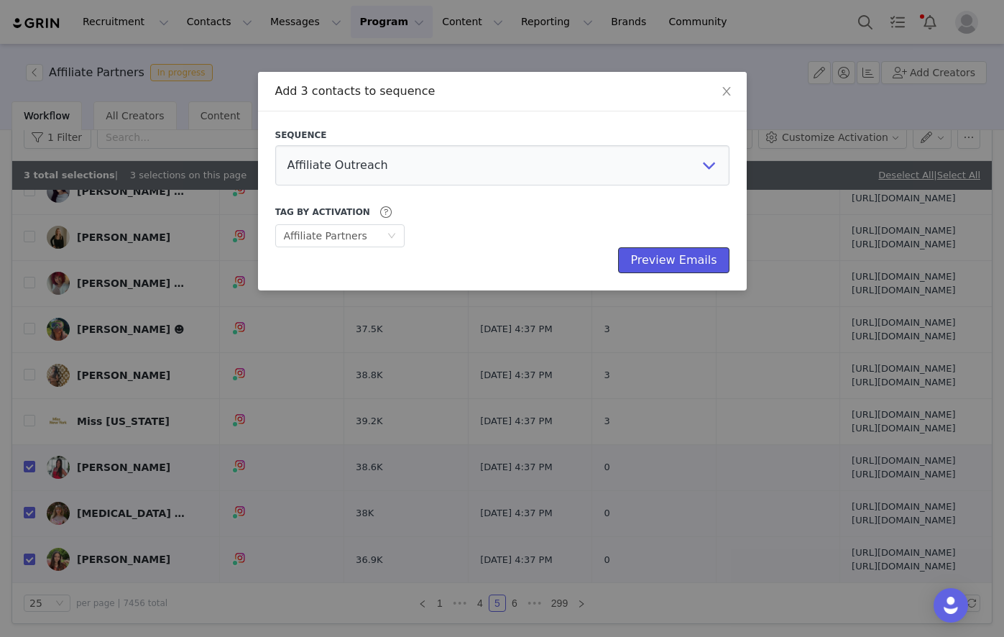
click at [670, 265] on button "Preview Emails" at bounding box center [673, 260] width 111 height 26
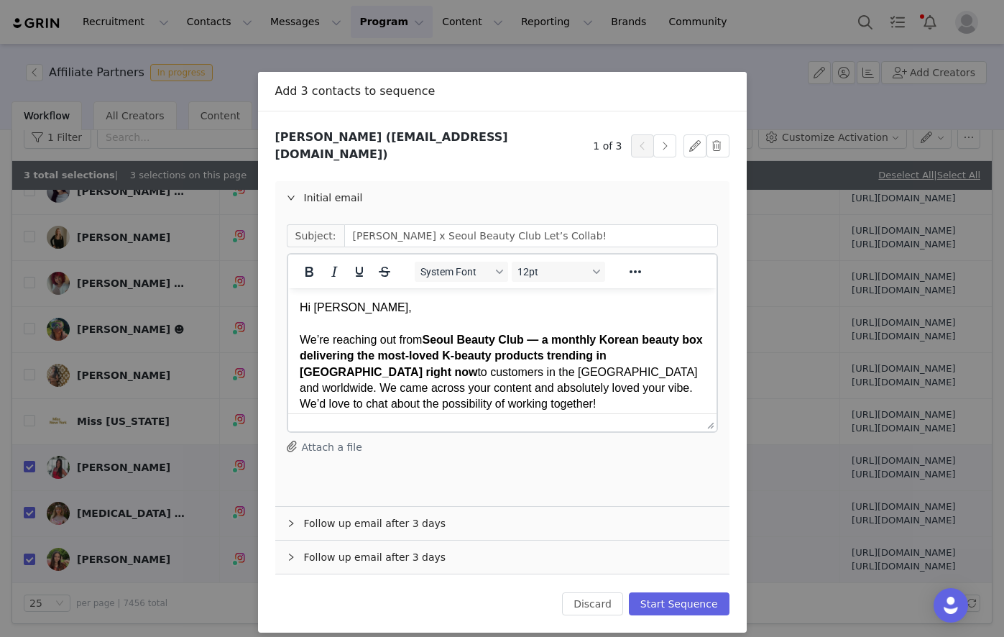
scroll to position [0, 0]
click at [683, 592] on button "Start Sequence" at bounding box center [679, 603] width 101 height 23
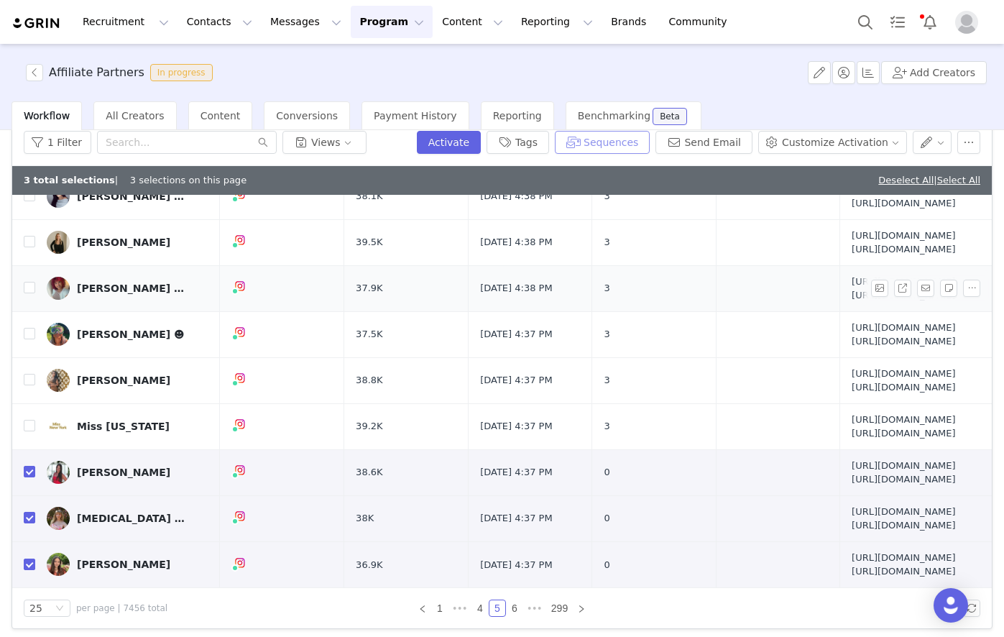
scroll to position [1288, 0]
drag, startPoint x: 889, startPoint y: 177, endPoint x: 816, endPoint y: 240, distance: 96.3
click at [889, 177] on link "Deselect All" at bounding box center [905, 180] width 55 height 11
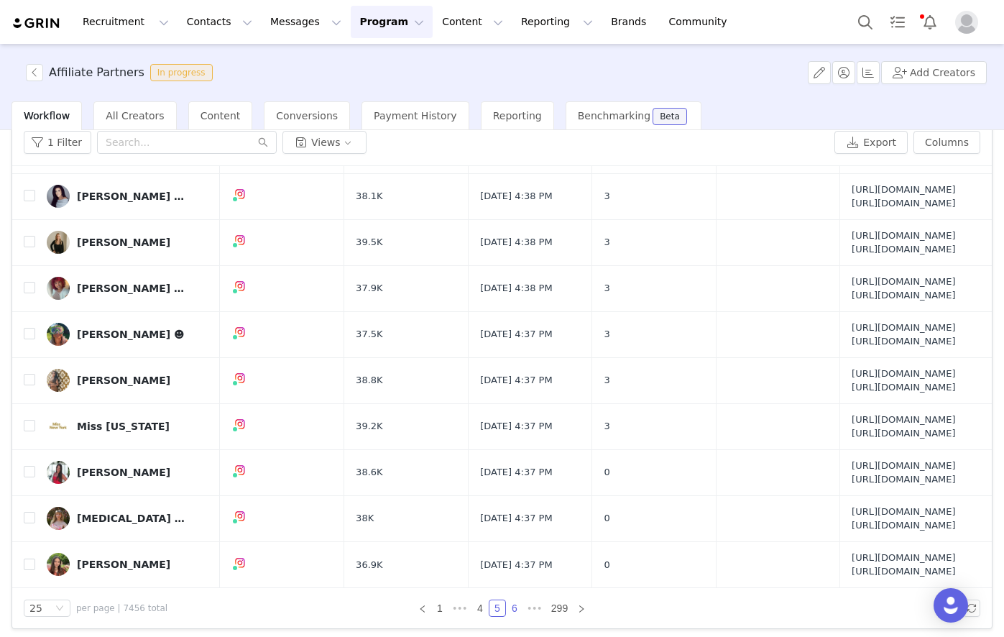
click at [507, 607] on link "6" at bounding box center [515, 608] width 16 height 16
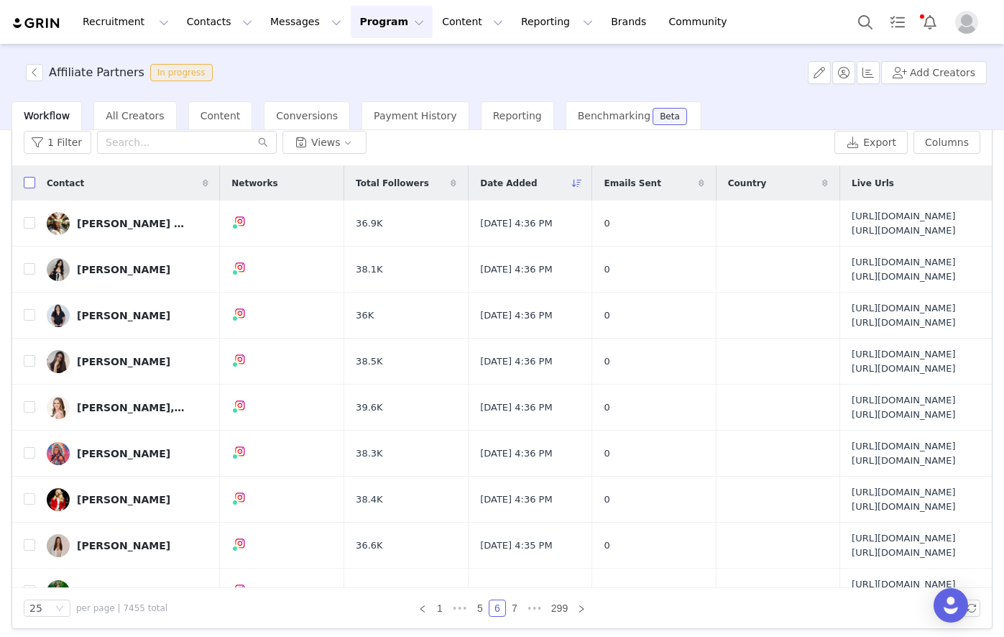
click at [29, 183] on input "checkbox" at bounding box center [29, 182] width 11 height 11
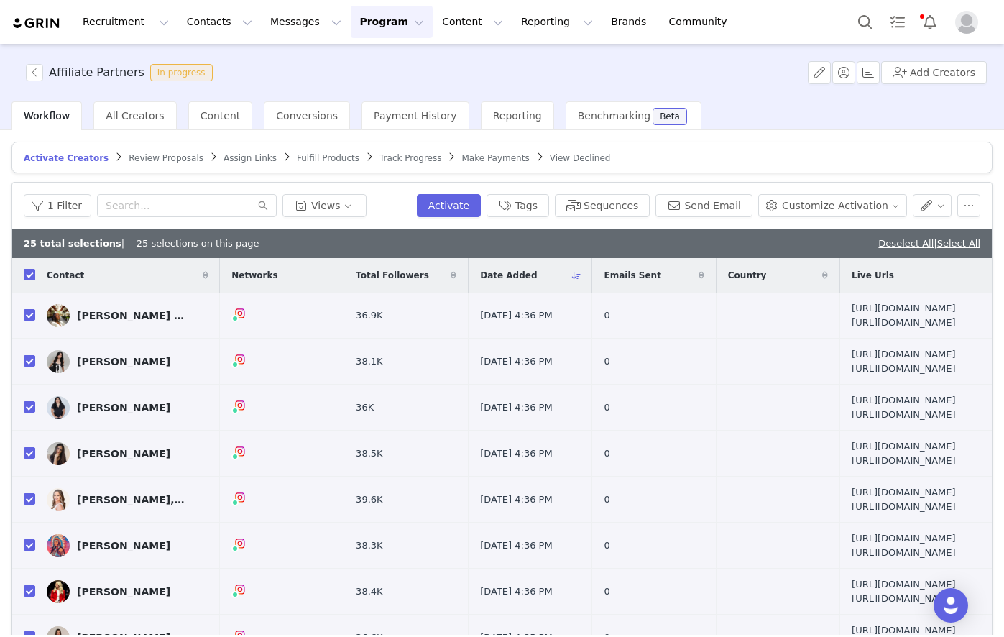
click at [32, 275] on input "checkbox" at bounding box center [29, 274] width 11 height 11
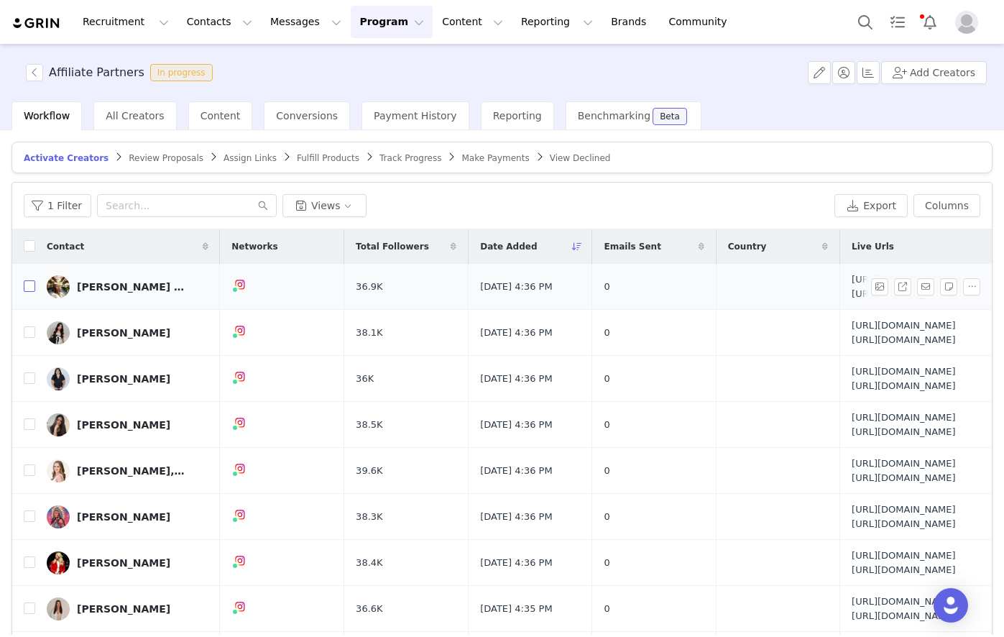
click at [29, 292] on input "checkbox" at bounding box center [29, 285] width 11 height 11
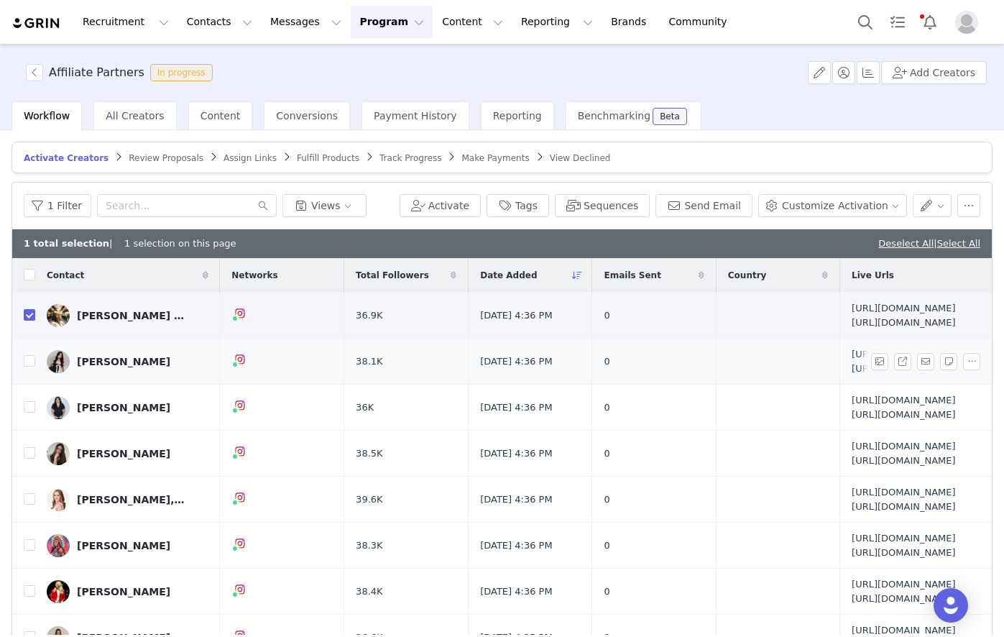
click at [30, 384] on td at bounding box center [23, 361] width 23 height 46
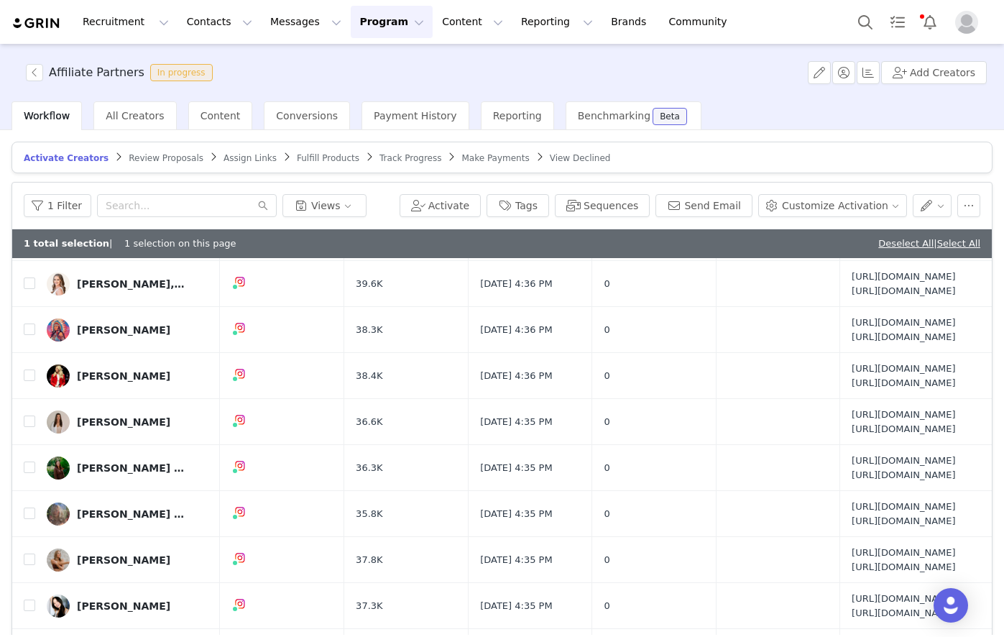
scroll to position [72, 0]
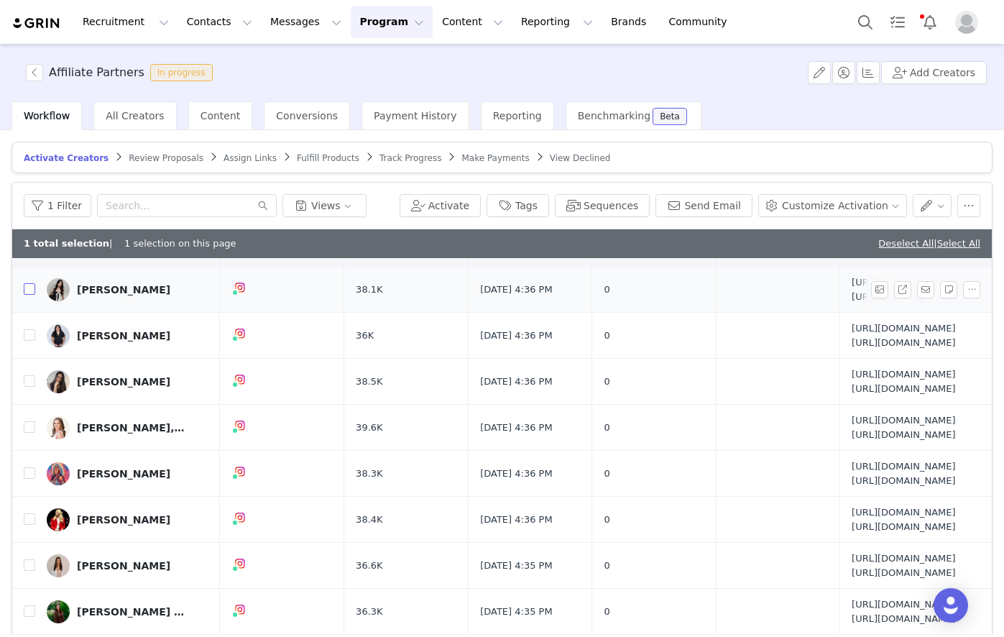
click at [28, 295] on input "checkbox" at bounding box center [29, 288] width 11 height 11
click at [29, 341] on input "checkbox" at bounding box center [29, 334] width 11 height 11
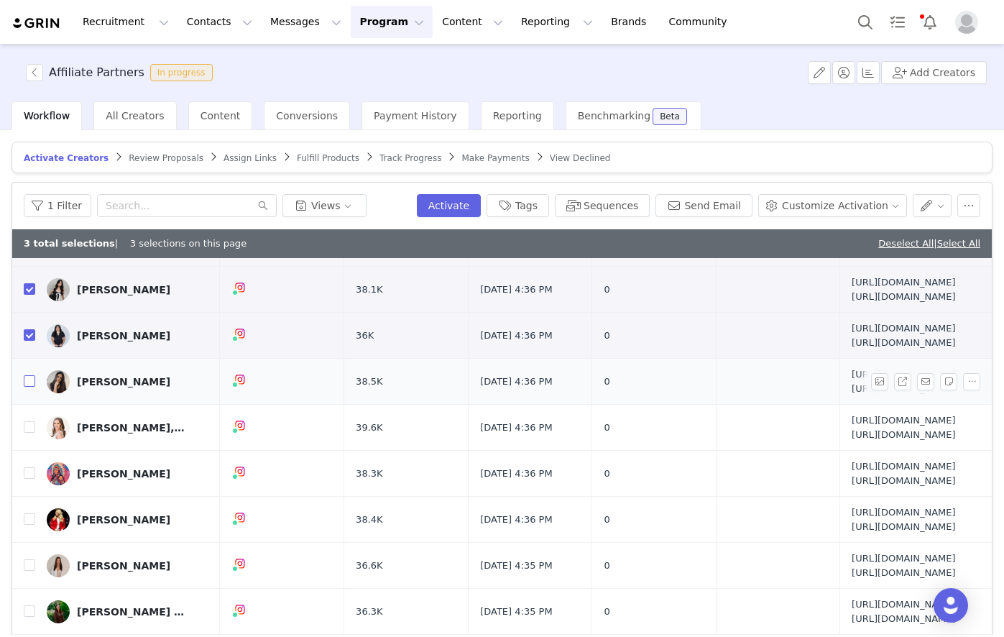
click at [32, 387] on input "checkbox" at bounding box center [29, 380] width 11 height 11
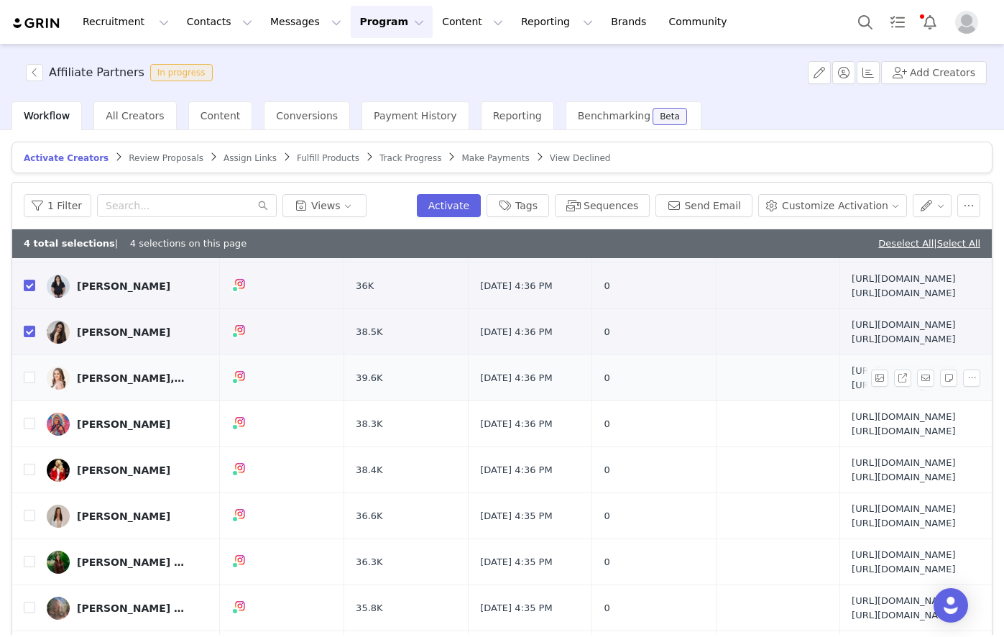
scroll to position [144, 0]
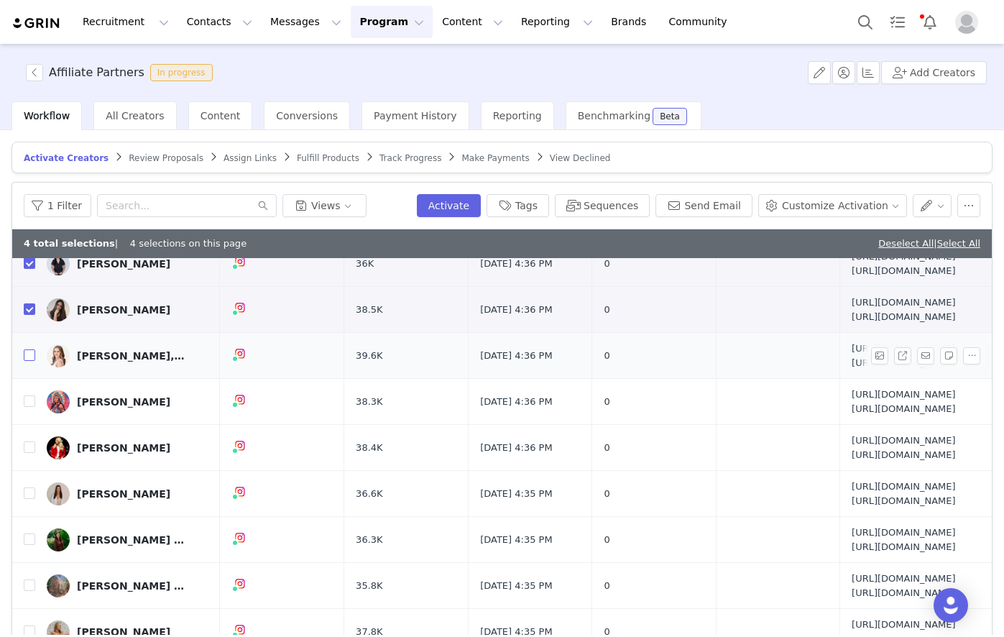
click at [32, 361] on input "checkbox" at bounding box center [29, 354] width 11 height 11
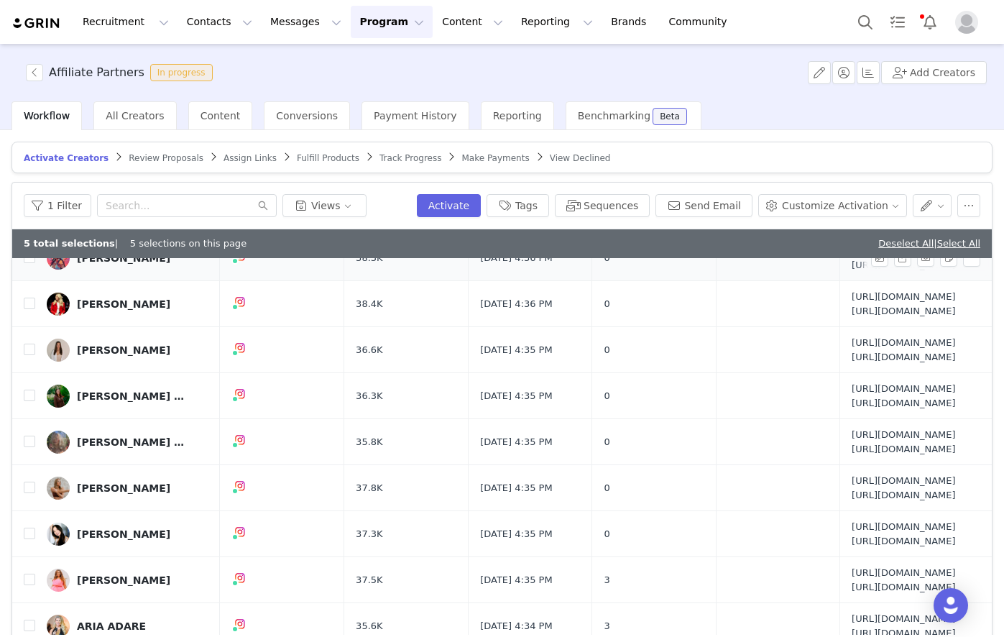
click at [23, 281] on td at bounding box center [23, 258] width 23 height 46
click at [29, 281] on td at bounding box center [23, 258] width 23 height 46
click at [33, 309] on input "checkbox" at bounding box center [29, 303] width 11 height 11
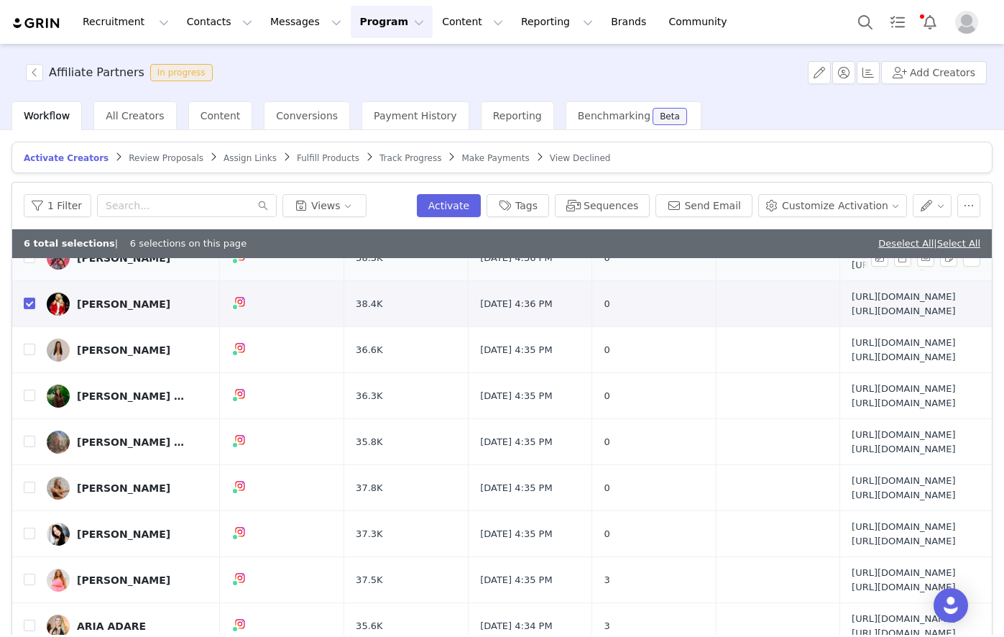
click at [19, 281] on td at bounding box center [23, 258] width 23 height 46
click at [29, 263] on input "checkbox" at bounding box center [29, 257] width 11 height 11
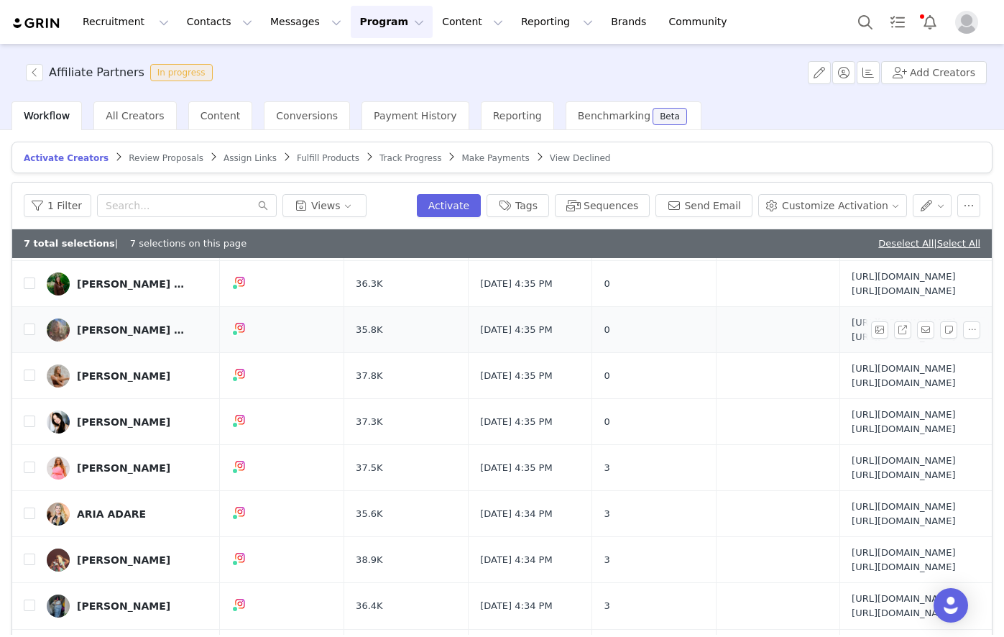
scroll to position [503, 0]
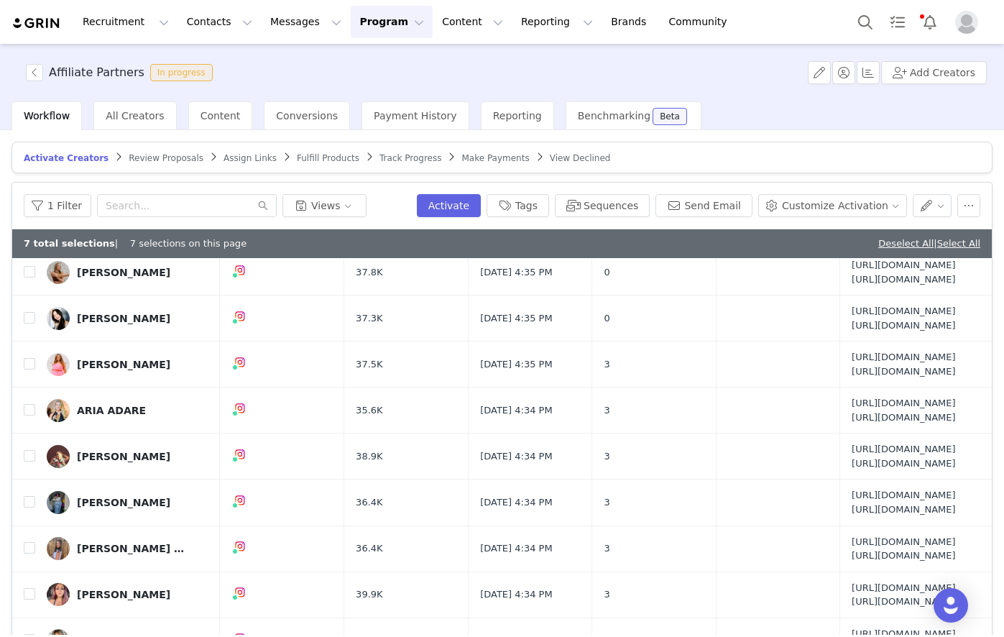
click at [30, 142] on label at bounding box center [29, 133] width 11 height 15
click at [30, 139] on input "checkbox" at bounding box center [29, 133] width 11 height 11
click at [30, 185] on input "checkbox" at bounding box center [29, 179] width 11 height 11
click at [26, 231] on input "checkbox" at bounding box center [29, 225] width 11 height 11
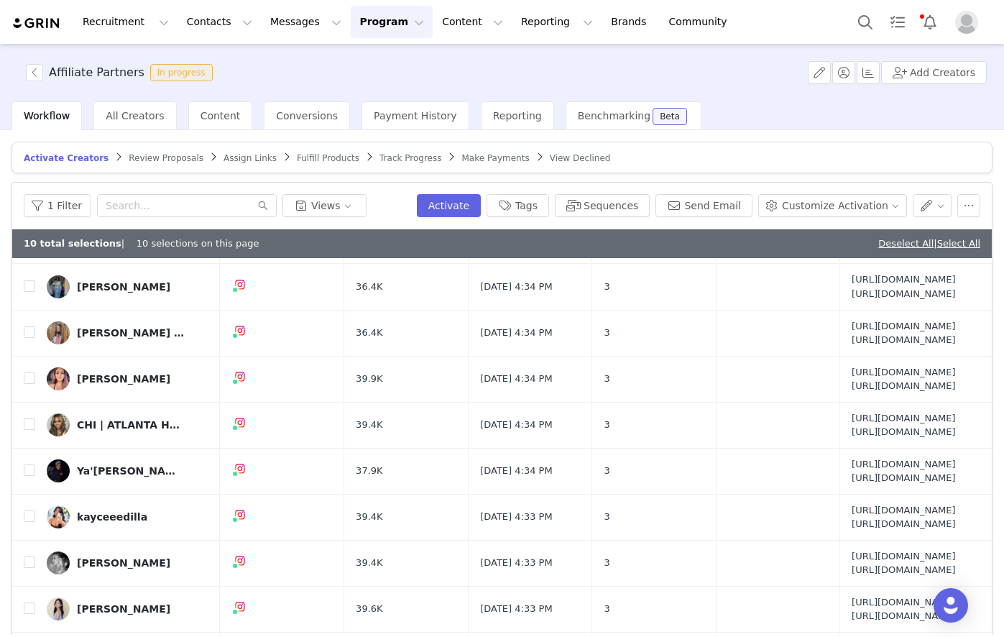
click at [24, 108] on input "checkbox" at bounding box center [29, 101] width 11 height 11
click at [35, 80] on td "[PERSON_NAME]" at bounding box center [127, 57] width 185 height 46
click at [29, 62] on input "checkbox" at bounding box center [29, 55] width 11 height 11
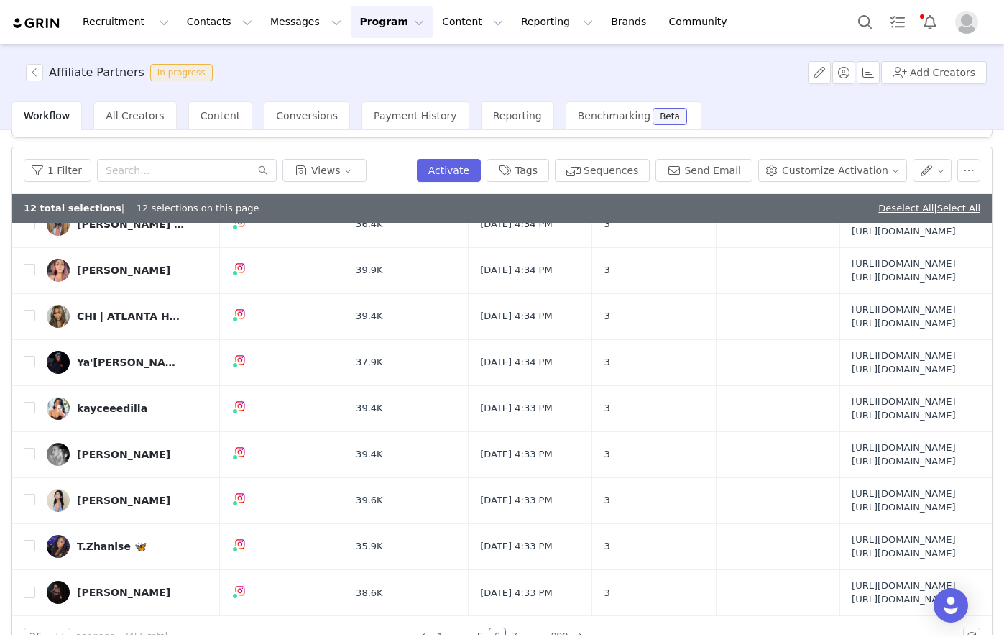
scroll to position [68, 0]
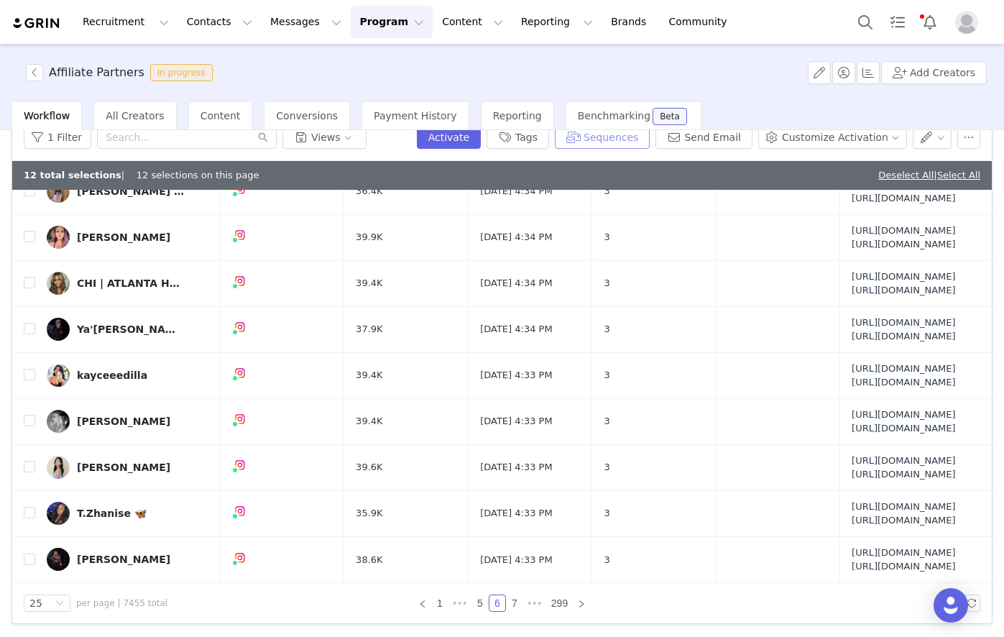
click at [646, 142] on button "Sequences" at bounding box center [602, 137] width 95 height 23
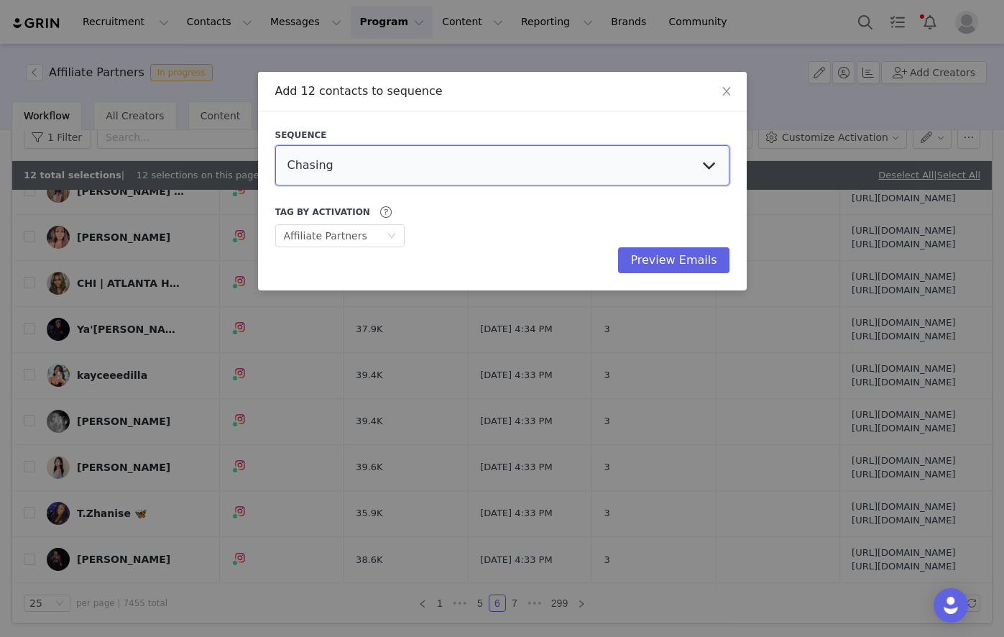
click at [421, 158] on select "Chasing Affiliate Outreach" at bounding box center [502, 165] width 454 height 40
click at [275, 145] on select "Chasing Affiliate Outreach" at bounding box center [502, 165] width 454 height 40
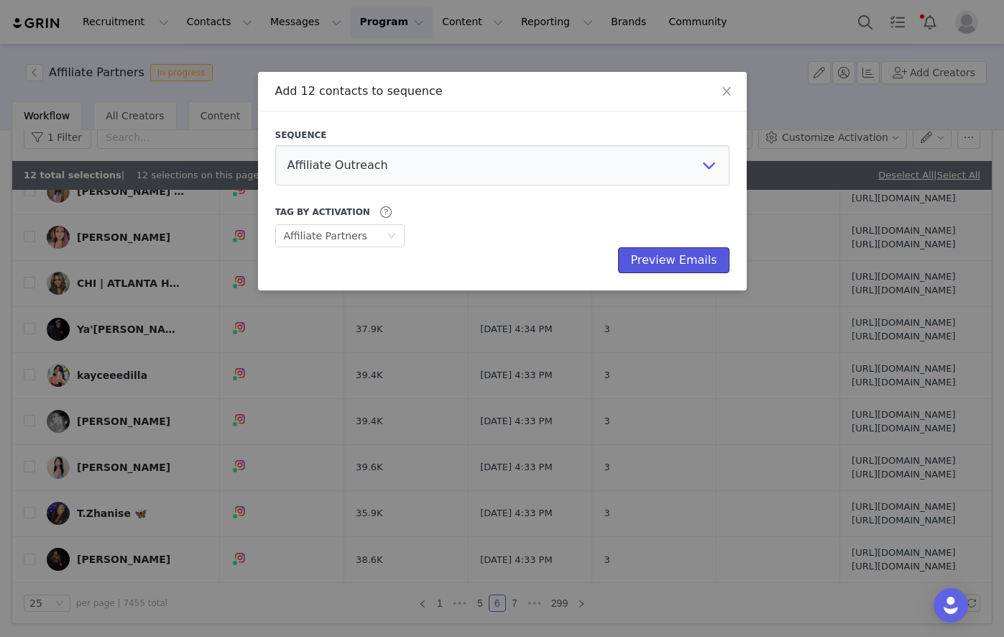
click at [657, 264] on button "Preview Emails" at bounding box center [673, 260] width 111 height 26
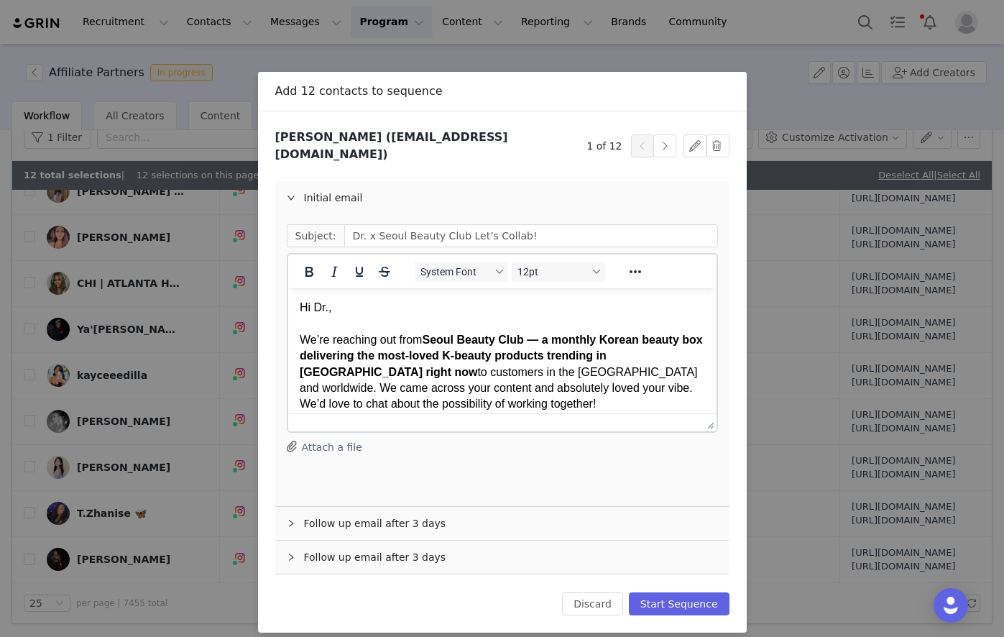
scroll to position [0, 0]
click at [681, 606] on div "Sequence Chasing Affiliate Outreach Tag by Activation Optional Affiliate Partne…" at bounding box center [502, 371] width 489 height 521
click at [678, 592] on button "Start Sequence" at bounding box center [679, 603] width 101 height 23
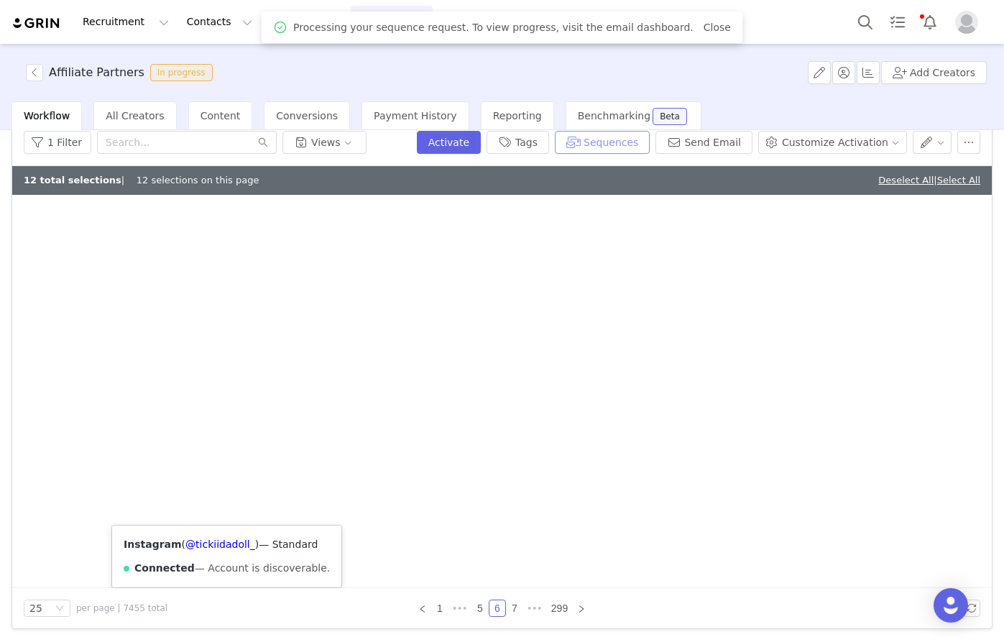
scroll to position [68, 0]
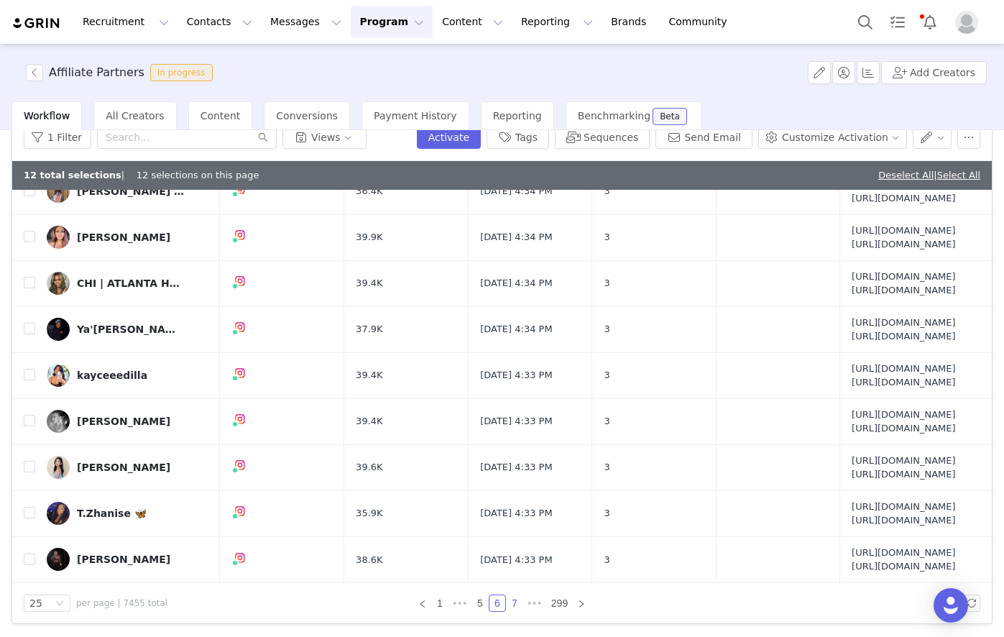
click at [507, 605] on link "7" at bounding box center [515, 603] width 16 height 16
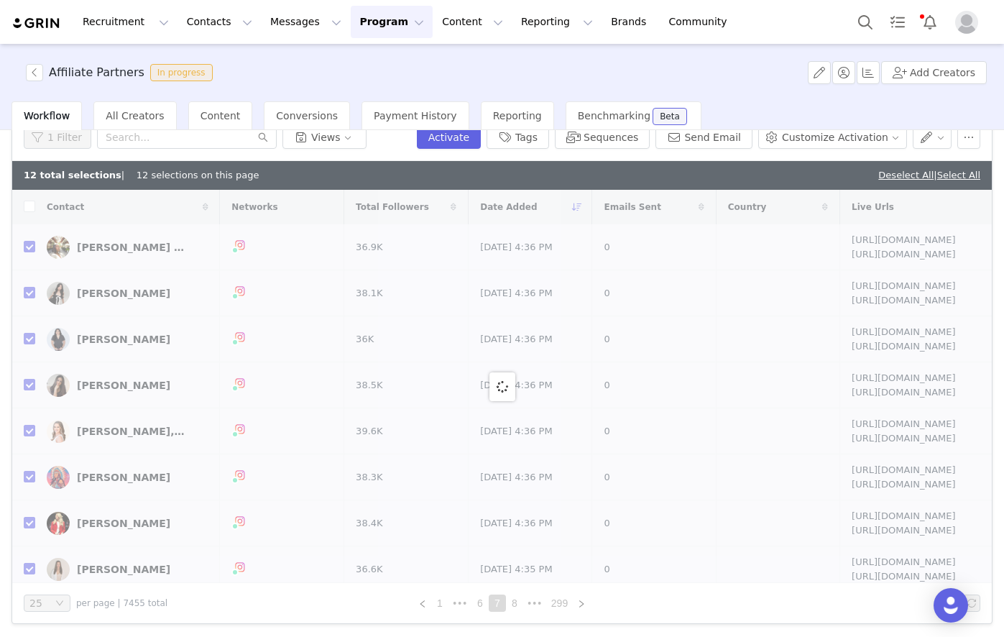
click at [886, 174] on link "Deselect All" at bounding box center [905, 175] width 55 height 11
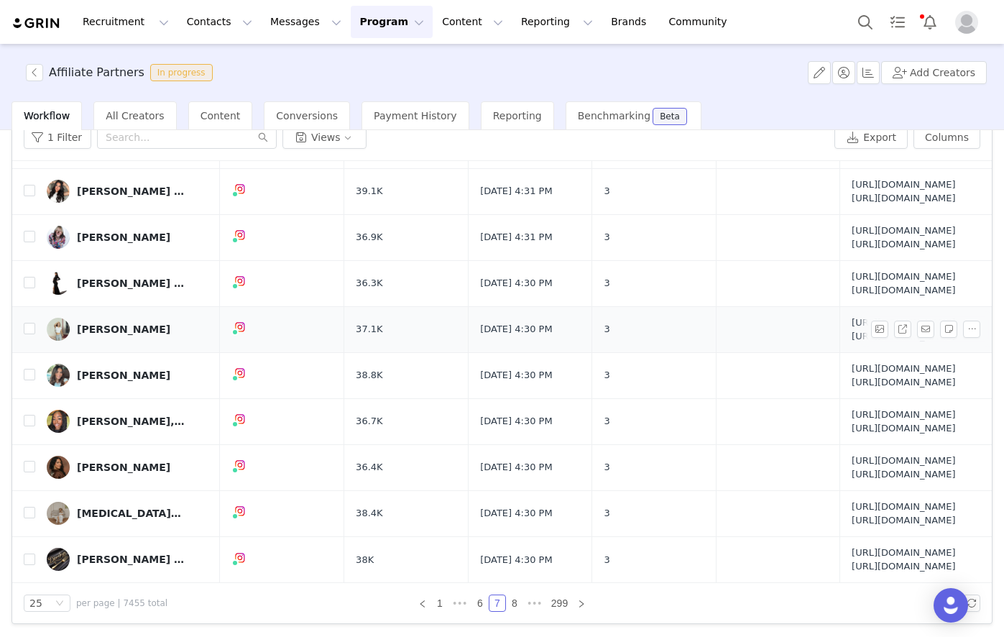
scroll to position [1475, 0]
click at [507, 601] on link "8" at bounding box center [515, 603] width 16 height 16
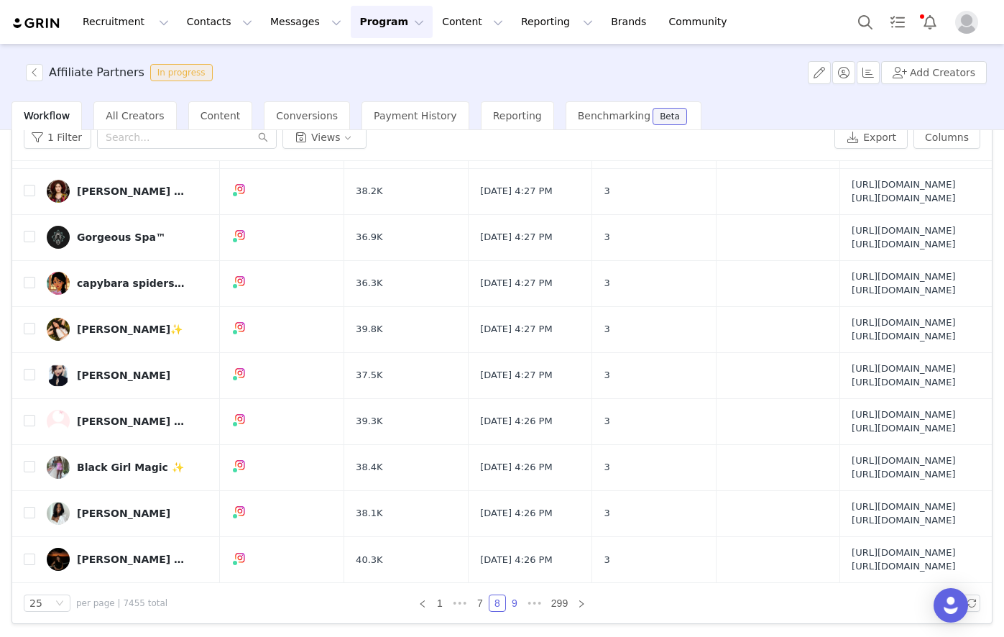
click at [508, 599] on link "9" at bounding box center [515, 603] width 16 height 16
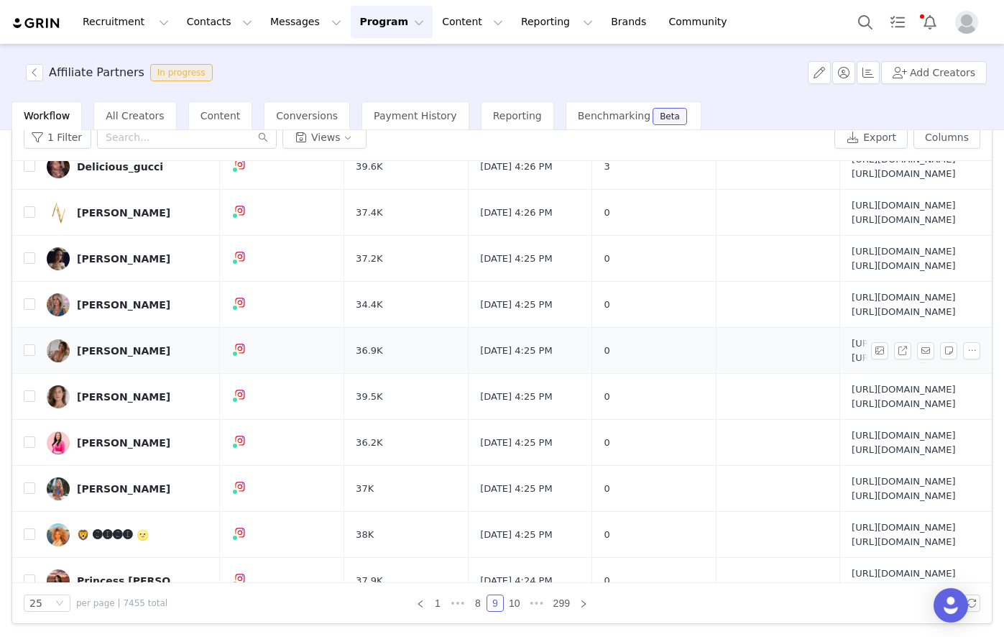
scroll to position [0, 0]
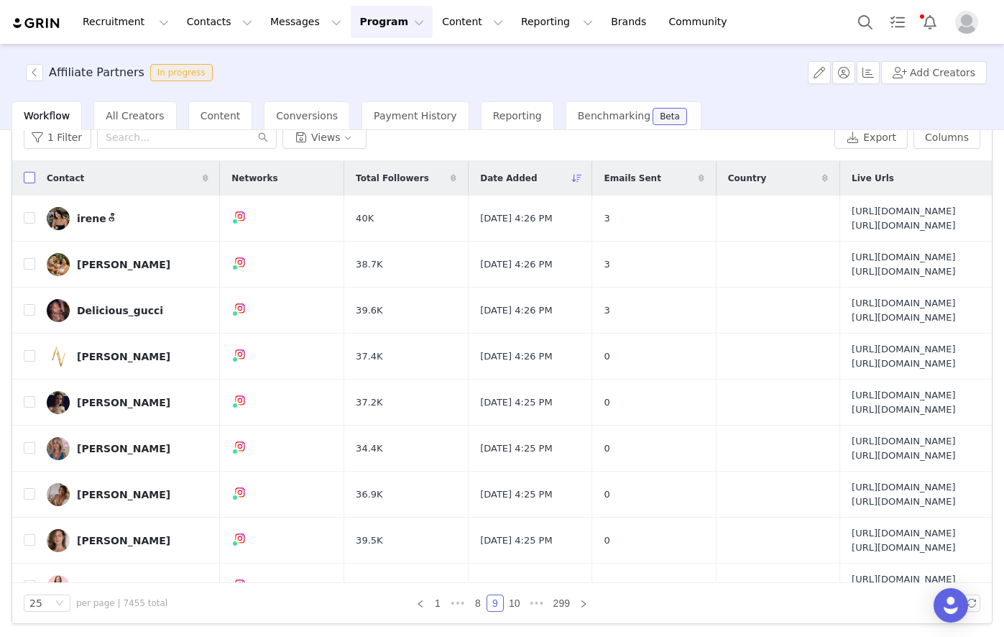
click at [29, 180] on input "checkbox" at bounding box center [29, 177] width 11 height 11
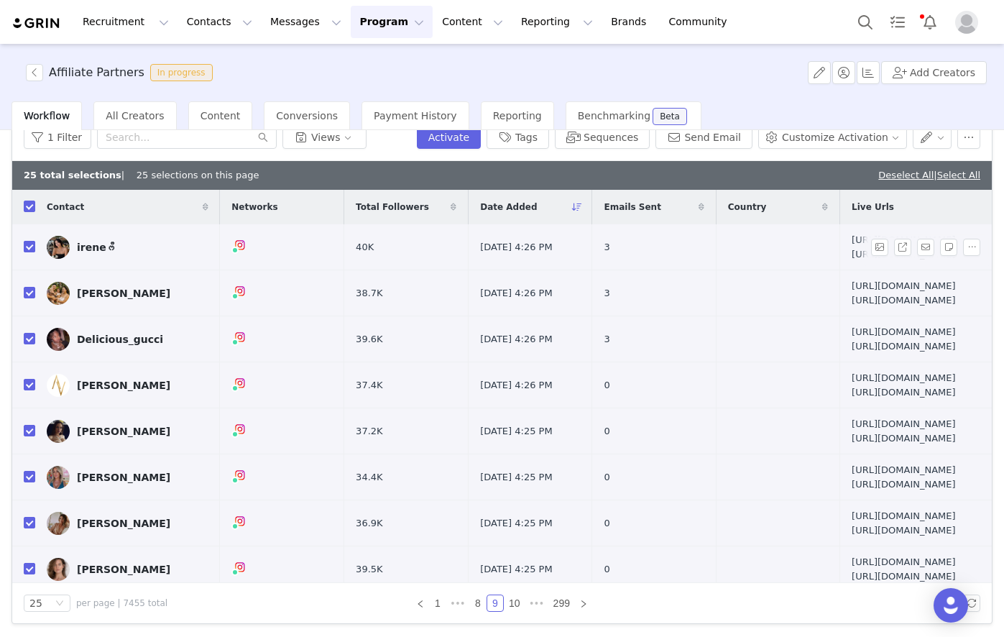
click at [26, 252] on input "checkbox" at bounding box center [29, 246] width 11 height 11
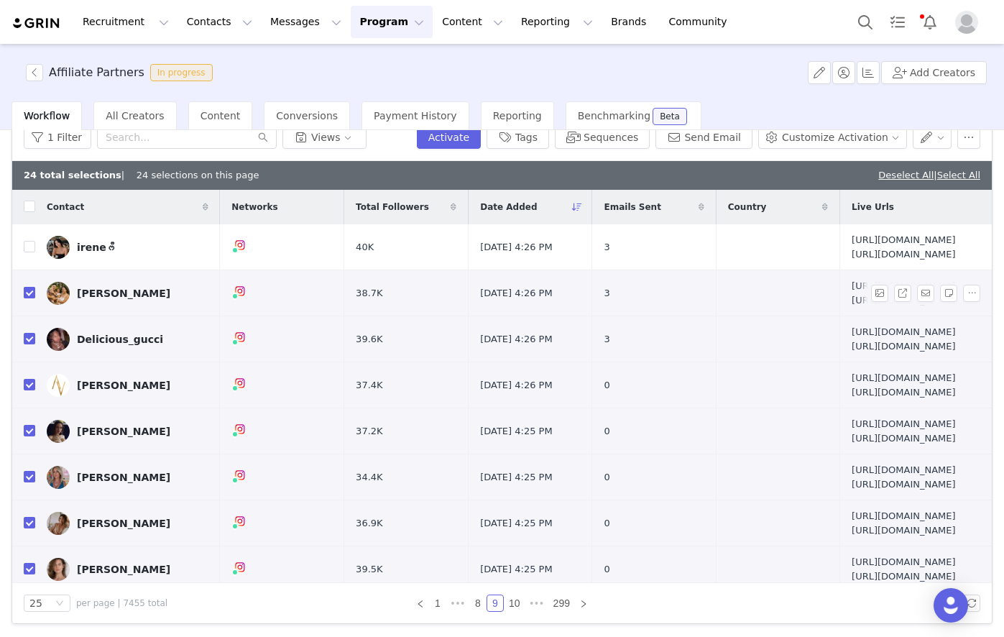
click at [31, 298] on input "checkbox" at bounding box center [29, 292] width 11 height 11
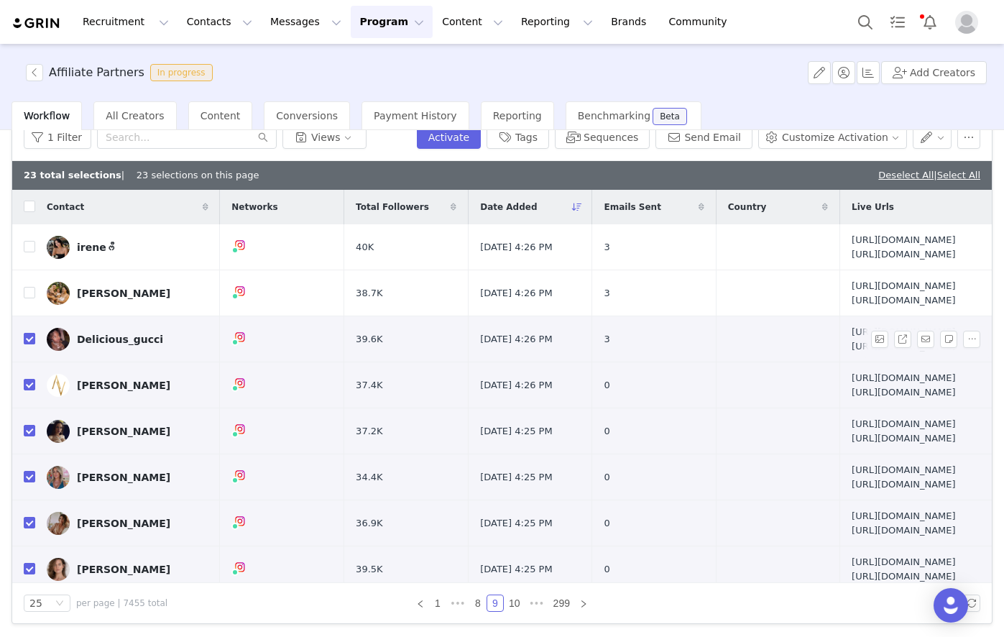
click at [30, 344] on input "checkbox" at bounding box center [29, 338] width 11 height 11
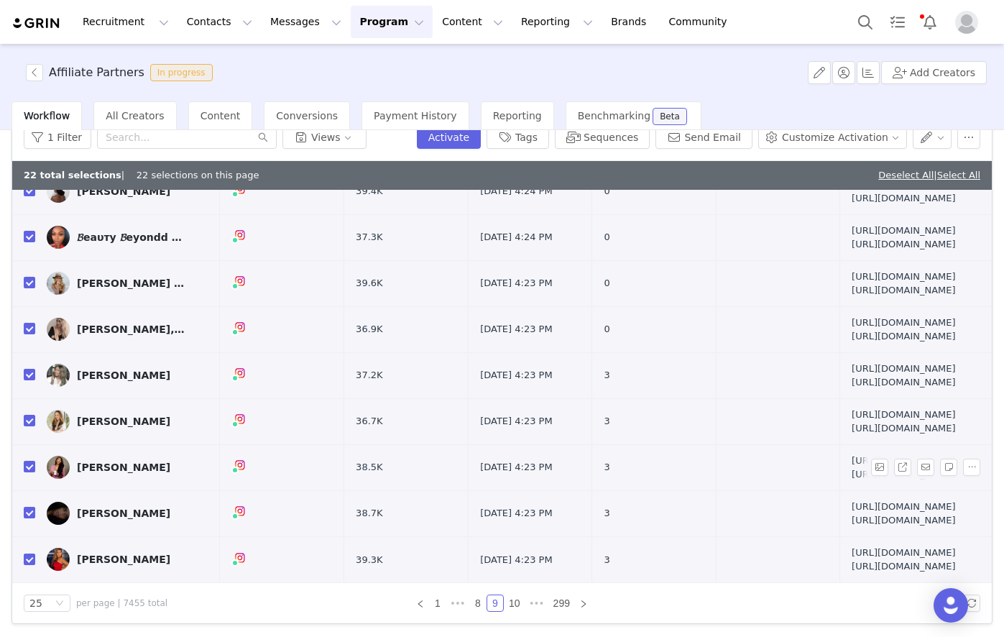
scroll to position [1504, 0]
click at [31, 553] on input "checkbox" at bounding box center [29, 558] width 11 height 11
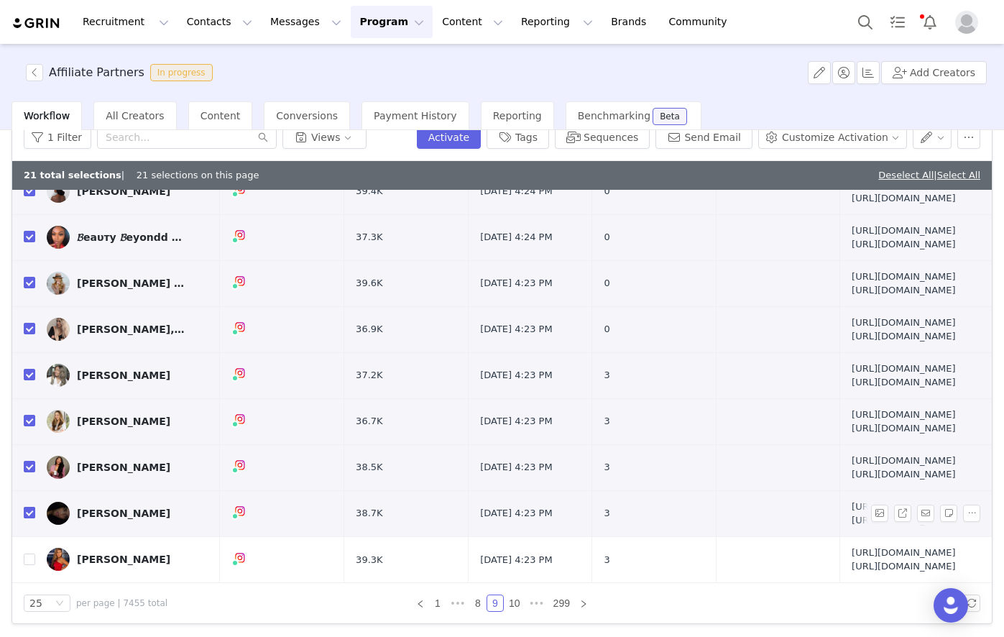
click at [29, 507] on input "checkbox" at bounding box center [29, 512] width 11 height 11
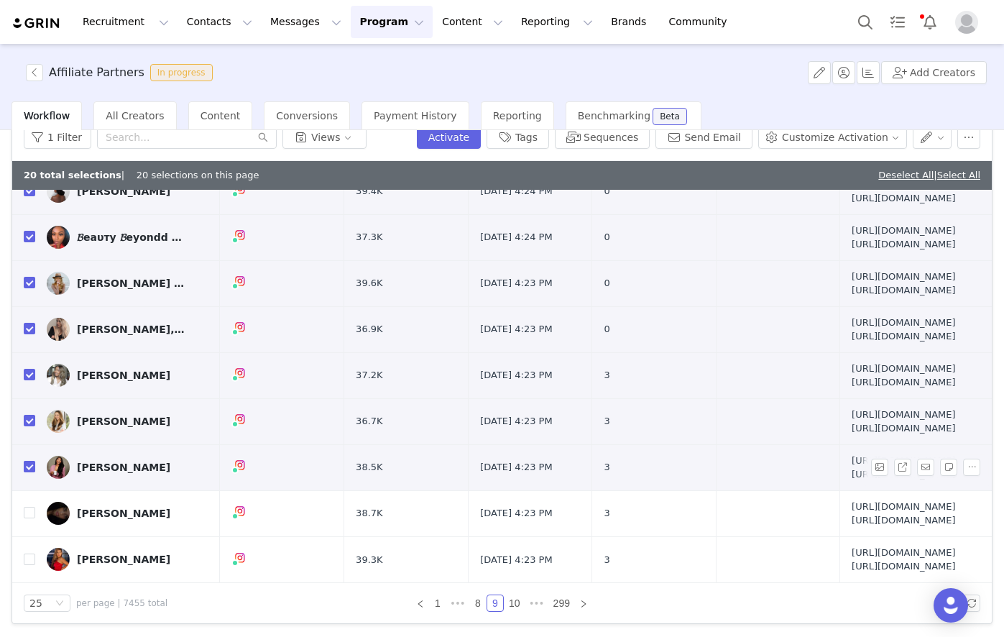
click at [24, 461] on input "checkbox" at bounding box center [29, 466] width 11 height 11
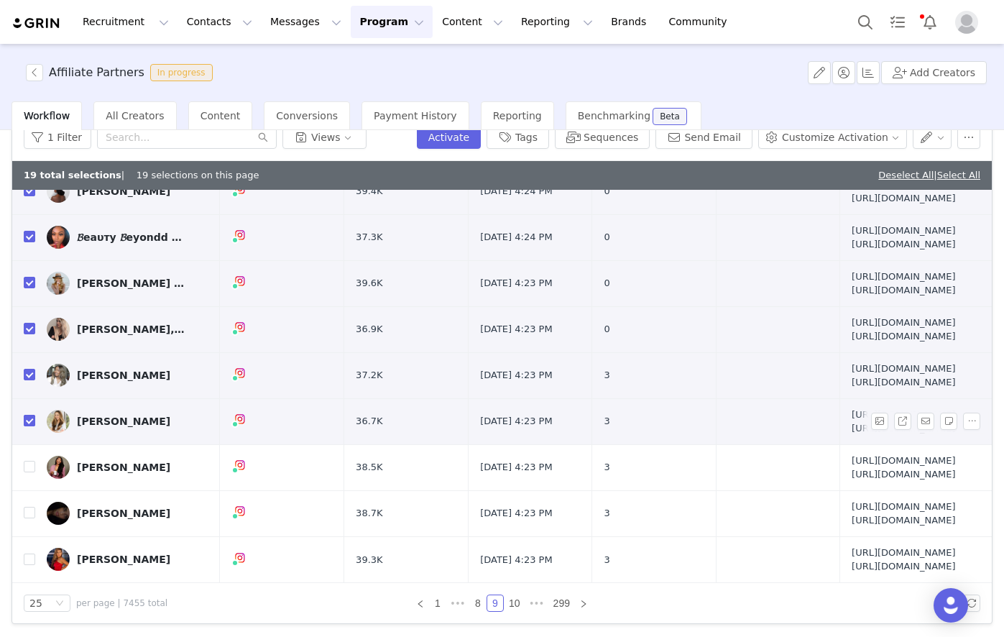
click at [26, 415] on input "checkbox" at bounding box center [29, 420] width 11 height 11
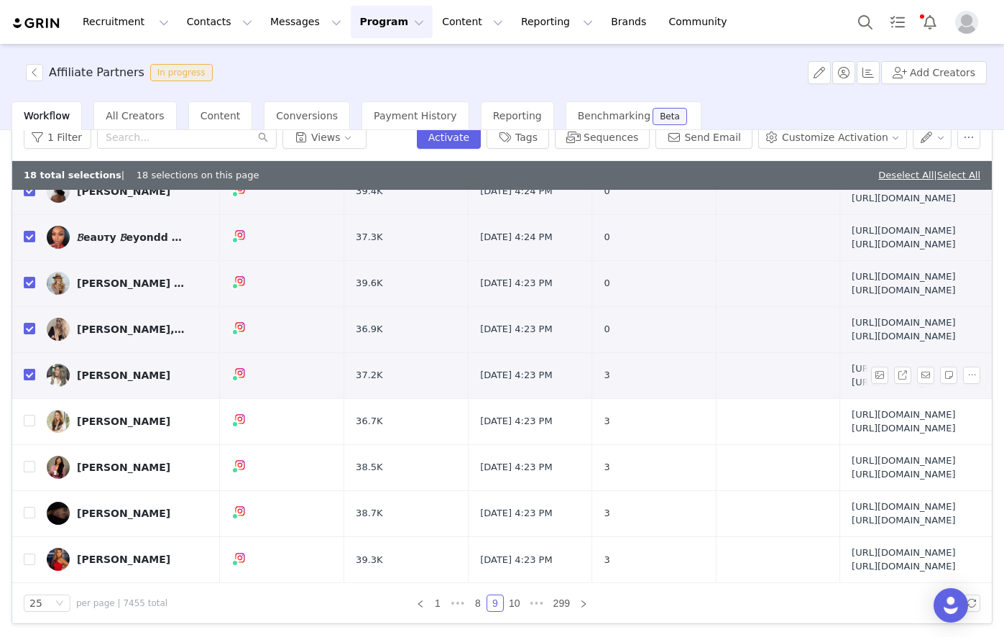
click at [29, 369] on input "checkbox" at bounding box center [29, 374] width 11 height 11
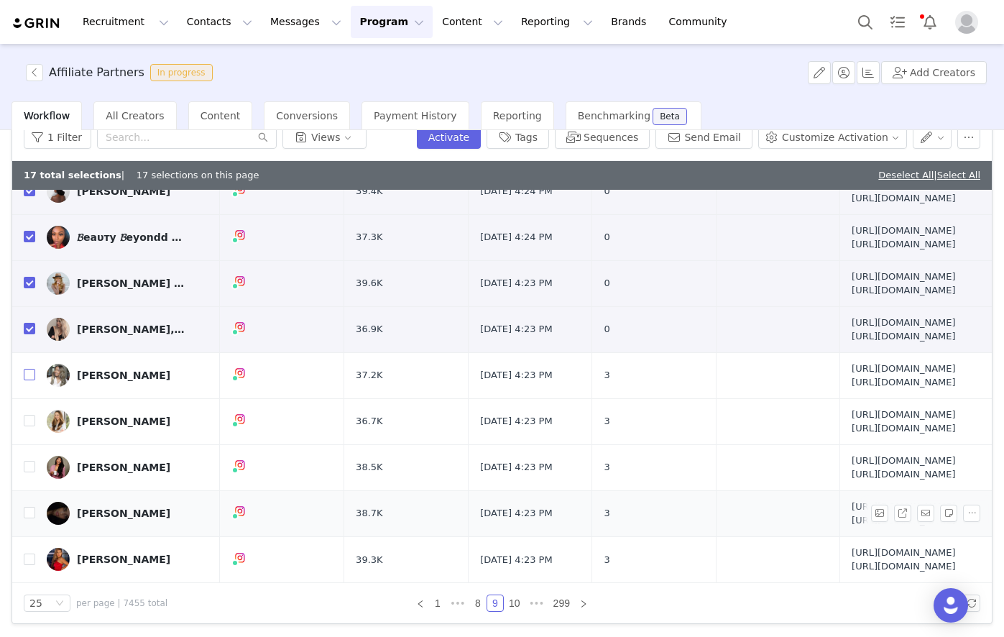
scroll to position [1360, 0]
click at [639, 139] on button "Sequences" at bounding box center [602, 137] width 95 height 23
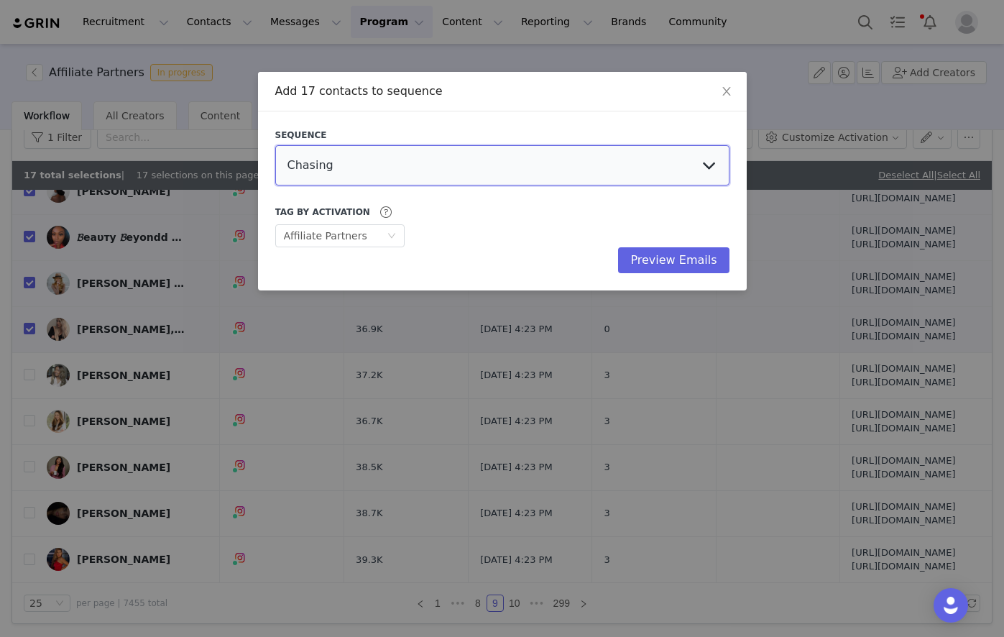
click at [426, 183] on select "Chasing Affiliate Outreach" at bounding box center [502, 165] width 454 height 40
click at [275, 145] on select "Chasing Affiliate Outreach" at bounding box center [502, 165] width 454 height 40
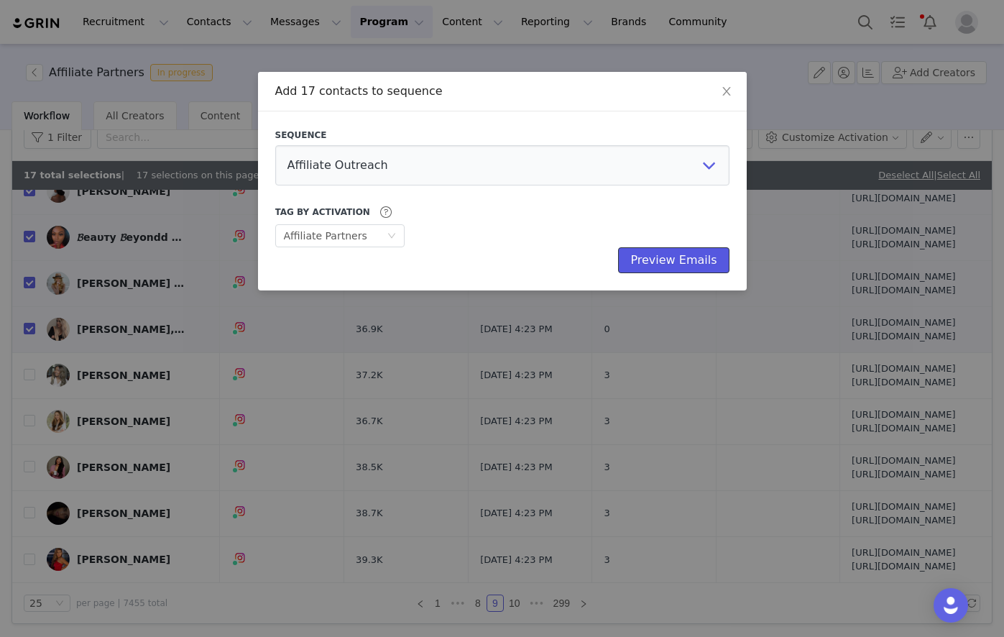
click at [701, 259] on button "Preview Emails" at bounding box center [673, 260] width 111 height 26
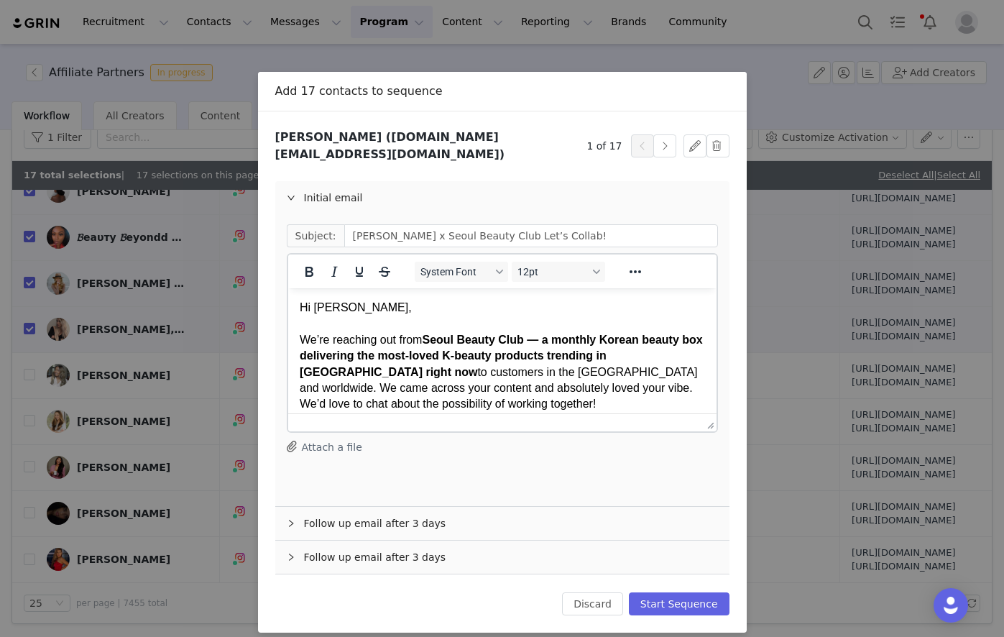
scroll to position [0, 0]
click at [696, 592] on button "Start Sequence" at bounding box center [679, 603] width 101 height 23
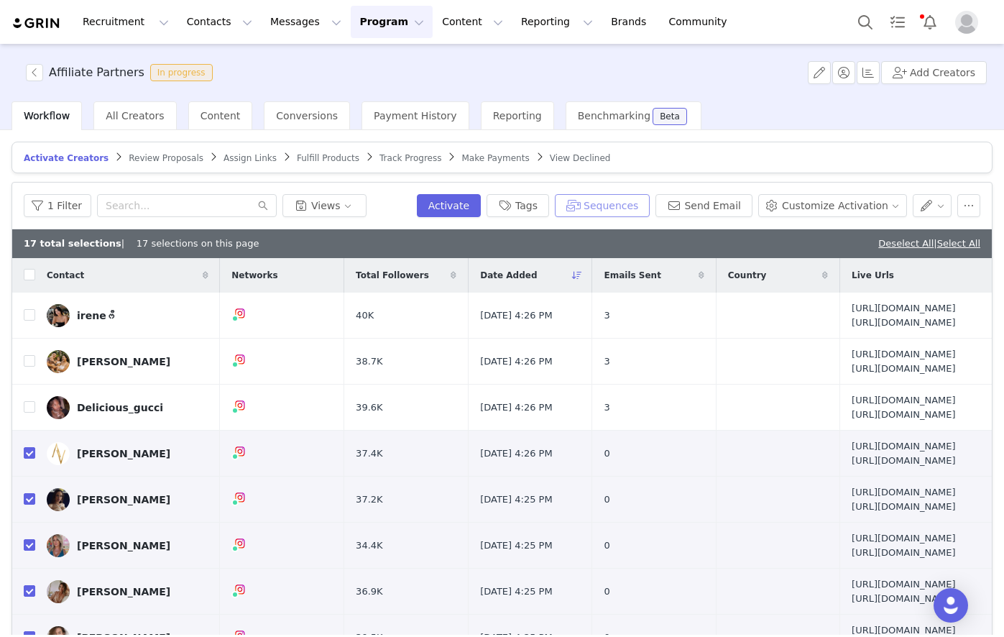
click at [640, 205] on button "Sequences" at bounding box center [602, 205] width 95 height 23
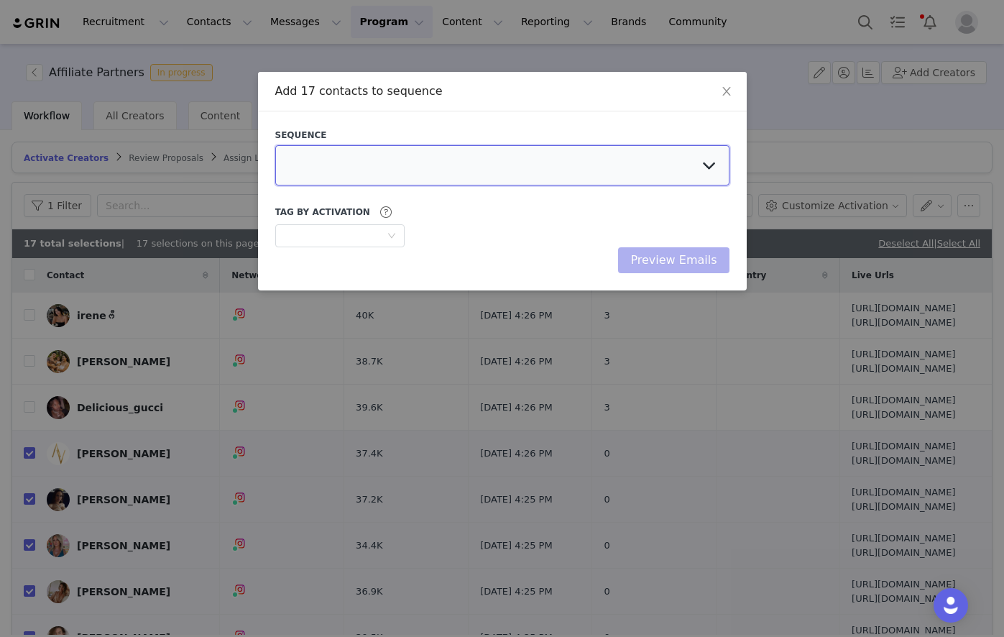
click at [446, 174] on select at bounding box center [502, 165] width 454 height 40
click at [275, 145] on select "Chasing Affiliate Outreach" at bounding box center [502, 165] width 454 height 40
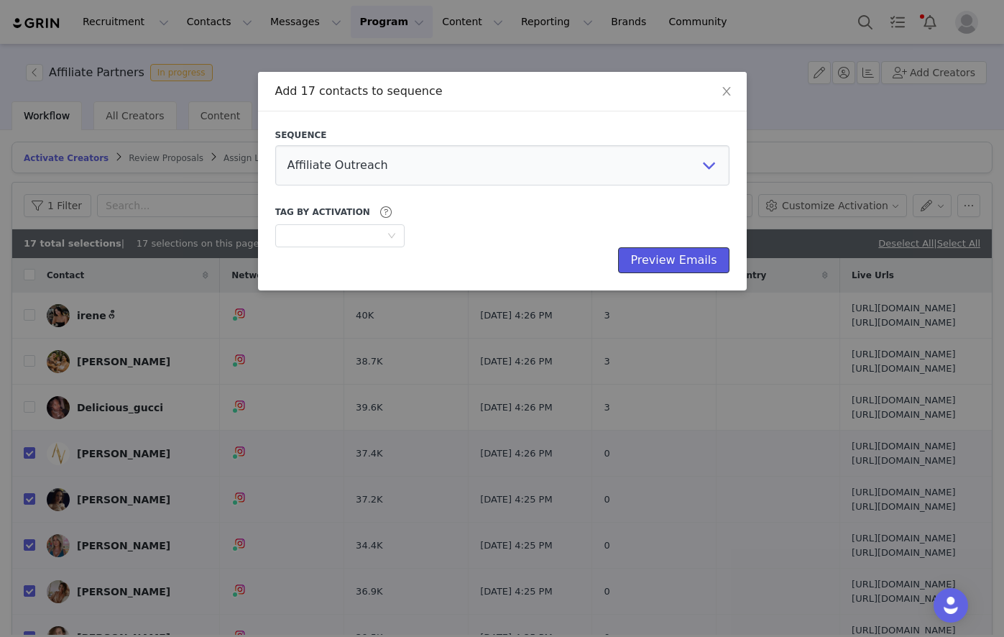
click at [663, 257] on button "Preview Emails" at bounding box center [673, 260] width 111 height 26
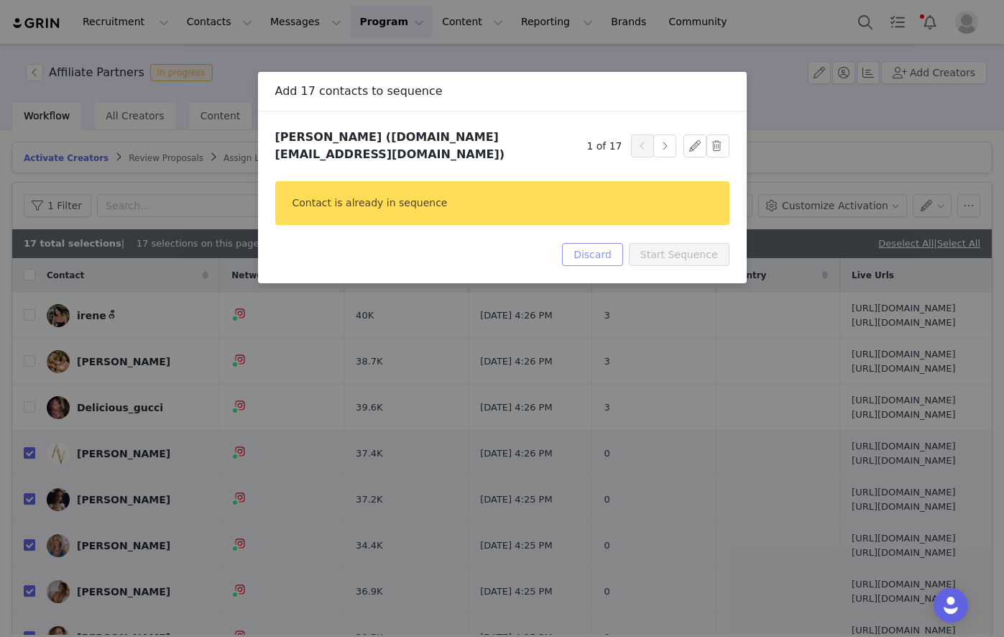
click at [614, 248] on button "Discard" at bounding box center [592, 254] width 61 height 23
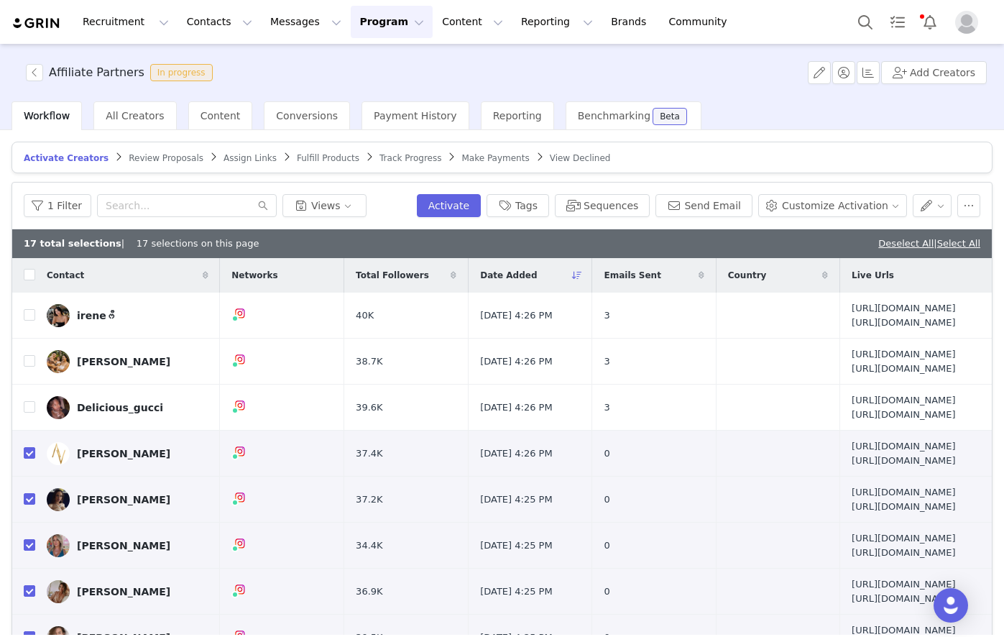
click at [877, 235] on div "17 total selections | 17 selections on this page Deselect All | Select All" at bounding box center [501, 243] width 979 height 29
click at [878, 240] on link "Deselect All" at bounding box center [905, 243] width 55 height 11
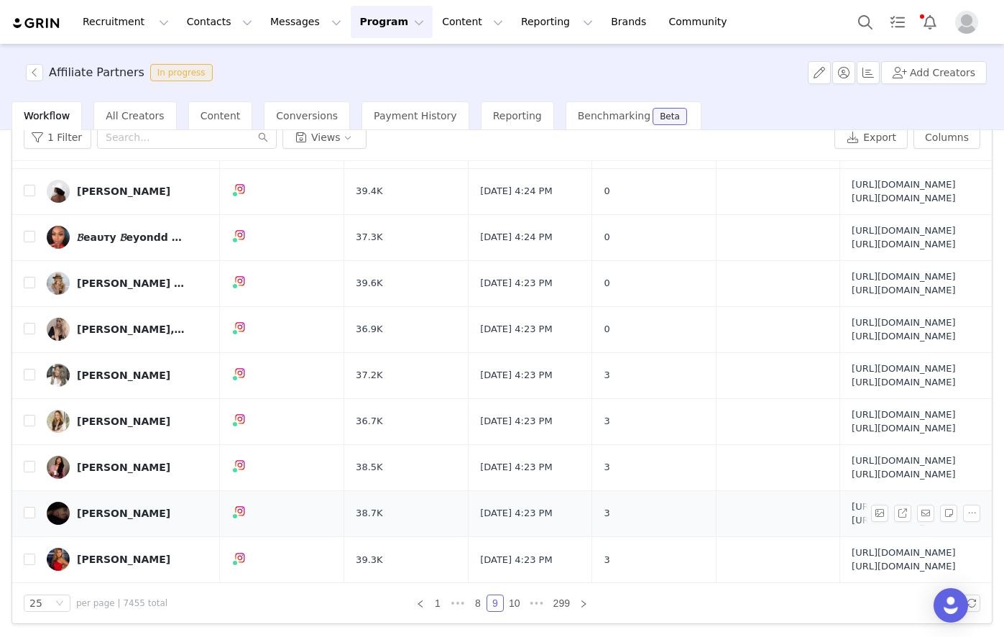
scroll to position [1475, 0]
click at [513, 603] on link "10" at bounding box center [514, 603] width 20 height 16
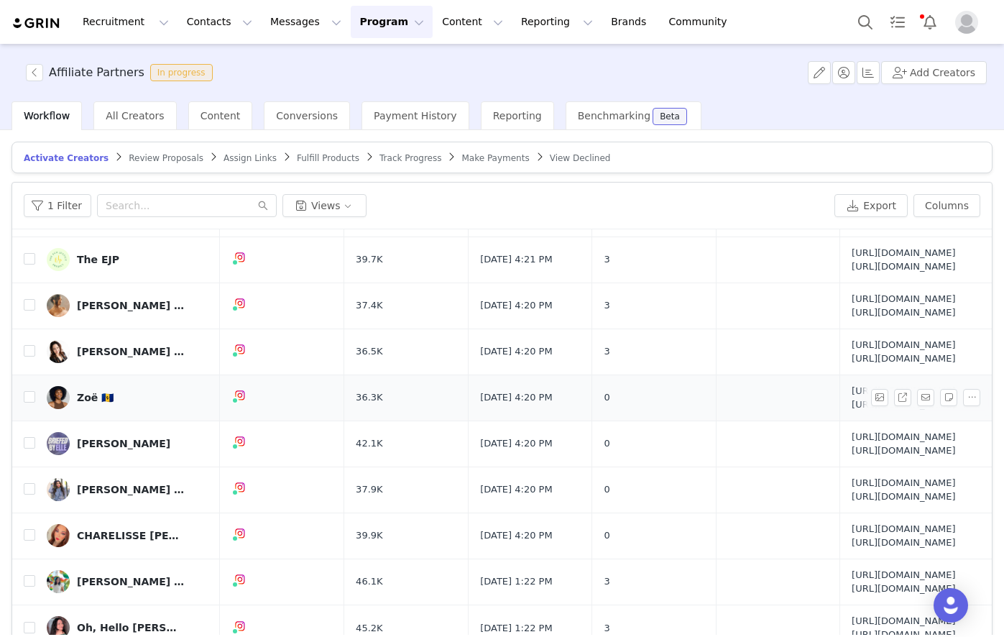
scroll to position [1260, 0]
click at [29, 402] on input "checkbox" at bounding box center [29, 396] width 11 height 11
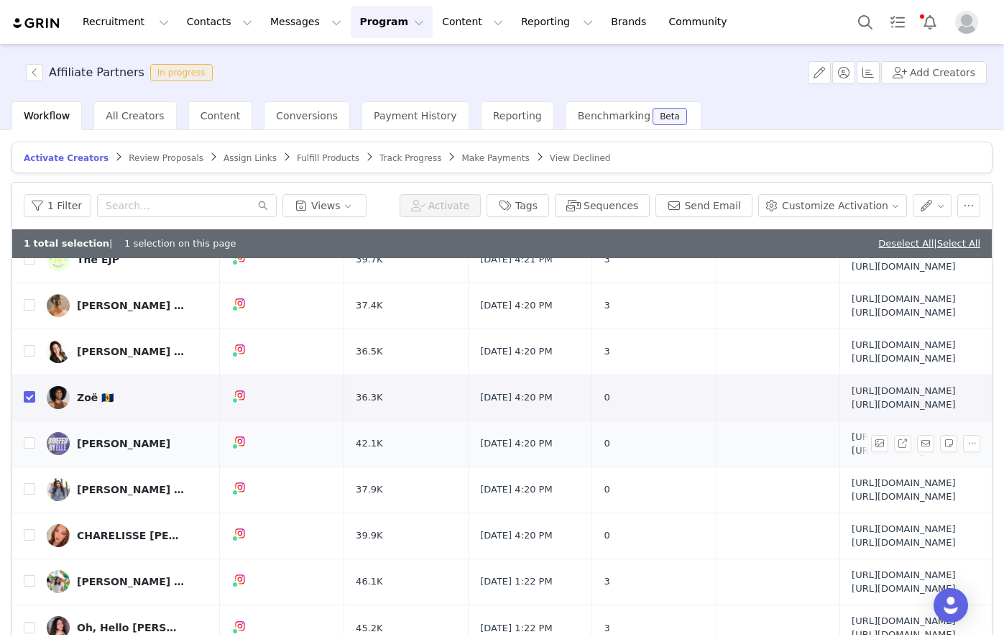
click at [30, 466] on td at bounding box center [23, 443] width 23 height 46
click at [29, 437] on input "checkbox" at bounding box center [29, 442] width 11 height 11
click at [30, 483] on input "checkbox" at bounding box center [29, 488] width 11 height 11
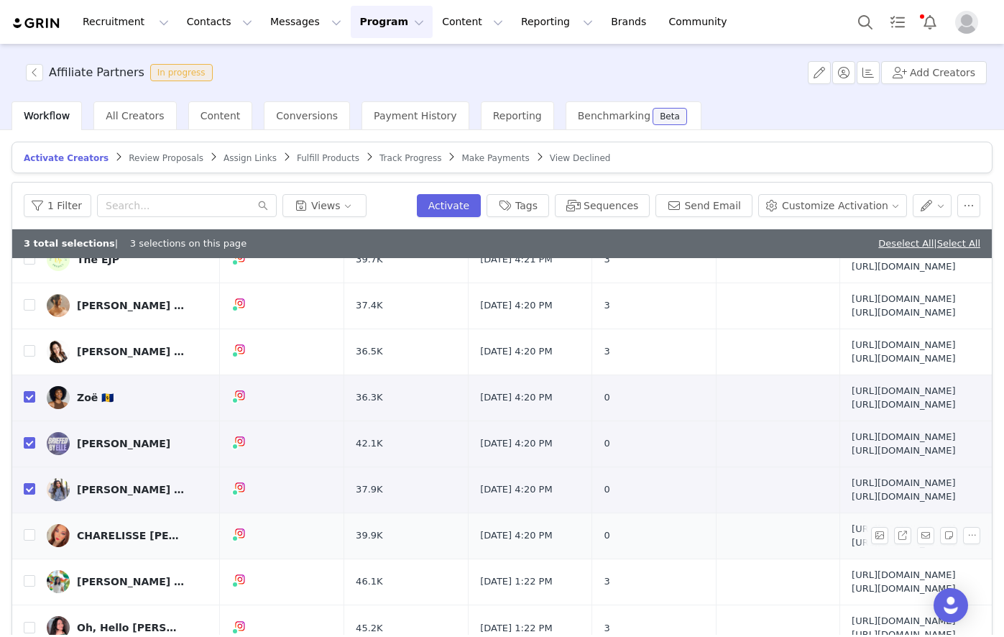
scroll to position [1504, 0]
click at [34, 529] on input "checkbox" at bounding box center [29, 534] width 11 height 11
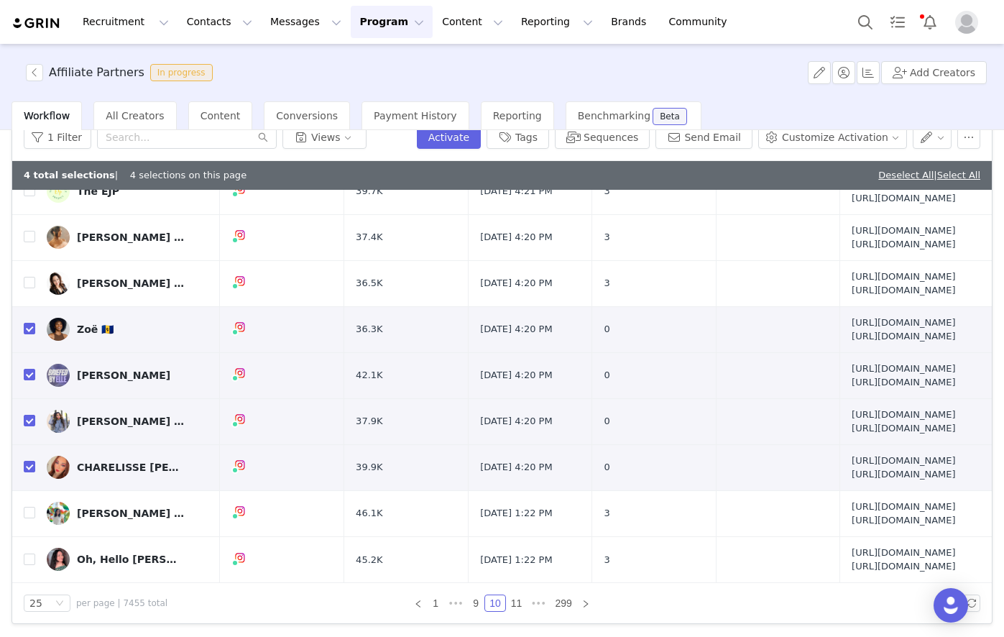
scroll to position [714, 0]
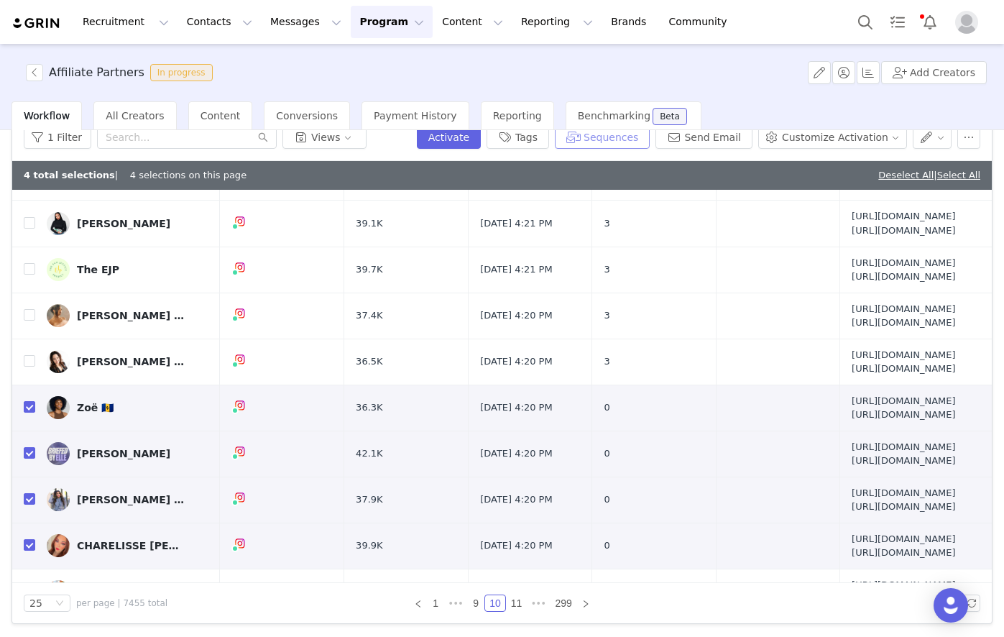
click at [623, 140] on button "Sequences" at bounding box center [602, 137] width 95 height 23
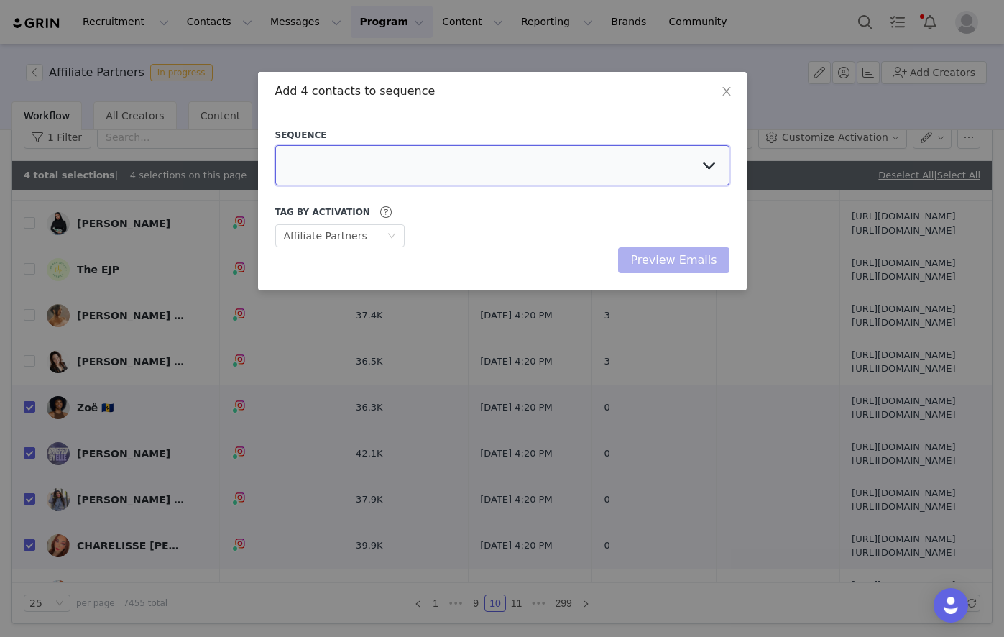
click at [359, 160] on select at bounding box center [502, 165] width 454 height 40
click at [275, 145] on select "Chasing Affiliate Outreach" at bounding box center [502, 165] width 454 height 40
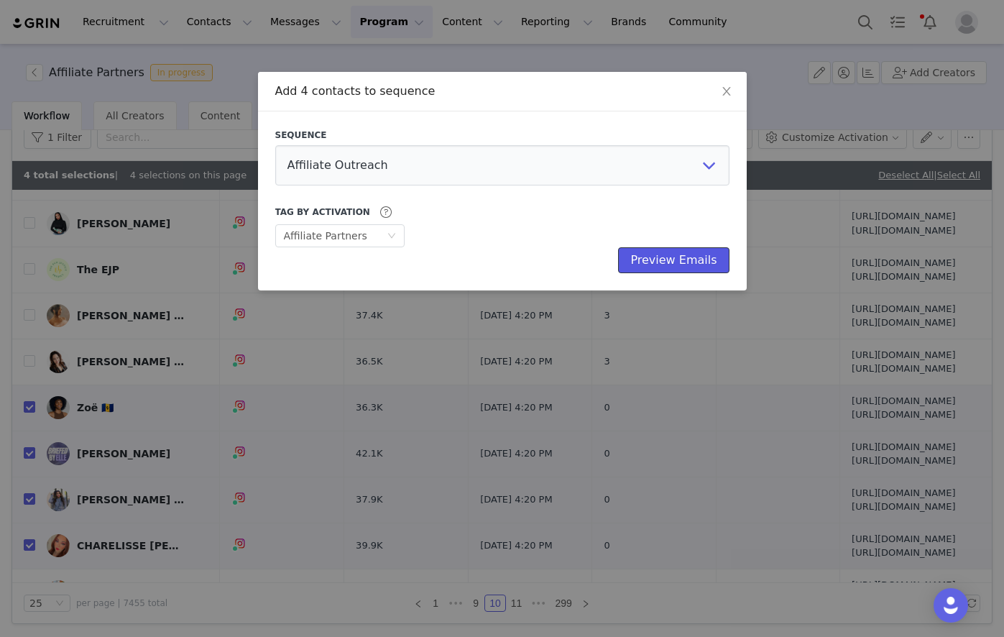
click at [660, 255] on button "Preview Emails" at bounding box center [673, 260] width 111 height 26
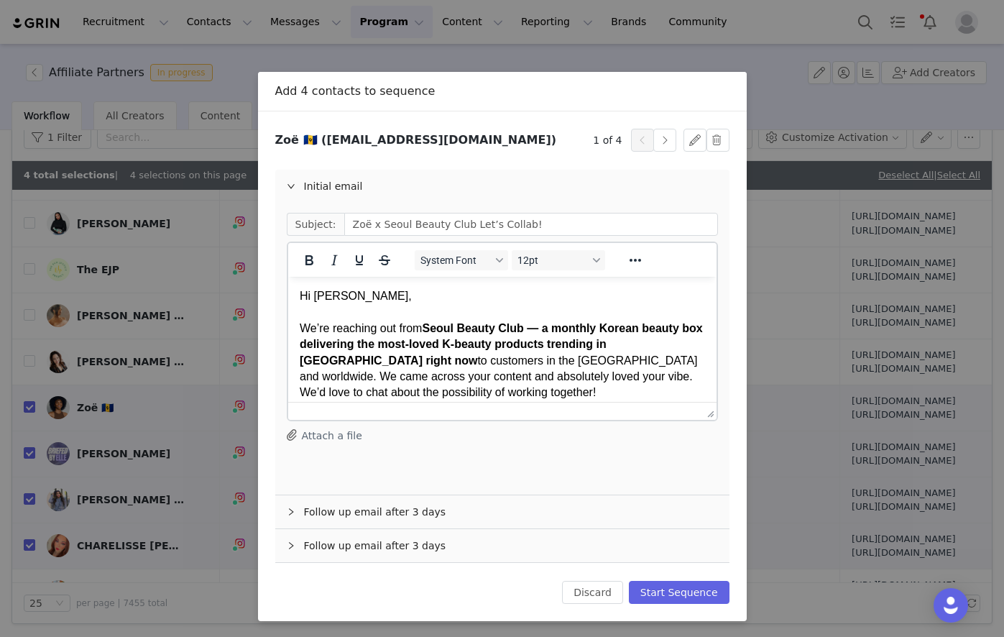
scroll to position [0, 0]
click at [685, 599] on button "Start Sequence" at bounding box center [679, 592] width 101 height 23
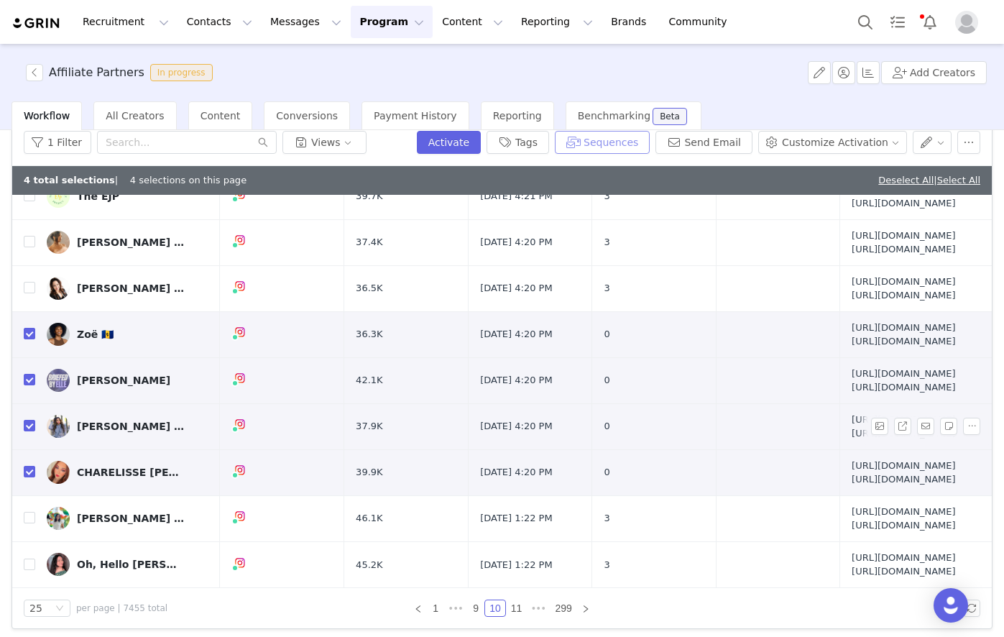
scroll to position [1504, 0]
click at [893, 175] on link "Deselect All" at bounding box center [905, 180] width 55 height 11
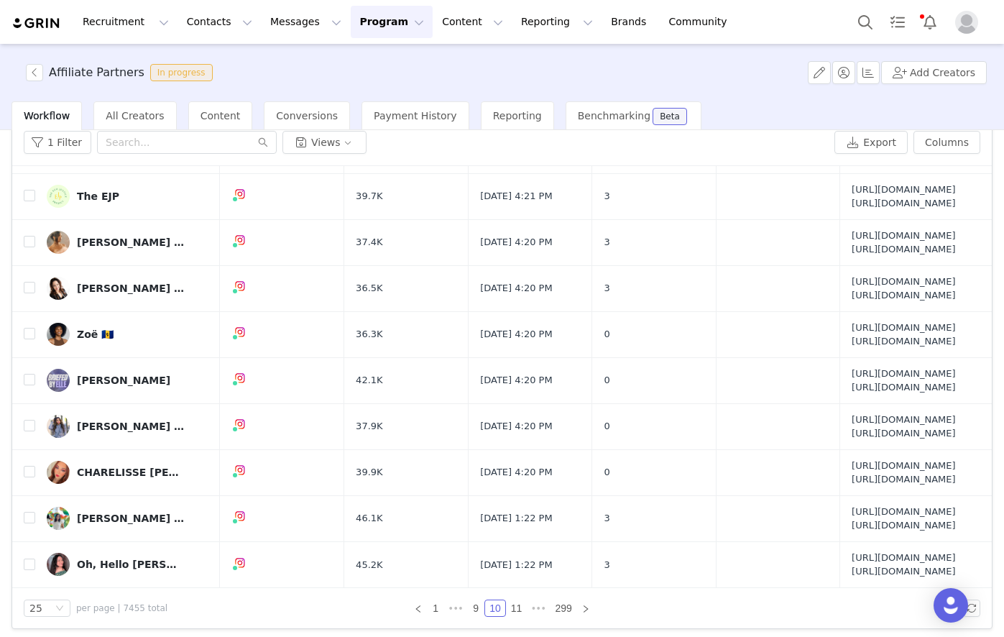
scroll to position [1475, 0]
click at [515, 612] on link "11" at bounding box center [517, 608] width 20 height 16
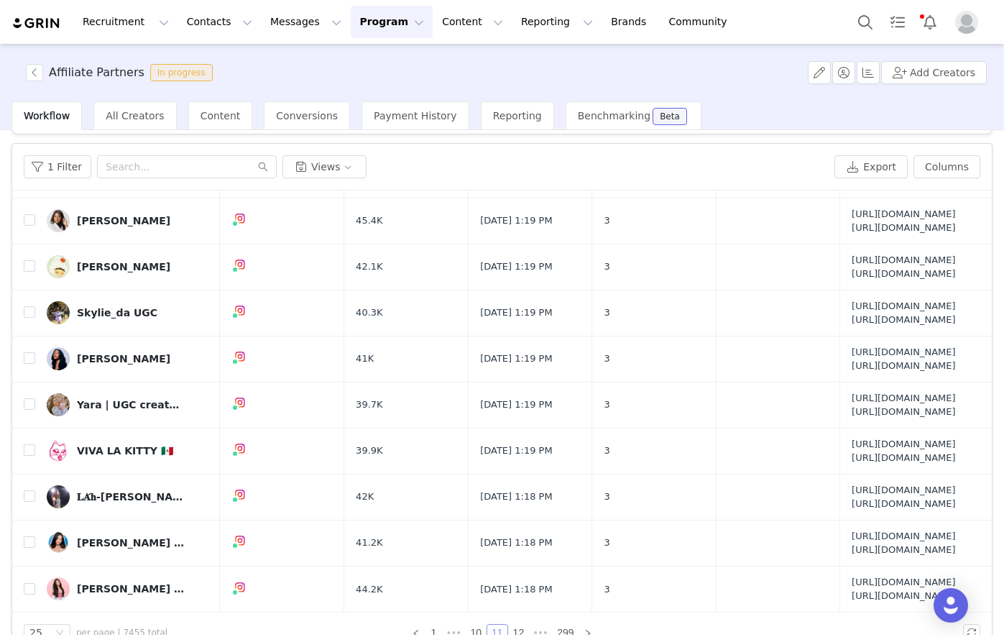
scroll to position [68, 0]
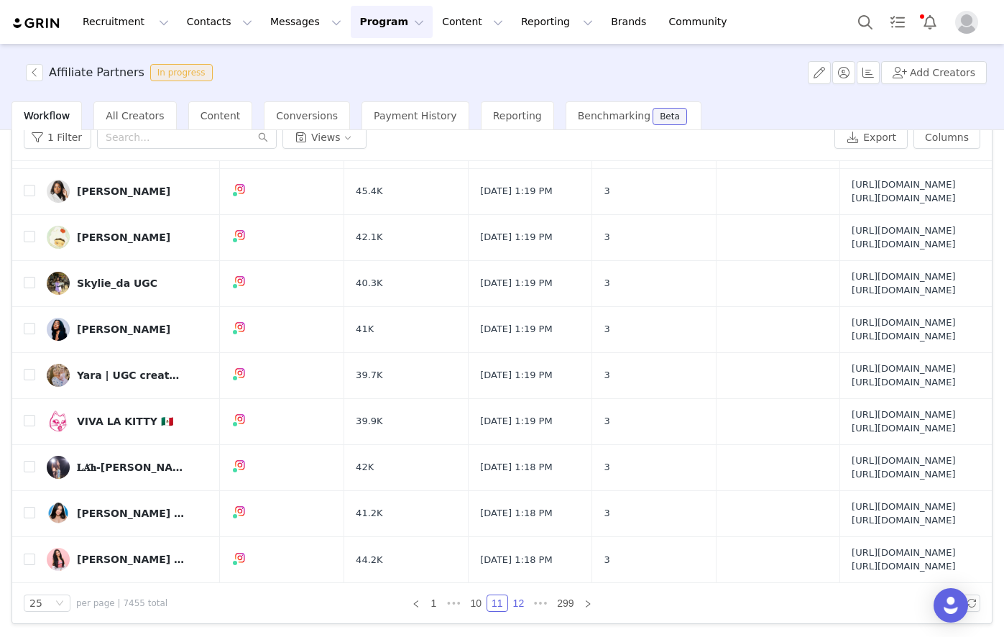
click at [510, 605] on link "12" at bounding box center [519, 603] width 20 height 16
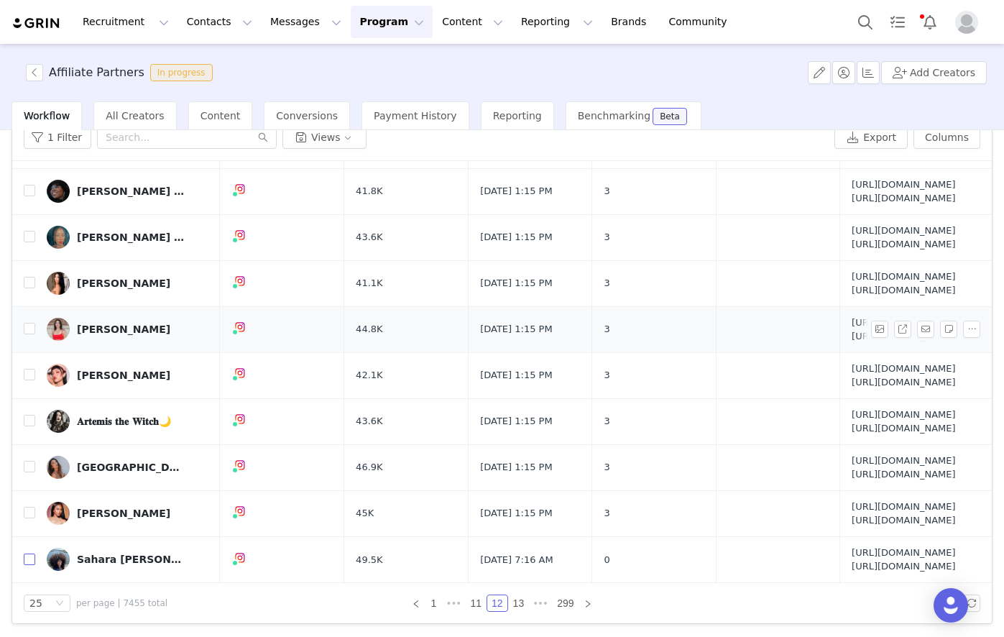
click at [29, 553] on input "checkbox" at bounding box center [29, 558] width 11 height 11
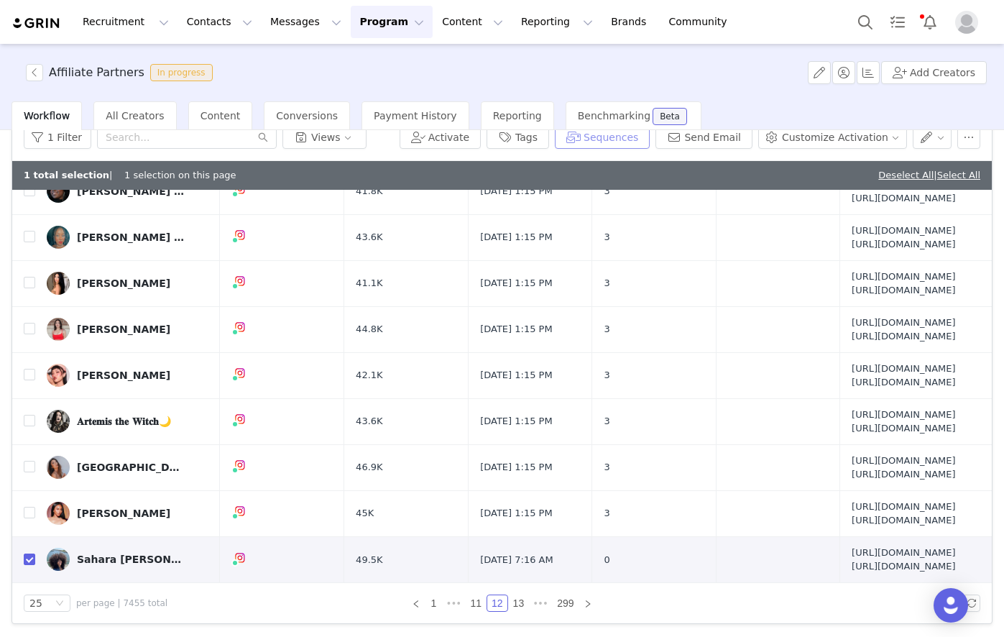
click at [635, 137] on button "Sequences" at bounding box center [602, 137] width 95 height 23
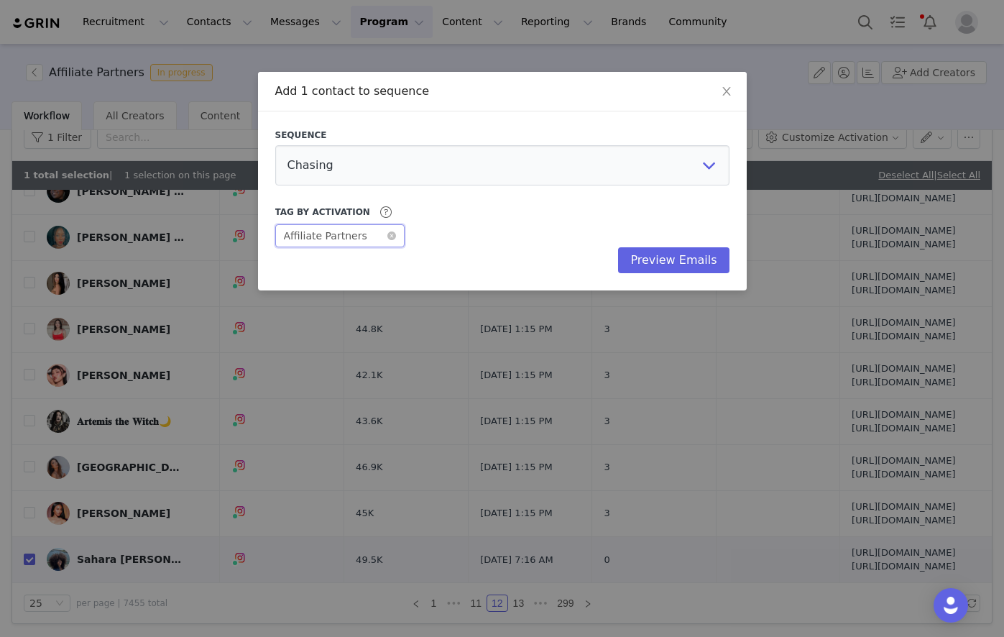
click at [345, 231] on div "Affiliate Partners" at bounding box center [325, 236] width 83 height 22
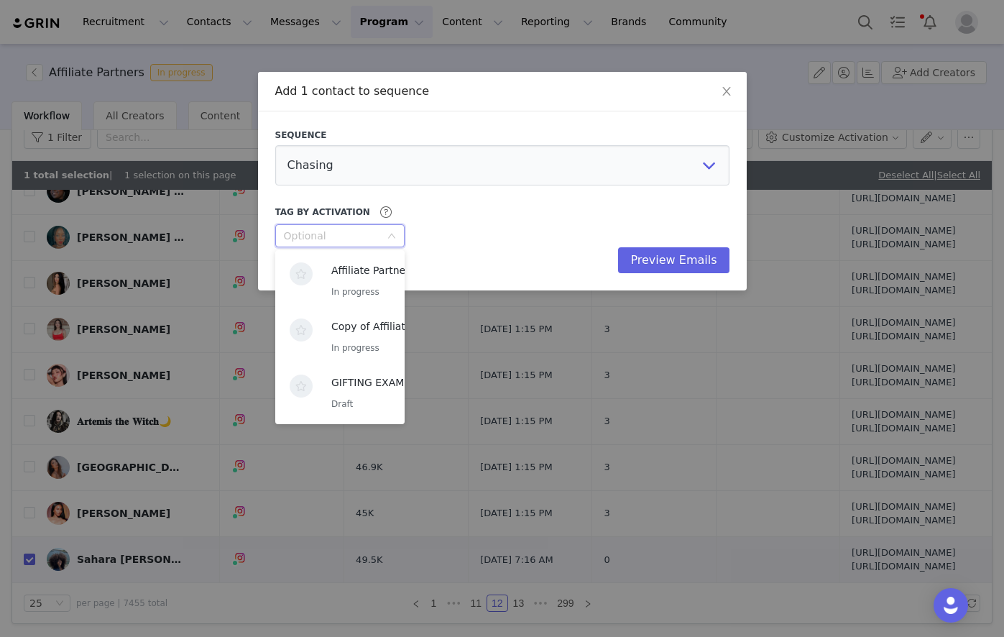
click at [485, 211] on div "Tag by Activation" at bounding box center [502, 211] width 454 height 17
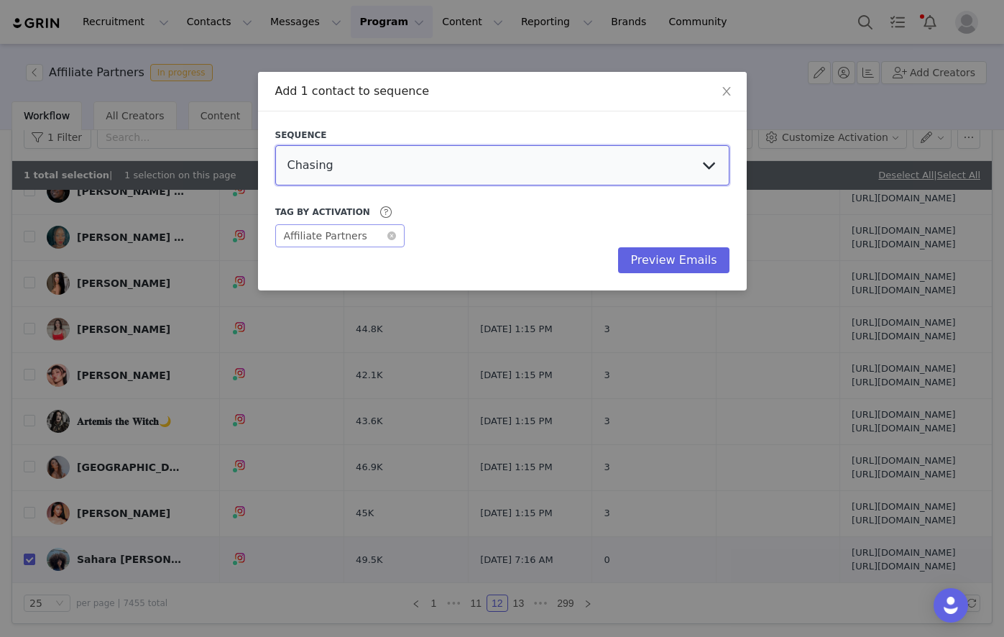
click at [527, 154] on select "Chasing Affiliate Outreach" at bounding box center [502, 165] width 454 height 40
click at [275, 145] on select "Chasing Affiliate Outreach" at bounding box center [502, 165] width 454 height 40
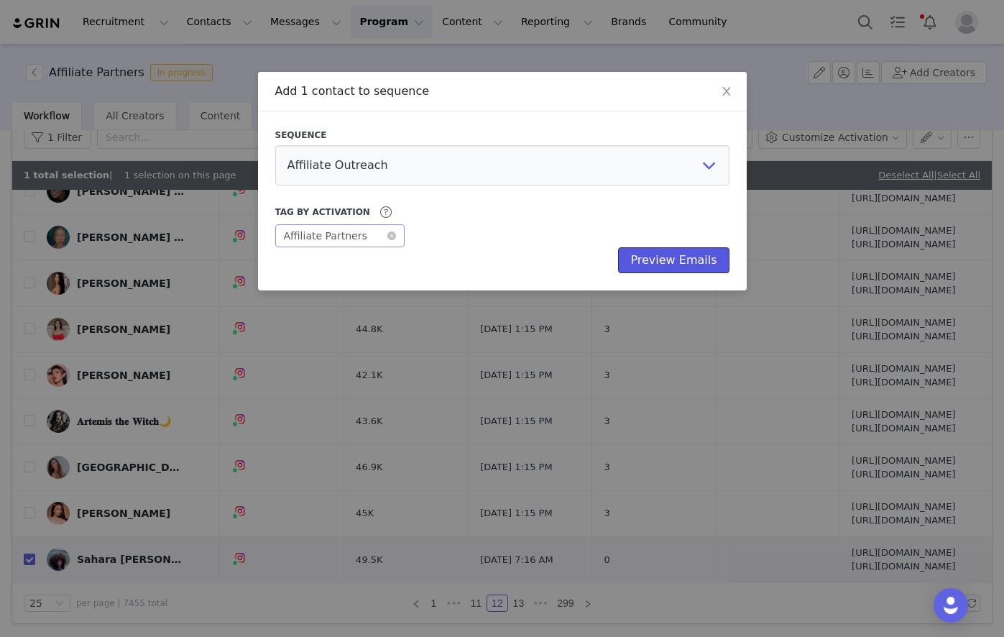
click at [683, 271] on button "Preview Emails" at bounding box center [673, 260] width 111 height 26
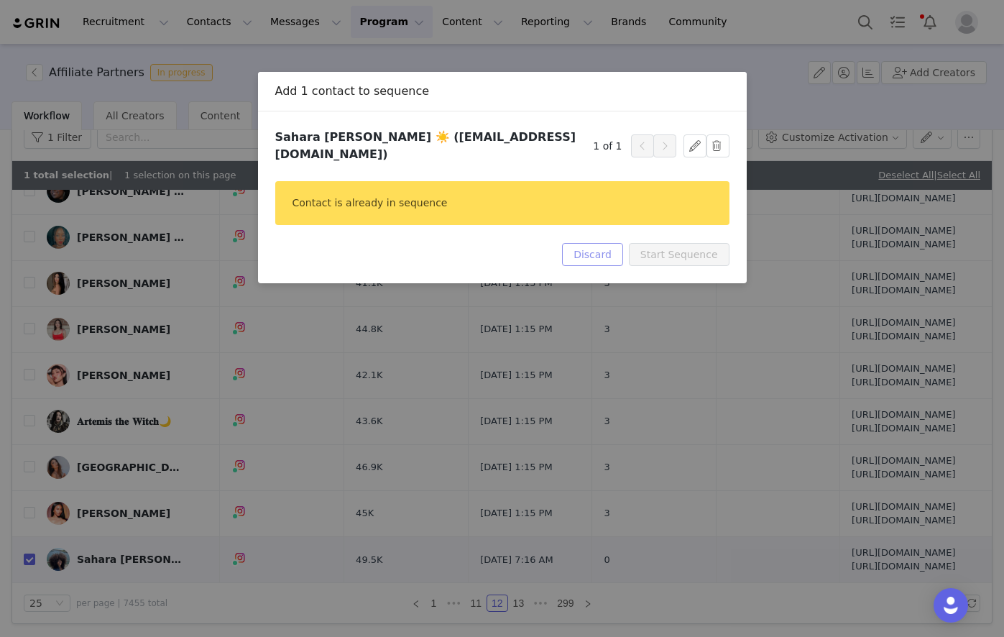
click at [623, 243] on button "Discard" at bounding box center [592, 254] width 61 height 23
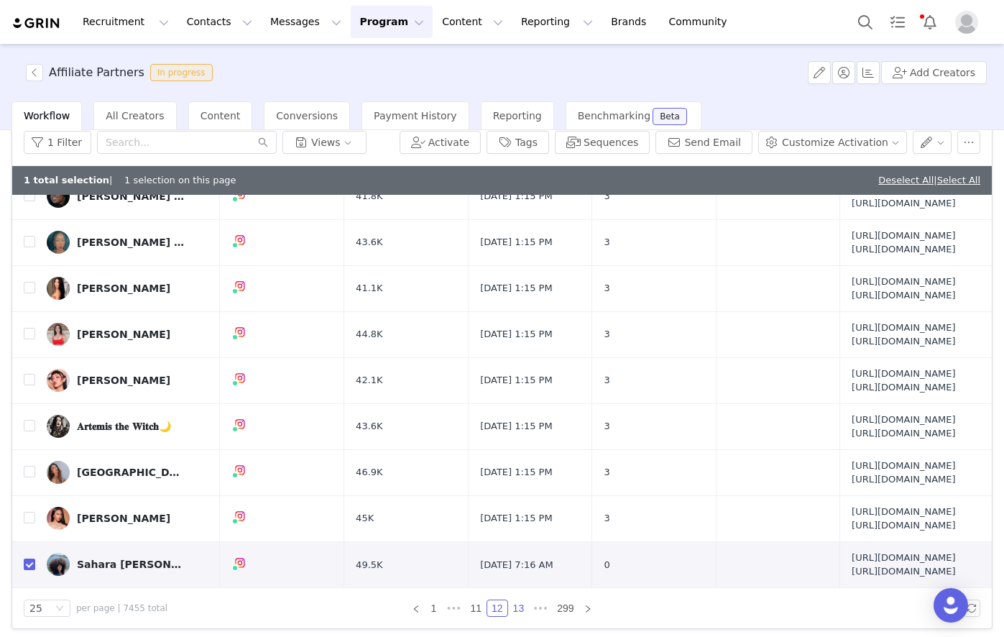
click at [509, 610] on link "13" at bounding box center [519, 608] width 20 height 16
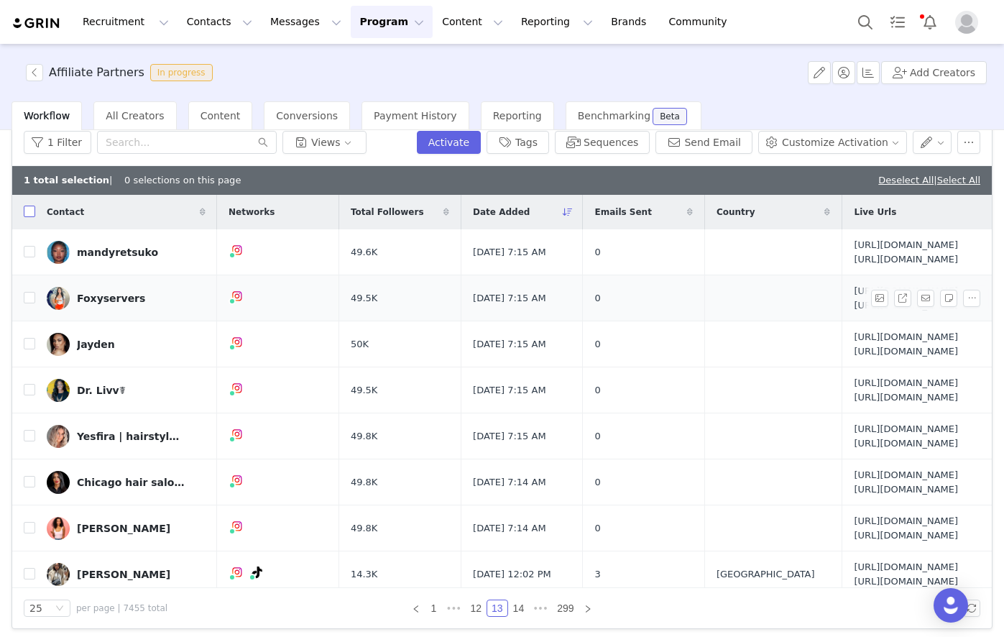
drag, startPoint x: 32, startPoint y: 213, endPoint x: 364, endPoint y: 351, distance: 359.5
click at [32, 212] on input "checkbox" at bounding box center [29, 211] width 11 height 11
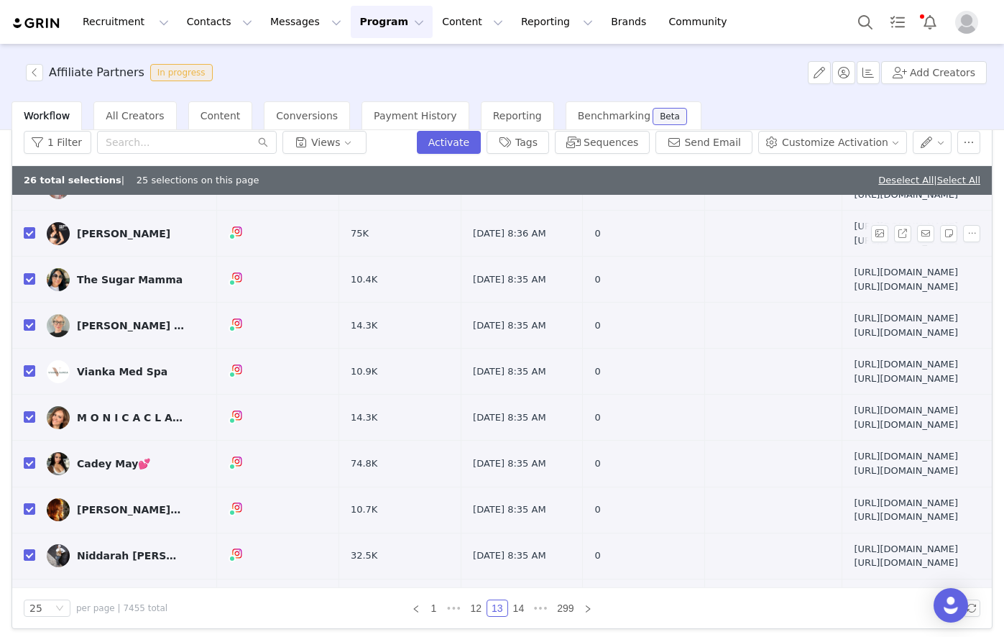
scroll to position [354, 0]
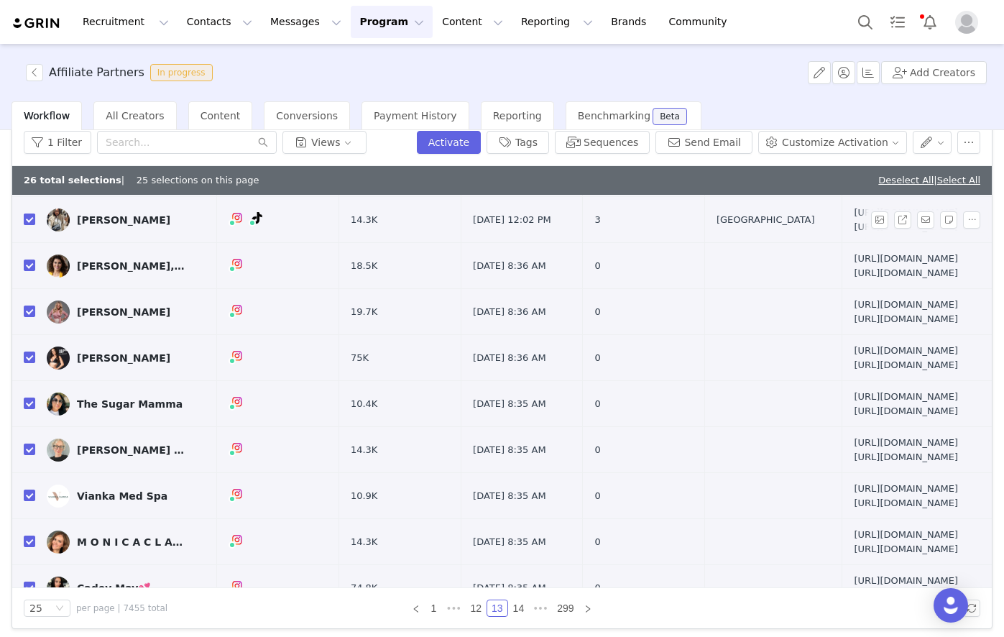
click at [29, 225] on input "checkbox" at bounding box center [29, 218] width 11 height 11
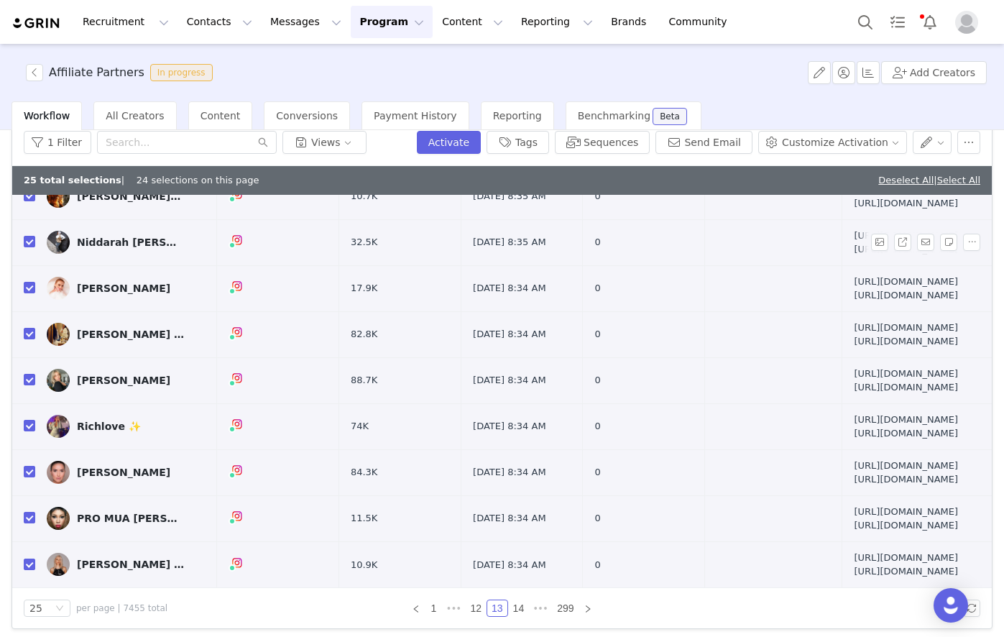
scroll to position [498, 0]
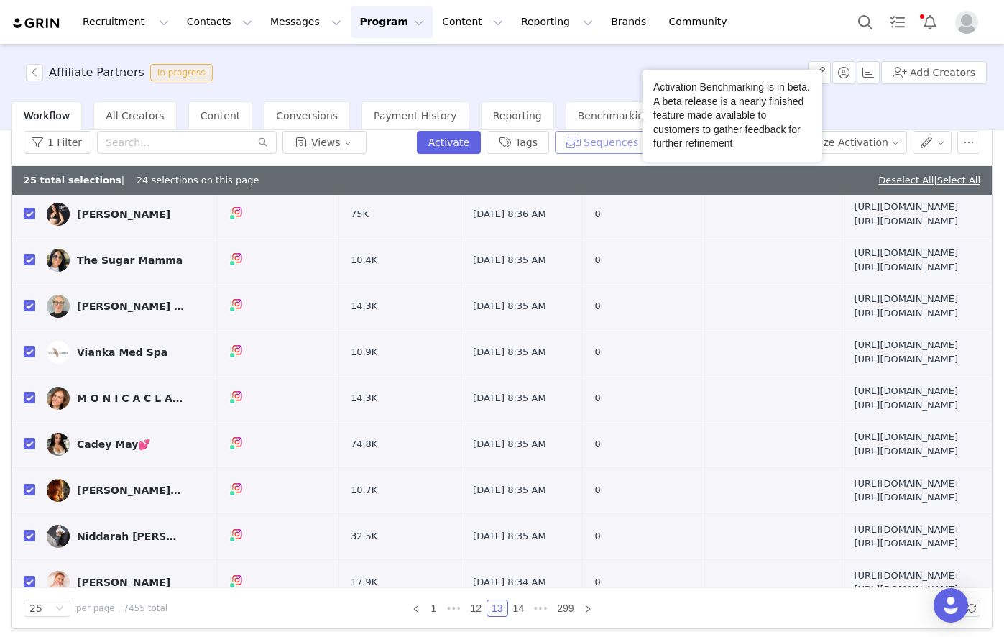
click at [625, 143] on button "Sequences" at bounding box center [602, 142] width 95 height 23
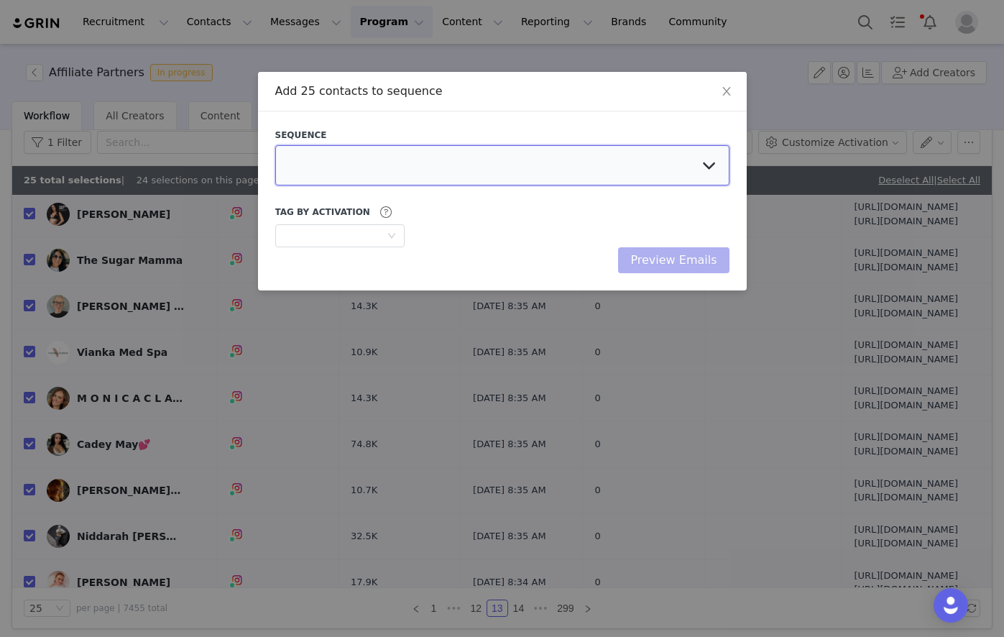
drag, startPoint x: 463, startPoint y: 172, endPoint x: 463, endPoint y: 183, distance: 10.8
click at [463, 172] on select at bounding box center [502, 165] width 454 height 40
click at [275, 145] on select "Chasing Affiliate Outreach" at bounding box center [502, 165] width 454 height 40
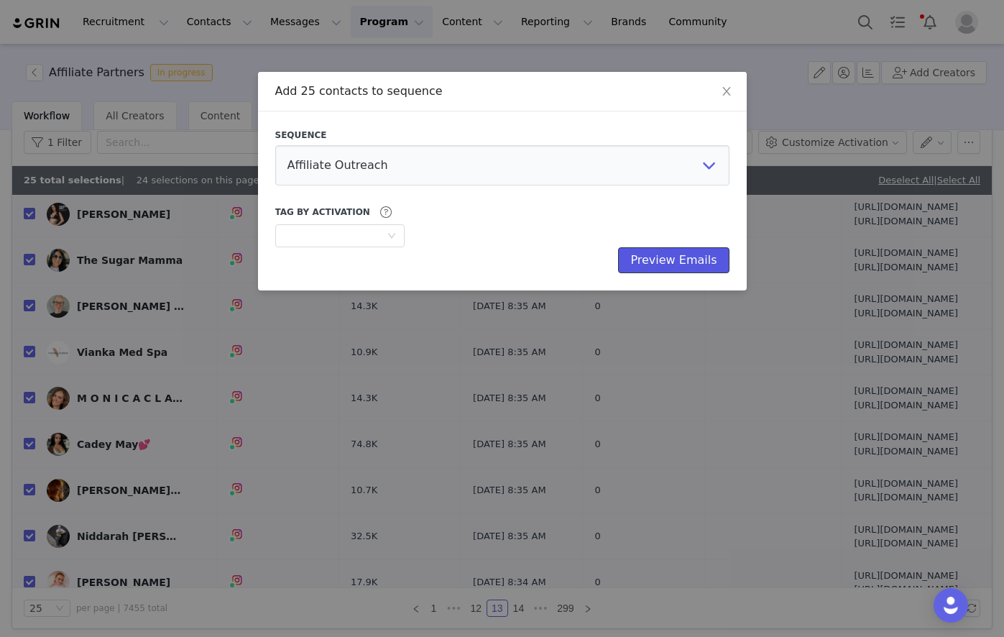
click at [683, 254] on button "Preview Emails" at bounding box center [673, 260] width 111 height 26
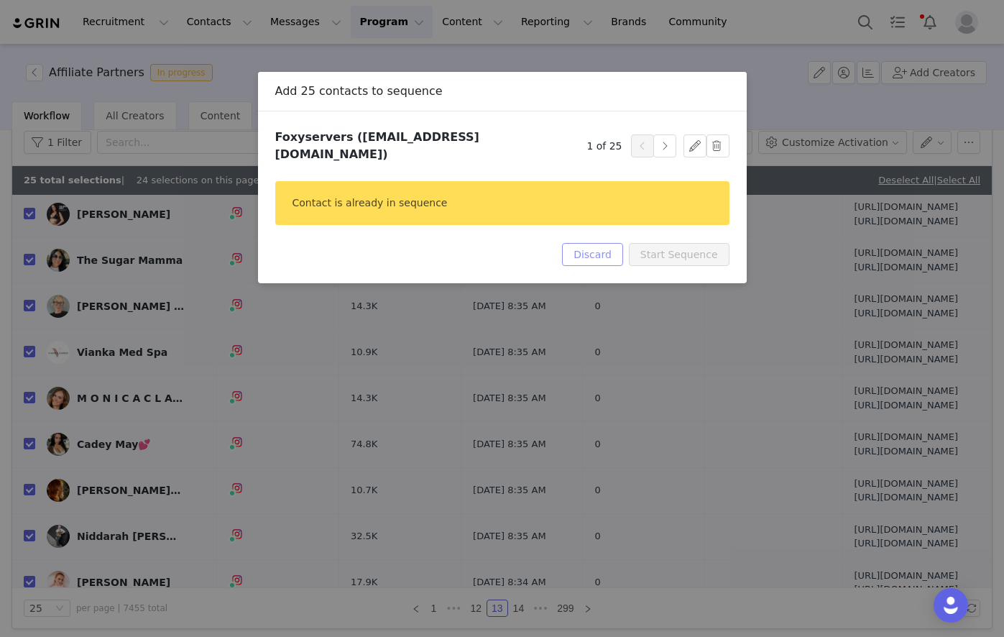
click at [601, 250] on button "Discard" at bounding box center [592, 254] width 61 height 23
